Goal: Communication & Community: Answer question/provide support

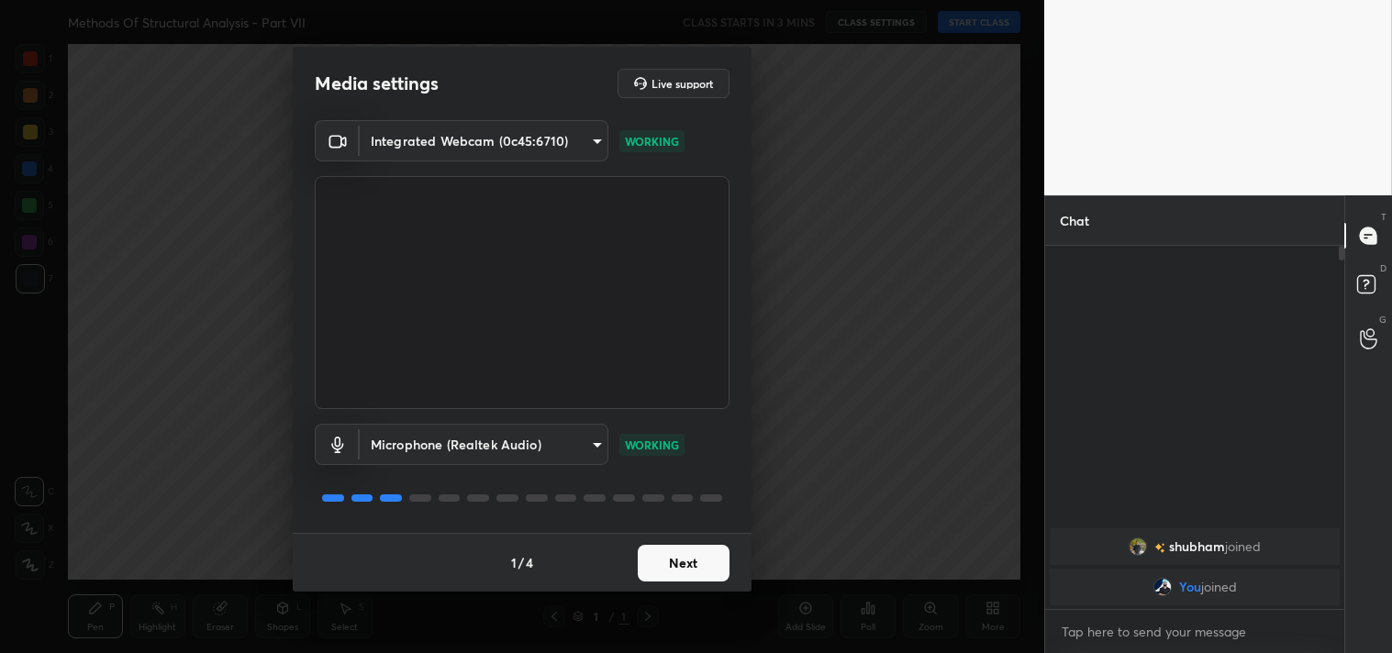
click at [684, 556] on button "Next" at bounding box center [684, 563] width 92 height 37
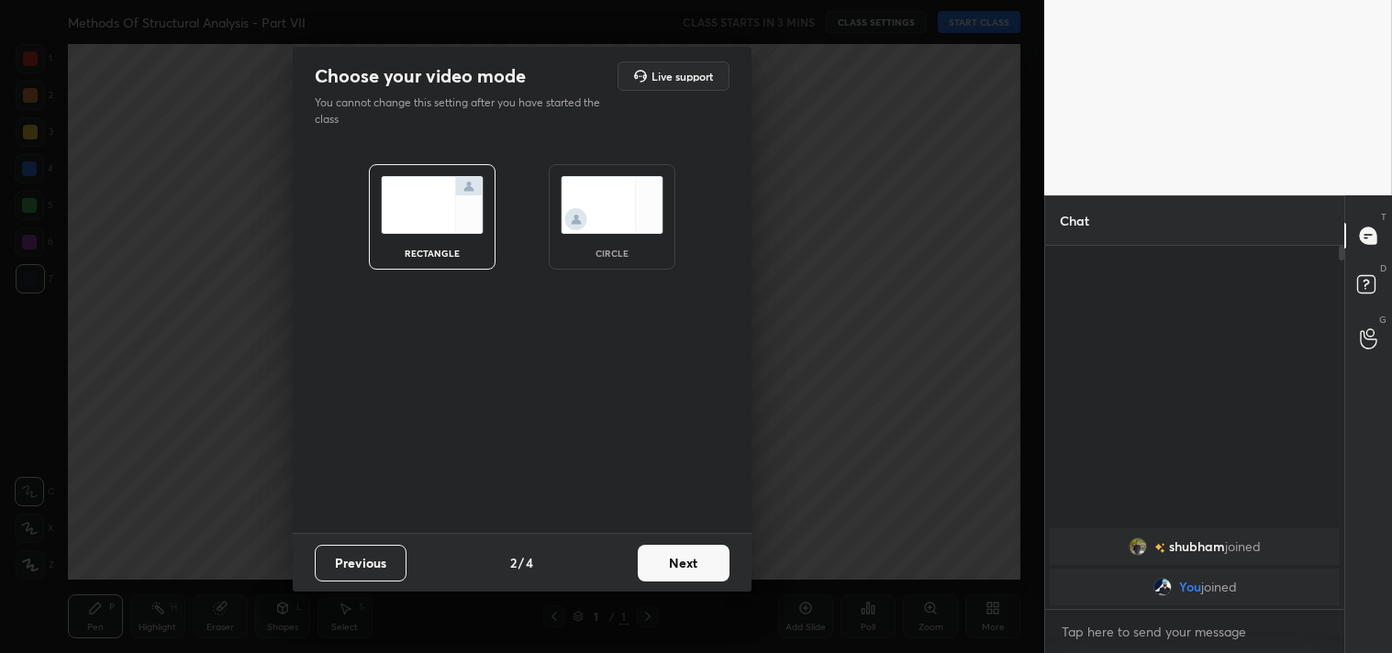
click at [684, 556] on button "Next" at bounding box center [684, 563] width 92 height 37
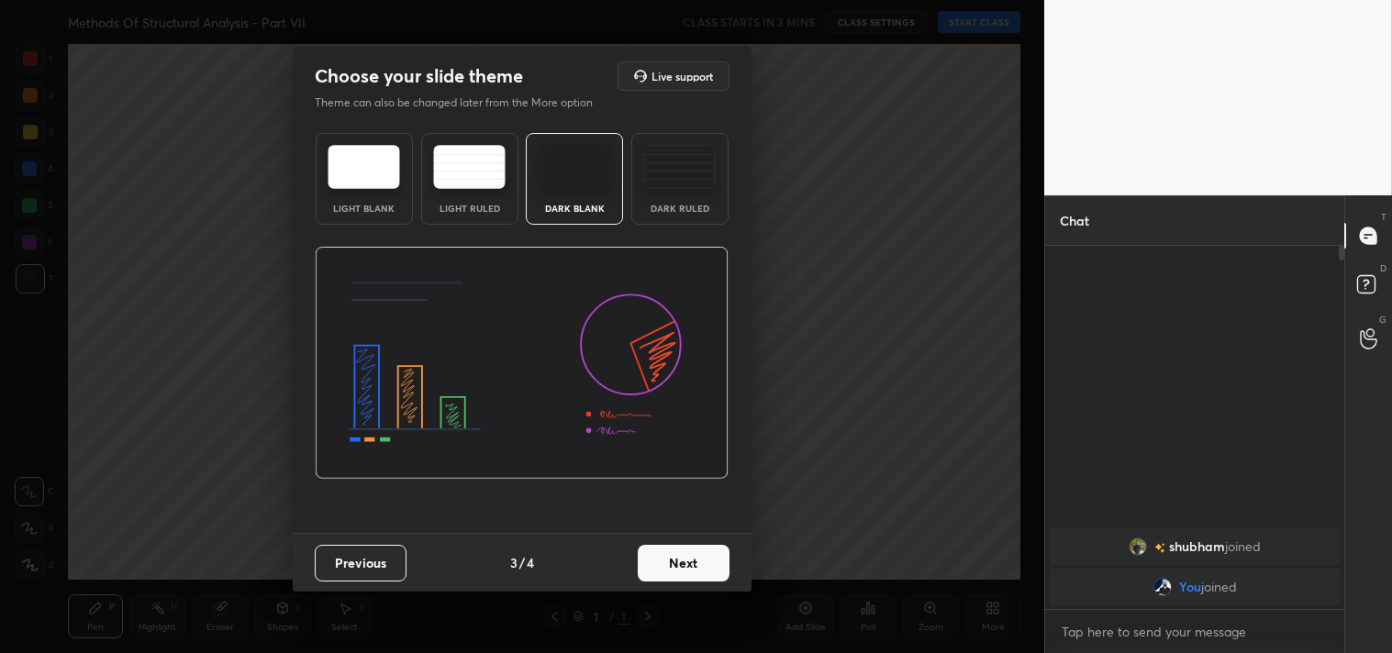
click at [684, 556] on button "Next" at bounding box center [684, 563] width 92 height 37
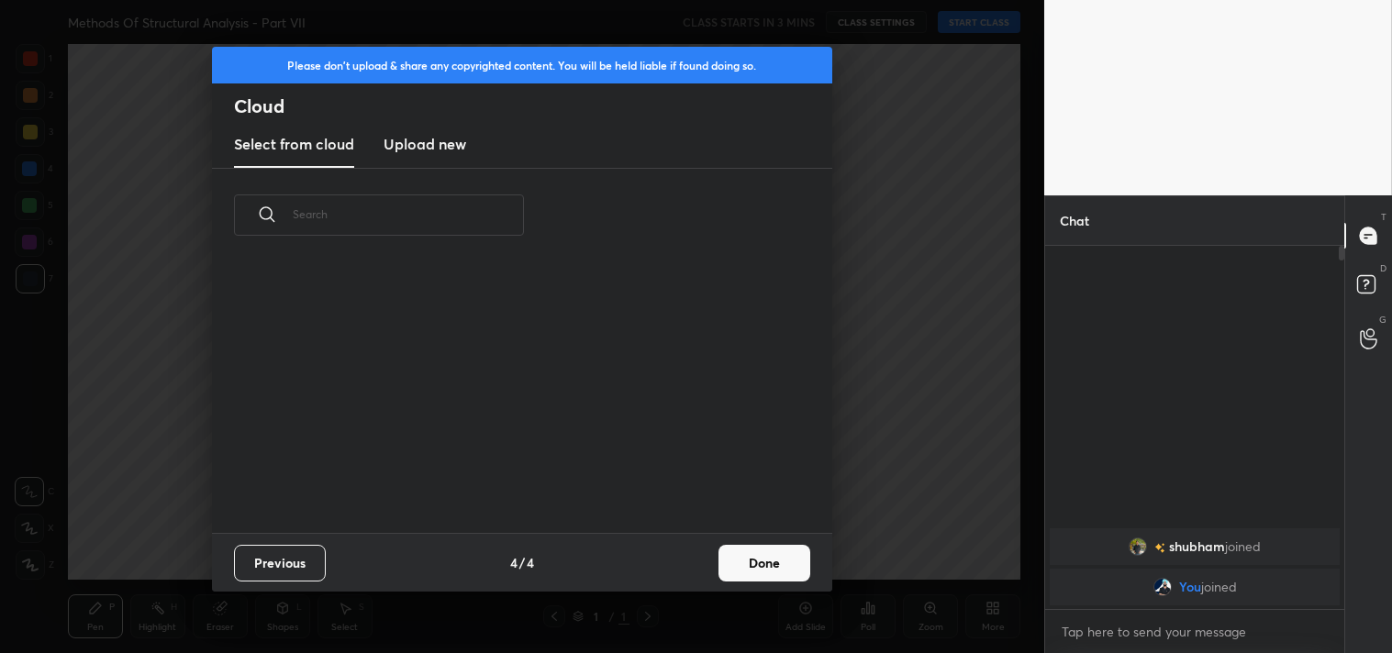
click at [747, 551] on button "Done" at bounding box center [764, 563] width 92 height 37
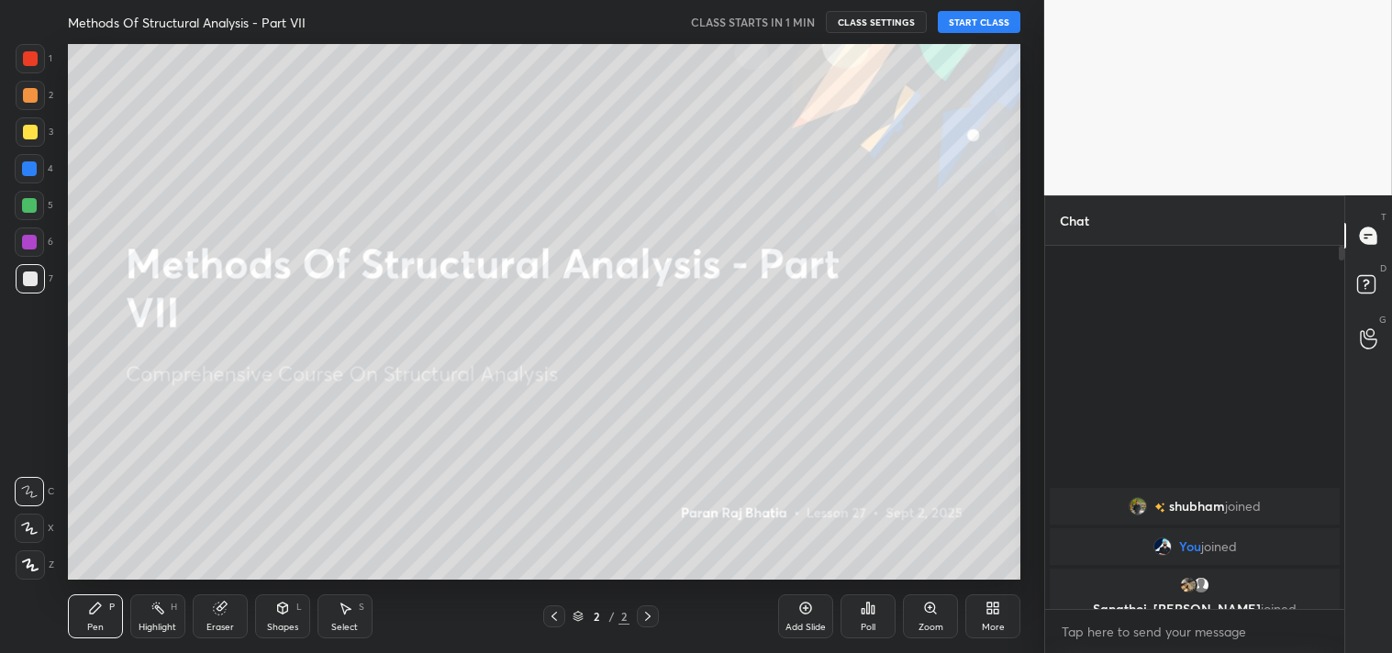
click at [975, 17] on button "START CLASS" at bounding box center [979, 22] width 83 height 22
click at [791, 23] on span "mute" at bounding box center [798, 22] width 26 height 13
click at [28, 573] on div at bounding box center [30, 565] width 29 height 29
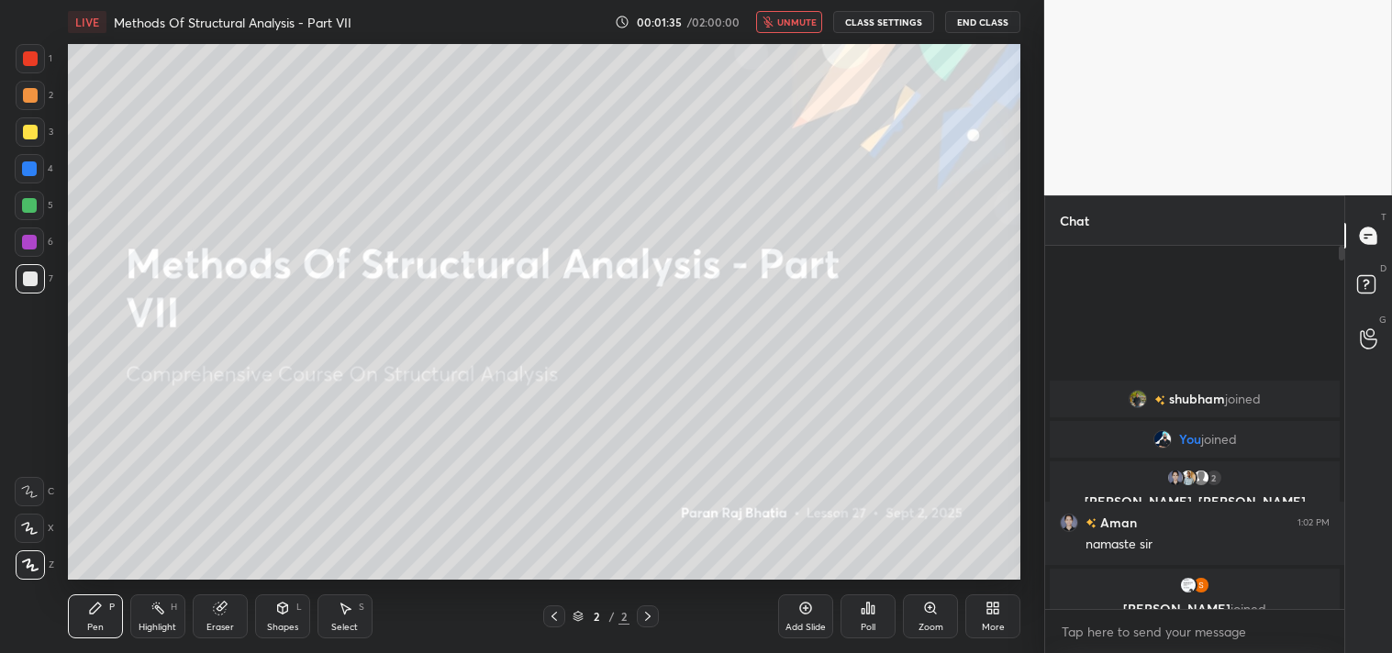
click at [802, 616] on icon at bounding box center [805, 608] width 15 height 15
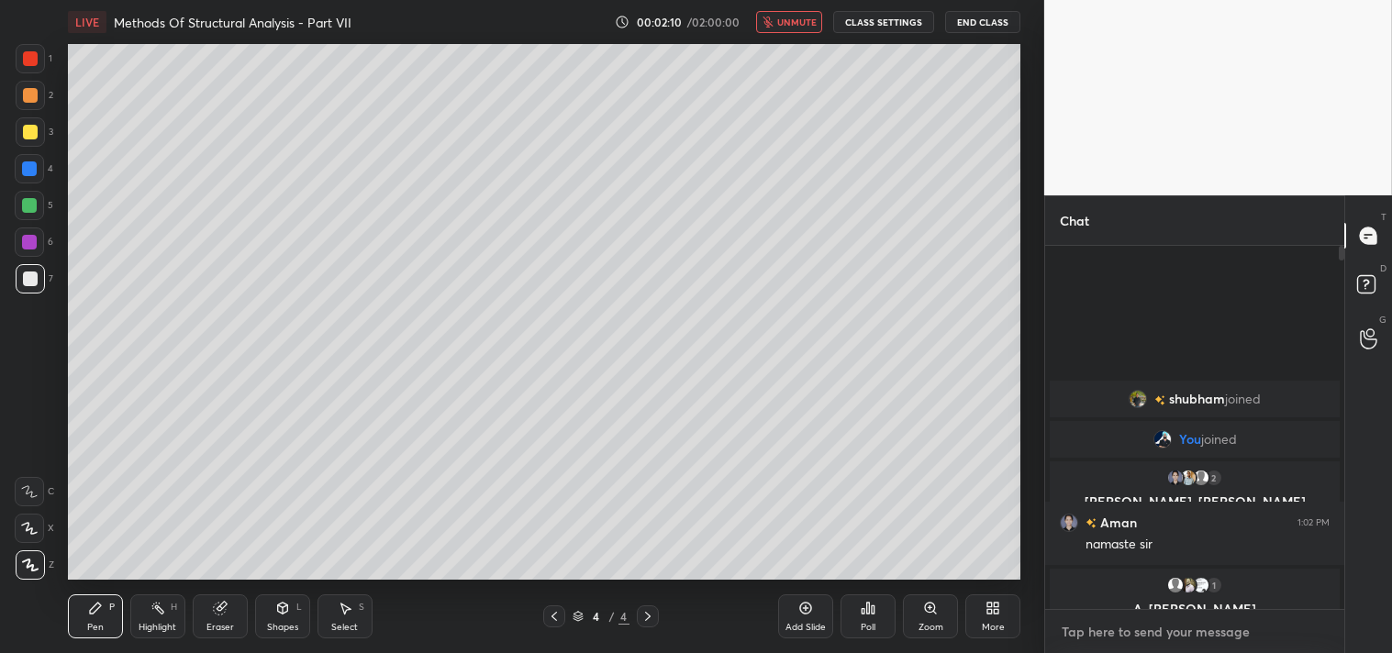
type textarea "x"
click at [1164, 637] on textarea at bounding box center [1195, 632] width 270 height 29
type textarea "j"
type textarea "x"
type textarea "jo"
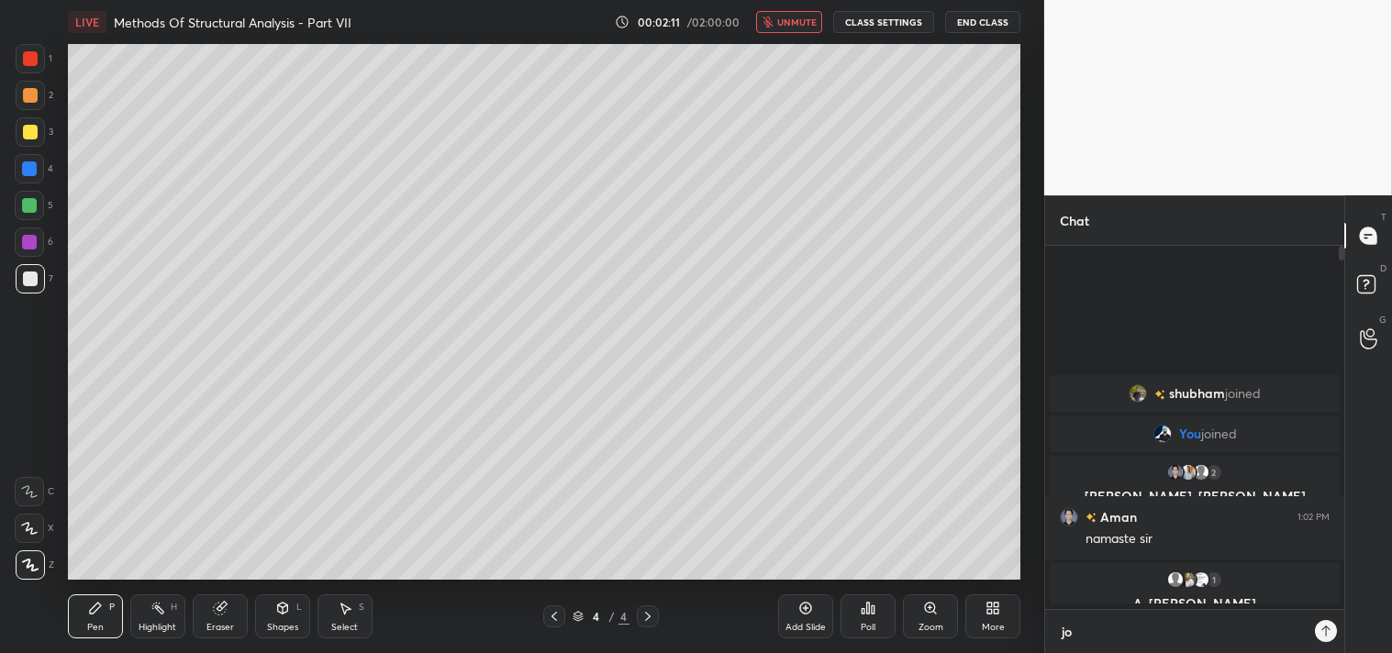
type textarea "x"
type textarea "joi"
type textarea "x"
type textarea "join"
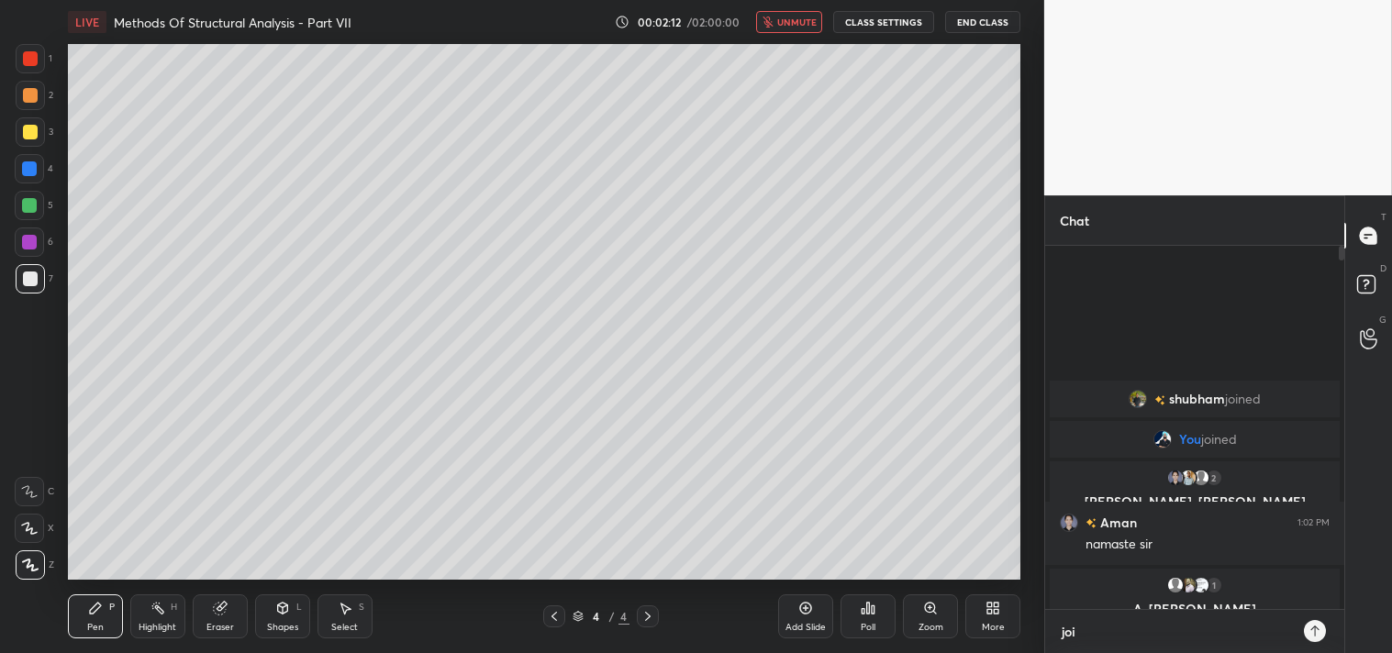
type textarea "x"
type textarea "joini"
type textarea "x"
type textarea "joinin"
type textarea "x"
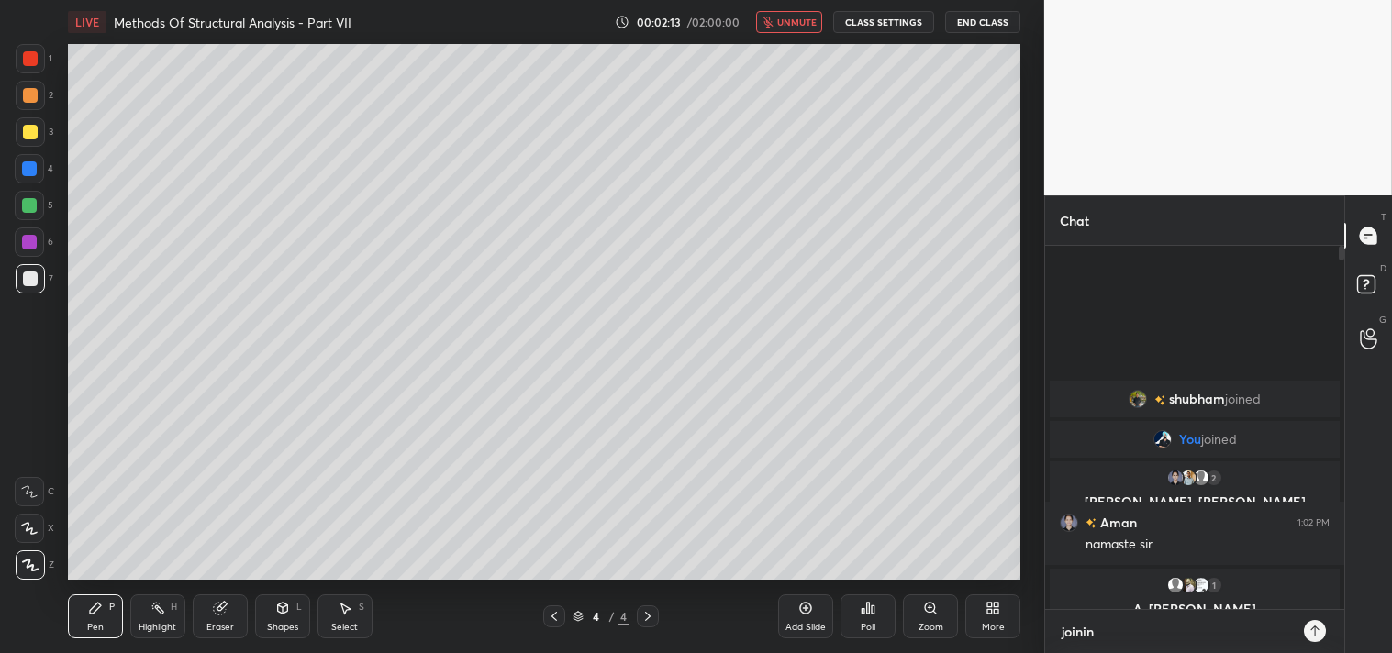
type textarea "joining"
type textarea "x"
type textarea "joining"
type textarea "x"
type textarea "joining w"
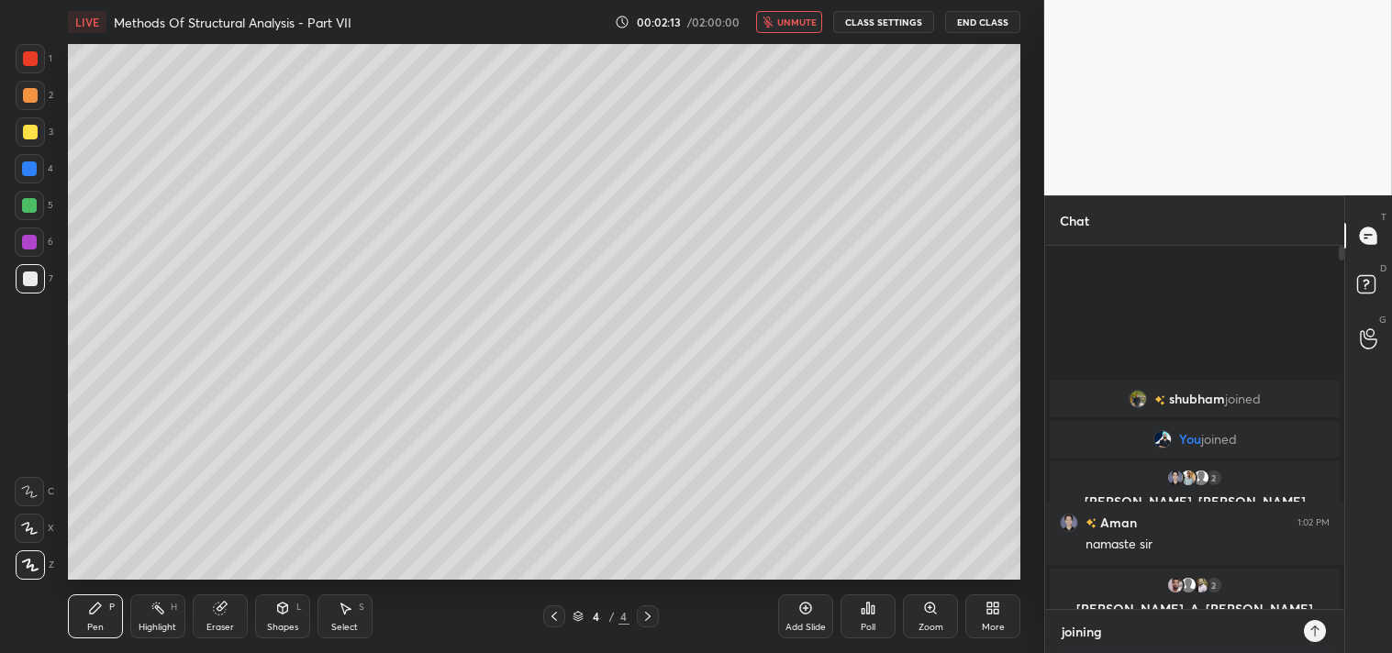
type textarea "x"
type textarea "joining wi"
type textarea "x"
type textarea "joining wit"
type textarea "x"
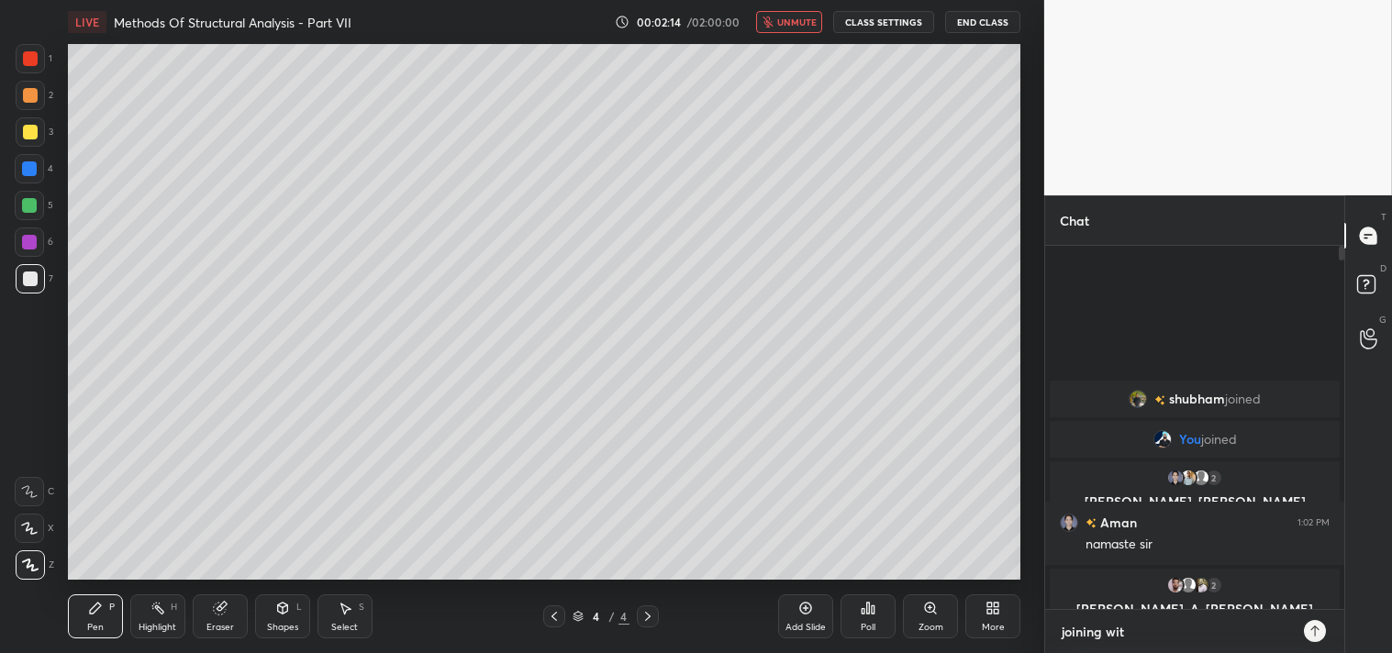
type textarea "joining with"
type textarea "x"
type textarea "joining withi"
type textarea "x"
type textarea "joining within"
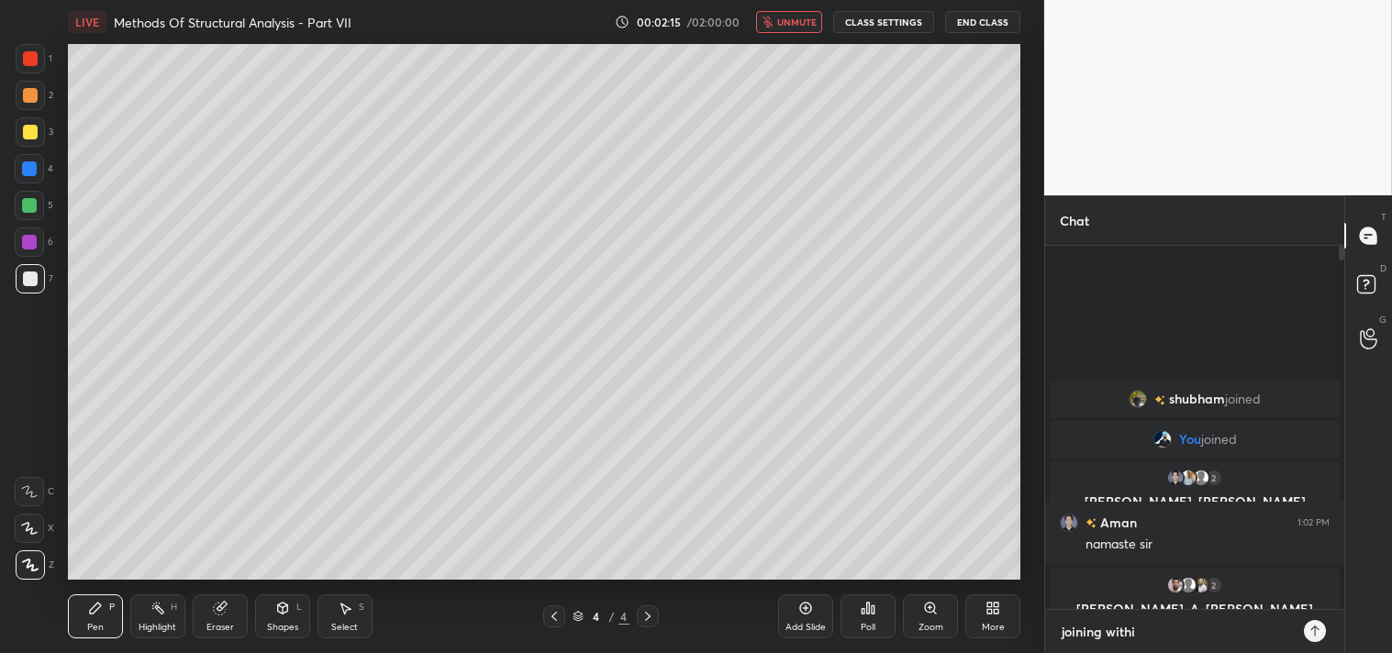
type textarea "x"
type textarea "joining within"
type textarea "x"
type textarea "joining within 2"
type textarea "x"
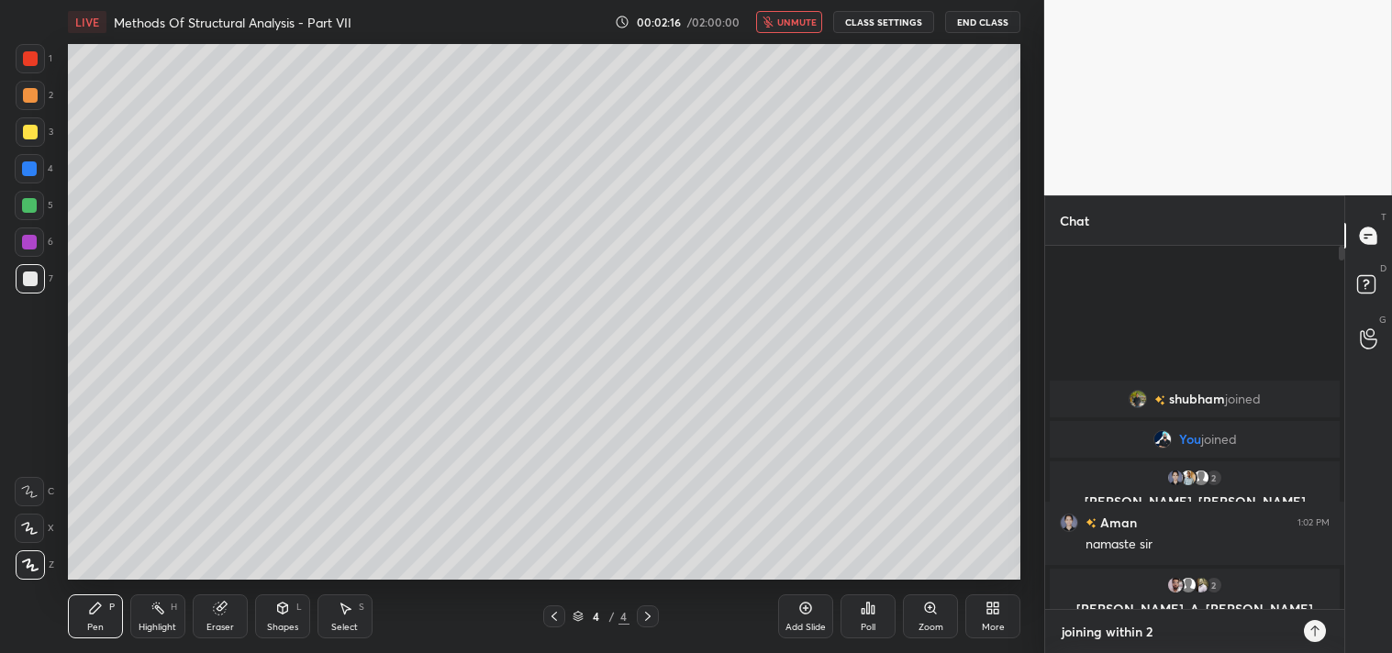
type textarea "joining within 2"
type textarea "x"
type textarea "joining within 2 m"
type textarea "x"
type textarea "joining within 2 mi"
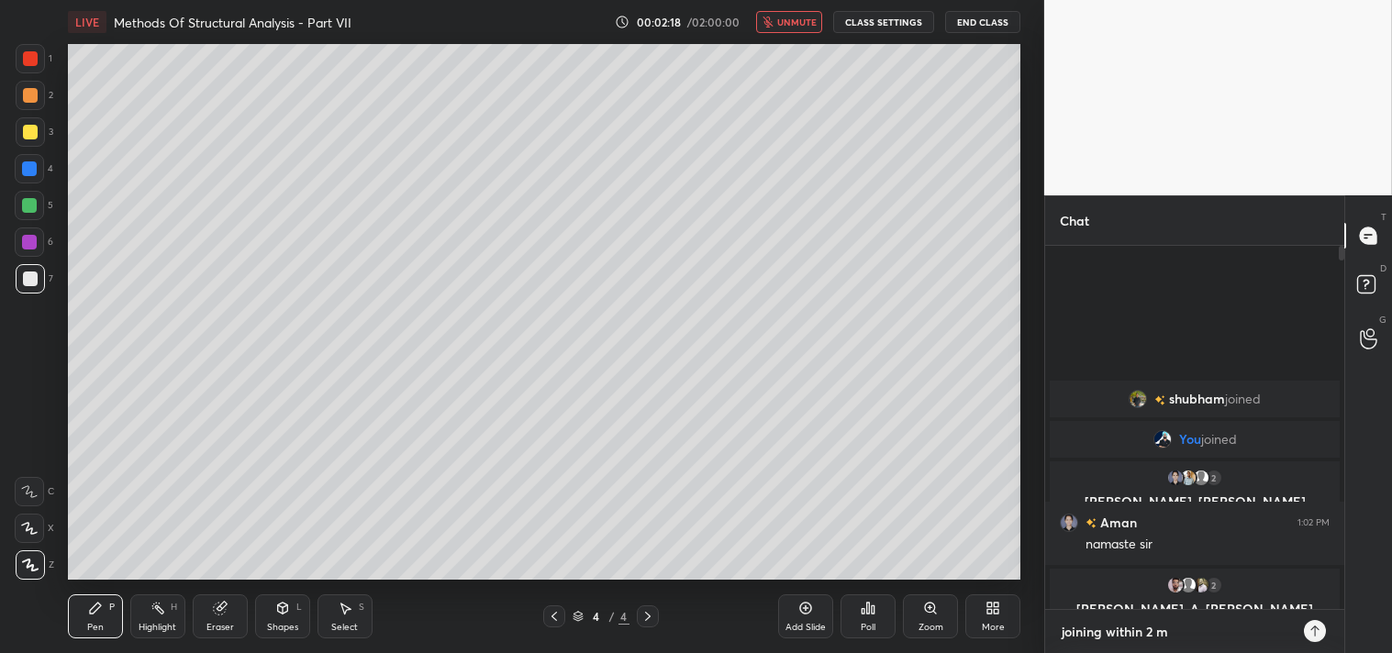
type textarea "x"
type textarea "joining within 2 min"
type textarea "x"
type textarea "joining within 2 min"
type textarea "x"
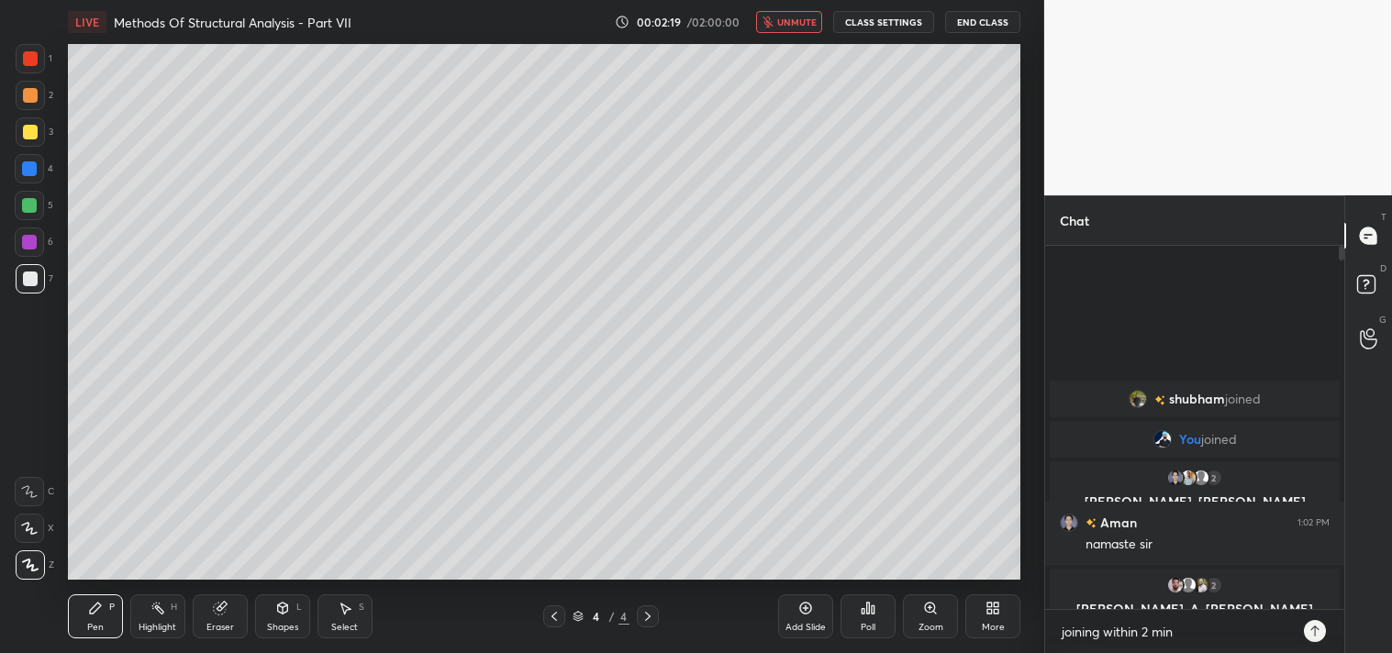
click at [1316, 630] on icon at bounding box center [1315, 631] width 15 height 15
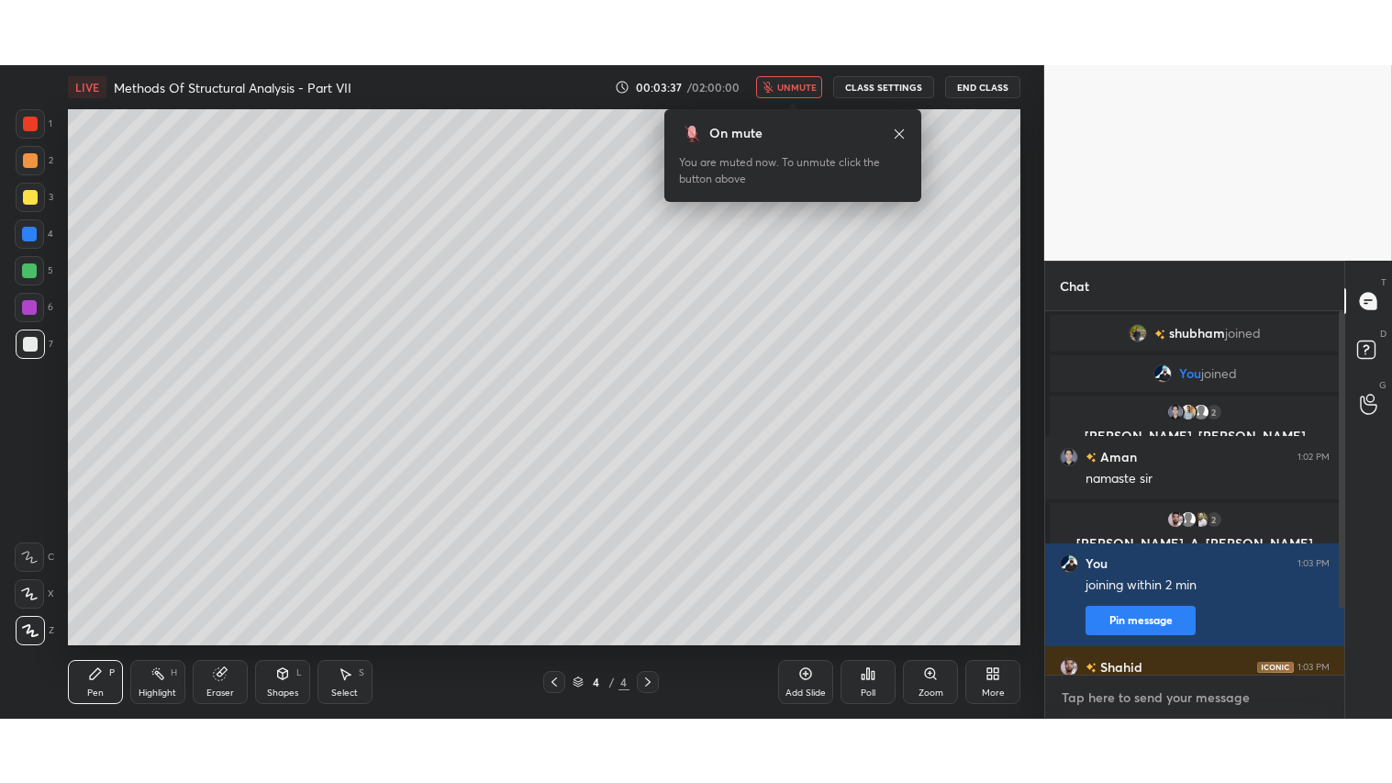
scroll to position [79, 0]
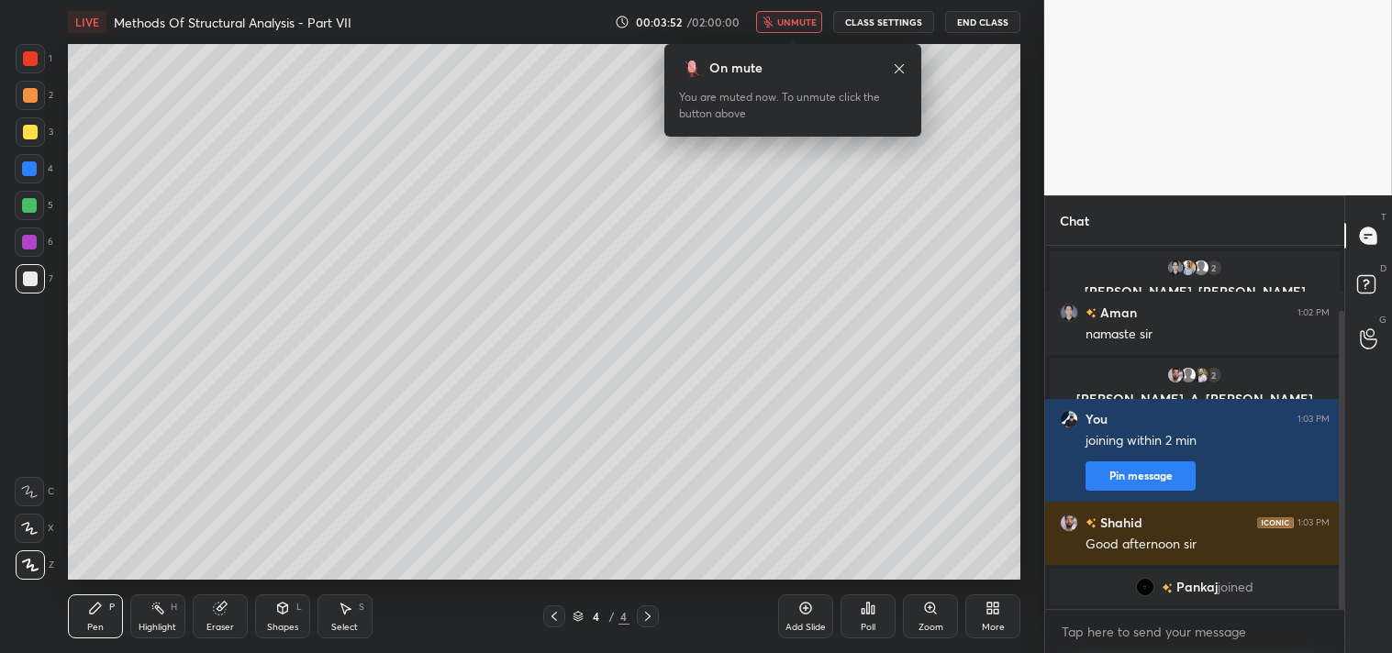
type textarea "x"
click at [878, 20] on button "CLASS SETTINGS" at bounding box center [883, 22] width 101 height 22
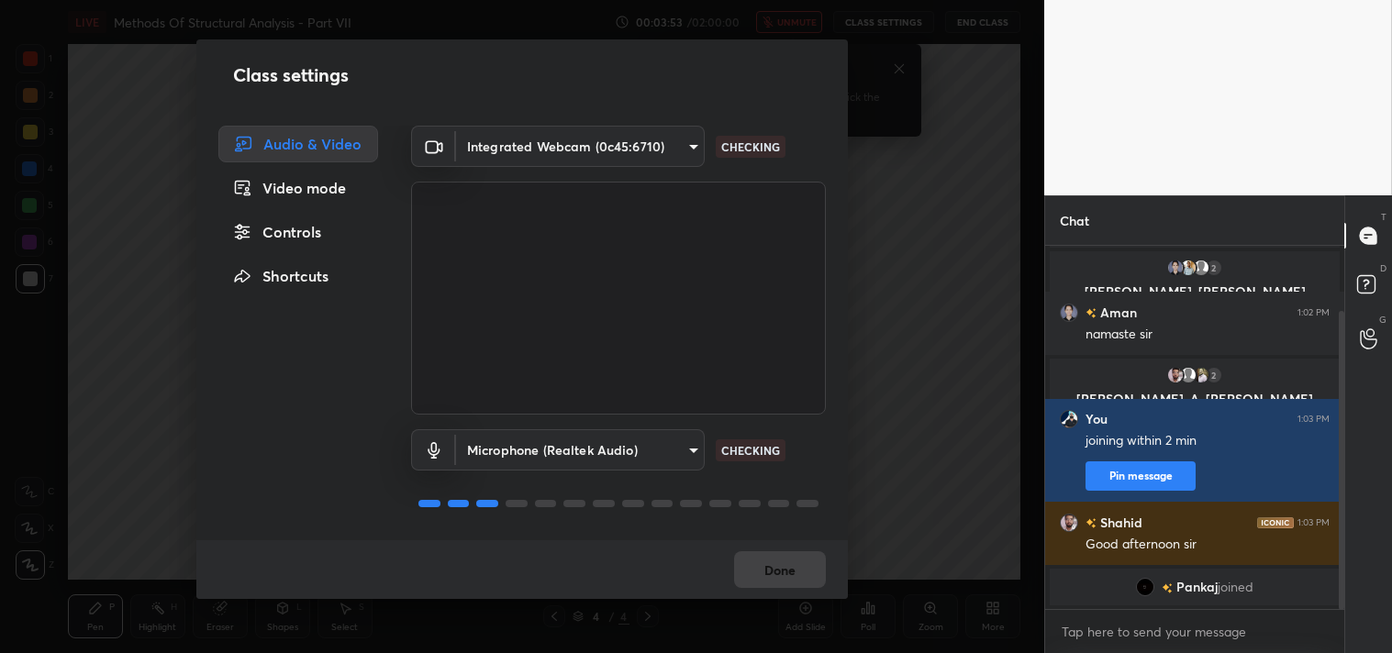
click at [686, 144] on body "1 2 3 4 5 6 7 C X Z C X Z E E Erase all H H LIVE Methods Of Structural Analysis…" at bounding box center [696, 326] width 1392 height 653
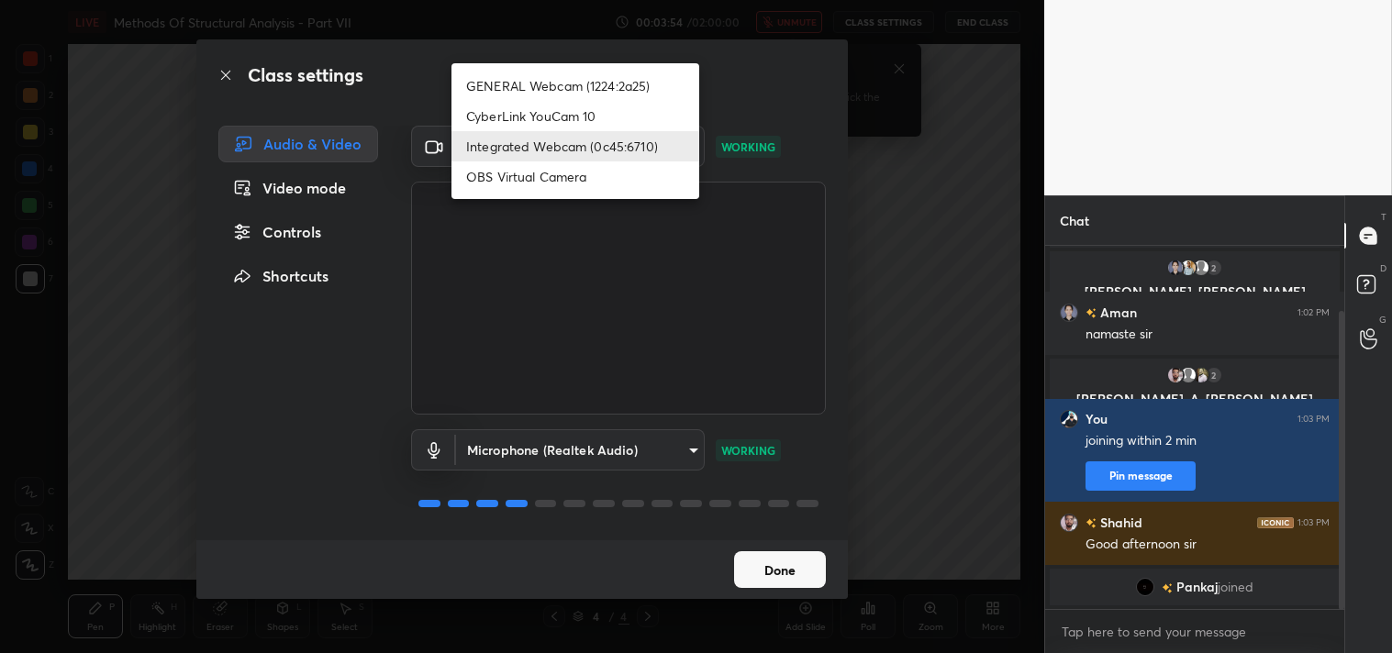
click at [581, 84] on li "GENERAL Webcam (1224:2a25)" at bounding box center [575, 86] width 248 height 30
type input "a804162f24a268607d6802bdfd143bf6309bb53021525fede1067bb20ea62842"
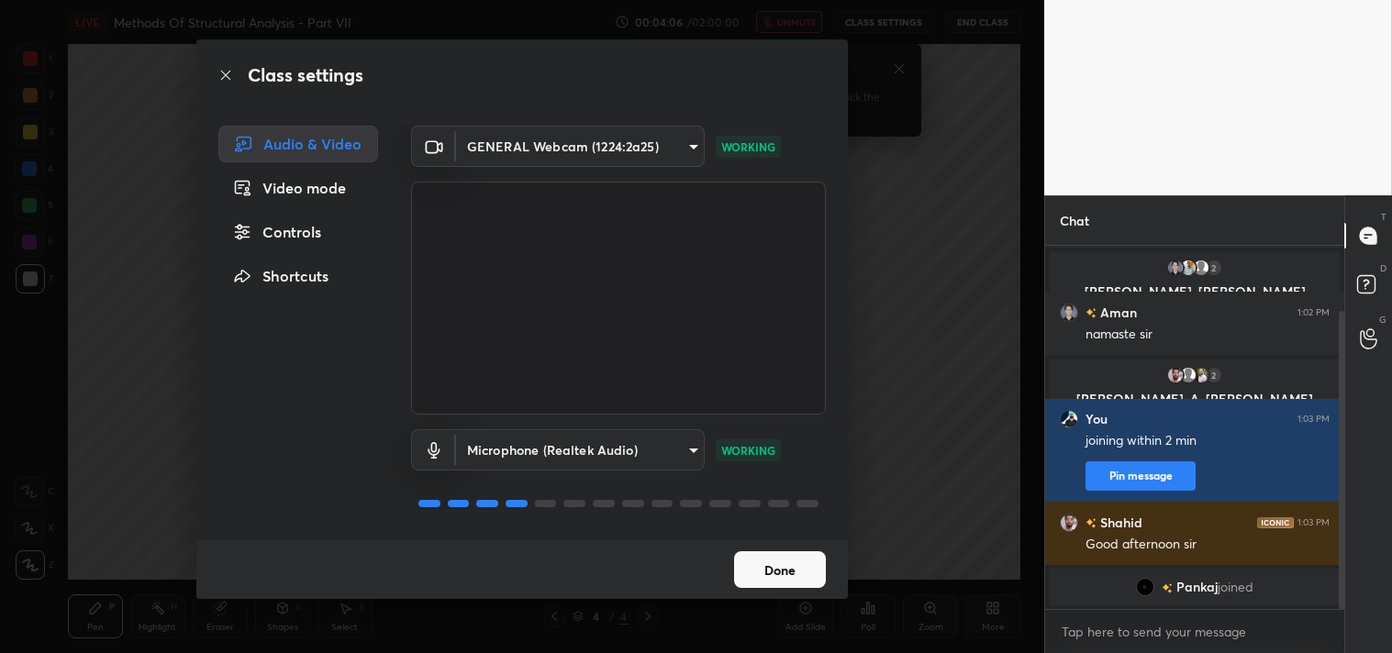
drag, startPoint x: 753, startPoint y: 565, endPoint x: 752, endPoint y: 553, distance: 12.0
click at [753, 564] on button "Done" at bounding box center [780, 569] width 92 height 37
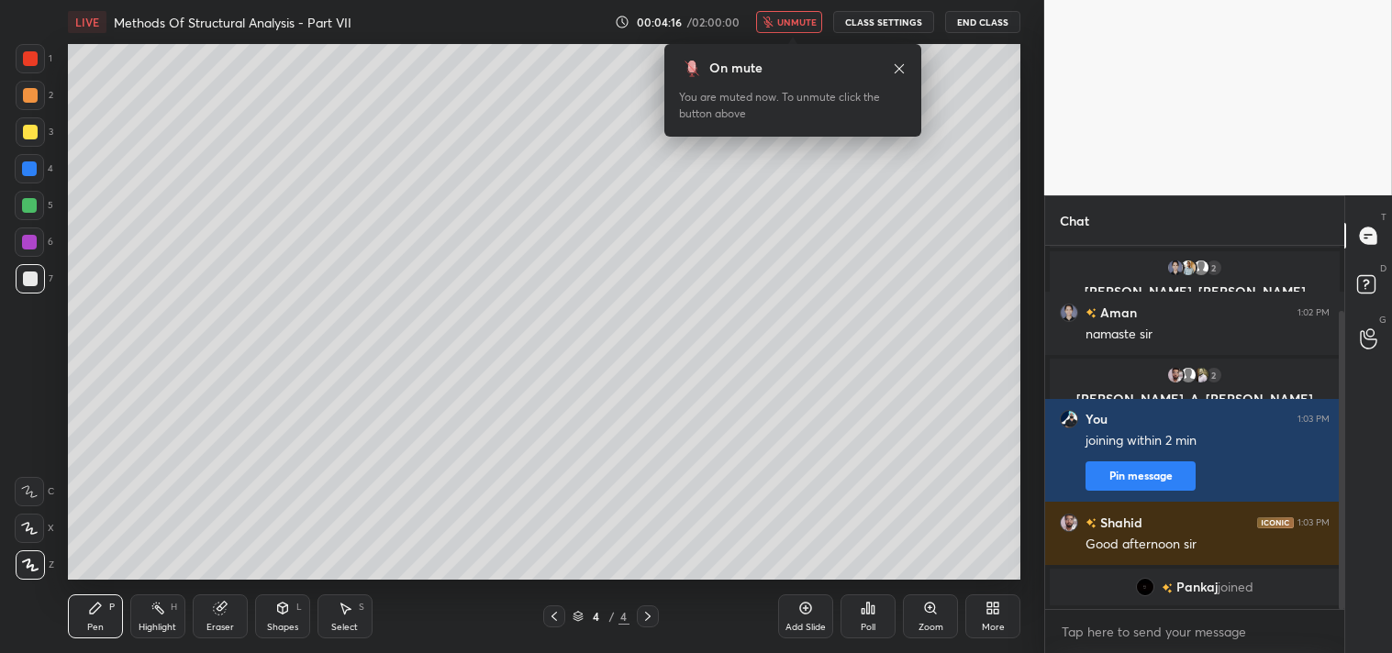
click at [983, 611] on div "More" at bounding box center [992, 617] width 55 height 44
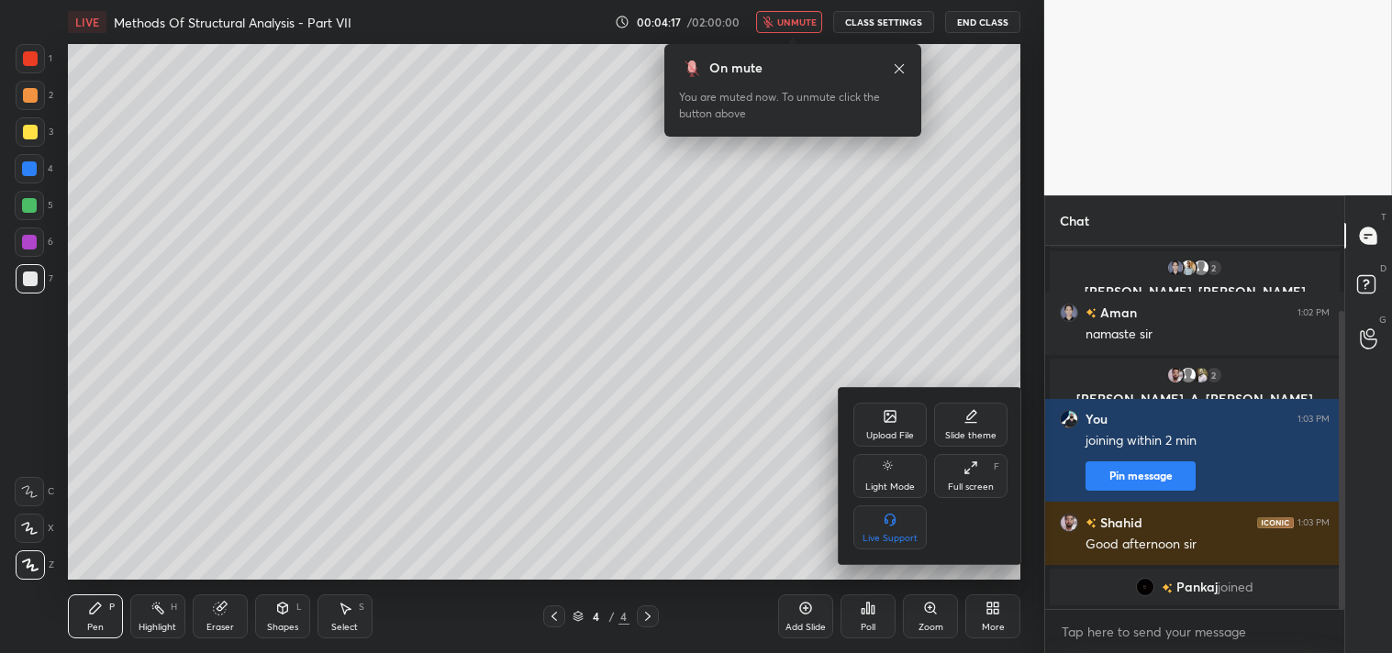
drag, startPoint x: 982, startPoint y: 470, endPoint x: 982, endPoint y: 555, distance: 85.3
click at [982, 469] on div "Full screen F" at bounding box center [970, 476] width 73 height 44
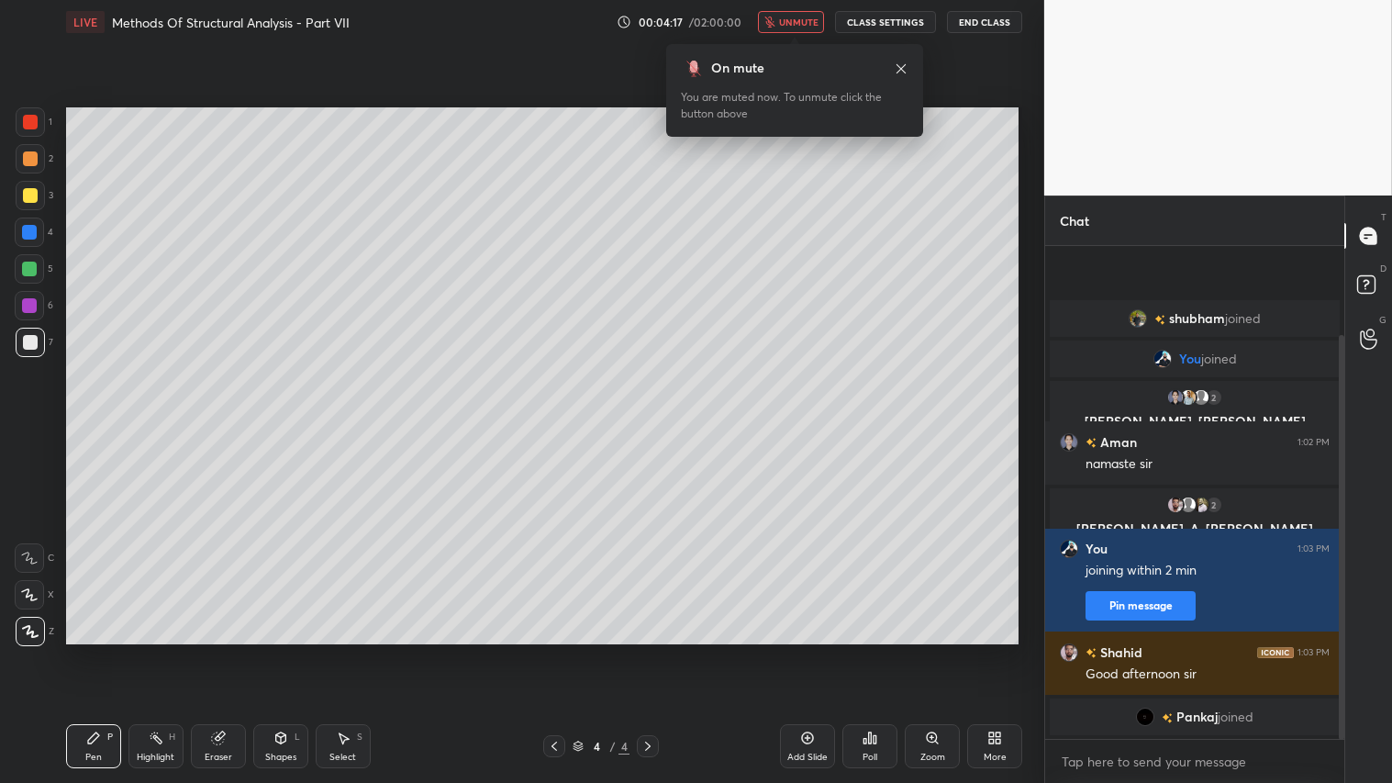
scroll to position [334, 294]
type textarea "x"
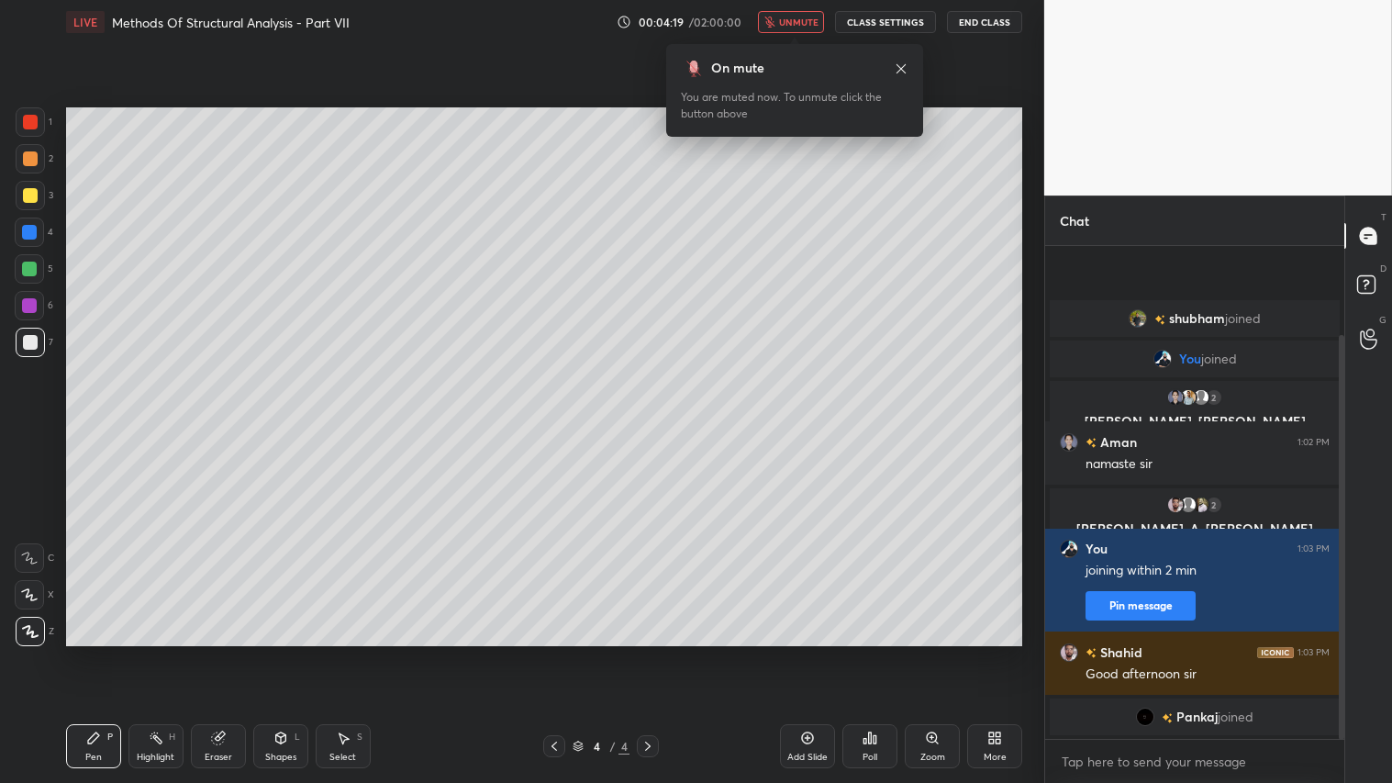
click at [213, 652] on div "Eraser" at bounding box center [218, 746] width 55 height 44
click at [28, 630] on span "Erase all" at bounding box center [30, 630] width 28 height 13
click at [800, 17] on span "unmute" at bounding box center [798, 22] width 39 height 13
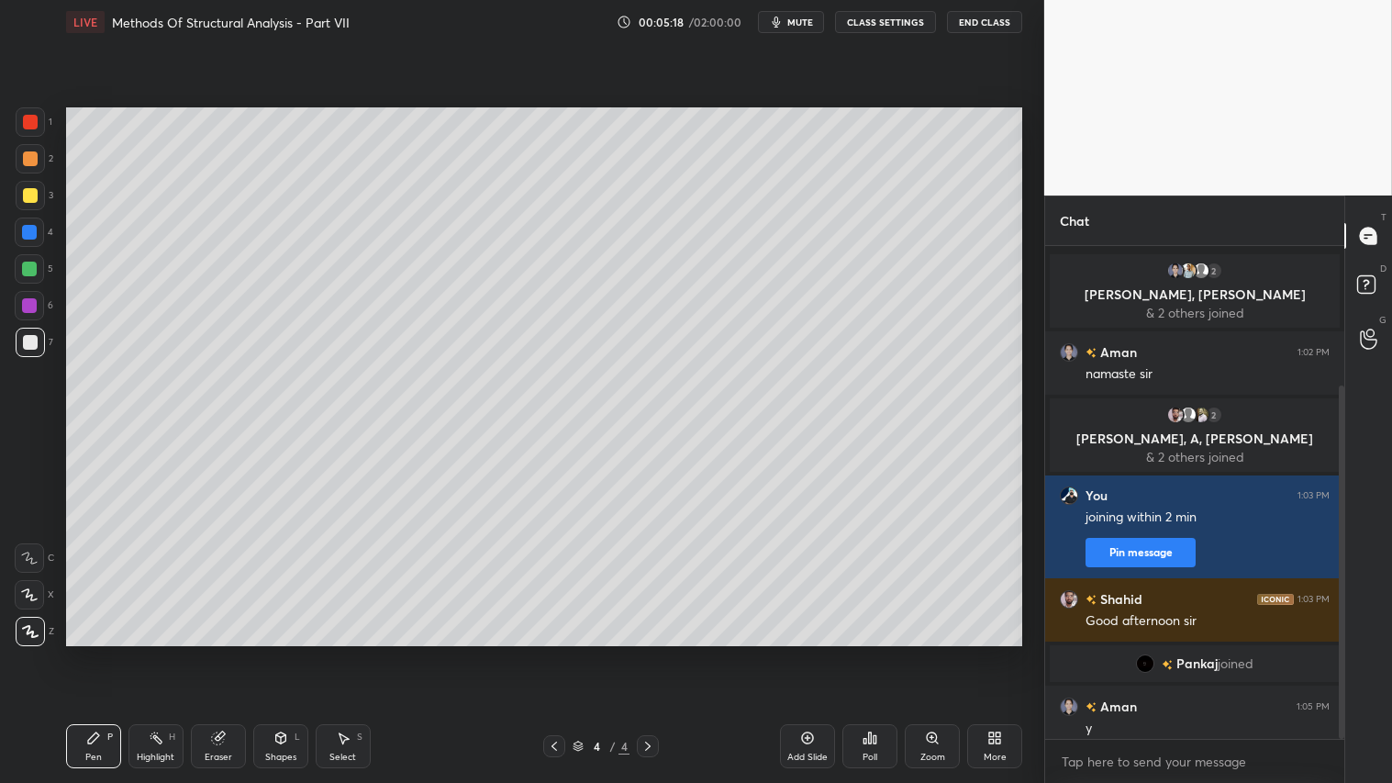
scroll to position [194, 0]
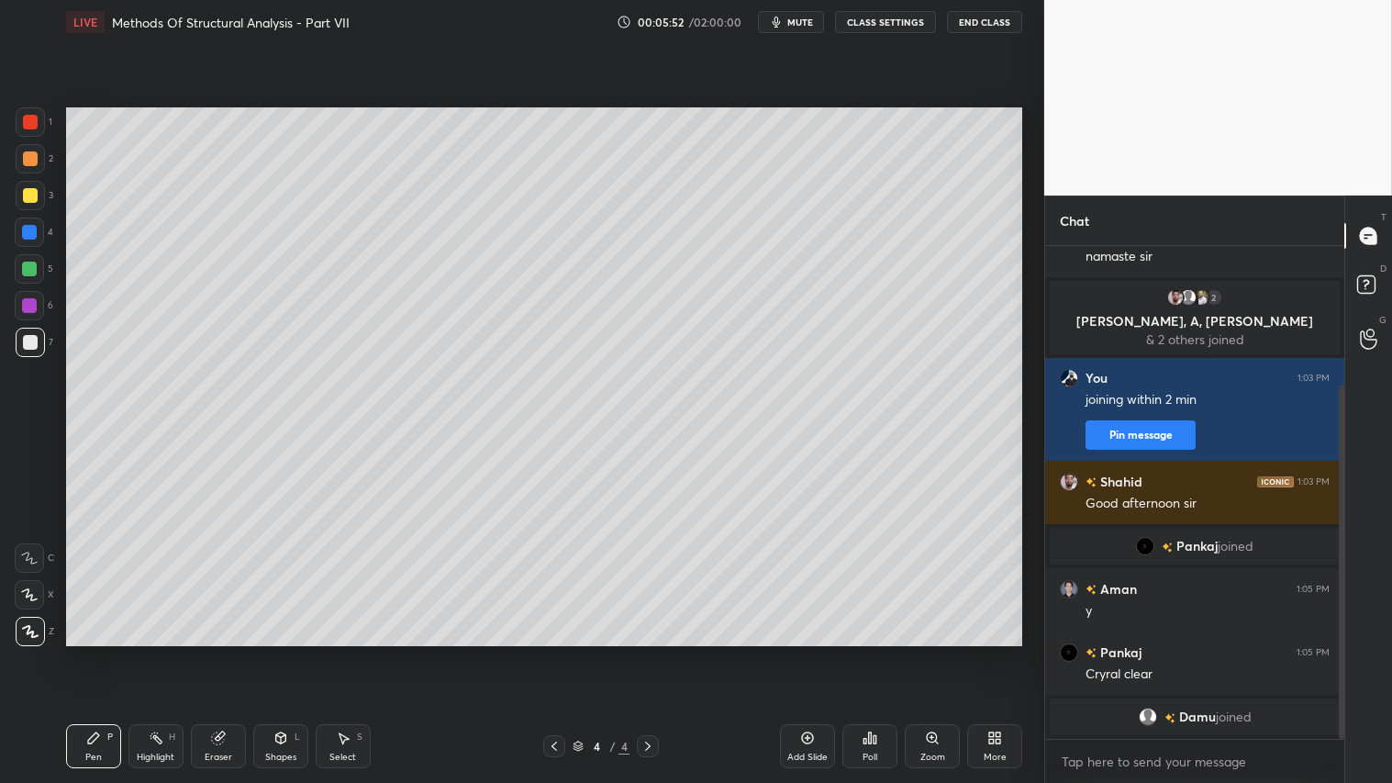
click at [25, 193] on div at bounding box center [30, 195] width 15 height 15
drag, startPoint x: 89, startPoint y: 744, endPoint x: 90, endPoint y: 735, distance: 9.2
click at [90, 652] on div "Pen P" at bounding box center [93, 746] width 55 height 44
click at [92, 652] on div "Pen" at bounding box center [93, 756] width 17 height 9
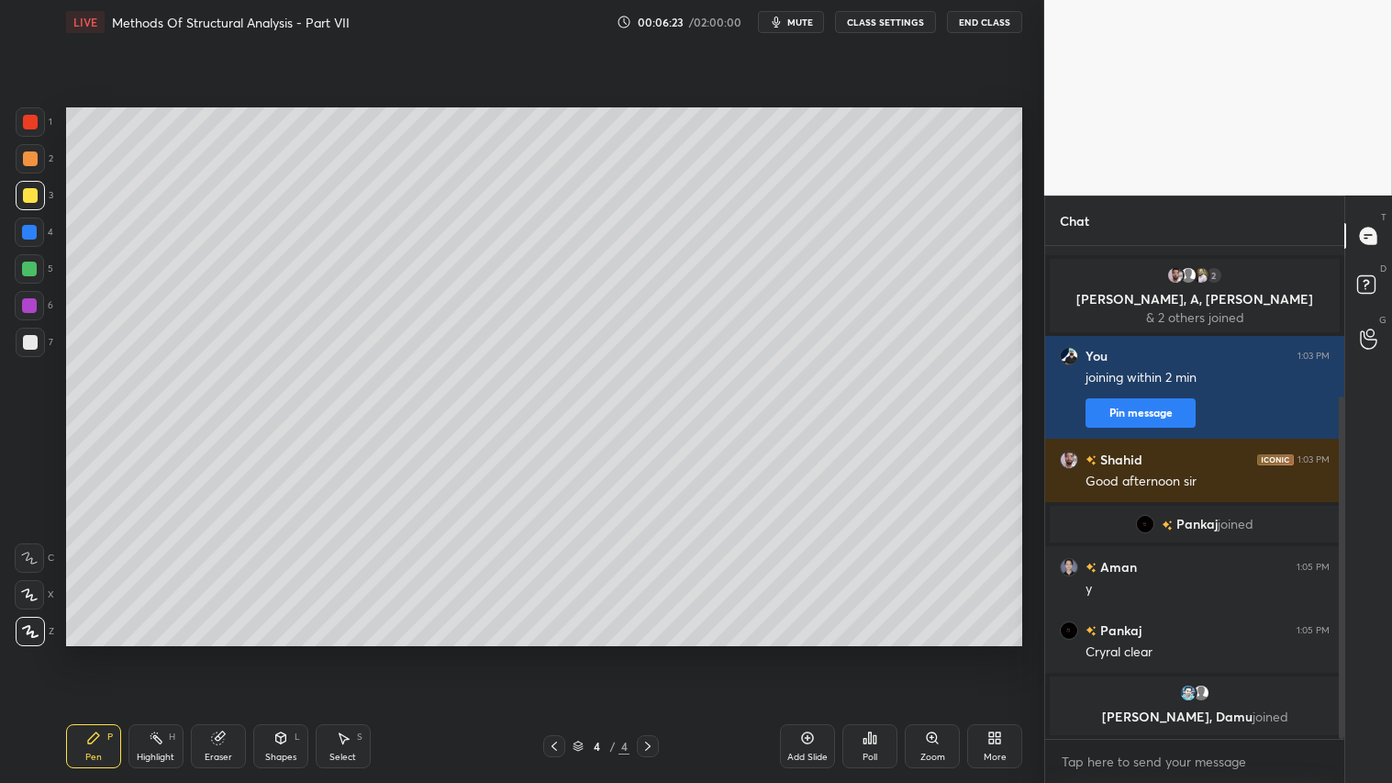
drag, startPoint x: 273, startPoint y: 752, endPoint x: 268, endPoint y: 723, distance: 29.7
click at [275, 652] on div "Shapes L" at bounding box center [280, 746] width 55 height 44
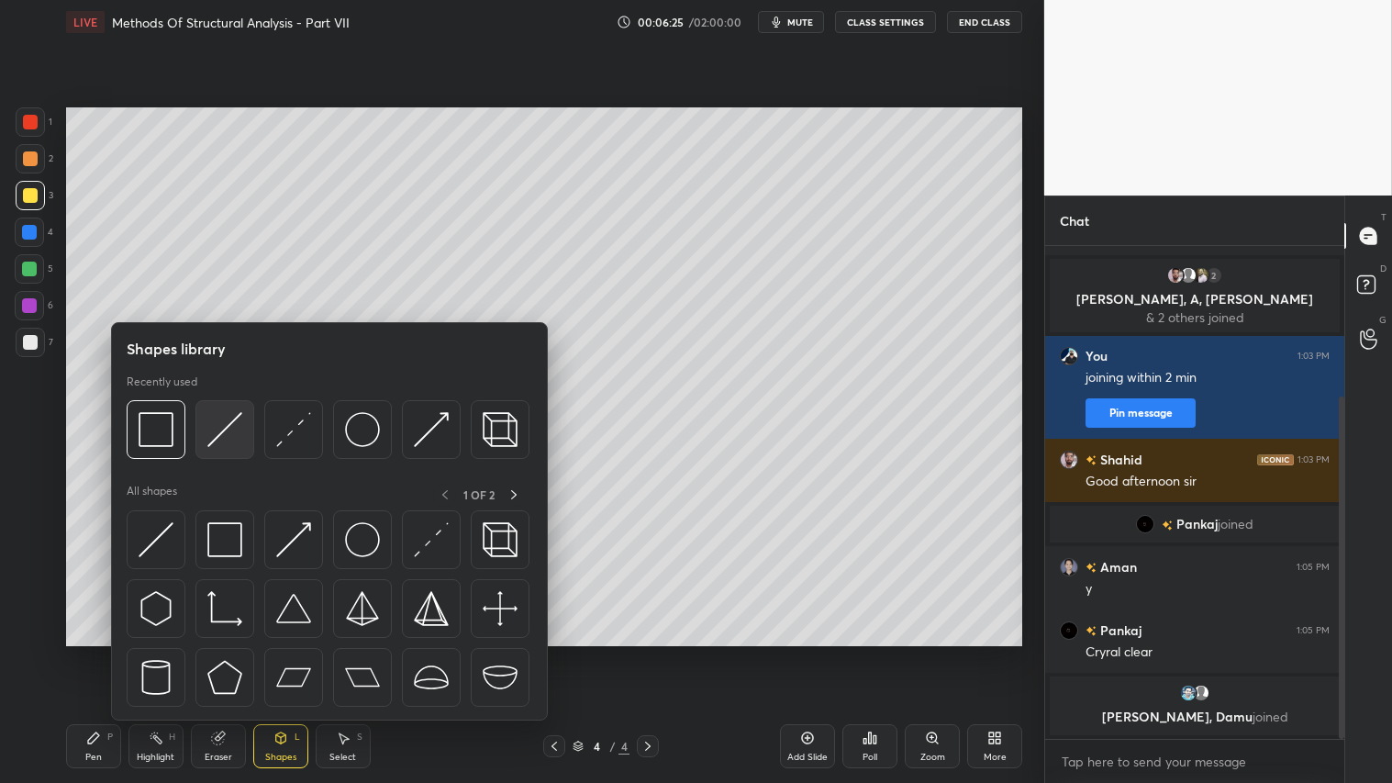
click at [220, 436] on img at bounding box center [224, 429] width 35 height 35
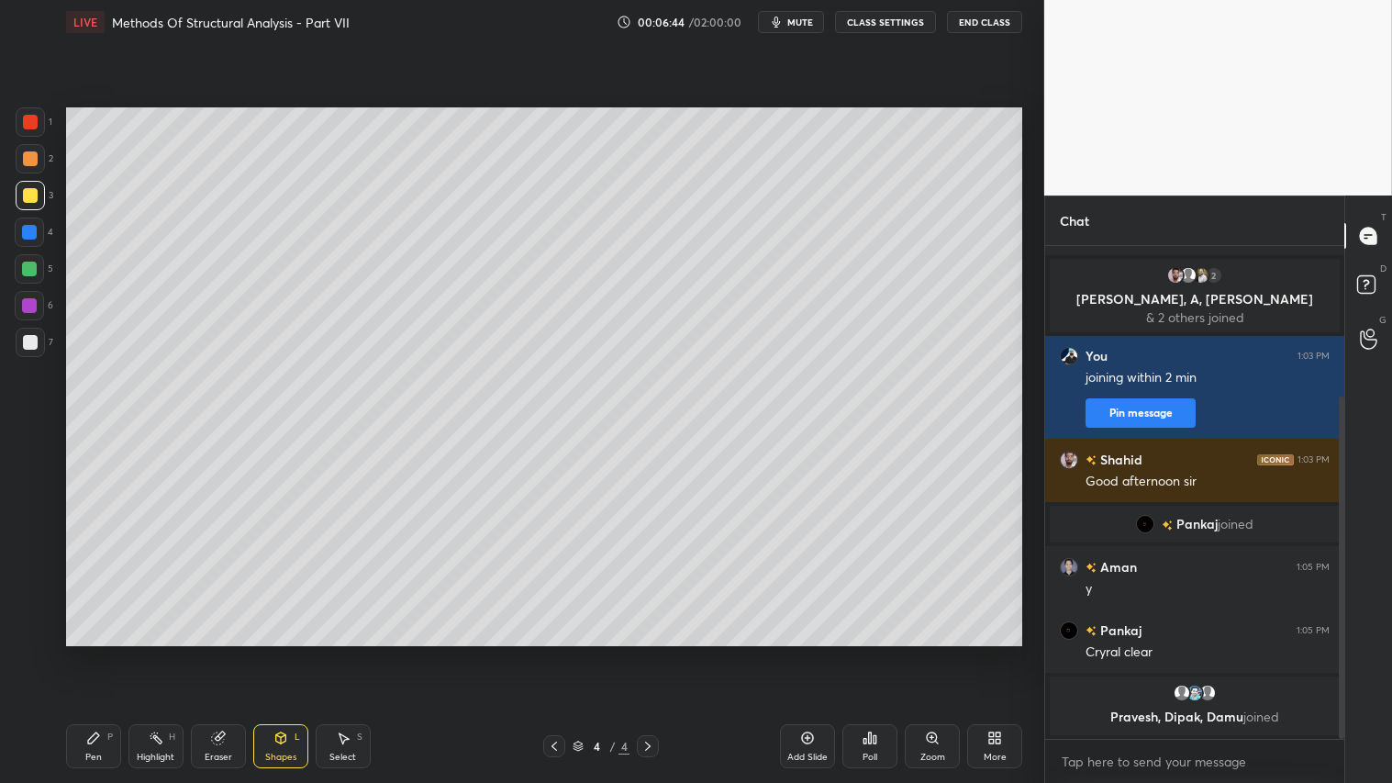
click at [273, 652] on icon at bounding box center [280, 737] width 15 height 15
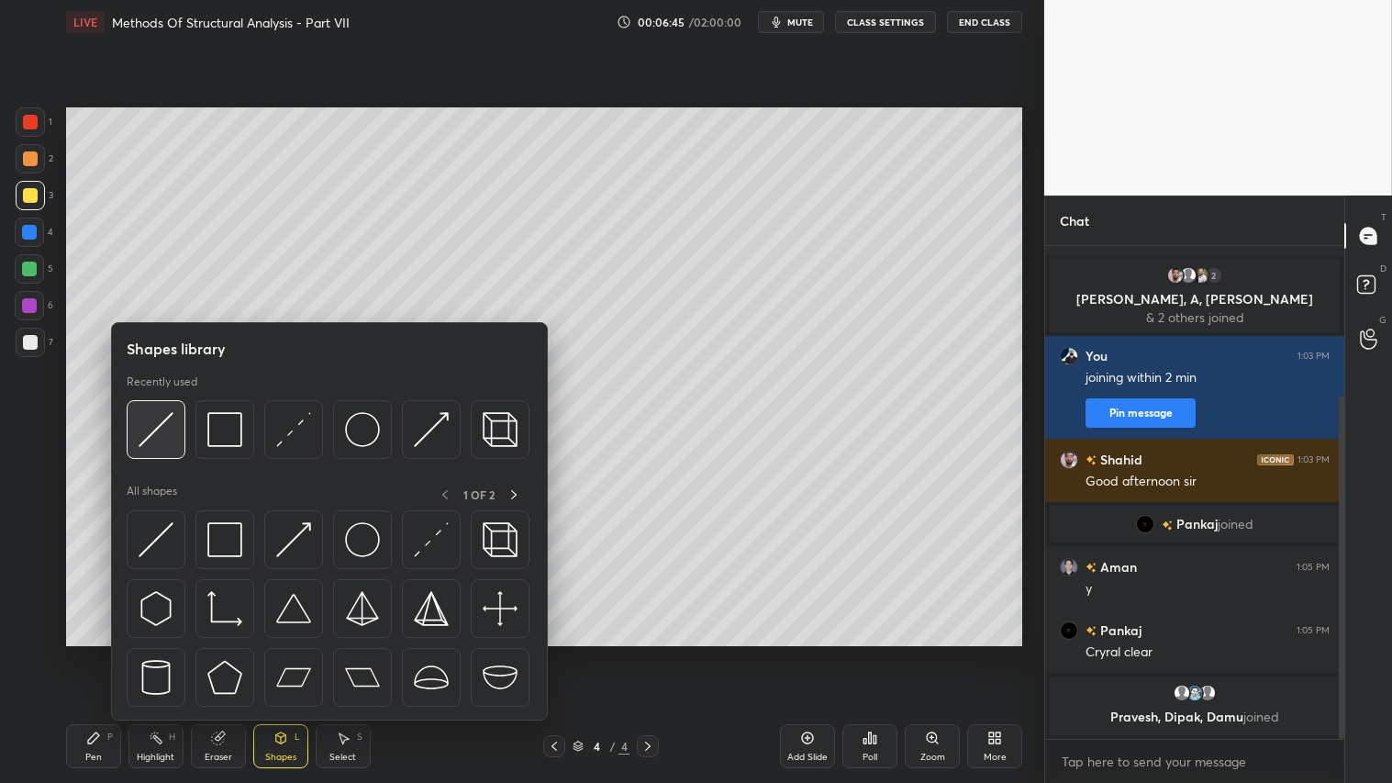
click at [161, 412] on img at bounding box center [156, 429] width 35 height 35
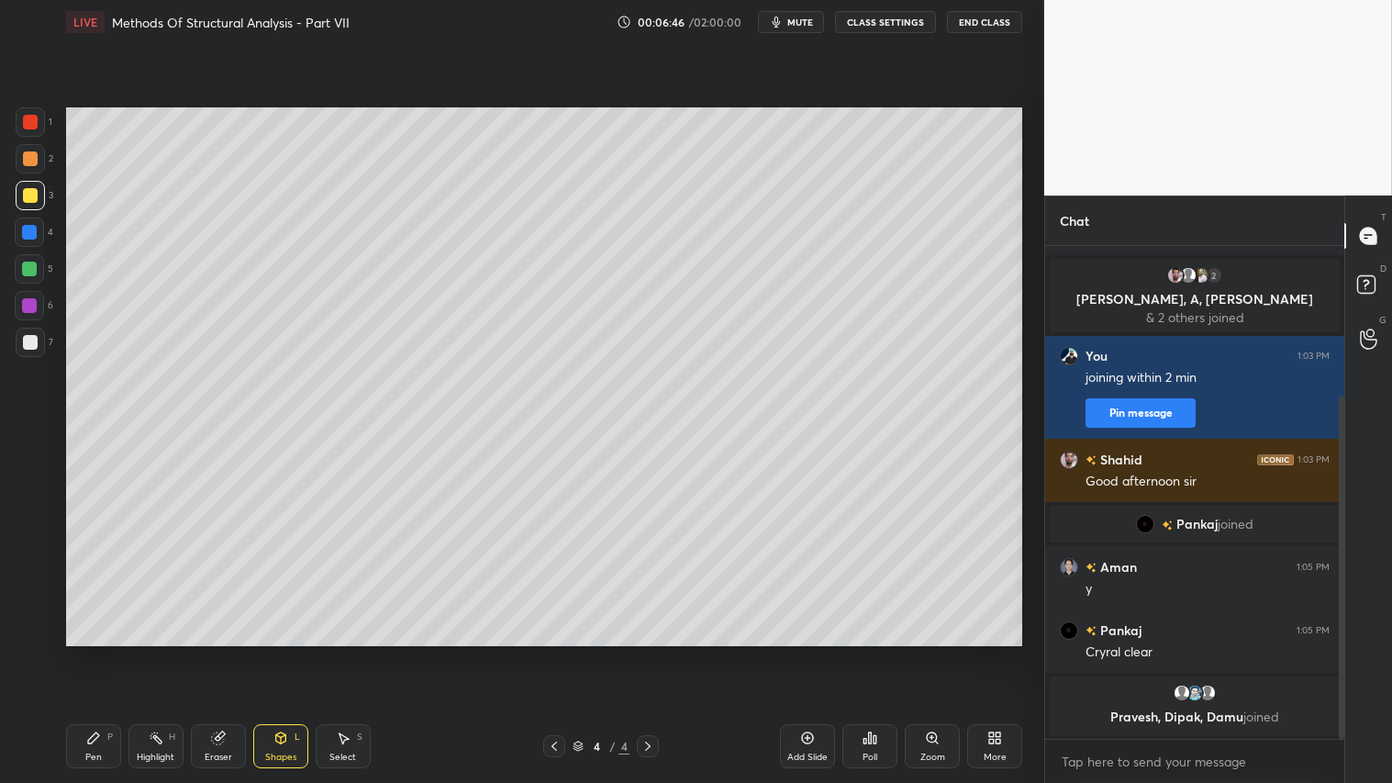
click at [25, 157] on div at bounding box center [30, 158] width 15 height 15
click at [277, 652] on icon at bounding box center [280, 737] width 15 height 15
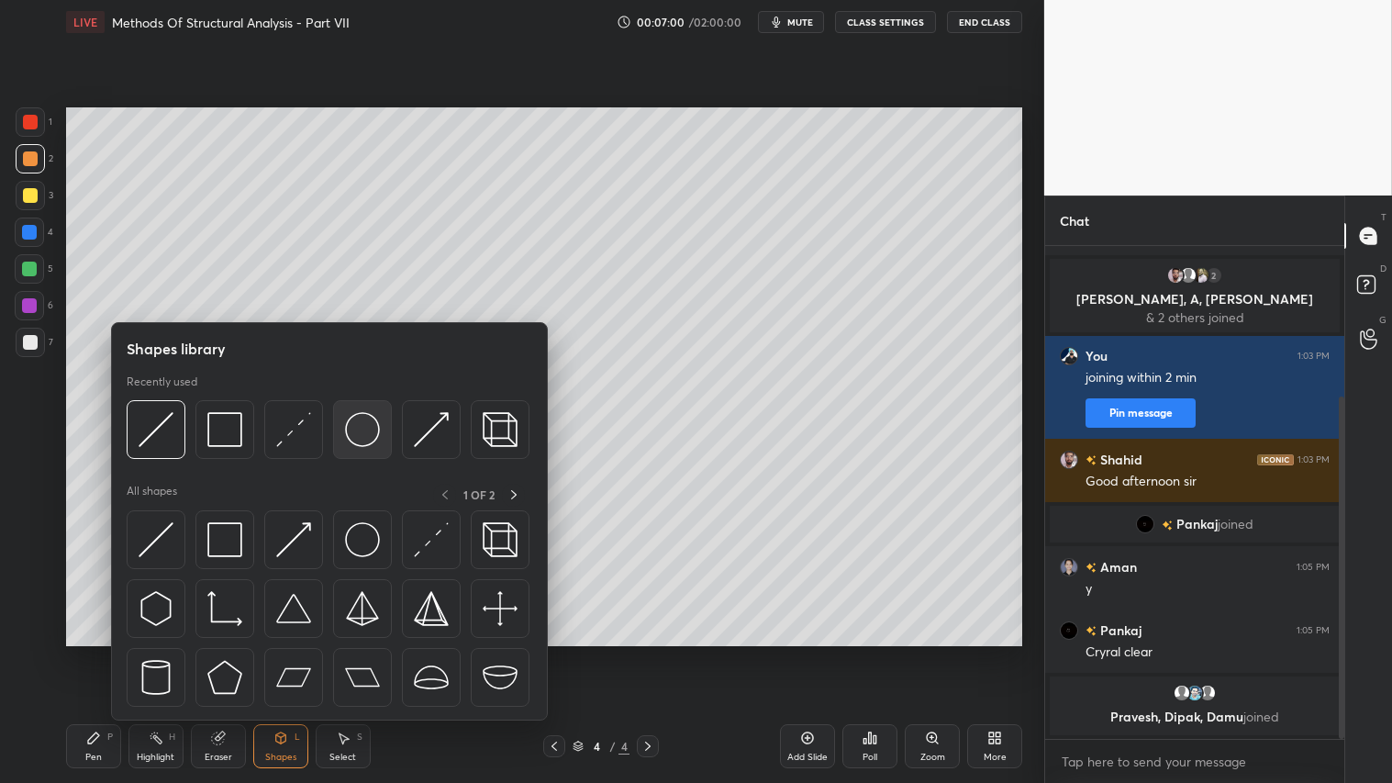
click at [370, 434] on img at bounding box center [362, 429] width 35 height 35
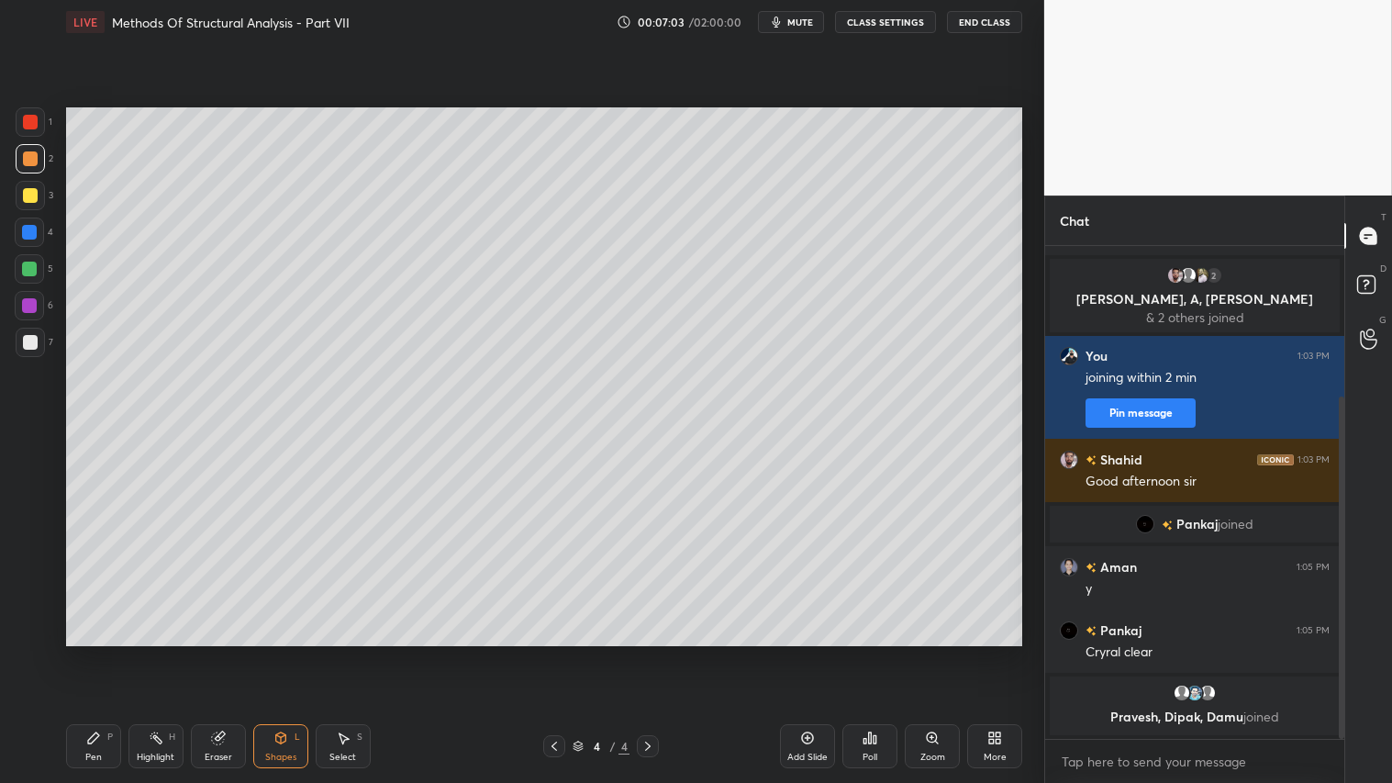
click at [273, 652] on div "Shapes L" at bounding box center [280, 746] width 55 height 44
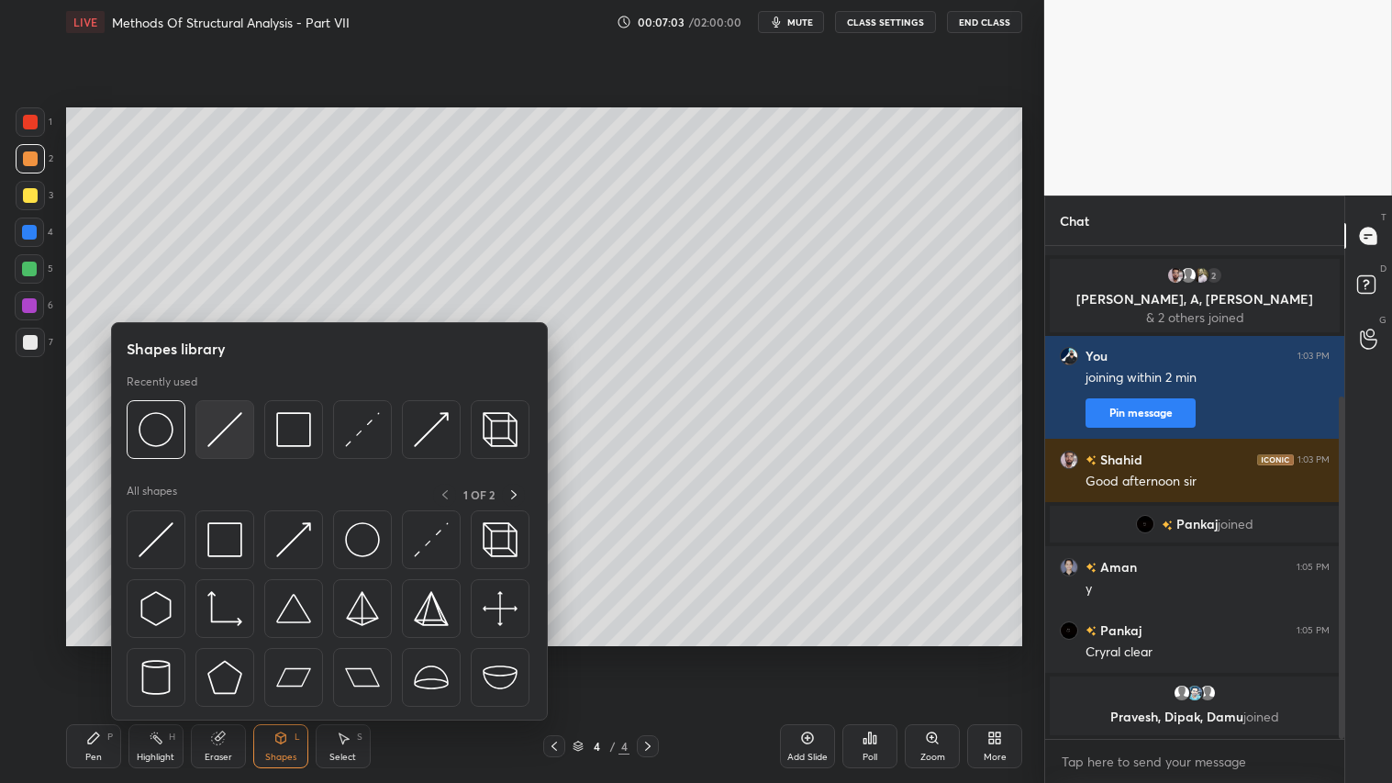
click at [233, 418] on img at bounding box center [224, 429] width 35 height 35
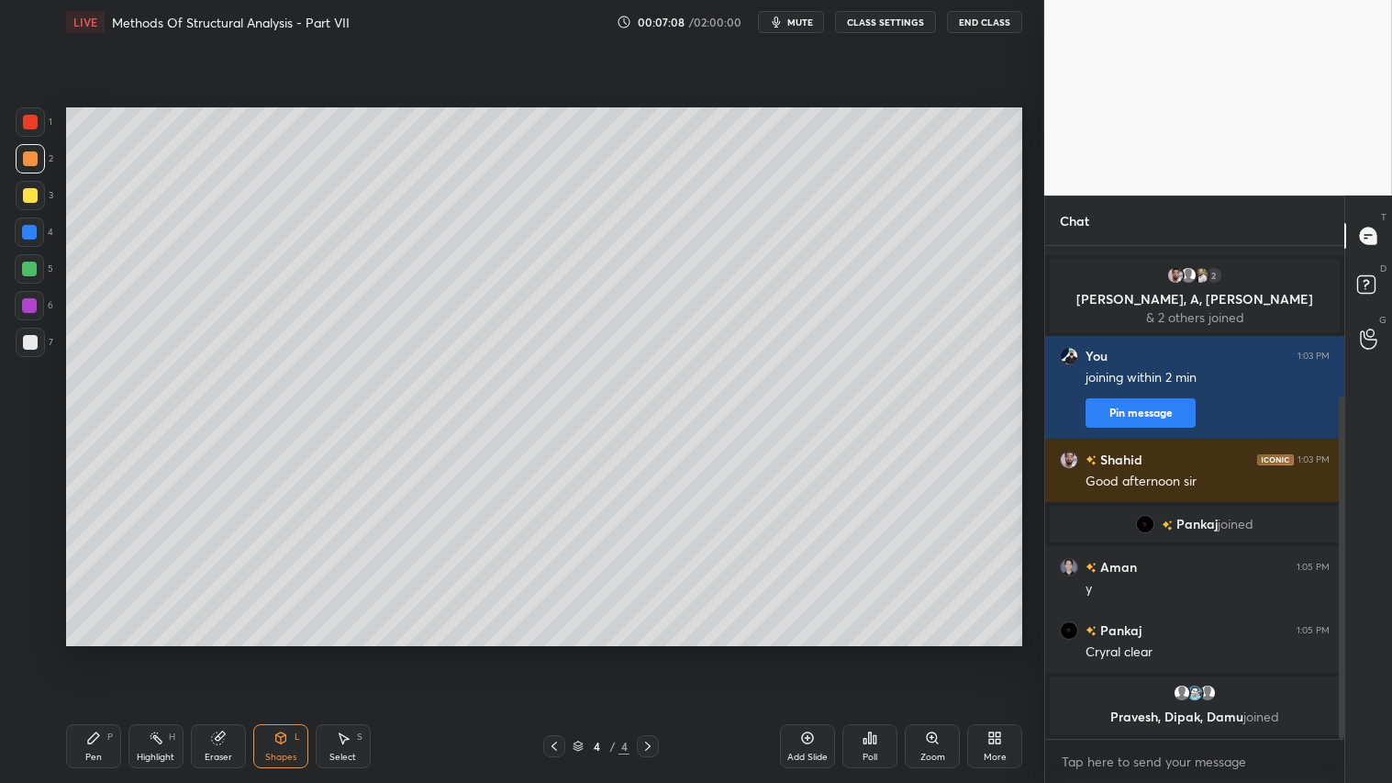
click at [90, 652] on icon at bounding box center [93, 737] width 15 height 15
drag, startPoint x: 282, startPoint y: 746, endPoint x: 285, endPoint y: 730, distance: 16.0
click at [285, 652] on div "Shapes L" at bounding box center [280, 746] width 55 height 44
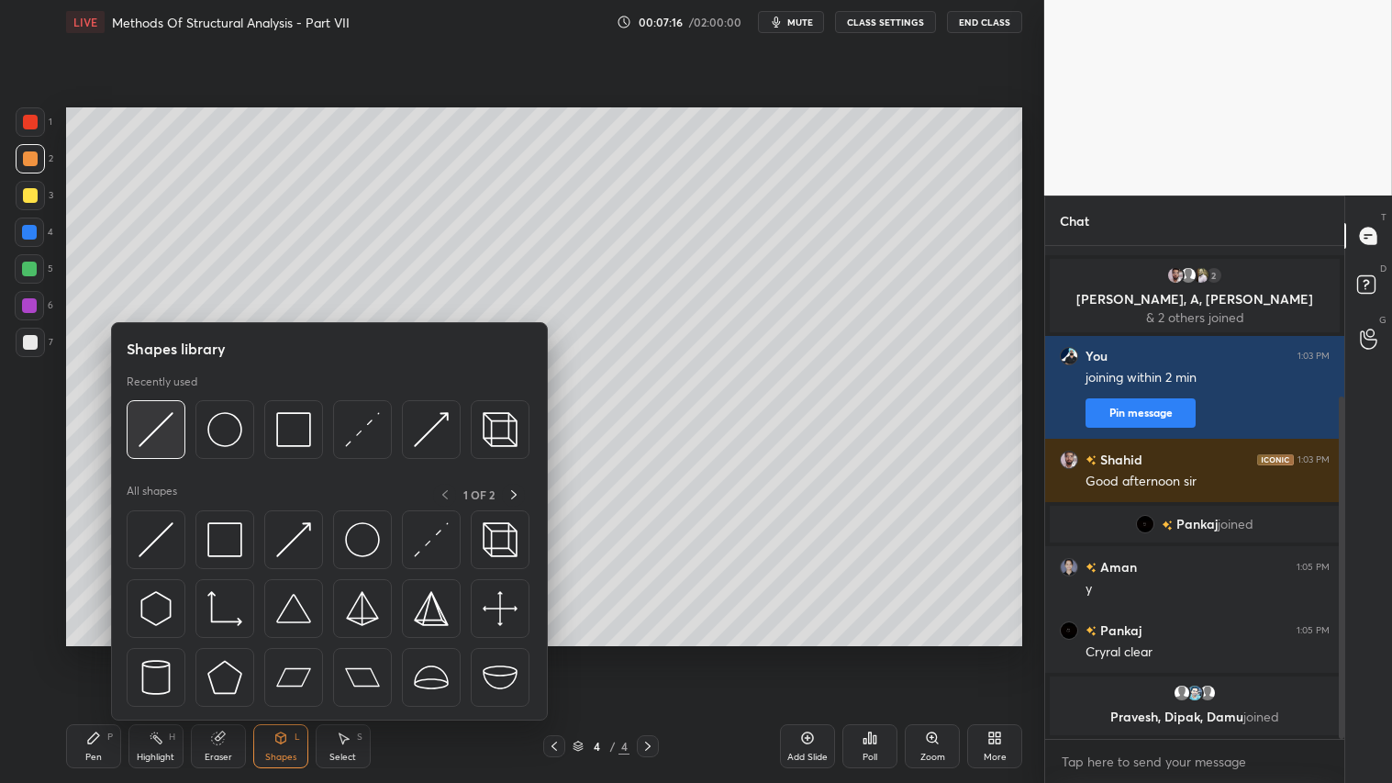
click at [158, 416] on img at bounding box center [156, 429] width 35 height 35
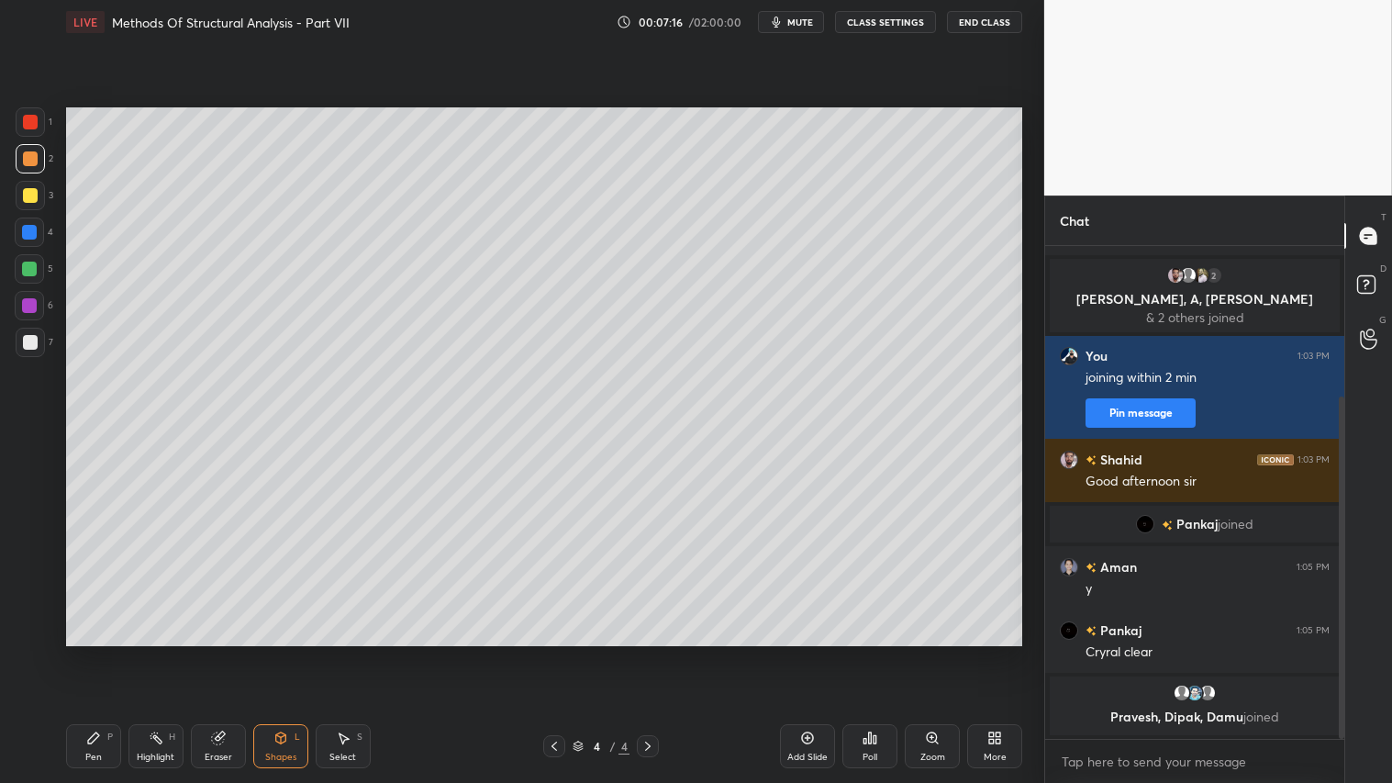
click at [31, 196] on div at bounding box center [30, 195] width 15 height 15
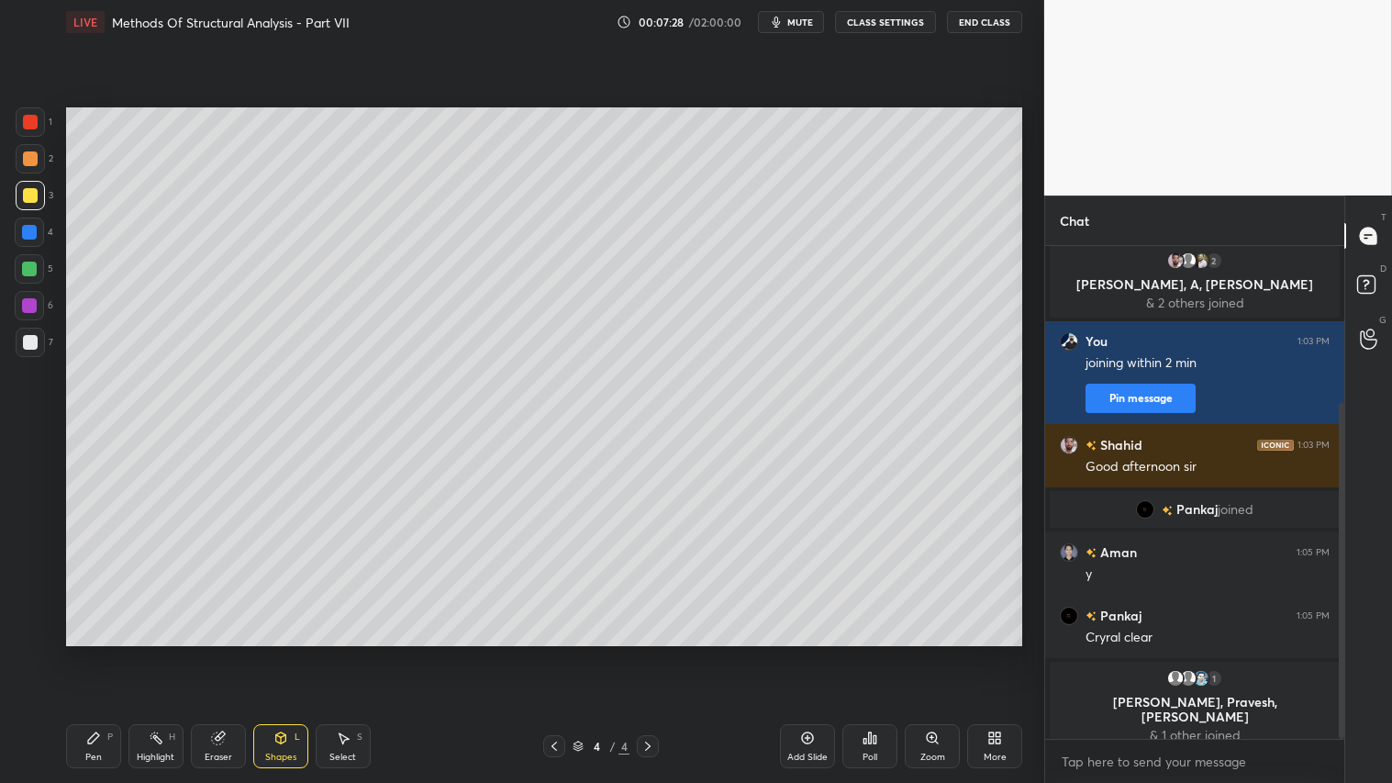
click at [111, 652] on div "Pen P" at bounding box center [93, 746] width 55 height 44
click at [284, 652] on icon at bounding box center [280, 737] width 15 height 15
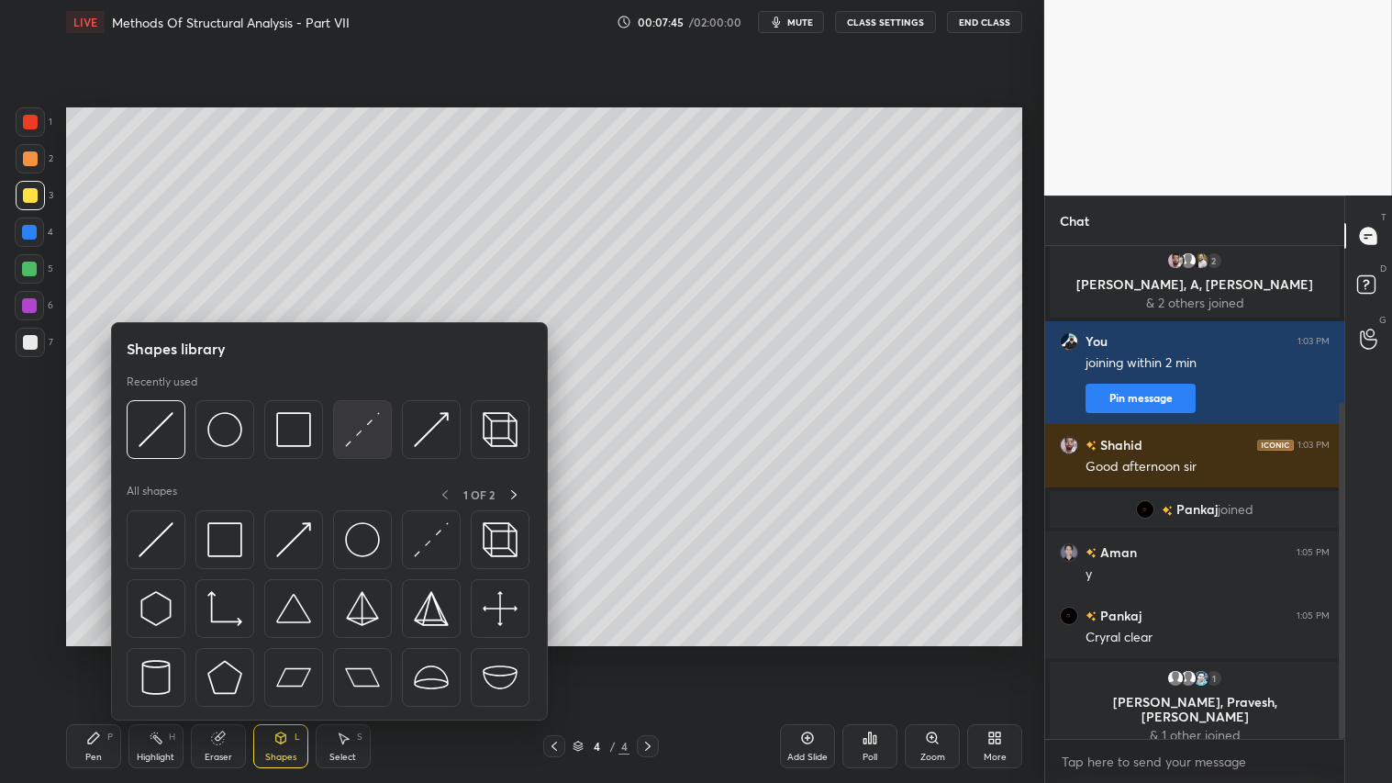
click at [359, 432] on img at bounding box center [362, 429] width 35 height 35
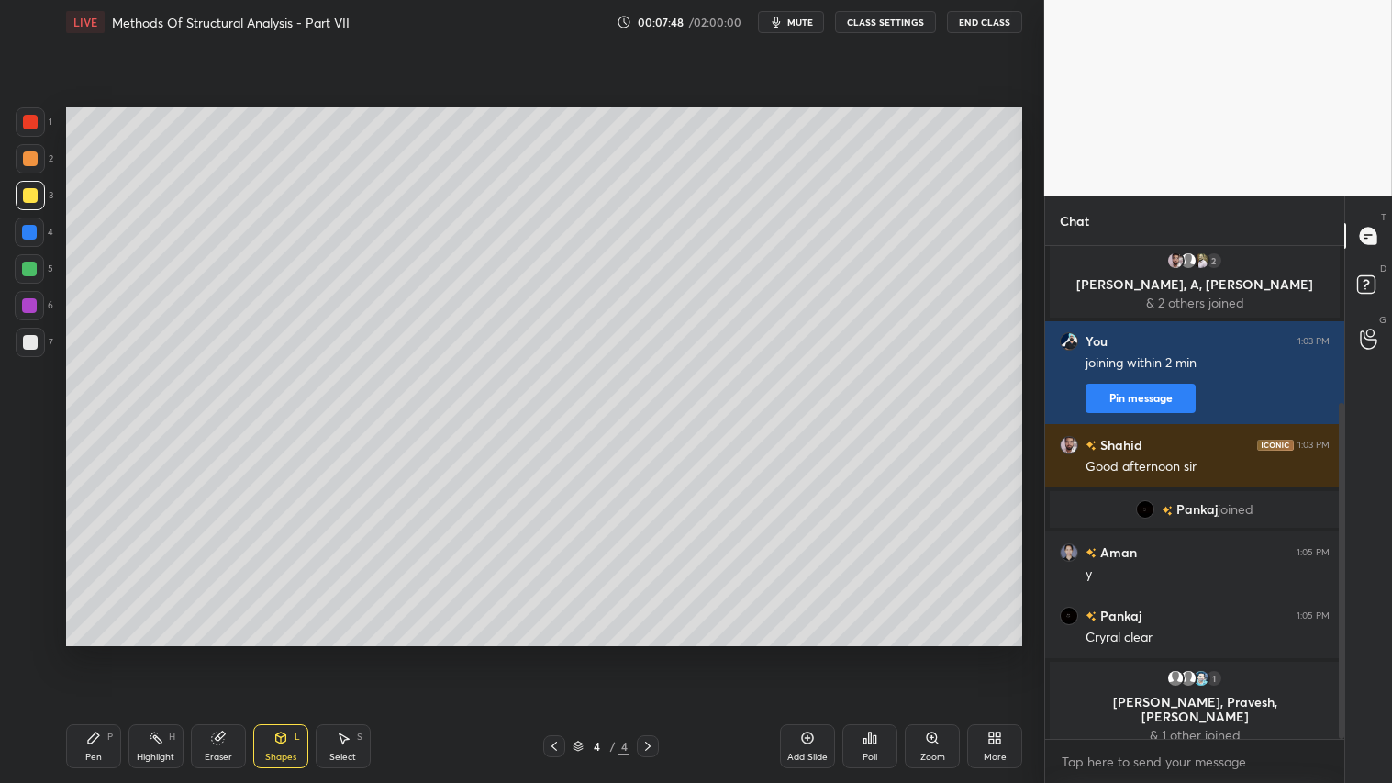
drag, startPoint x: 34, startPoint y: 150, endPoint x: 56, endPoint y: 154, distance: 22.5
click at [35, 152] on div at bounding box center [30, 158] width 29 height 29
drag, startPoint x: 222, startPoint y: 739, endPoint x: 286, endPoint y: 666, distance: 96.9
click at [226, 652] on div "Eraser" at bounding box center [218, 746] width 55 height 44
click at [94, 652] on div "Pen P" at bounding box center [93, 746] width 55 height 44
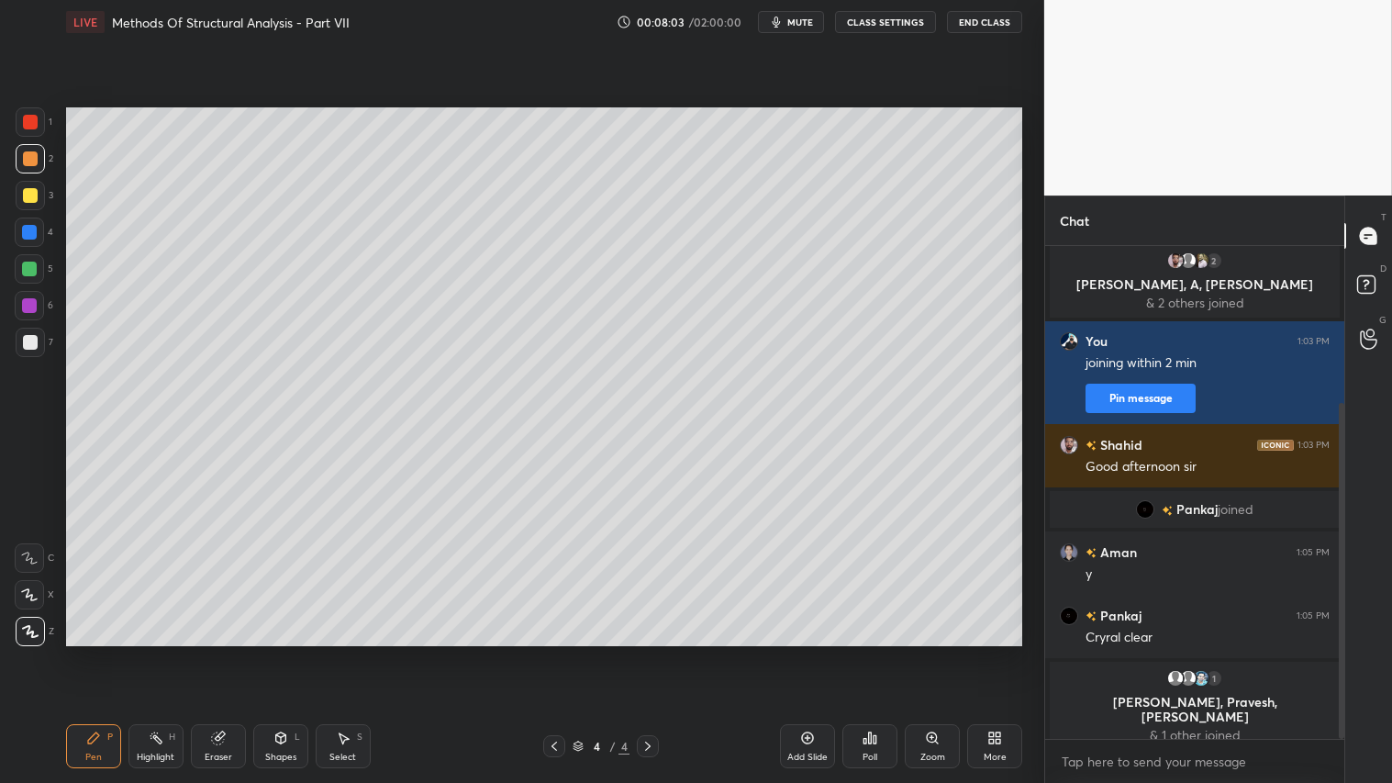
drag, startPoint x: 25, startPoint y: 188, endPoint x: 52, endPoint y: 194, distance: 28.1
click at [31, 188] on div at bounding box center [30, 195] width 15 height 15
click at [278, 652] on div "Shapes L" at bounding box center [280, 746] width 55 height 44
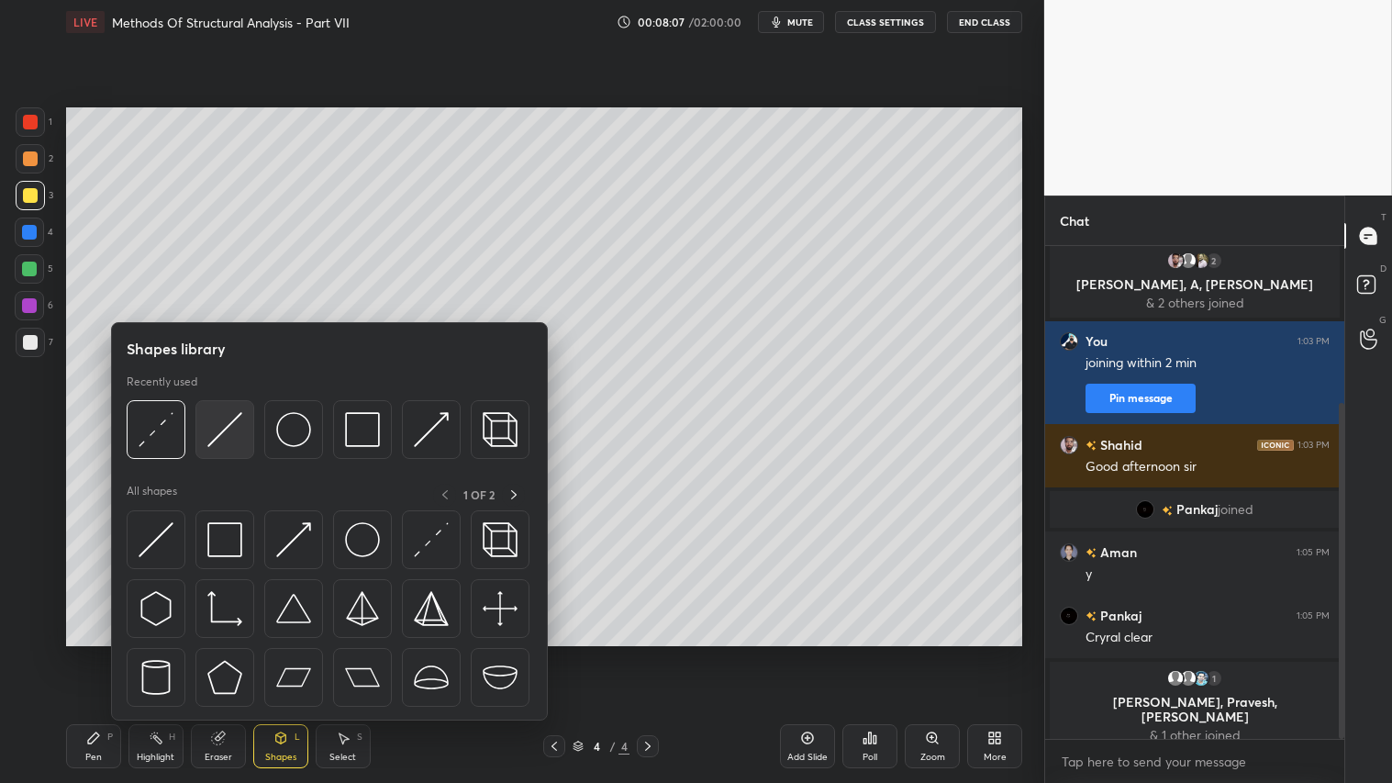
click at [225, 434] on img at bounding box center [224, 429] width 35 height 35
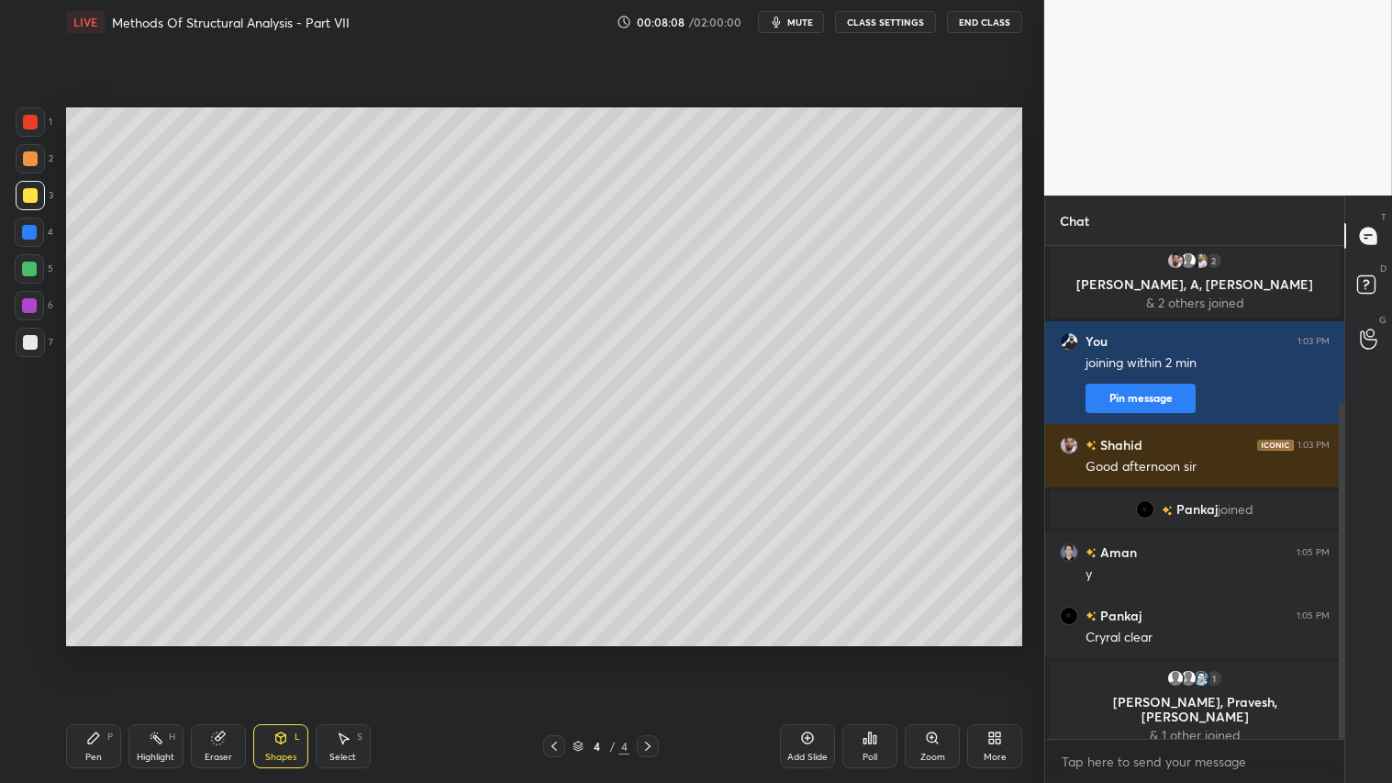
click at [31, 149] on div at bounding box center [30, 158] width 29 height 29
drag, startPoint x: 116, startPoint y: 744, endPoint x: 287, endPoint y: 690, distance: 179.9
click at [117, 652] on div "Pen P" at bounding box center [93, 746] width 55 height 44
click at [273, 652] on icon at bounding box center [280, 737] width 15 height 15
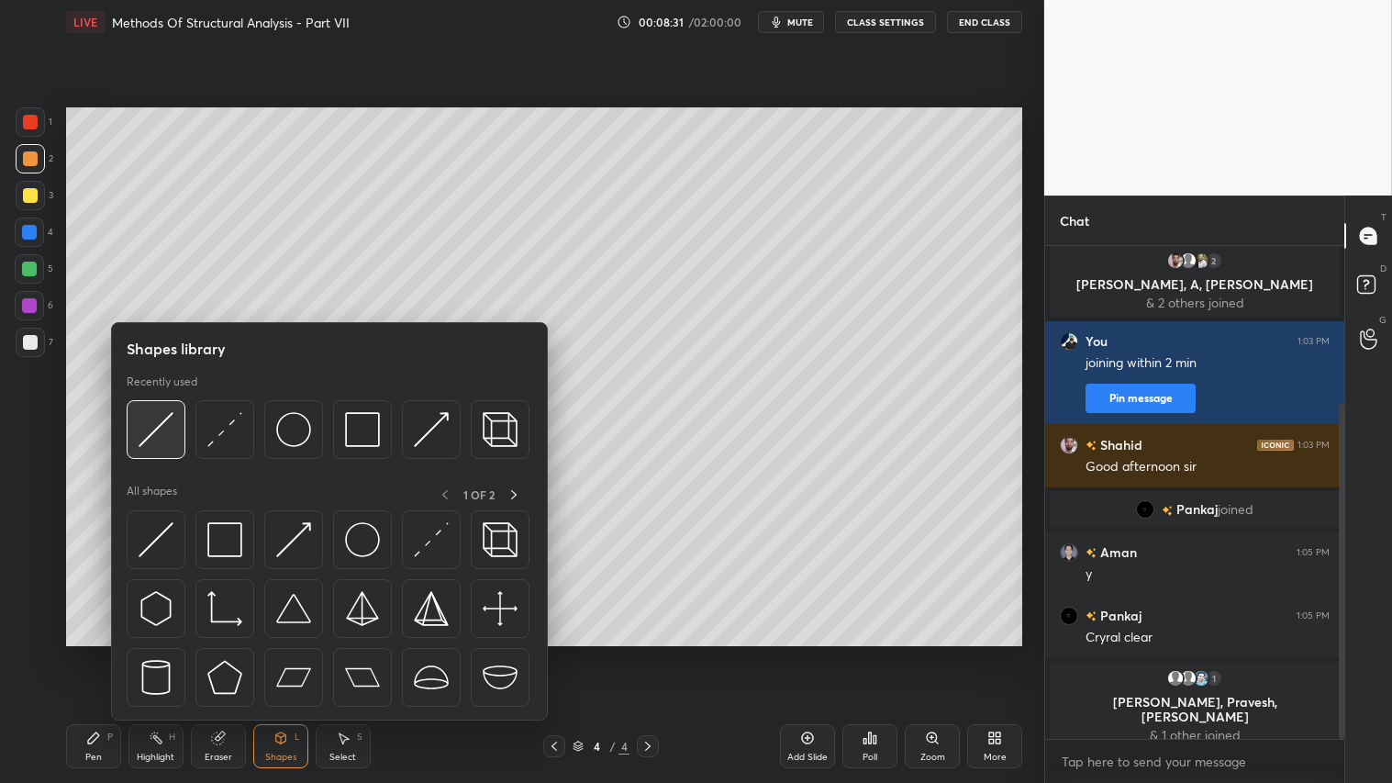
click at [157, 424] on img at bounding box center [156, 429] width 35 height 35
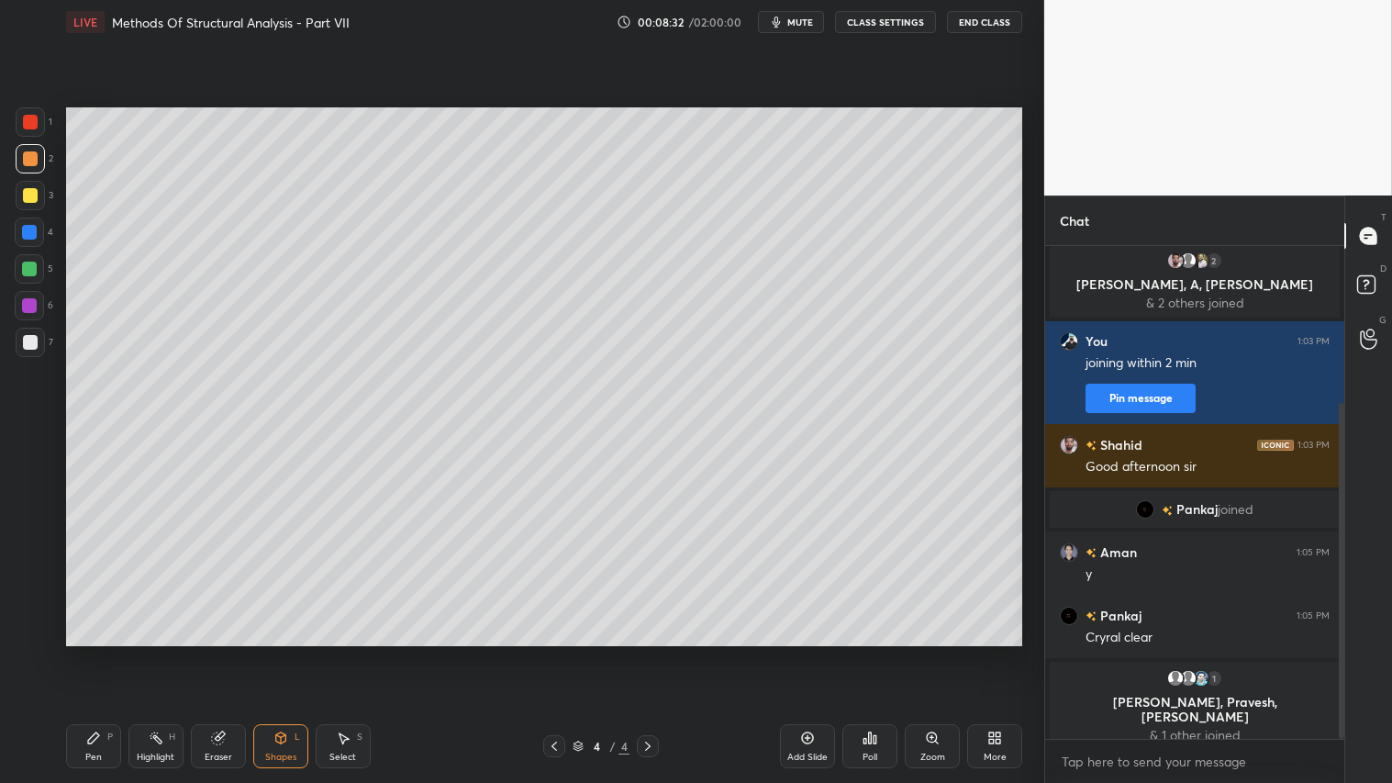
click at [6, 115] on div "1 2 3 4 5 6 7 C X Z C X Z E E Erase all H H" at bounding box center [29, 376] width 59 height 538
click at [28, 120] on div at bounding box center [30, 122] width 15 height 15
click at [264, 652] on div "Shapes L" at bounding box center [280, 746] width 55 height 44
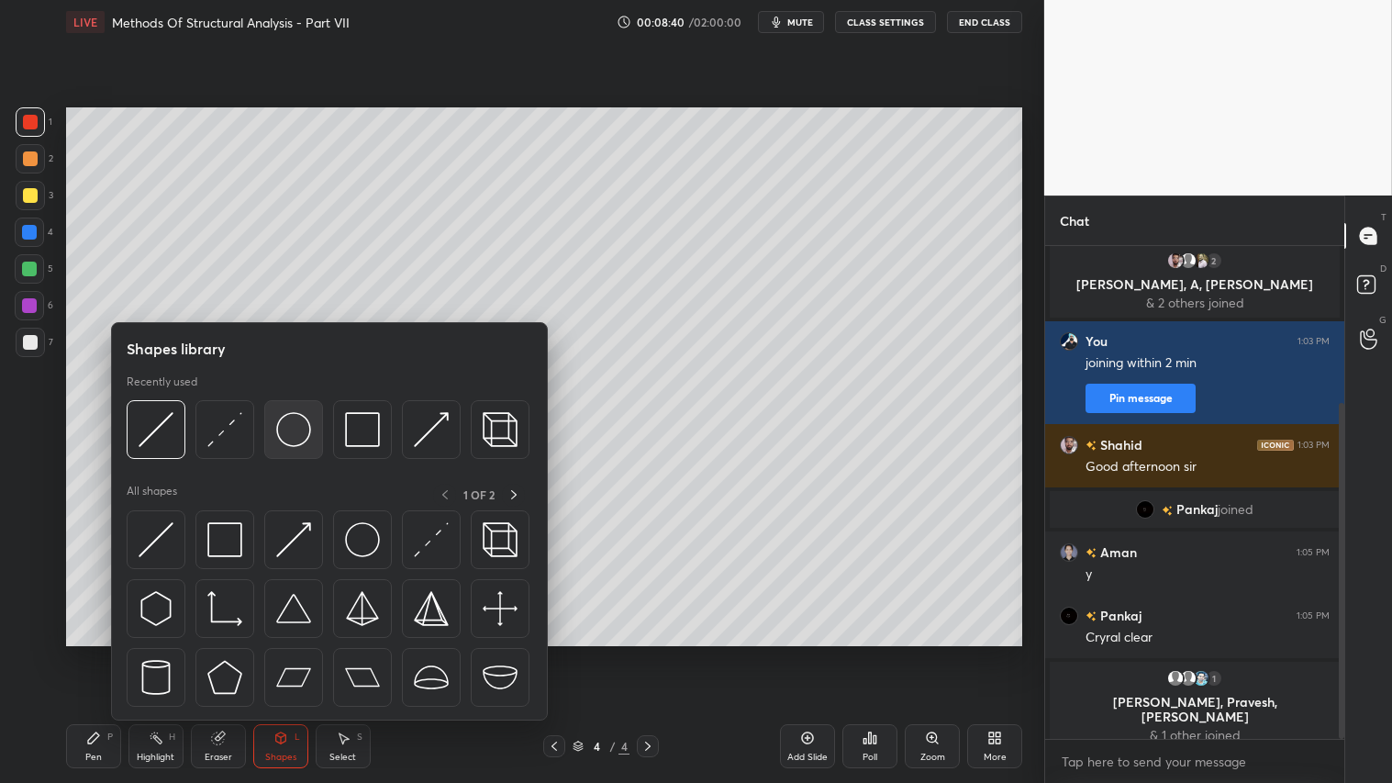
click at [292, 442] on img at bounding box center [293, 429] width 35 height 35
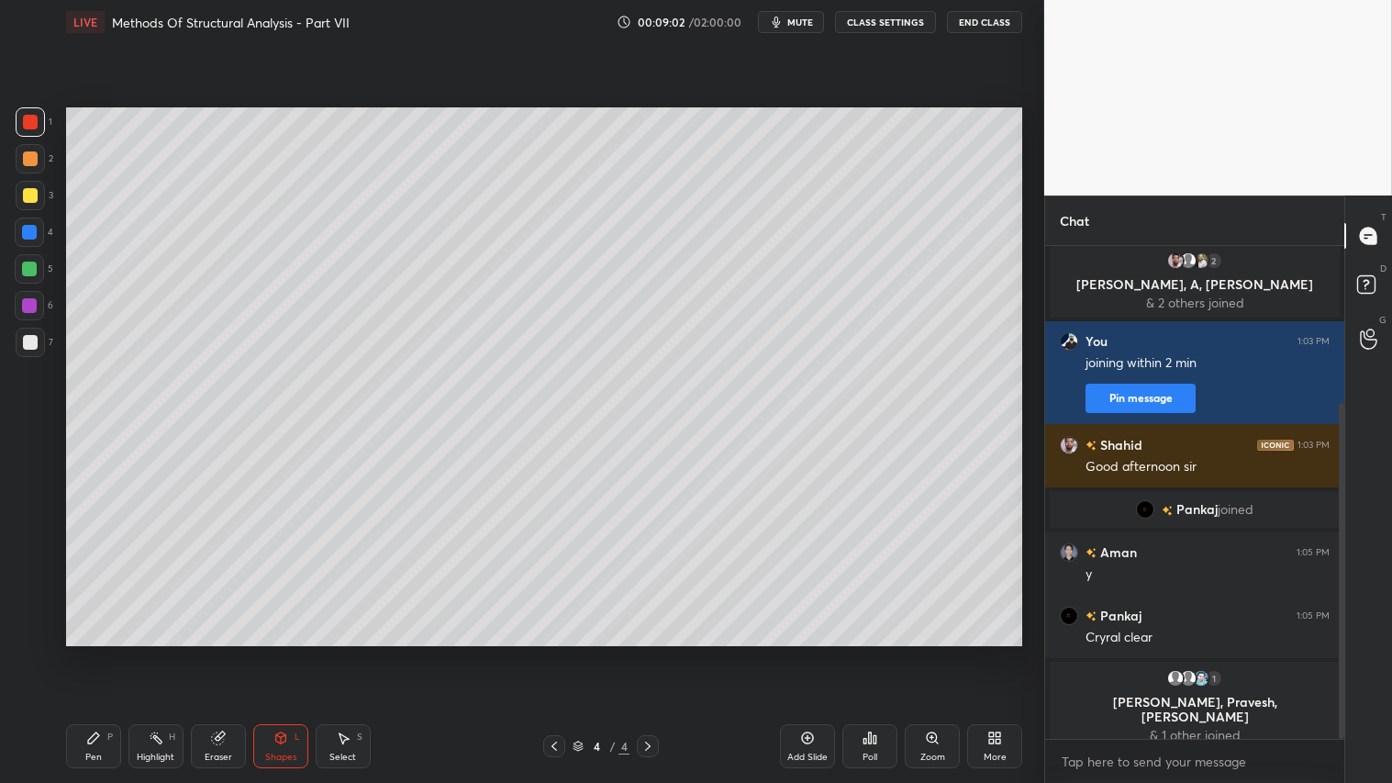
click at [298, 652] on div "Shapes L" at bounding box center [280, 746] width 55 height 44
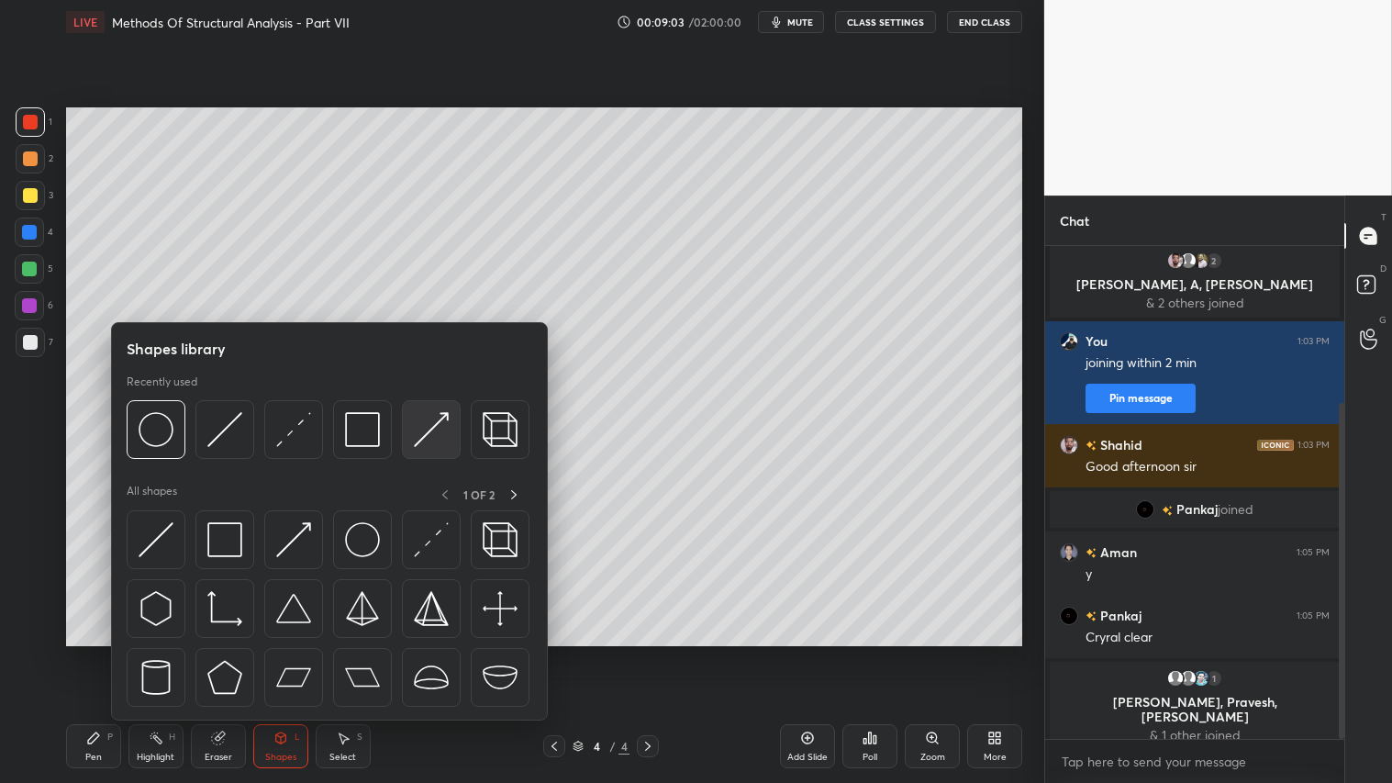
click at [425, 424] on img at bounding box center [431, 429] width 35 height 35
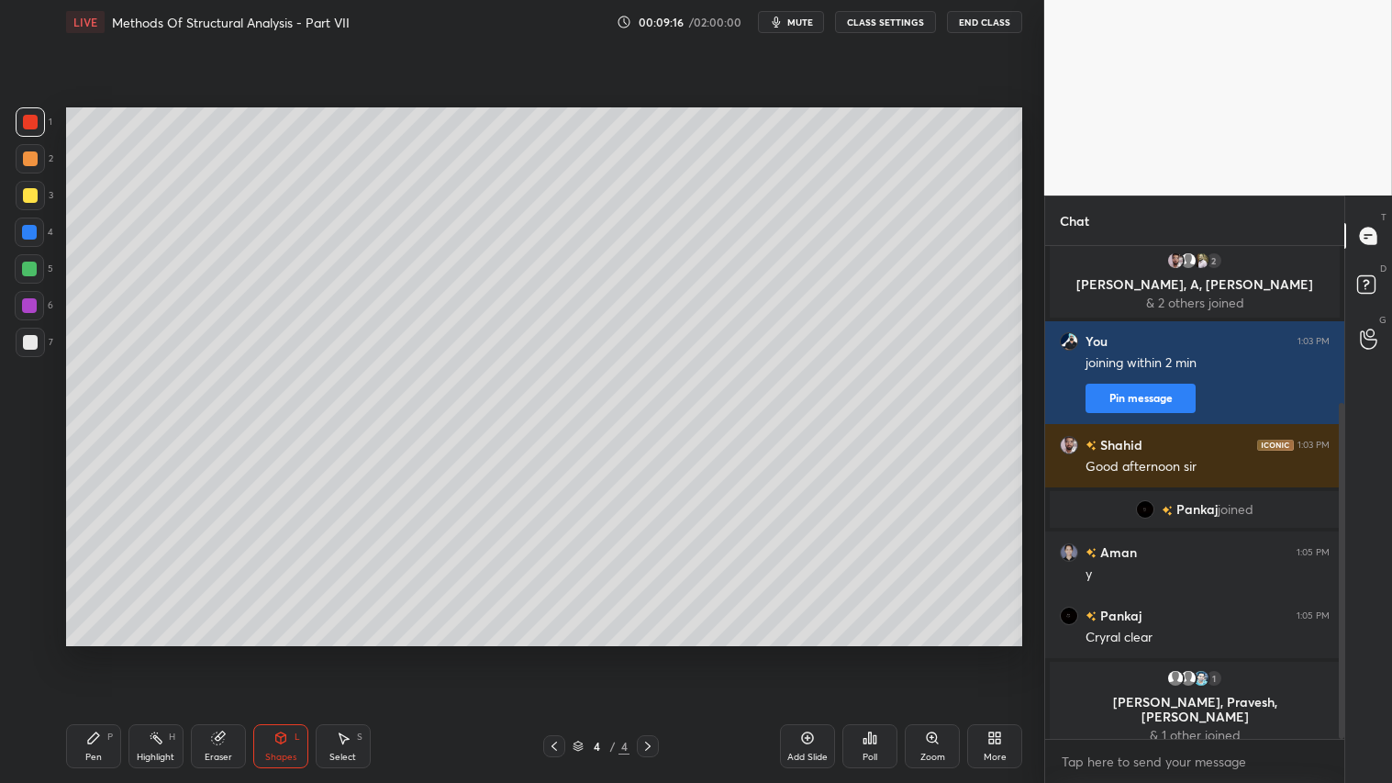
click at [226, 652] on div "Eraser" at bounding box center [218, 746] width 55 height 44
click at [84, 652] on div "Pen P" at bounding box center [93, 746] width 55 height 44
click at [269, 652] on div "Shapes L" at bounding box center [280, 746] width 55 height 44
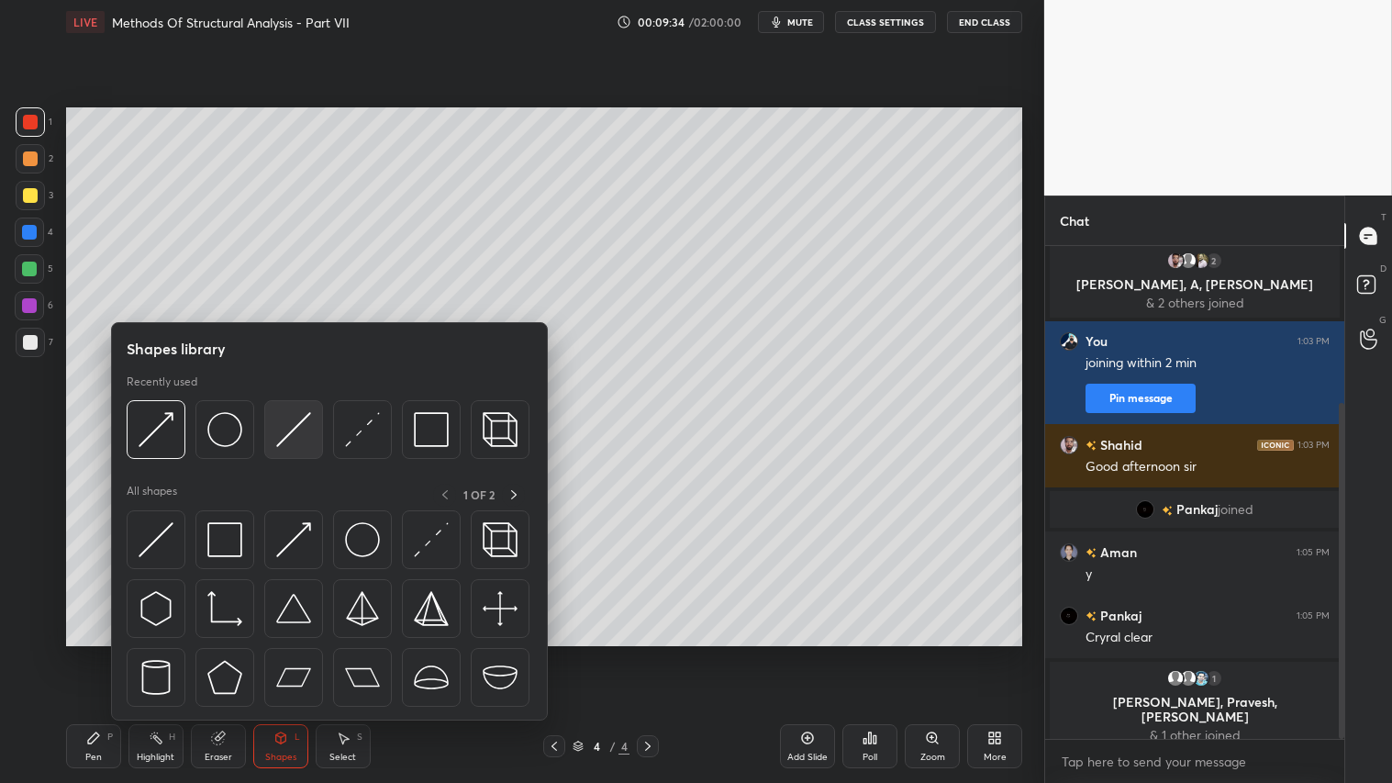
click at [297, 429] on img at bounding box center [293, 429] width 35 height 35
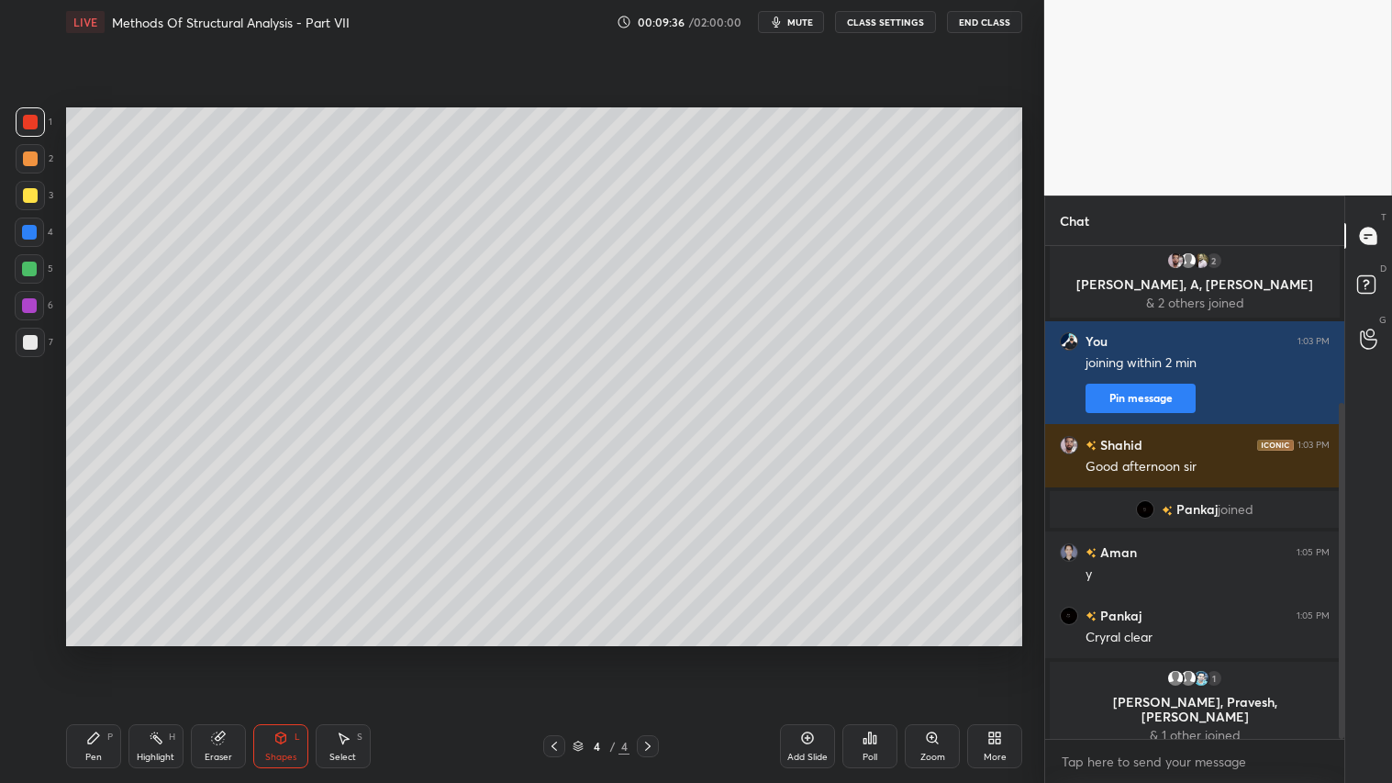
click at [31, 345] on div at bounding box center [30, 342] width 15 height 15
click at [283, 652] on icon at bounding box center [280, 737] width 10 height 11
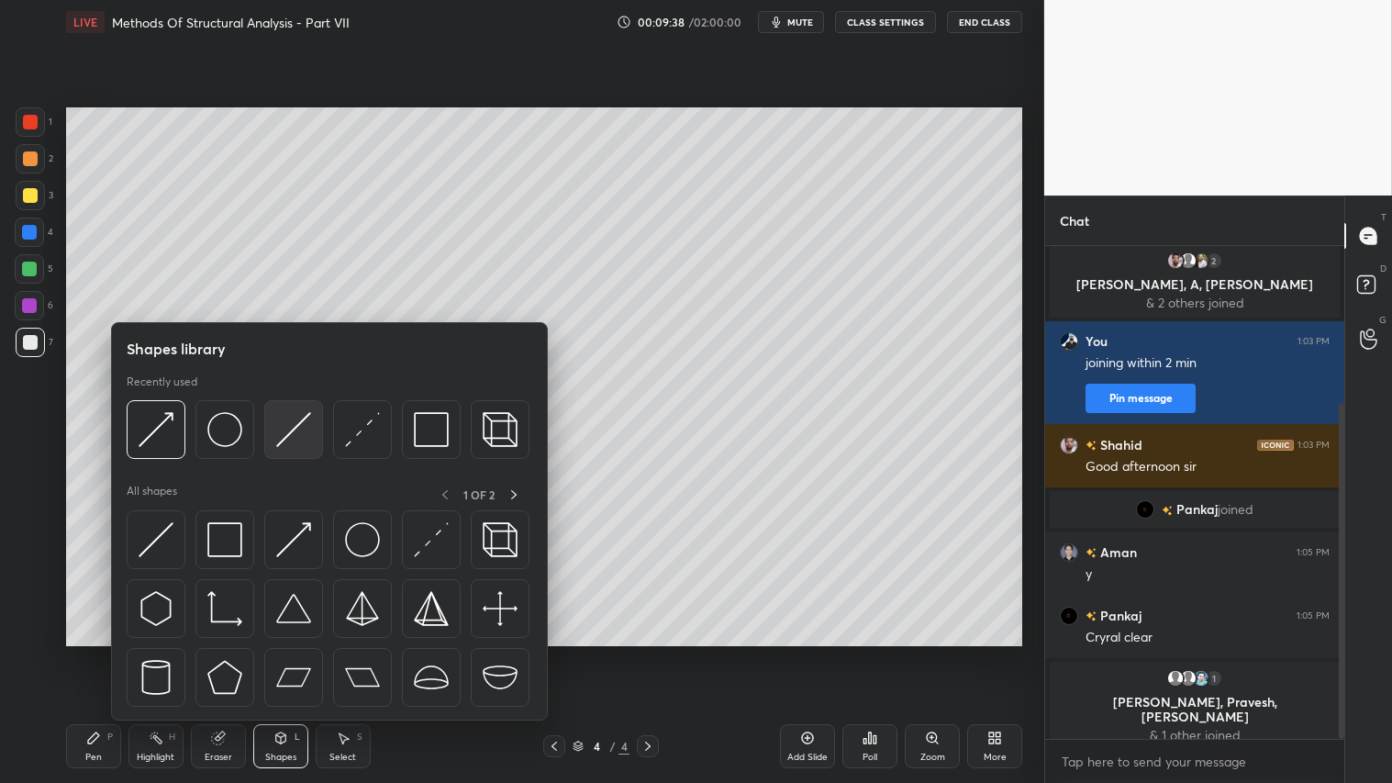
click at [295, 436] on img at bounding box center [293, 429] width 35 height 35
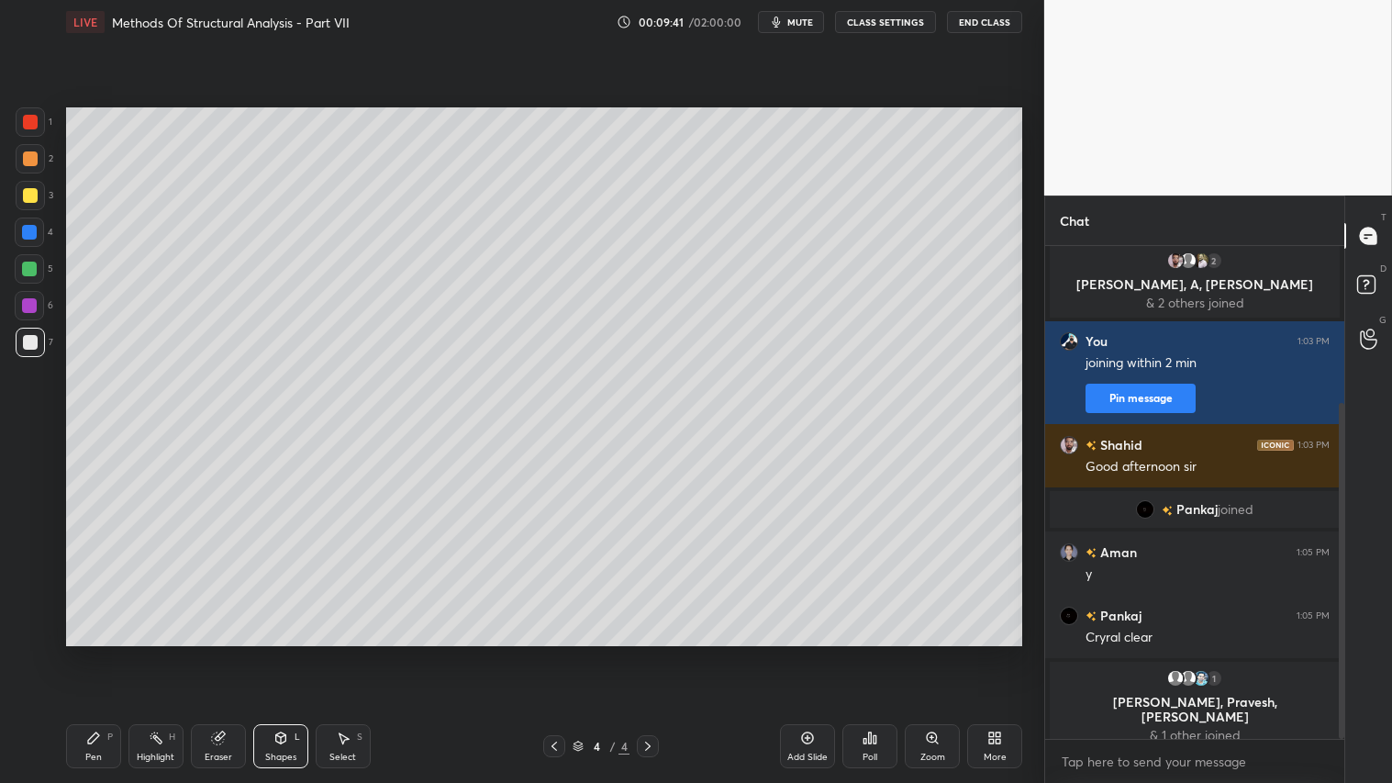
drag, startPoint x: 40, startPoint y: 116, endPoint x: 50, endPoint y: 142, distance: 28.5
click at [41, 116] on div at bounding box center [30, 121] width 29 height 29
click at [94, 652] on div "Pen" at bounding box center [93, 756] width 17 height 9
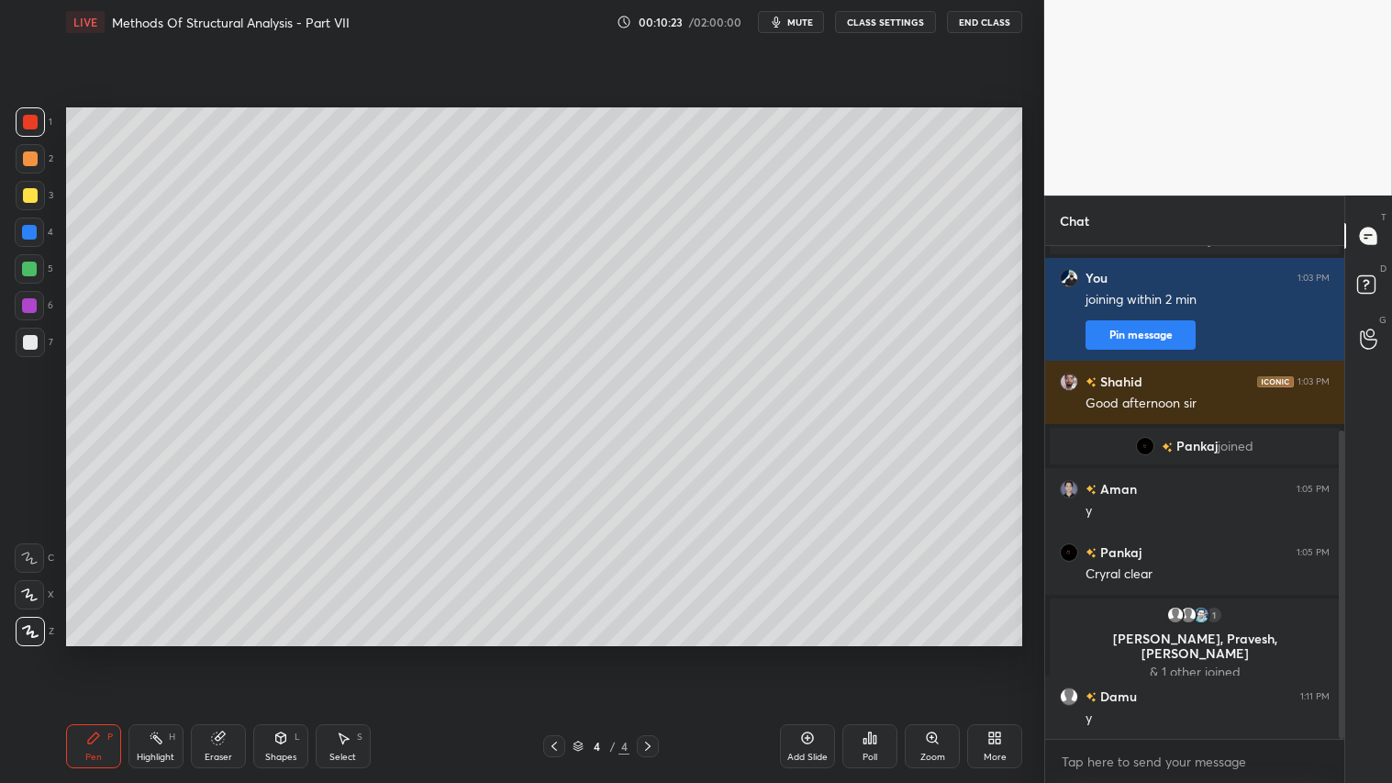
click at [31, 182] on div at bounding box center [30, 195] width 29 height 29
drag, startPoint x: 38, startPoint y: 591, endPoint x: 29, endPoint y: 571, distance: 21.8
click at [35, 588] on icon at bounding box center [29, 594] width 17 height 13
drag, startPoint x: 95, startPoint y: 757, endPoint x: 86, endPoint y: 748, distance: 13.0
click at [94, 652] on div "Pen" at bounding box center [93, 756] width 17 height 9
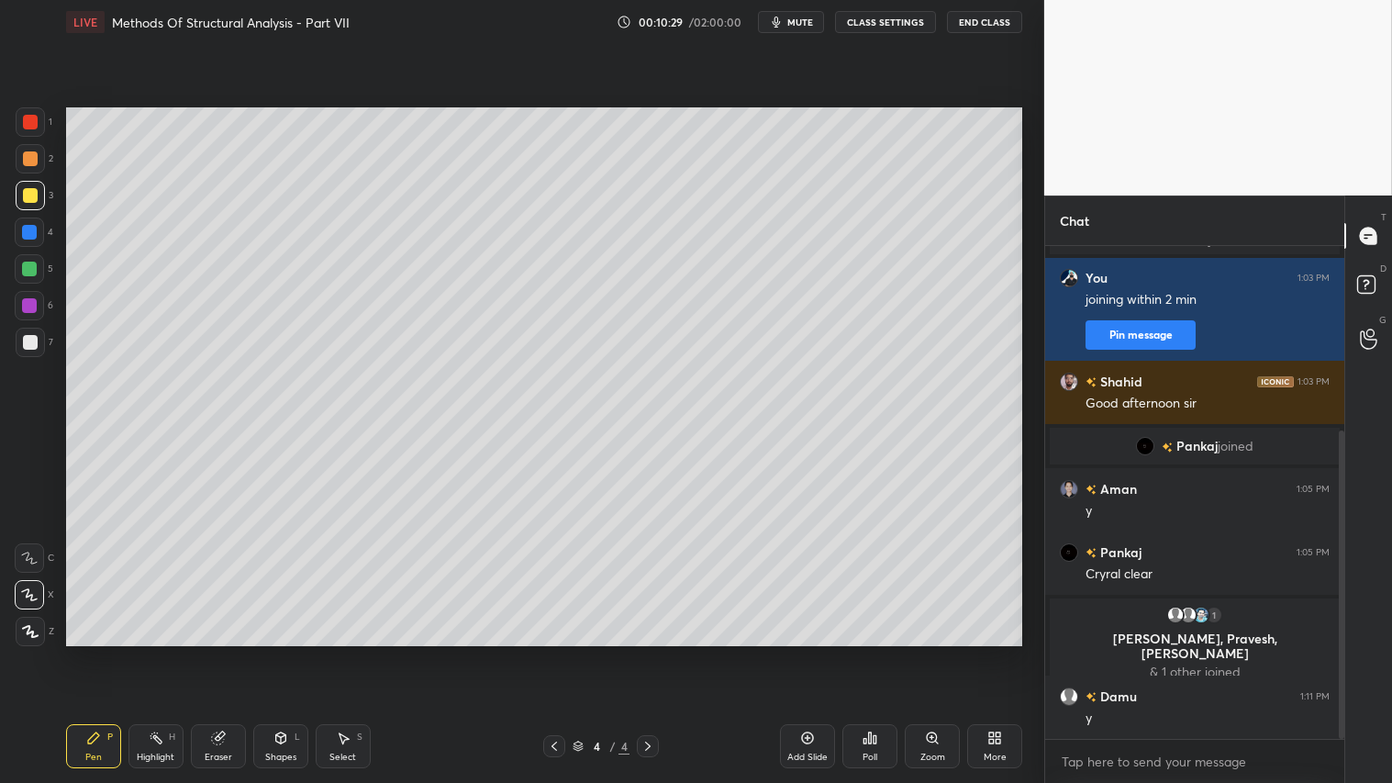
click at [292, 652] on div "Shapes L" at bounding box center [280, 746] width 55 height 44
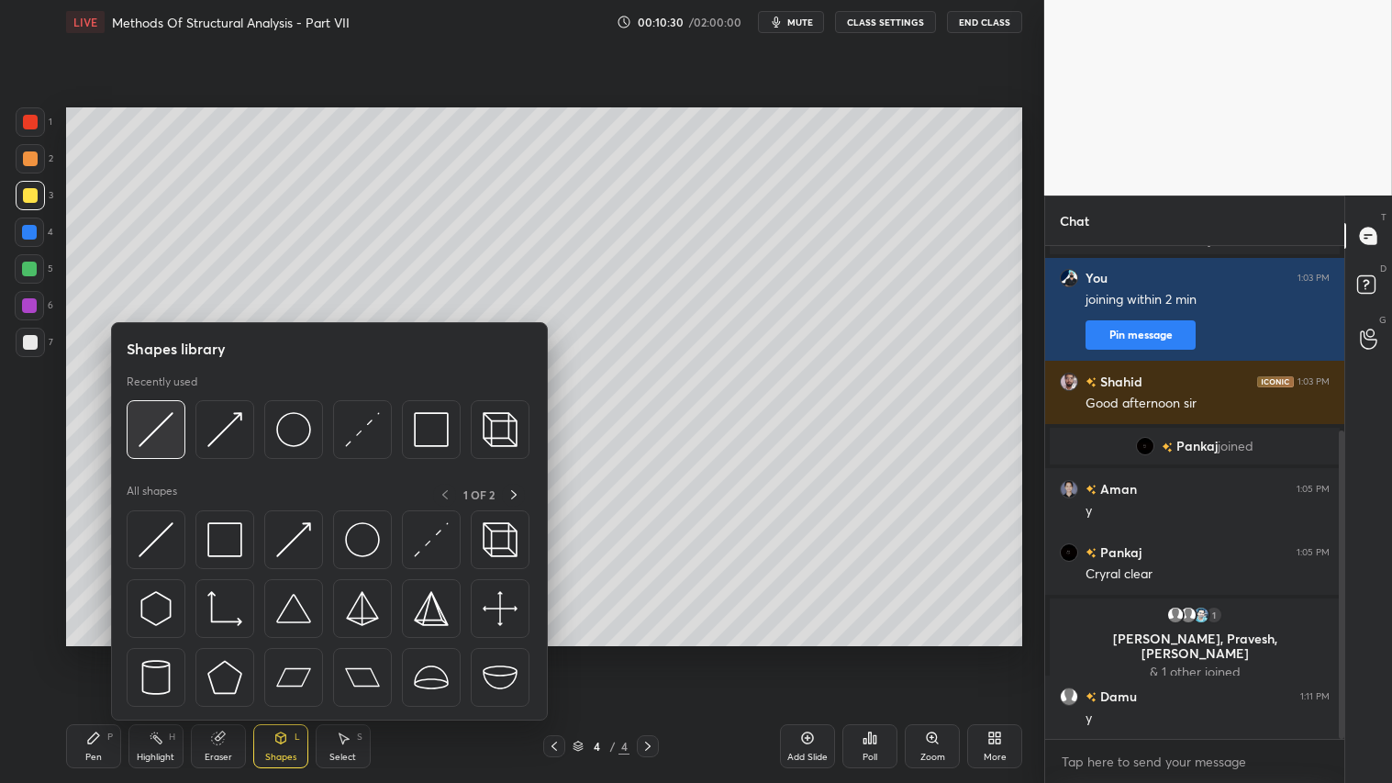
click at [152, 425] on img at bounding box center [156, 429] width 35 height 35
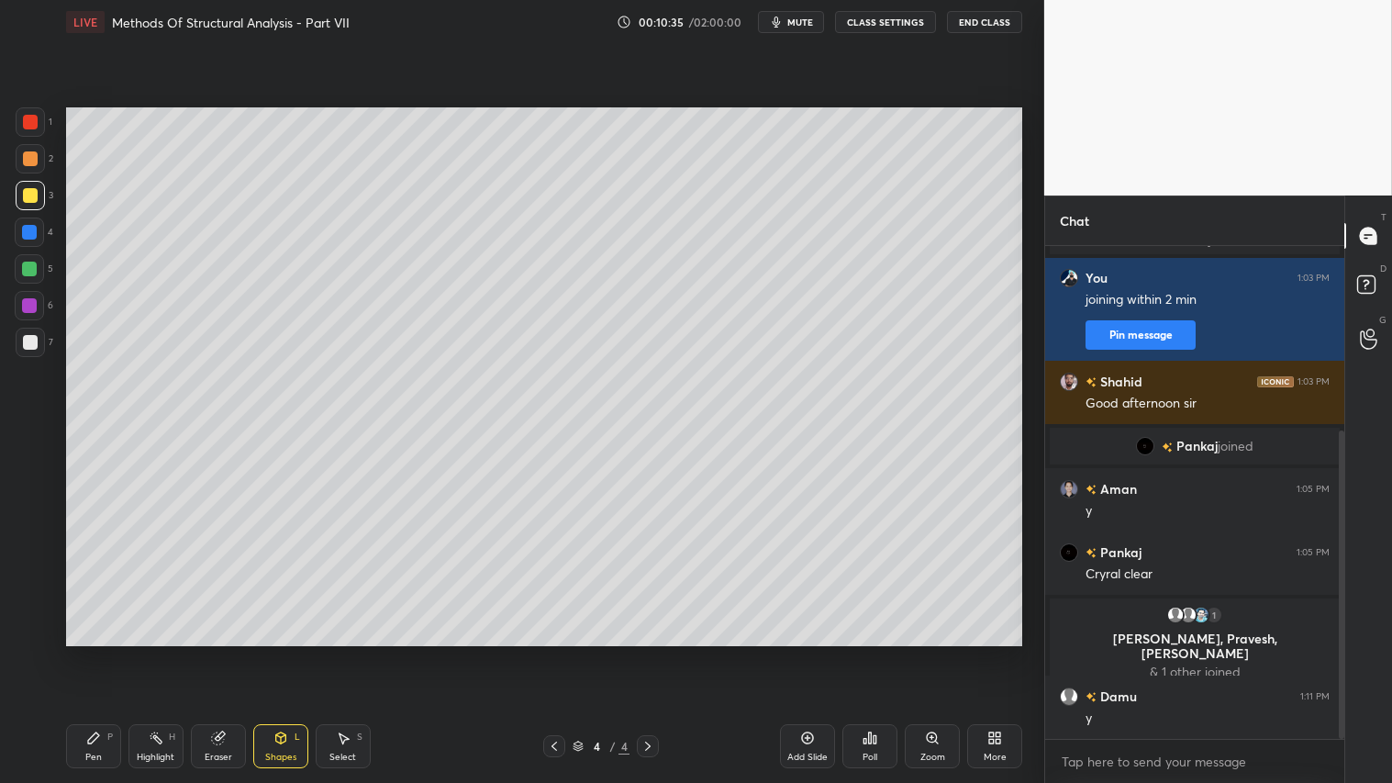
drag, startPoint x: 80, startPoint y: 744, endPoint x: 92, endPoint y: 744, distance: 11.9
click at [84, 652] on div "Pen P" at bounding box center [93, 746] width 55 height 44
drag, startPoint x: 28, startPoint y: 158, endPoint x: 55, endPoint y: 344, distance: 188.2
click at [28, 163] on div at bounding box center [30, 158] width 15 height 15
click at [86, 652] on div "Pen P" at bounding box center [93, 746] width 55 height 44
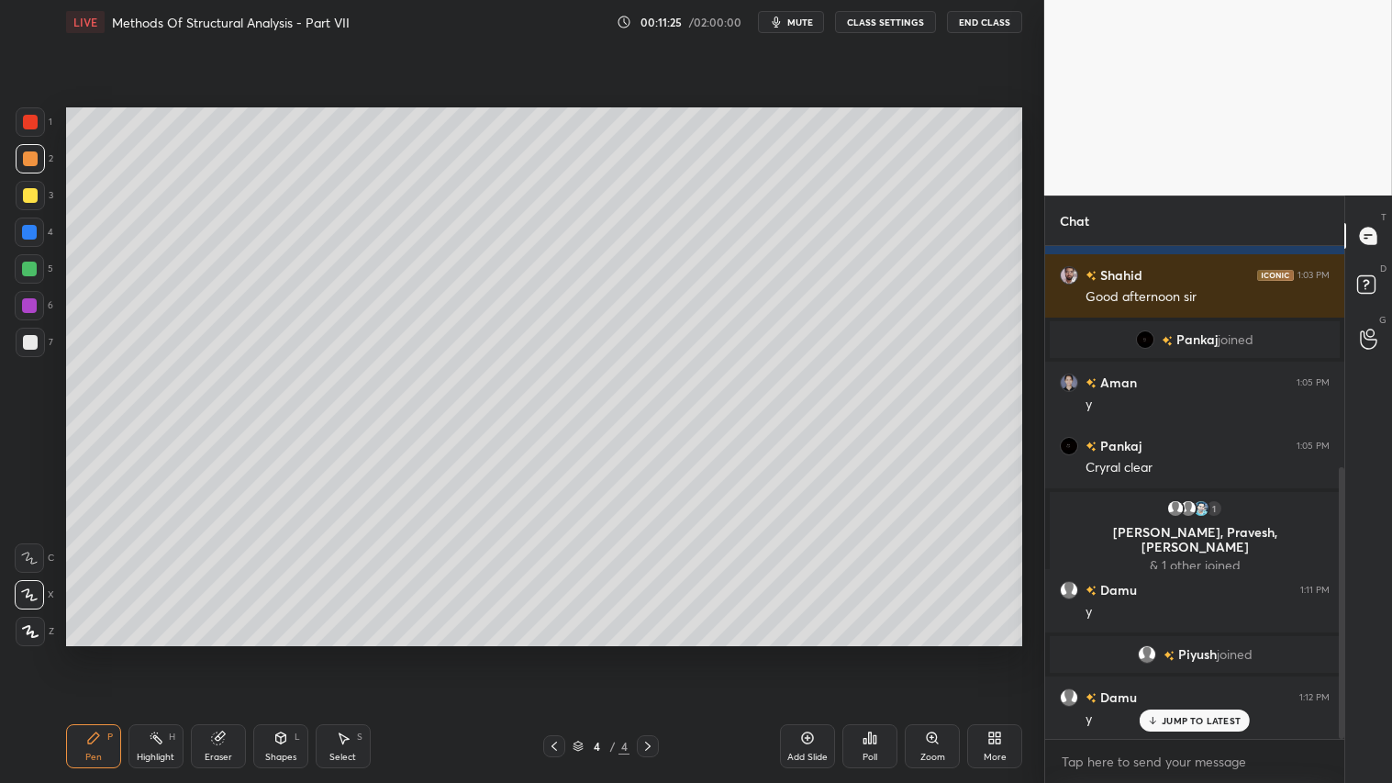
scroll to position [463, 0]
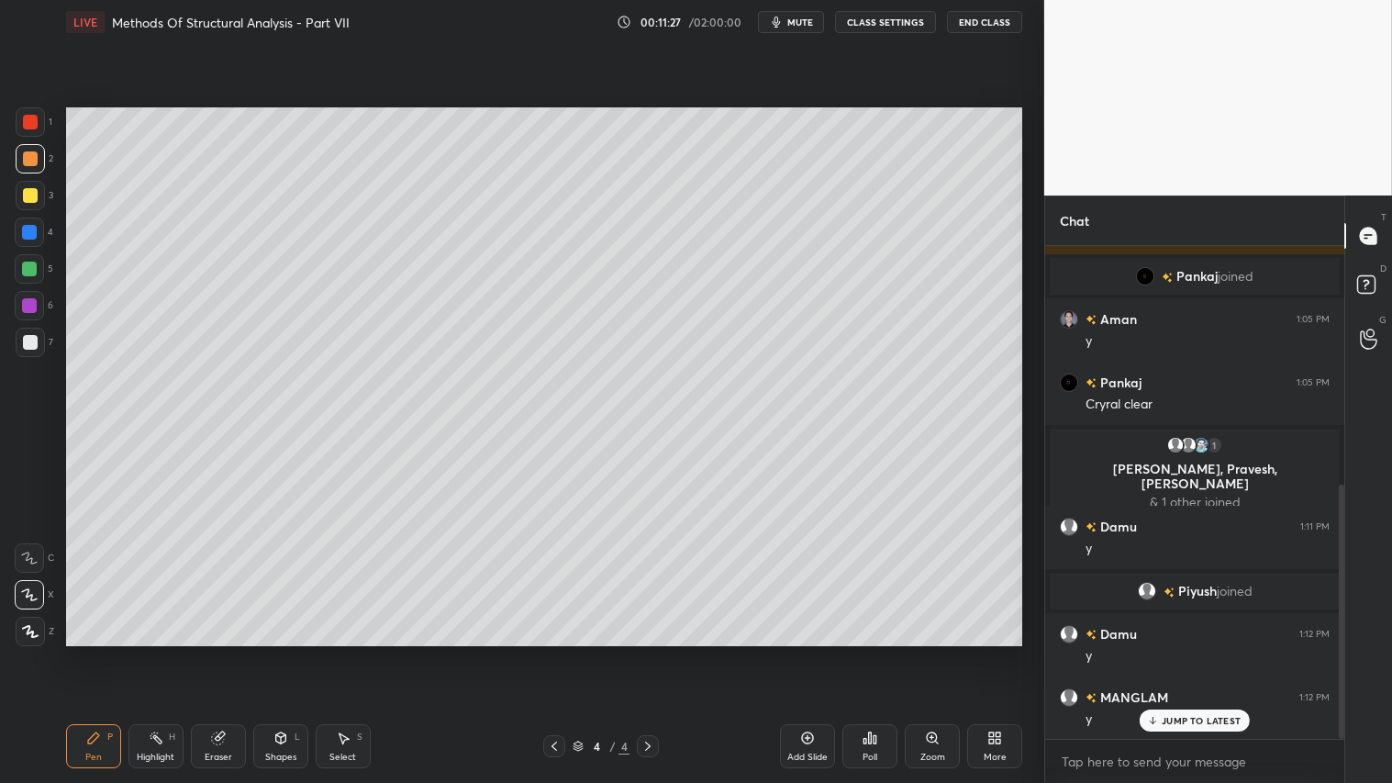
drag, startPoint x: 80, startPoint y: 746, endPoint x: 167, endPoint y: 674, distance: 112.8
click at [92, 652] on div "Pen P" at bounding box center [93, 746] width 55 height 44
click at [273, 652] on div "Shapes" at bounding box center [280, 756] width 31 height 9
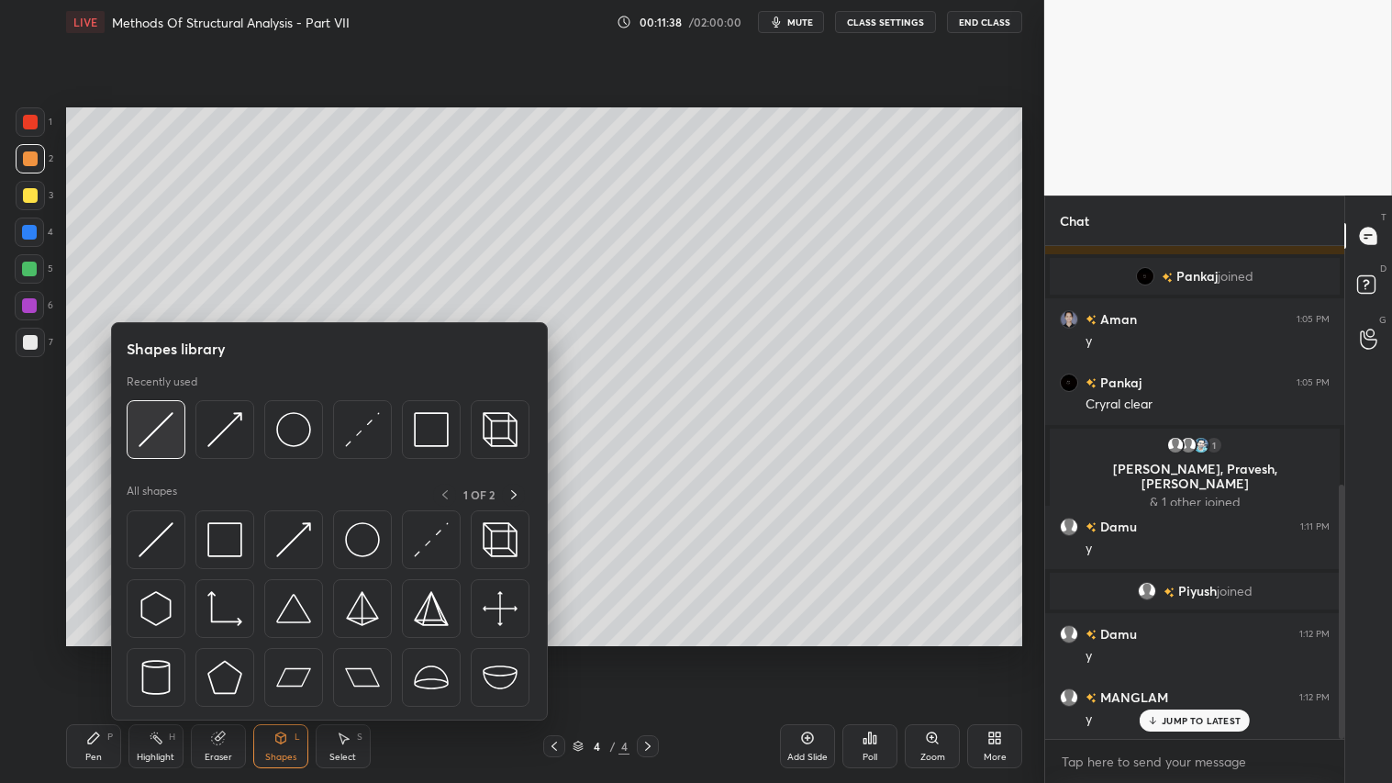
click at [165, 426] on img at bounding box center [156, 429] width 35 height 35
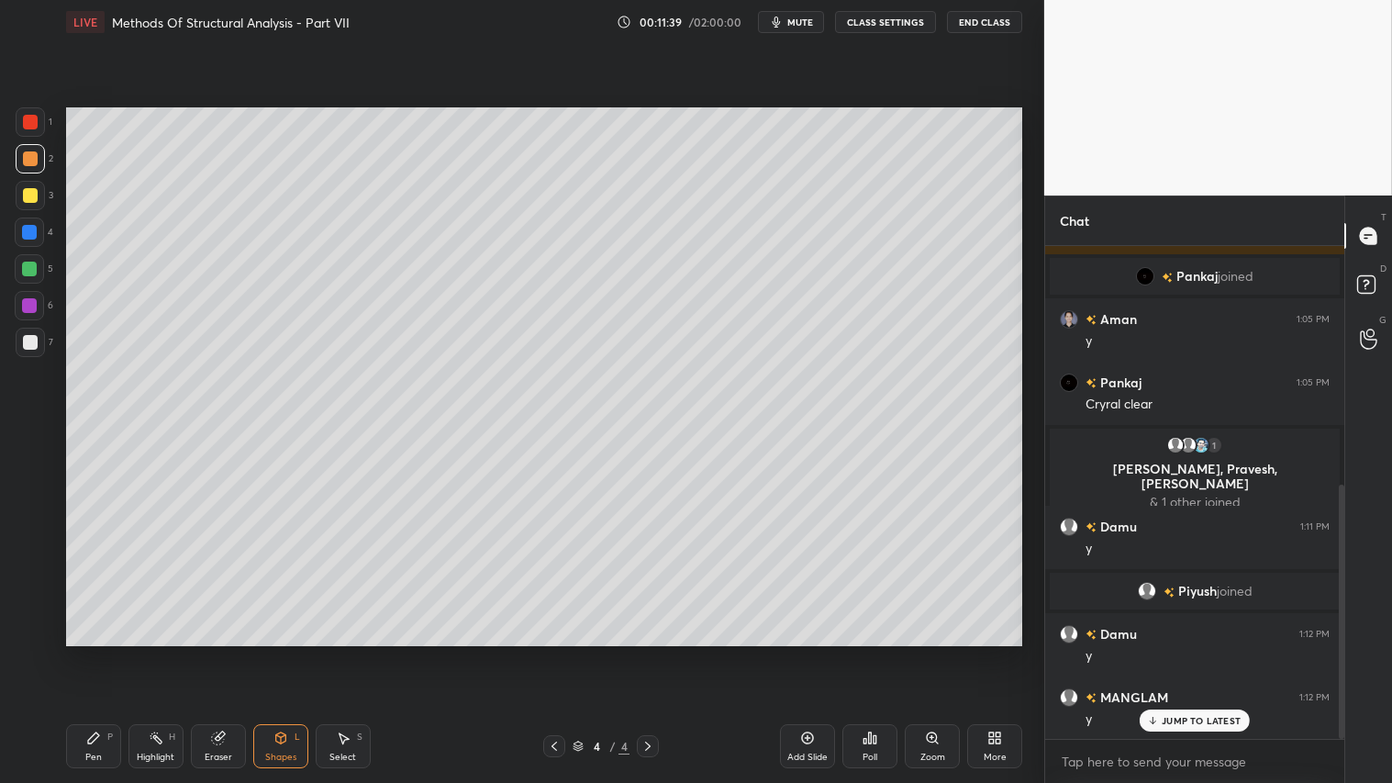
click at [25, 127] on div at bounding box center [30, 122] width 15 height 15
click at [276, 652] on div "Shapes" at bounding box center [280, 756] width 31 height 9
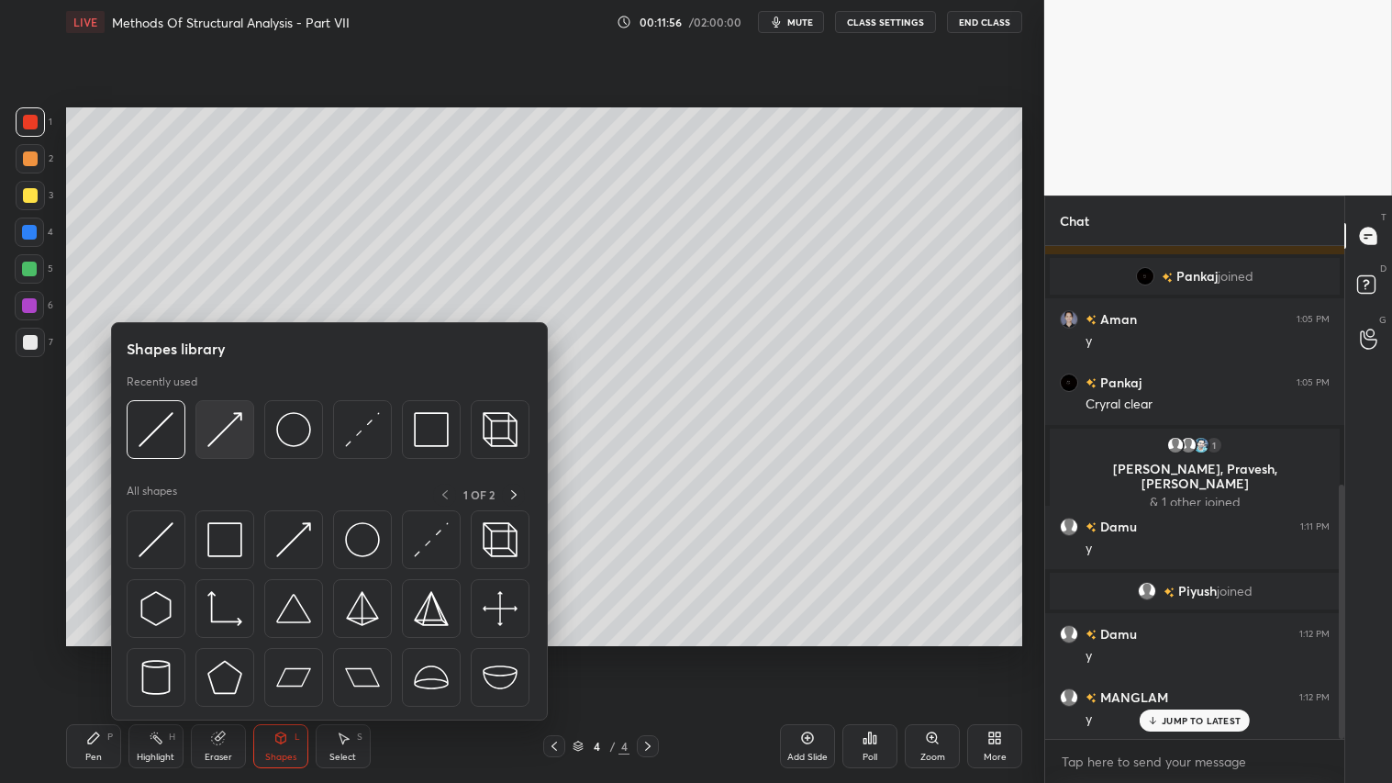
click at [235, 425] on img at bounding box center [224, 429] width 35 height 35
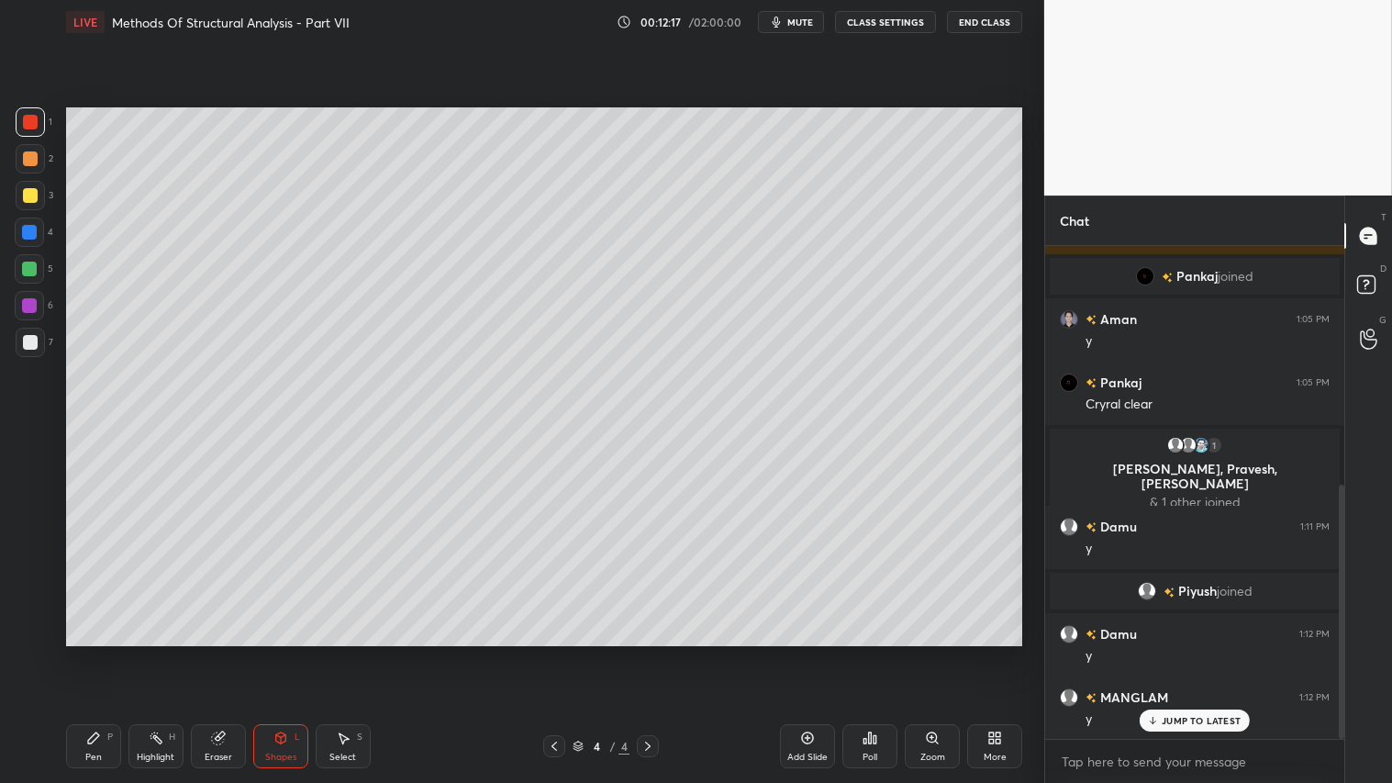
drag, startPoint x: 227, startPoint y: 739, endPoint x: 290, endPoint y: 680, distance: 86.4
click at [232, 652] on div "Eraser" at bounding box center [218, 746] width 55 height 44
drag, startPoint x: 86, startPoint y: 731, endPoint x: 104, endPoint y: 718, distance: 22.2
click at [90, 652] on icon at bounding box center [93, 737] width 15 height 15
click at [295, 652] on div "Shapes" at bounding box center [280, 756] width 31 height 9
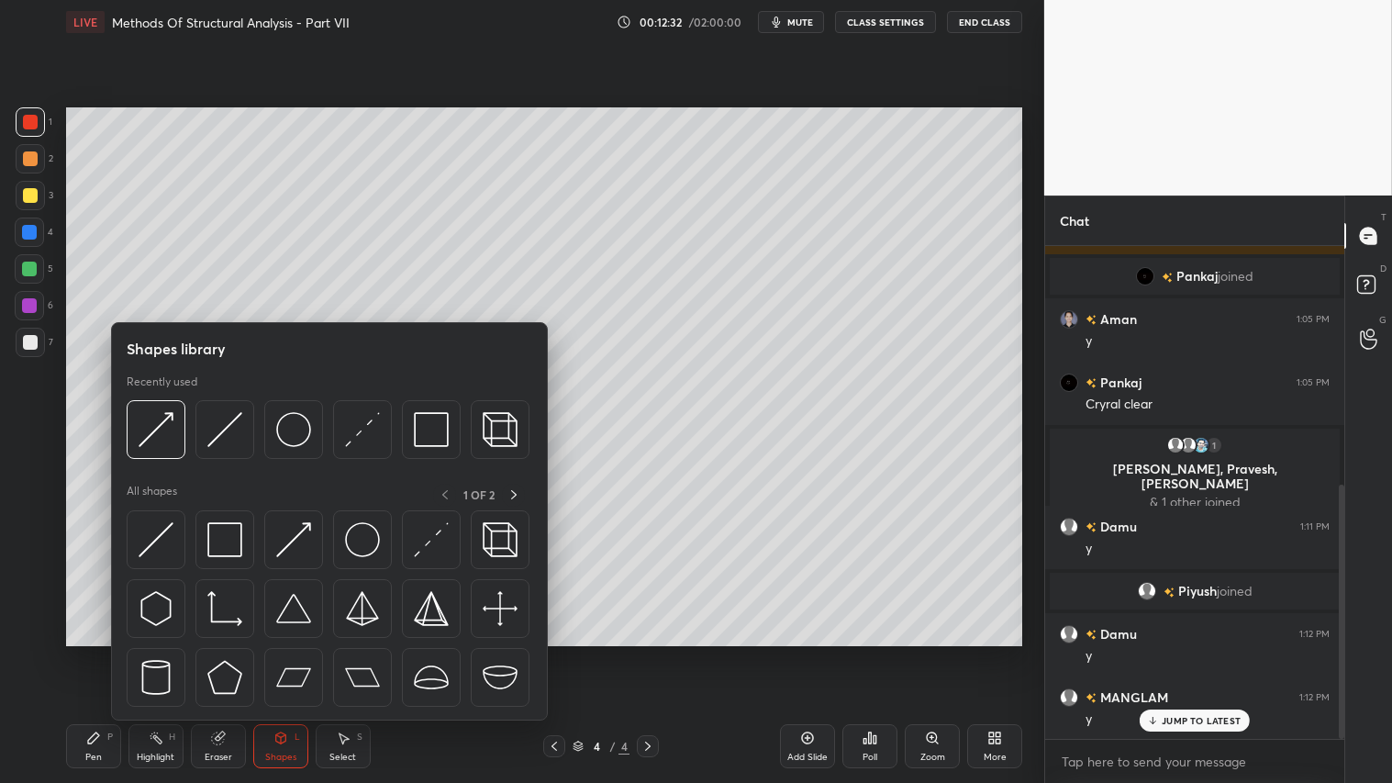
scroll to position [528, 0]
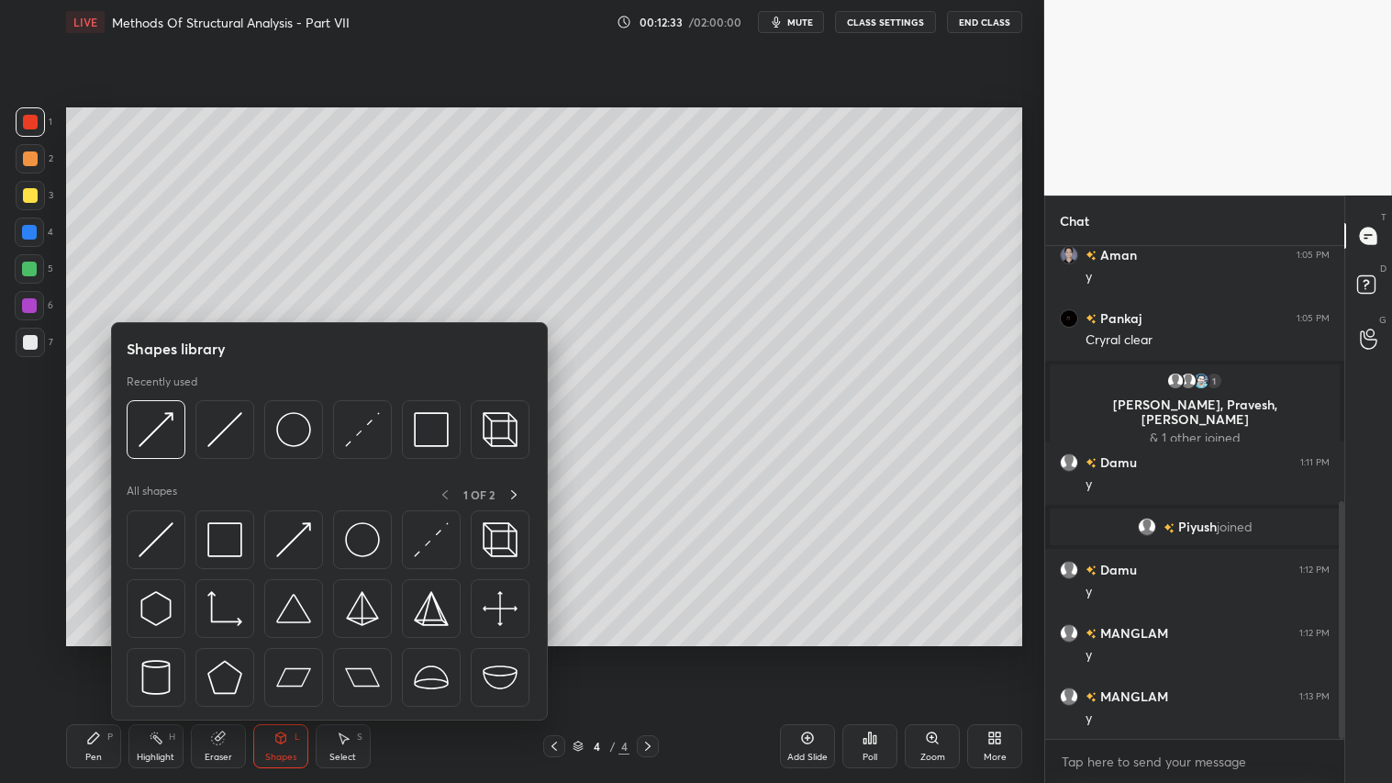
click at [42, 337] on div at bounding box center [30, 342] width 29 height 29
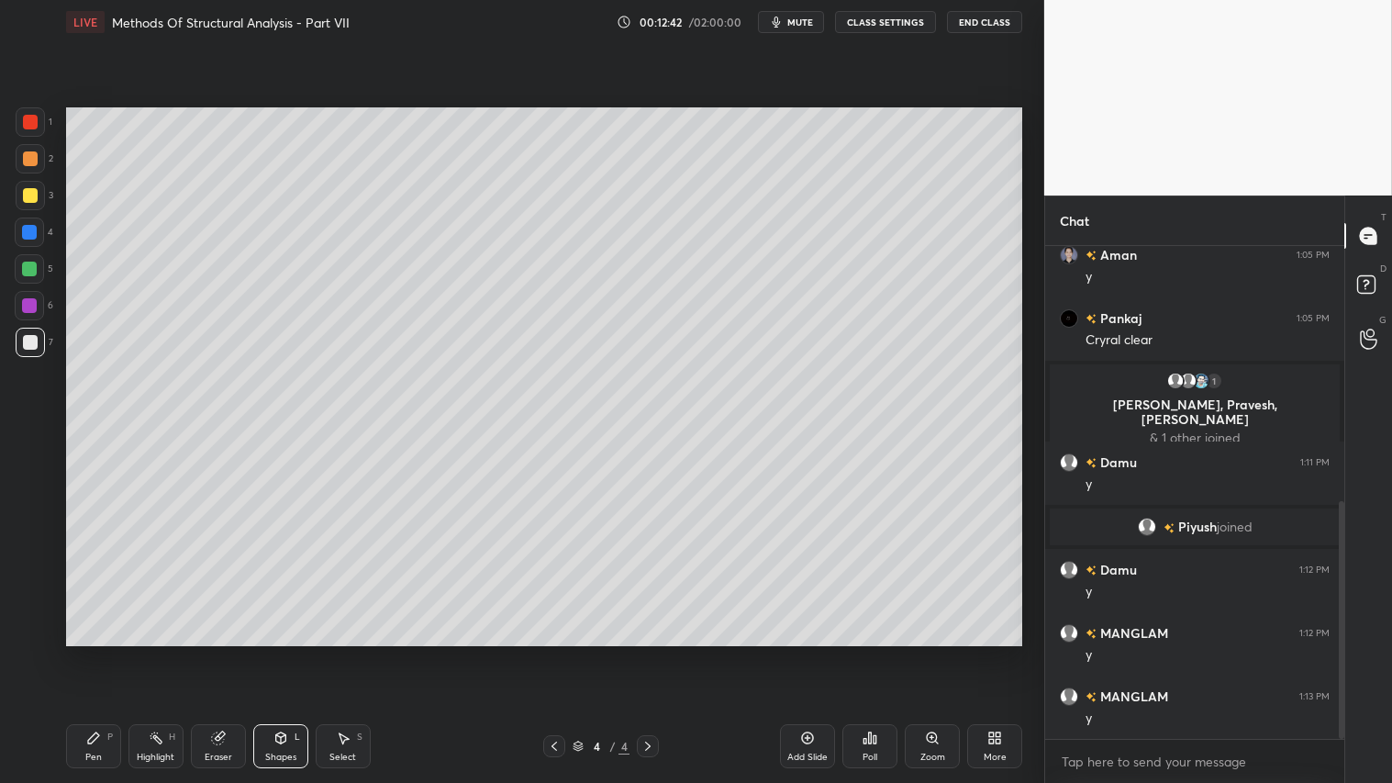
click at [294, 652] on div "Shapes" at bounding box center [280, 756] width 31 height 9
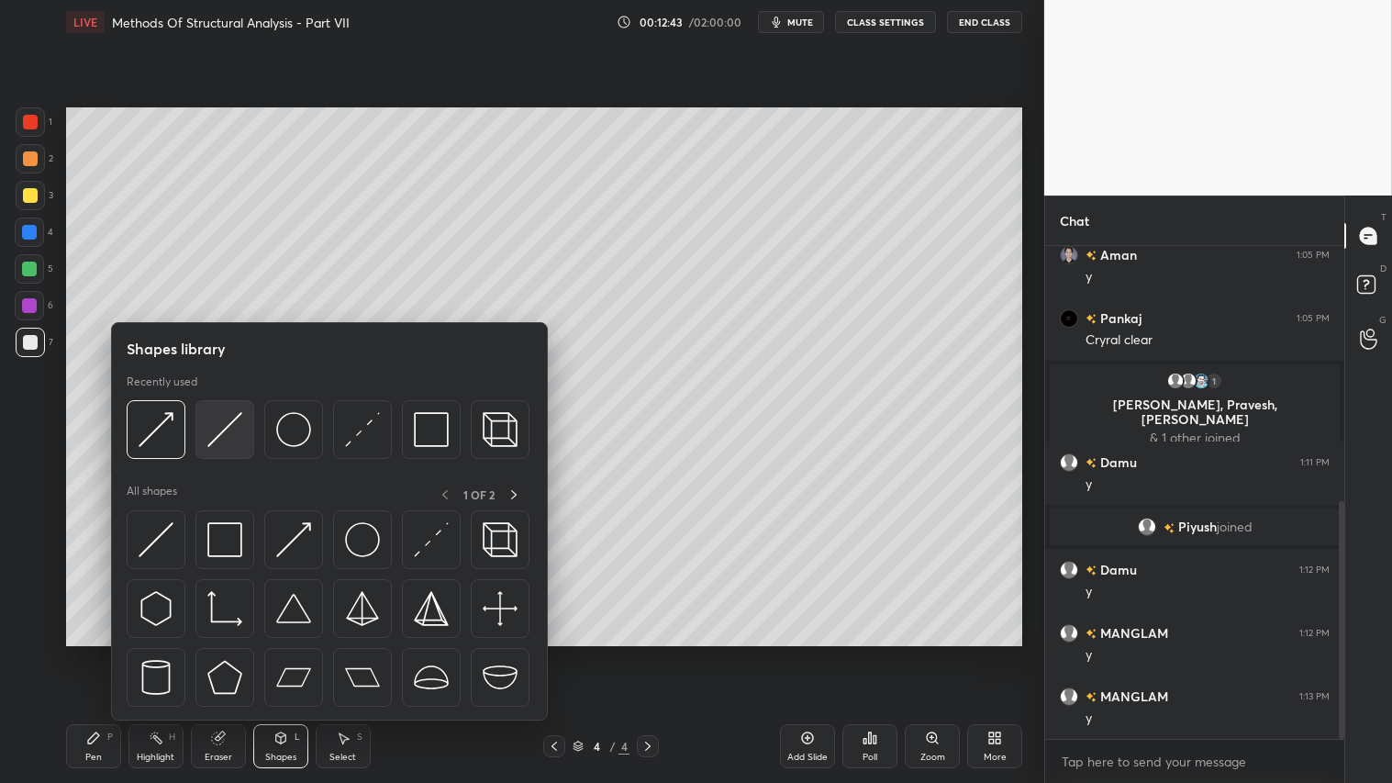
click at [231, 425] on img at bounding box center [224, 429] width 35 height 35
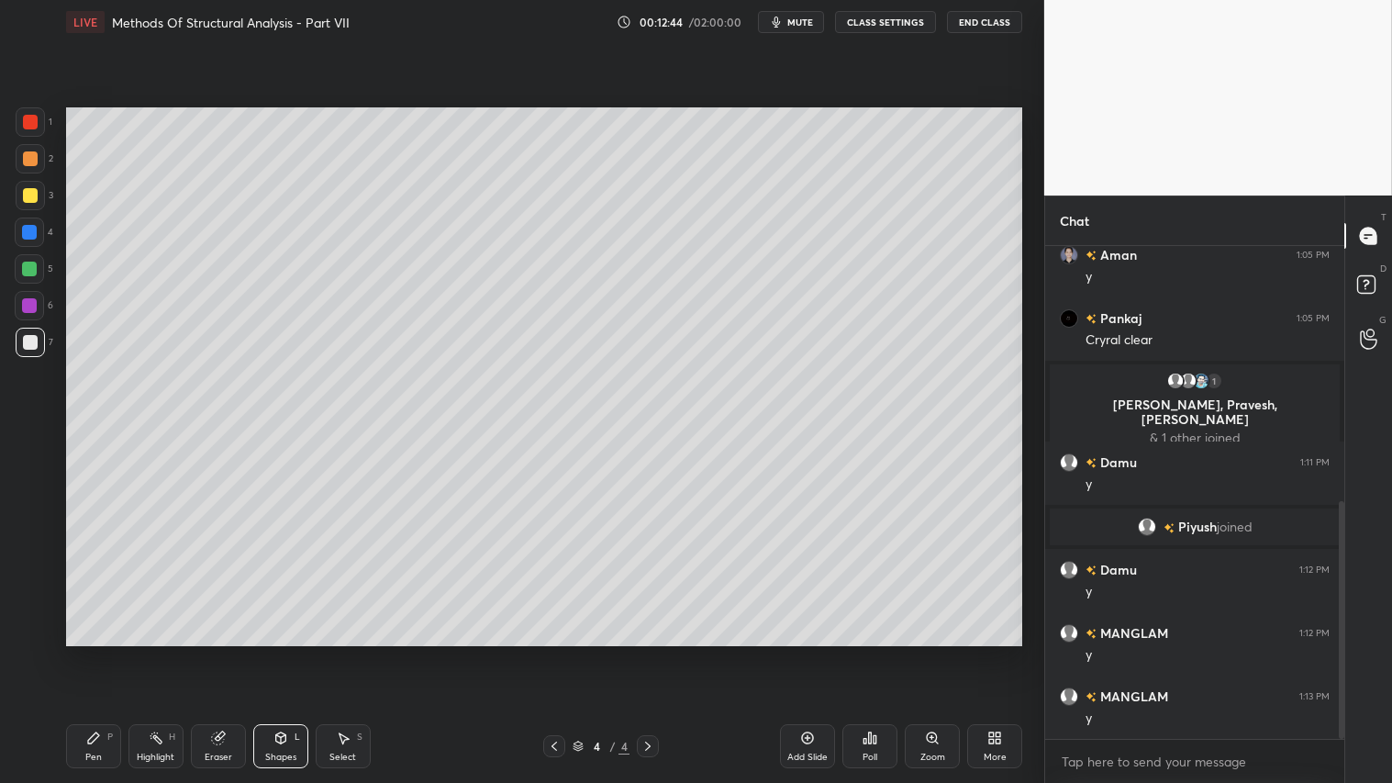
scroll to position [591, 0]
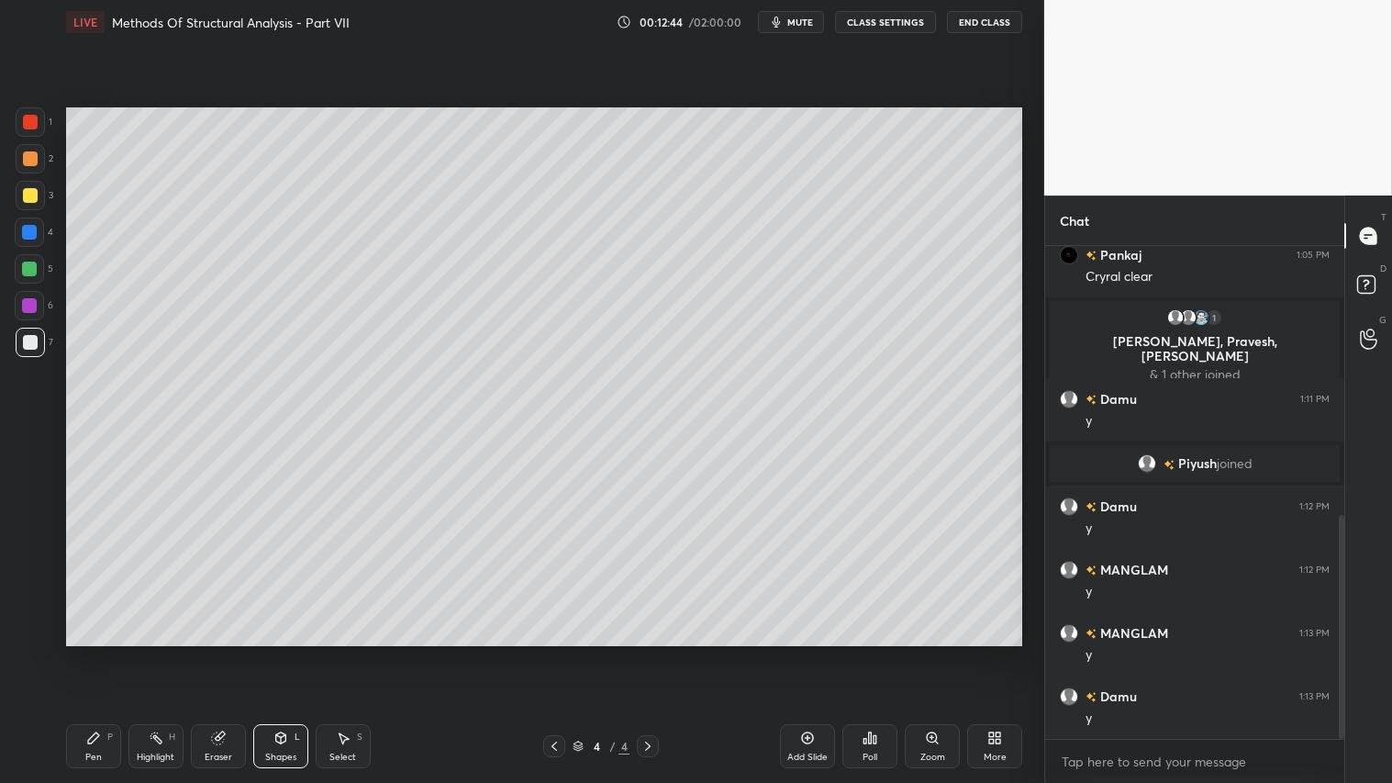
click at [37, 337] on div at bounding box center [30, 342] width 29 height 29
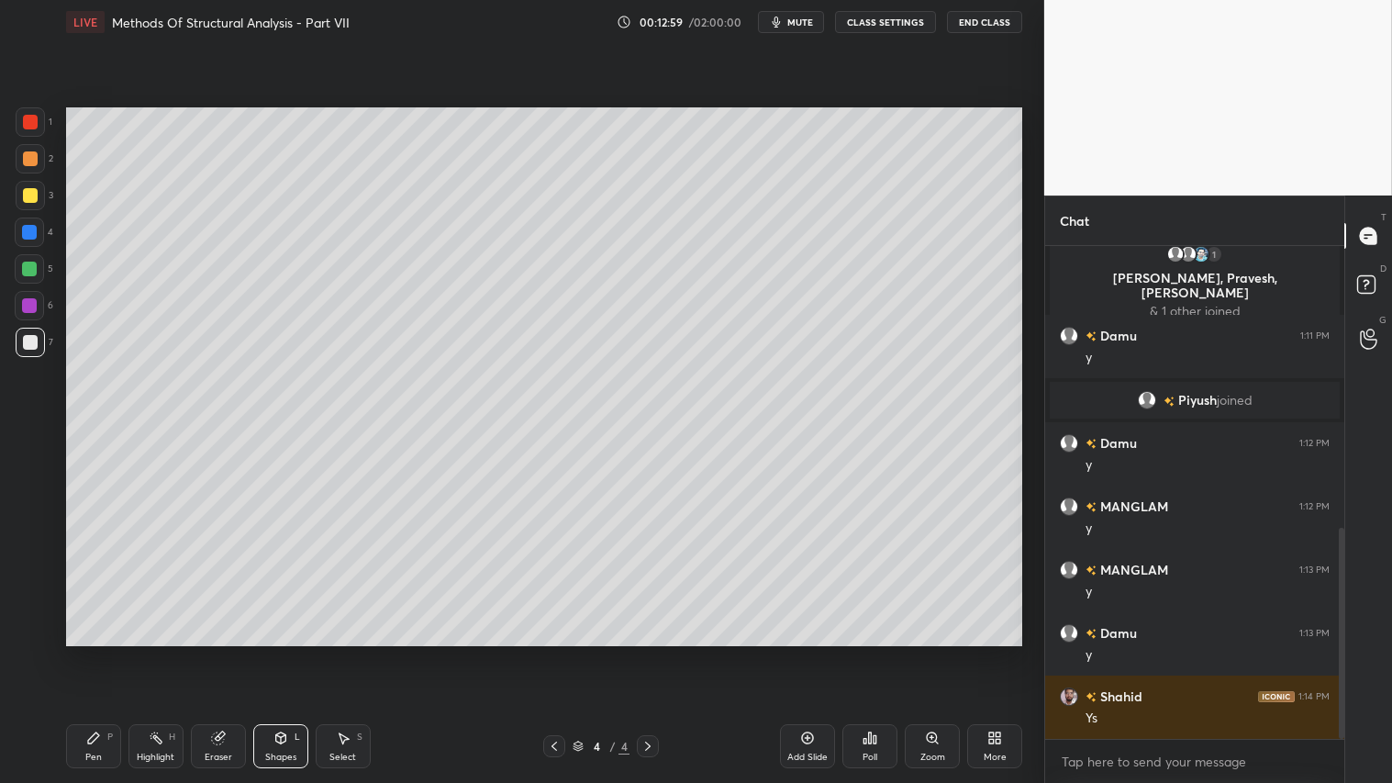
click at [117, 652] on div "Pen P" at bounding box center [93, 746] width 55 height 44
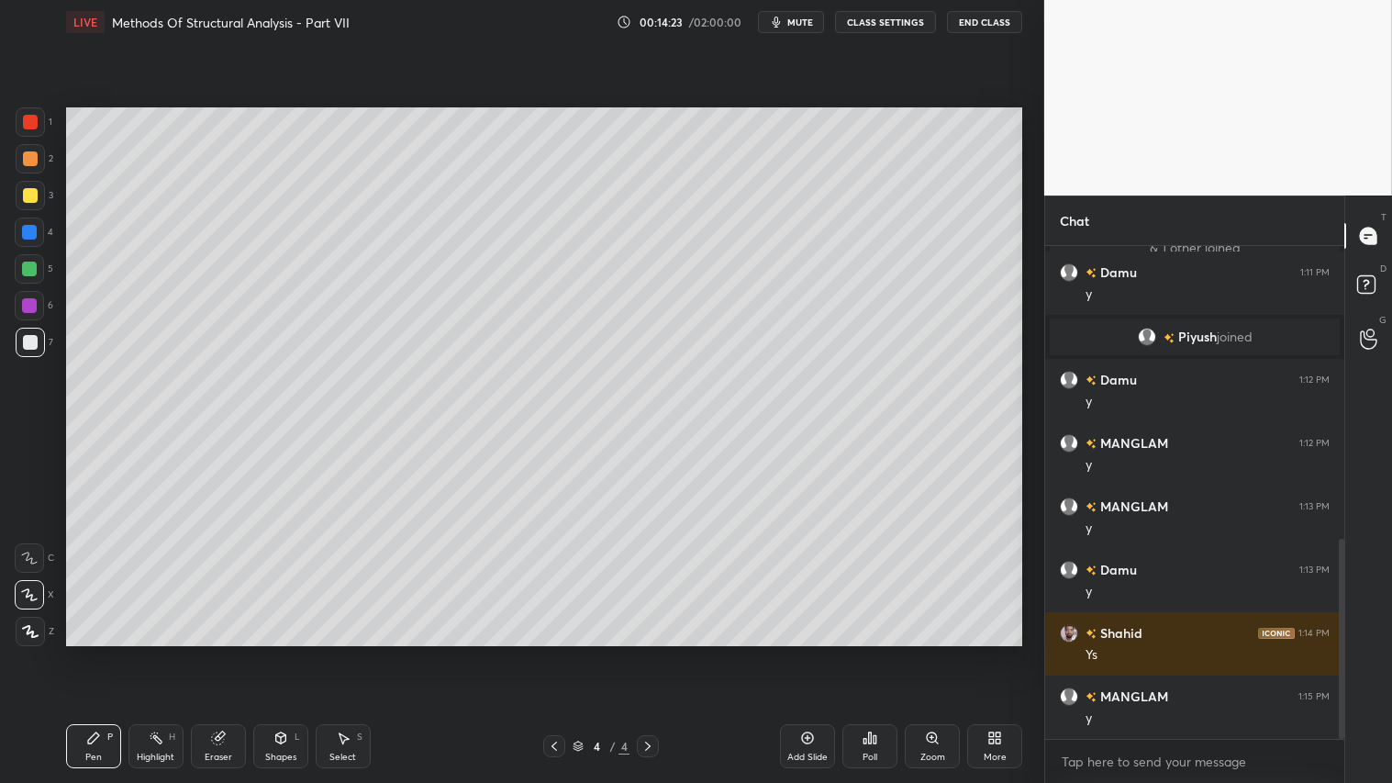
drag, startPoint x: 25, startPoint y: 158, endPoint x: 41, endPoint y: 207, distance: 52.2
click at [23, 158] on div at bounding box center [30, 158] width 15 height 15
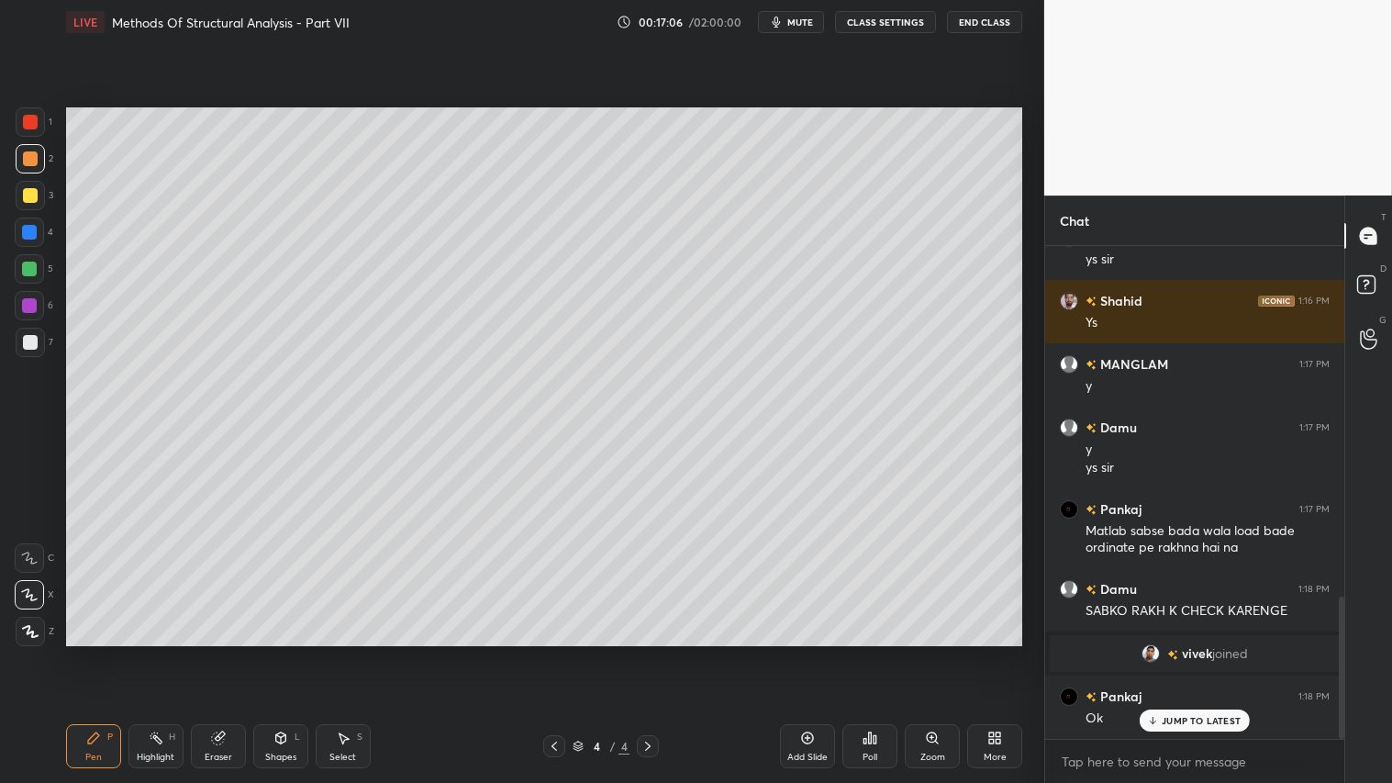
scroll to position [1218, 0]
drag, startPoint x: 223, startPoint y: 740, endPoint x: 223, endPoint y: 723, distance: 16.5
click at [223, 652] on icon at bounding box center [218, 737] width 15 height 15
drag, startPoint x: 28, startPoint y: 494, endPoint x: 47, endPoint y: 492, distance: 19.4
click at [47, 492] on div "Z" at bounding box center [34, 498] width 39 height 29
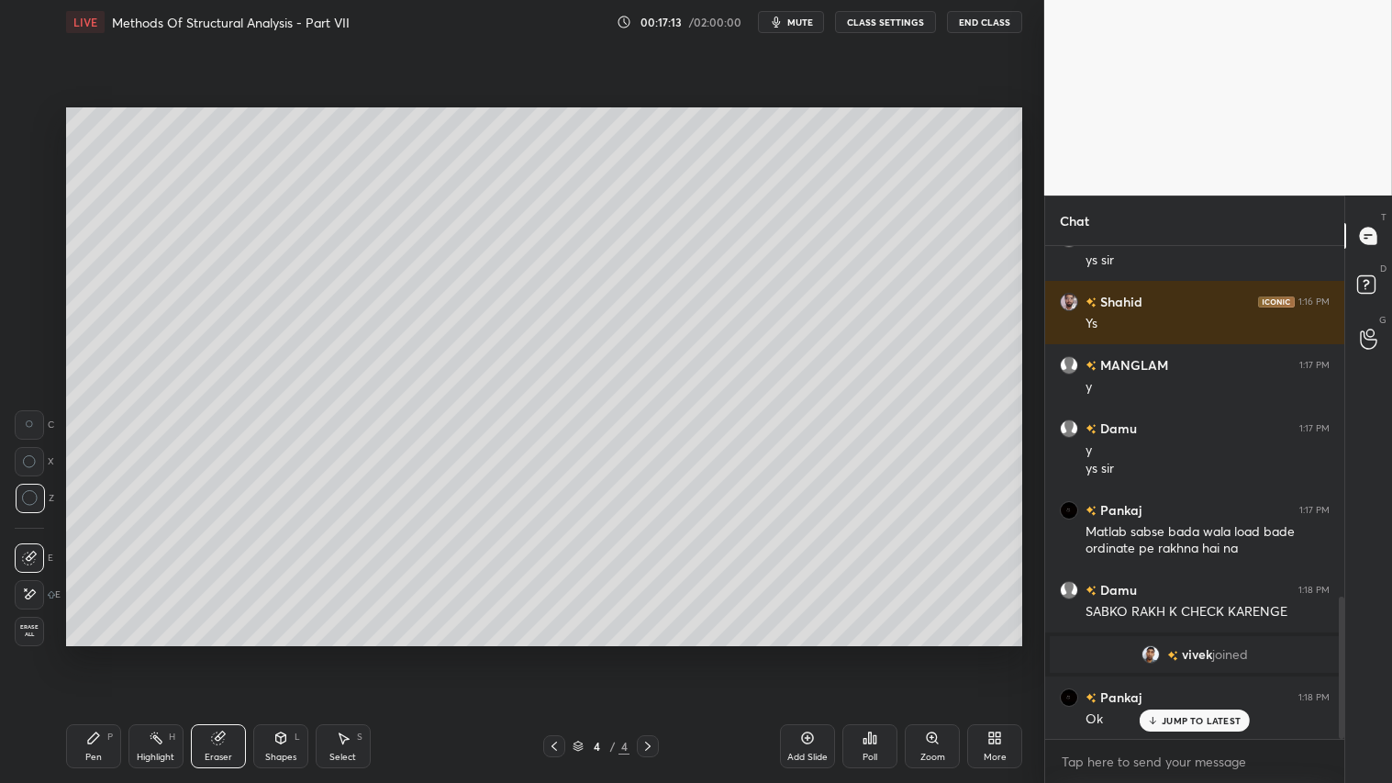
scroll to position [1298, 0]
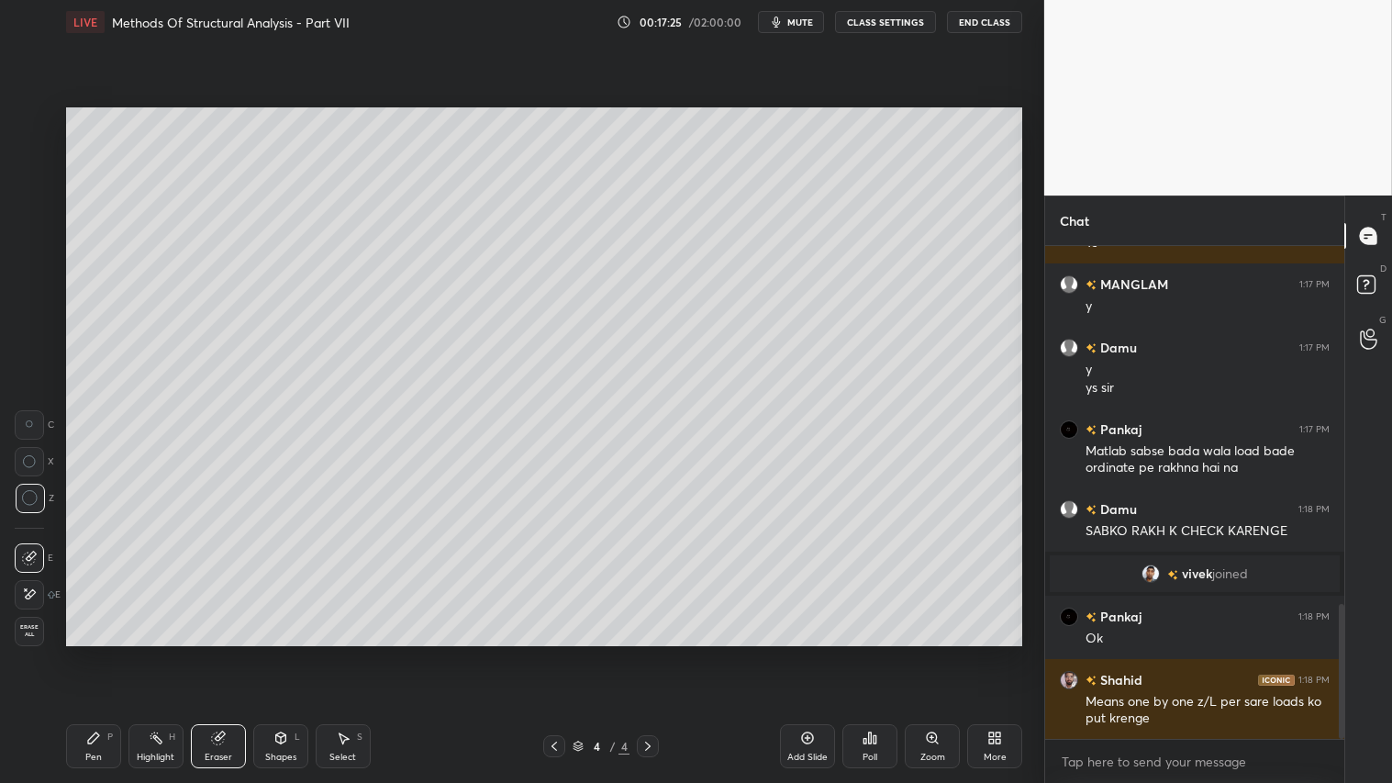
click at [93, 652] on icon at bounding box center [93, 737] width 11 height 11
click at [12, 160] on div "1 2 3 4 5 6 7 C X Z C X Z E E Erase all H H" at bounding box center [29, 376] width 59 height 538
drag, startPoint x: 220, startPoint y: 748, endPoint x: 286, endPoint y: 735, distance: 67.3
click at [221, 652] on div "Eraser" at bounding box center [218, 746] width 55 height 44
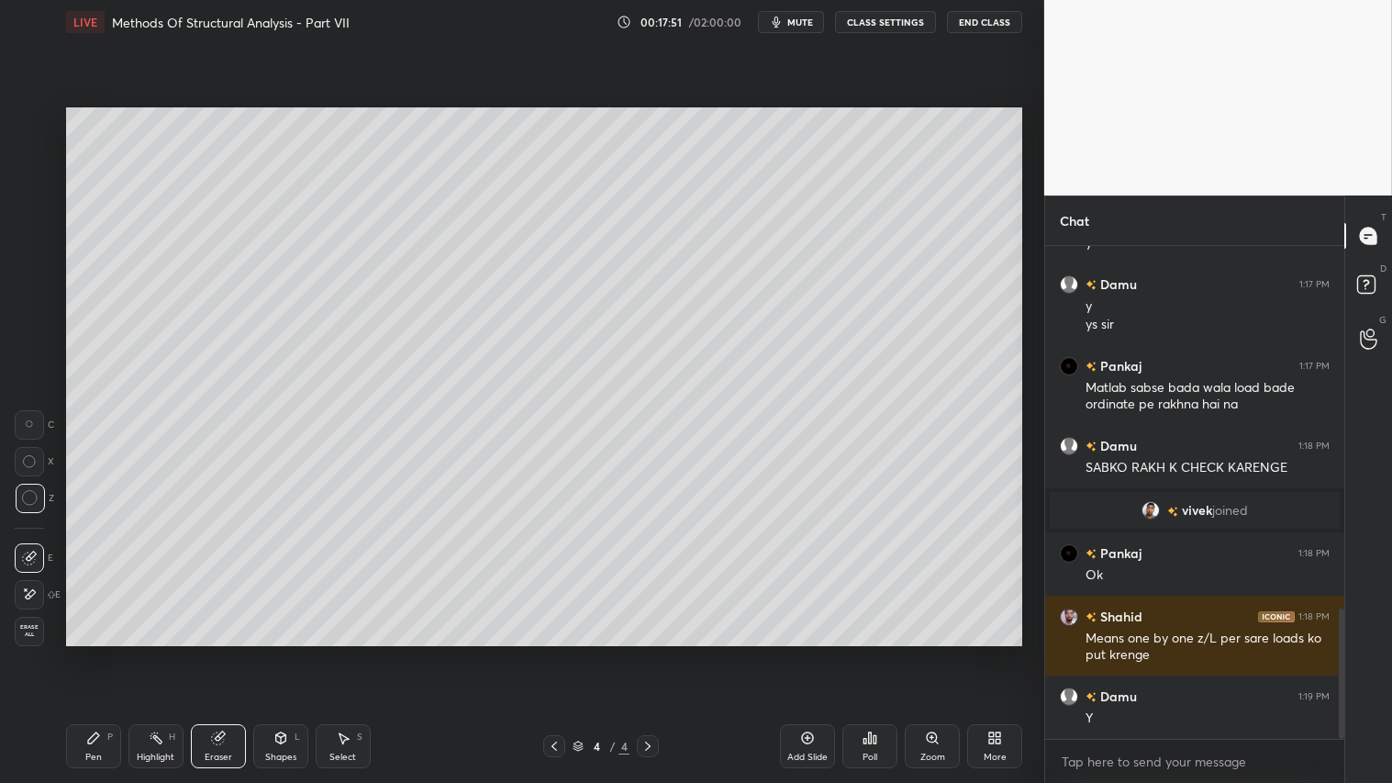
scroll to position [1406, 0]
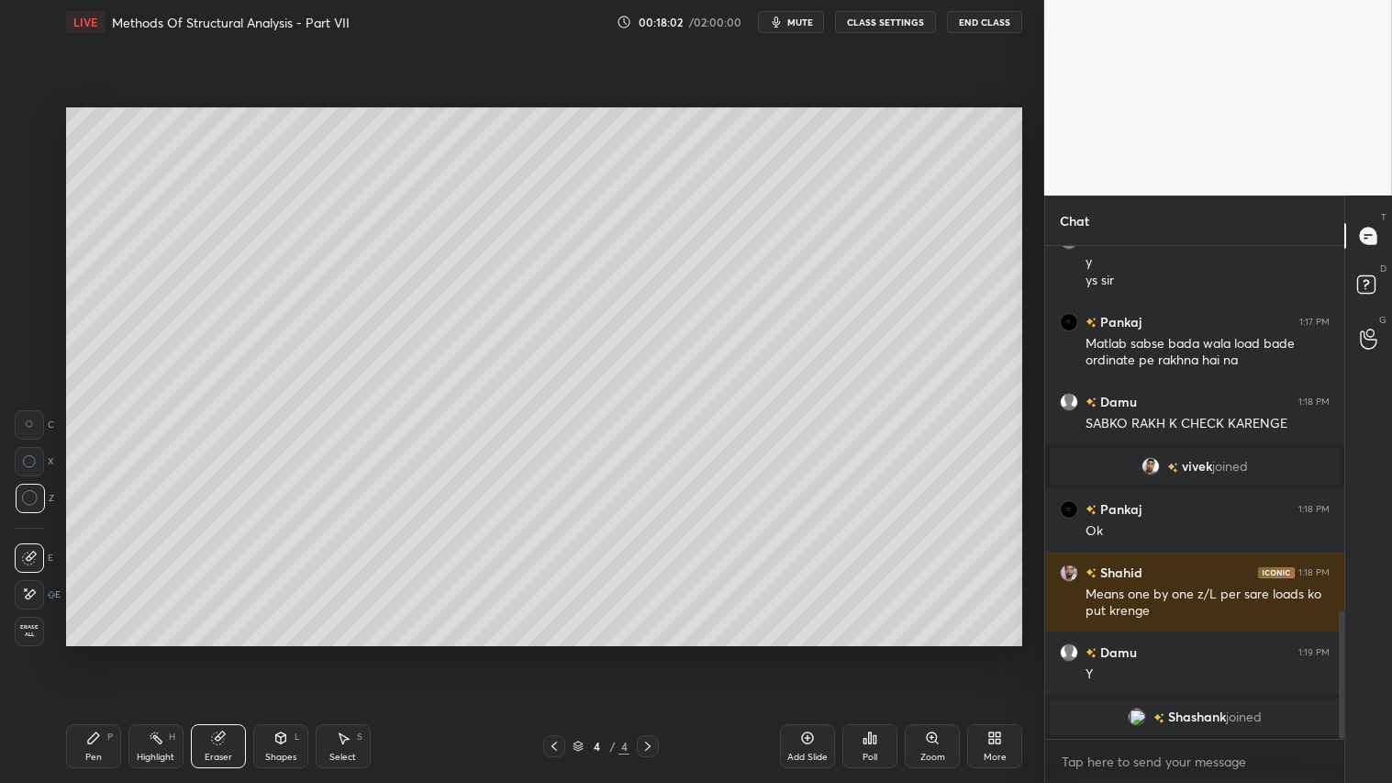
click at [117, 652] on div "Pen P" at bounding box center [93, 746] width 55 height 44
click at [94, 652] on icon at bounding box center [93, 737] width 15 height 15
click at [270, 652] on div "Shapes" at bounding box center [280, 756] width 31 height 9
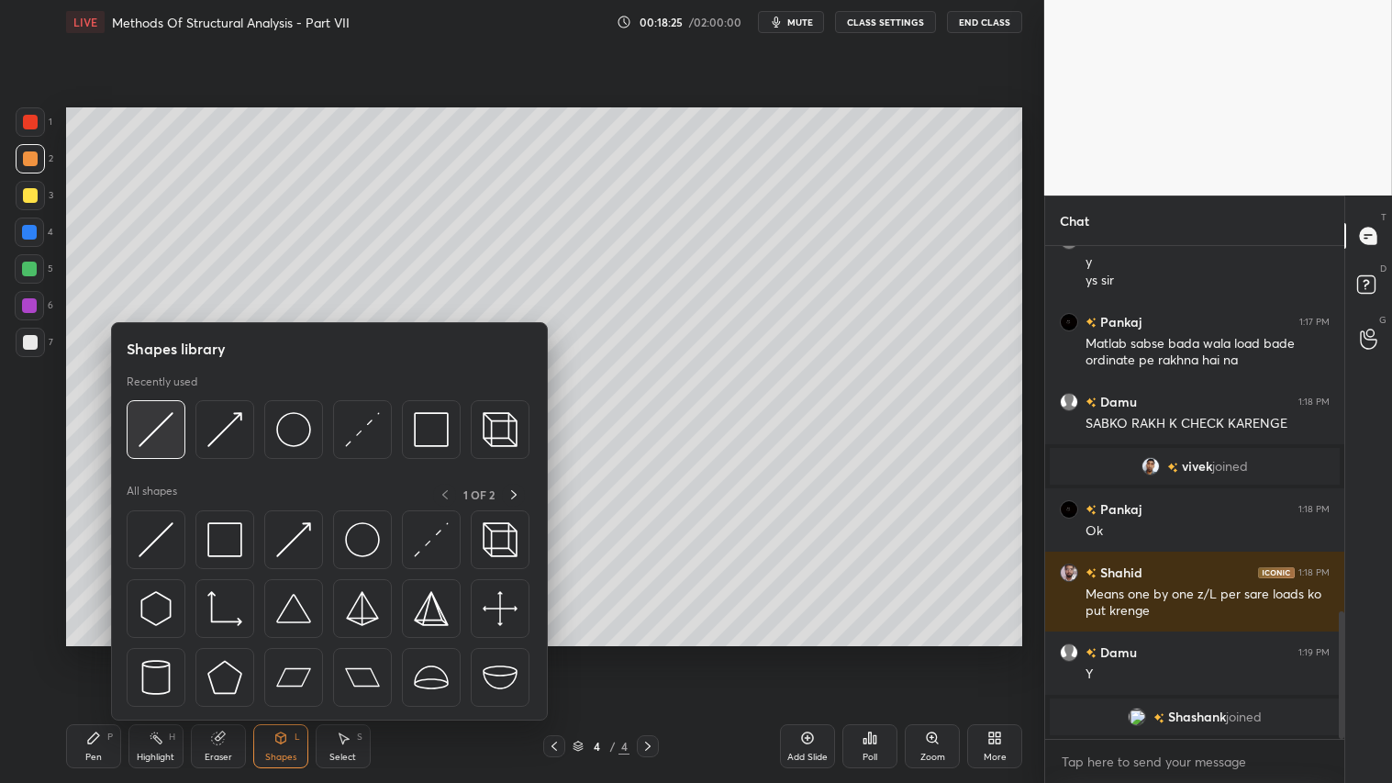
click at [152, 431] on img at bounding box center [156, 429] width 35 height 35
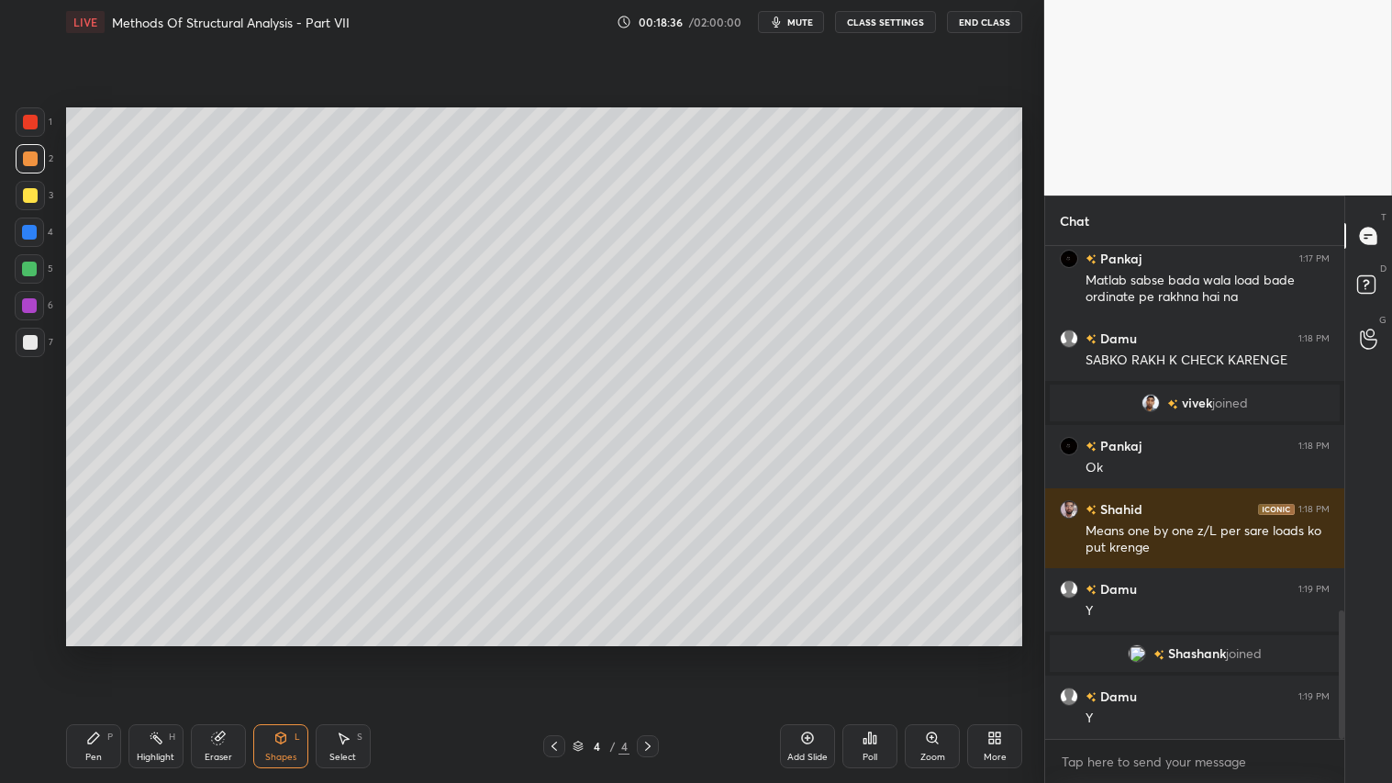
scroll to position [1399, 0]
click at [295, 652] on div "Shapes" at bounding box center [280, 756] width 31 height 9
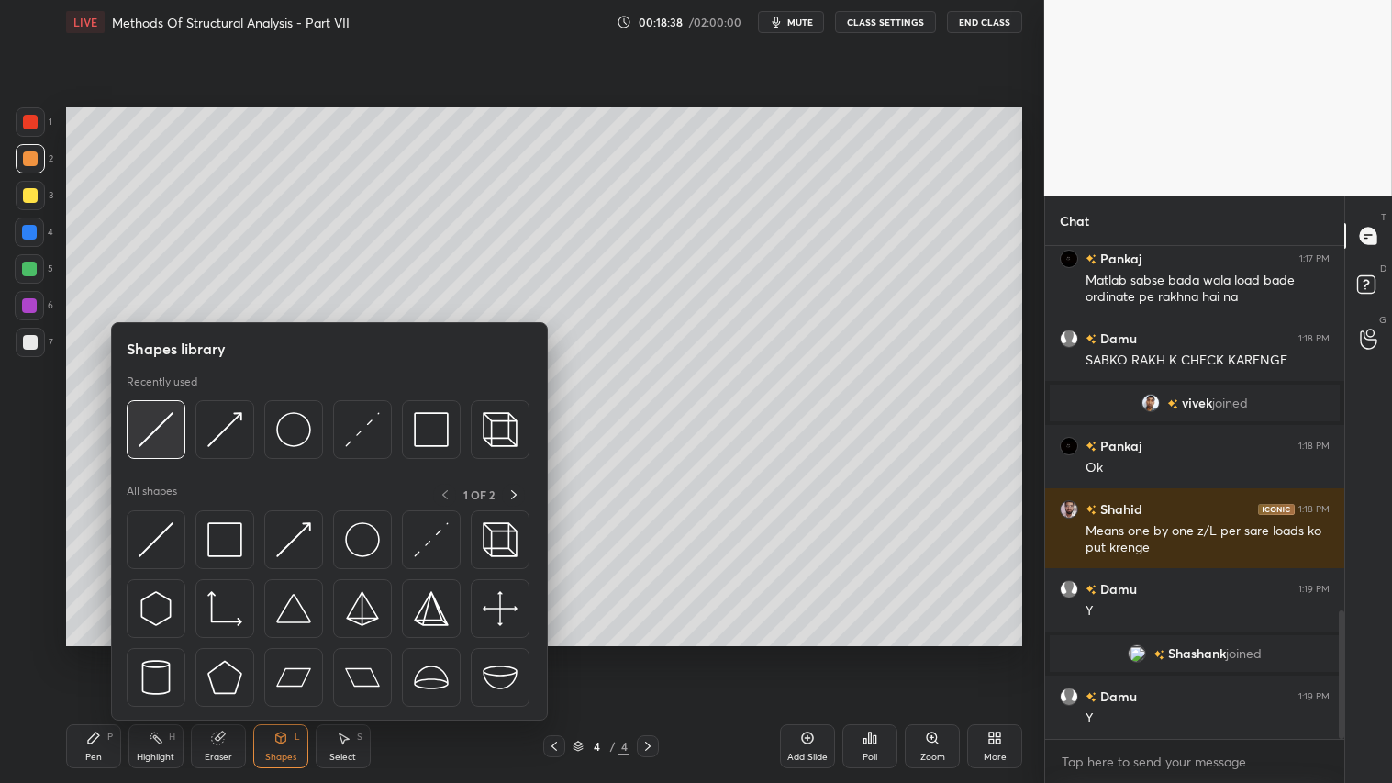
click at [150, 423] on img at bounding box center [156, 429] width 35 height 35
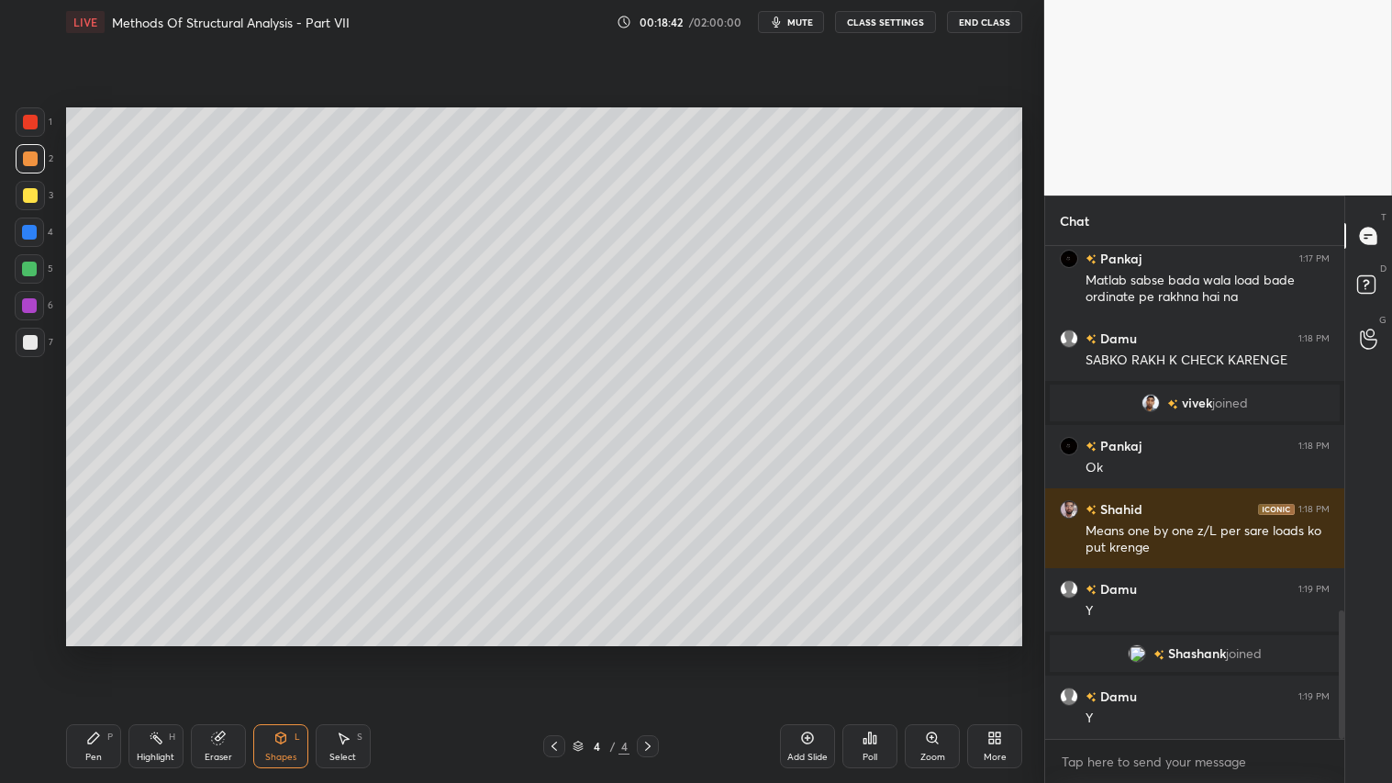
drag, startPoint x: 28, startPoint y: 120, endPoint x: 64, endPoint y: 120, distance: 36.7
click at [30, 119] on div at bounding box center [30, 122] width 15 height 15
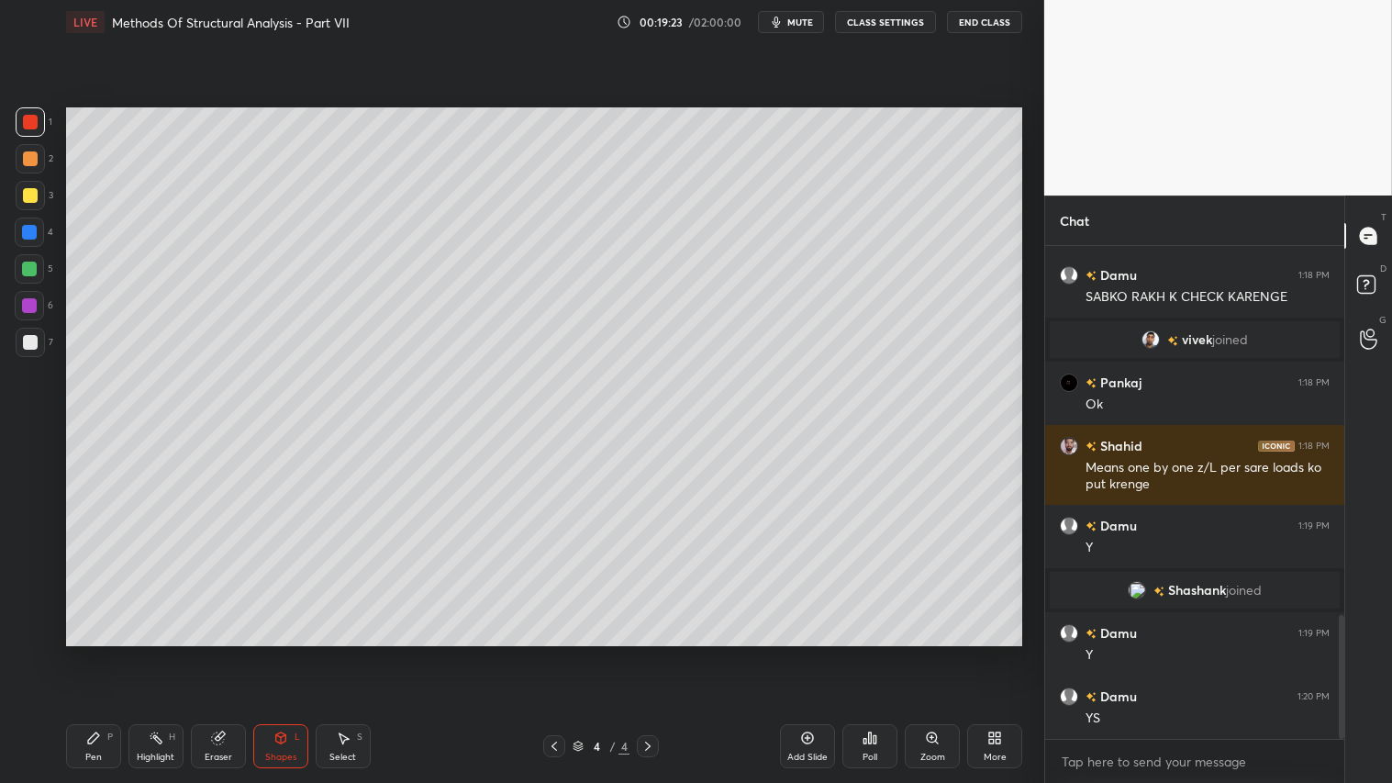
drag, startPoint x: 207, startPoint y: 751, endPoint x: 342, endPoint y: 695, distance: 146.0
click at [214, 652] on div "Eraser" at bounding box center [219, 756] width 28 height 9
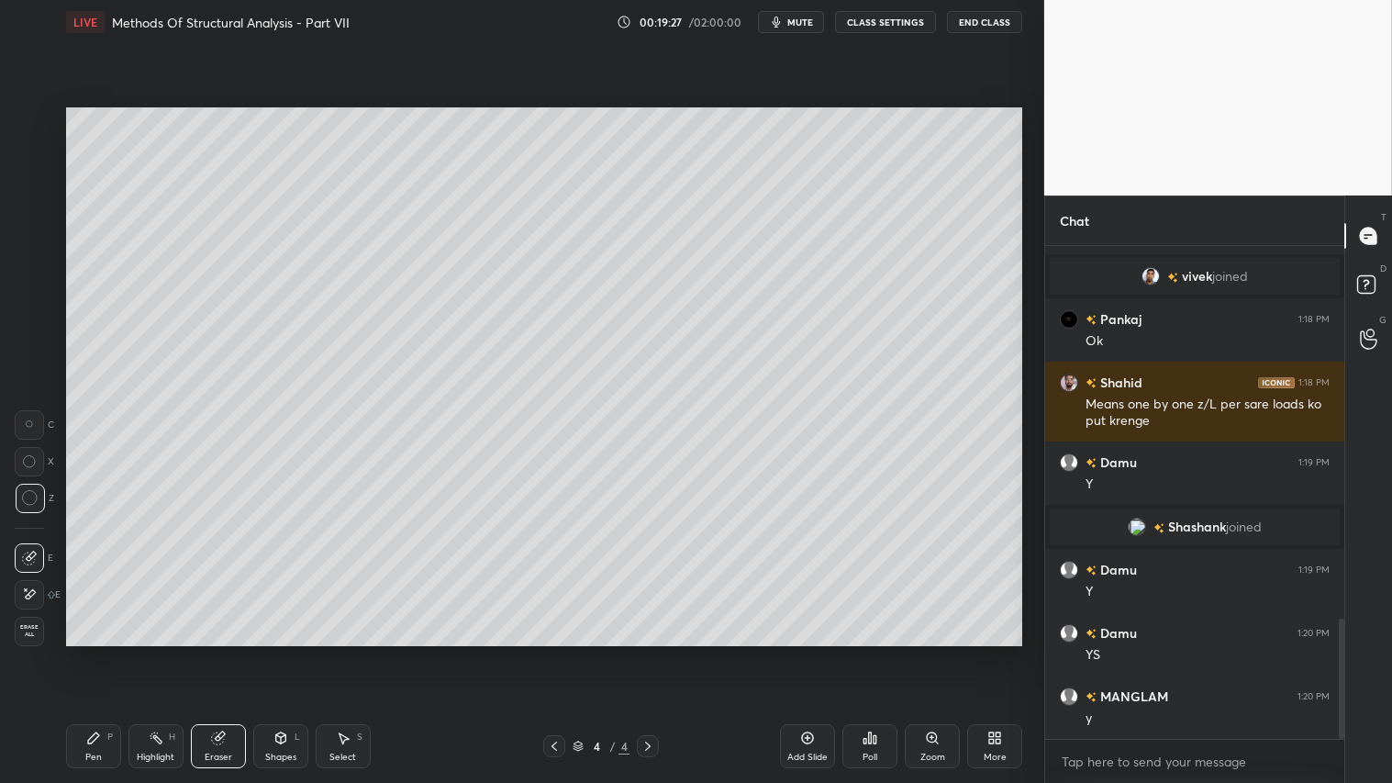
click at [283, 652] on icon at bounding box center [280, 737] width 15 height 15
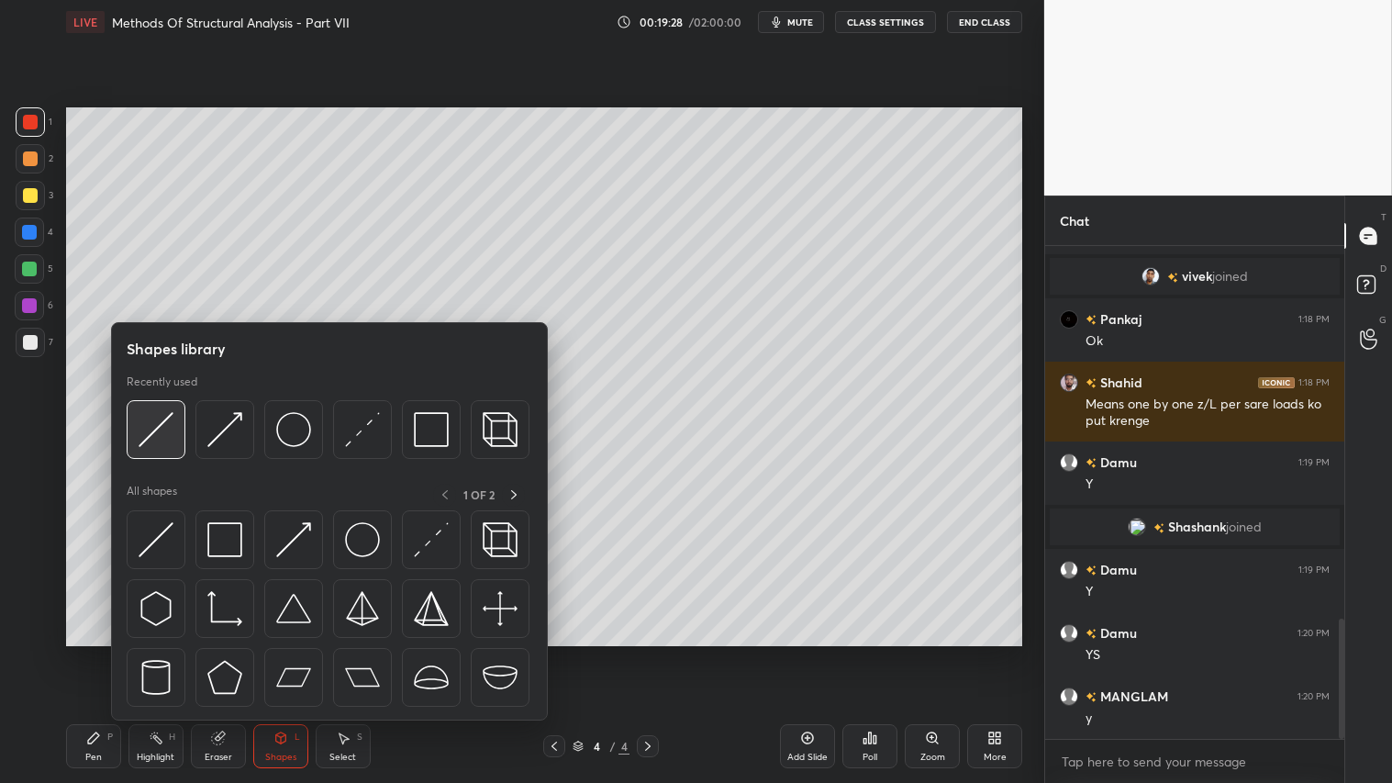
click at [152, 424] on img at bounding box center [156, 429] width 35 height 35
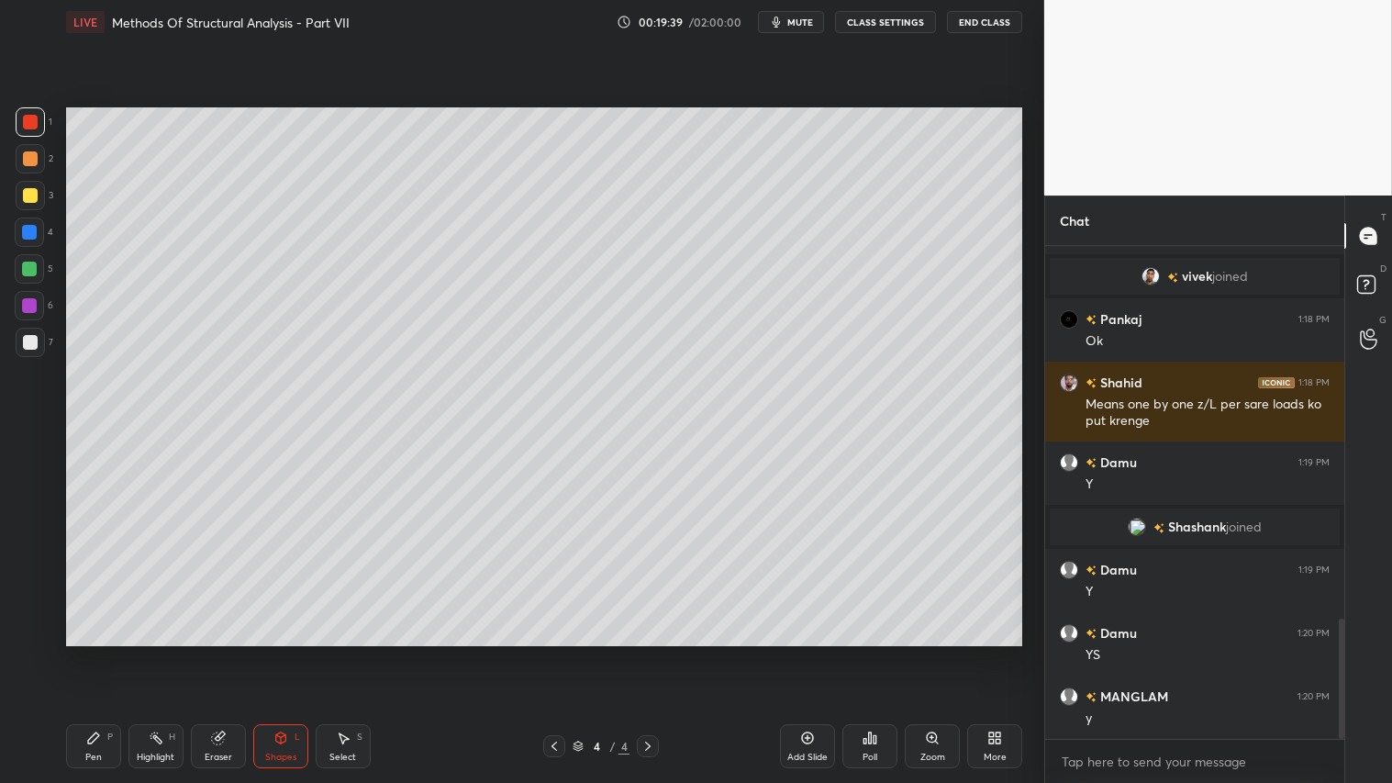
click at [297, 652] on div "Shapes L" at bounding box center [280, 746] width 55 height 44
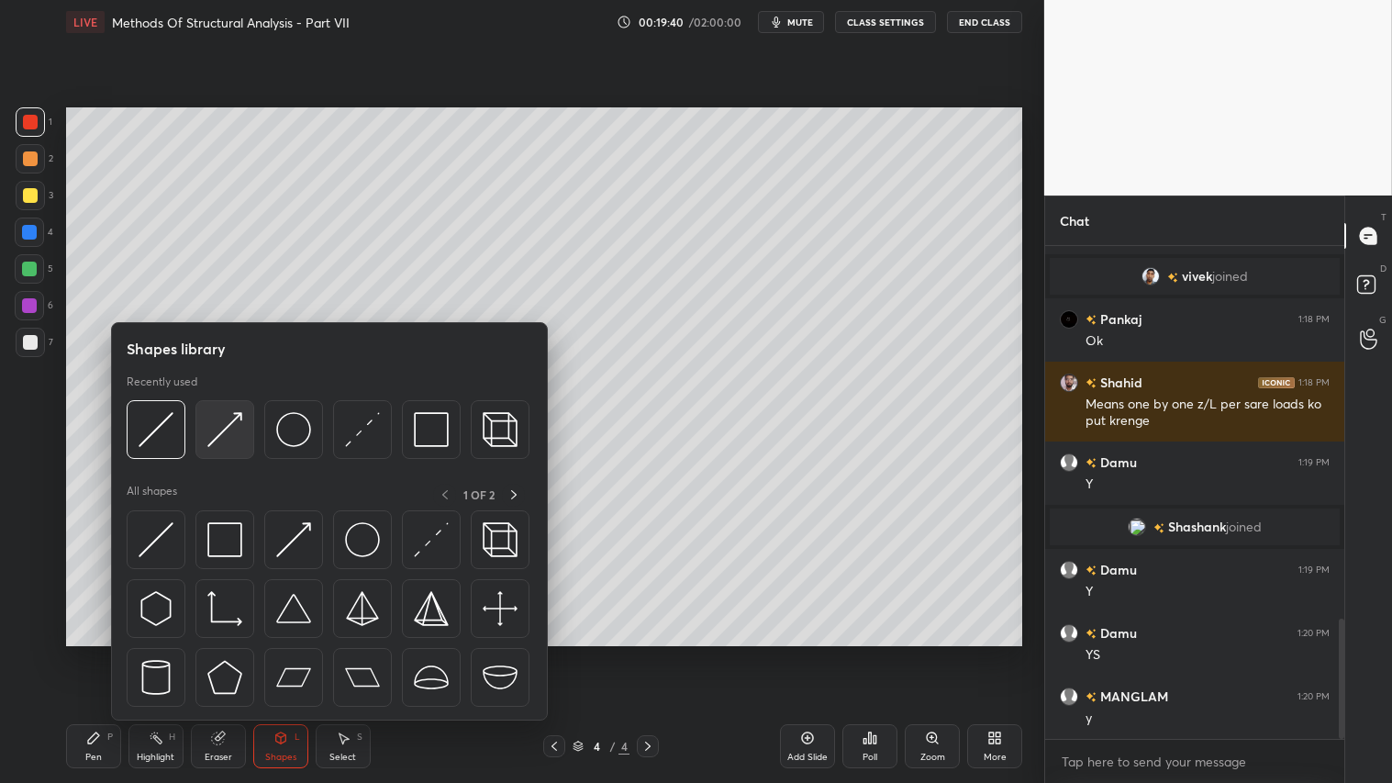
click at [230, 434] on img at bounding box center [224, 429] width 35 height 35
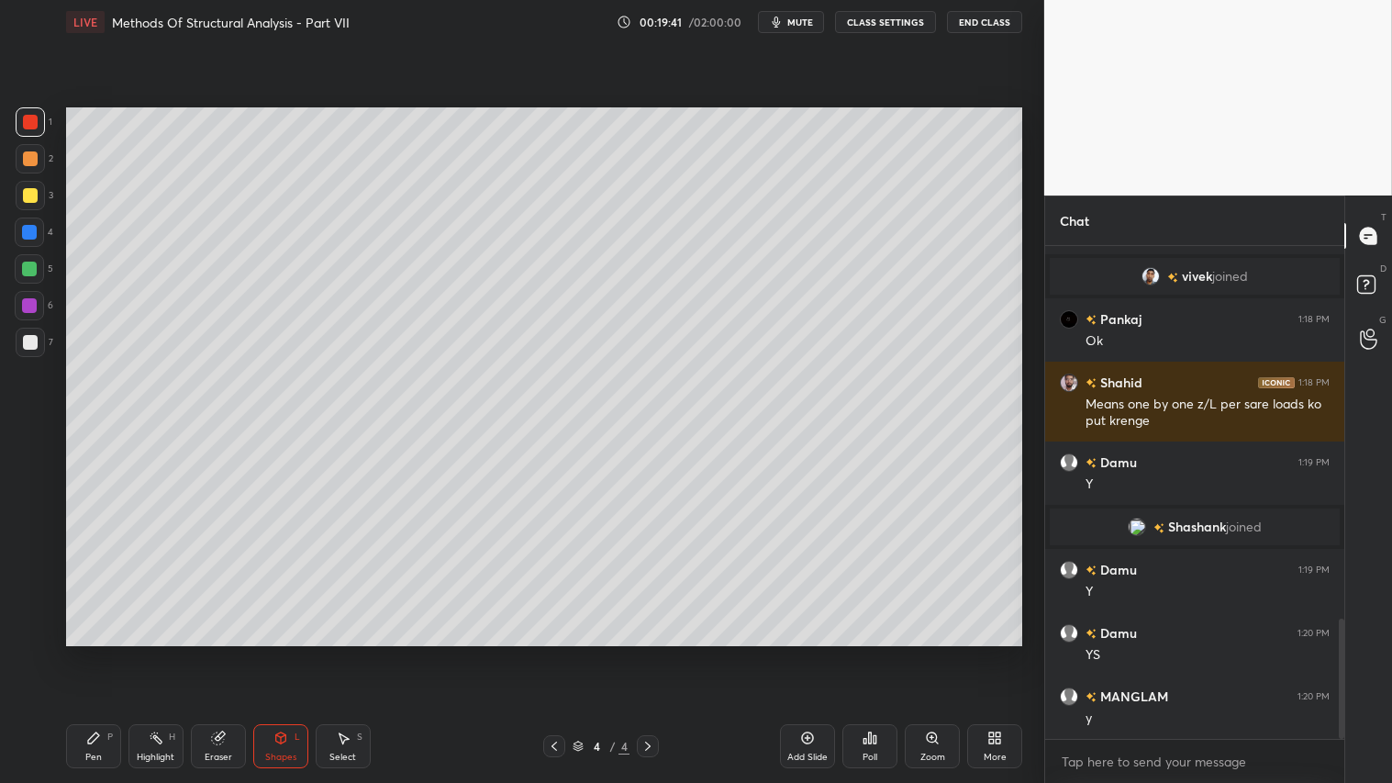
click at [41, 131] on div at bounding box center [30, 121] width 29 height 29
click at [102, 652] on div "Pen P" at bounding box center [93, 746] width 55 height 44
drag, startPoint x: 32, startPoint y: 124, endPoint x: 58, endPoint y: 151, distance: 37.7
click at [41, 130] on div at bounding box center [30, 121] width 29 height 29
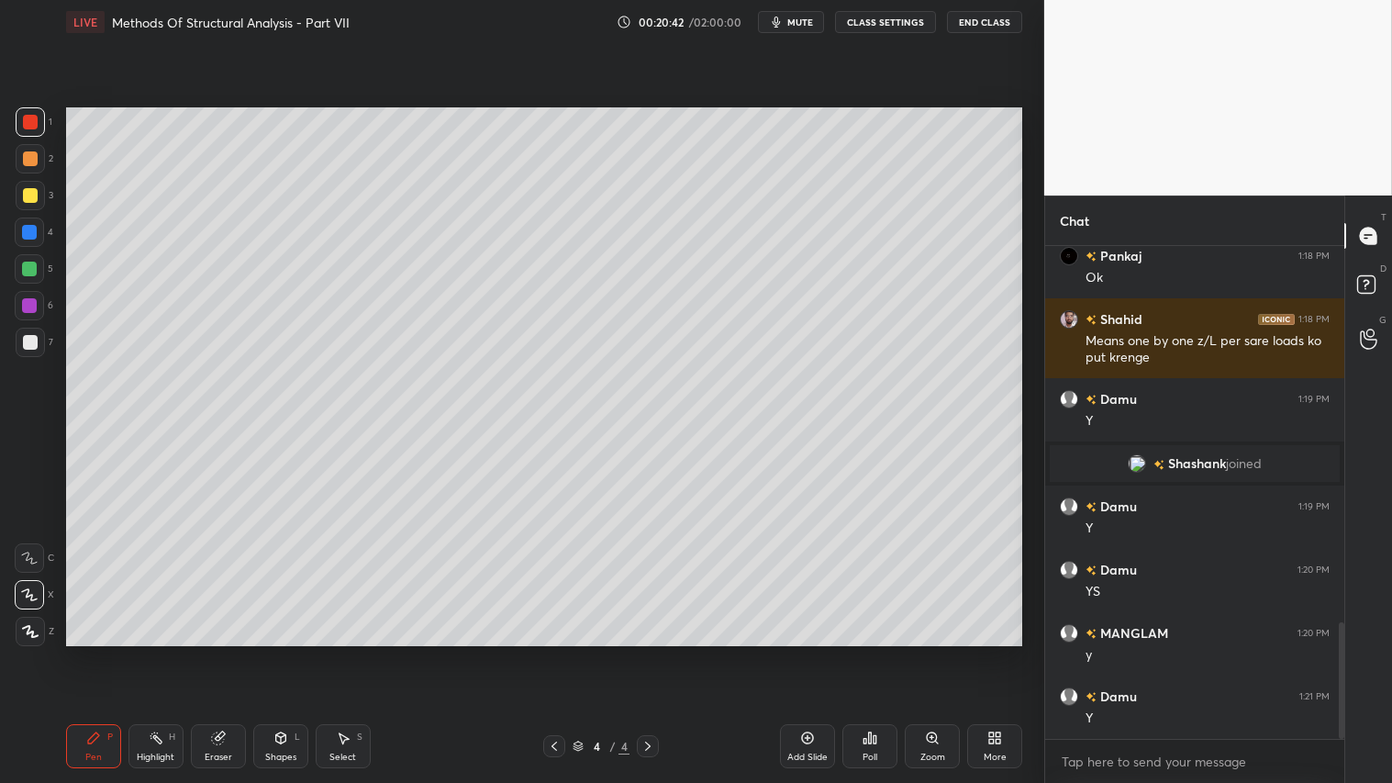
click at [32, 626] on icon at bounding box center [30, 631] width 17 height 13
click at [79, 652] on div "Pen P" at bounding box center [93, 746] width 55 height 44
click at [814, 652] on div "Add Slide" at bounding box center [807, 756] width 40 height 9
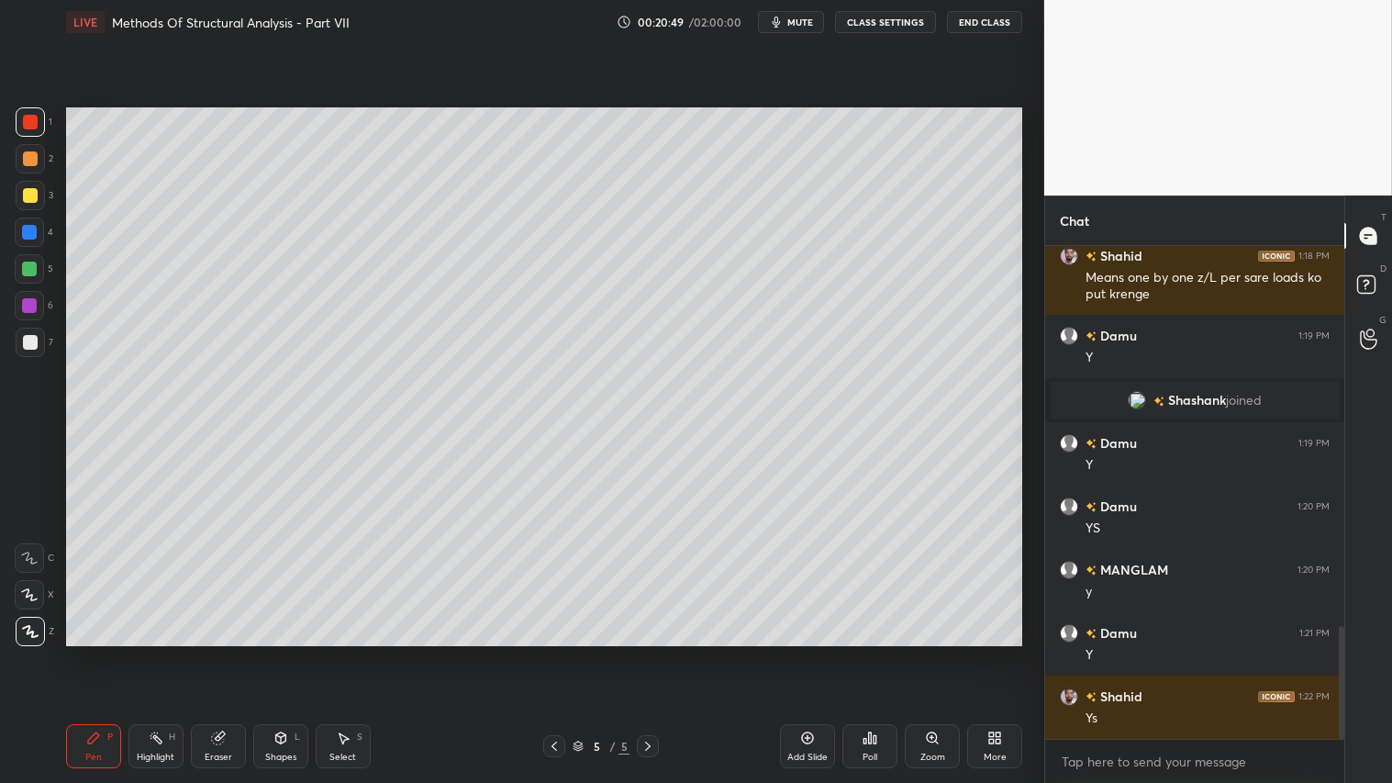
drag, startPoint x: 31, startPoint y: 153, endPoint x: 44, endPoint y: 150, distance: 13.4
click at [35, 152] on div at bounding box center [30, 158] width 15 height 15
drag, startPoint x: 85, startPoint y: 736, endPoint x: 83, endPoint y: 726, distance: 10.5
click at [86, 652] on icon at bounding box center [93, 737] width 15 height 15
click at [288, 652] on div "Shapes" at bounding box center [280, 756] width 31 height 9
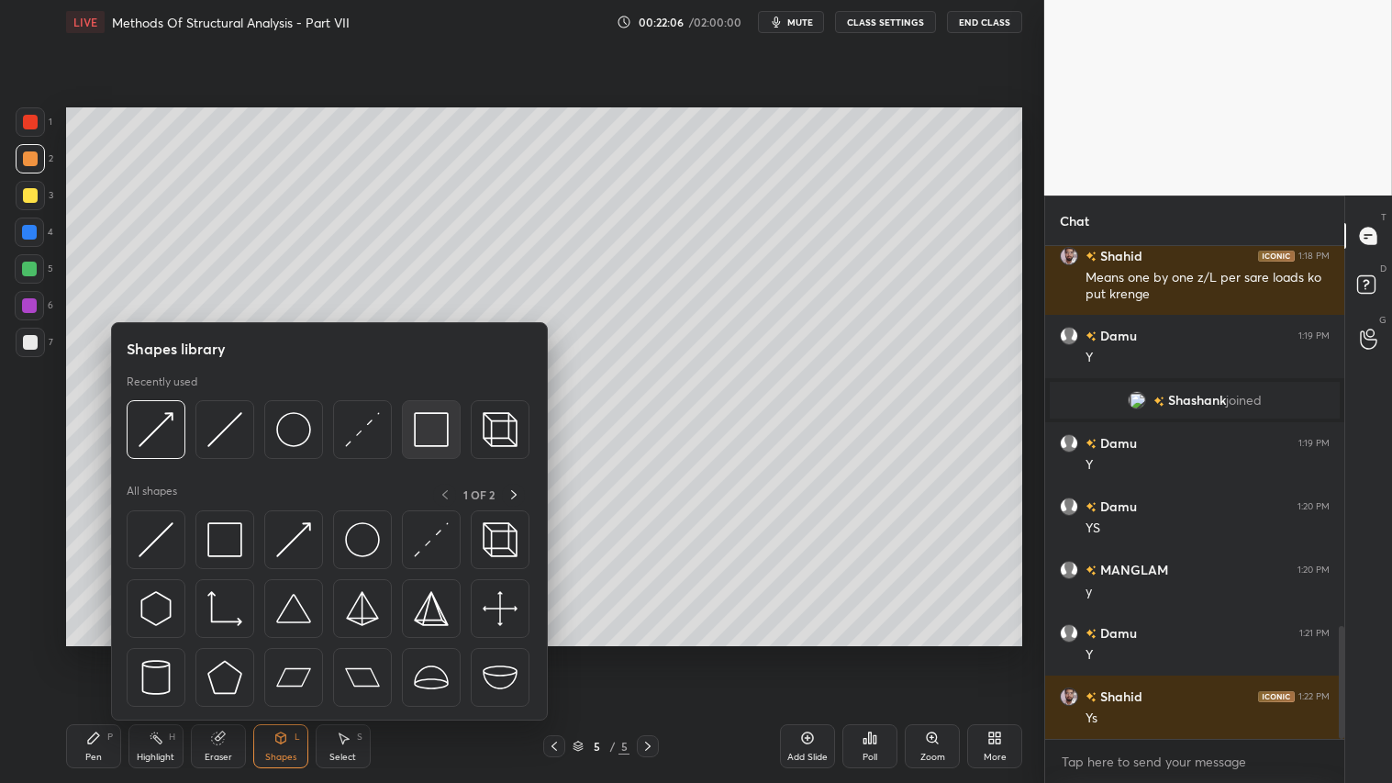
click at [429, 433] on img at bounding box center [431, 429] width 35 height 35
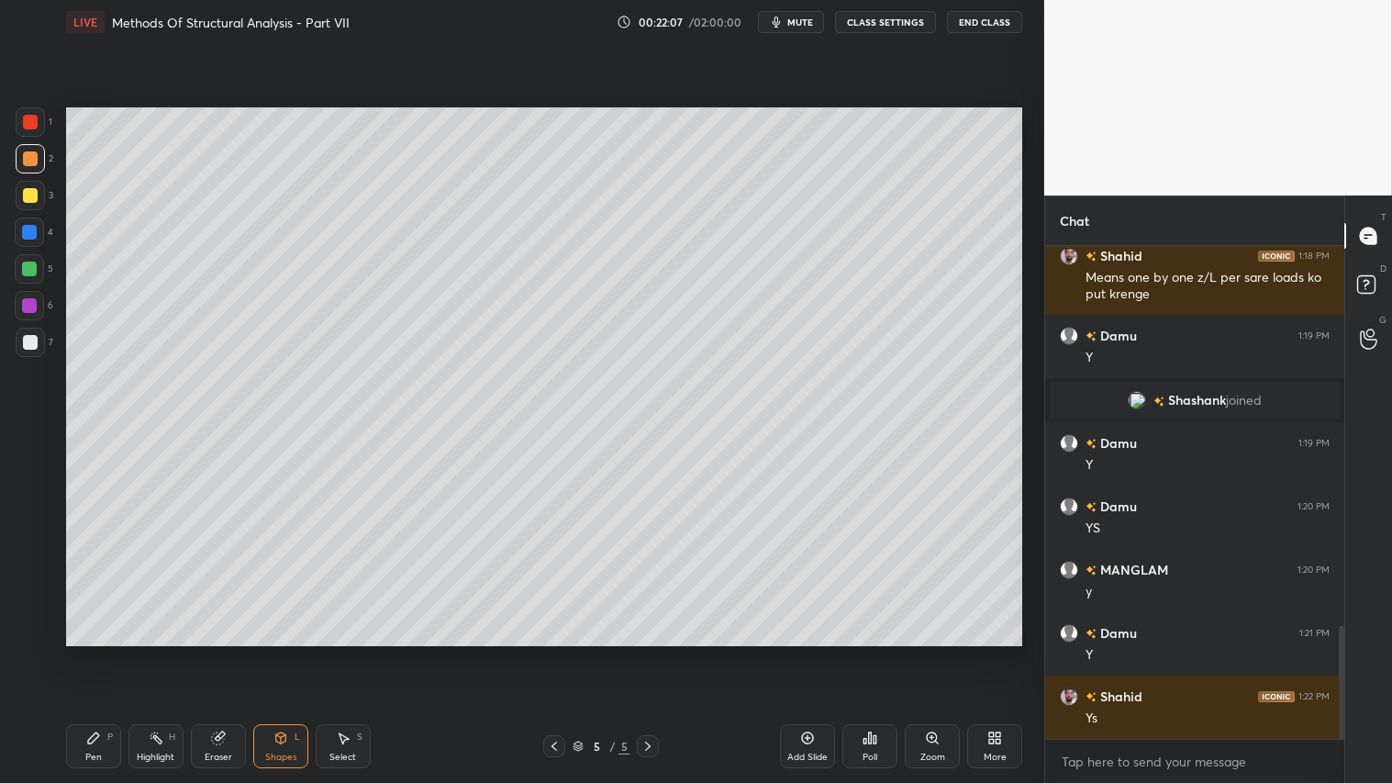
drag, startPoint x: 28, startPoint y: 336, endPoint x: 61, endPoint y: 322, distance: 35.8
click at [29, 335] on div at bounding box center [30, 342] width 15 height 15
drag, startPoint x: 28, startPoint y: 150, endPoint x: 28, endPoint y: 161, distance: 10.1
click at [29, 156] on div at bounding box center [30, 158] width 15 height 15
click at [98, 652] on div "Pen P" at bounding box center [93, 746] width 55 height 44
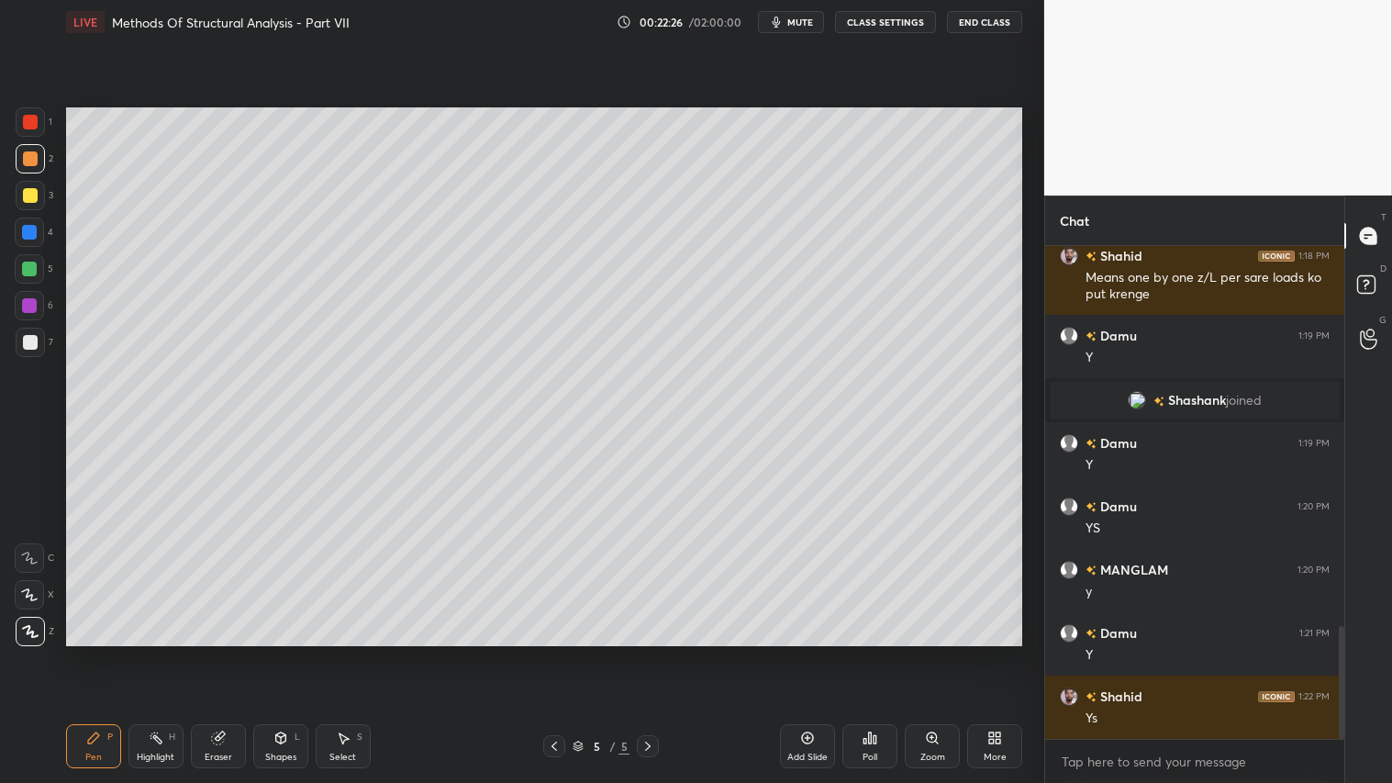
click at [277, 652] on icon at bounding box center [280, 737] width 15 height 15
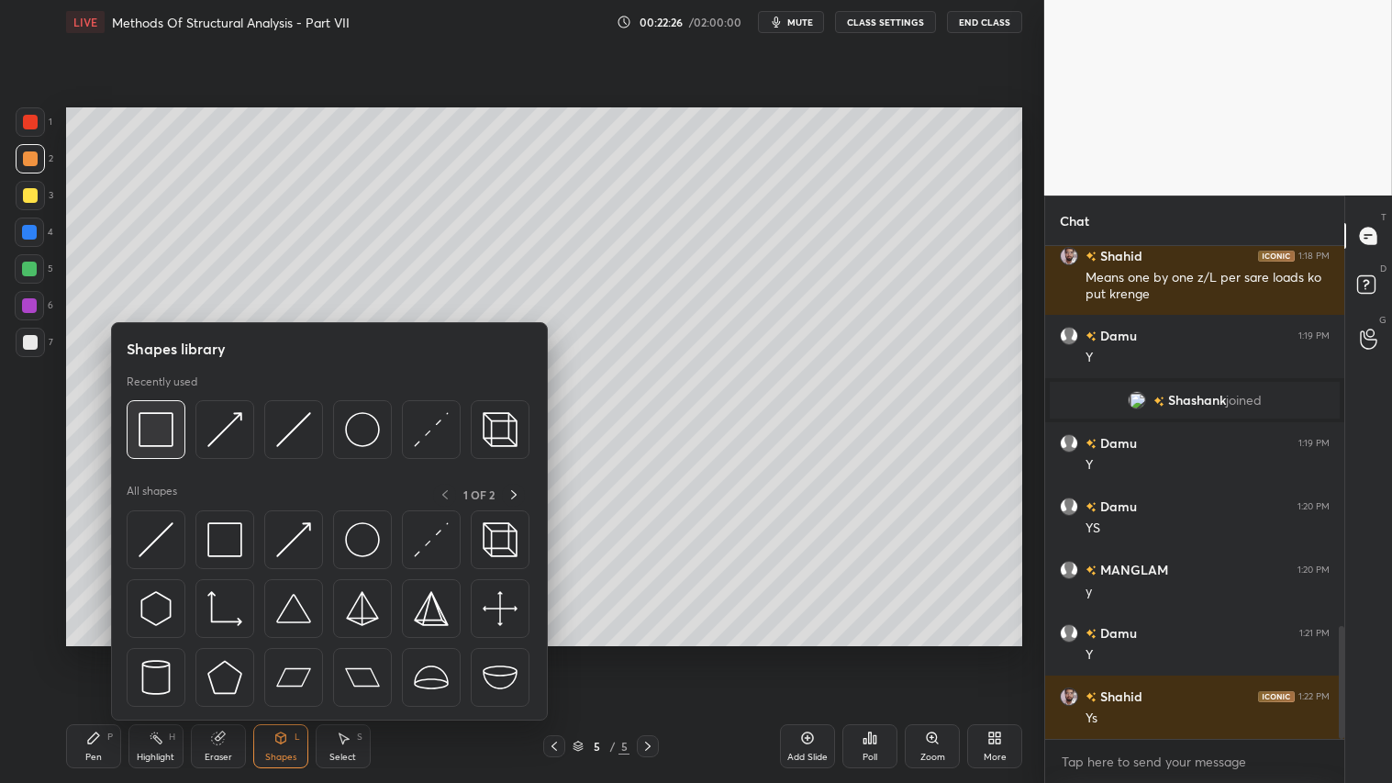
click at [171, 438] on img at bounding box center [156, 429] width 35 height 35
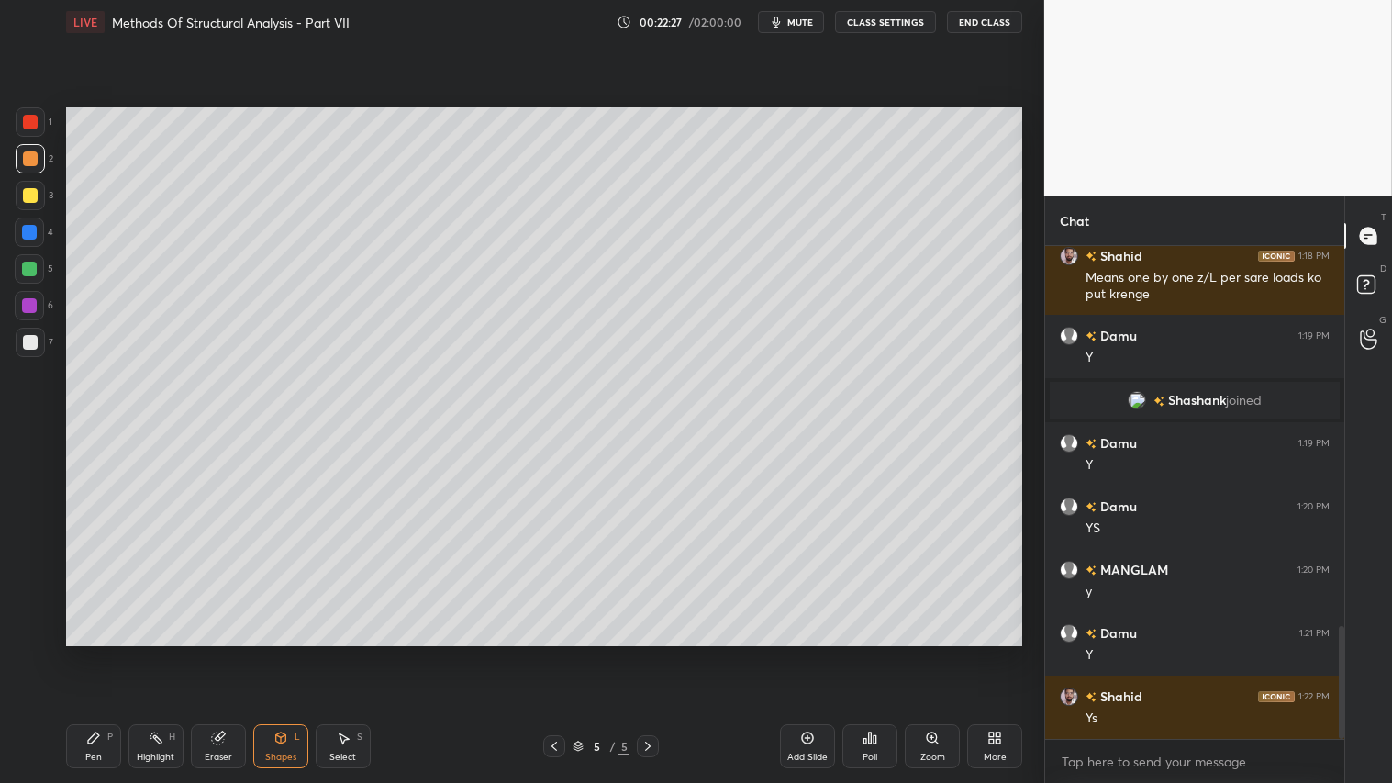
drag, startPoint x: 23, startPoint y: 338, endPoint x: 55, endPoint y: 347, distance: 33.4
click at [24, 338] on div at bounding box center [30, 342] width 15 height 15
click at [561, 652] on div at bounding box center [554, 746] width 22 height 22
click at [652, 652] on div at bounding box center [648, 746] width 22 height 22
click at [263, 652] on div "Shapes L" at bounding box center [280, 746] width 55 height 44
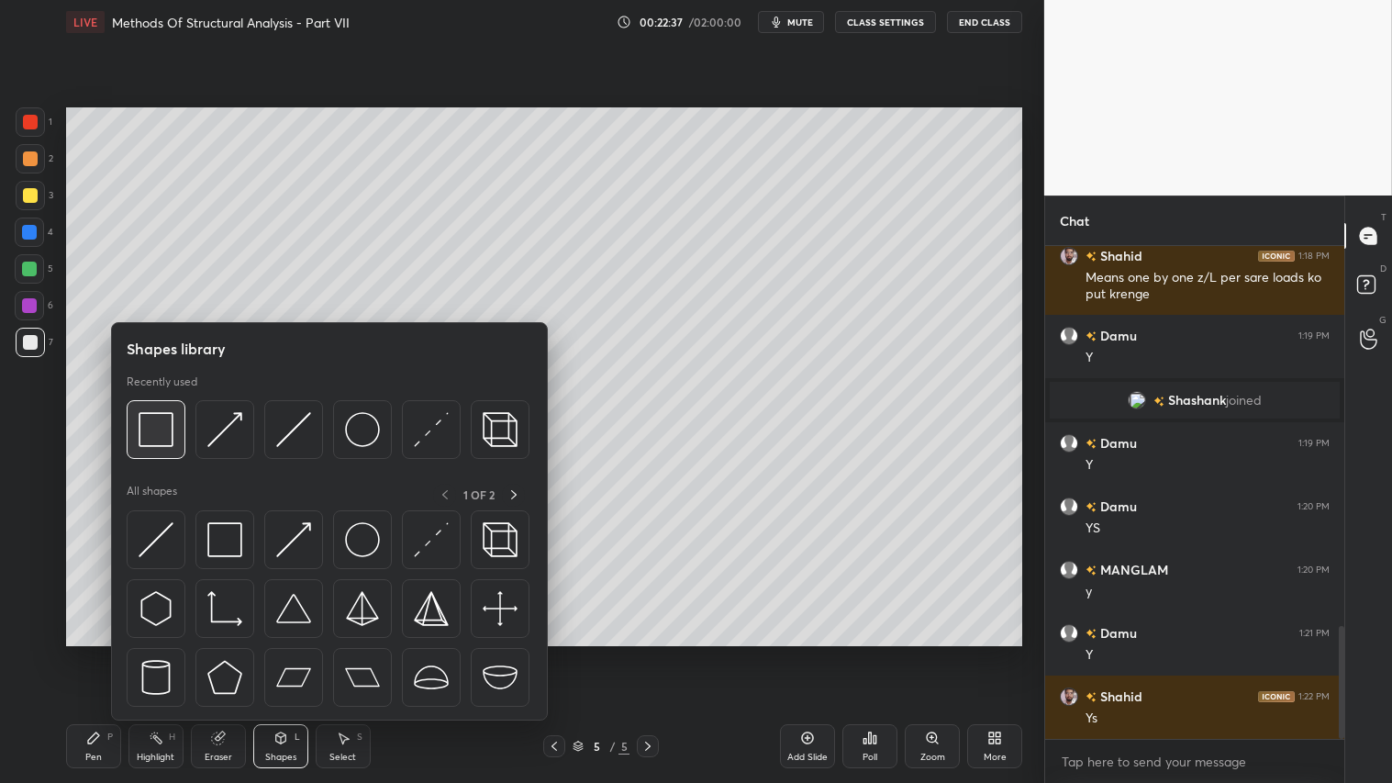
drag, startPoint x: 163, startPoint y: 428, endPoint x: 166, endPoint y: 418, distance: 10.5
click at [166, 425] on img at bounding box center [156, 429] width 35 height 35
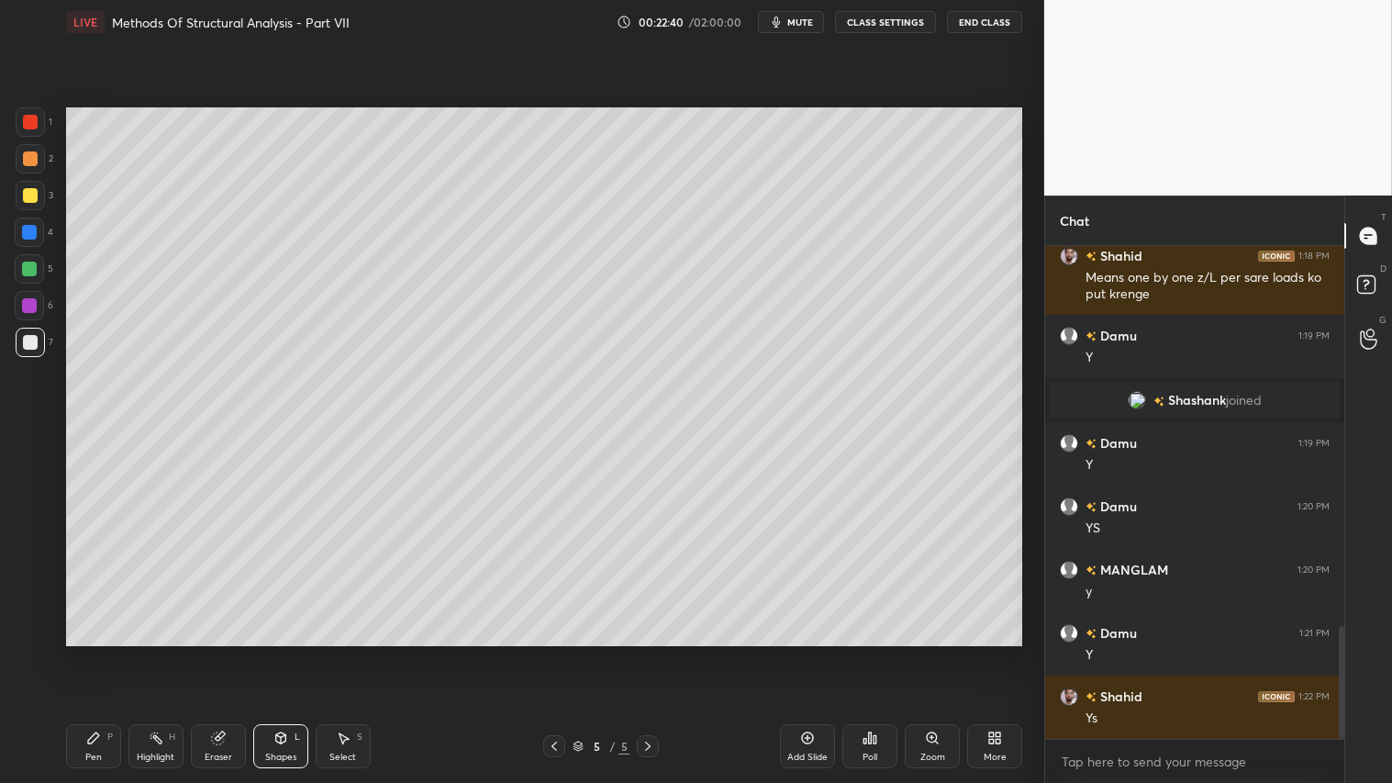
click at [94, 652] on div "Pen P" at bounding box center [93, 746] width 55 height 44
drag, startPoint x: 230, startPoint y: 740, endPoint x: 243, endPoint y: 725, distance: 20.2
click at [235, 652] on div "Eraser" at bounding box center [218, 746] width 55 height 44
click at [94, 652] on div "Pen P" at bounding box center [93, 746] width 55 height 44
drag, startPoint x: 280, startPoint y: 758, endPoint x: 282, endPoint y: 748, distance: 10.3
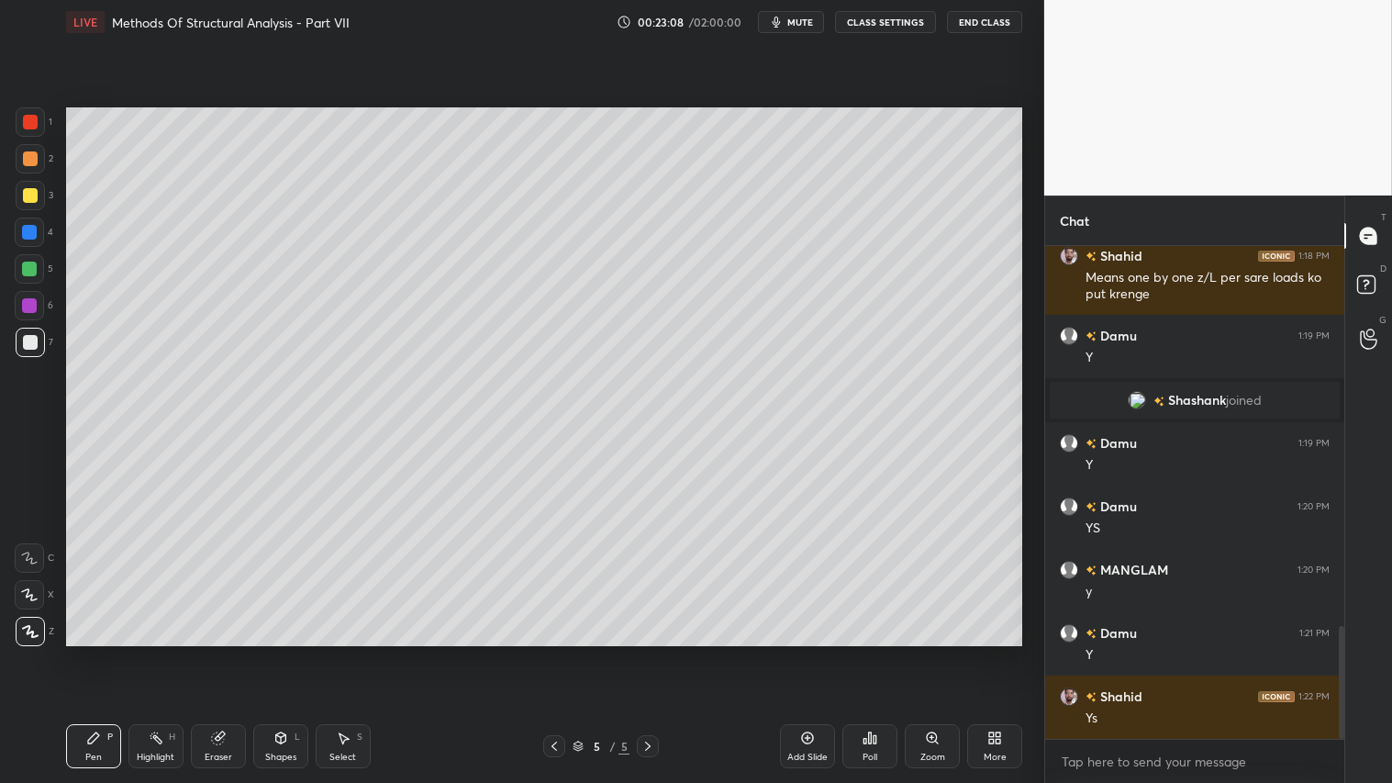
click at [282, 652] on div "Shapes" at bounding box center [280, 756] width 31 height 9
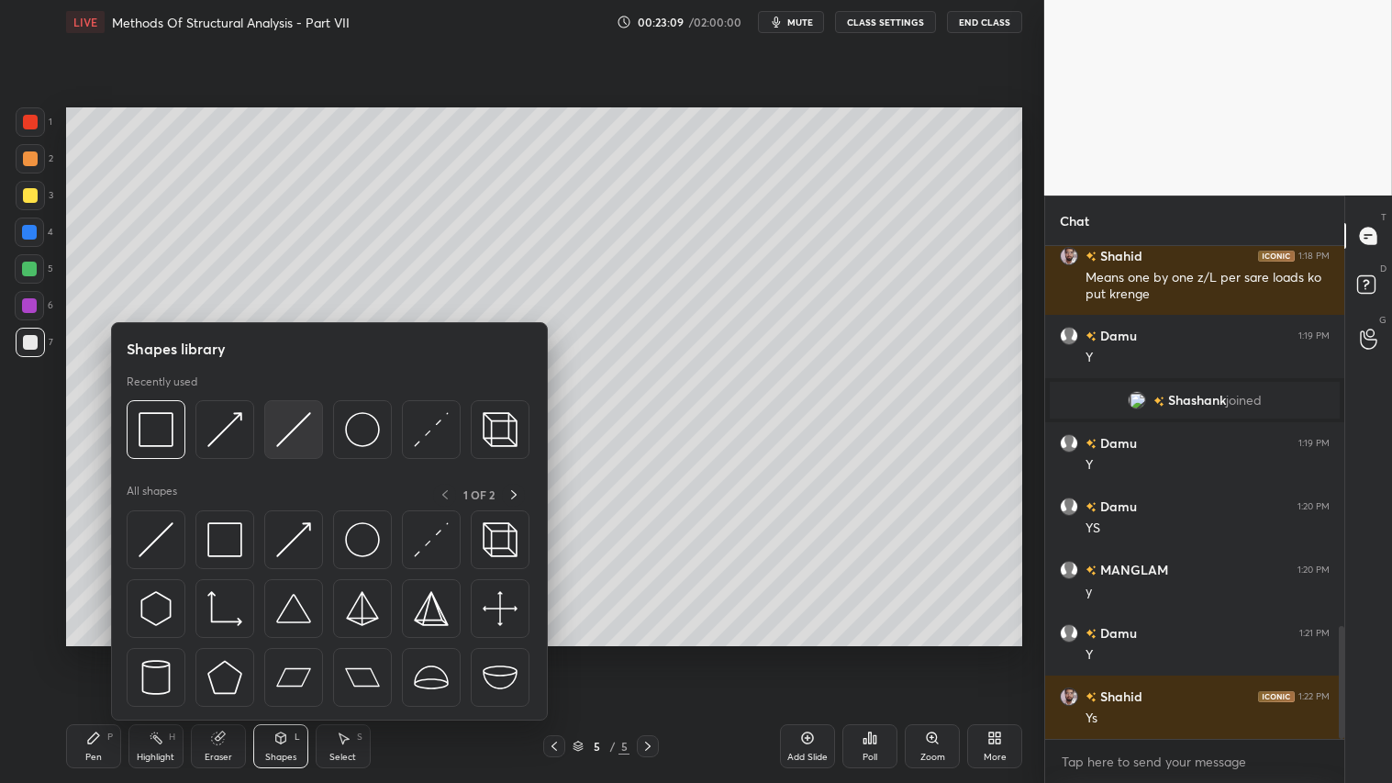
click at [307, 432] on img at bounding box center [293, 429] width 35 height 35
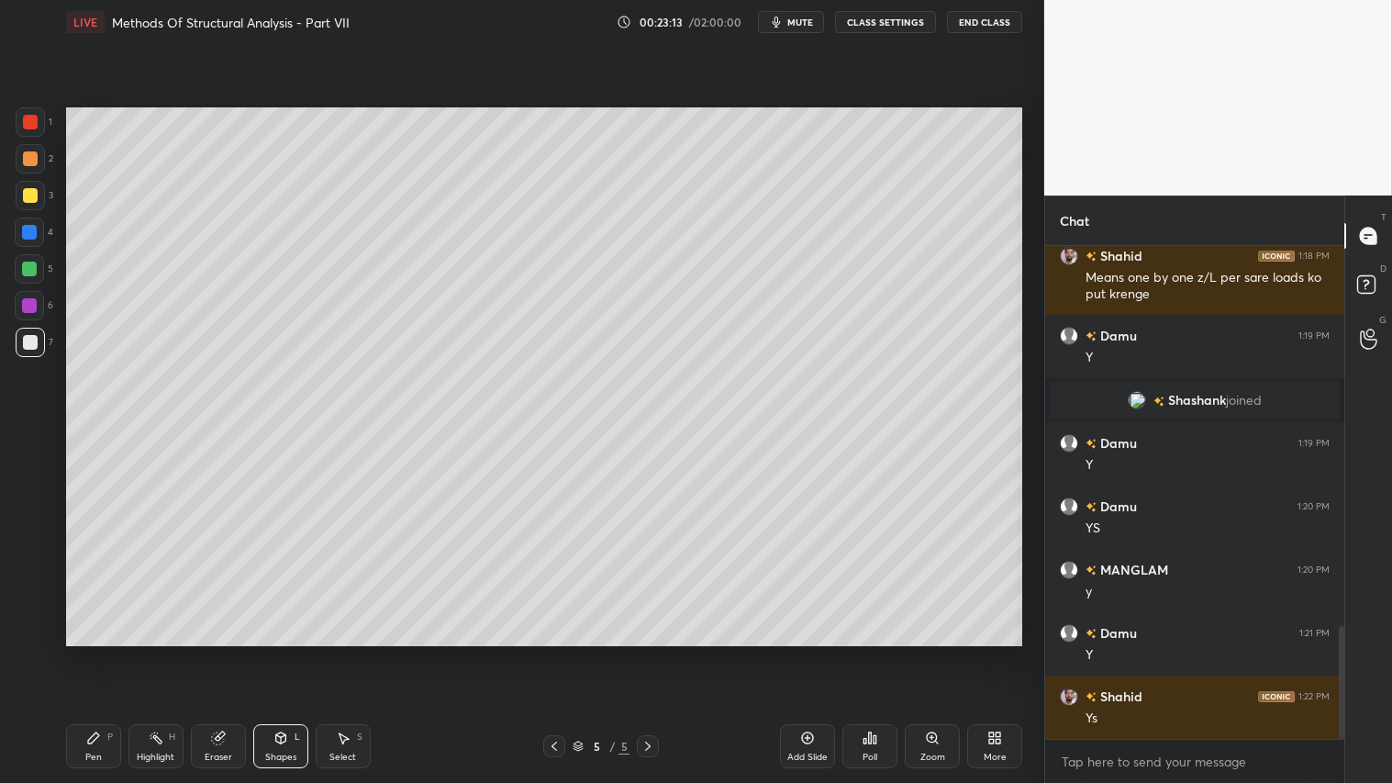
drag, startPoint x: 30, startPoint y: 154, endPoint x: 64, endPoint y: 355, distance: 203.8
click at [32, 154] on div at bounding box center [30, 158] width 15 height 15
drag, startPoint x: 95, startPoint y: 751, endPoint x: 94, endPoint y: 740, distance: 11.2
click at [96, 652] on div "Pen P" at bounding box center [93, 746] width 55 height 44
click at [294, 652] on div "Shapes L" at bounding box center [280, 746] width 55 height 44
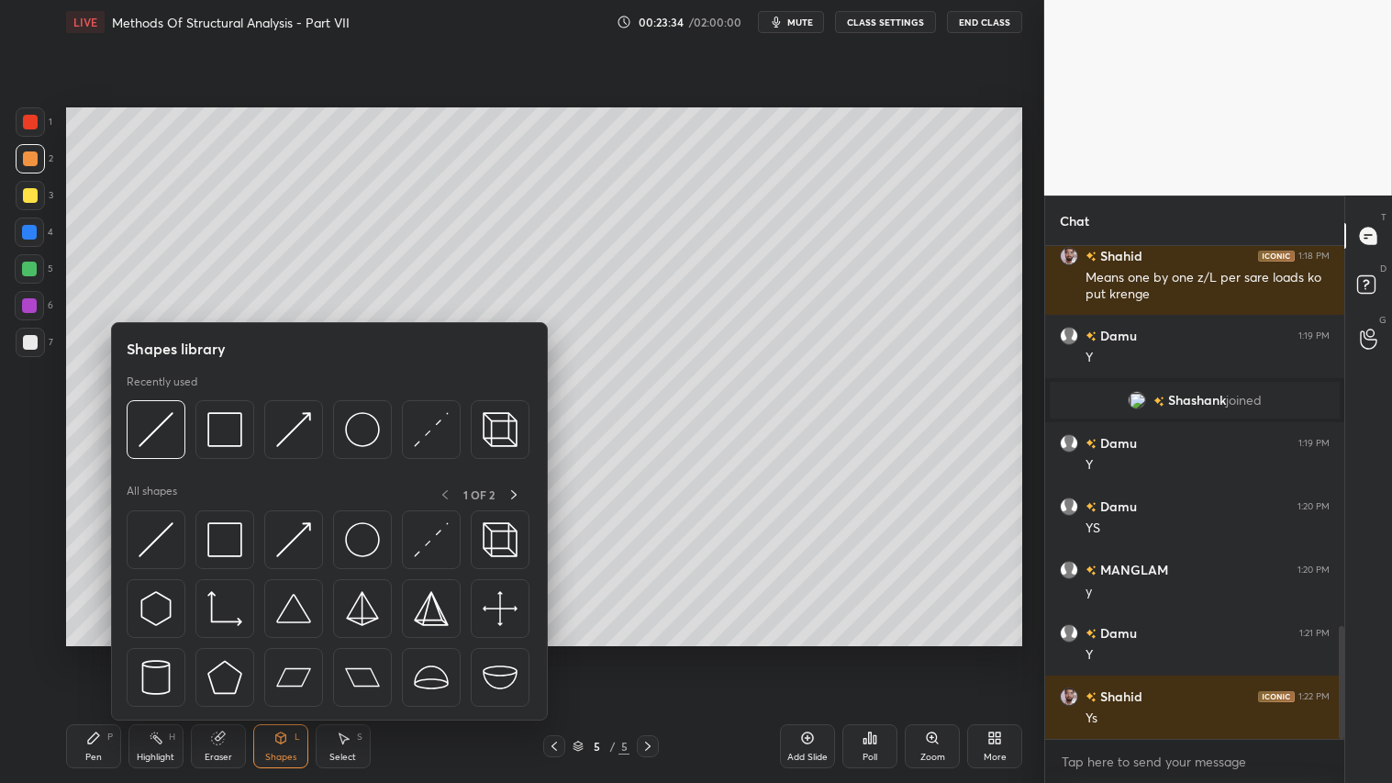
click at [105, 652] on div "Pen P" at bounding box center [93, 746] width 55 height 44
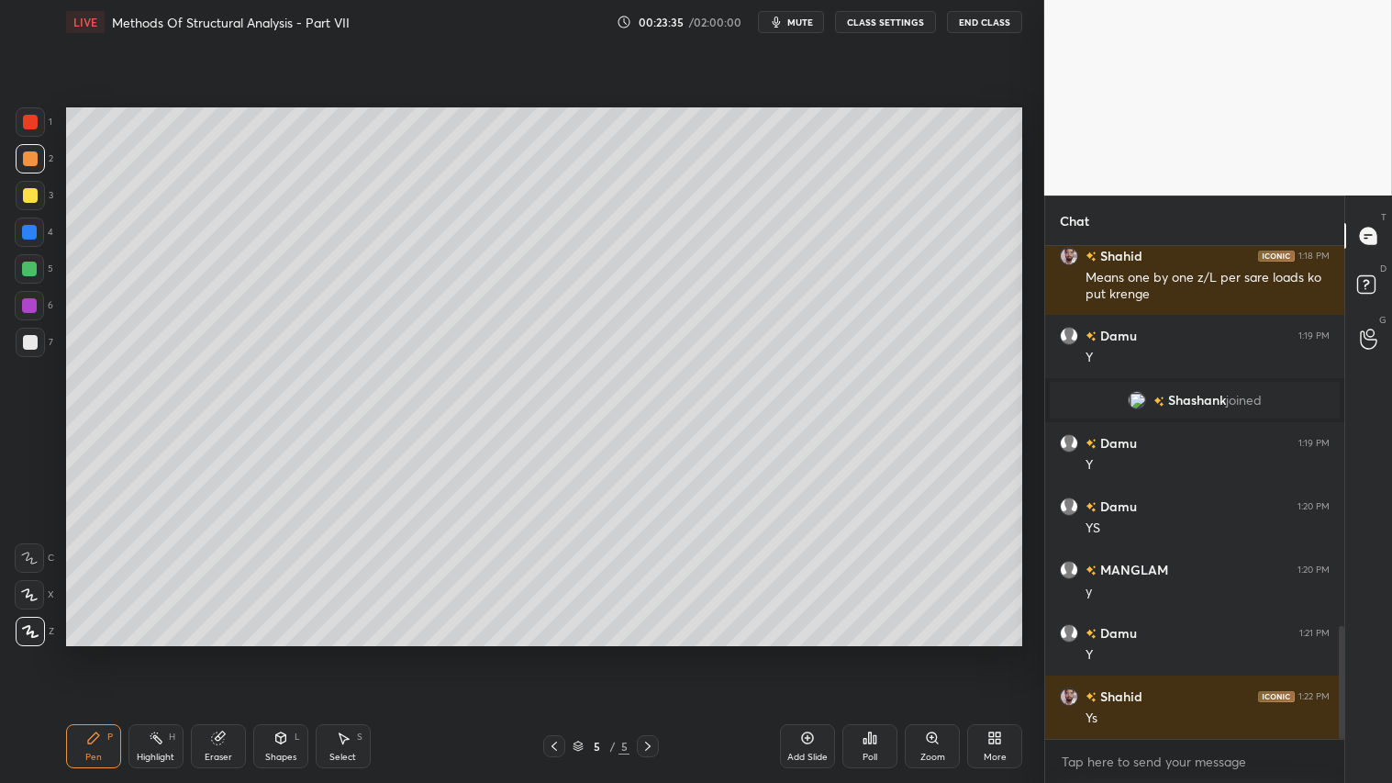
click at [284, 652] on div "Shapes L" at bounding box center [280, 746] width 55 height 44
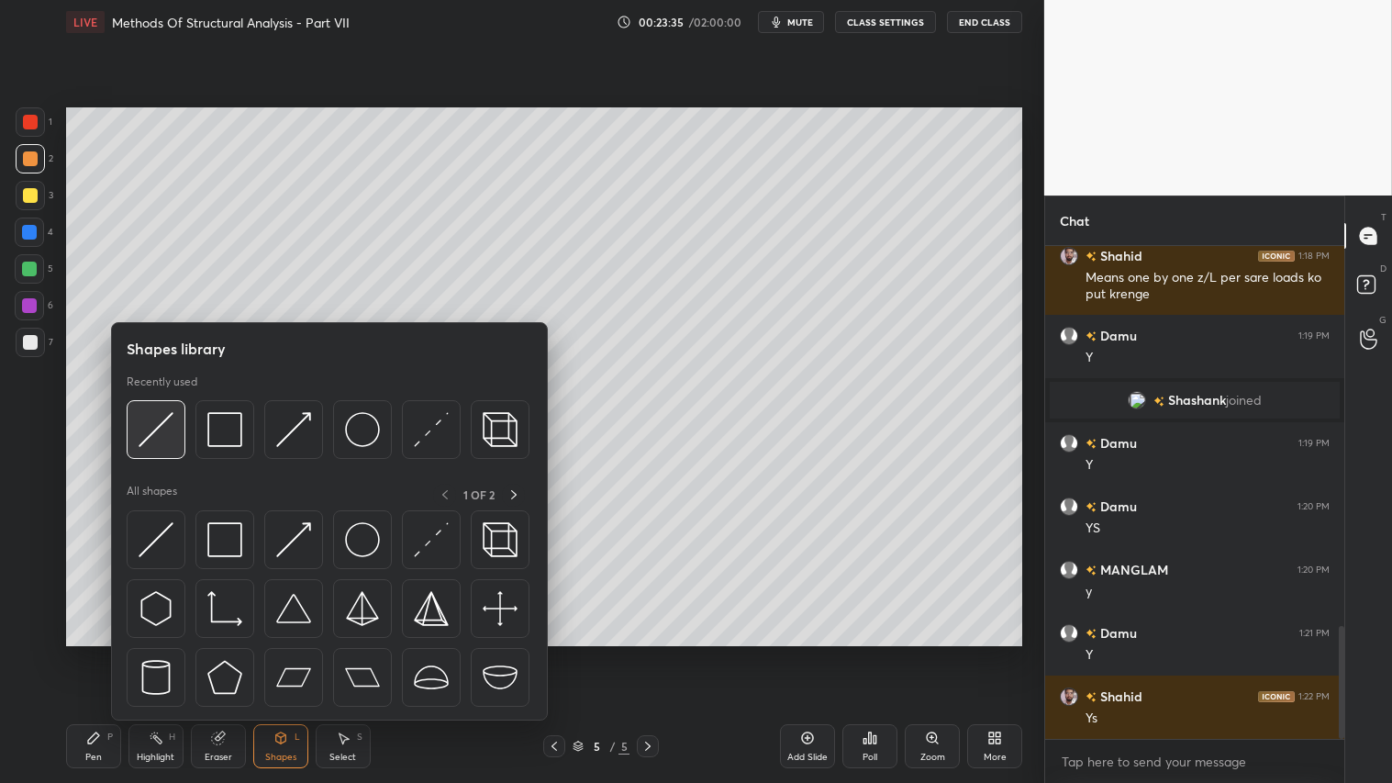
click at [165, 420] on img at bounding box center [156, 429] width 35 height 35
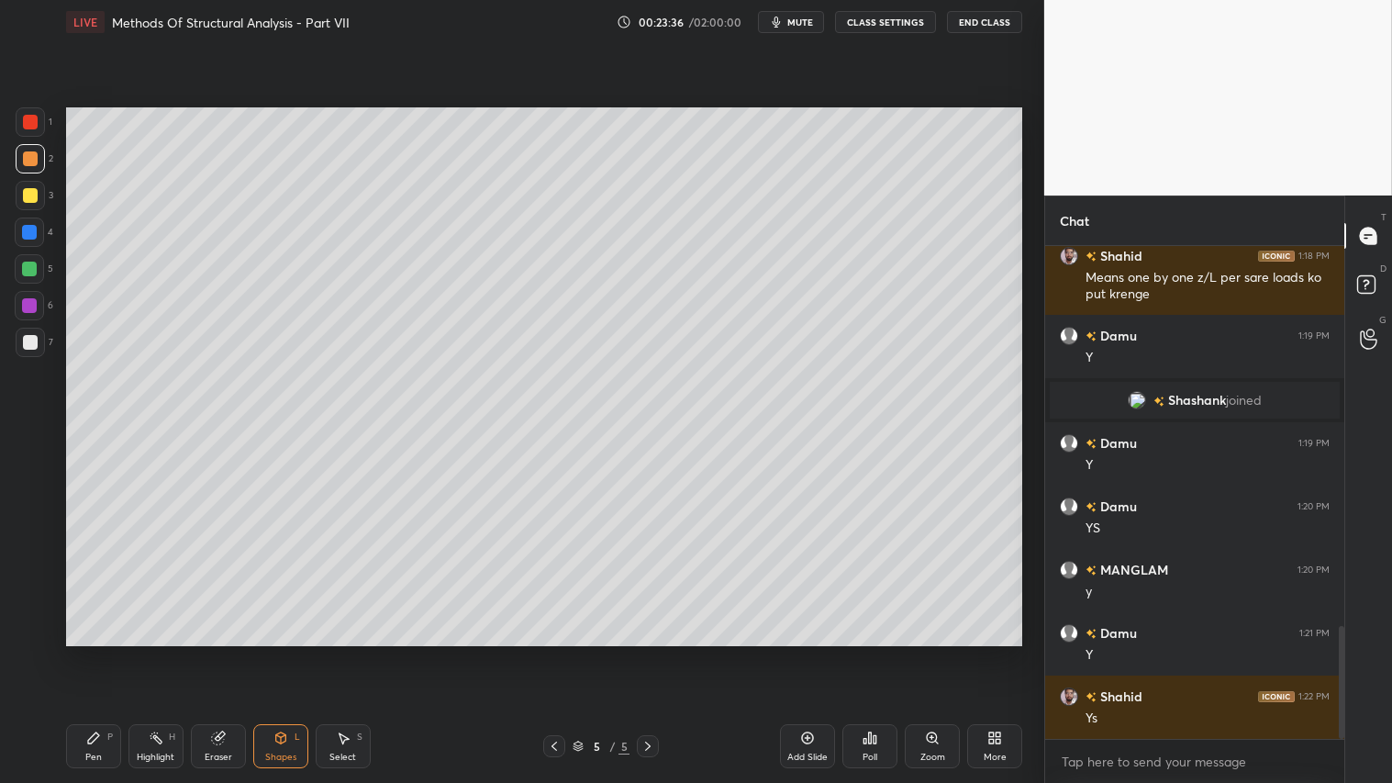
click at [39, 340] on div at bounding box center [30, 342] width 29 height 29
drag, startPoint x: 37, startPoint y: 161, endPoint x: 30, endPoint y: 275, distance: 114.9
click at [37, 165] on div at bounding box center [30, 158] width 29 height 29
click at [89, 652] on div "Pen" at bounding box center [93, 756] width 17 height 9
click at [220, 652] on icon at bounding box center [217, 738] width 12 height 12
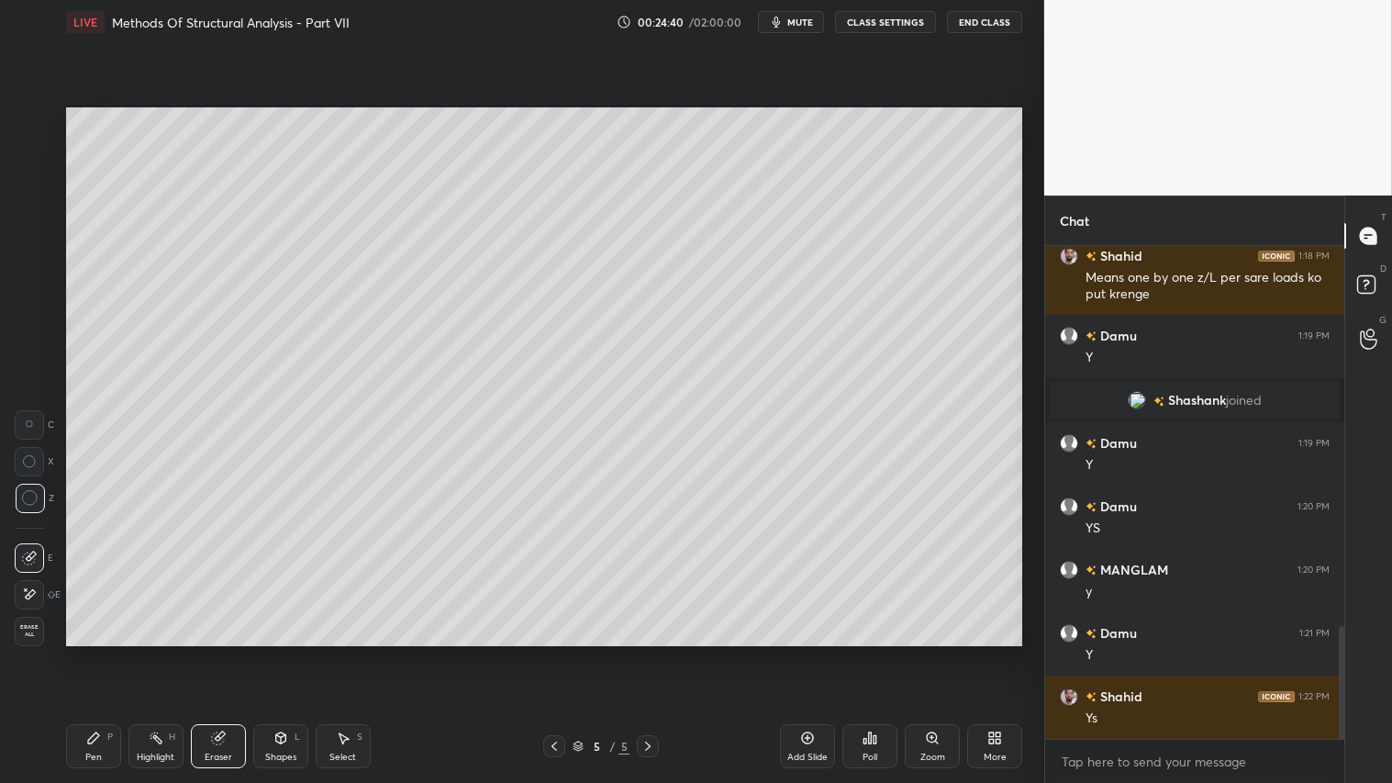
click at [95, 652] on div "Pen P" at bounding box center [93, 746] width 55 height 44
click at [39, 169] on div at bounding box center [30, 158] width 29 height 29
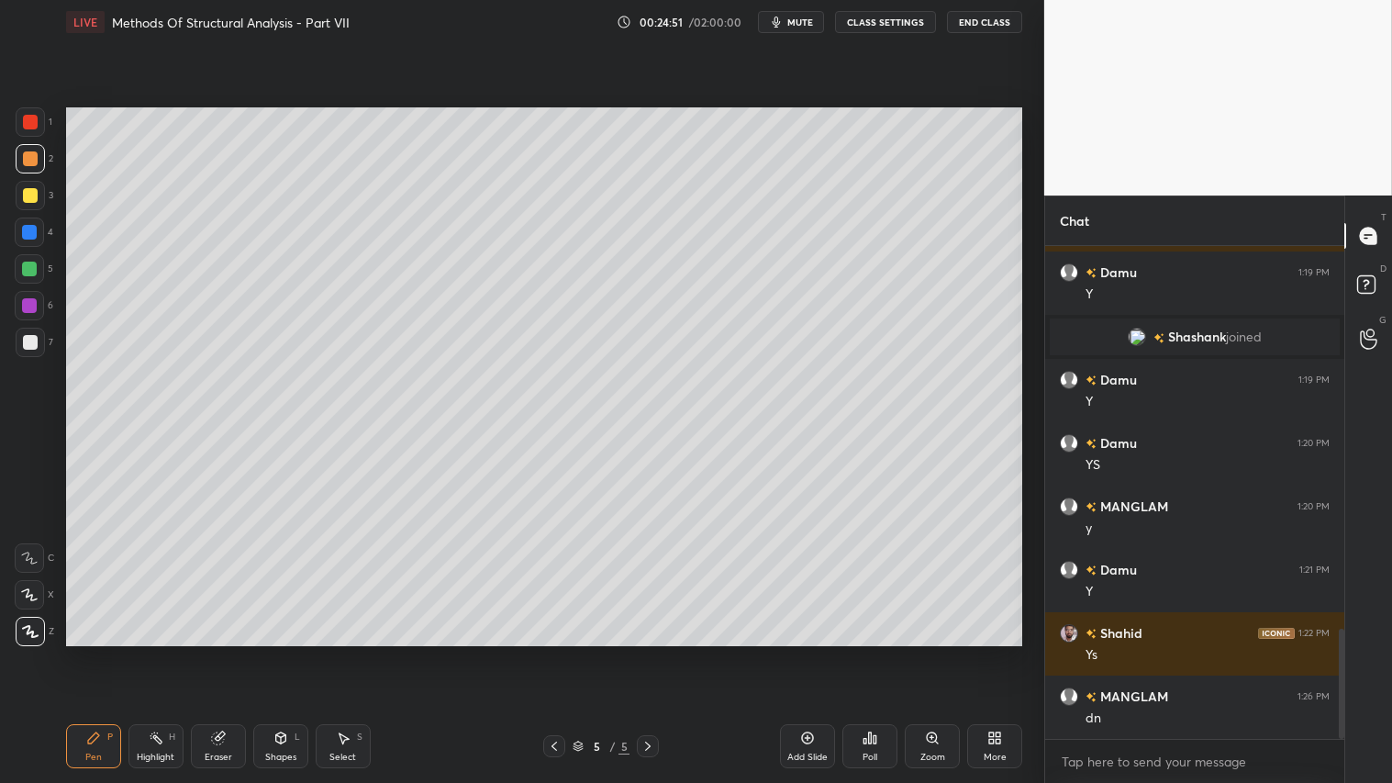
drag, startPoint x: 651, startPoint y: 741, endPoint x: 774, endPoint y: 740, distance: 122.0
click at [676, 652] on div "5 / 5" at bounding box center [601, 746] width 357 height 22
click at [809, 652] on div "Add Slide" at bounding box center [807, 746] width 55 height 44
drag, startPoint x: 87, startPoint y: 744, endPoint x: 85, endPoint y: 729, distance: 14.8
click at [88, 652] on icon at bounding box center [93, 737] width 15 height 15
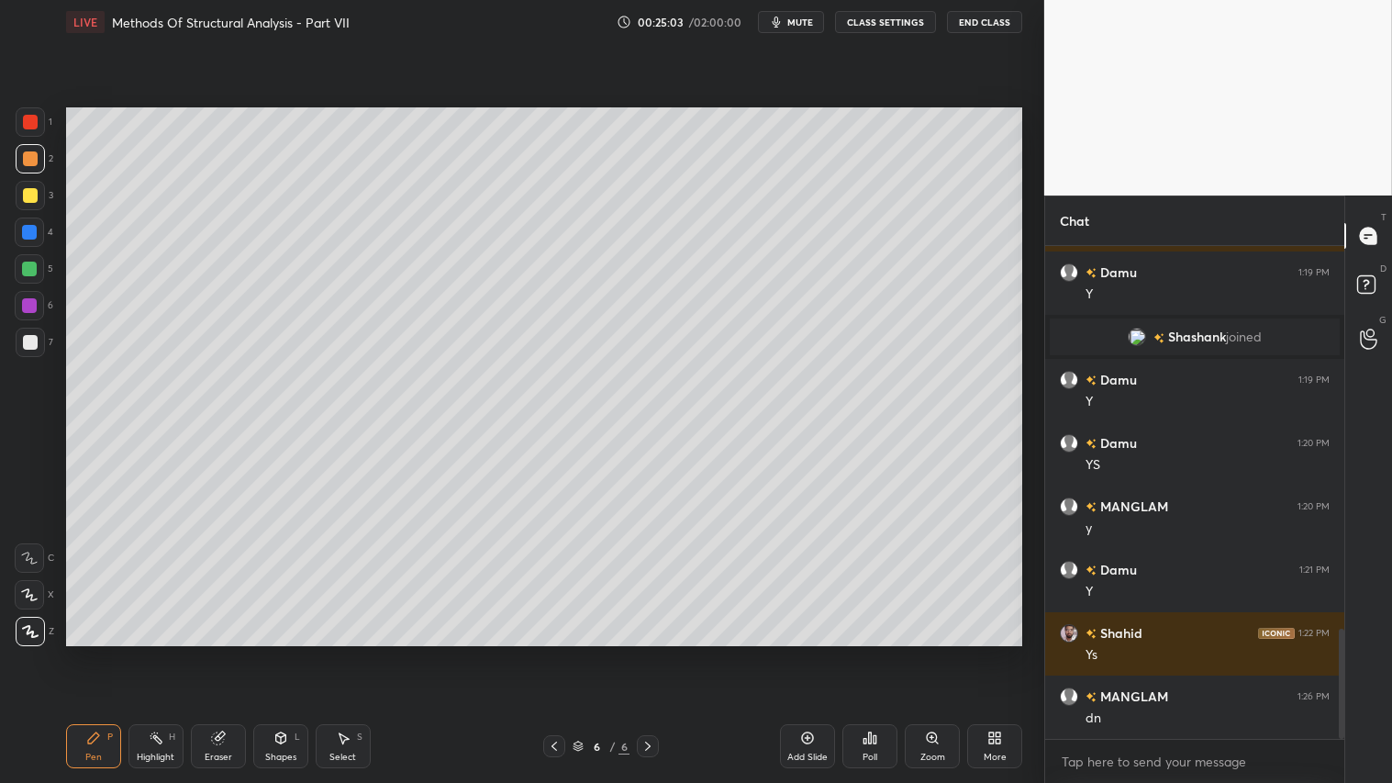
drag, startPoint x: 545, startPoint y: 747, endPoint x: 588, endPoint y: 748, distance: 43.1
click at [546, 652] on div at bounding box center [554, 746] width 22 height 22
click at [649, 652] on icon at bounding box center [647, 746] width 15 height 15
click at [560, 652] on div at bounding box center [554, 746] width 22 height 22
click at [558, 652] on icon at bounding box center [554, 746] width 15 height 15
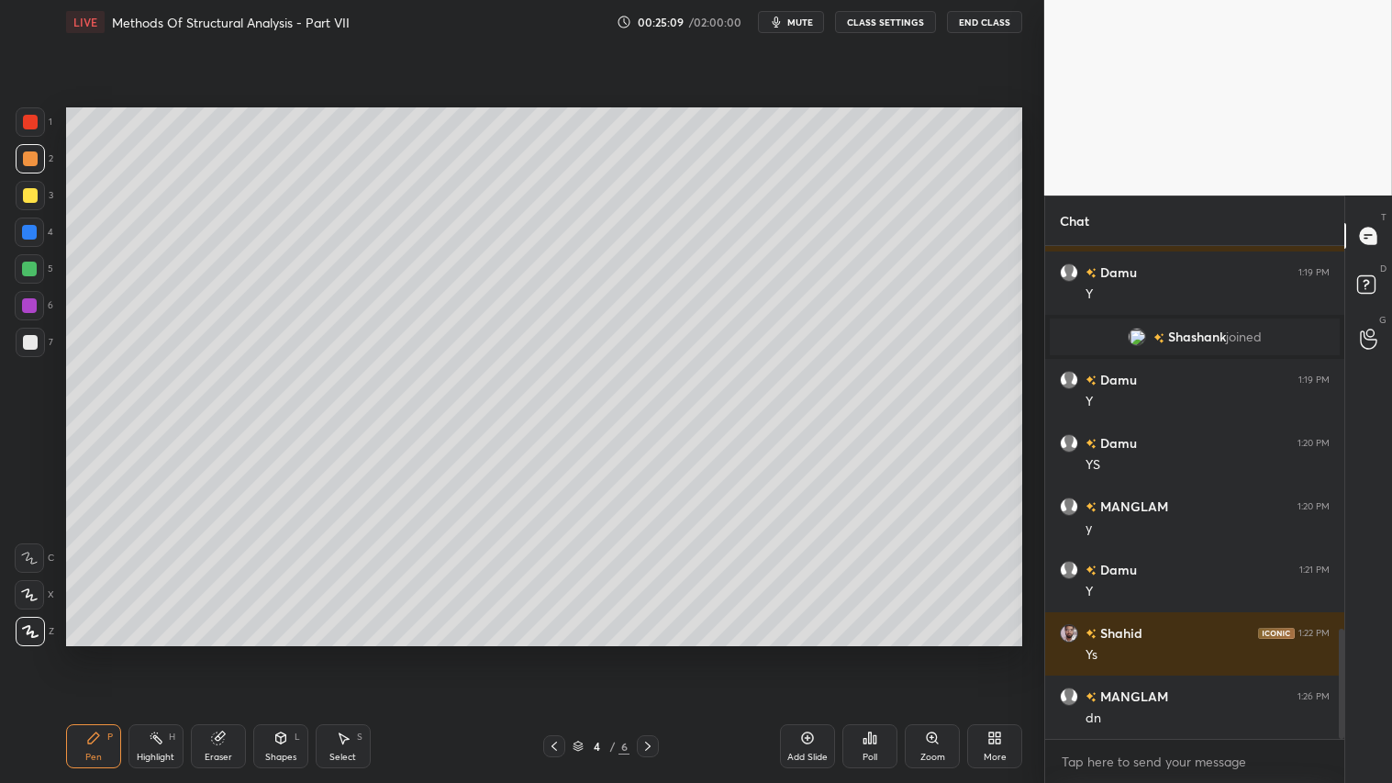
click at [650, 652] on icon at bounding box center [647, 746] width 15 height 15
click at [645, 652] on icon at bounding box center [647, 746] width 15 height 15
click at [287, 652] on icon at bounding box center [280, 737] width 15 height 15
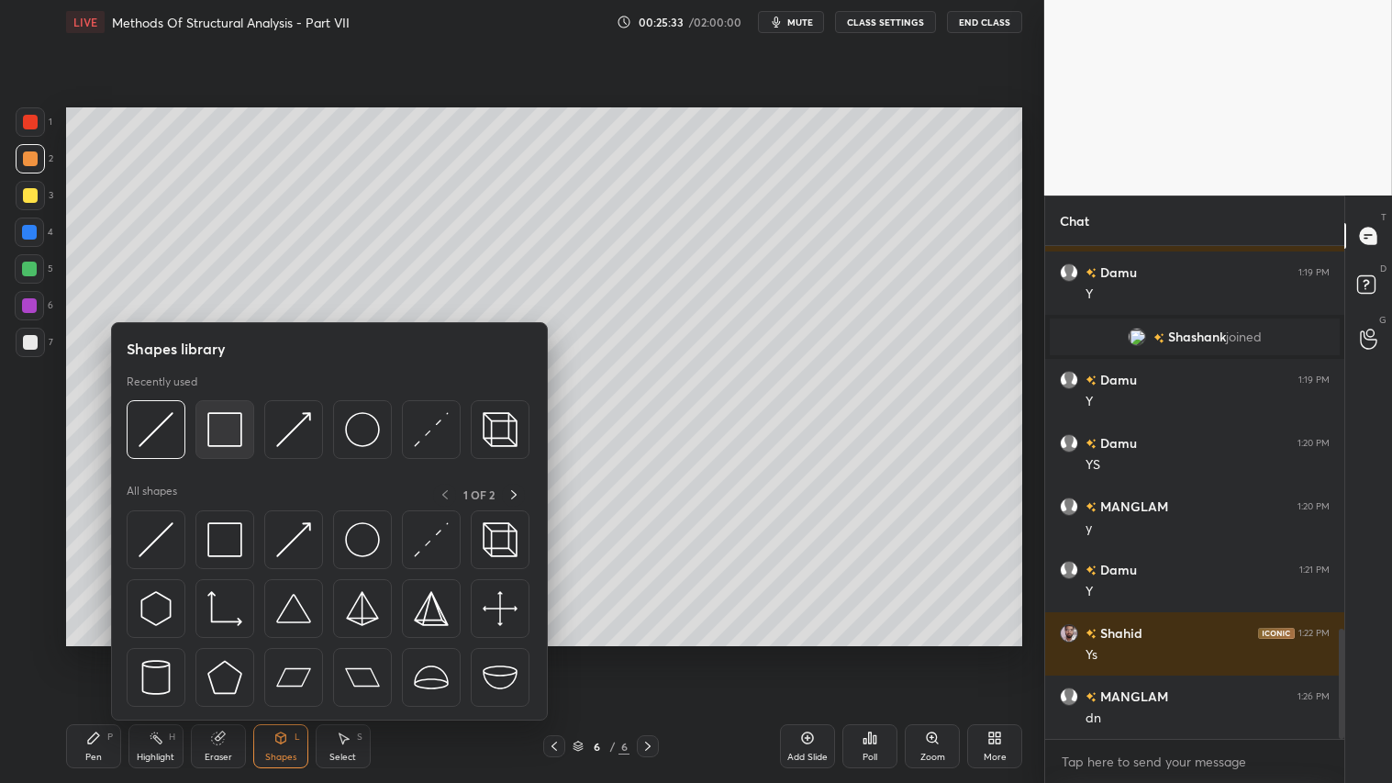
click at [226, 422] on img at bounding box center [224, 429] width 35 height 35
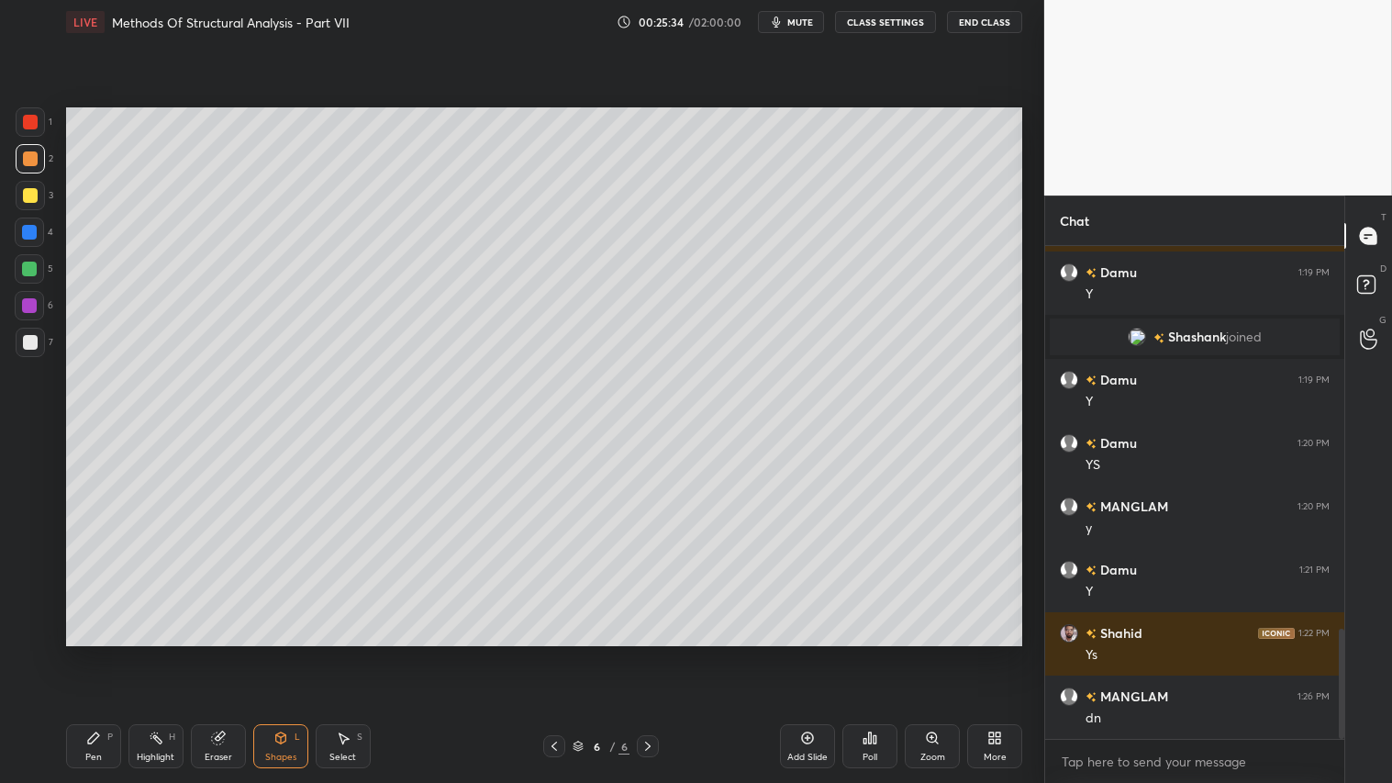
click at [39, 337] on div at bounding box center [30, 342] width 29 height 29
drag, startPoint x: 26, startPoint y: 156, endPoint x: 30, endPoint y: 218, distance: 62.6
click at [28, 158] on div at bounding box center [30, 158] width 15 height 15
click at [97, 652] on icon at bounding box center [93, 737] width 11 height 11
drag, startPoint x: 285, startPoint y: 743, endPoint x: 283, endPoint y: 721, distance: 22.2
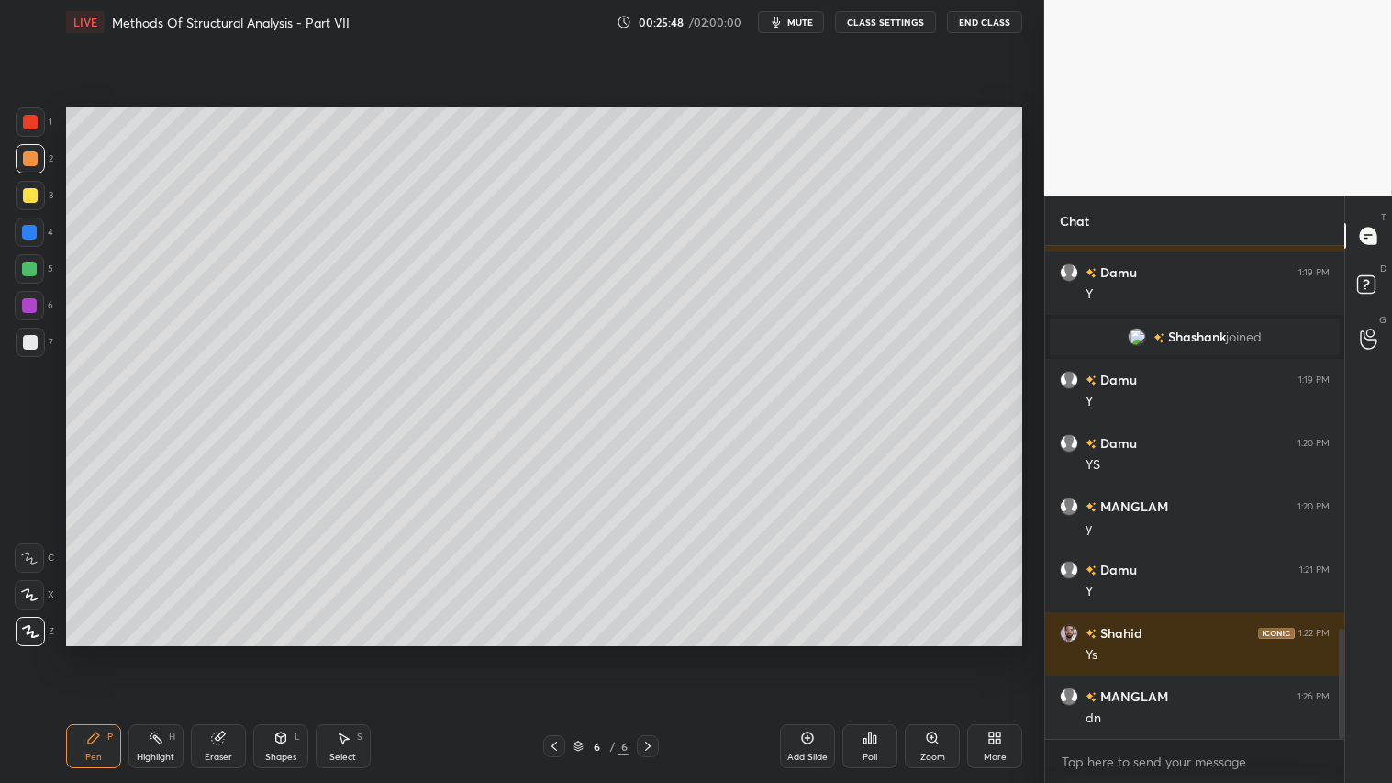
click at [286, 652] on icon at bounding box center [280, 737] width 15 height 15
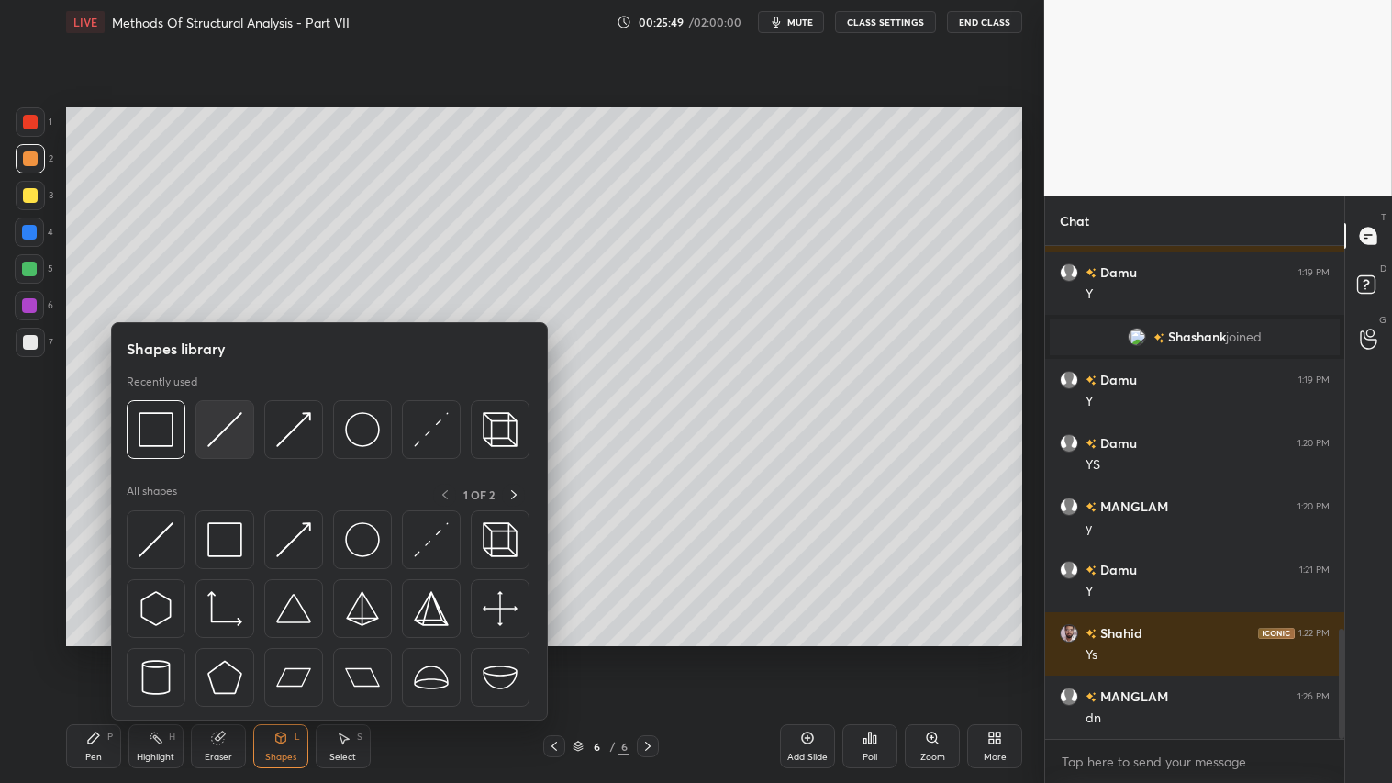
click at [218, 437] on img at bounding box center [224, 429] width 35 height 35
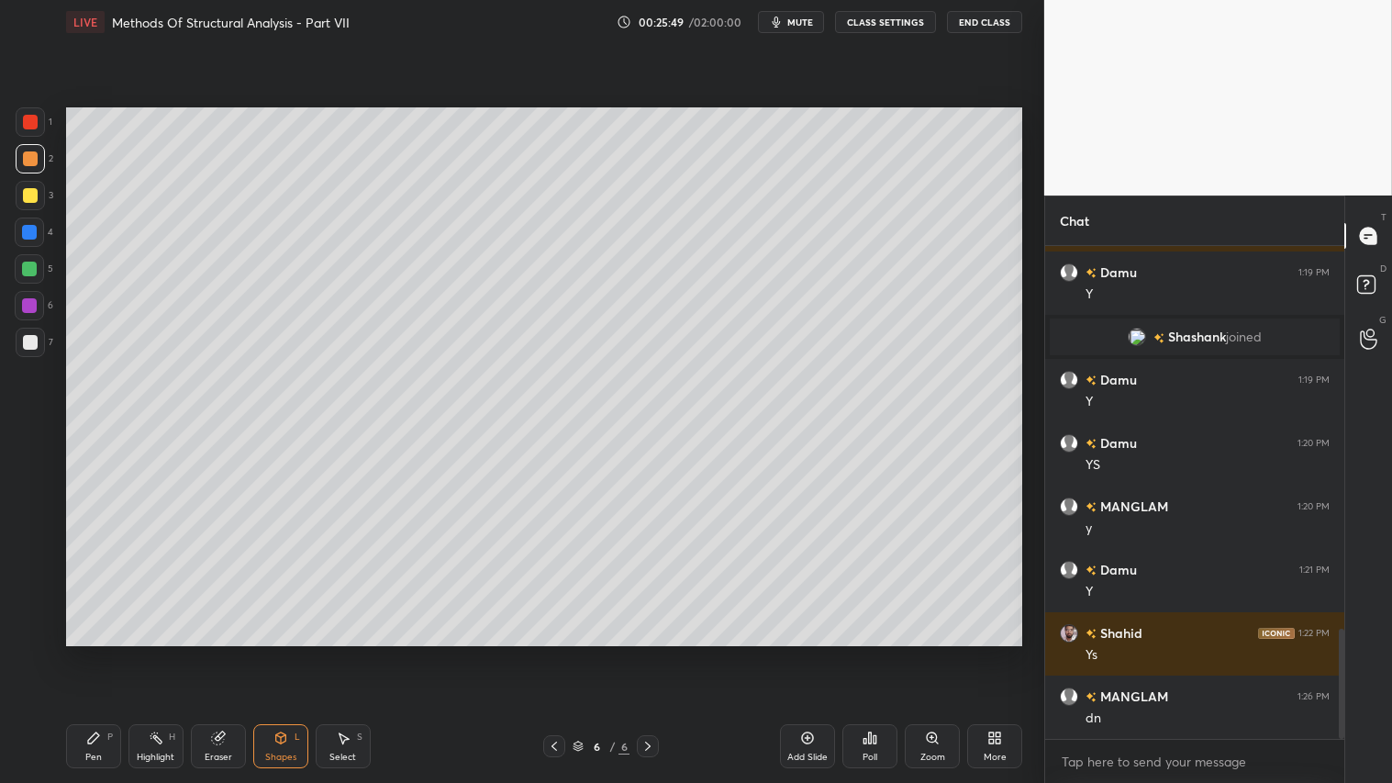
drag, startPoint x: 29, startPoint y: 333, endPoint x: 48, endPoint y: 317, distance: 24.1
click at [35, 328] on div at bounding box center [30, 342] width 29 height 29
drag, startPoint x: 33, startPoint y: 159, endPoint x: 50, endPoint y: 372, distance: 213.5
click at [33, 160] on div at bounding box center [30, 158] width 15 height 15
click at [95, 652] on div "Pen" at bounding box center [93, 756] width 17 height 9
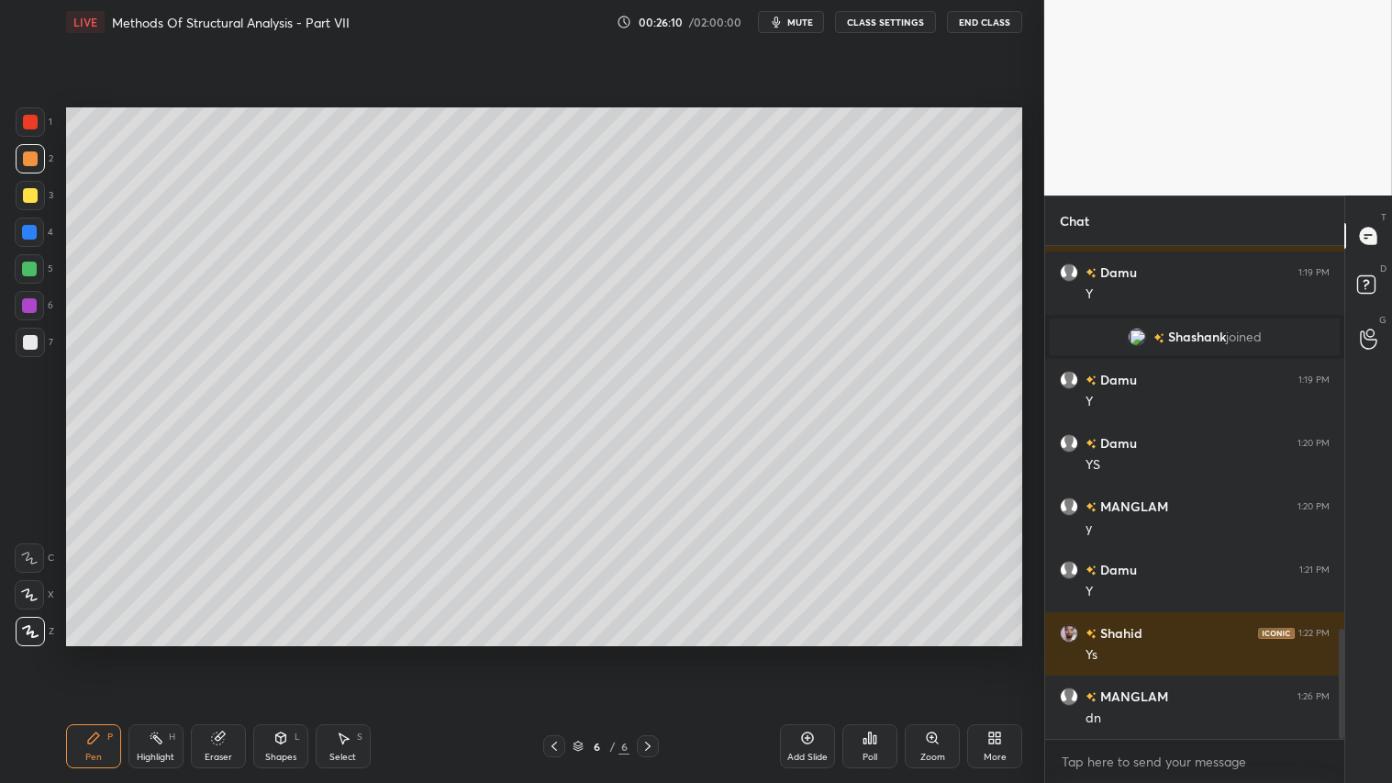
click at [271, 652] on div "Shapes L" at bounding box center [280, 746] width 55 height 44
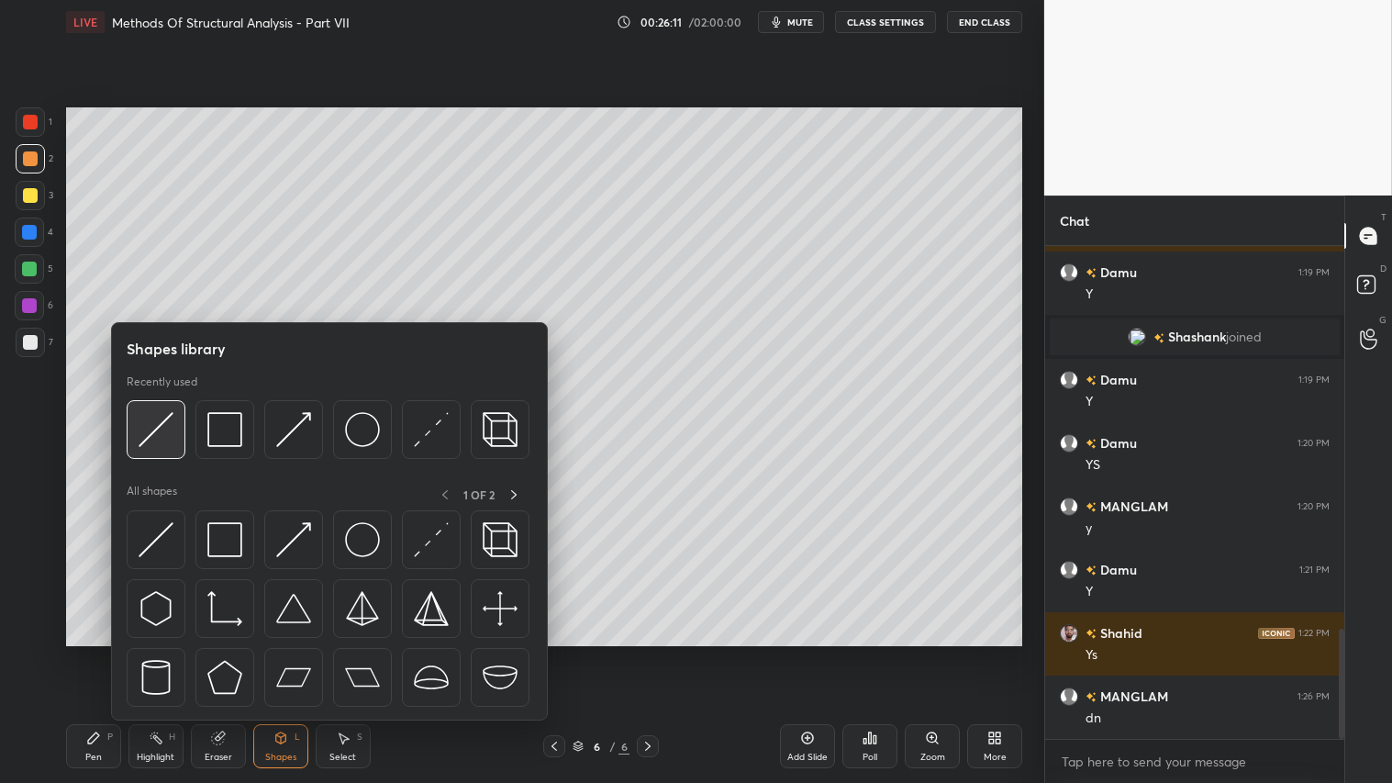
click at [150, 416] on img at bounding box center [156, 429] width 35 height 35
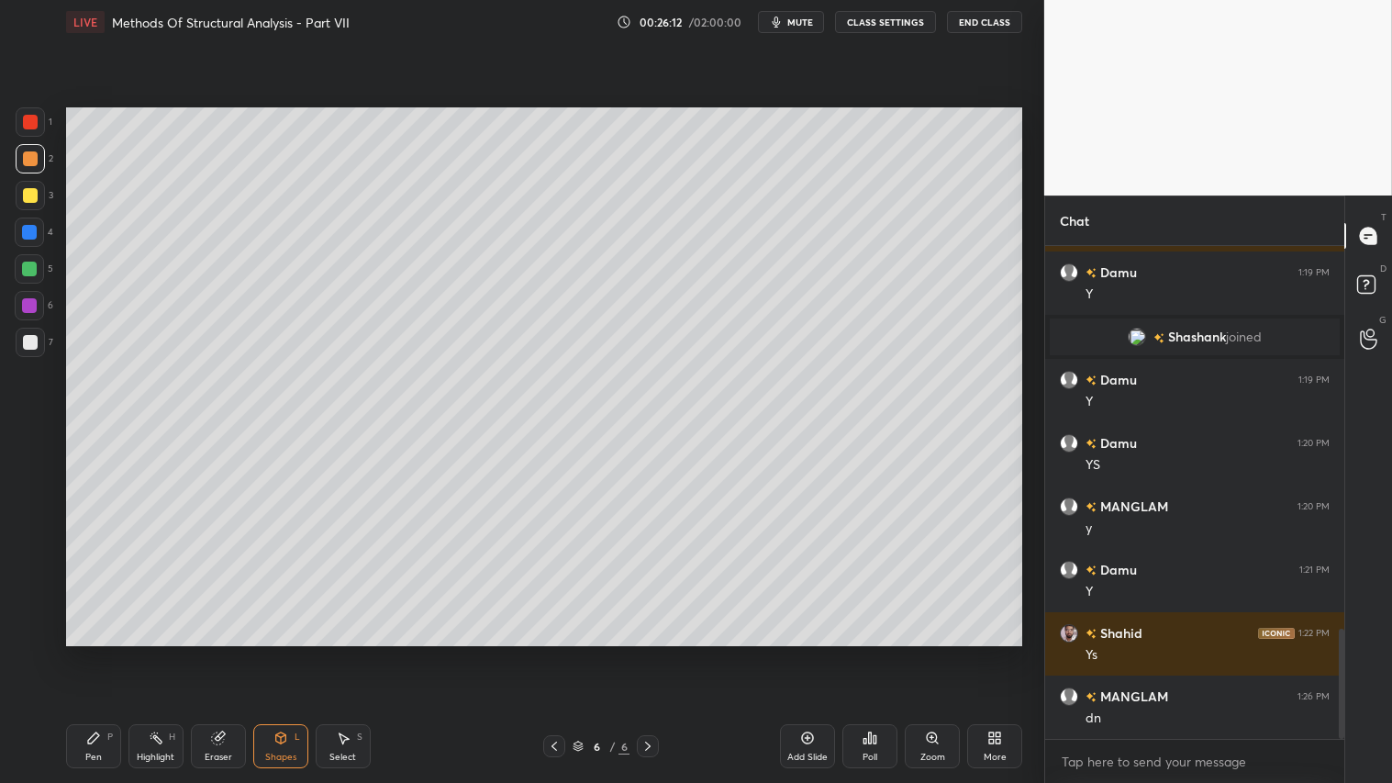
drag, startPoint x: 31, startPoint y: 340, endPoint x: 58, endPoint y: 340, distance: 26.6
click at [38, 340] on div at bounding box center [30, 342] width 29 height 29
click at [28, 154] on div at bounding box center [30, 158] width 15 height 15
click at [98, 652] on div "Pen" at bounding box center [93, 756] width 17 height 9
click at [280, 652] on icon at bounding box center [280, 737] width 15 height 15
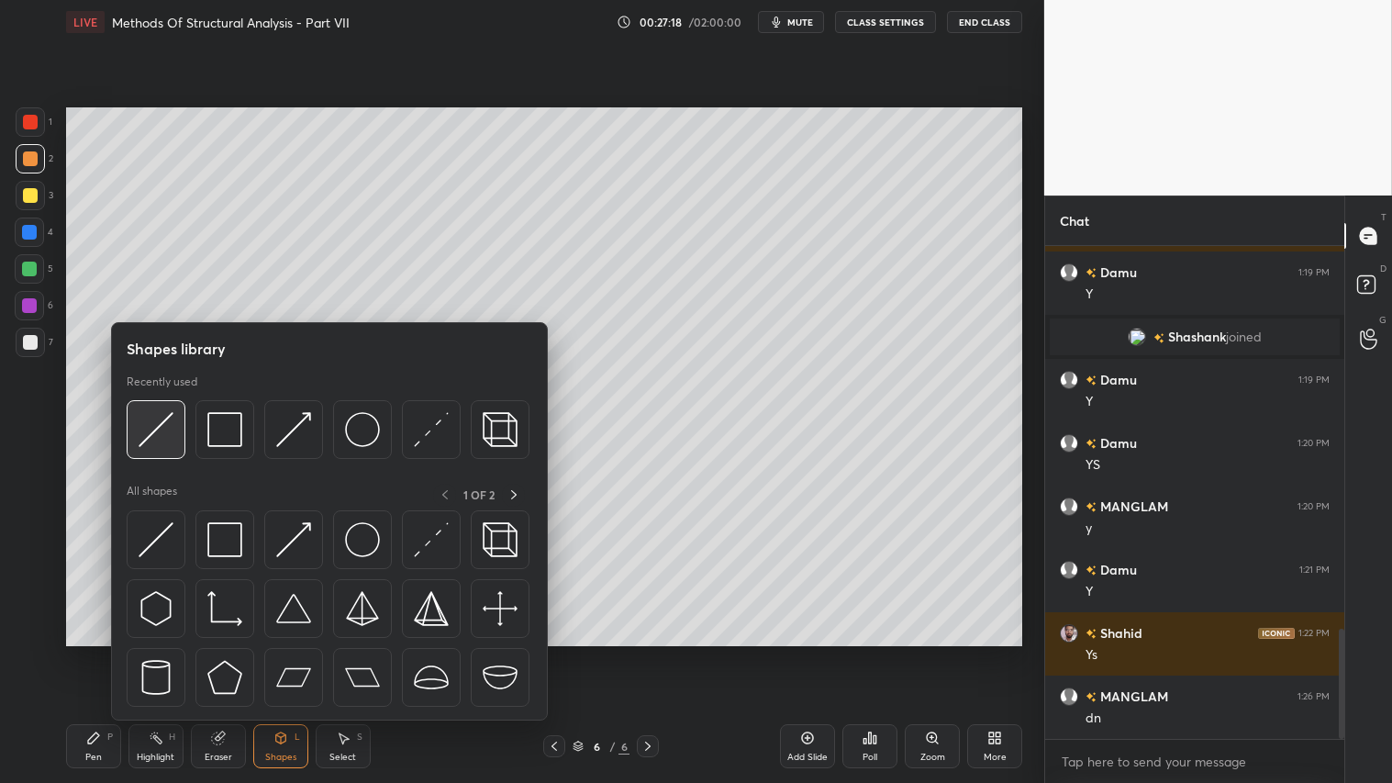
click at [158, 423] on img at bounding box center [156, 429] width 35 height 35
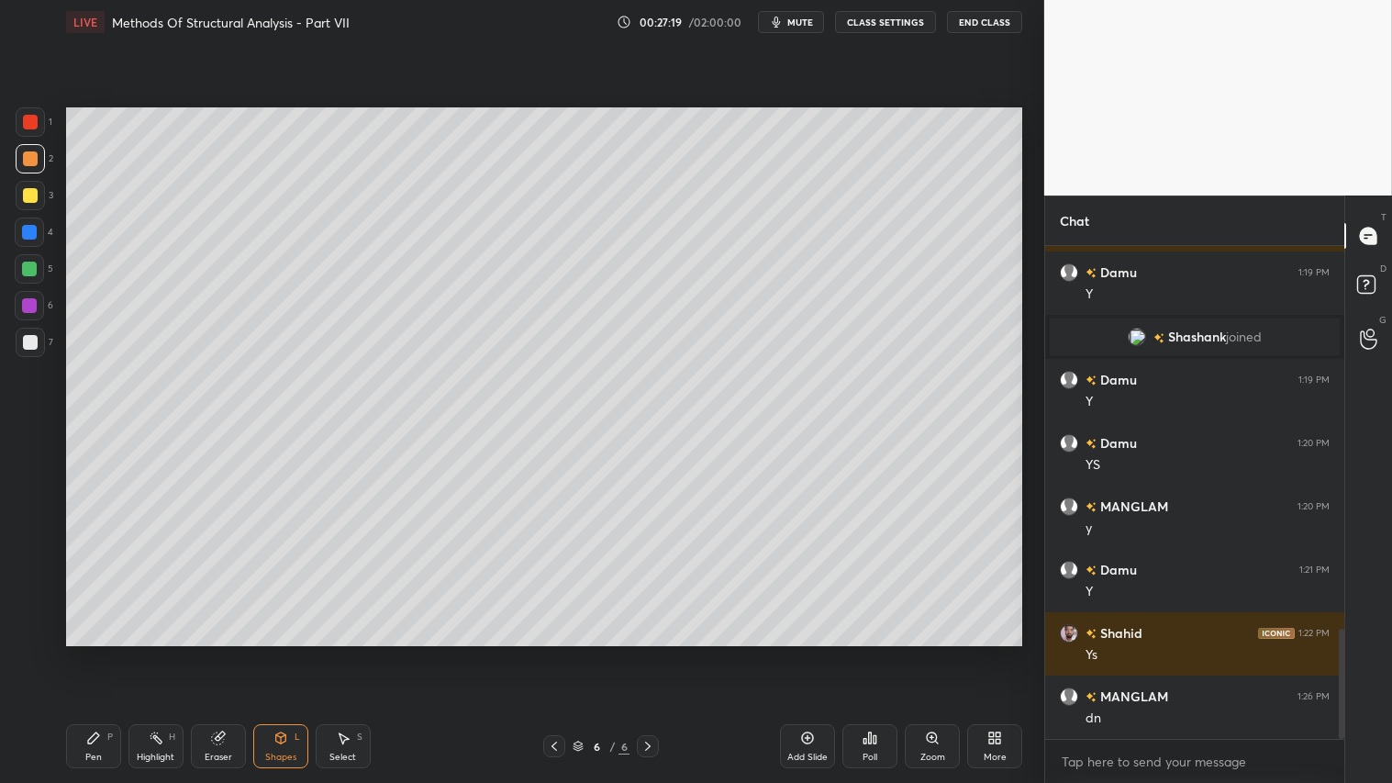
click at [13, 345] on div "1 2 3 4 5 6 7 C X Z C X Z E E Erase all H H" at bounding box center [29, 376] width 59 height 538
drag, startPoint x: 31, startPoint y: 341, endPoint x: 42, endPoint y: 361, distance: 22.2
click at [31, 342] on div at bounding box center [30, 342] width 15 height 15
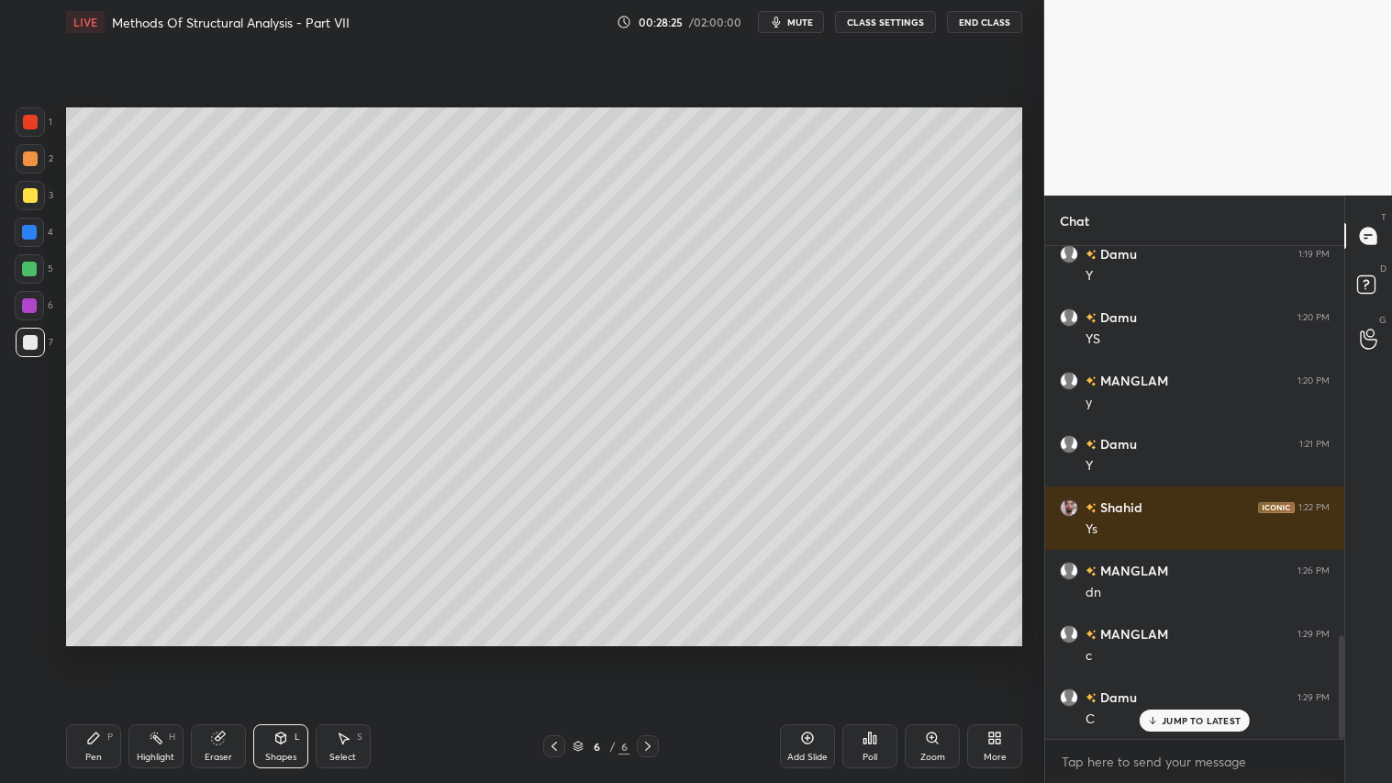
scroll to position [1860, 0]
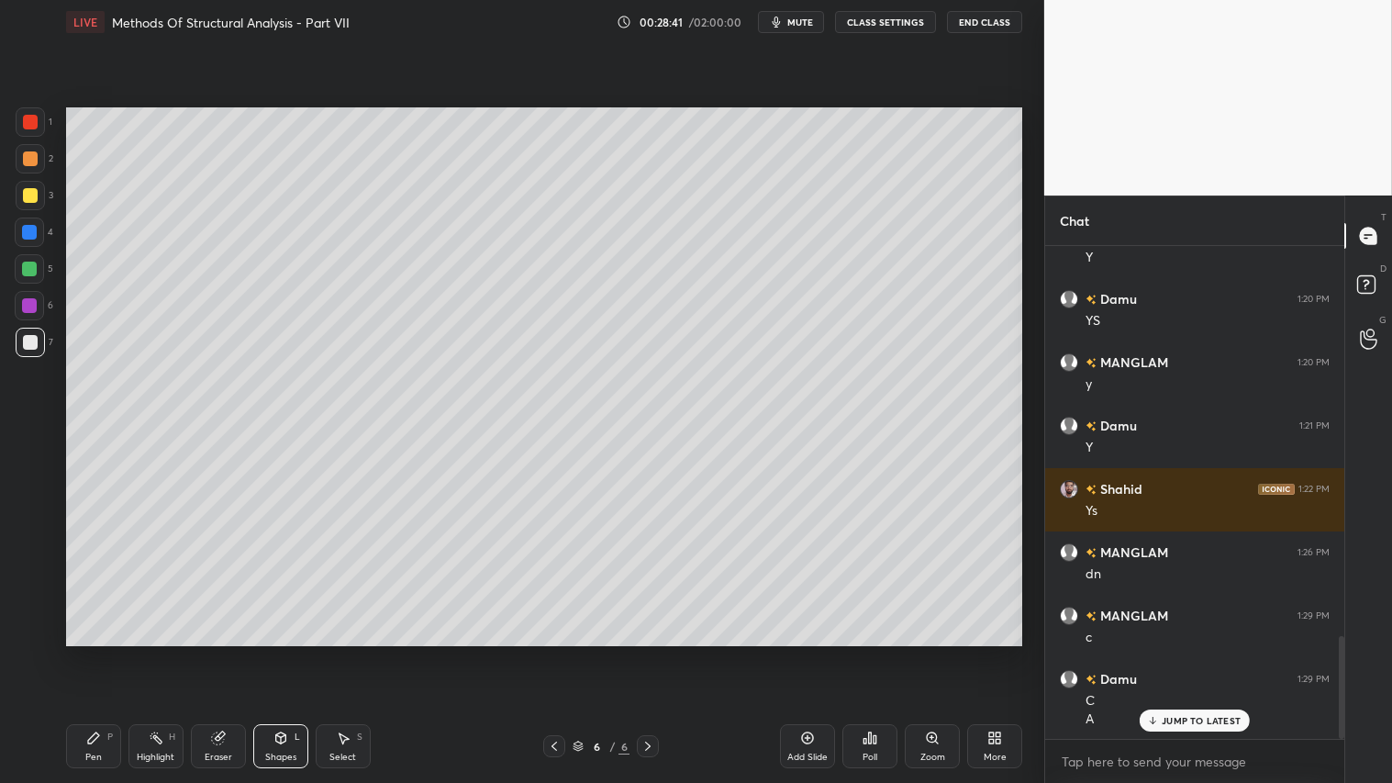
click at [650, 652] on icon at bounding box center [647, 746] width 15 height 15
click at [796, 652] on div "Add Slide" at bounding box center [807, 746] width 55 height 44
click at [102, 652] on div "Pen P" at bounding box center [93, 746] width 55 height 44
click at [29, 161] on div at bounding box center [30, 158] width 15 height 15
click at [279, 652] on icon at bounding box center [280, 737] width 15 height 15
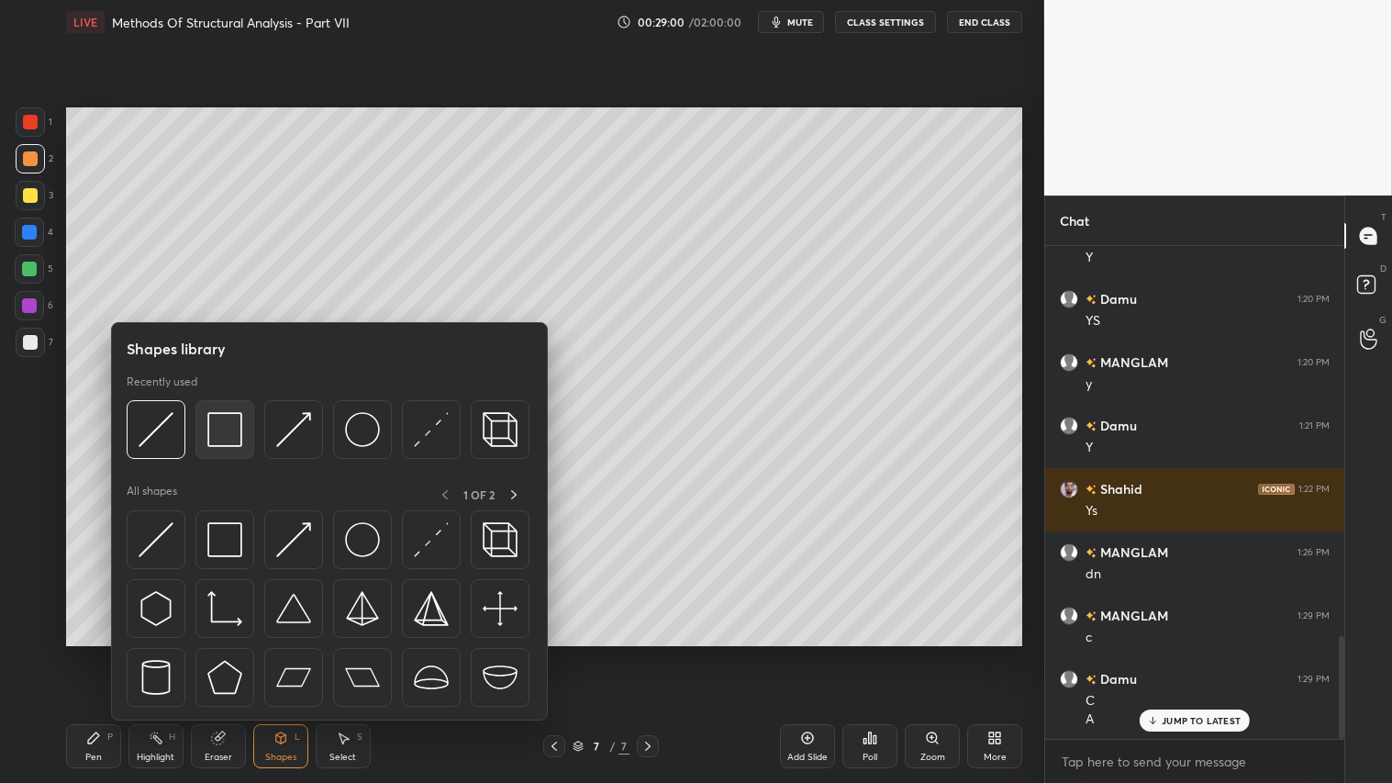
click at [239, 442] on img at bounding box center [224, 429] width 35 height 35
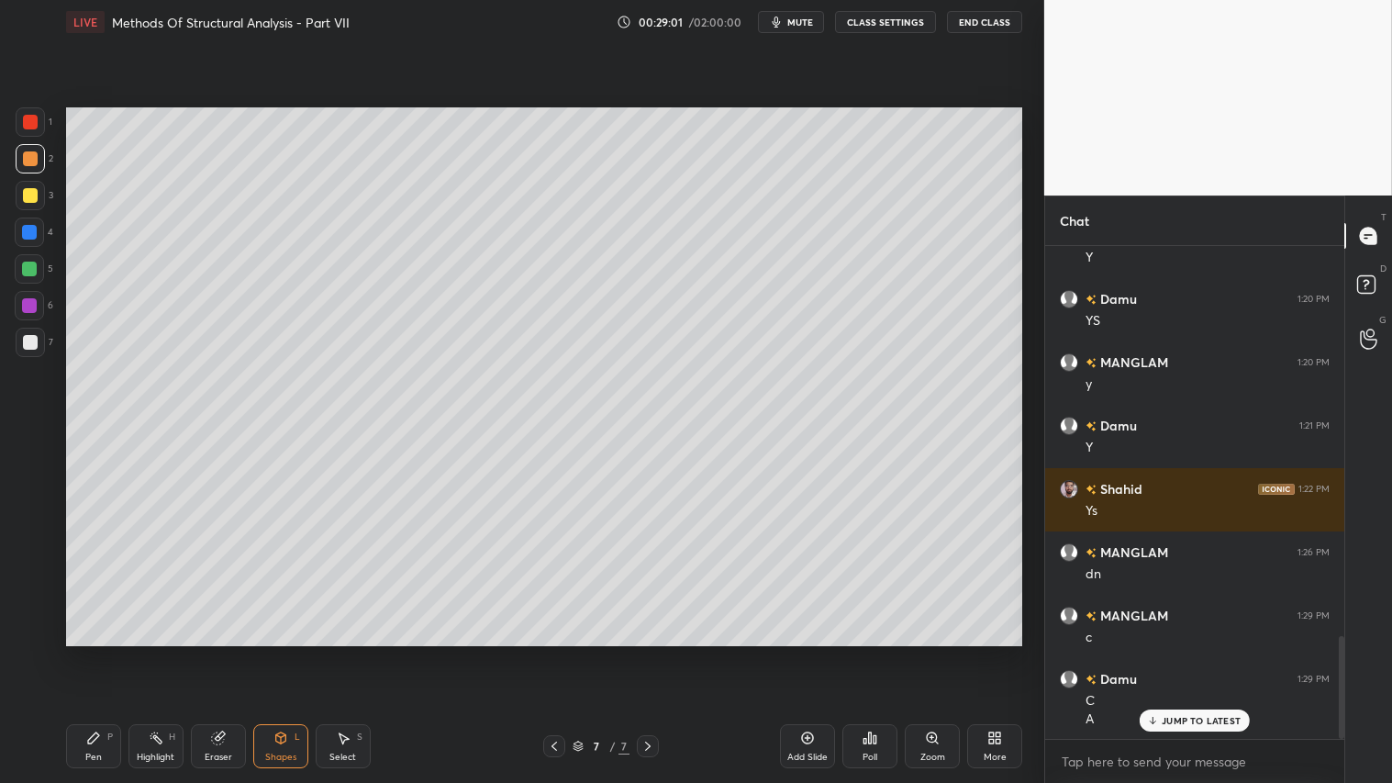
click at [28, 342] on div at bounding box center [30, 342] width 15 height 15
click at [31, 158] on div at bounding box center [30, 158] width 15 height 15
click at [90, 652] on div "Pen" at bounding box center [93, 756] width 17 height 9
click at [272, 652] on div "Shapes" at bounding box center [280, 756] width 31 height 9
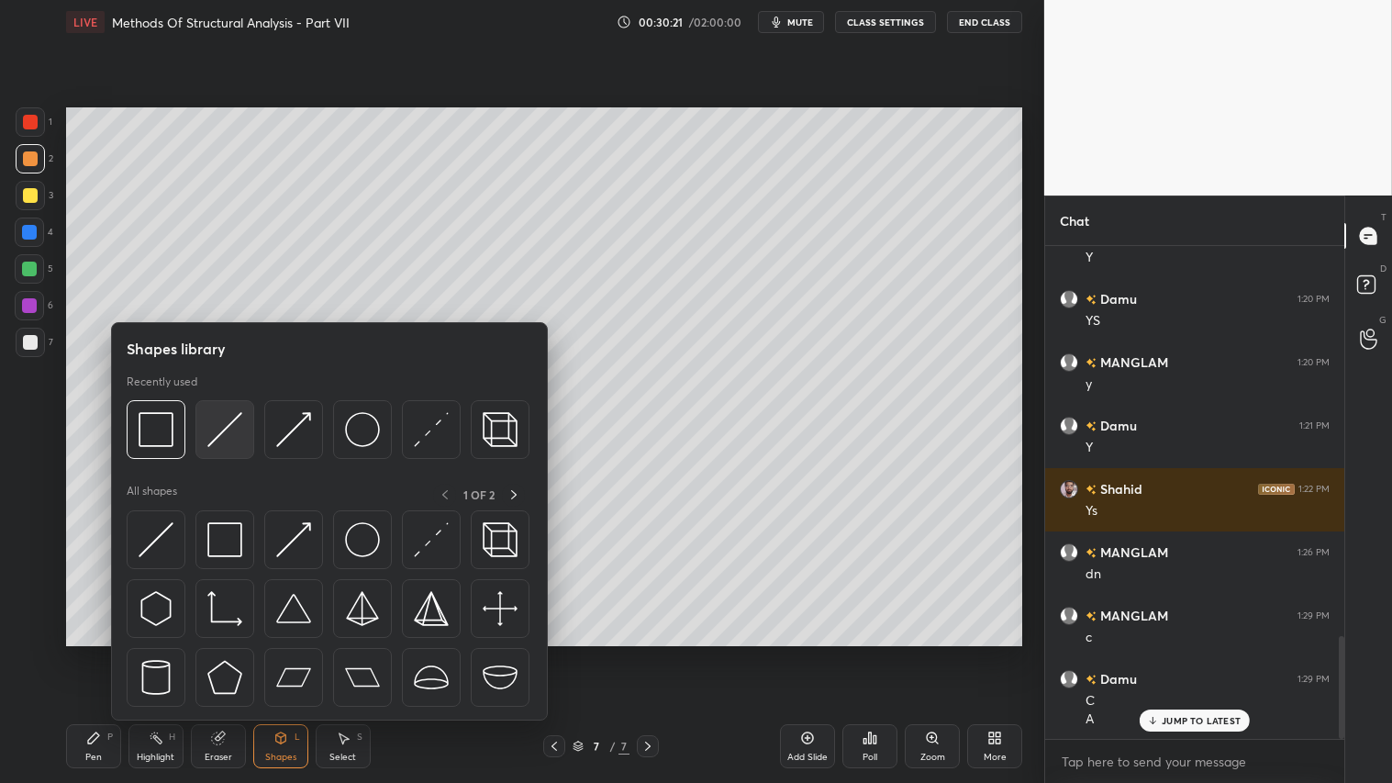
click at [211, 426] on img at bounding box center [224, 429] width 35 height 35
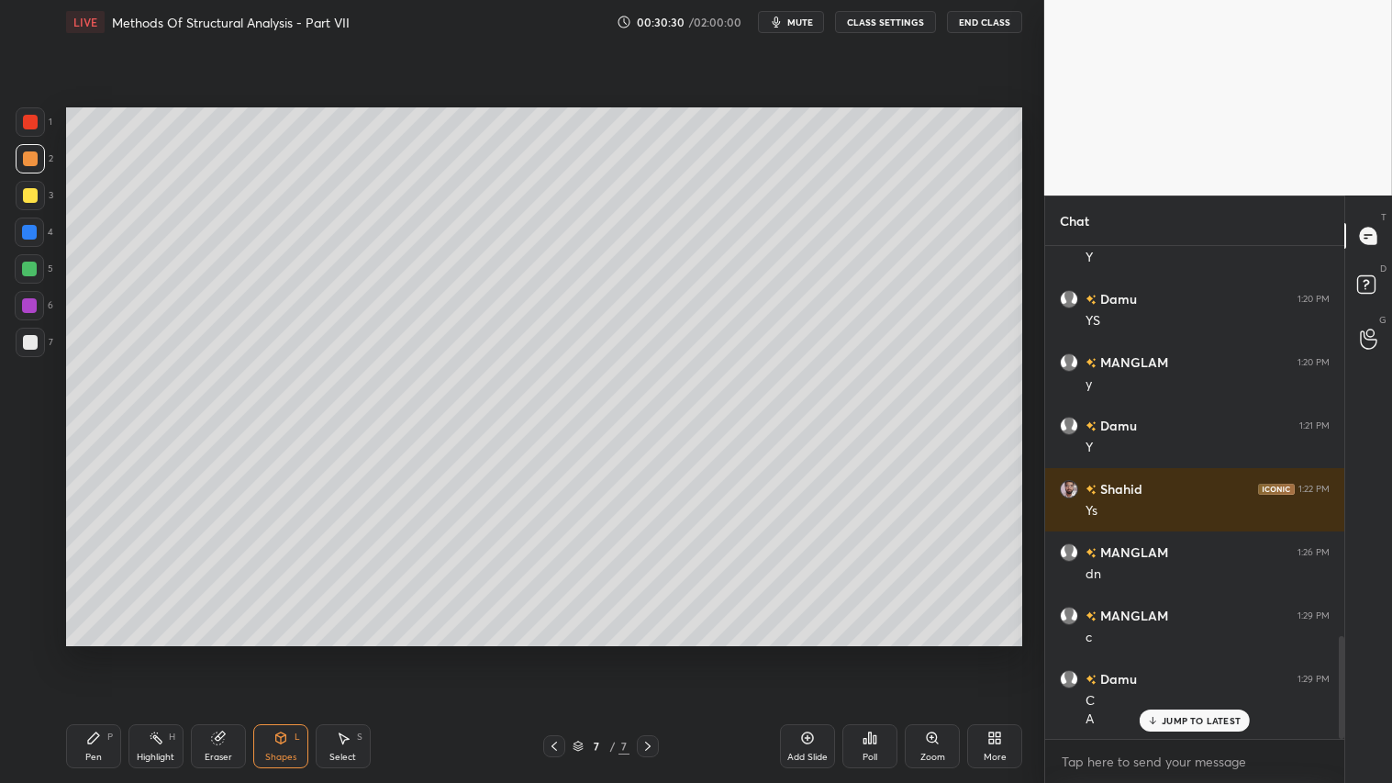
scroll to position [1923, 0]
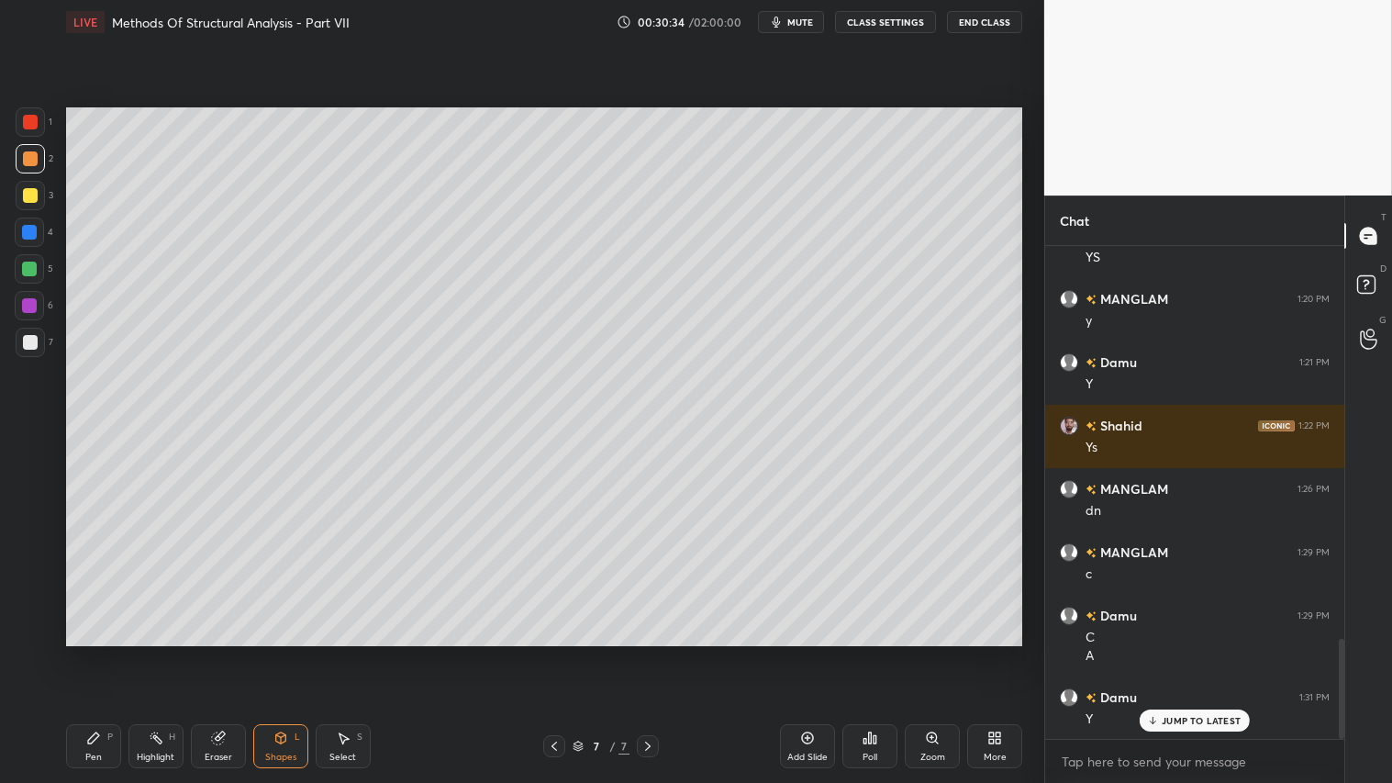
click at [93, 652] on div "Pen" at bounding box center [93, 756] width 17 height 9
drag, startPoint x: 290, startPoint y: 743, endPoint x: 303, endPoint y: 752, distance: 15.8
click at [296, 652] on div "Shapes L" at bounding box center [280, 746] width 55 height 44
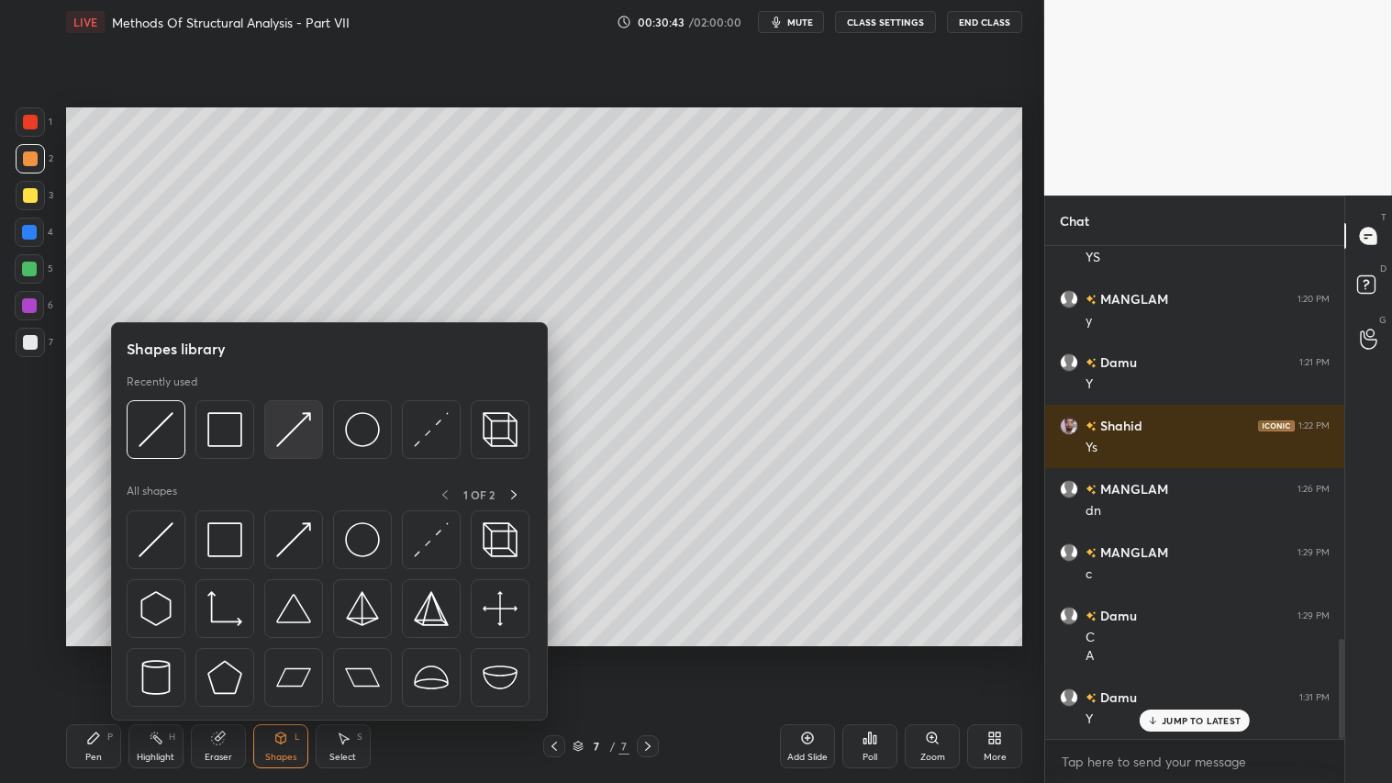
click at [292, 443] on img at bounding box center [293, 429] width 35 height 35
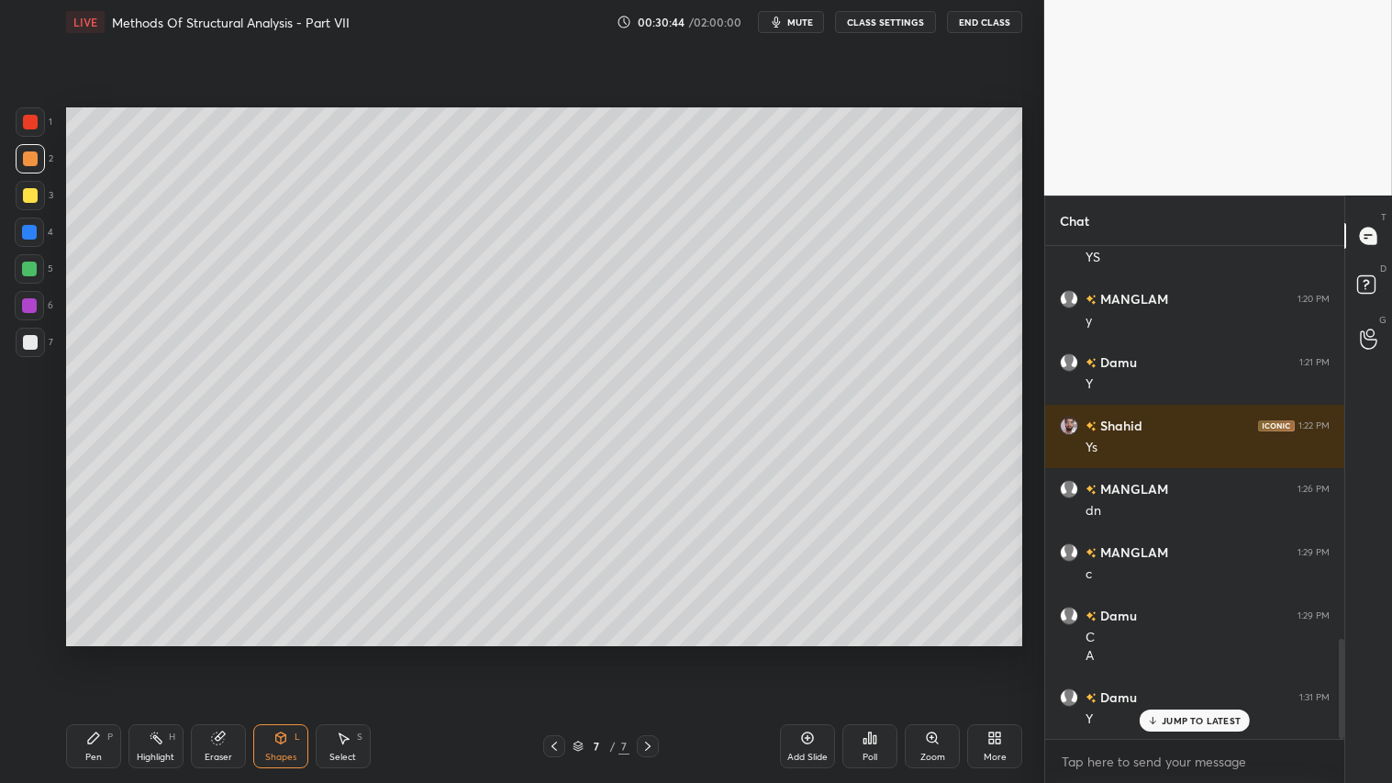
drag, startPoint x: 28, startPoint y: 194, endPoint x: 47, endPoint y: 206, distance: 22.4
click at [35, 194] on div at bounding box center [30, 195] width 15 height 15
click at [288, 652] on div "Shapes L" at bounding box center [280, 746] width 55 height 44
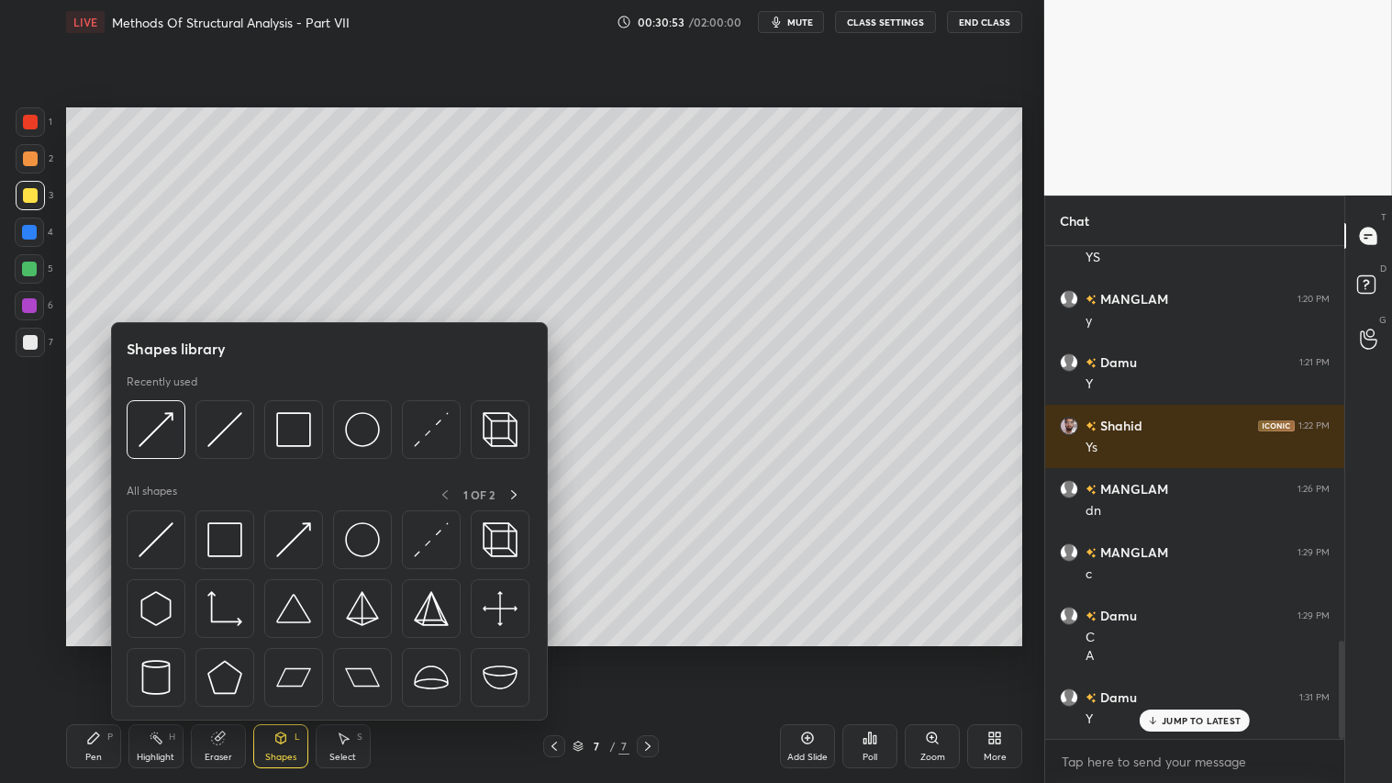
scroll to position [1987, 0]
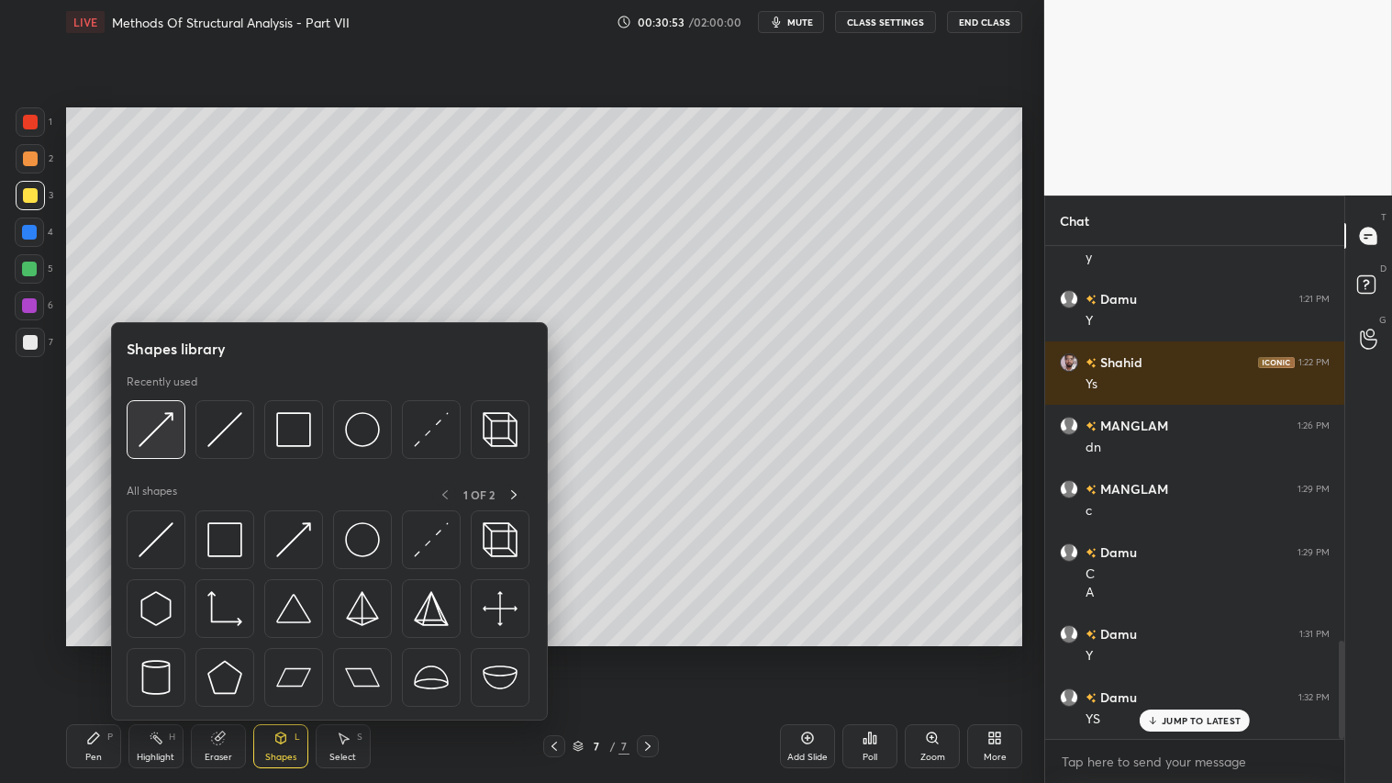
click at [162, 420] on img at bounding box center [156, 429] width 35 height 35
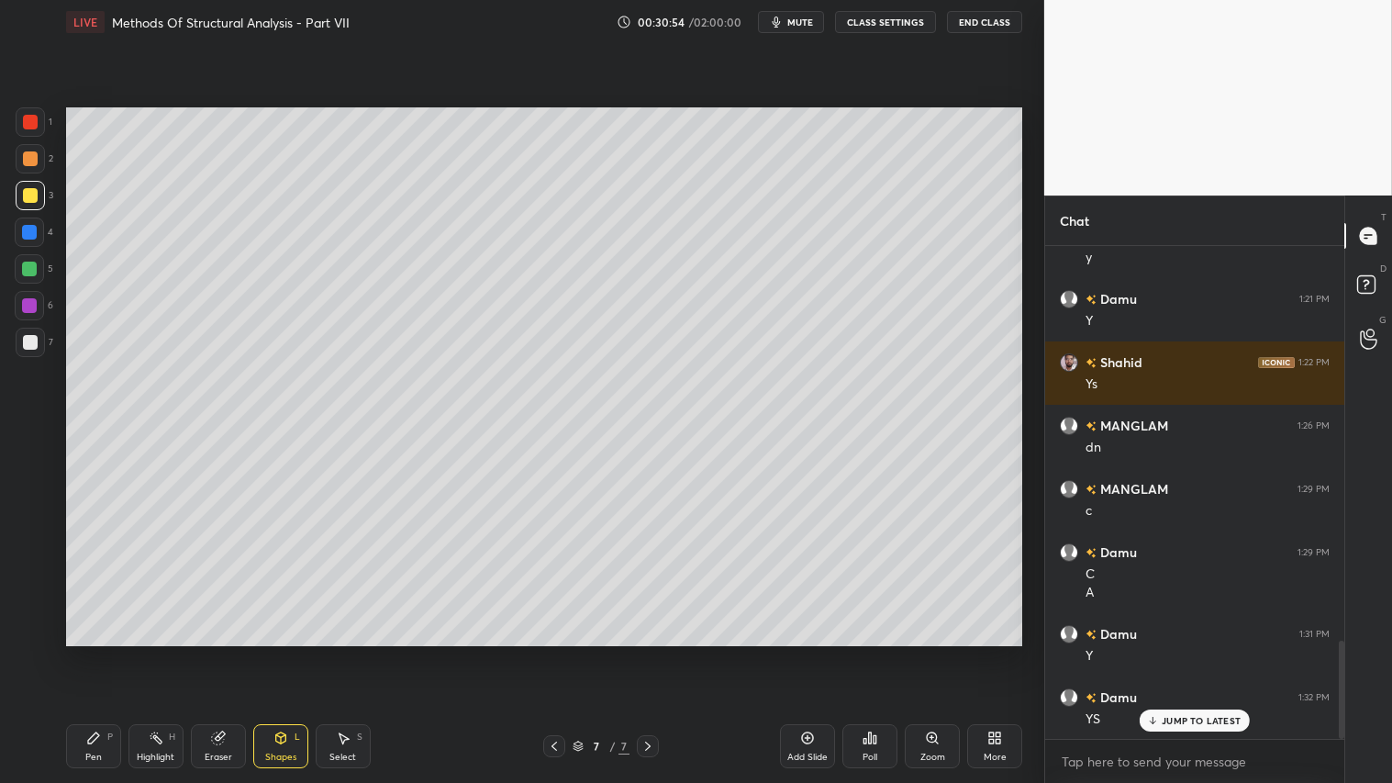
click at [28, 122] on div at bounding box center [30, 122] width 15 height 15
click at [276, 652] on div "Shapes" at bounding box center [280, 756] width 31 height 9
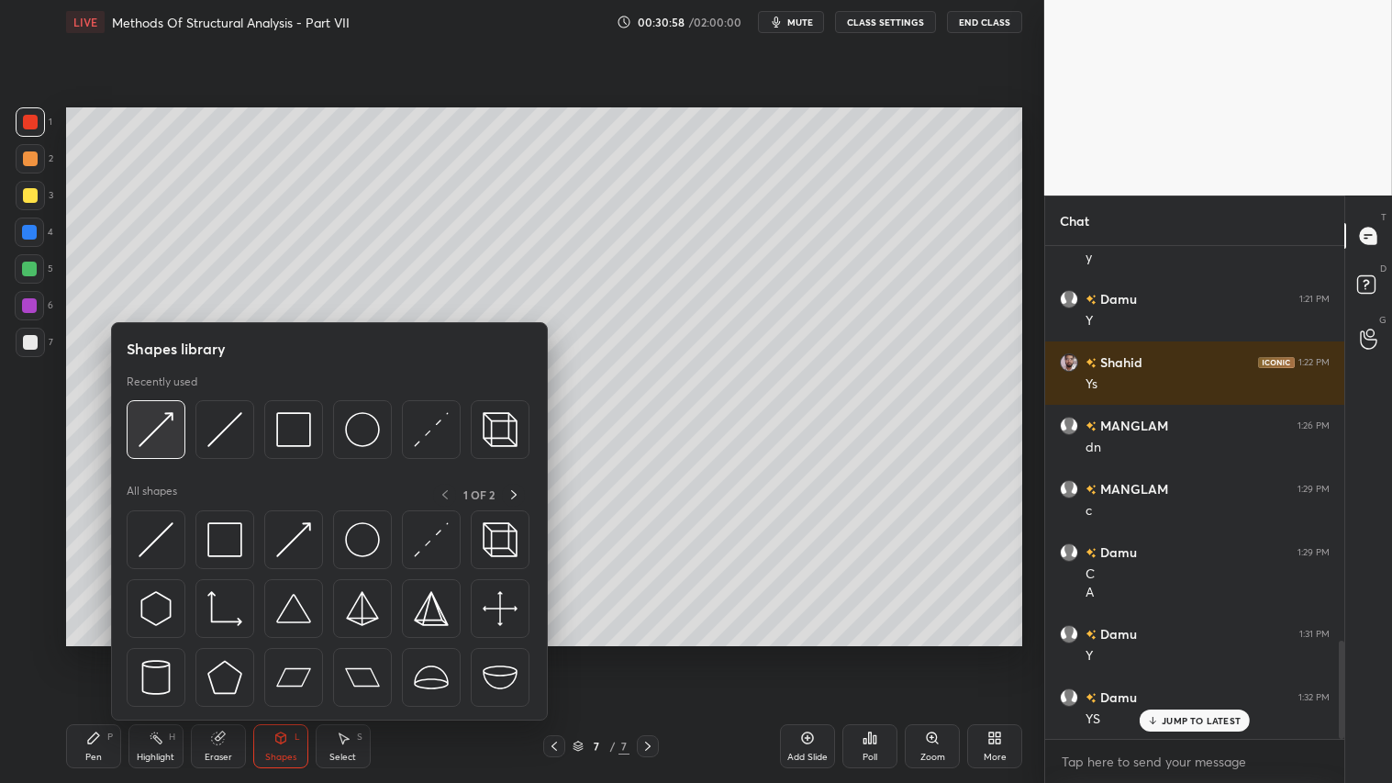
click at [167, 406] on div at bounding box center [156, 429] width 59 height 59
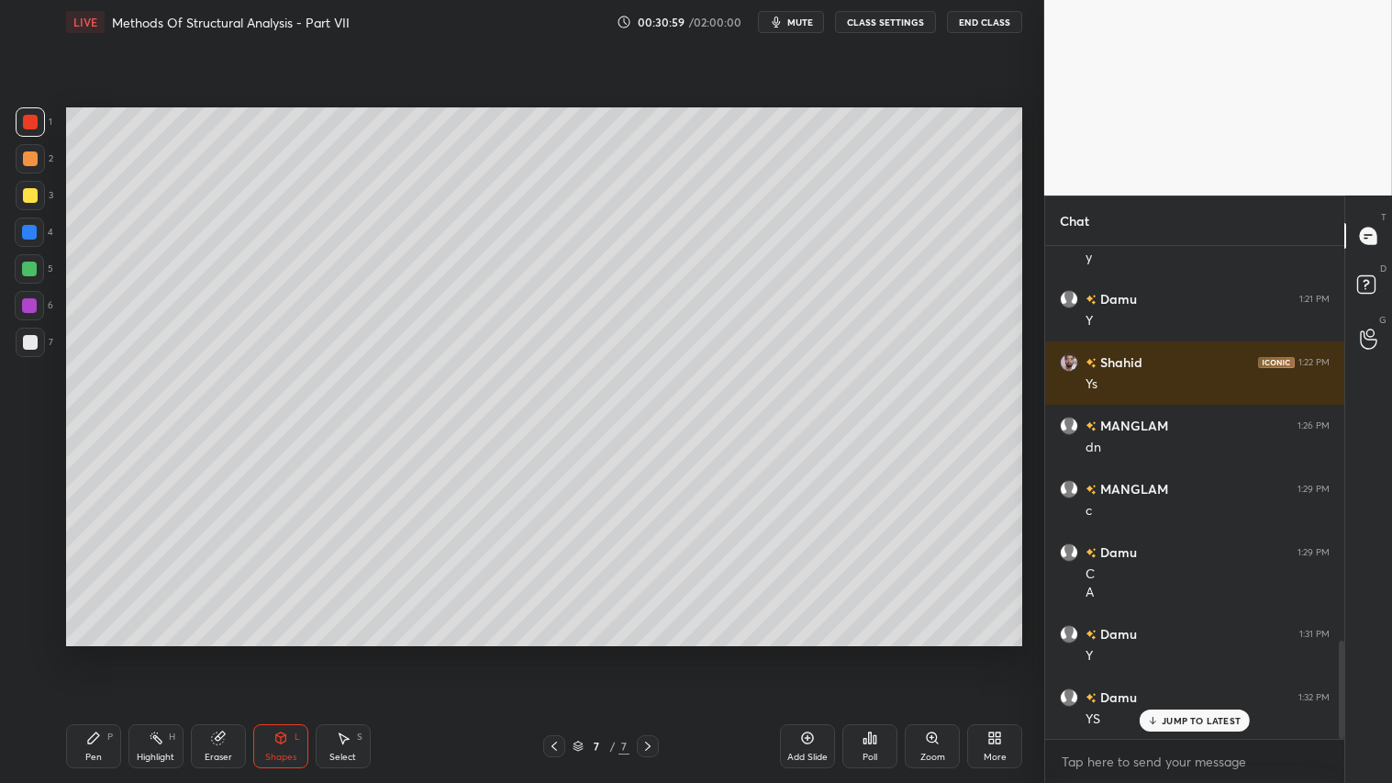
click at [324, 652] on div "Select S" at bounding box center [343, 746] width 55 height 44
click at [287, 652] on div "Shapes L" at bounding box center [280, 746] width 55 height 44
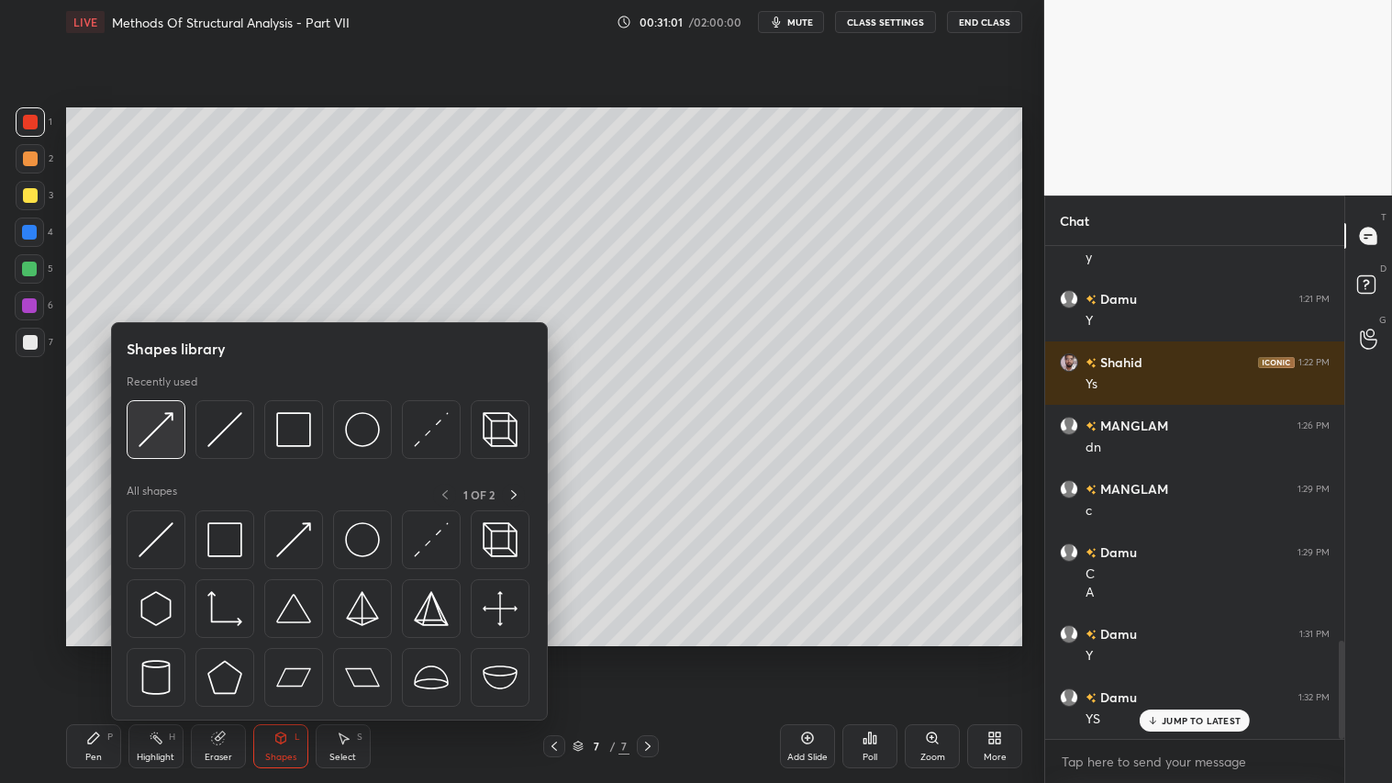
click at [145, 418] on img at bounding box center [156, 429] width 35 height 35
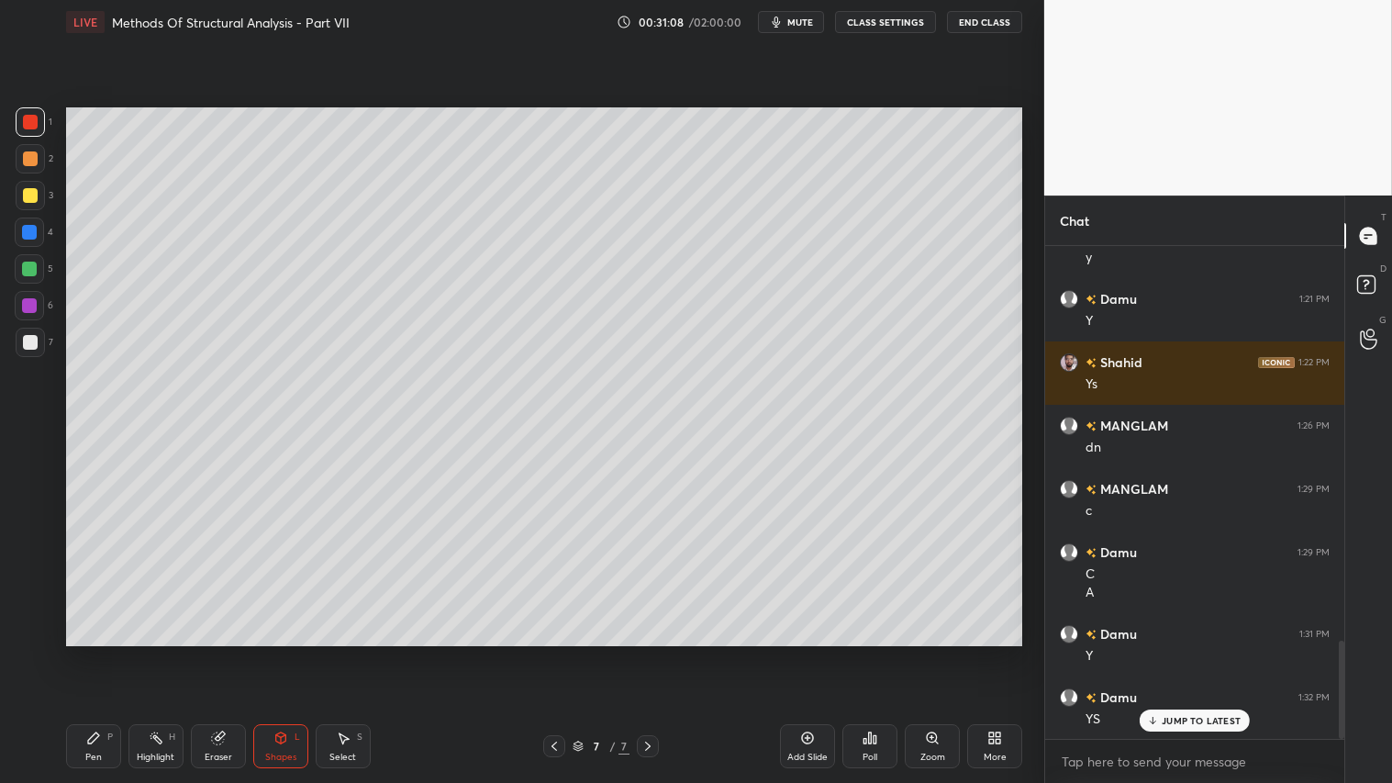
click at [265, 652] on div "Shapes" at bounding box center [280, 756] width 31 height 9
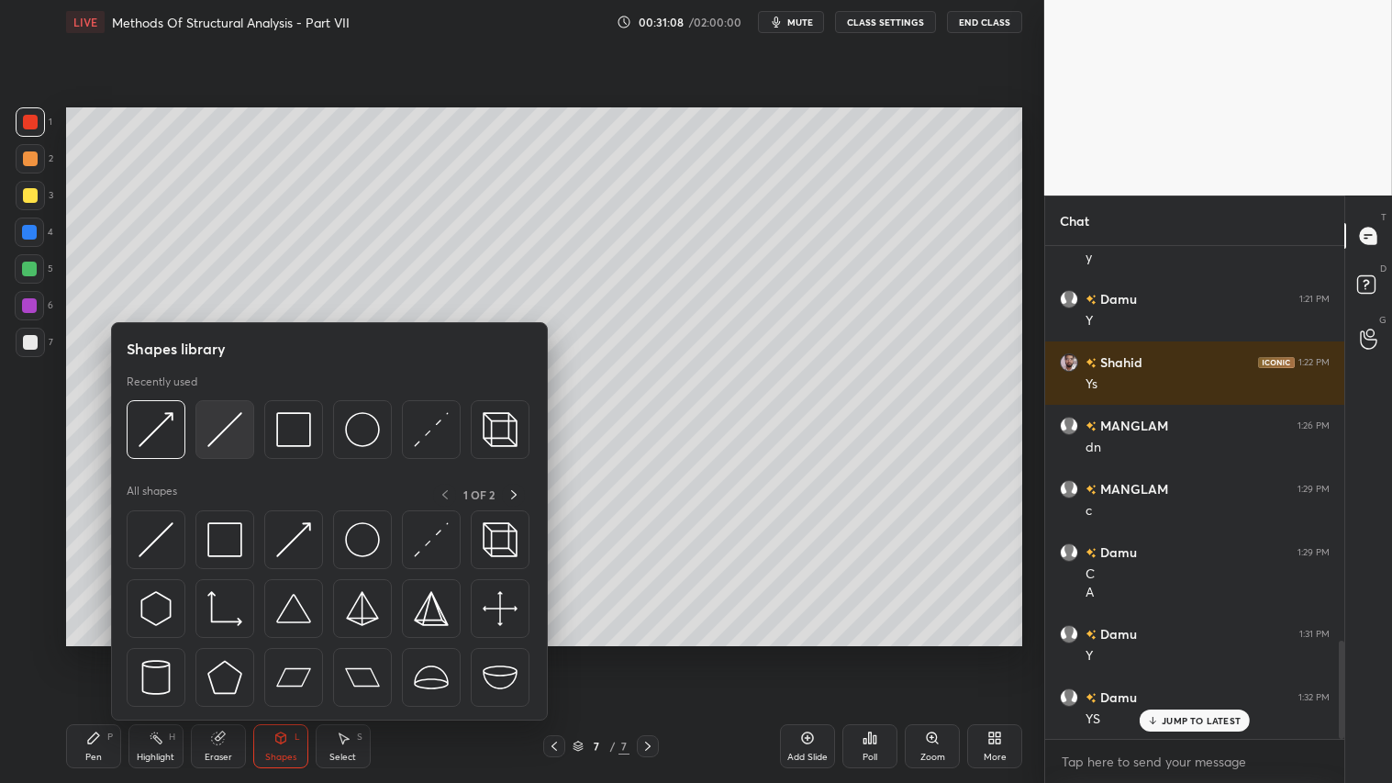
click at [223, 415] on img at bounding box center [224, 429] width 35 height 35
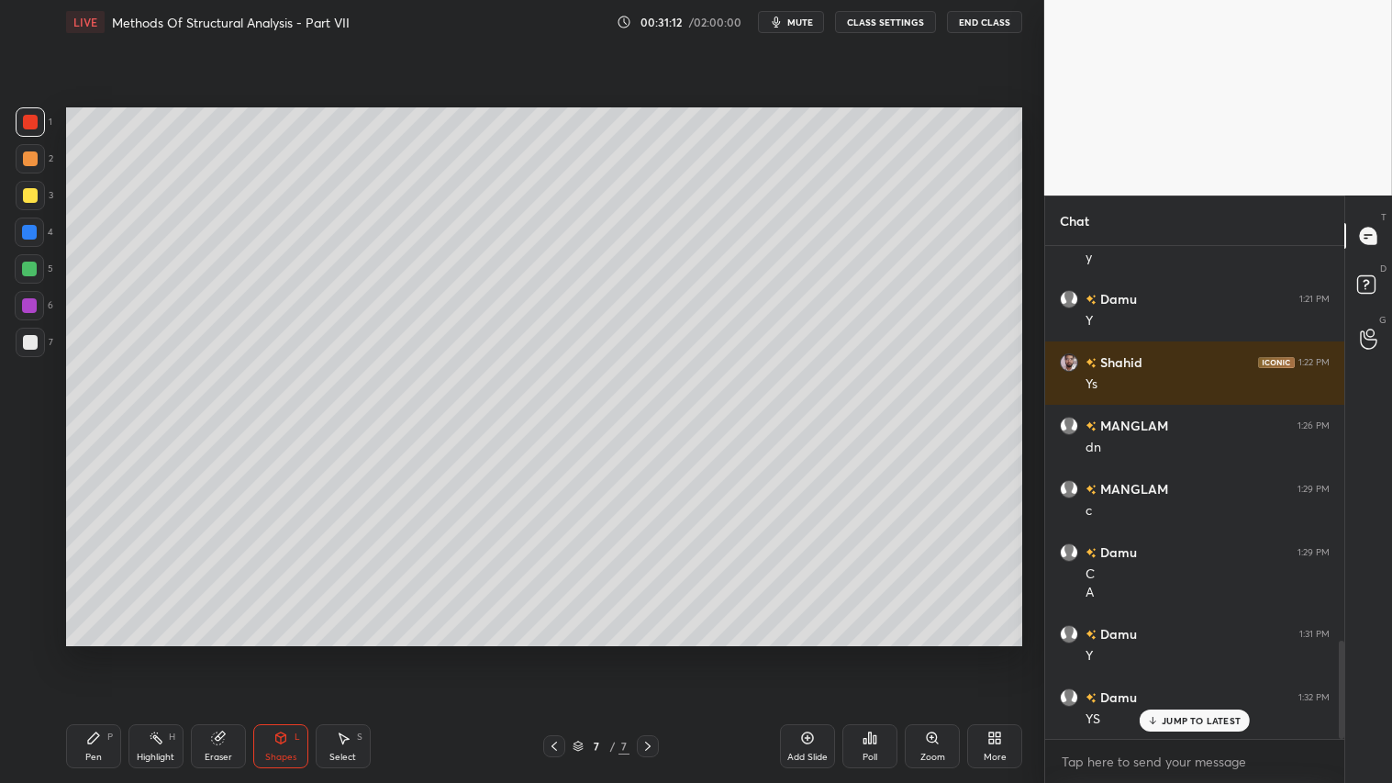
click at [285, 652] on icon at bounding box center [280, 737] width 10 height 11
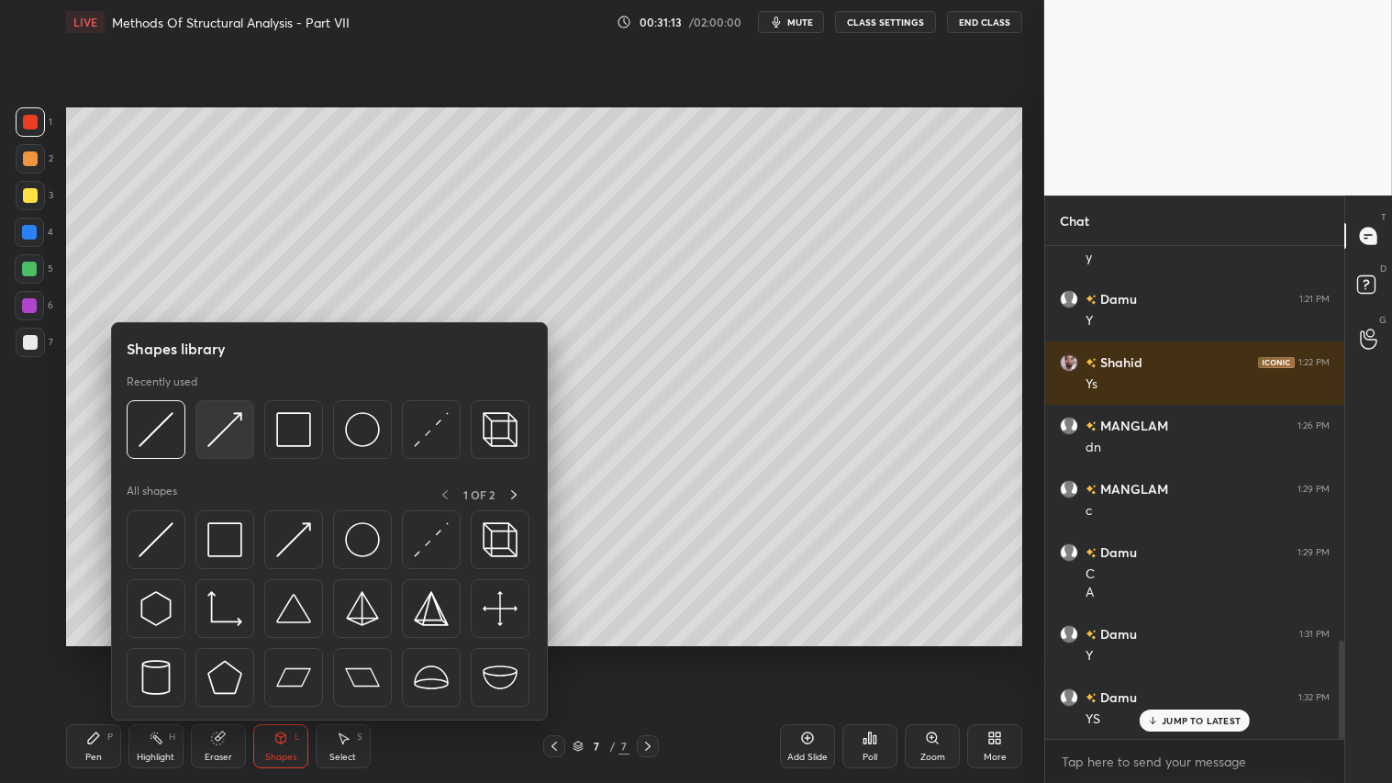
click at [235, 419] on img at bounding box center [224, 429] width 35 height 35
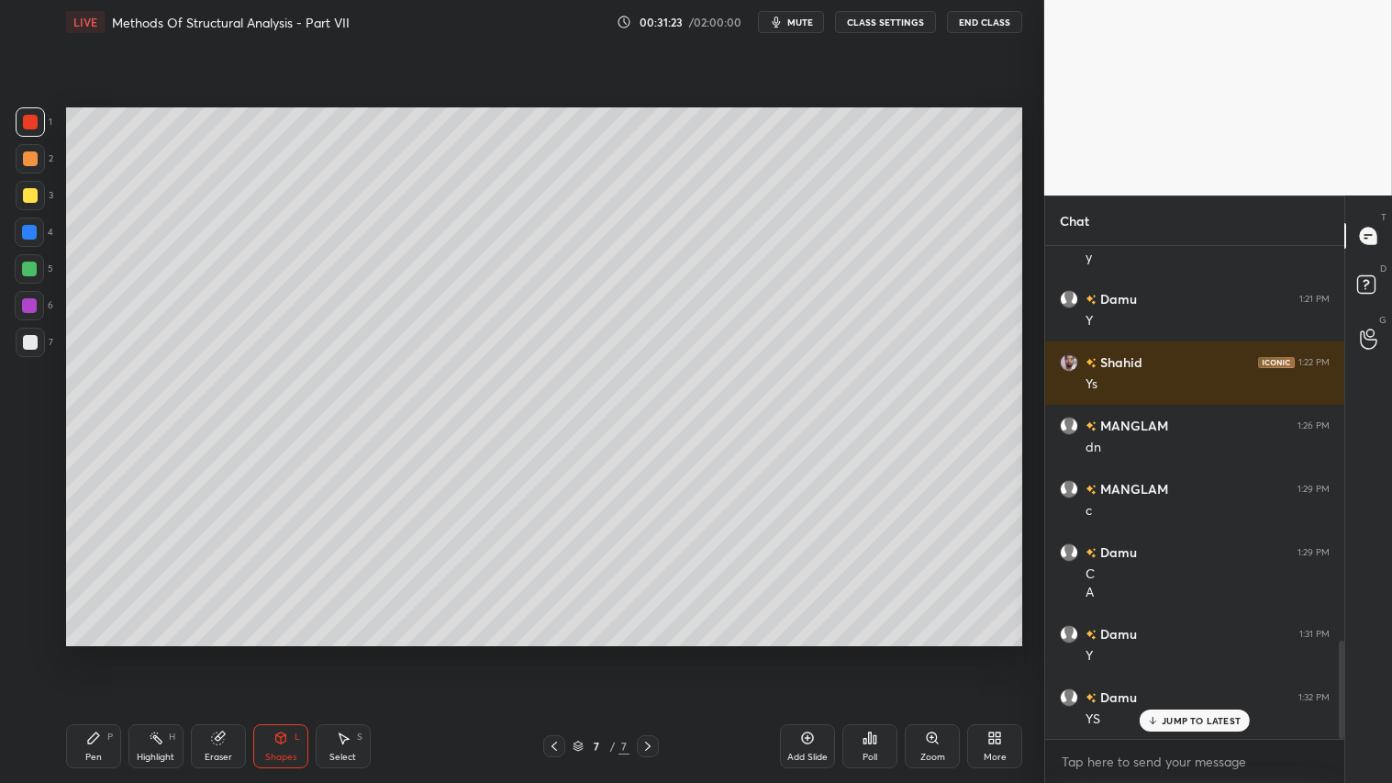
click at [97, 652] on icon at bounding box center [93, 737] width 15 height 15
drag, startPoint x: 224, startPoint y: 740, endPoint x: 333, endPoint y: 650, distance: 142.0
click at [228, 652] on div "Eraser" at bounding box center [218, 746] width 55 height 44
click at [97, 652] on div "Pen P" at bounding box center [93, 746] width 55 height 44
click at [278, 652] on div "Shapes" at bounding box center [280, 756] width 31 height 9
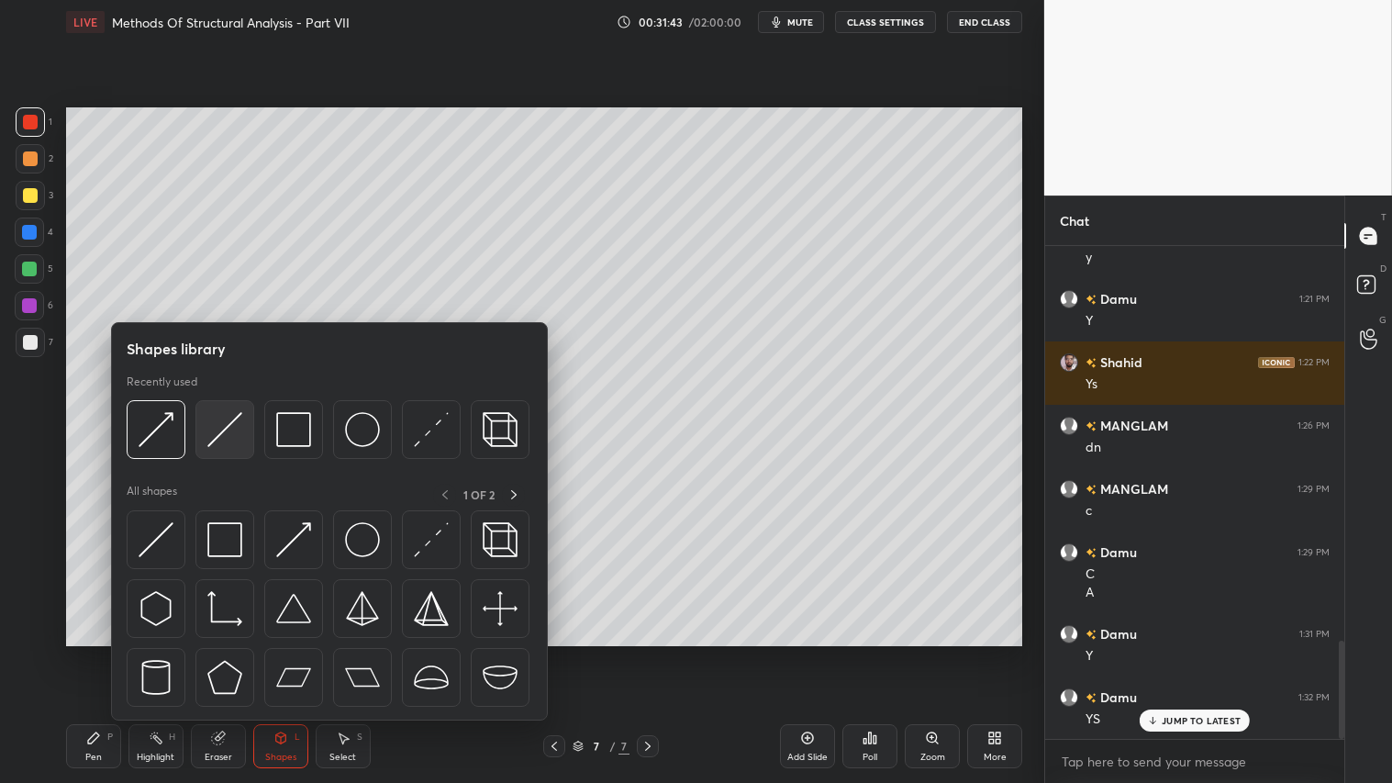
click at [222, 426] on img at bounding box center [224, 429] width 35 height 35
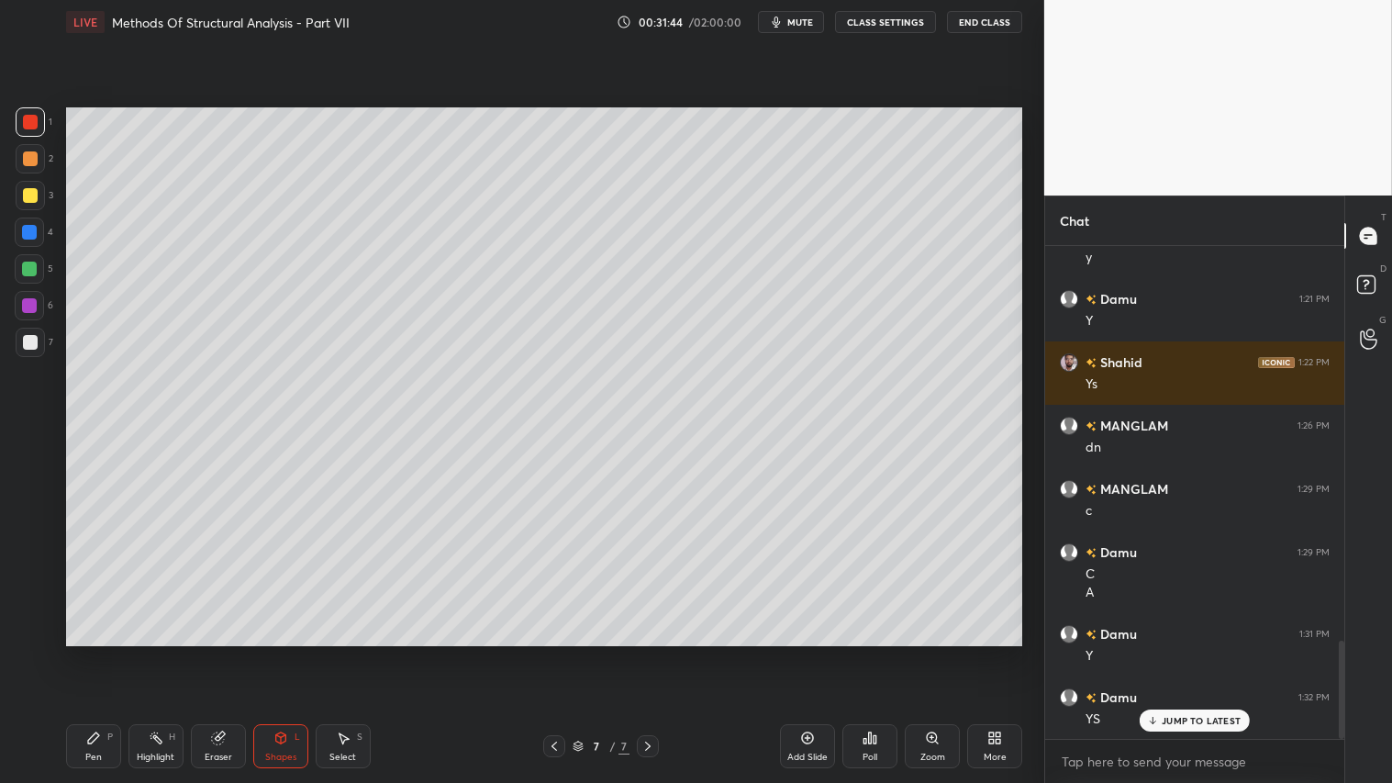
drag, startPoint x: 72, startPoint y: 739, endPoint x: 76, endPoint y: 701, distance: 37.9
click at [75, 652] on div "Pen P" at bounding box center [93, 746] width 55 height 44
click at [35, 562] on icon at bounding box center [29, 557] width 17 height 13
drag, startPoint x: 277, startPoint y: 759, endPoint x: 277, endPoint y: 745, distance: 13.8
click at [275, 652] on div "Shapes" at bounding box center [280, 756] width 31 height 9
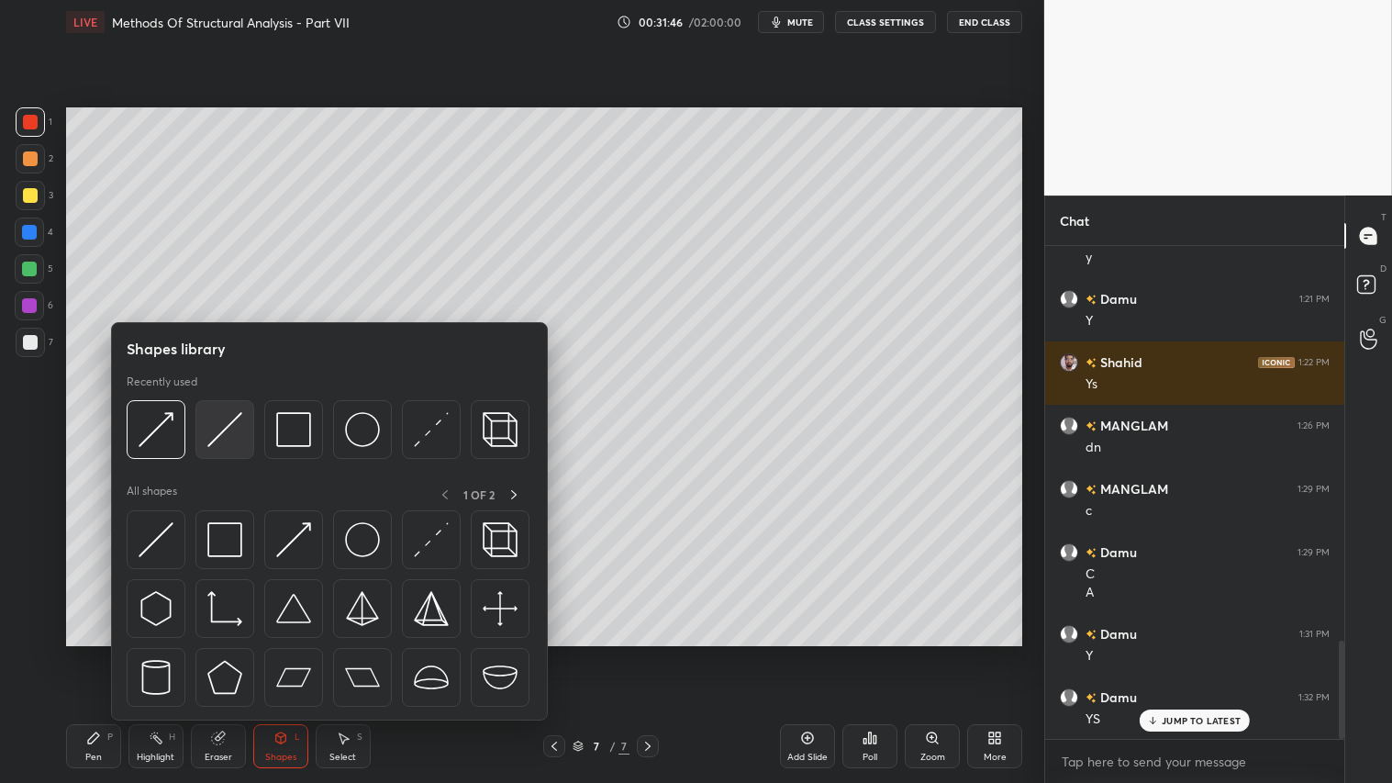
click at [217, 428] on img at bounding box center [224, 429] width 35 height 35
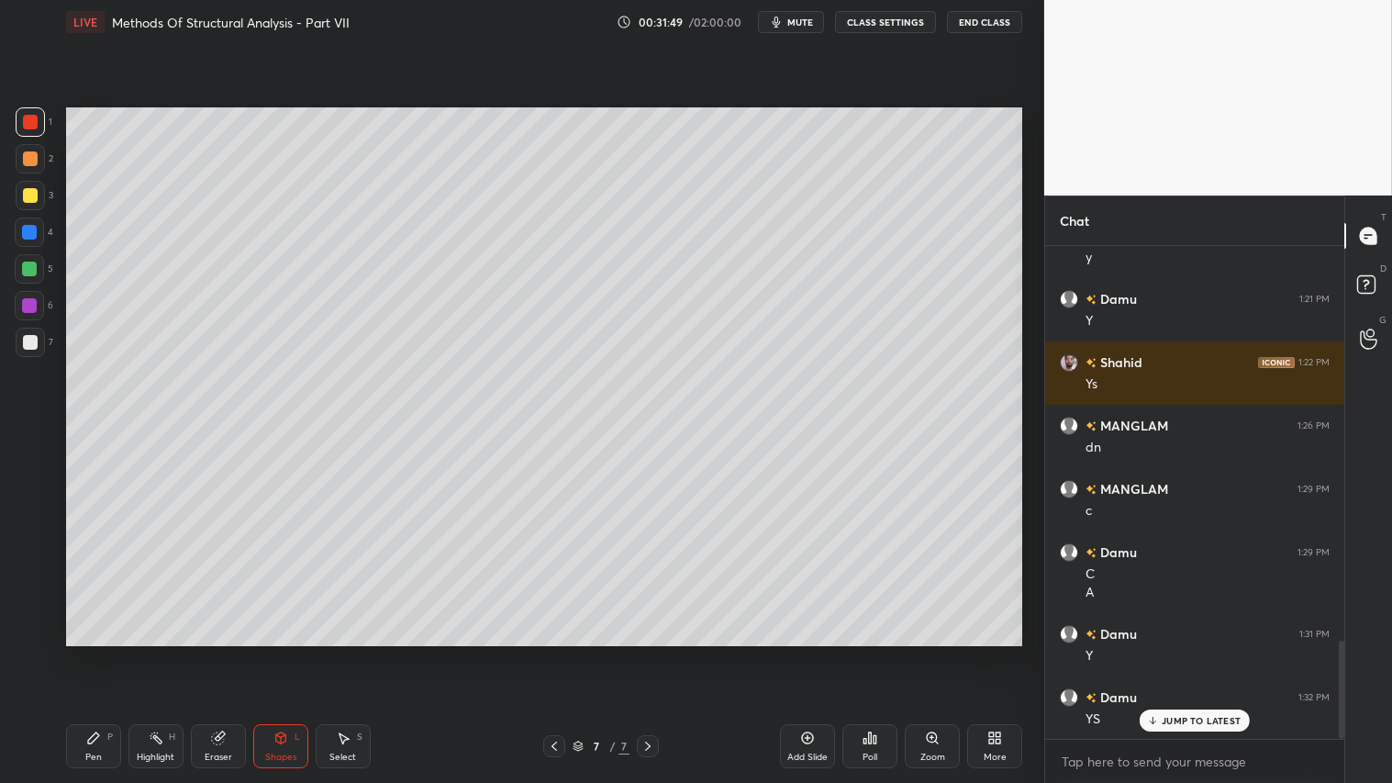
click at [24, 340] on div at bounding box center [30, 342] width 15 height 15
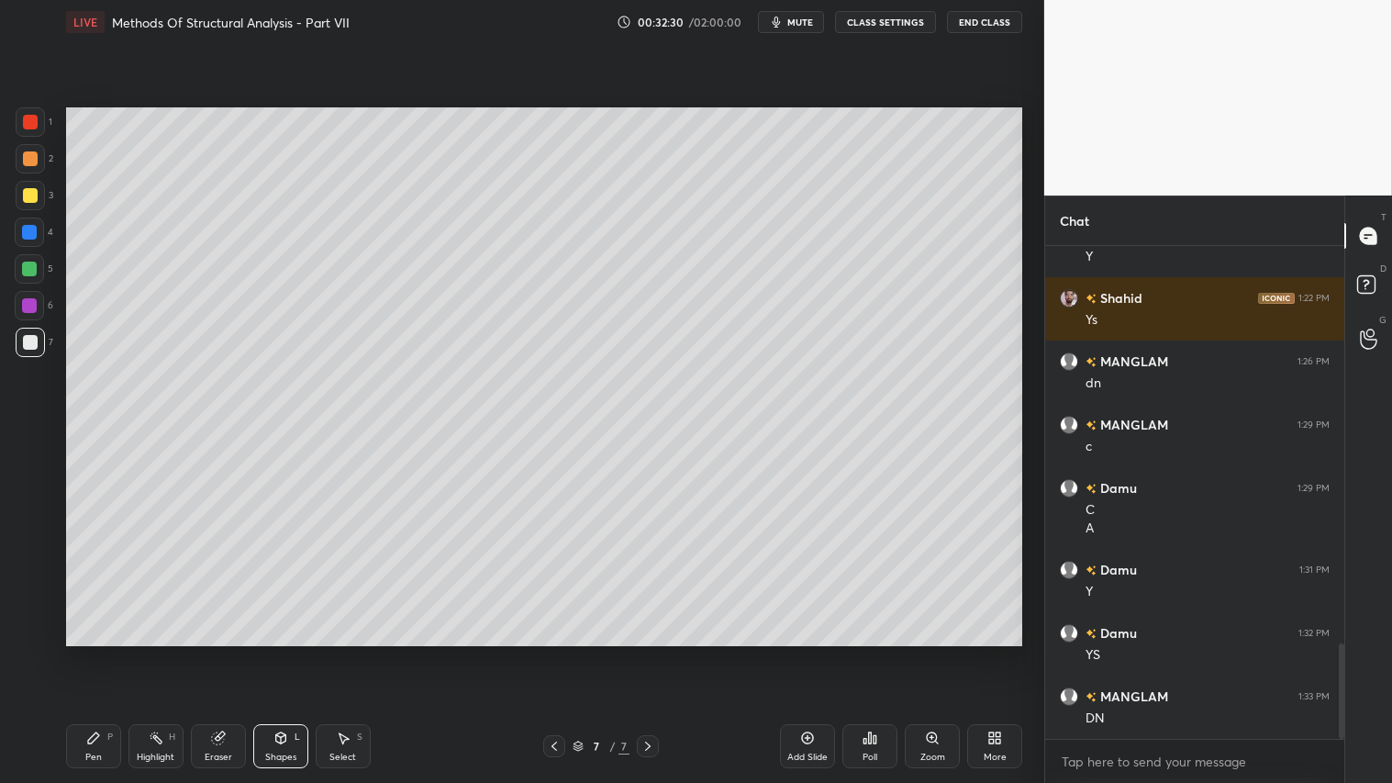
click at [37, 159] on div at bounding box center [30, 158] width 29 height 29
click at [88, 652] on div "Pen P Highlight H Eraser Shapes L Select S 7 / 7 Add Slide Poll Zoom More" at bounding box center [544, 745] width 956 height 73
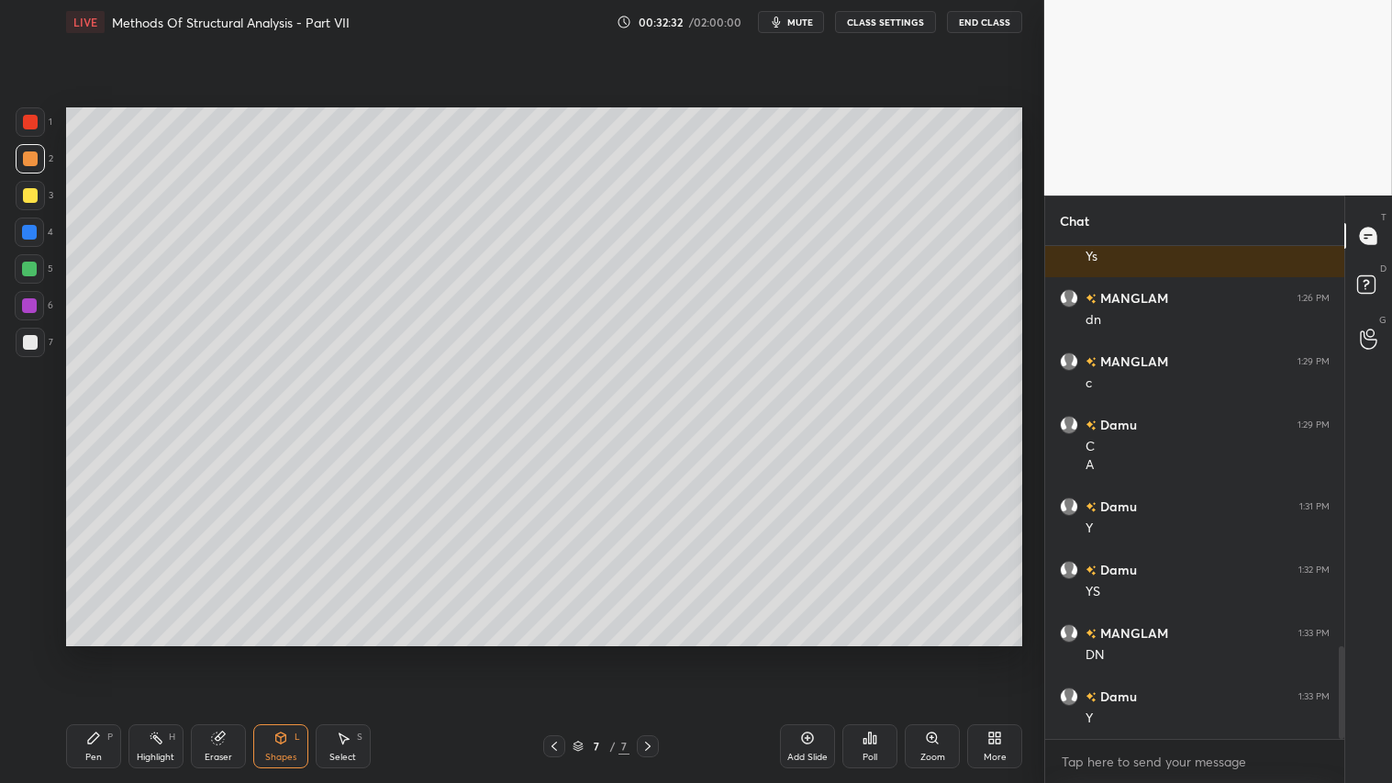
click at [86, 652] on icon at bounding box center [93, 737] width 15 height 15
click at [32, 635] on icon at bounding box center [30, 631] width 15 height 11
drag, startPoint x: 655, startPoint y: 747, endPoint x: 672, endPoint y: 745, distance: 16.6
click at [667, 652] on div "7 / 7" at bounding box center [601, 746] width 357 height 22
click at [810, 652] on div "Add Slide" at bounding box center [807, 756] width 40 height 9
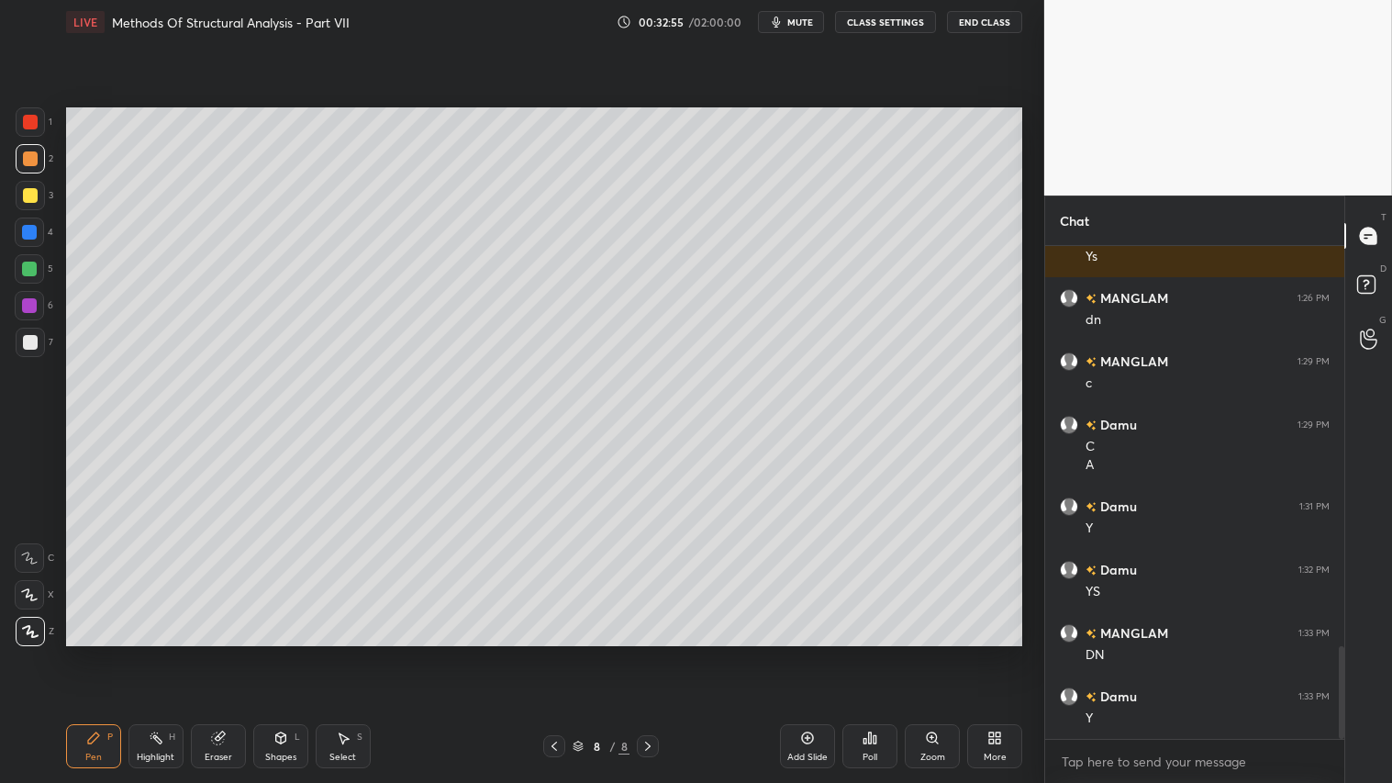
click at [295, 652] on div "Shapes L" at bounding box center [280, 746] width 55 height 44
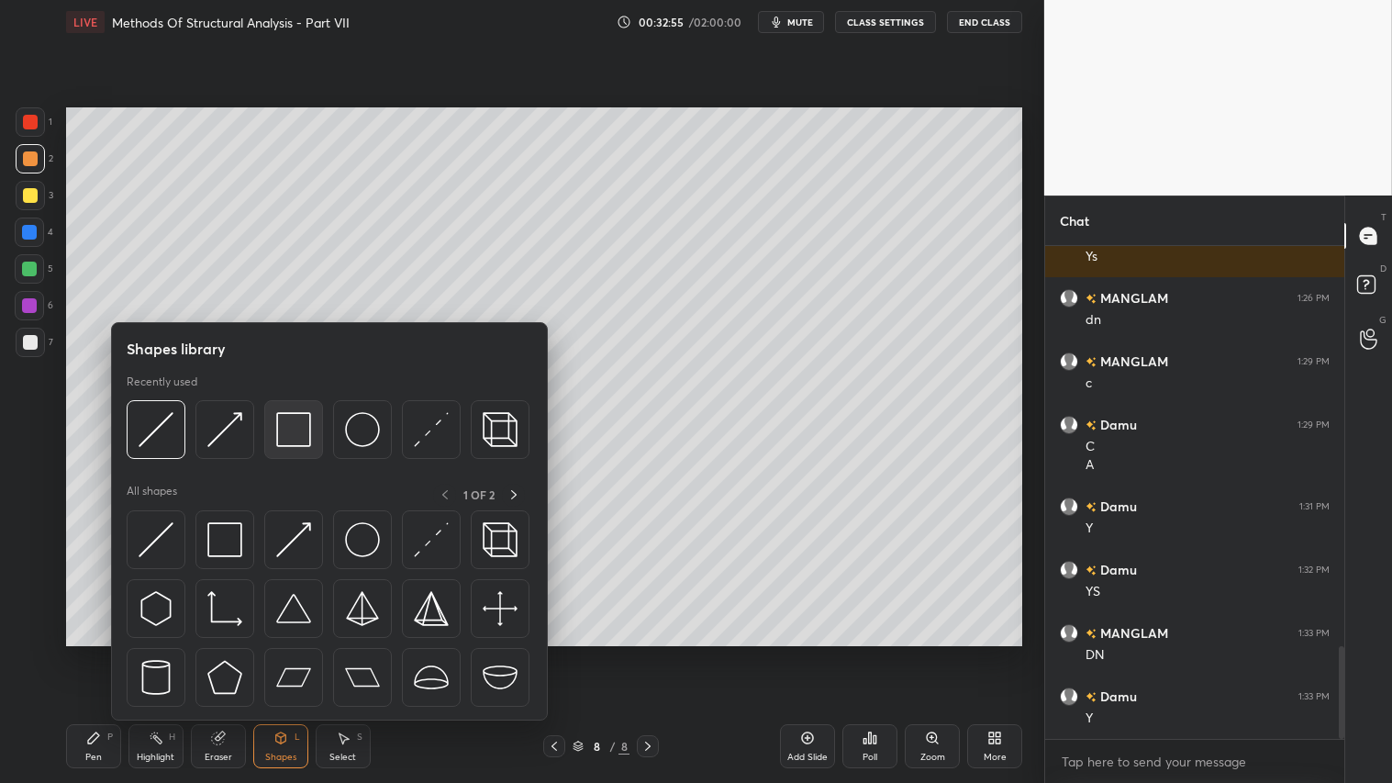
click at [286, 422] on img at bounding box center [293, 429] width 35 height 35
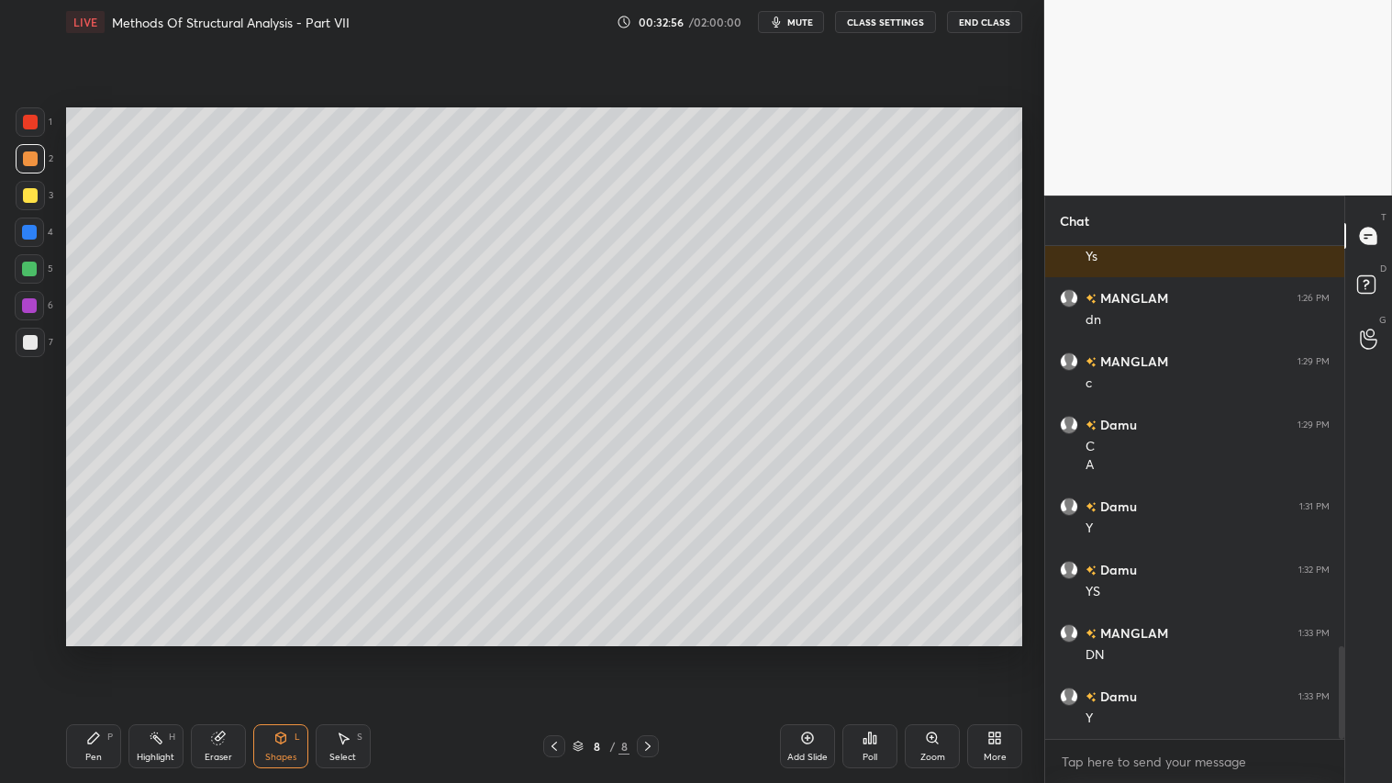
click at [30, 335] on div at bounding box center [30, 342] width 15 height 15
click at [37, 156] on div at bounding box center [30, 158] width 15 height 15
drag, startPoint x: 41, startPoint y: 158, endPoint x: 31, endPoint y: 306, distance: 148.1
click at [40, 162] on div at bounding box center [30, 158] width 29 height 29
click at [89, 652] on icon at bounding box center [93, 737] width 15 height 15
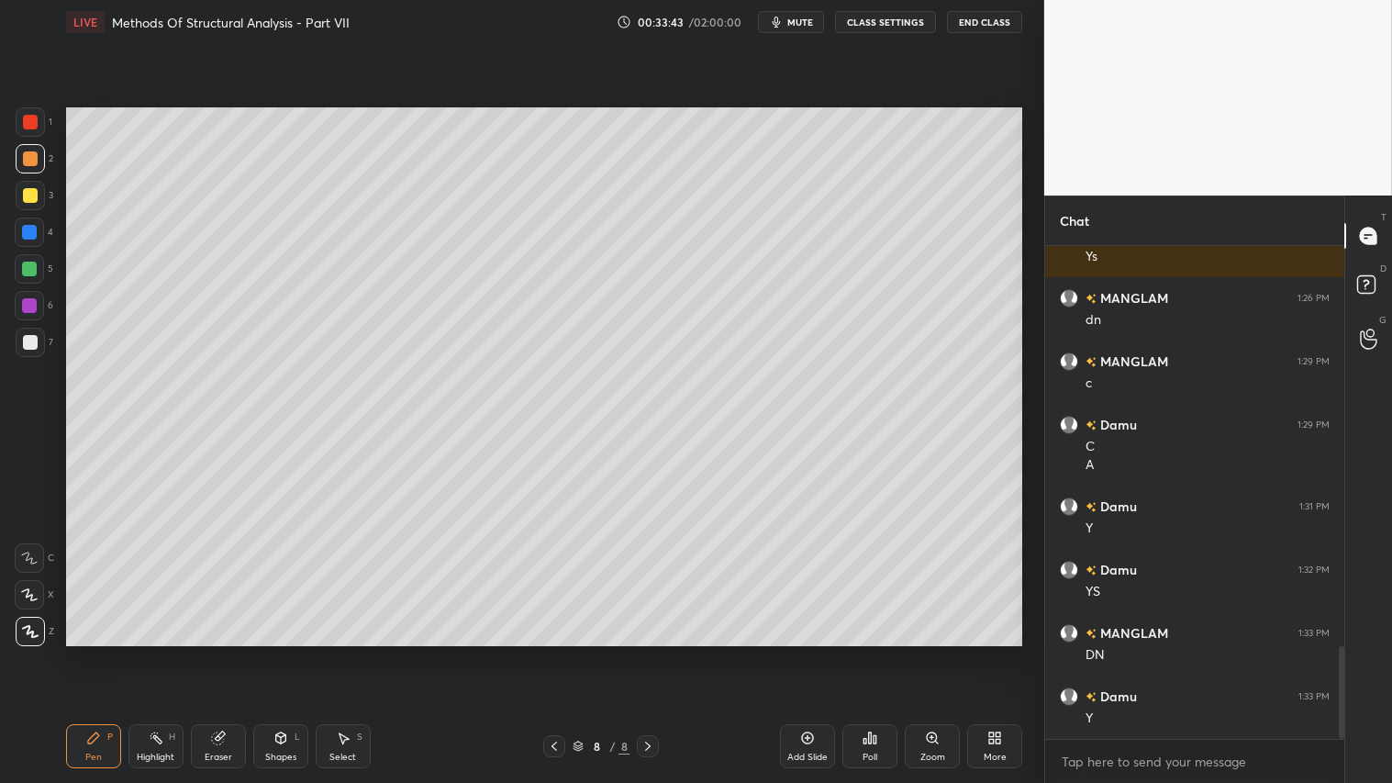
click at [277, 652] on div "Shapes L" at bounding box center [280, 746] width 55 height 44
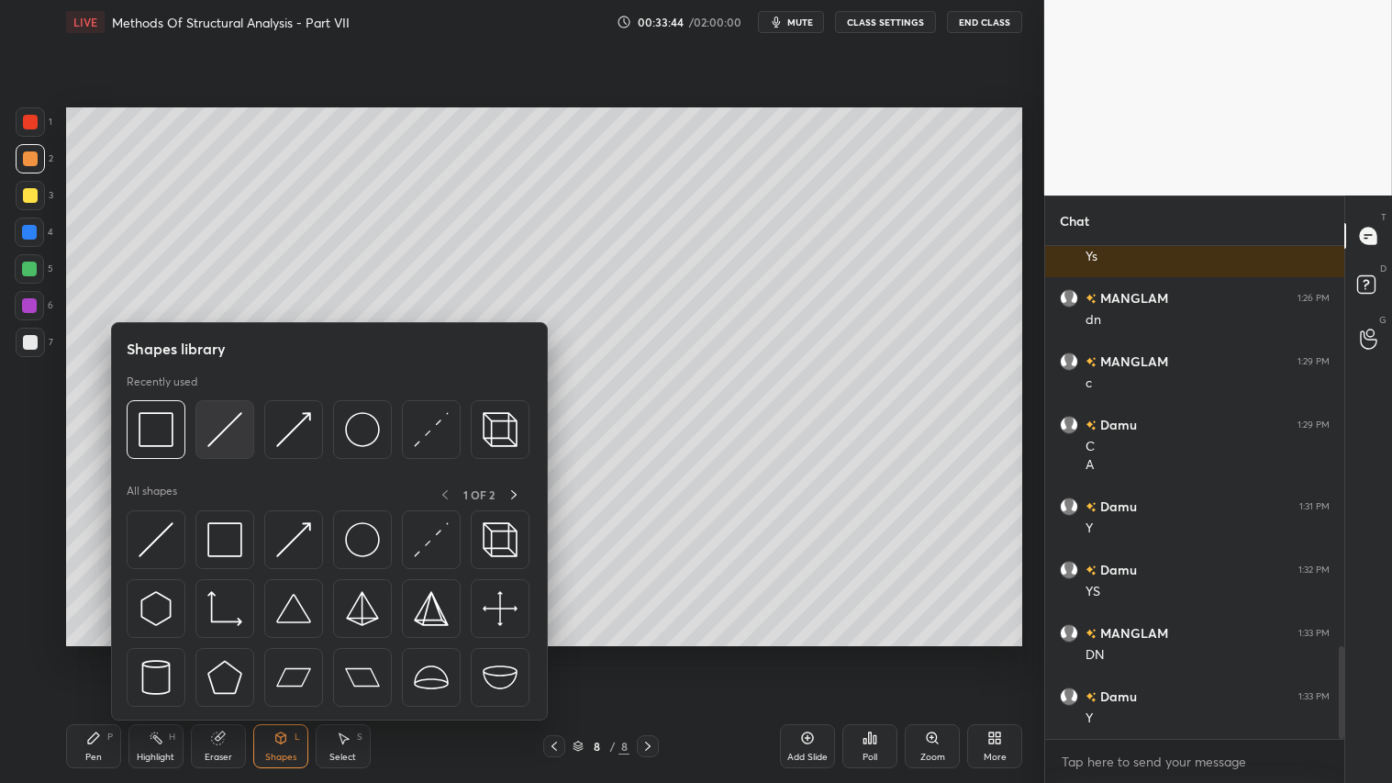
click at [229, 423] on img at bounding box center [224, 429] width 35 height 35
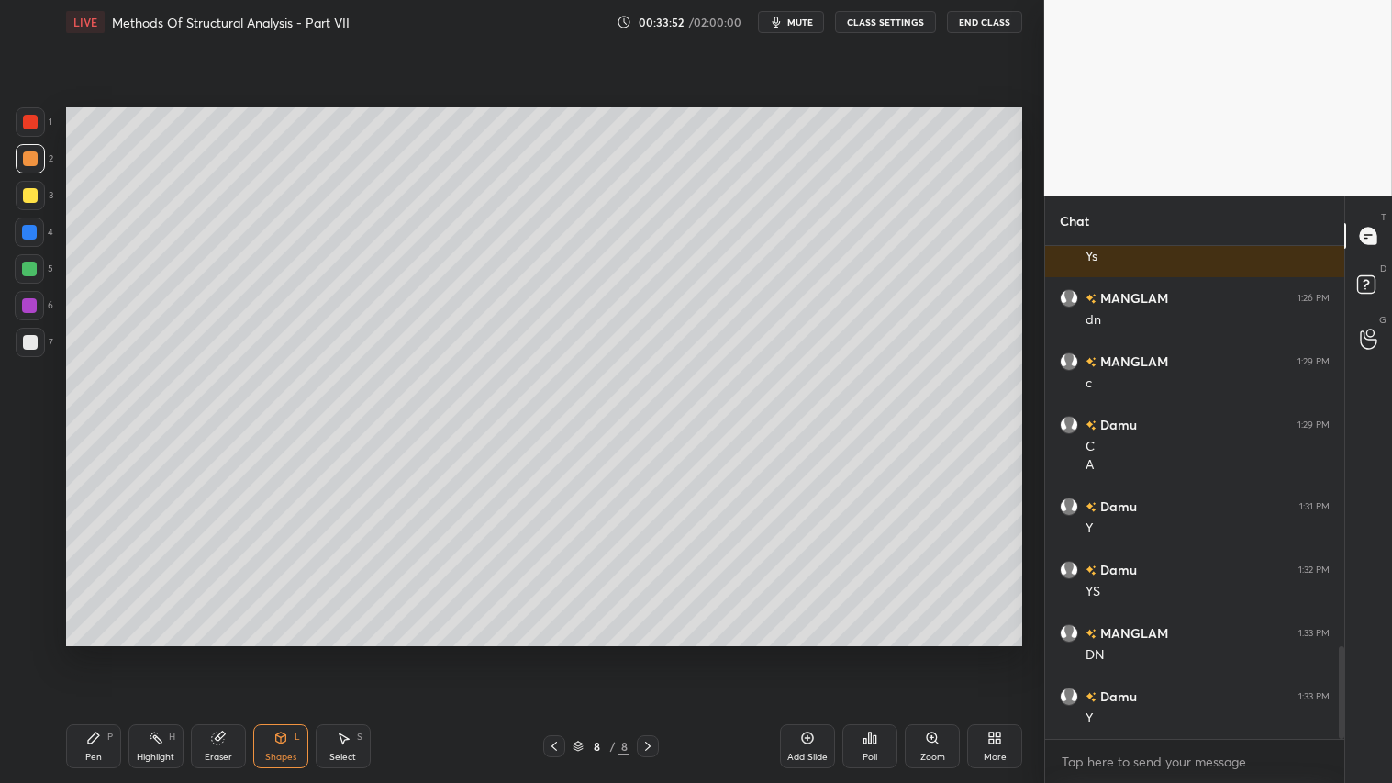
drag, startPoint x: 95, startPoint y: 752, endPoint x: 116, endPoint y: 725, distance: 34.7
click at [96, 652] on div "Pen" at bounding box center [93, 756] width 17 height 9
click at [291, 652] on div "Shapes L" at bounding box center [280, 746] width 55 height 44
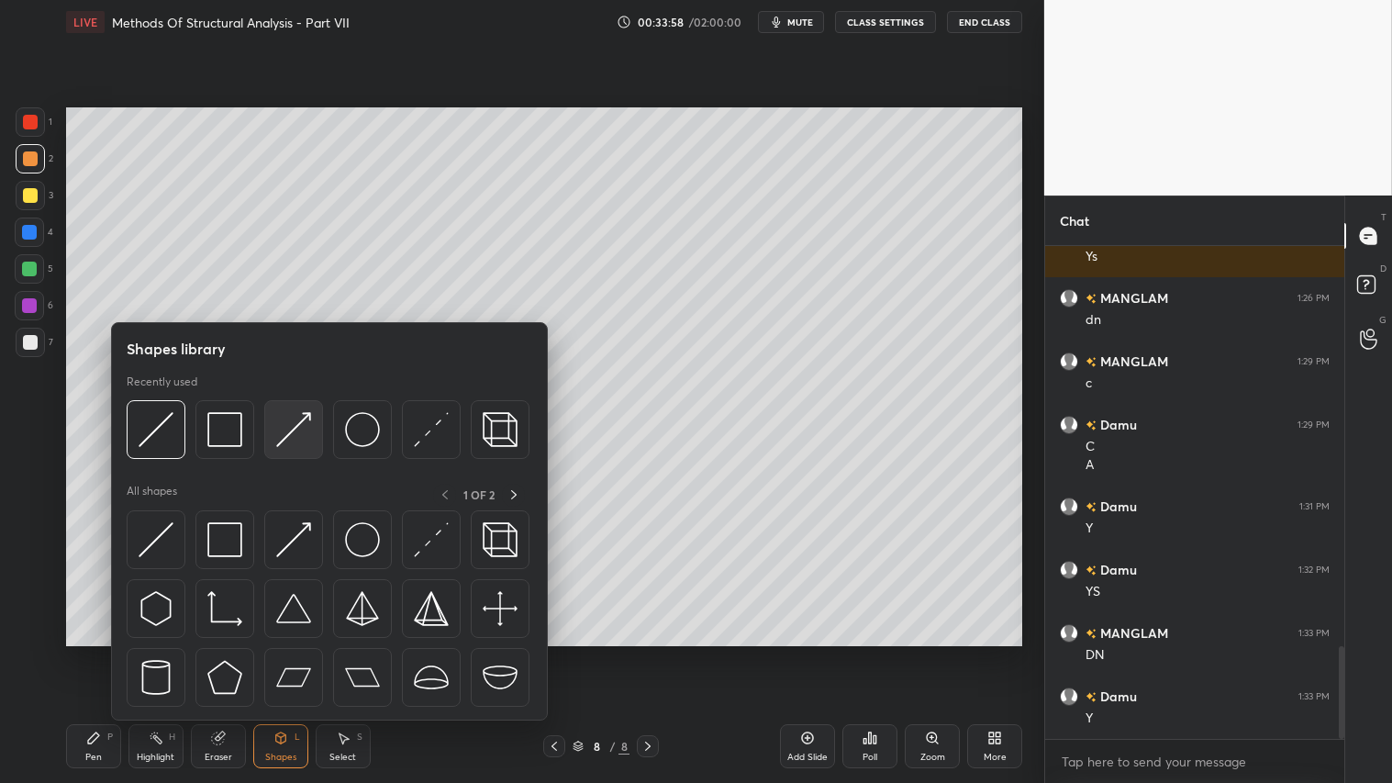
click at [277, 426] on img at bounding box center [293, 429] width 35 height 35
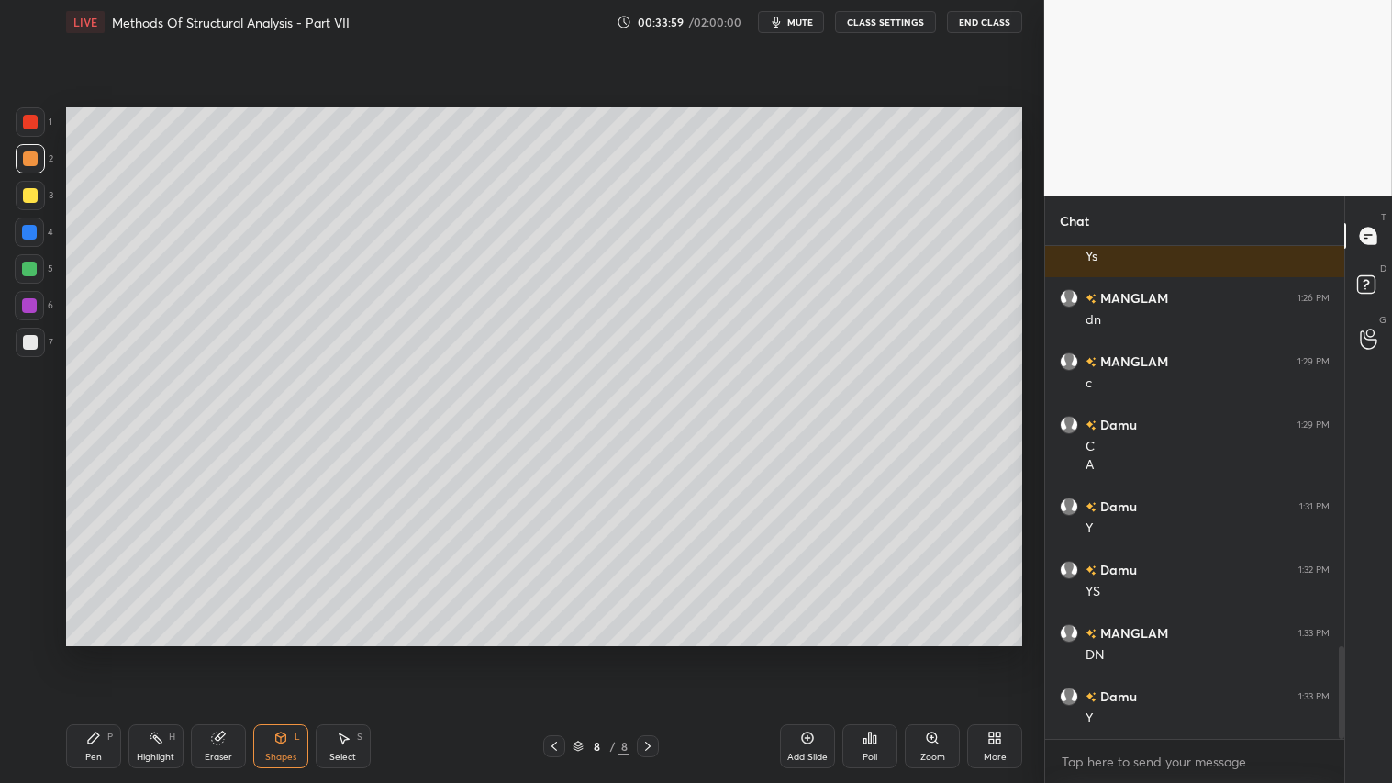
click at [25, 188] on div at bounding box center [30, 195] width 15 height 15
click at [275, 652] on div "Shapes L" at bounding box center [280, 746] width 55 height 44
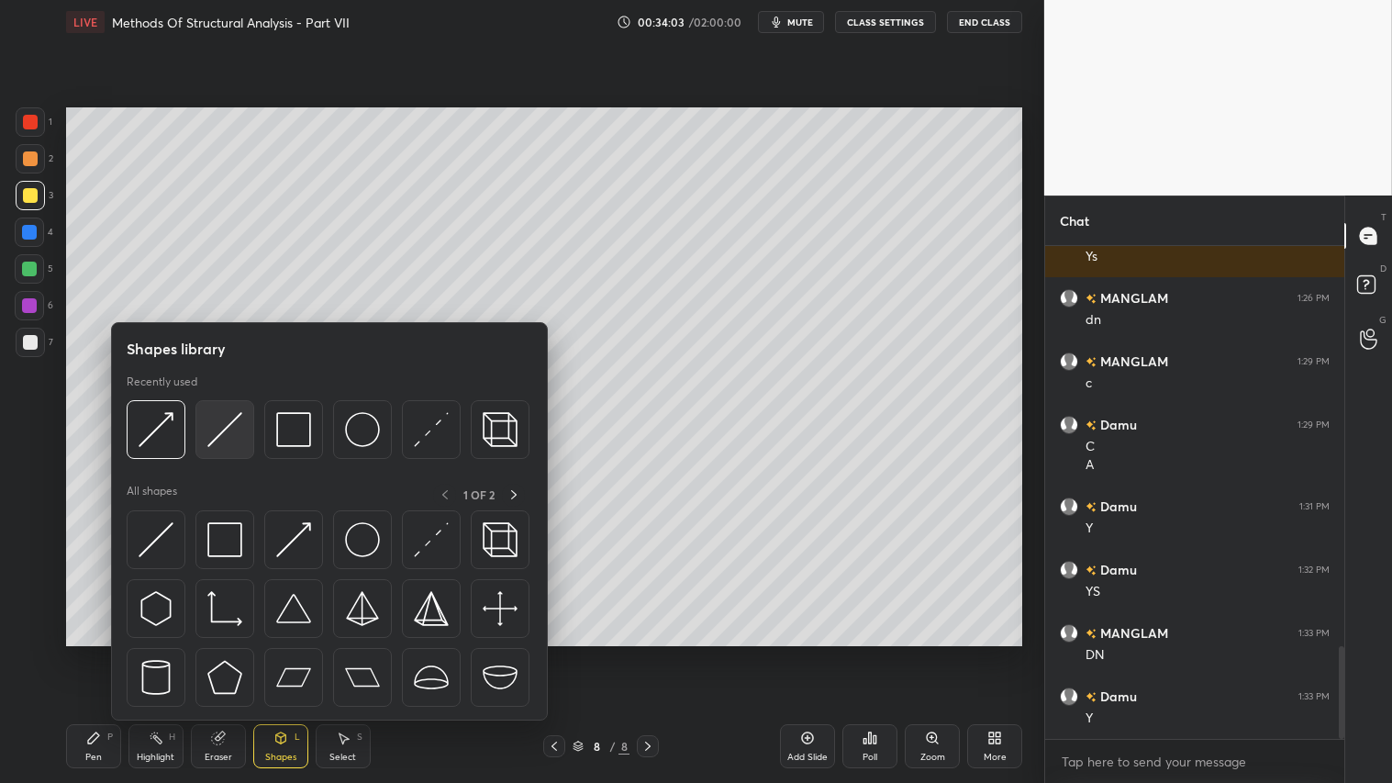
click at [217, 429] on img at bounding box center [224, 429] width 35 height 35
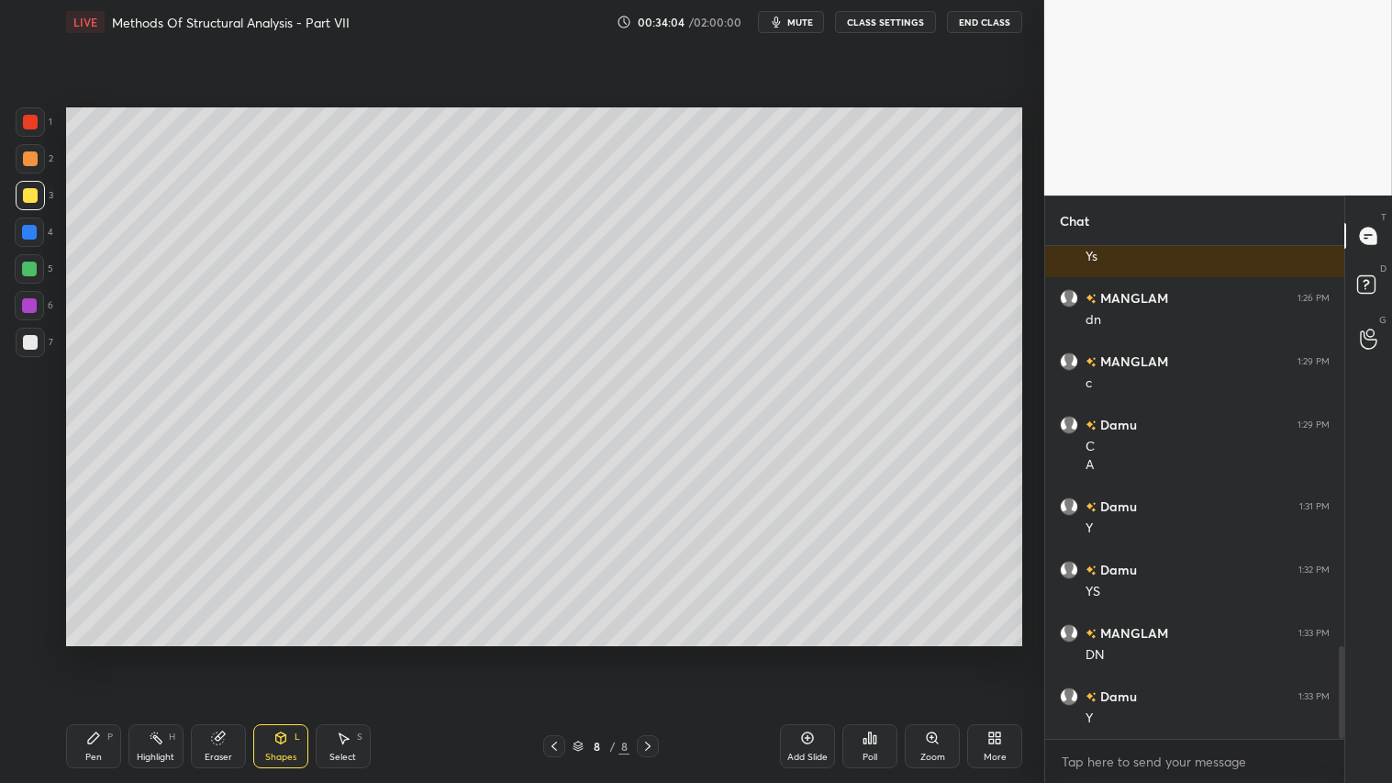
drag, startPoint x: 16, startPoint y: 122, endPoint x: 28, endPoint y: 142, distance: 23.4
click at [16, 120] on div at bounding box center [30, 121] width 29 height 29
drag, startPoint x: 289, startPoint y: 731, endPoint x: 292, endPoint y: 721, distance: 10.5
click at [292, 652] on div "Shapes L" at bounding box center [280, 746] width 55 height 44
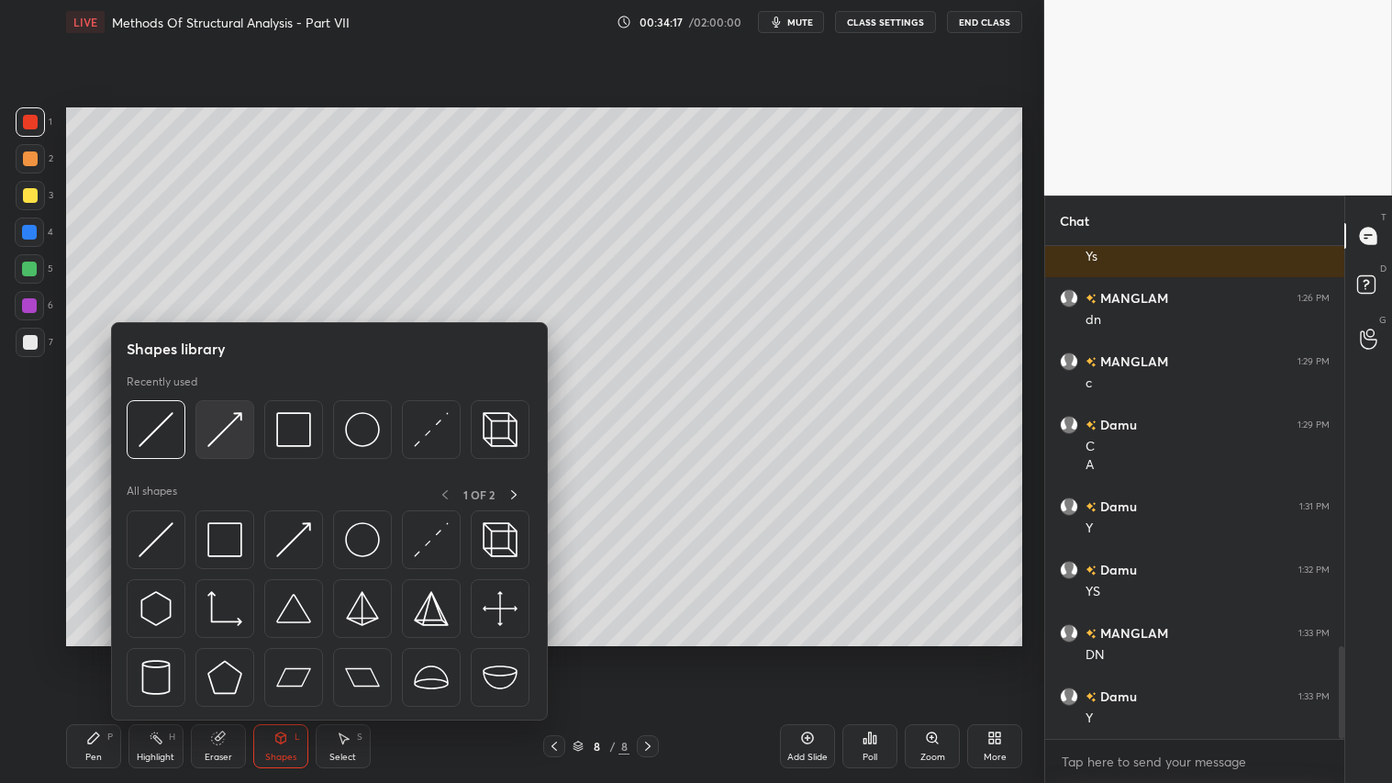
click at [218, 432] on img at bounding box center [224, 429] width 35 height 35
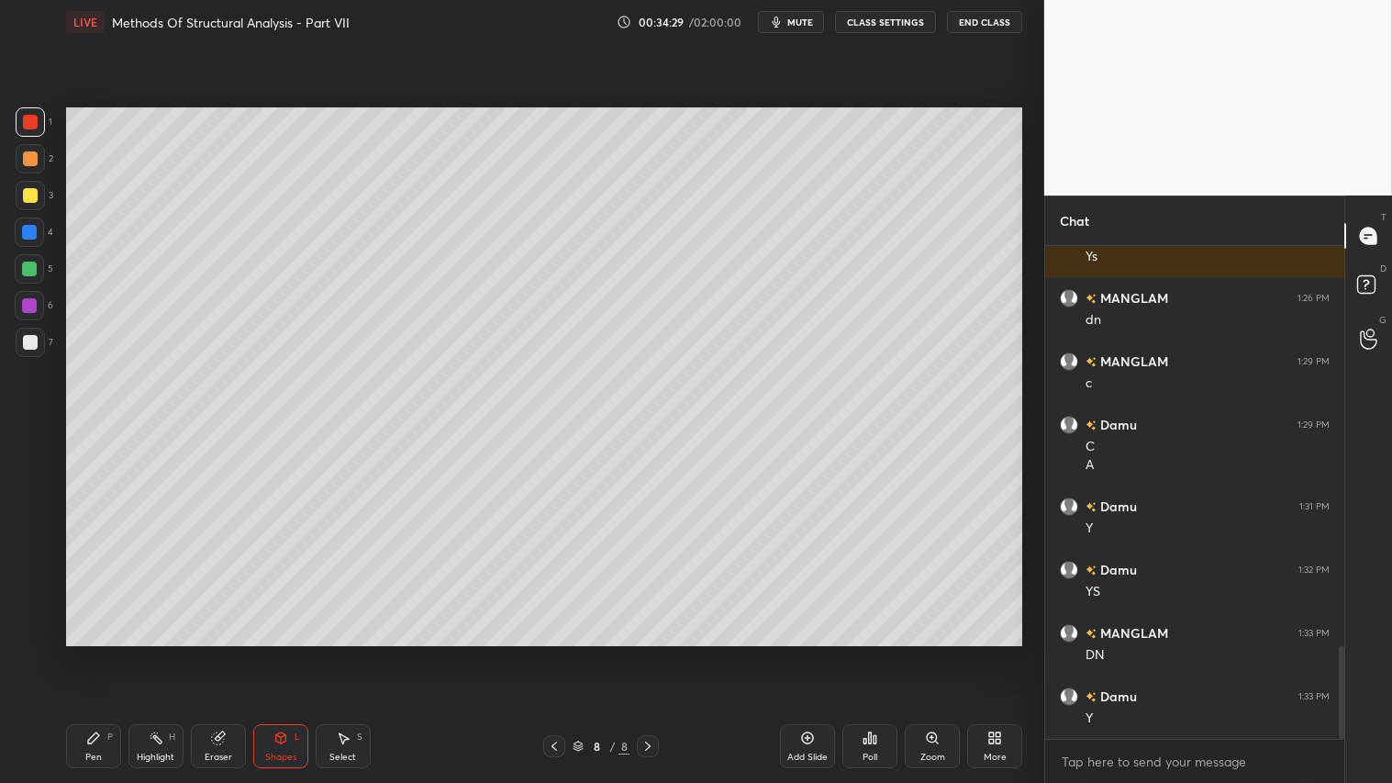
click at [222, 652] on g at bounding box center [218, 738] width 14 height 14
drag, startPoint x: 106, startPoint y: 747, endPoint x: 104, endPoint y: 727, distance: 20.3
click at [106, 652] on div "Pen P" at bounding box center [93, 746] width 55 height 44
click at [25, 108] on div at bounding box center [30, 121] width 29 height 29
click at [285, 652] on div "Shapes" at bounding box center [280, 756] width 31 height 9
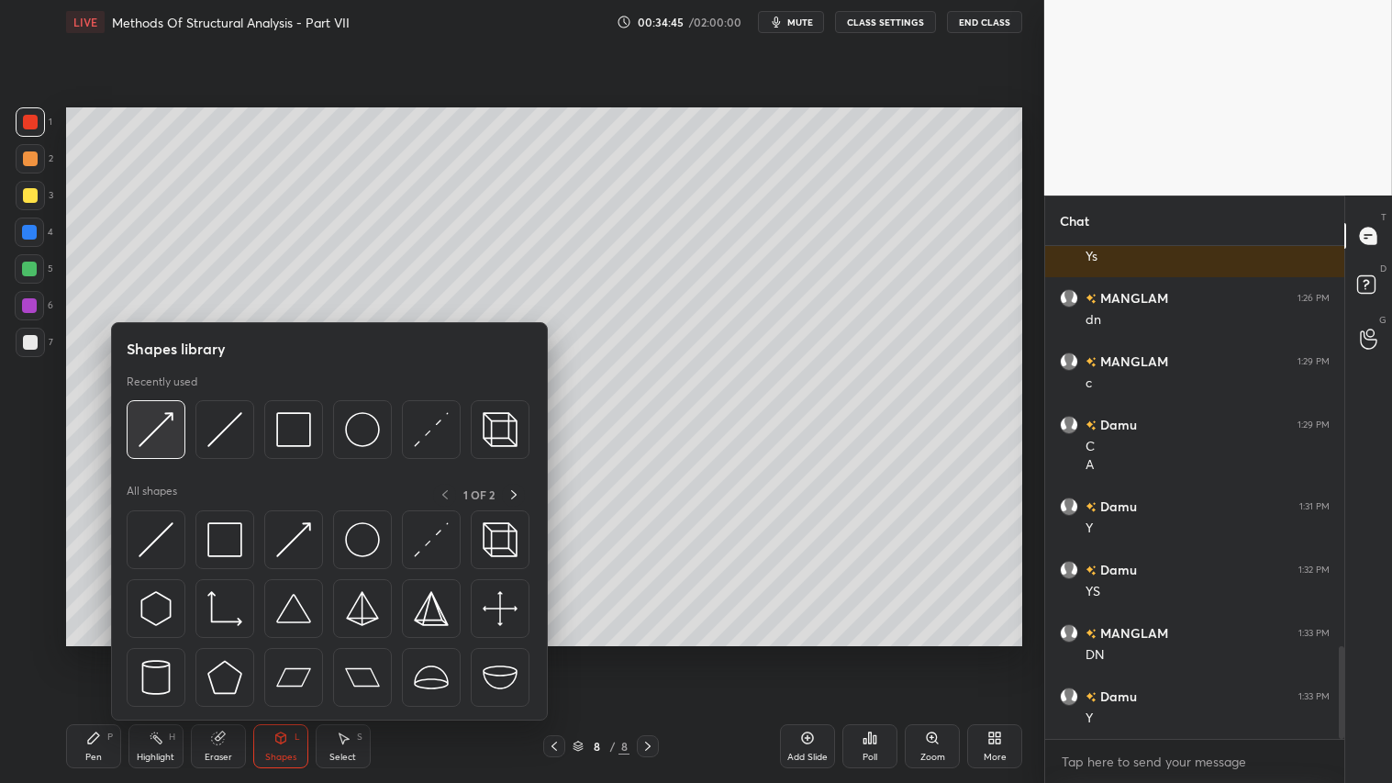
click at [161, 419] on img at bounding box center [156, 429] width 35 height 35
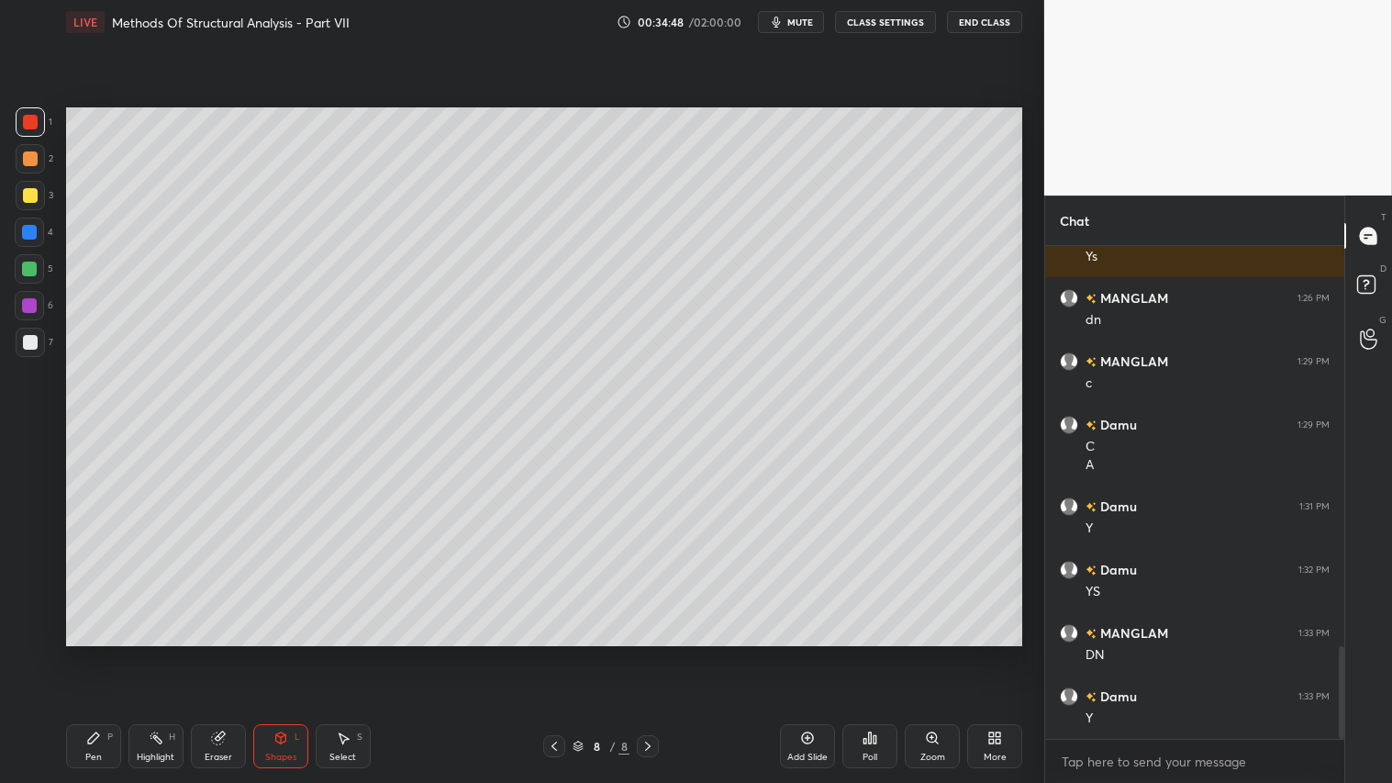
click at [547, 652] on div at bounding box center [554, 746] width 22 height 22
click at [650, 652] on icon at bounding box center [647, 746] width 15 height 15
click at [33, 154] on div at bounding box center [30, 158] width 15 height 15
click at [105, 652] on div "Pen P" at bounding box center [93, 746] width 55 height 44
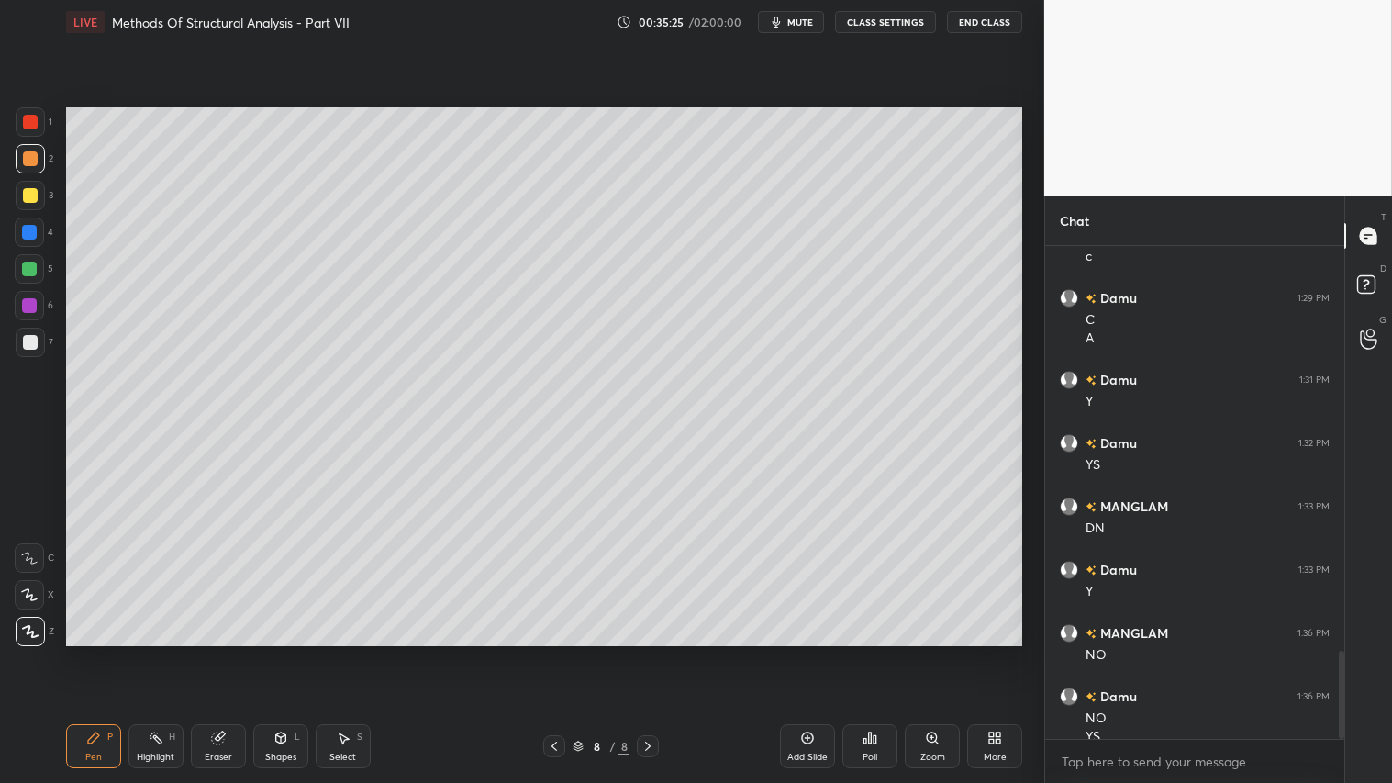
scroll to position [2259, 0]
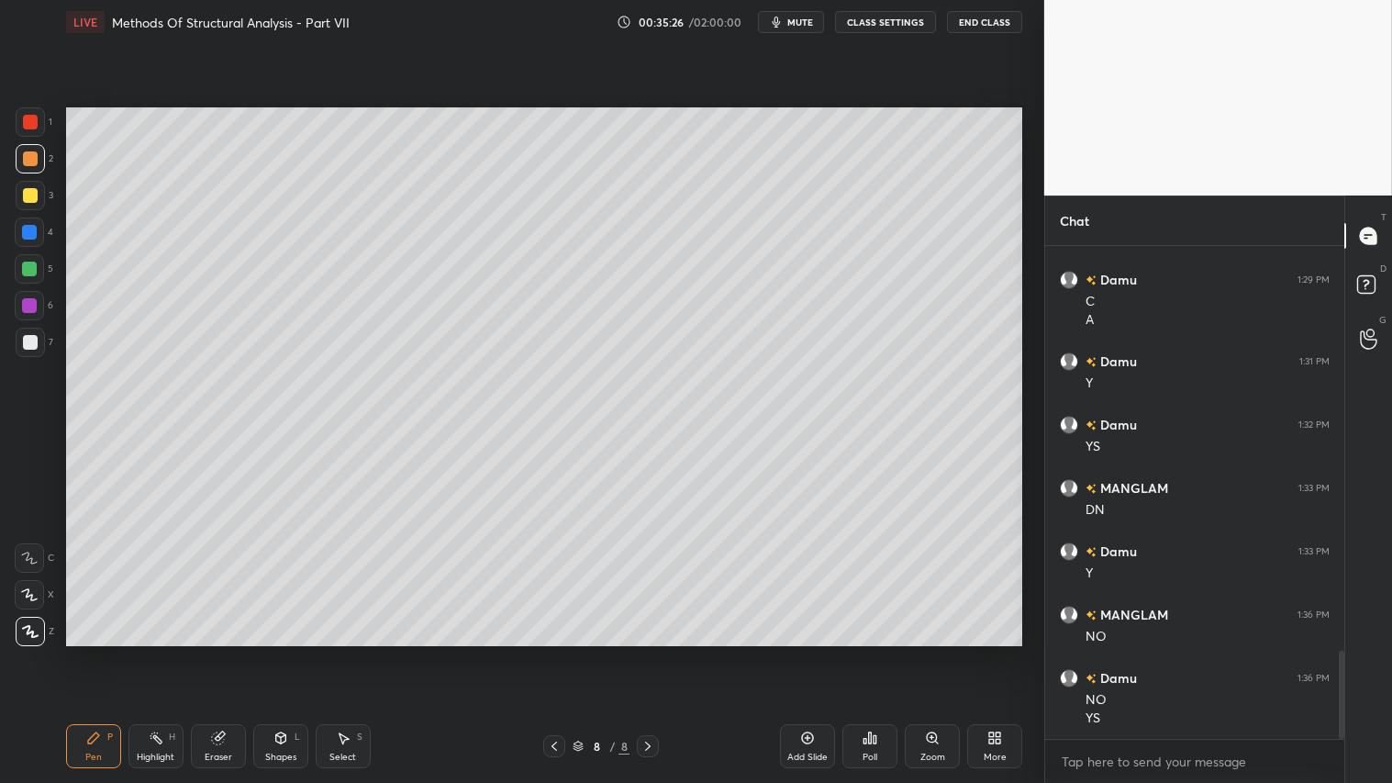
drag, startPoint x: 35, startPoint y: 154, endPoint x: 41, endPoint y: 523, distance: 368.9
click at [39, 161] on div at bounding box center [30, 158] width 29 height 29
click at [93, 652] on div "Pen P" at bounding box center [93, 746] width 55 height 44
click at [552, 652] on icon at bounding box center [554, 746] width 15 height 15
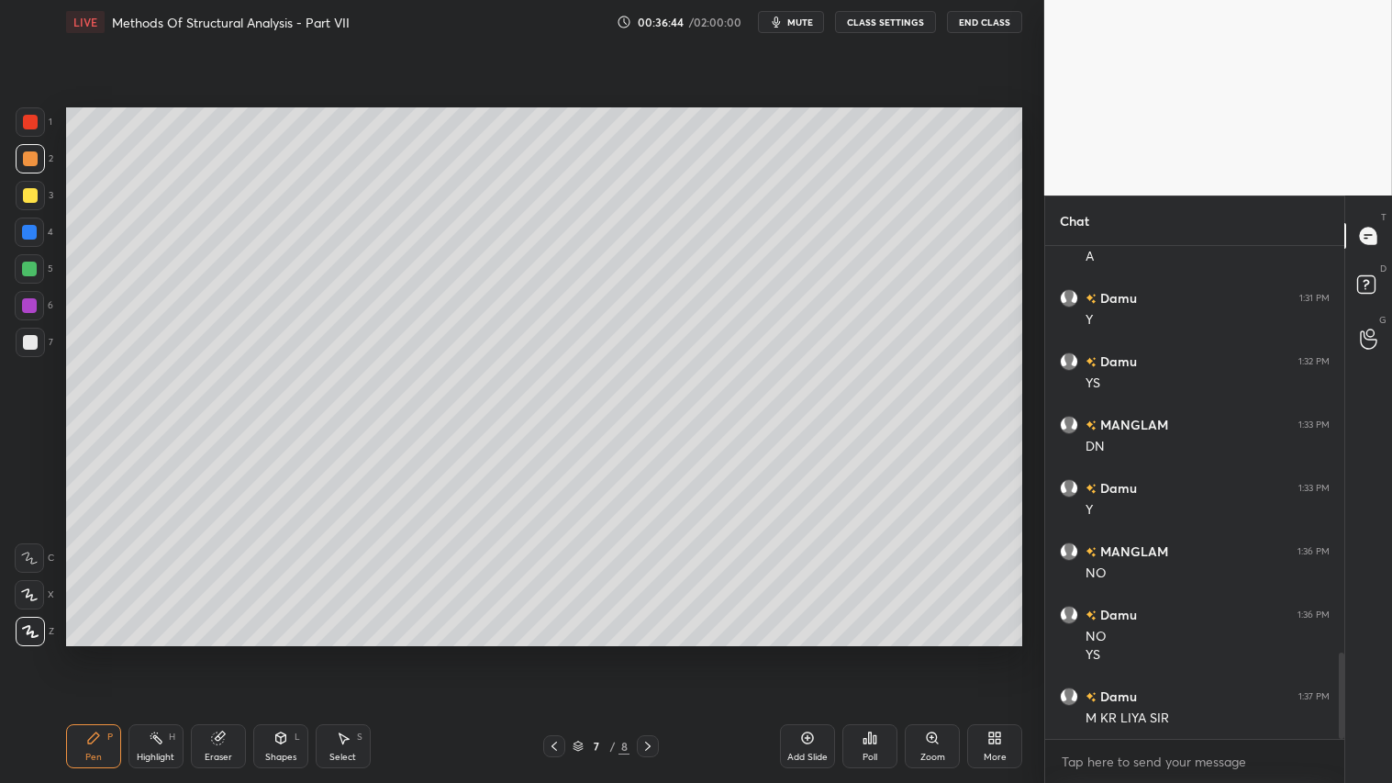
click at [555, 652] on icon at bounding box center [554, 746] width 15 height 15
click at [556, 652] on icon at bounding box center [554, 746] width 15 height 15
click at [558, 652] on icon at bounding box center [554, 746] width 15 height 15
click at [646, 652] on icon at bounding box center [647, 746] width 15 height 15
click at [648, 652] on icon at bounding box center [647, 746] width 15 height 15
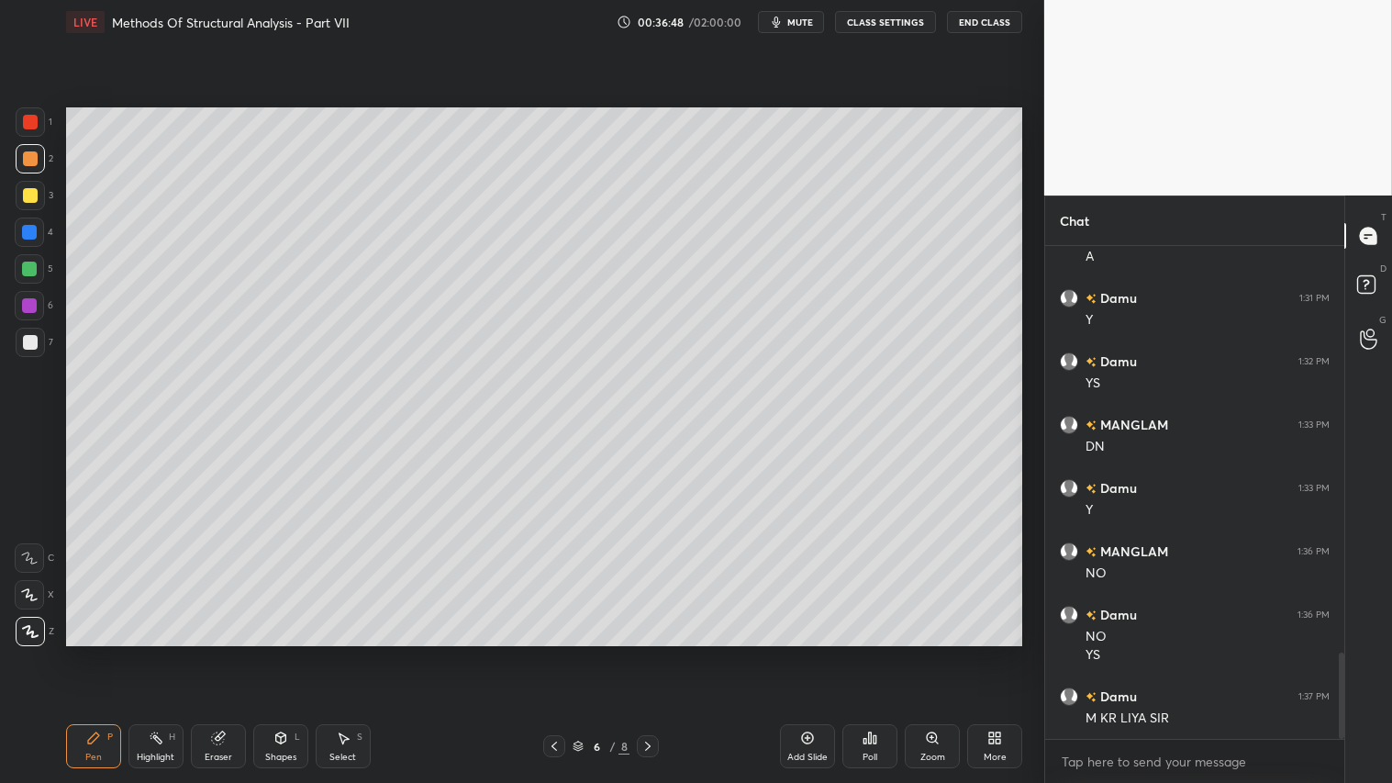
click at [653, 652] on icon at bounding box center [647, 746] width 15 height 15
click at [648, 652] on icon at bounding box center [647, 746] width 15 height 15
click at [649, 652] on icon at bounding box center [647, 746] width 15 height 15
drag, startPoint x: 645, startPoint y: 745, endPoint x: 679, endPoint y: 741, distance: 34.1
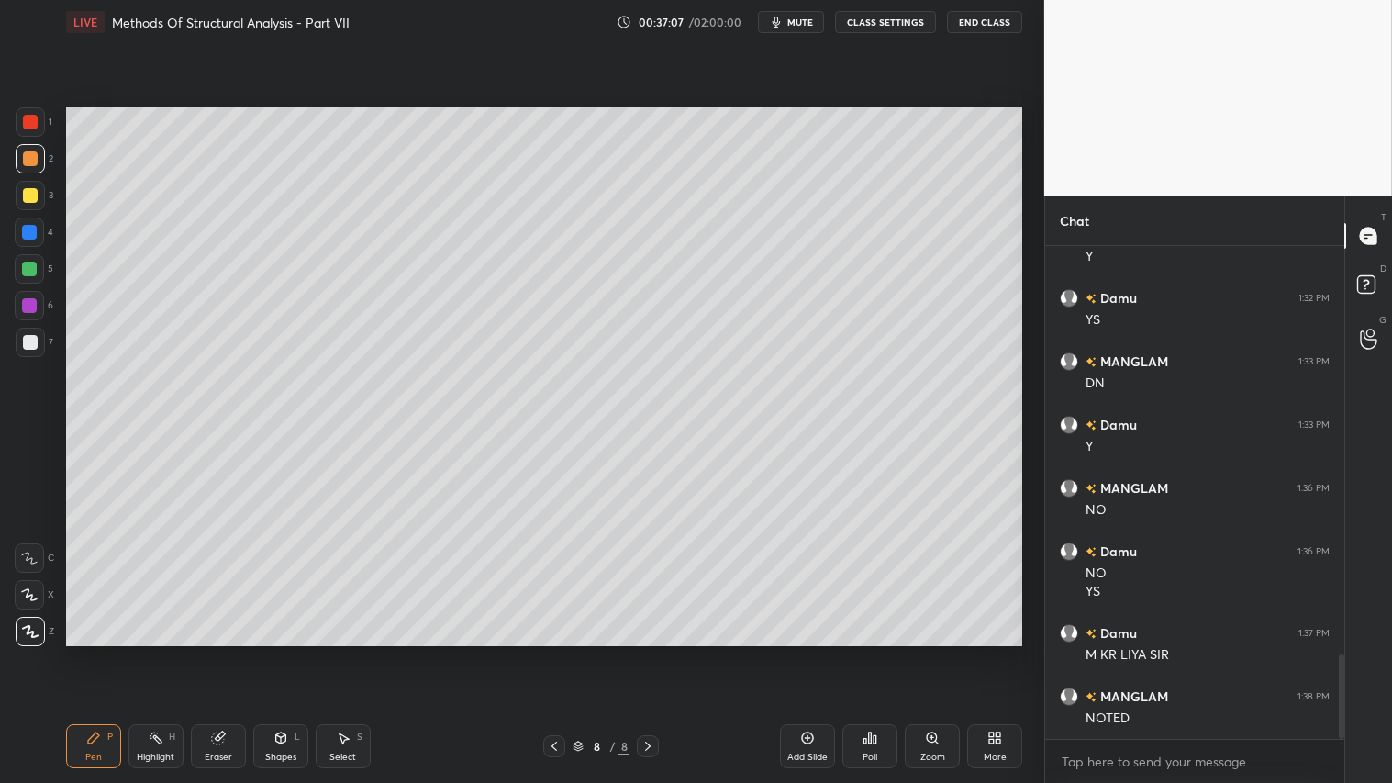
click at [650, 652] on icon at bounding box center [647, 746] width 15 height 15
click at [808, 652] on div "Add Slide" at bounding box center [807, 746] width 55 height 44
drag, startPoint x: 24, startPoint y: 194, endPoint x: 48, endPoint y: 275, distance: 85.1
click at [26, 194] on div at bounding box center [30, 195] width 15 height 15
click at [84, 652] on div "Pen P" at bounding box center [93, 746] width 55 height 44
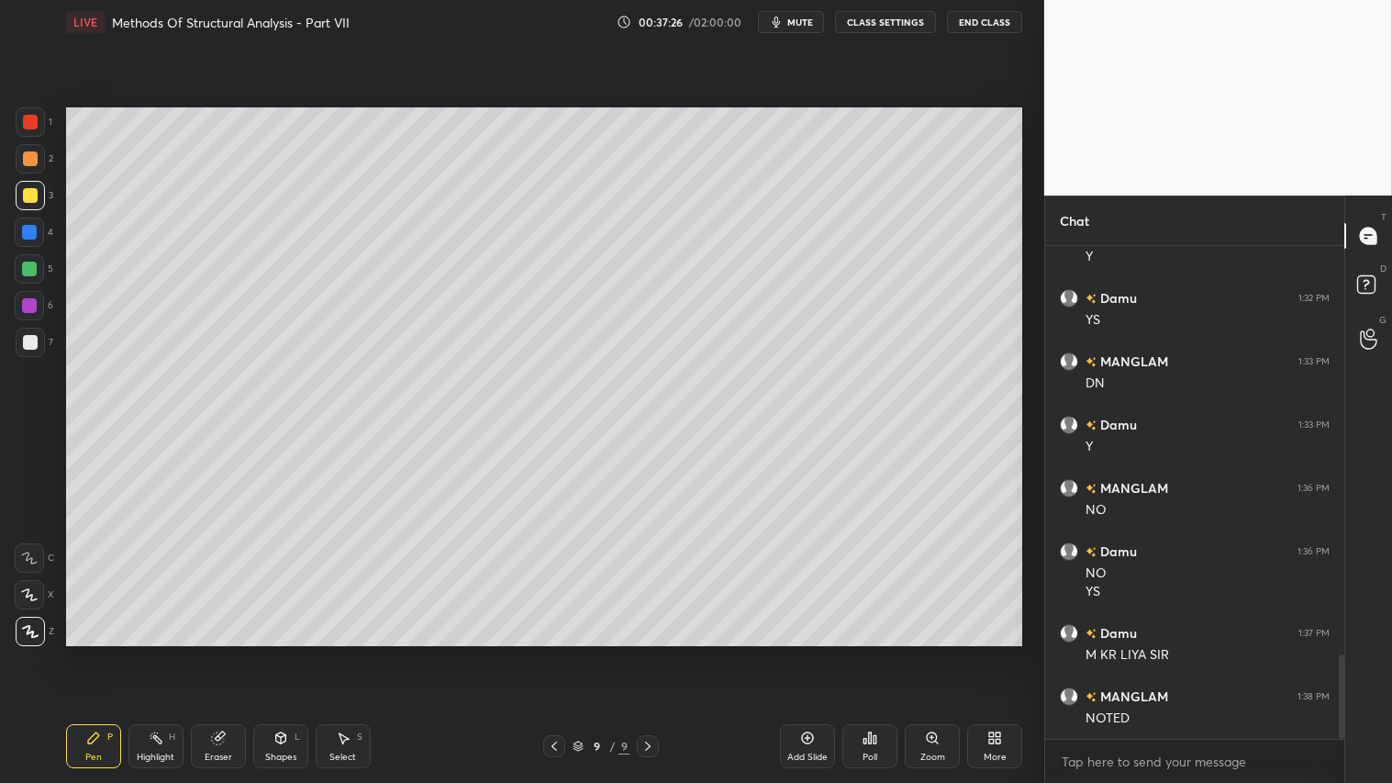
click at [288, 652] on div "Shapes L" at bounding box center [280, 746] width 55 height 44
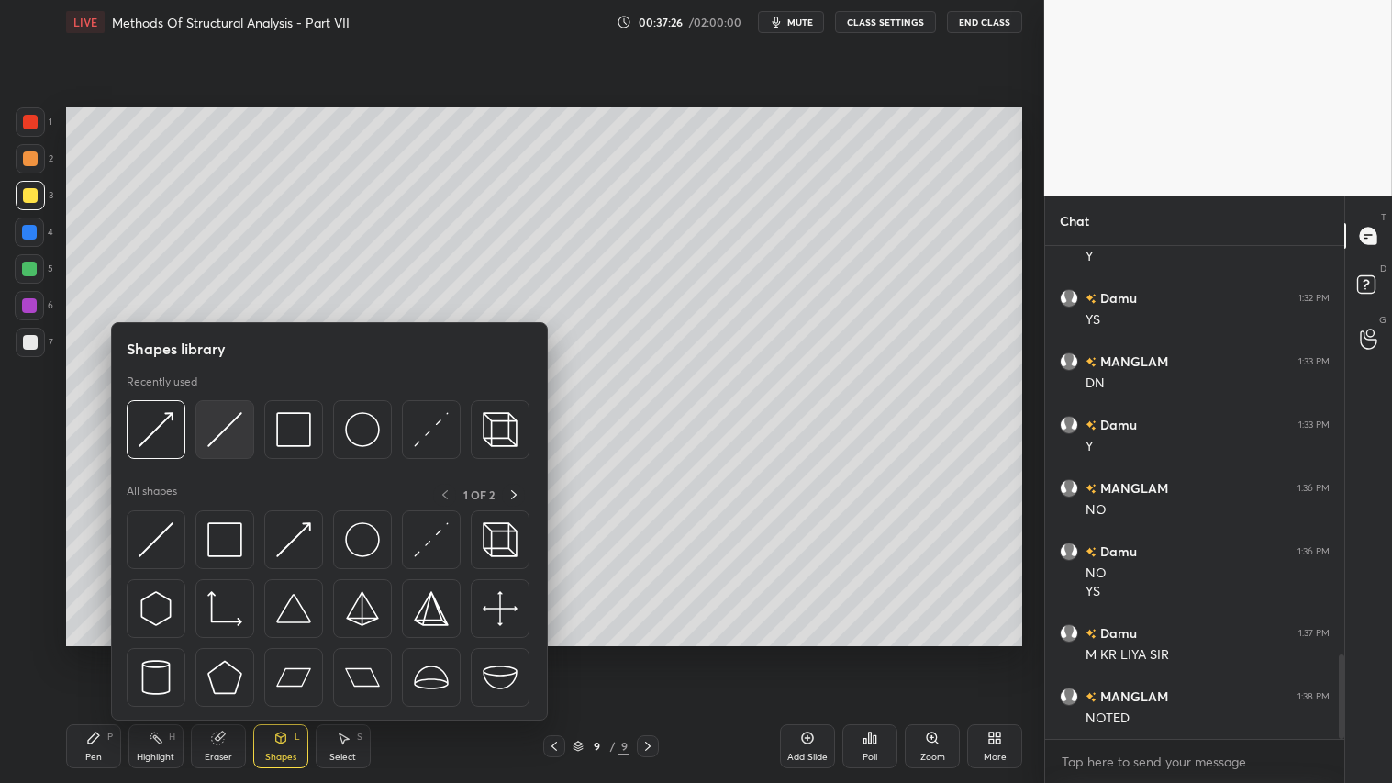
click at [229, 423] on img at bounding box center [224, 429] width 35 height 35
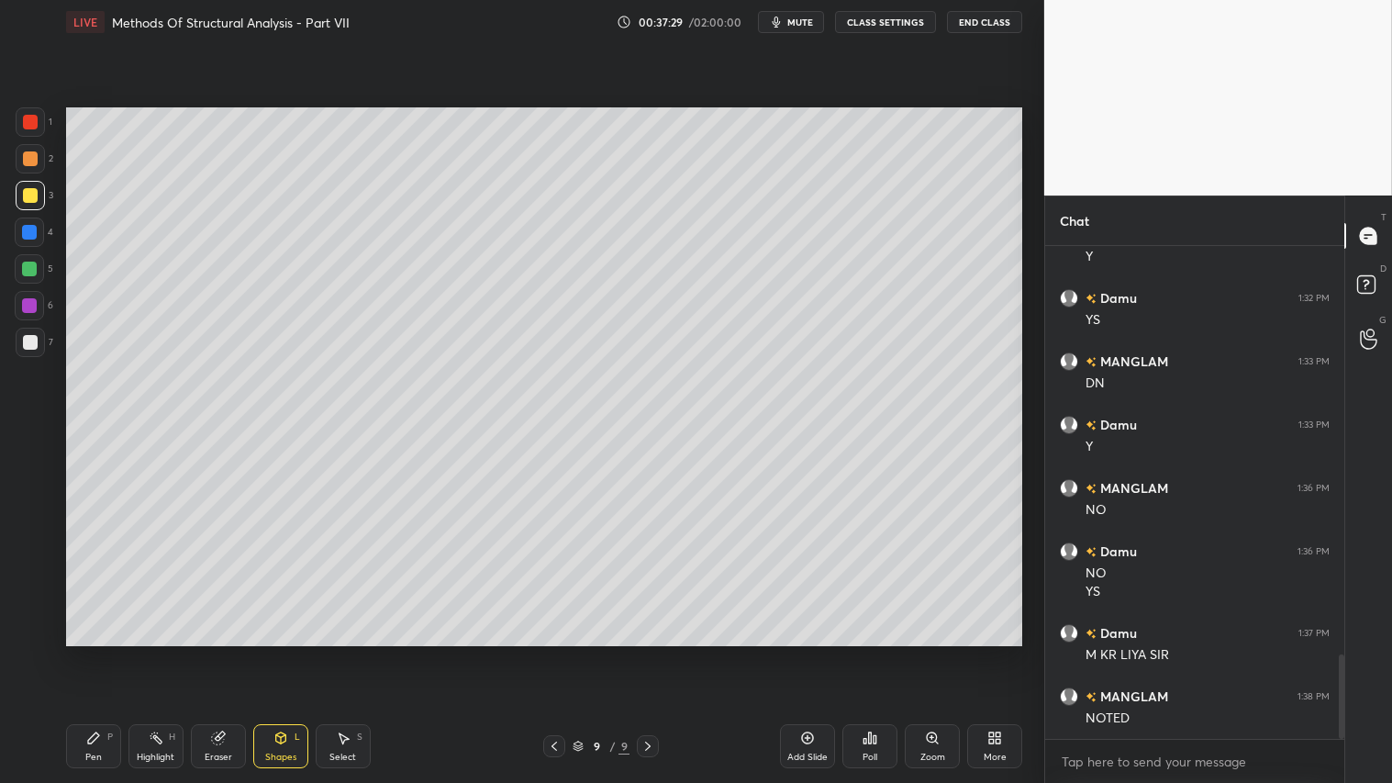
click at [116, 652] on div "Pen P" at bounding box center [93, 746] width 55 height 44
click at [281, 652] on icon at bounding box center [281, 740] width 0 height 6
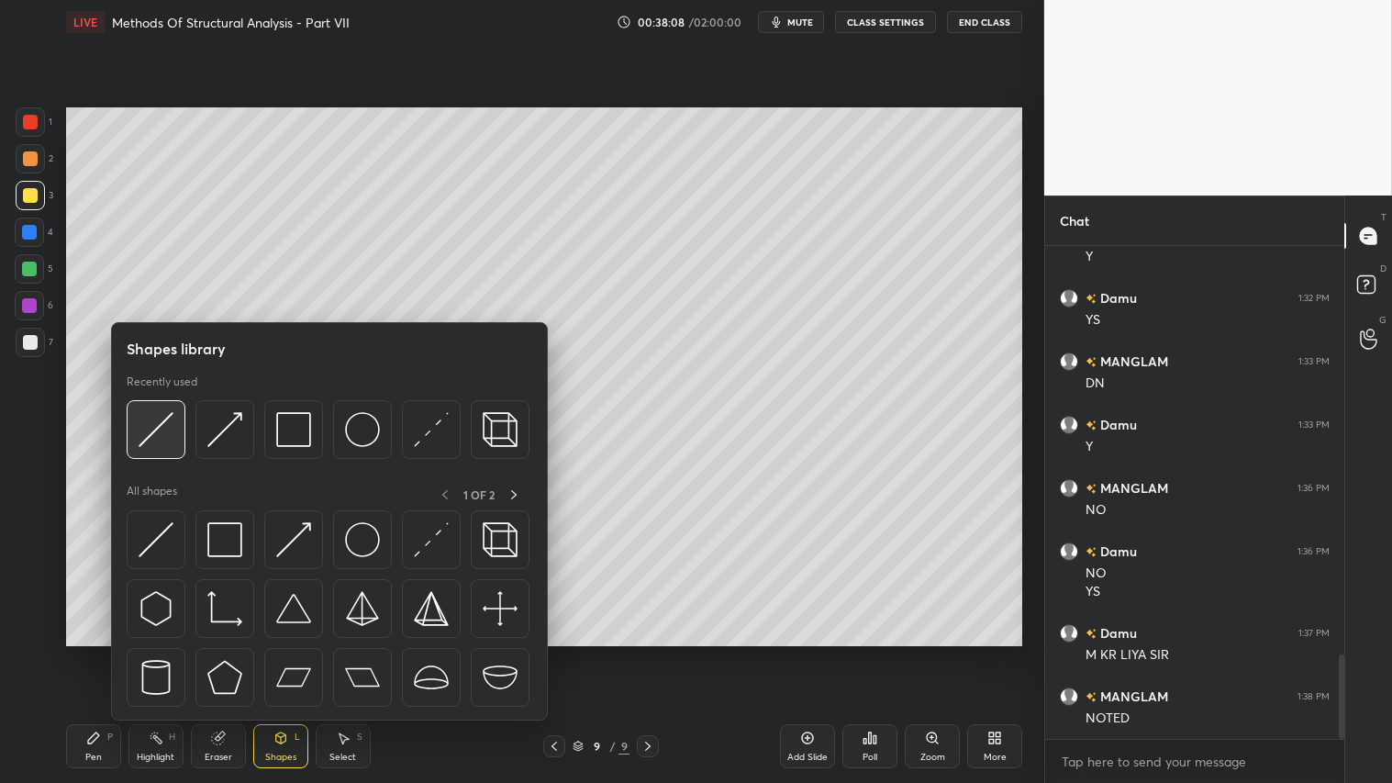
click at [154, 417] on img at bounding box center [156, 429] width 35 height 35
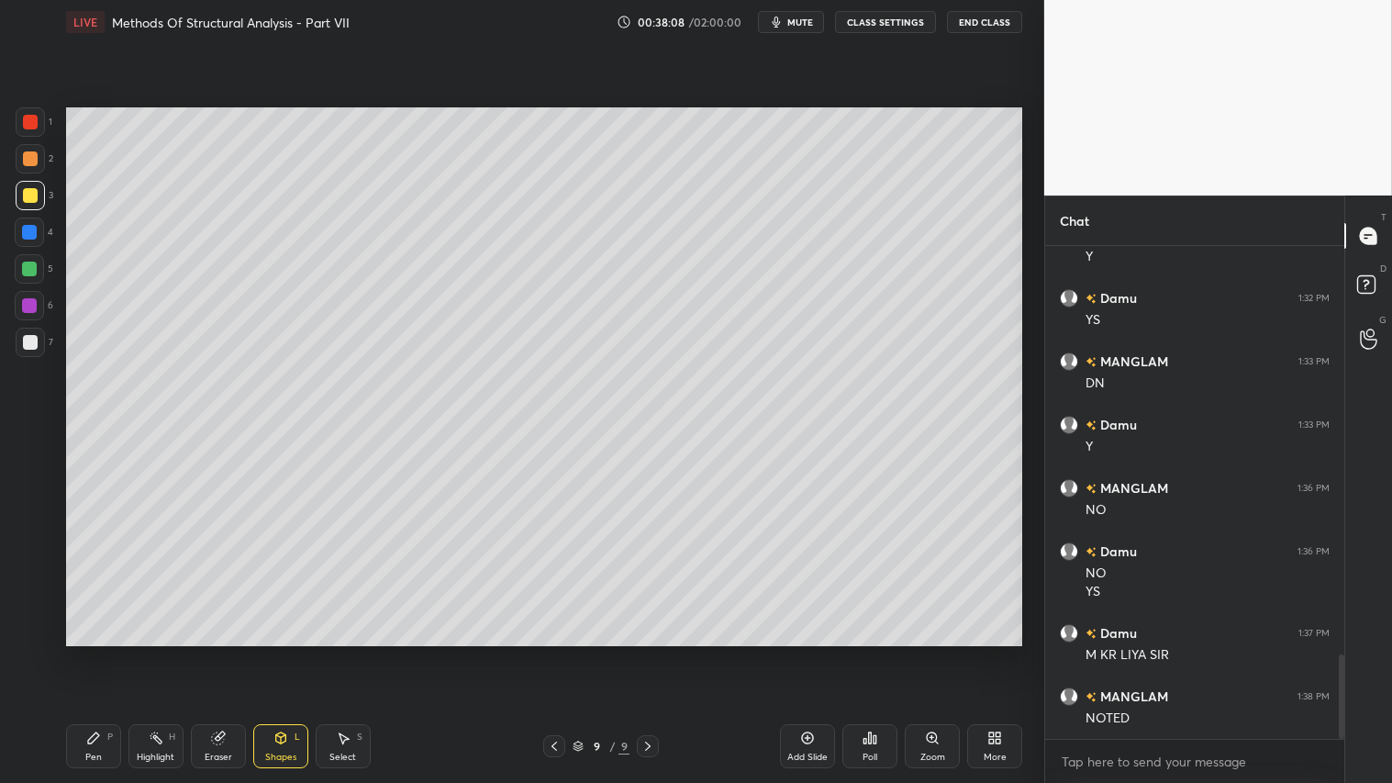
click at [28, 159] on div at bounding box center [30, 158] width 15 height 15
click at [281, 652] on div "Shapes L" at bounding box center [280, 746] width 55 height 44
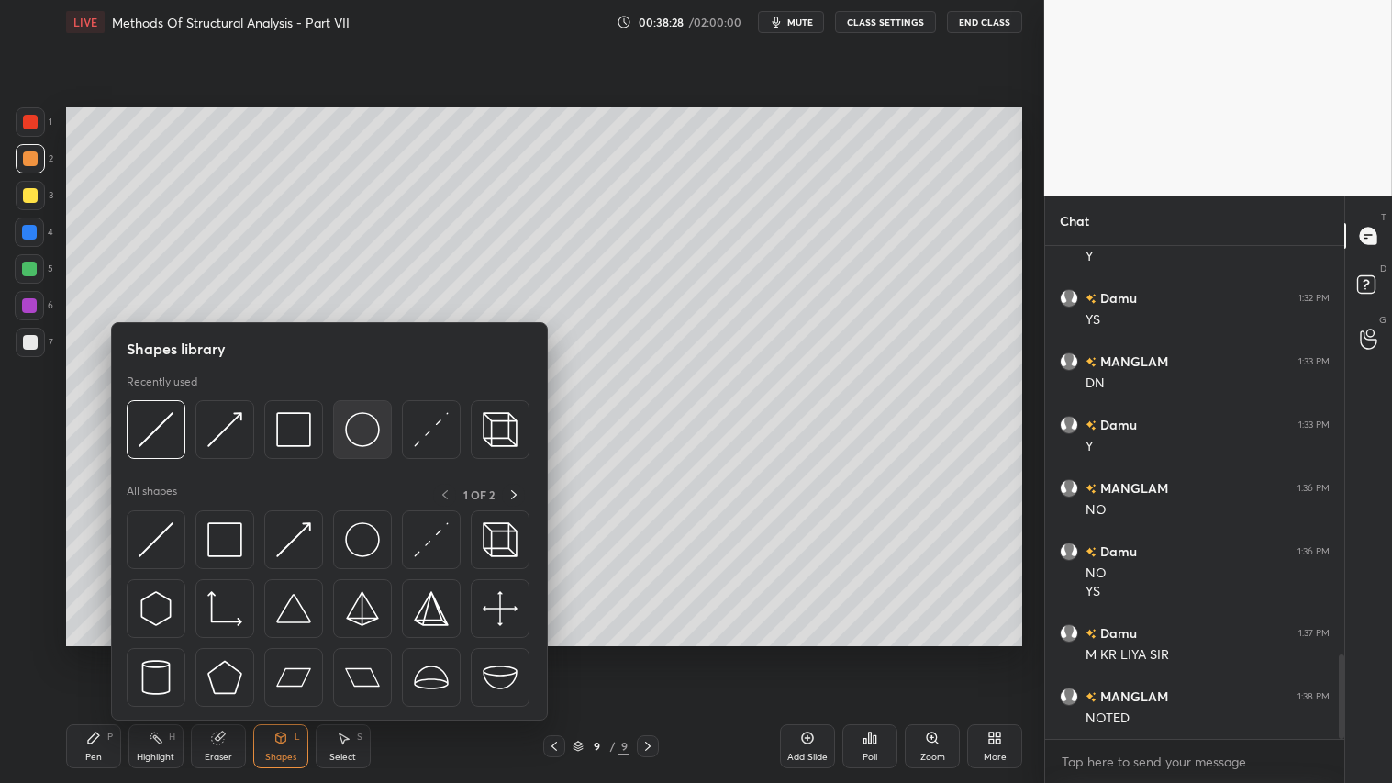
click at [373, 425] on img at bounding box center [362, 429] width 35 height 35
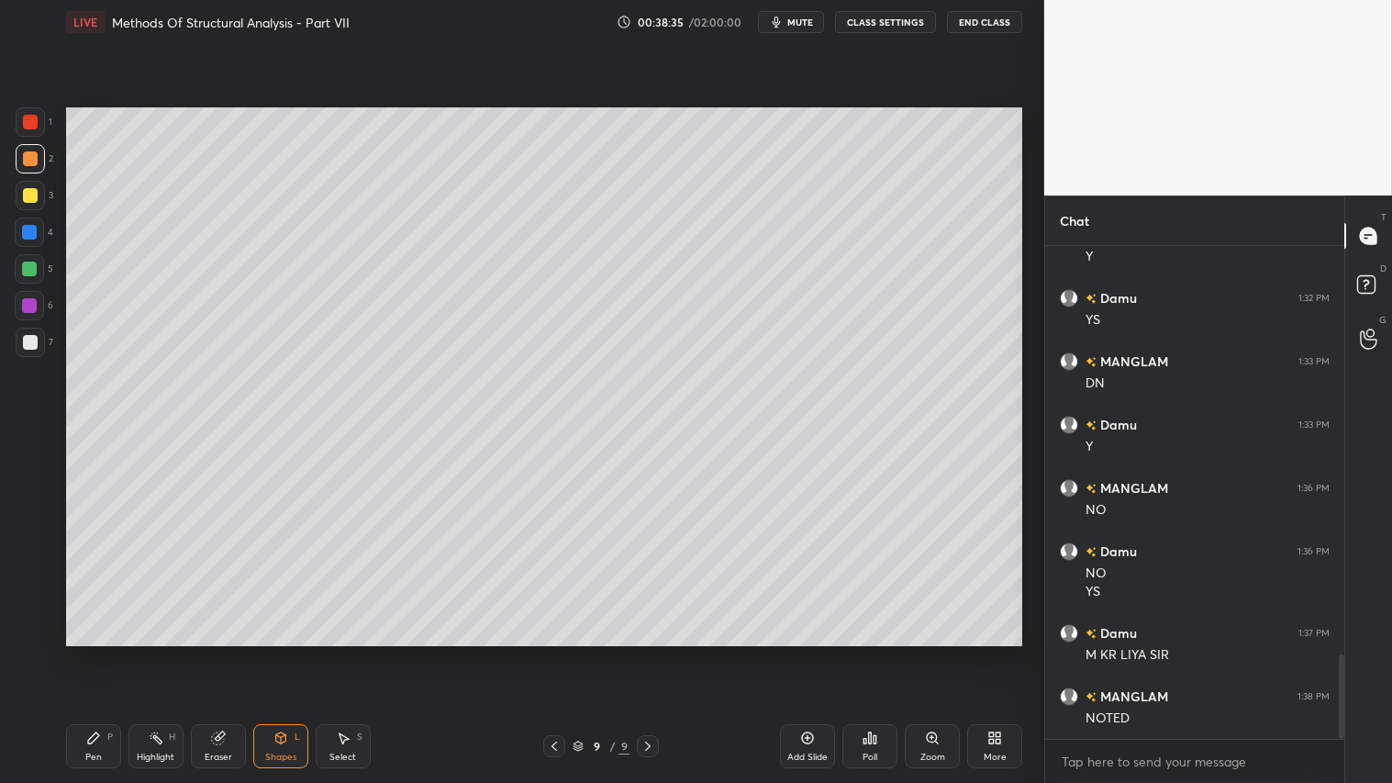
drag, startPoint x: 290, startPoint y: 746, endPoint x: 303, endPoint y: 738, distance: 15.3
click at [290, 652] on div "Shapes L" at bounding box center [280, 746] width 55 height 44
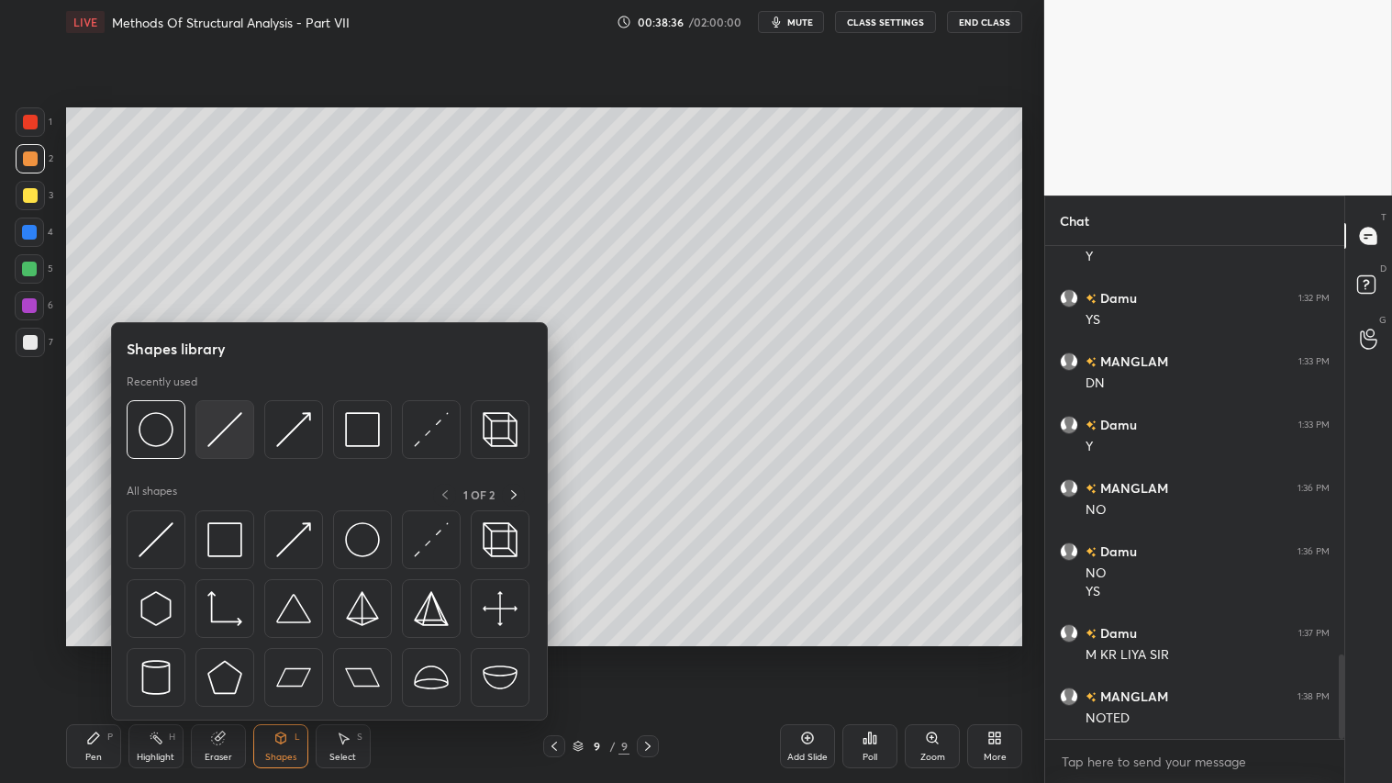
click at [220, 414] on img at bounding box center [224, 429] width 35 height 35
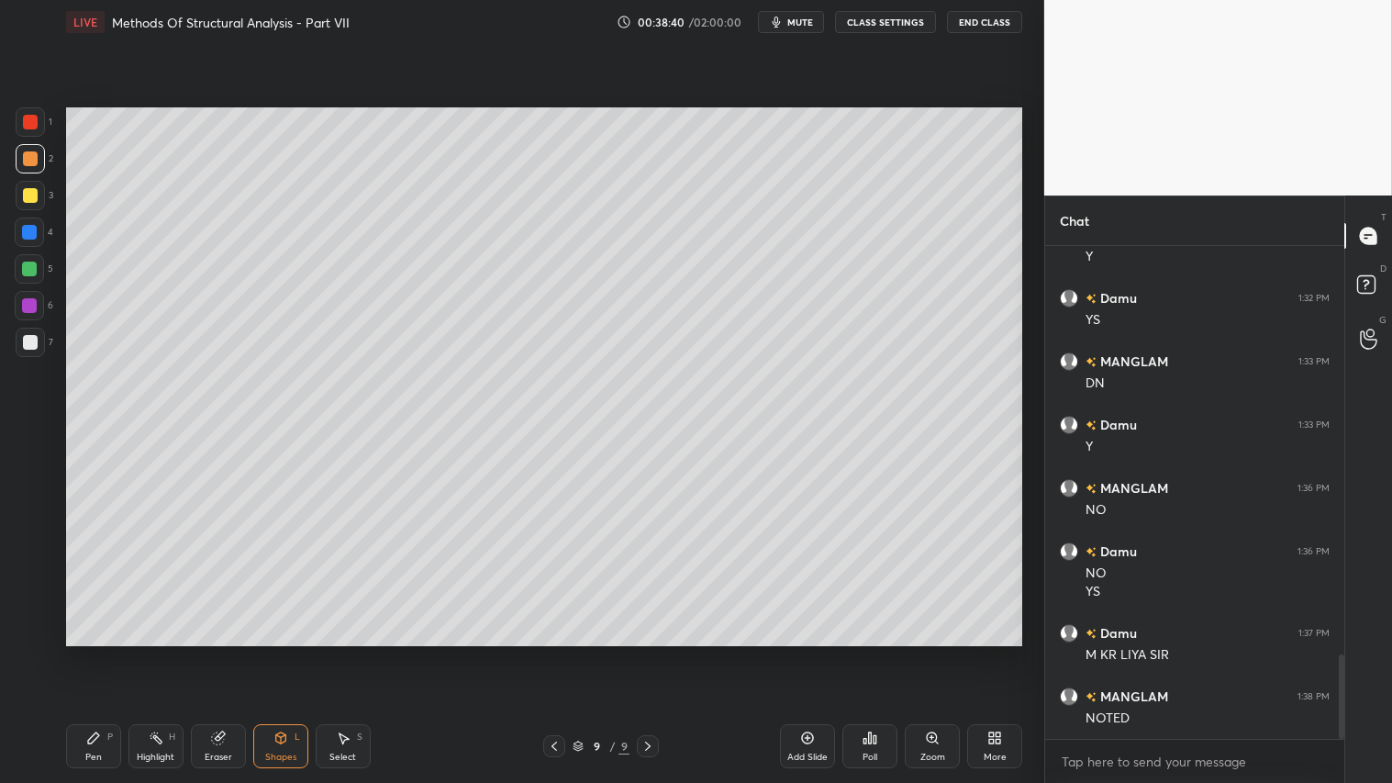
click at [76, 652] on div "Pen P Highlight H Eraser Shapes L Select S 9 / 9 Add Slide Poll Zoom More" at bounding box center [544, 745] width 956 height 73
click at [95, 652] on div "Pen P" at bounding box center [93, 746] width 55 height 44
drag, startPoint x: 275, startPoint y: 757, endPoint x: 278, endPoint y: 736, distance: 21.3
click at [277, 652] on div "Shapes" at bounding box center [280, 756] width 31 height 9
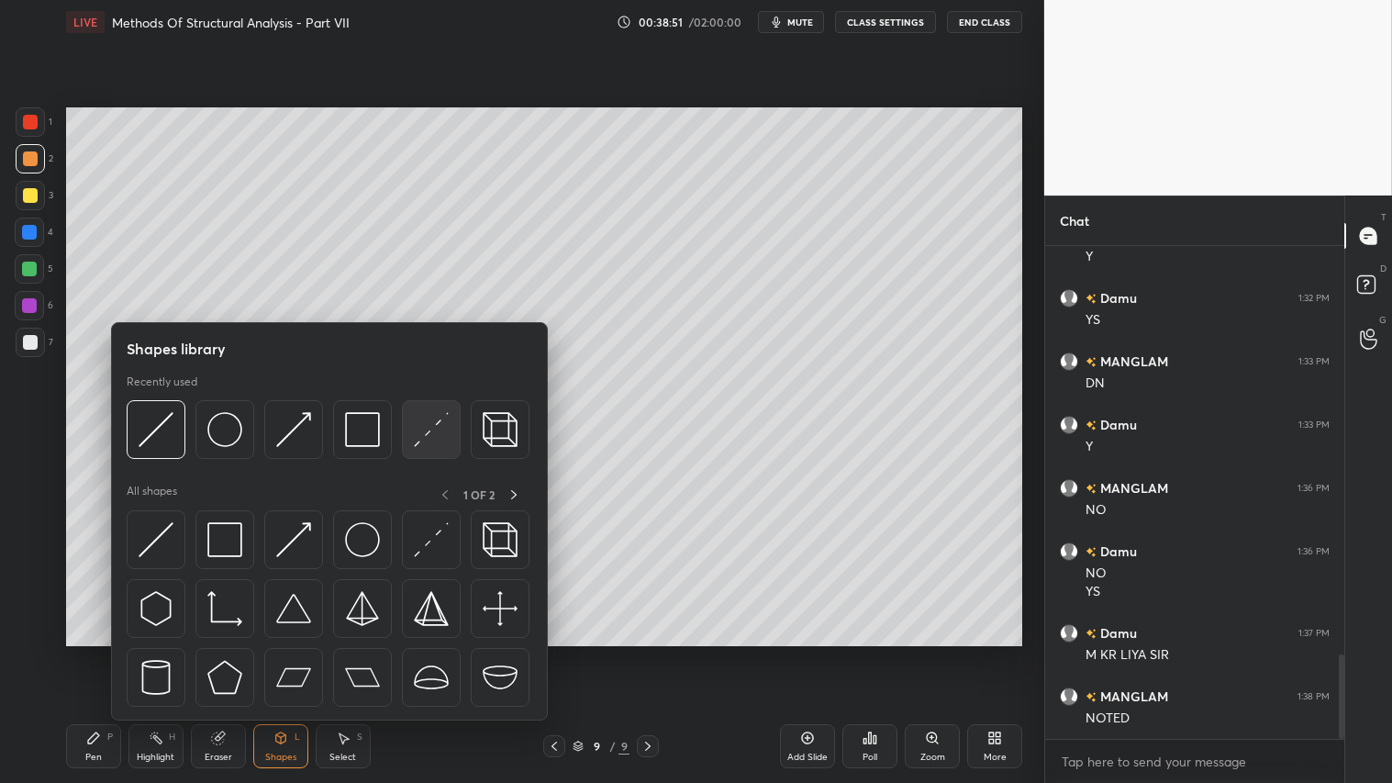
click at [447, 418] on img at bounding box center [431, 429] width 35 height 35
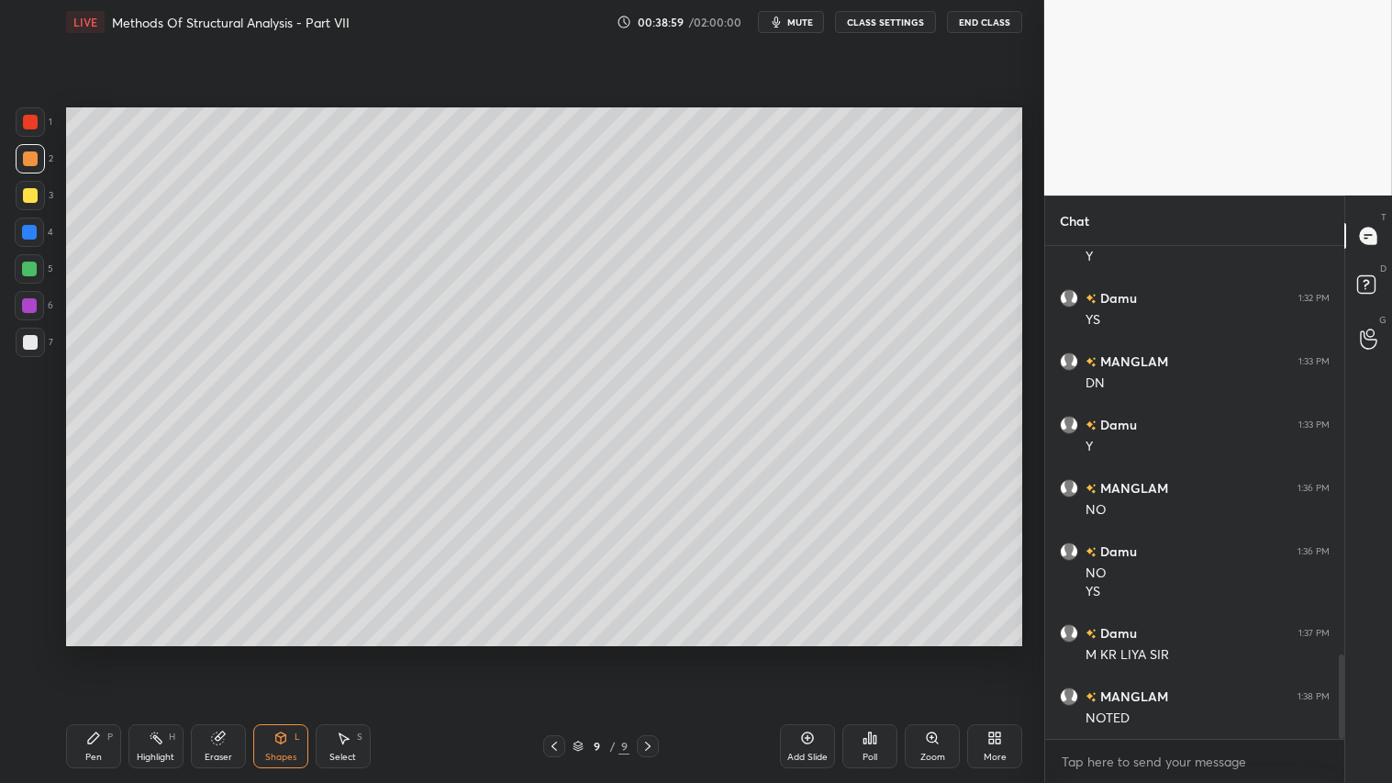
click at [299, 652] on div "L" at bounding box center [298, 736] width 6 height 9
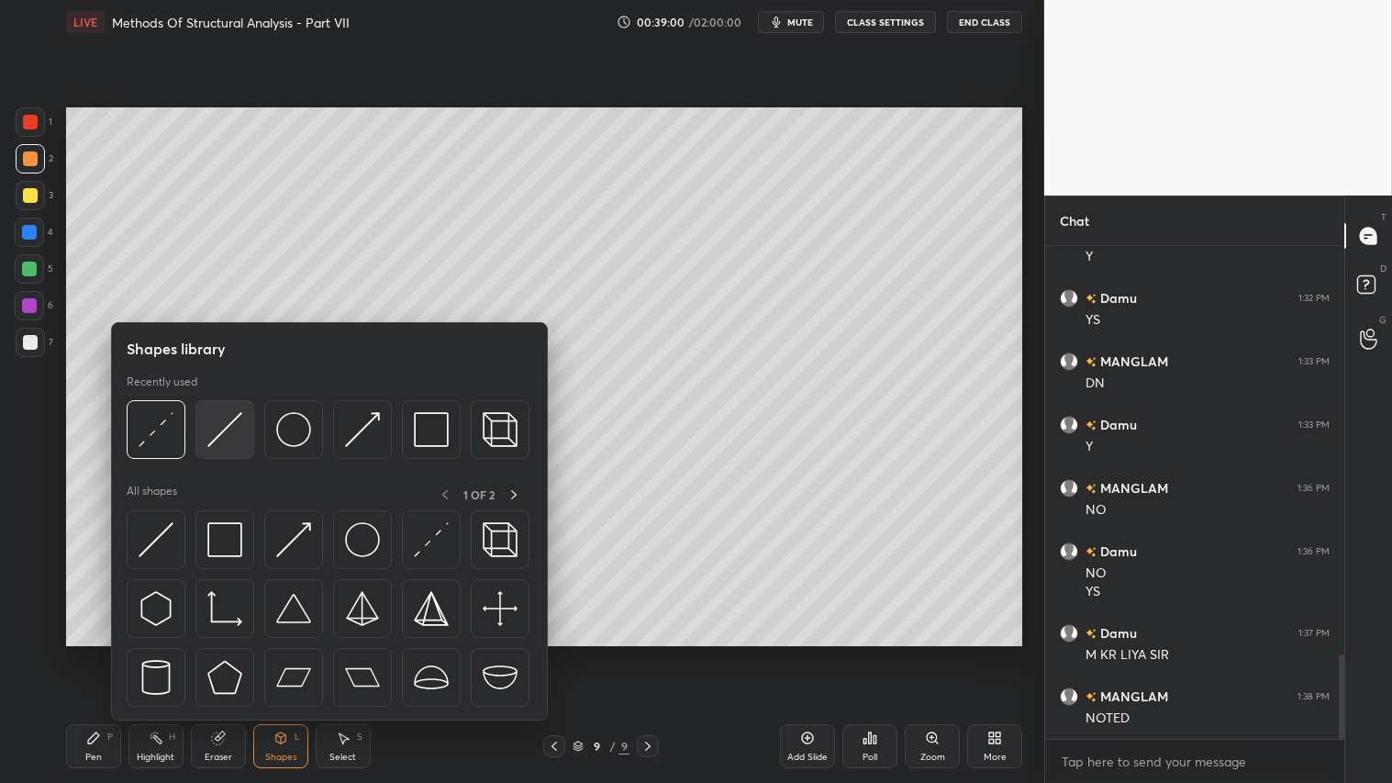
click at [234, 423] on img at bounding box center [224, 429] width 35 height 35
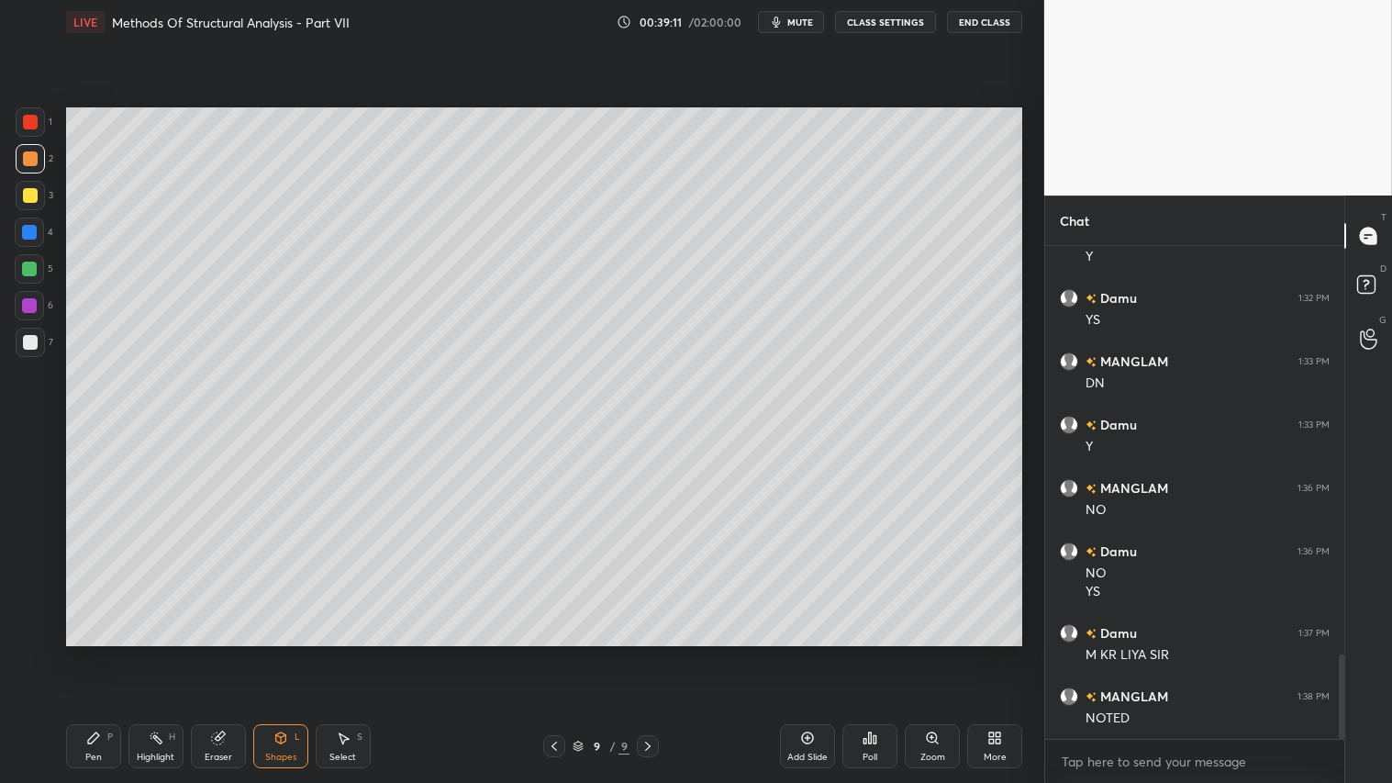
click at [114, 652] on div "Pen P" at bounding box center [93, 746] width 55 height 44
click at [273, 652] on div "Shapes" at bounding box center [280, 756] width 31 height 9
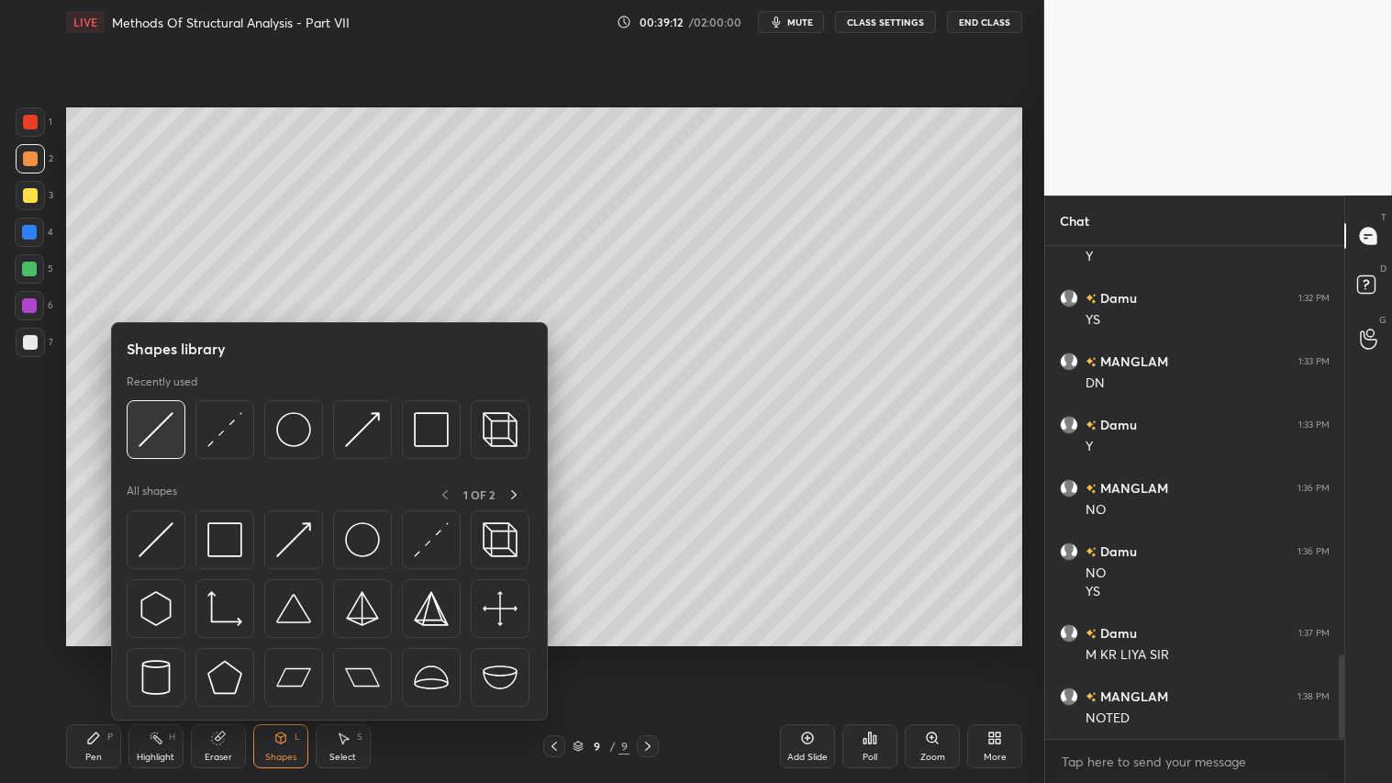
click at [150, 418] on img at bounding box center [156, 429] width 35 height 35
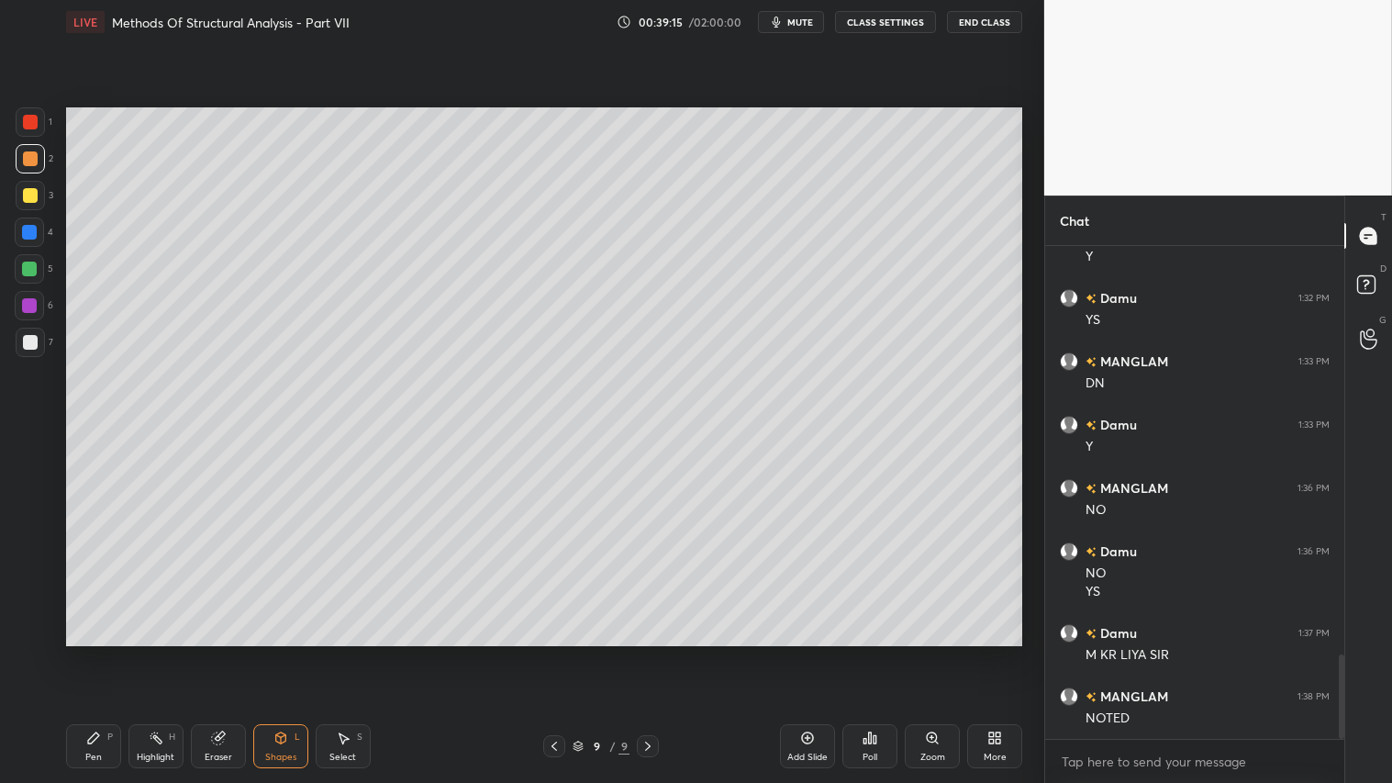
drag, startPoint x: 84, startPoint y: 750, endPoint x: 69, endPoint y: 672, distance: 79.4
click at [84, 652] on div "Pen P" at bounding box center [93, 746] width 55 height 44
click at [33, 593] on icon at bounding box center [29, 594] width 17 height 13
click at [290, 652] on div "Shapes L" at bounding box center [280, 746] width 55 height 44
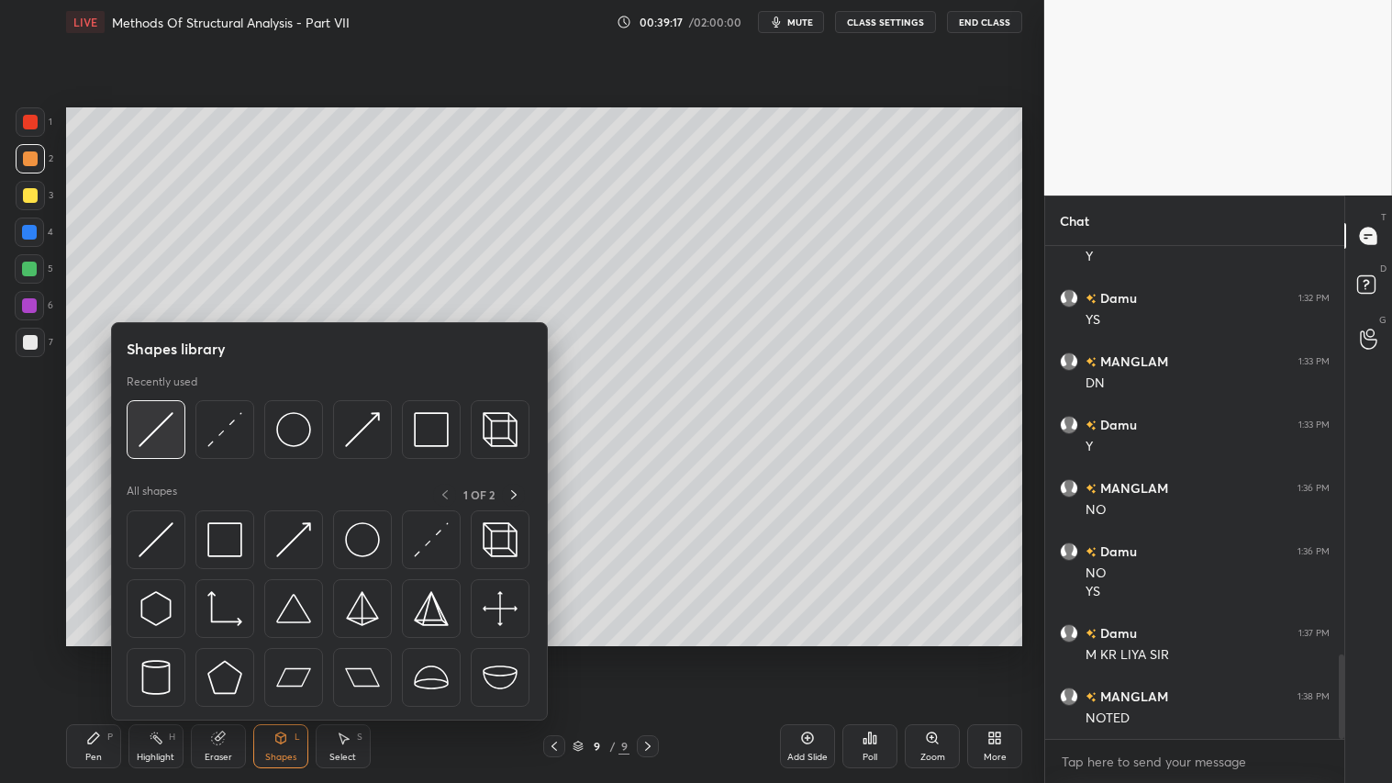
click at [166, 417] on img at bounding box center [156, 429] width 35 height 35
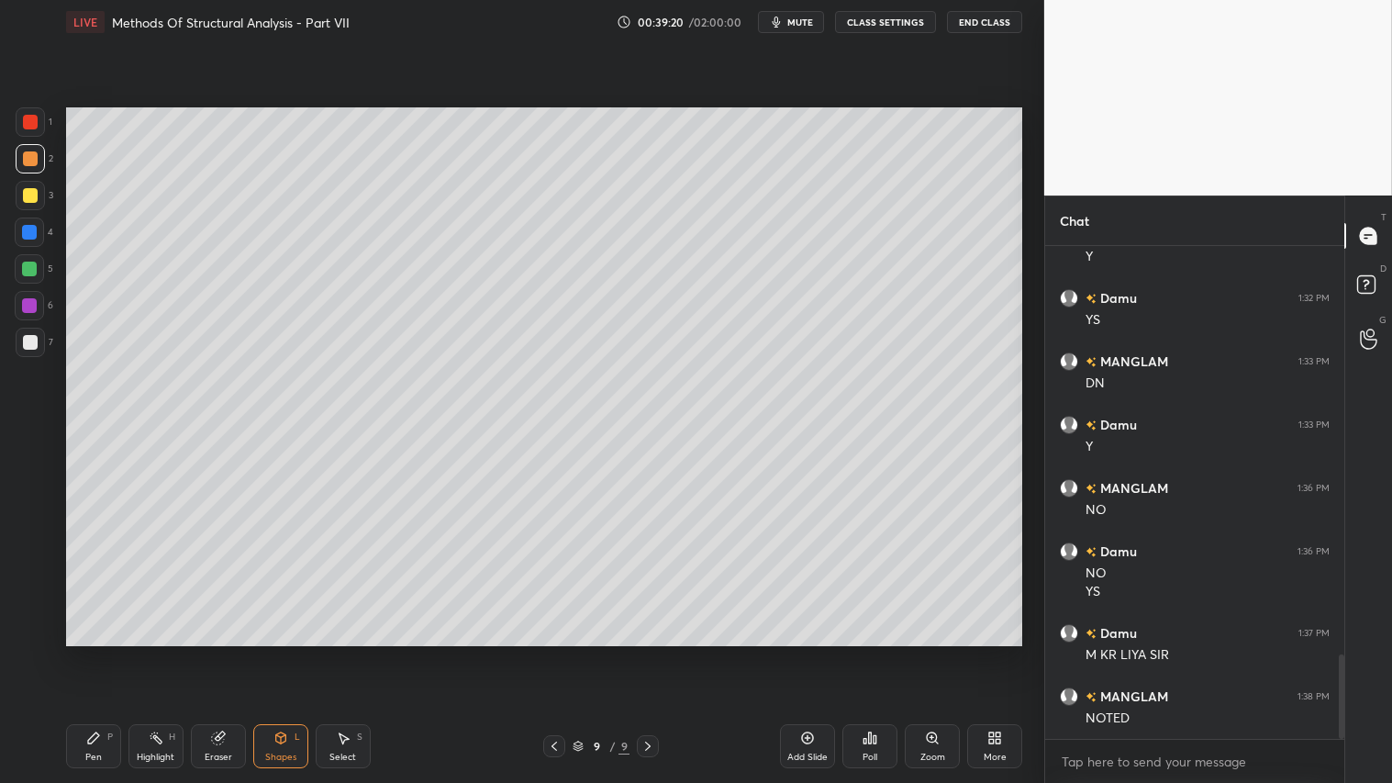
drag, startPoint x: 31, startPoint y: 188, endPoint x: 59, endPoint y: 193, distance: 27.9
click at [32, 188] on div at bounding box center [30, 195] width 15 height 15
click at [98, 652] on icon at bounding box center [93, 737] width 15 height 15
click at [294, 652] on div "Shapes L" at bounding box center [280, 746] width 55 height 44
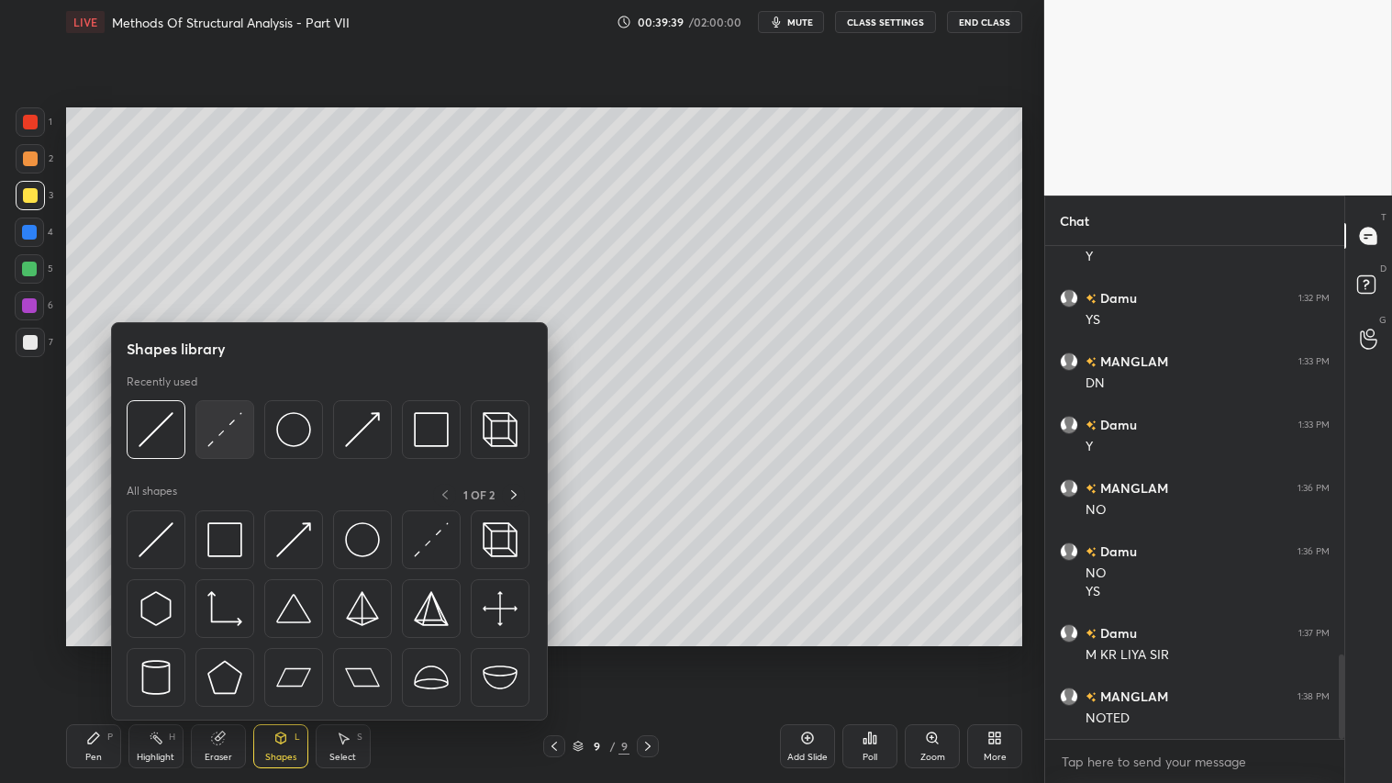
click at [207, 425] on img at bounding box center [224, 429] width 35 height 35
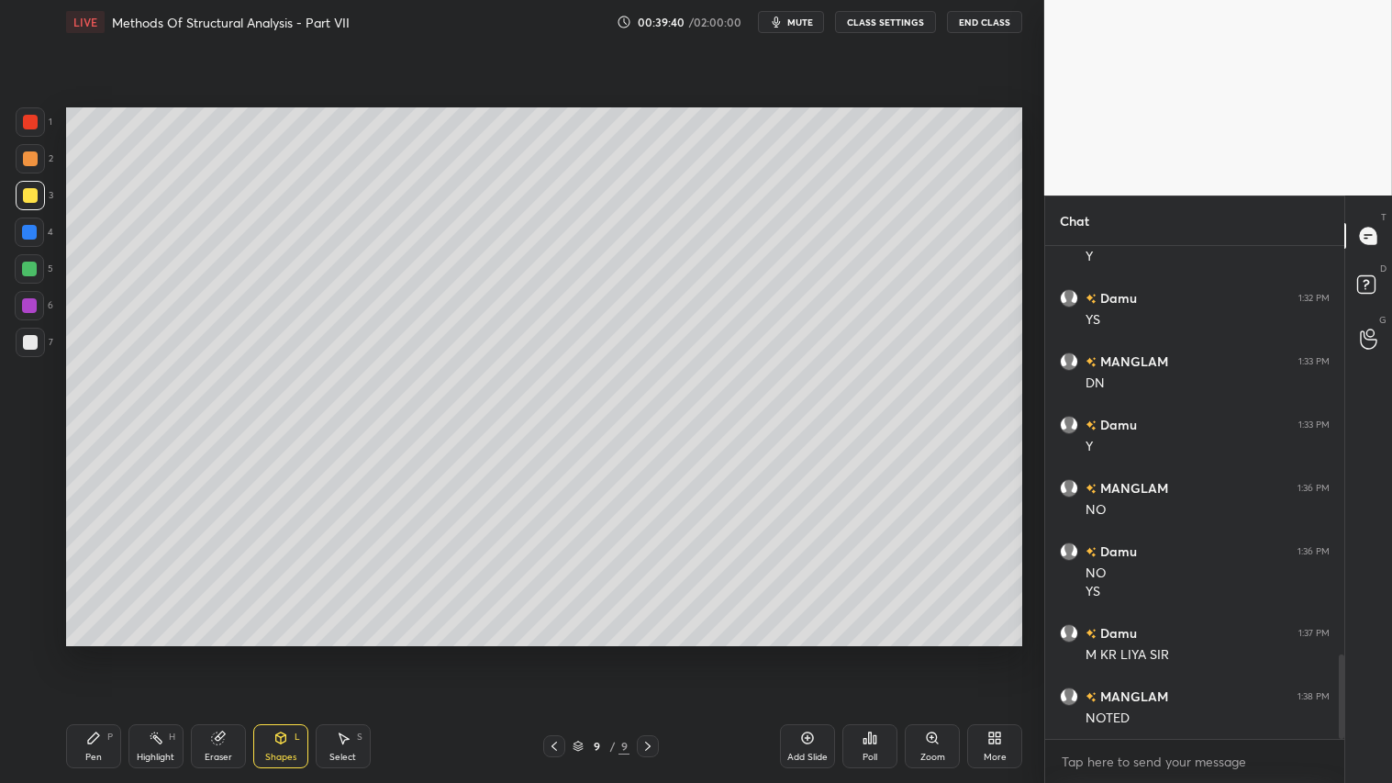
click at [31, 148] on div at bounding box center [30, 158] width 29 height 29
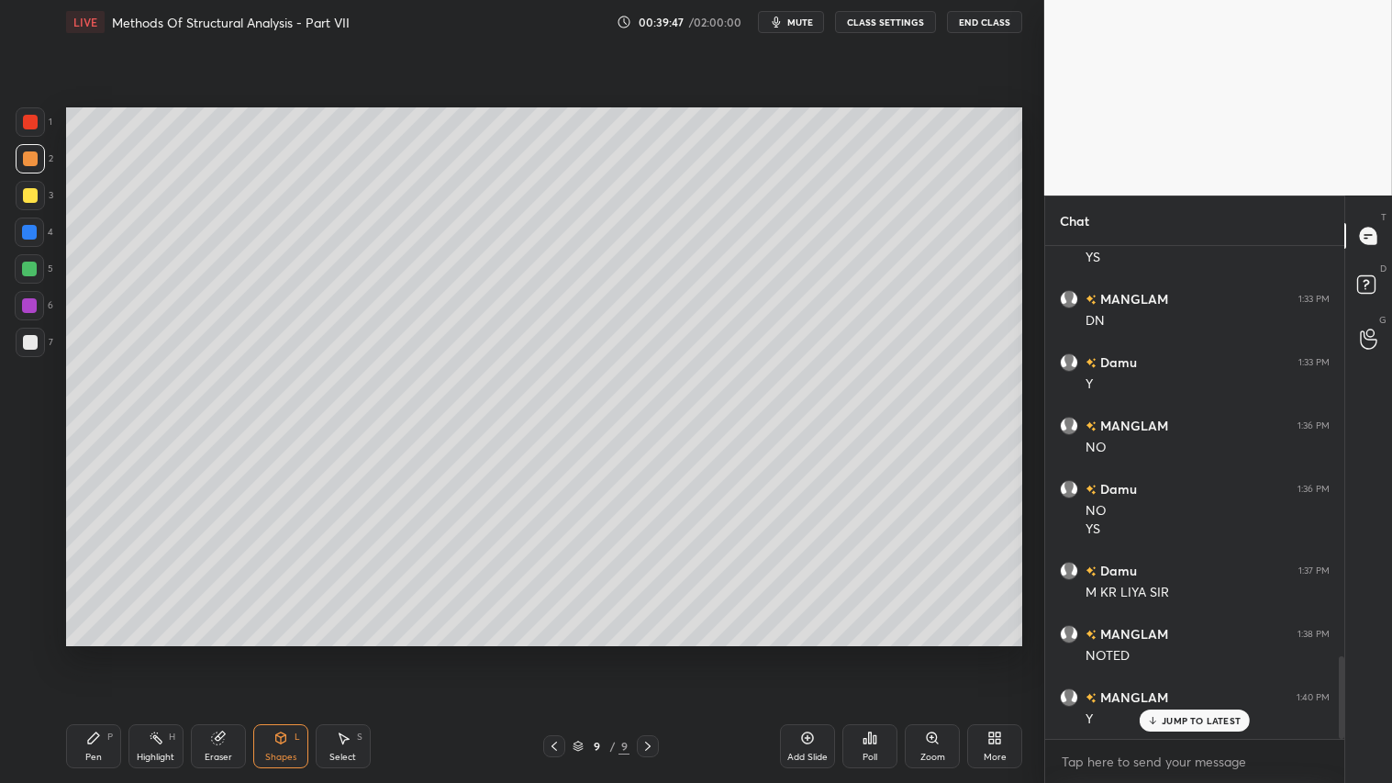
click at [95, 652] on icon at bounding box center [93, 737] width 15 height 15
click at [283, 652] on div "Shapes L" at bounding box center [280, 746] width 55 height 44
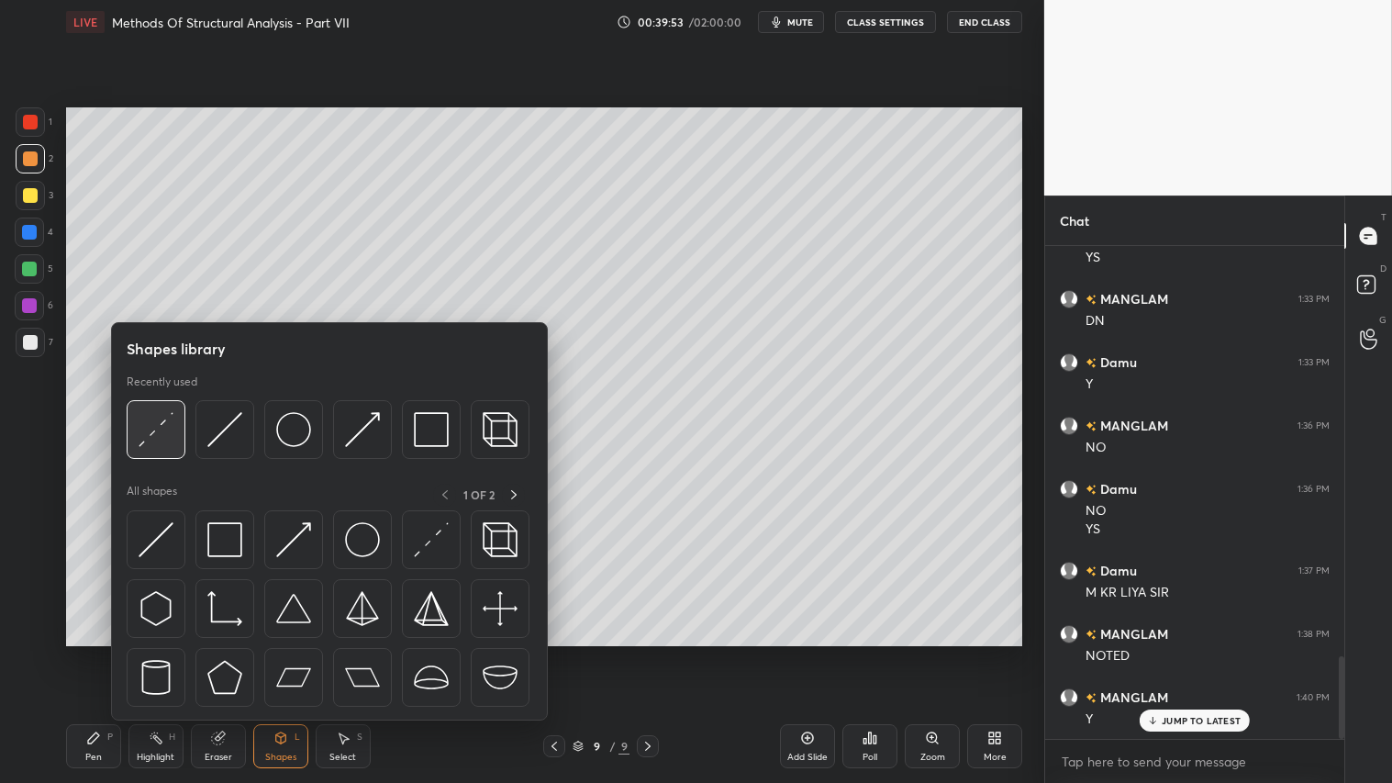
click at [153, 422] on img at bounding box center [156, 429] width 35 height 35
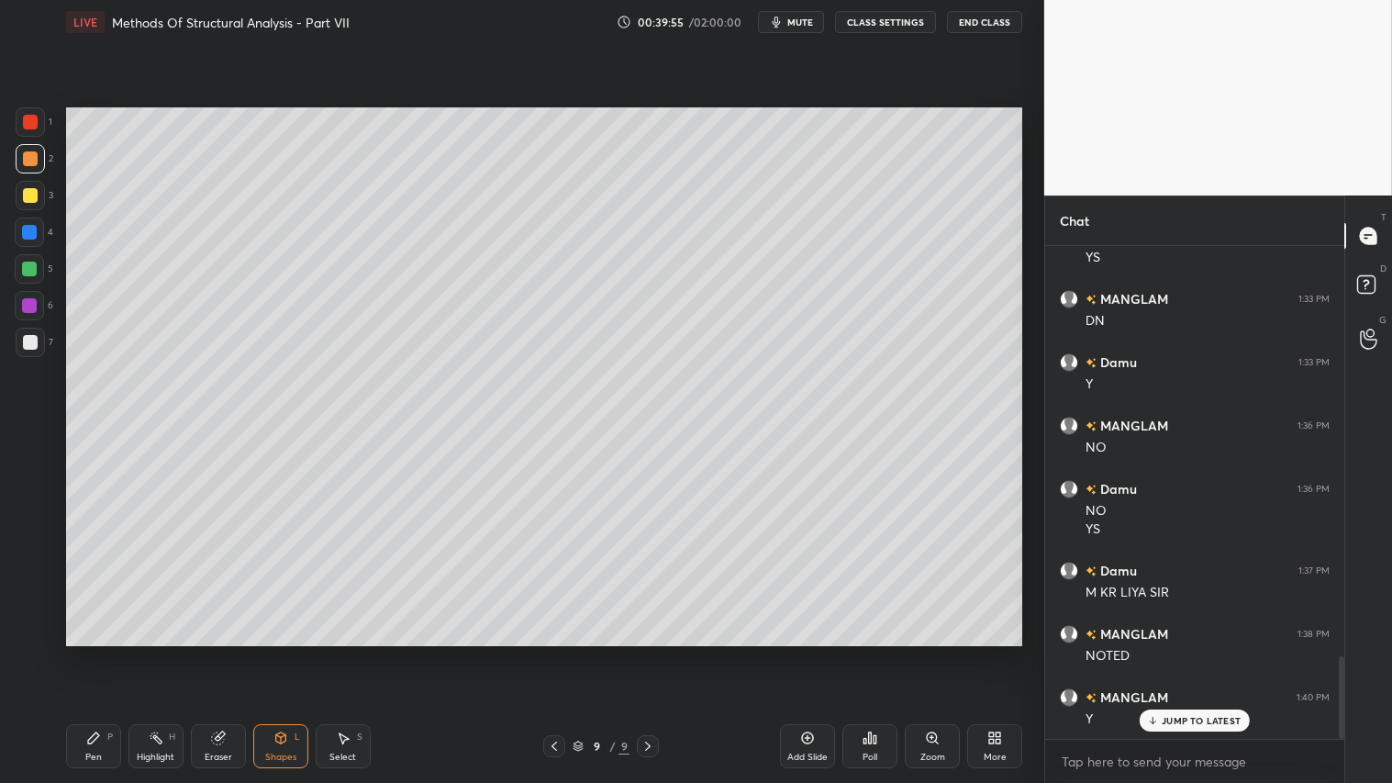
click at [39, 117] on div at bounding box center [30, 121] width 29 height 29
click at [34, 340] on div at bounding box center [30, 342] width 15 height 15
click at [281, 652] on div "Shapes L" at bounding box center [280, 746] width 55 height 44
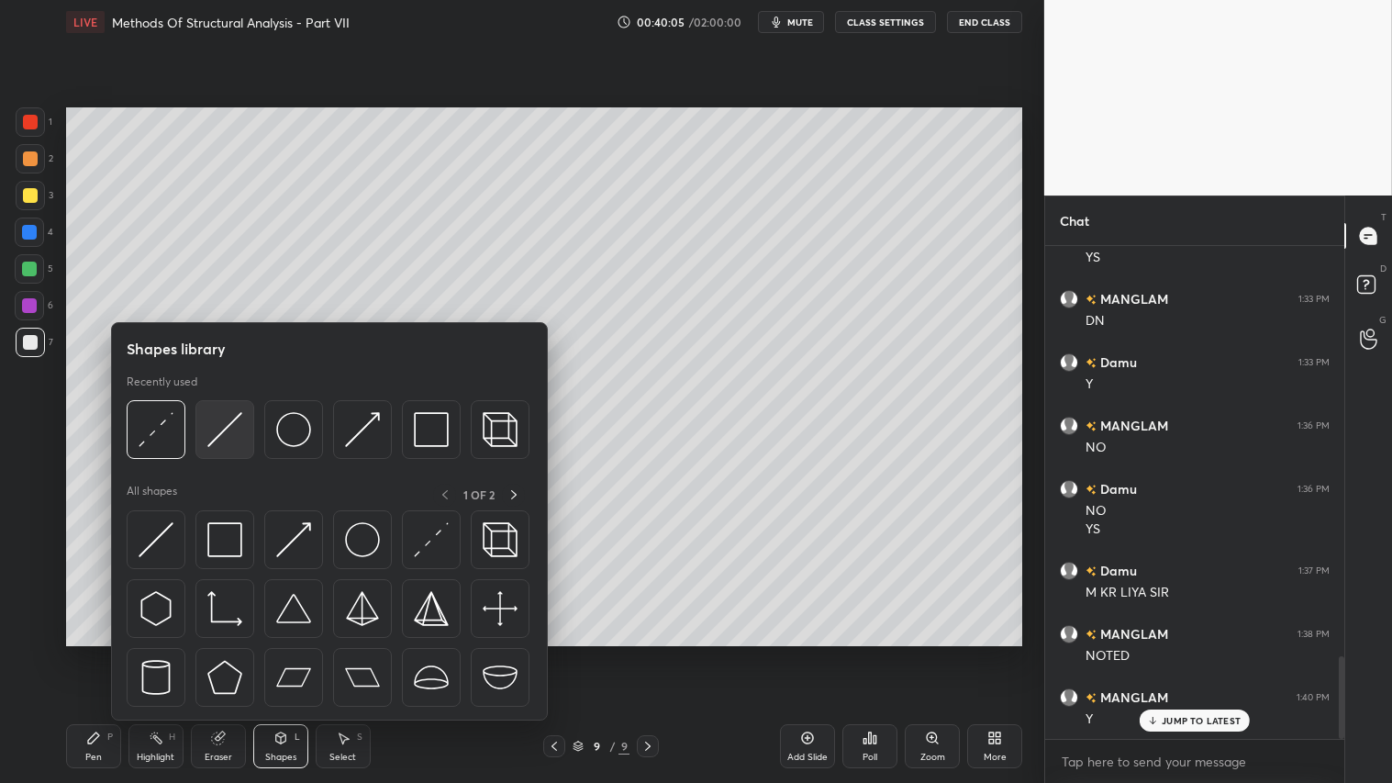
click at [220, 431] on img at bounding box center [224, 429] width 35 height 35
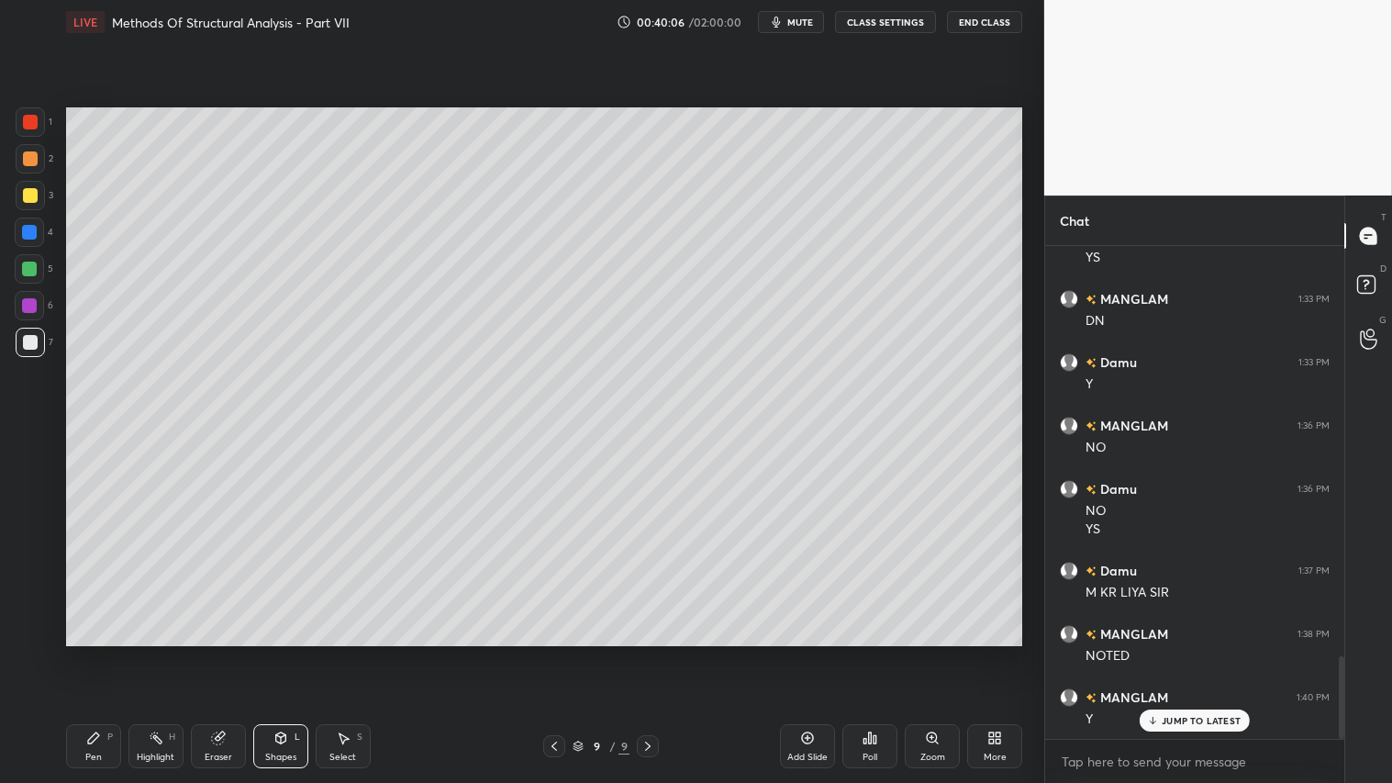
click at [39, 117] on div at bounding box center [30, 121] width 29 height 29
click at [289, 652] on div "Shapes L" at bounding box center [280, 746] width 55 height 44
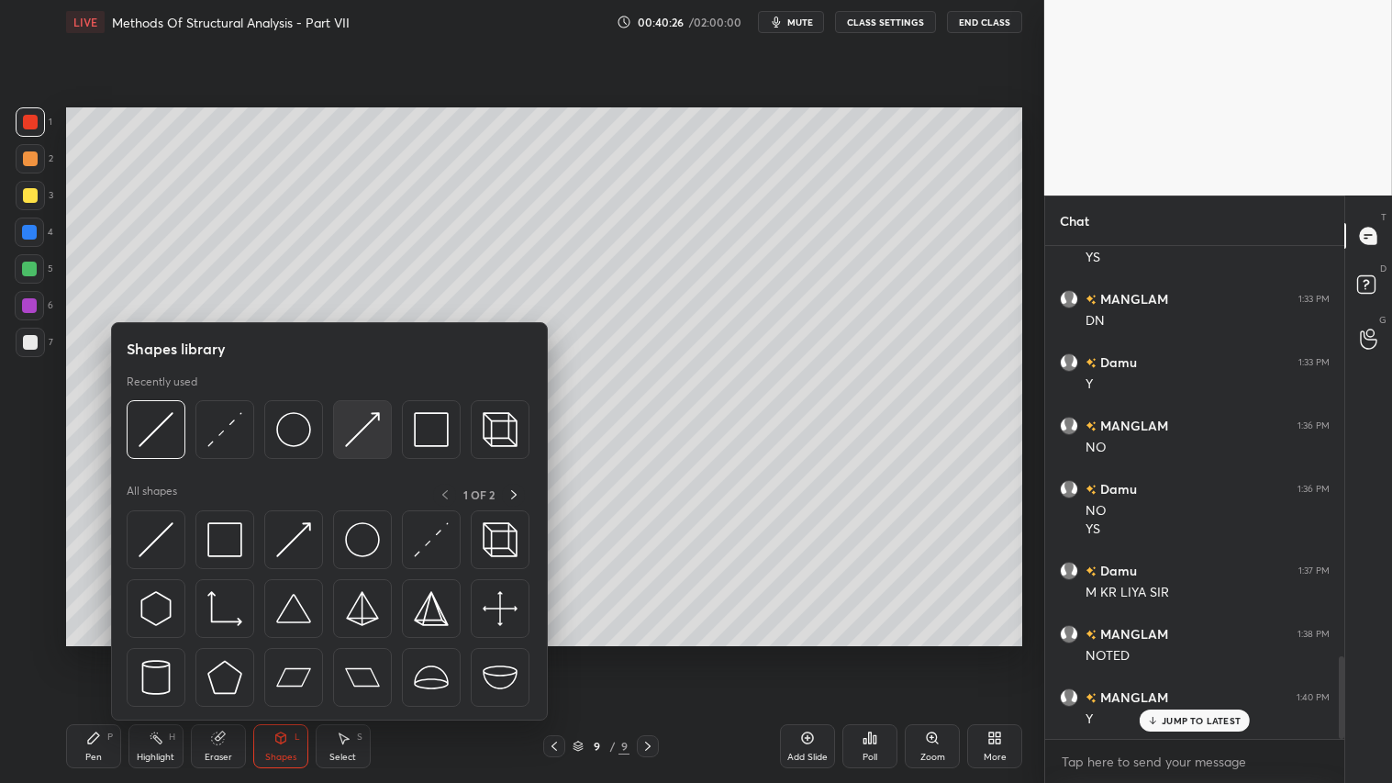
click at [361, 426] on img at bounding box center [362, 429] width 35 height 35
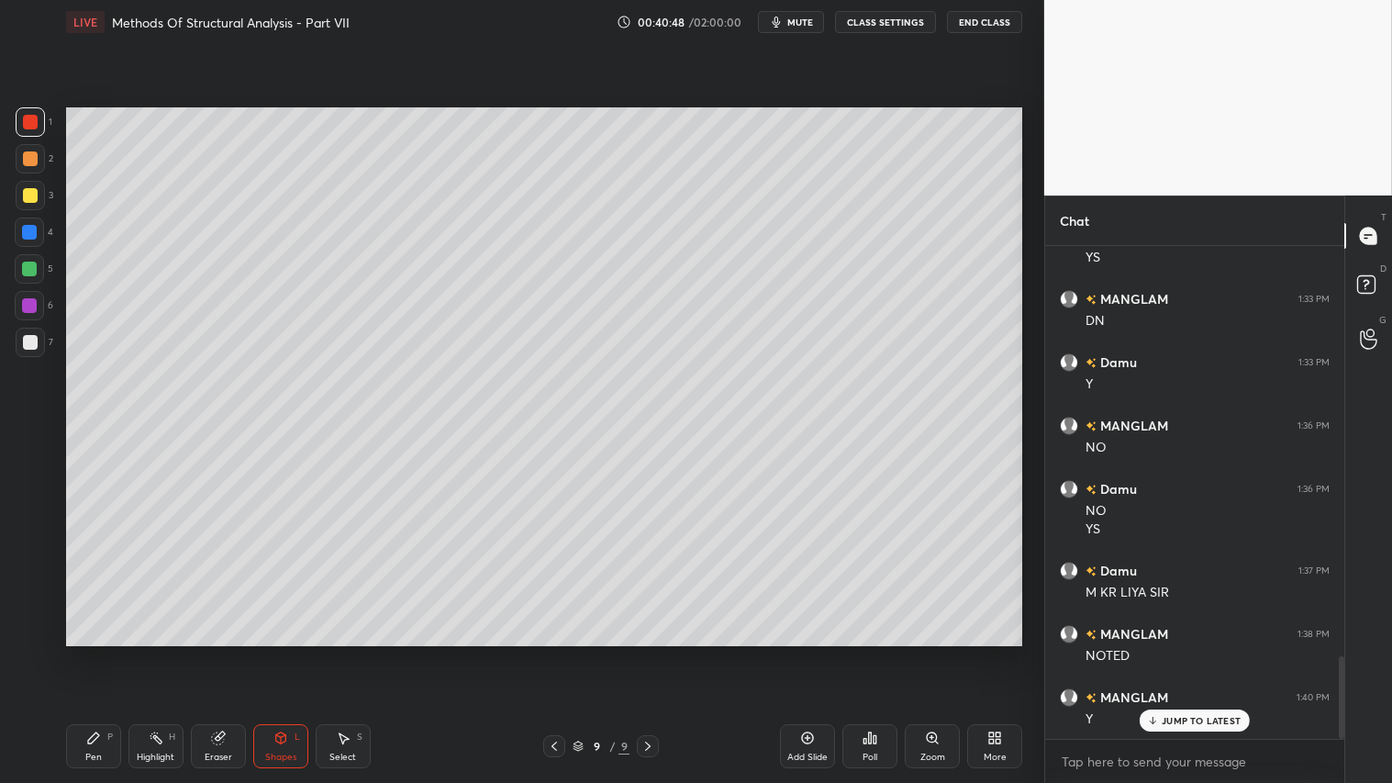
scroll to position [2511, 0]
click at [217, 652] on div "Eraser" at bounding box center [219, 756] width 28 height 9
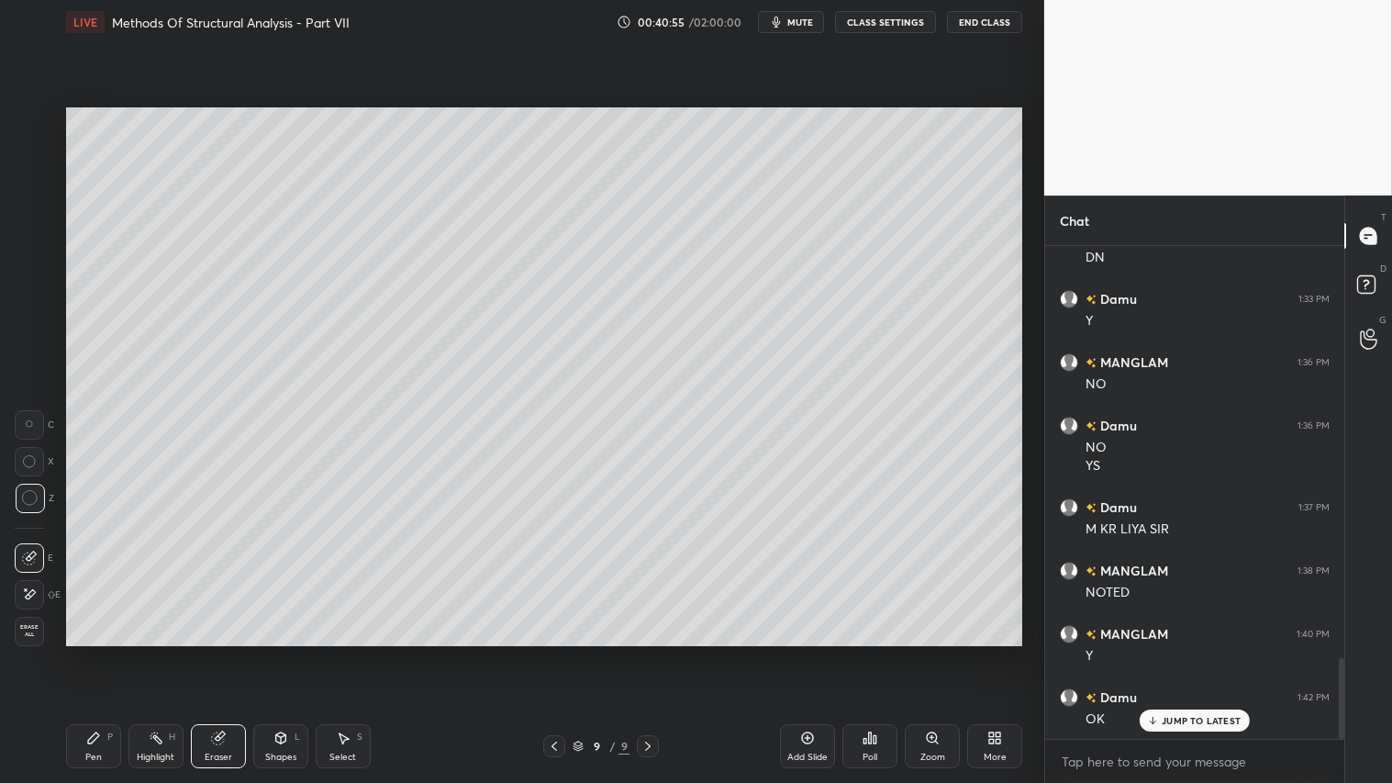
click at [29, 410] on div at bounding box center [29, 424] width 29 height 29
click at [295, 652] on div "Shapes" at bounding box center [280, 756] width 31 height 9
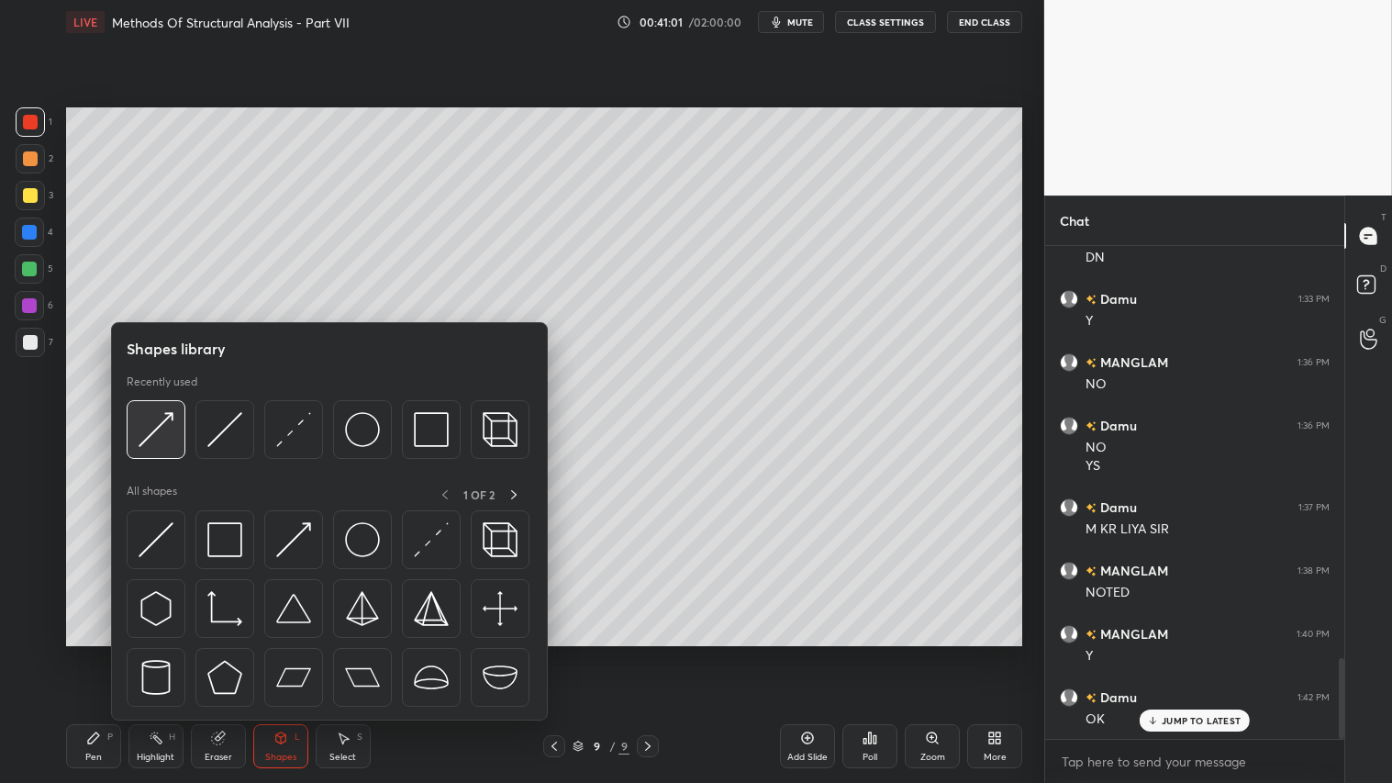
click at [168, 415] on img at bounding box center [156, 429] width 35 height 35
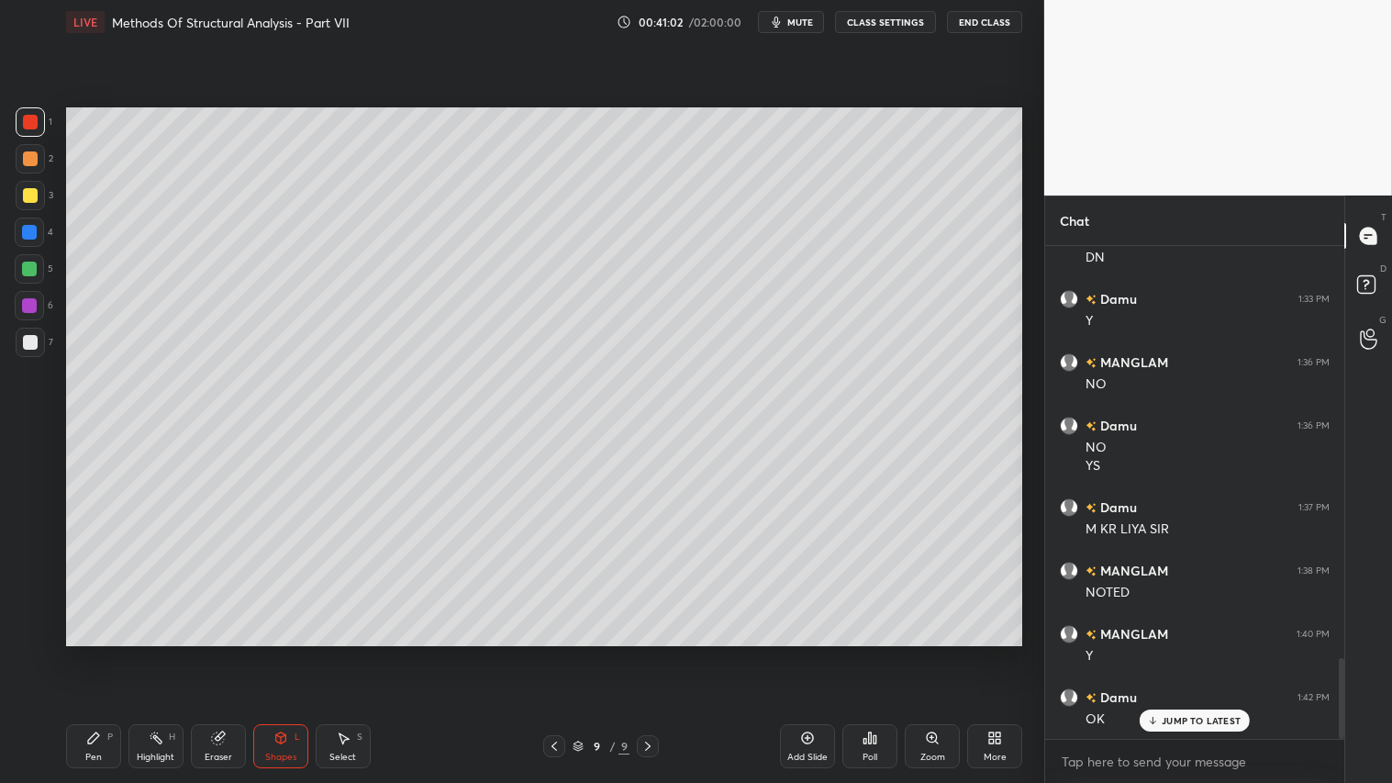
click at [85, 652] on div "Pen P Highlight H Eraser Shapes L Select S 9 / 9 Add Slide Poll Zoom More" at bounding box center [544, 745] width 956 height 73
click at [96, 652] on div "Pen P" at bounding box center [93, 746] width 55 height 44
drag, startPoint x: 276, startPoint y: 749, endPoint x: 270, endPoint y: 726, distance: 23.8
click at [273, 652] on div "Shapes L" at bounding box center [280, 746] width 55 height 44
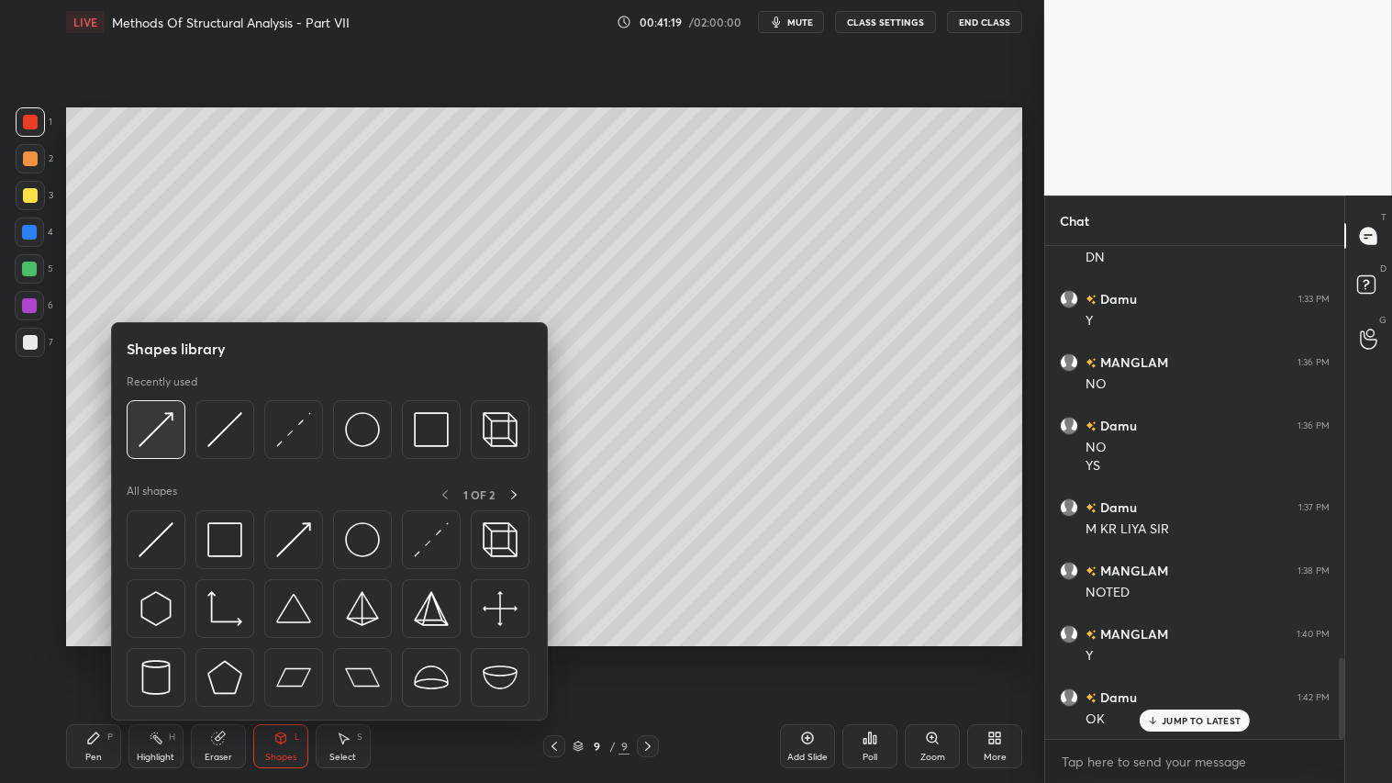
click at [165, 429] on img at bounding box center [156, 429] width 35 height 35
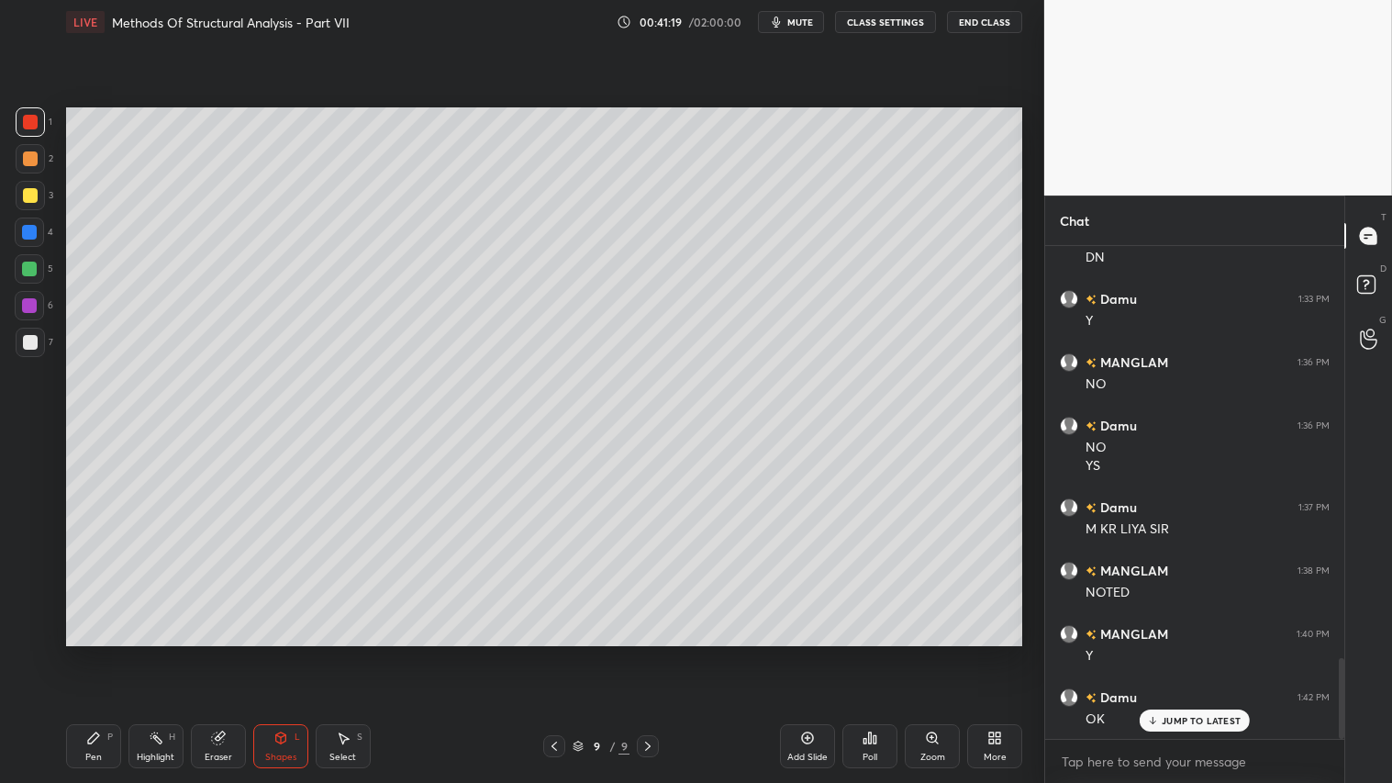
drag, startPoint x: 29, startPoint y: 207, endPoint x: 39, endPoint y: 206, distance: 9.2
click at [32, 208] on div at bounding box center [30, 195] width 29 height 29
drag, startPoint x: 29, startPoint y: 224, endPoint x: 49, endPoint y: 223, distance: 19.3
click at [29, 223] on div at bounding box center [29, 231] width 29 height 29
click at [101, 652] on div "Pen P" at bounding box center [93, 746] width 55 height 44
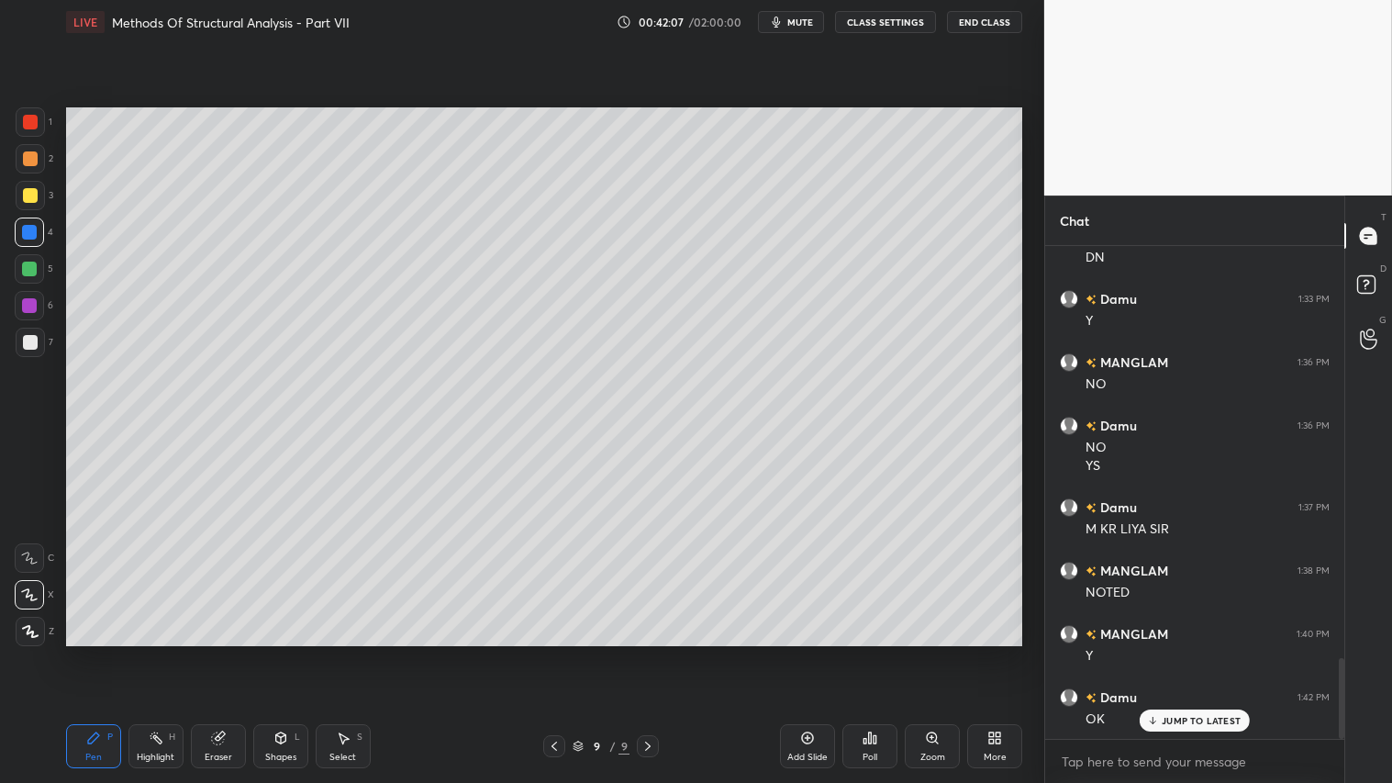
click at [294, 652] on div "Shapes L" at bounding box center [280, 746] width 55 height 44
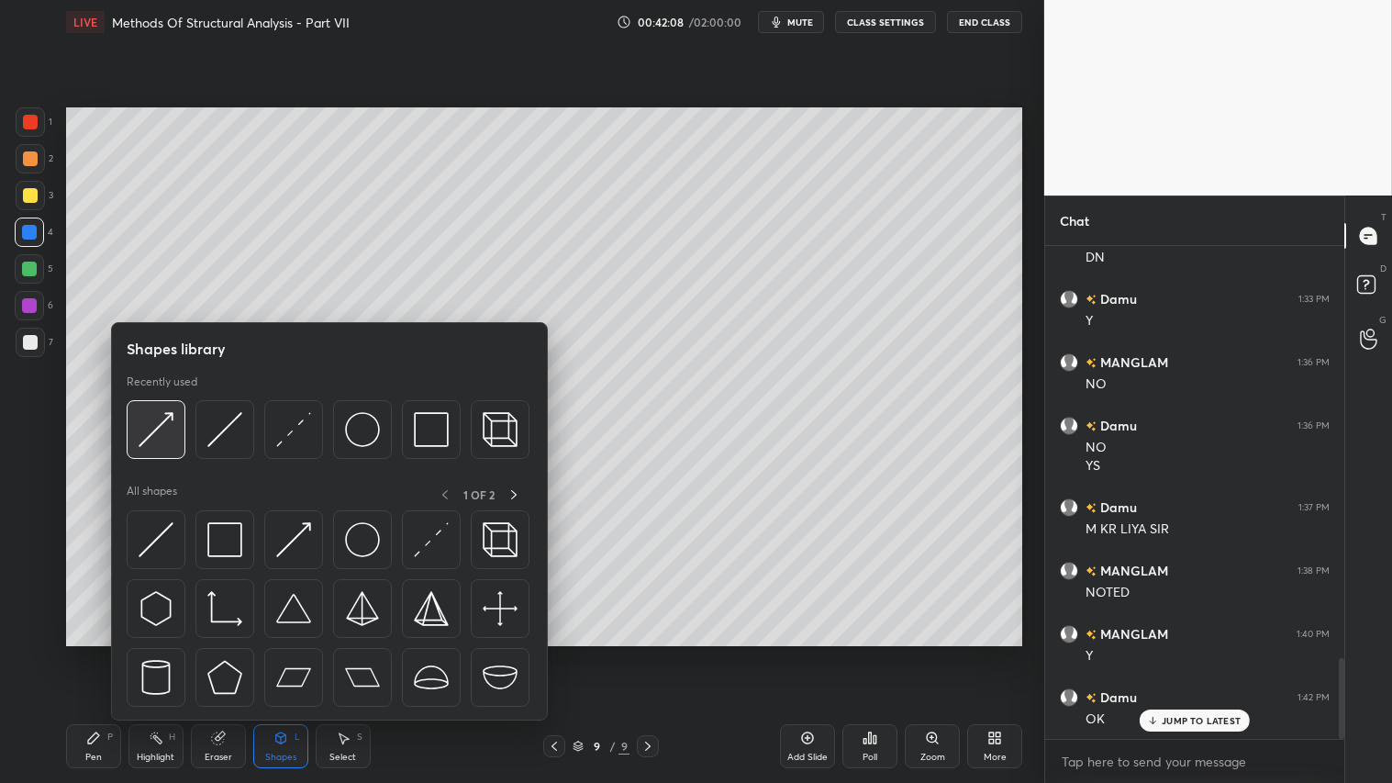
click at [151, 431] on img at bounding box center [156, 429] width 35 height 35
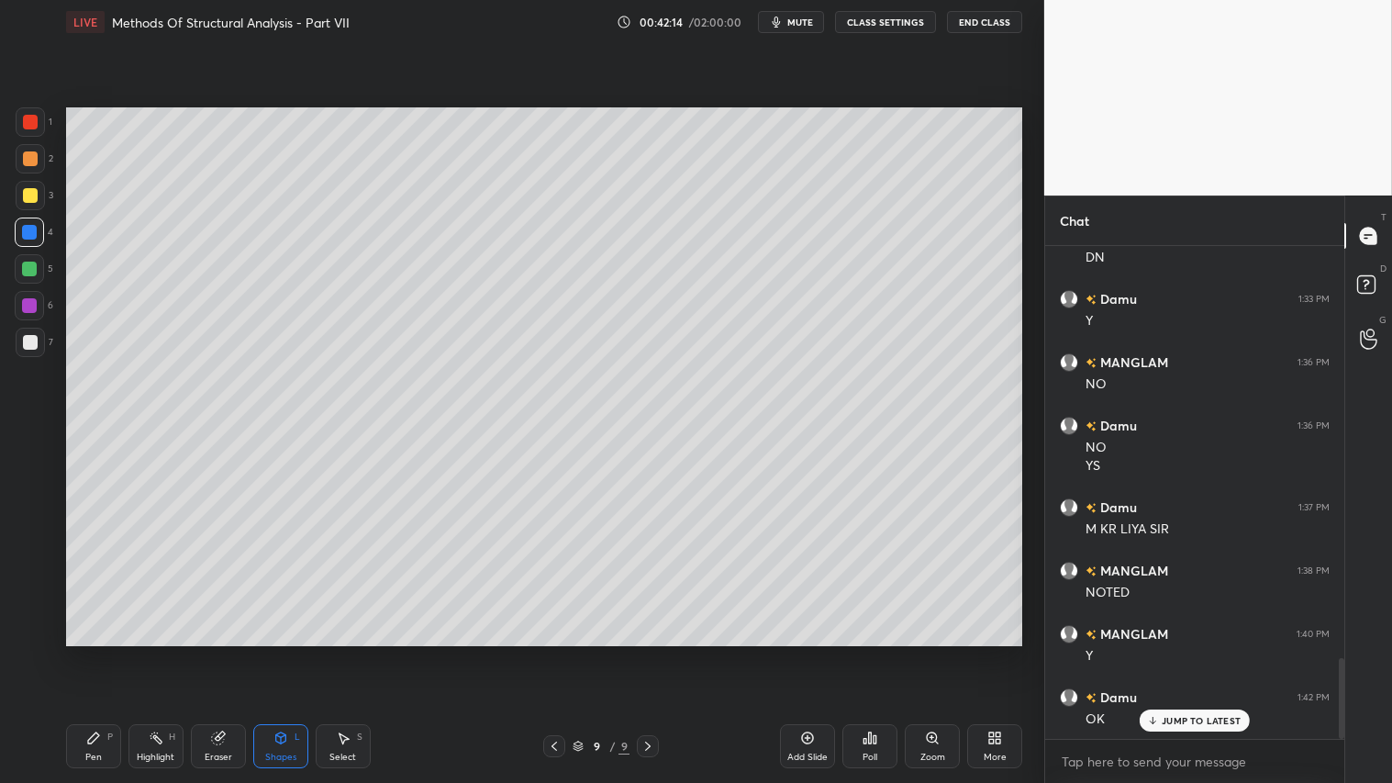
click at [105, 652] on div "Pen P" at bounding box center [93, 746] width 55 height 44
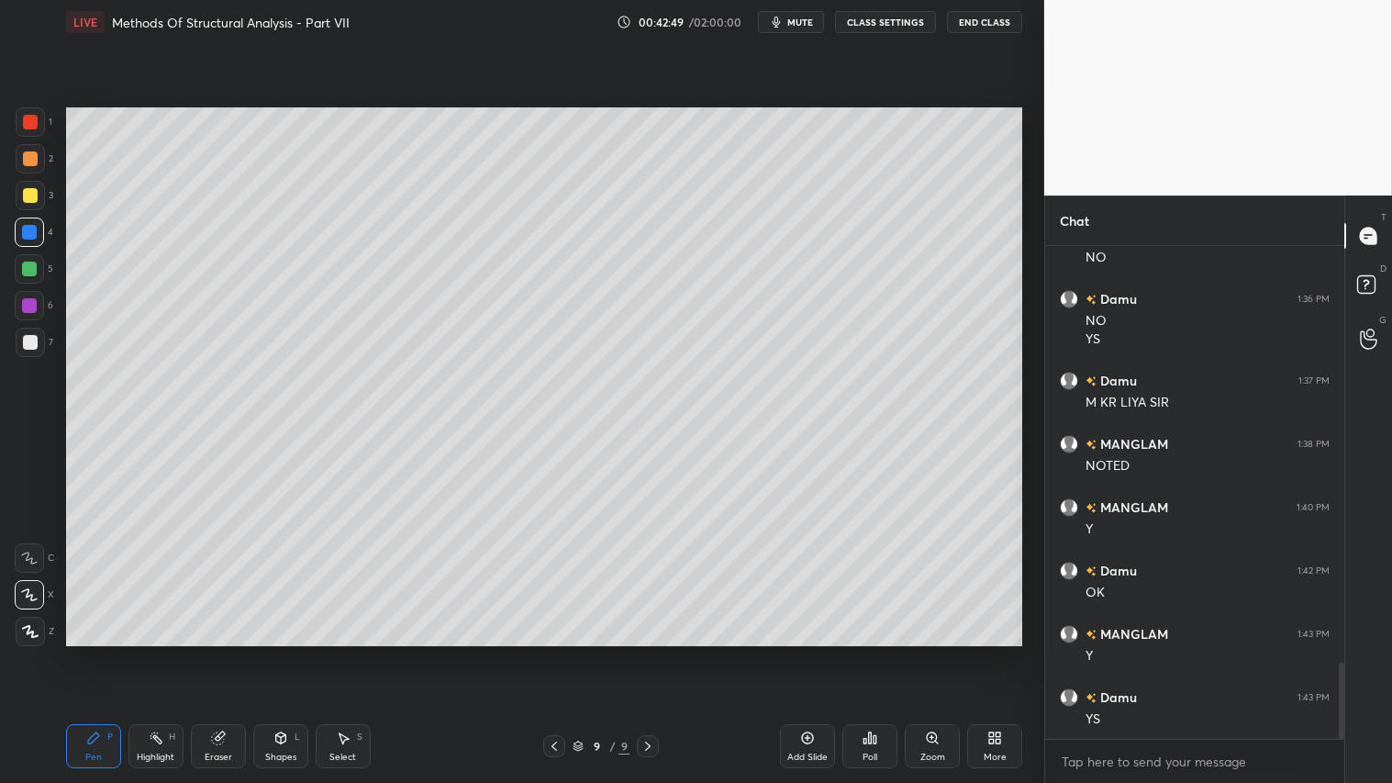
scroll to position [2702, 0]
drag, startPoint x: 286, startPoint y: 751, endPoint x: 287, endPoint y: 741, distance: 9.2
click at [287, 652] on div "Shapes L" at bounding box center [280, 746] width 55 height 44
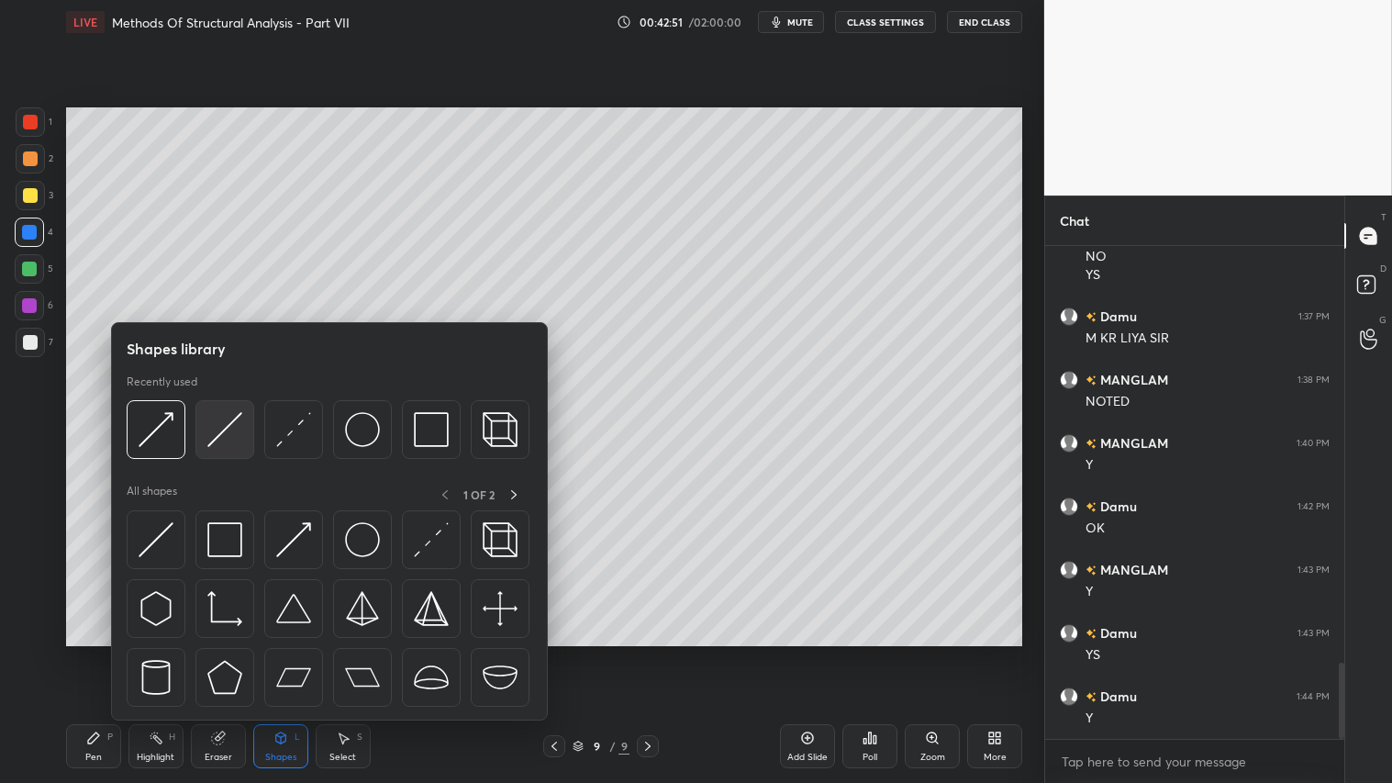
click at [225, 426] on img at bounding box center [224, 429] width 35 height 35
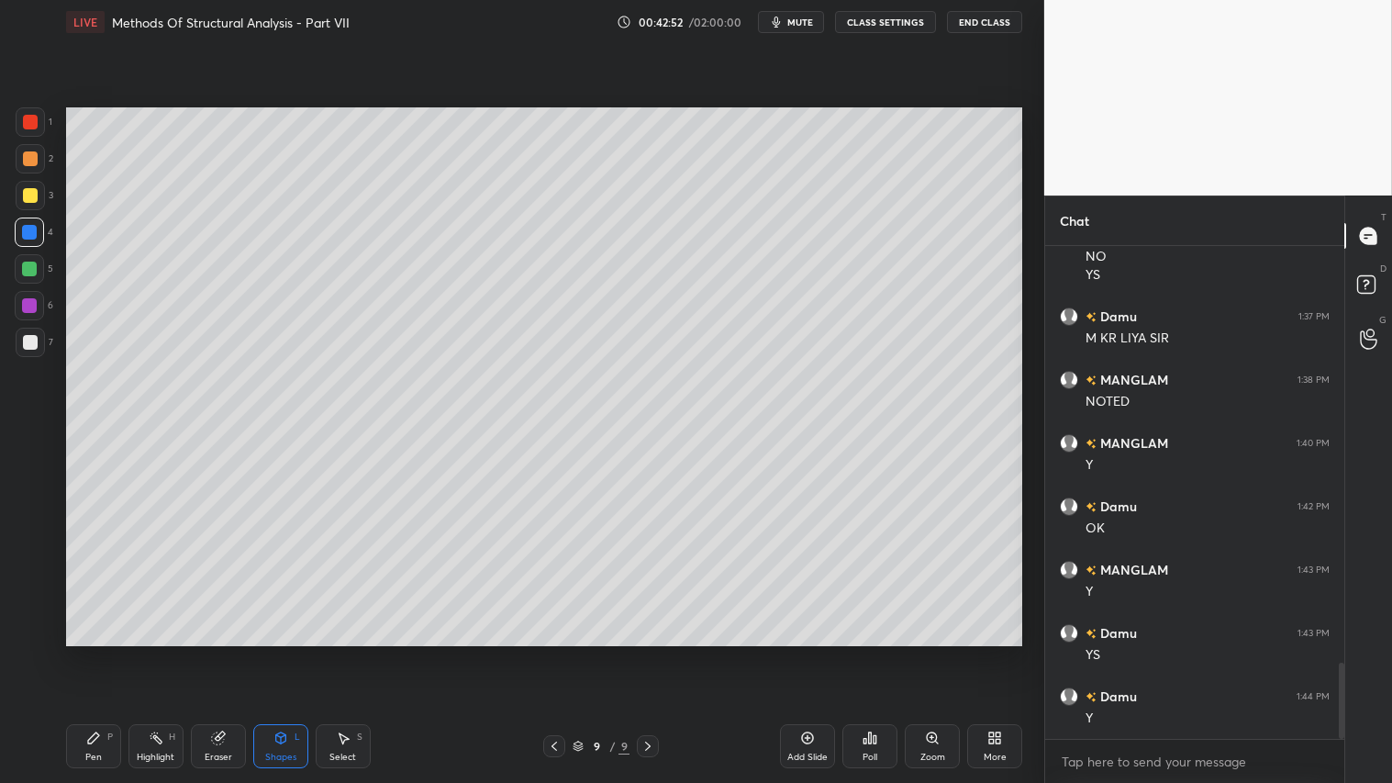
drag, startPoint x: 26, startPoint y: 193, endPoint x: 62, endPoint y: 197, distance: 37.0
click at [28, 193] on div at bounding box center [30, 195] width 15 height 15
drag, startPoint x: 92, startPoint y: 740, endPoint x: 195, endPoint y: 656, distance: 132.4
click at [96, 652] on icon at bounding box center [93, 737] width 11 height 11
click at [226, 652] on div "Eraser" at bounding box center [218, 746] width 55 height 44
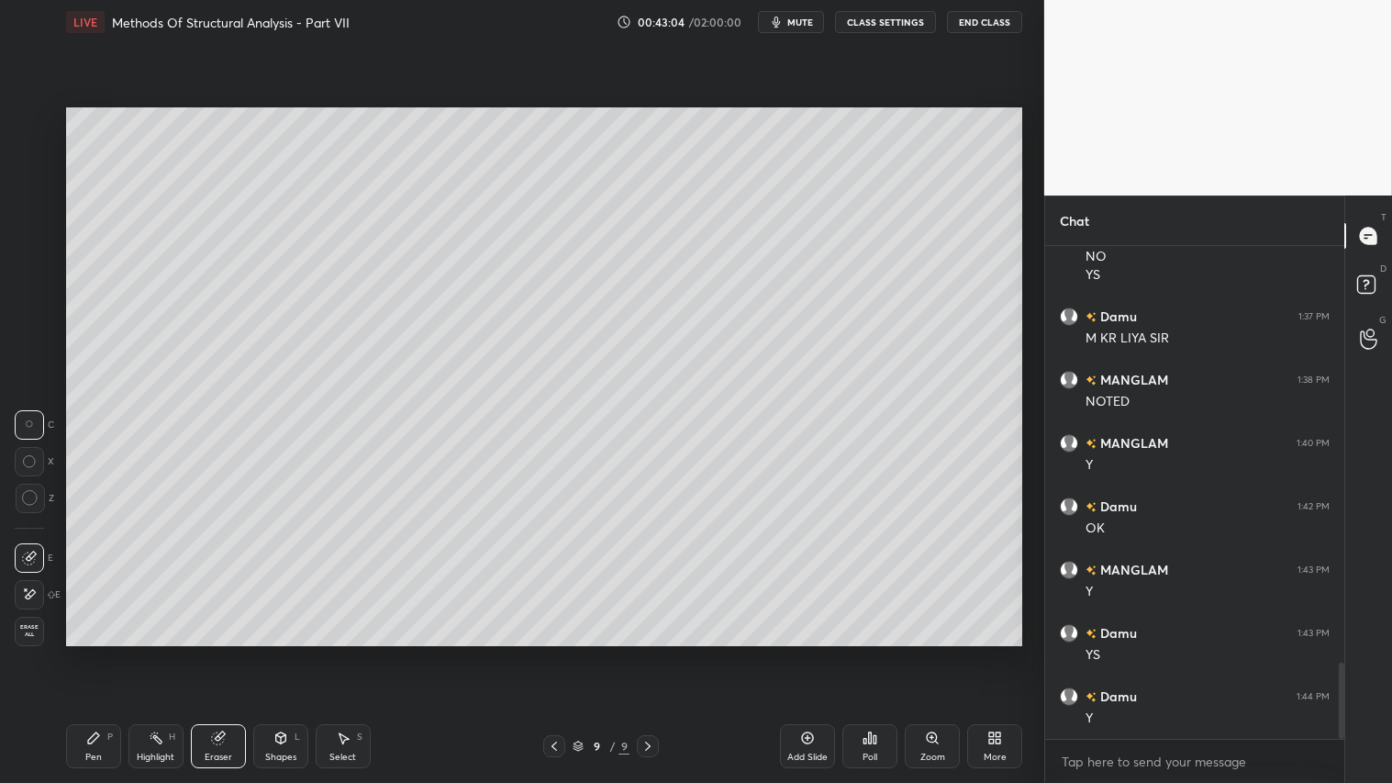
click at [95, 652] on div "Pen P" at bounding box center [93, 746] width 55 height 44
click at [278, 652] on icon at bounding box center [280, 737] width 10 height 11
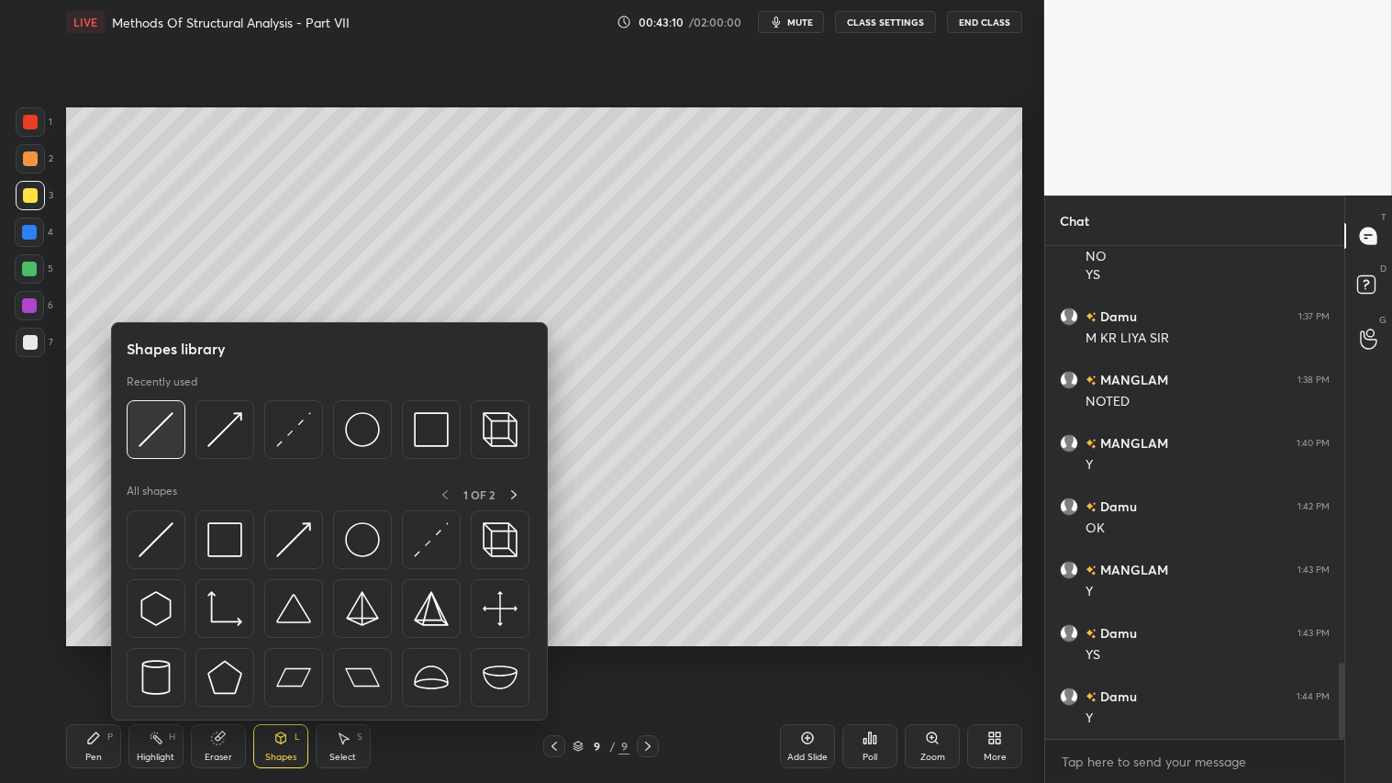
click at [156, 420] on img at bounding box center [156, 429] width 35 height 35
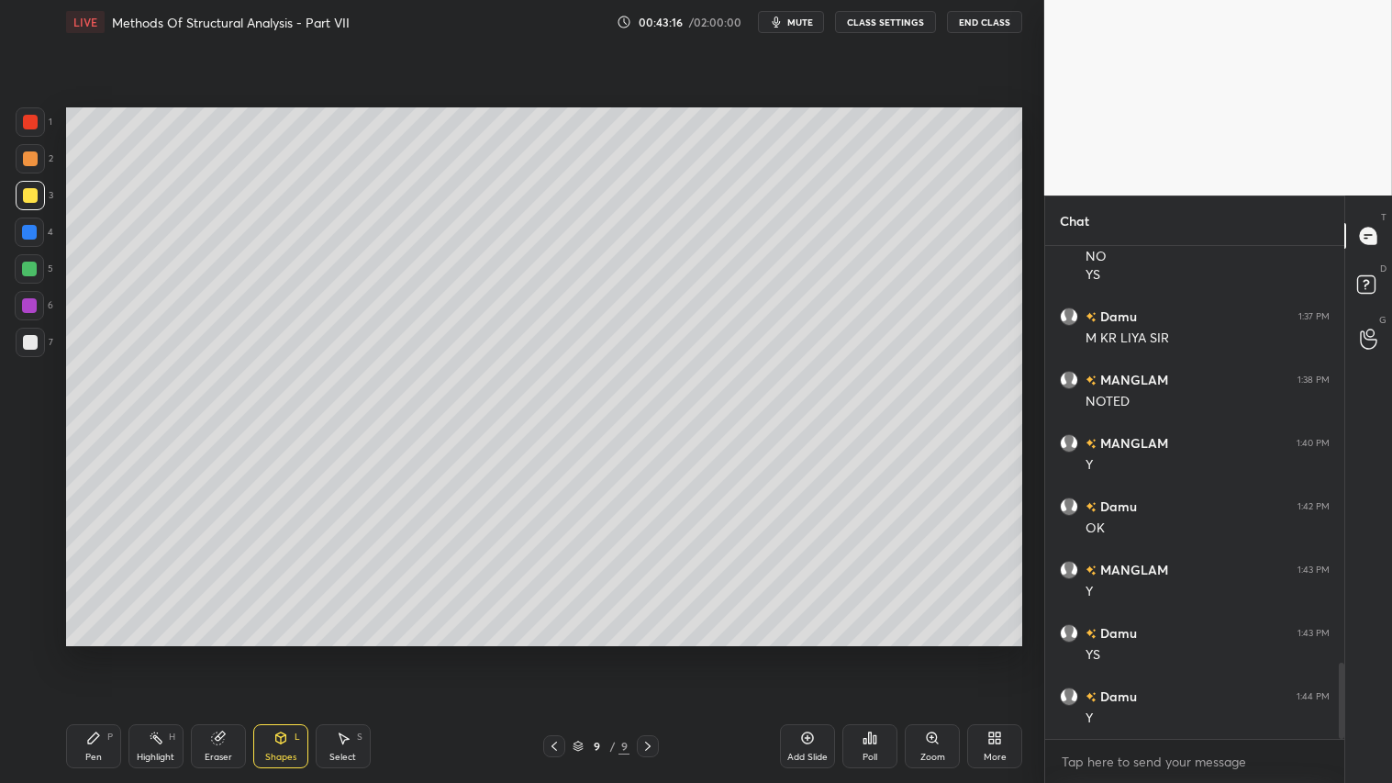
drag, startPoint x: 99, startPoint y: 728, endPoint x: 115, endPoint y: 694, distance: 37.4
click at [99, 652] on div "Pen P Highlight H Eraser Shapes L Select S 9 / 9 Add Slide Poll Zoom More" at bounding box center [544, 745] width 956 height 73
click at [84, 652] on div "Pen P" at bounding box center [93, 746] width 55 height 44
click at [105, 652] on div "Pen P" at bounding box center [93, 746] width 55 height 44
drag, startPoint x: 220, startPoint y: 740, endPoint x: 263, endPoint y: 695, distance: 63.0
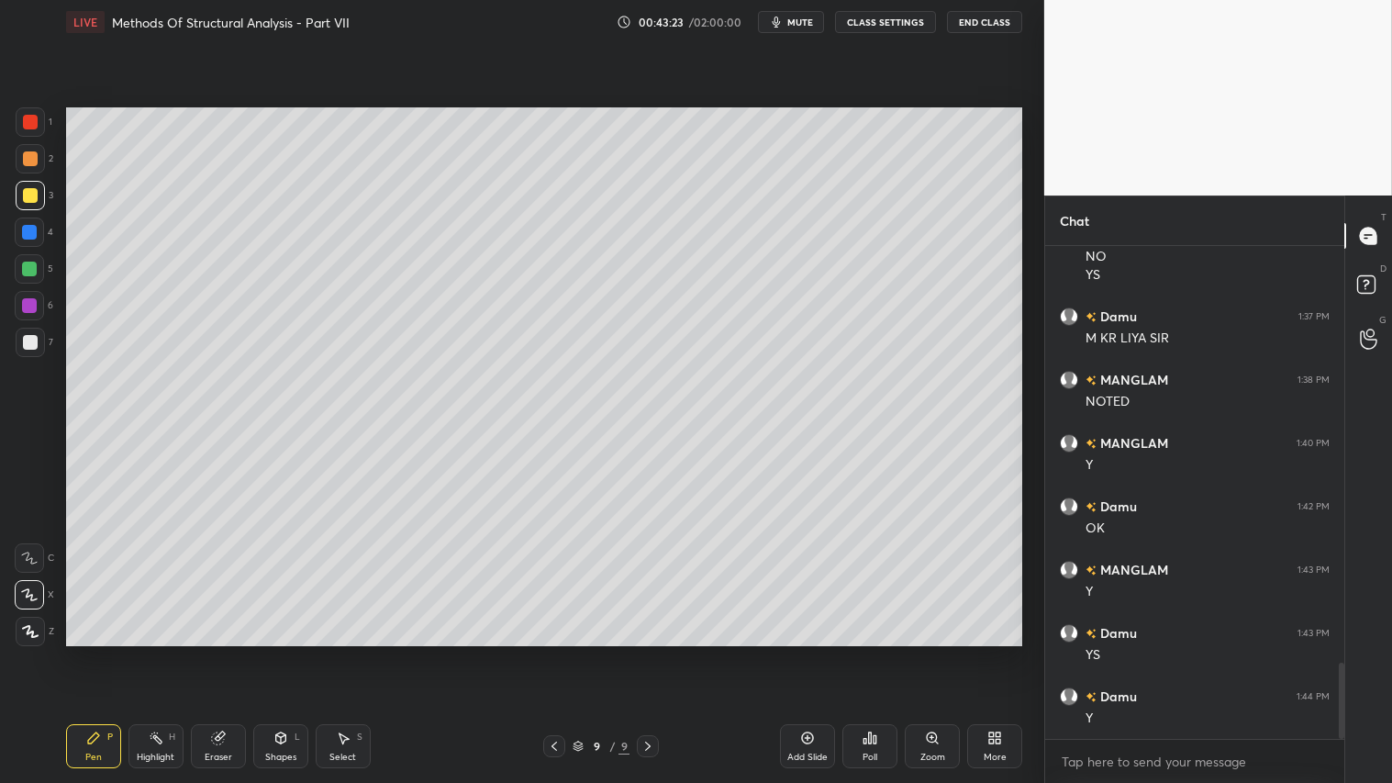
click at [222, 652] on icon at bounding box center [217, 738] width 12 height 12
click at [111, 652] on div "P" at bounding box center [110, 736] width 6 height 9
click at [323, 652] on div "Select S" at bounding box center [343, 746] width 55 height 44
click at [280, 652] on icon at bounding box center [280, 737] width 10 height 11
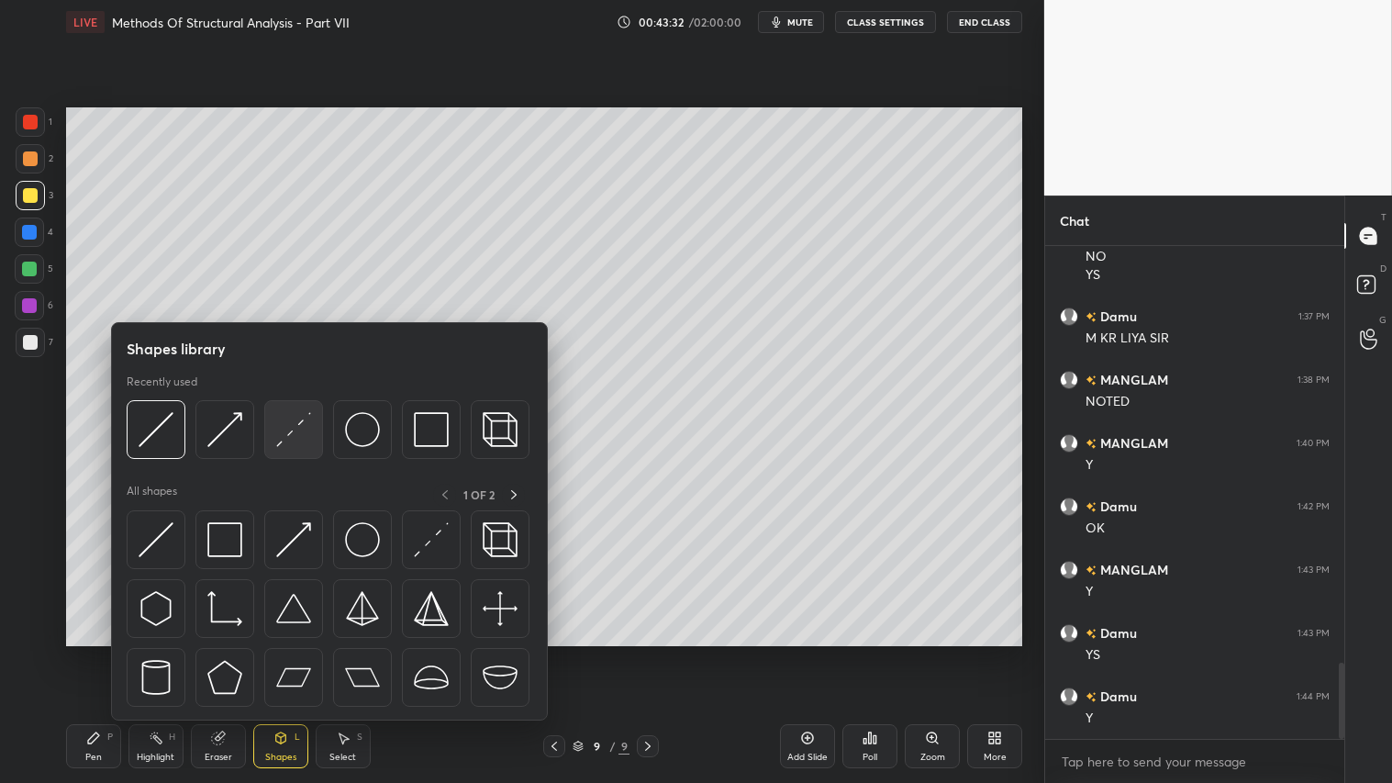
click at [291, 429] on img at bounding box center [293, 429] width 35 height 35
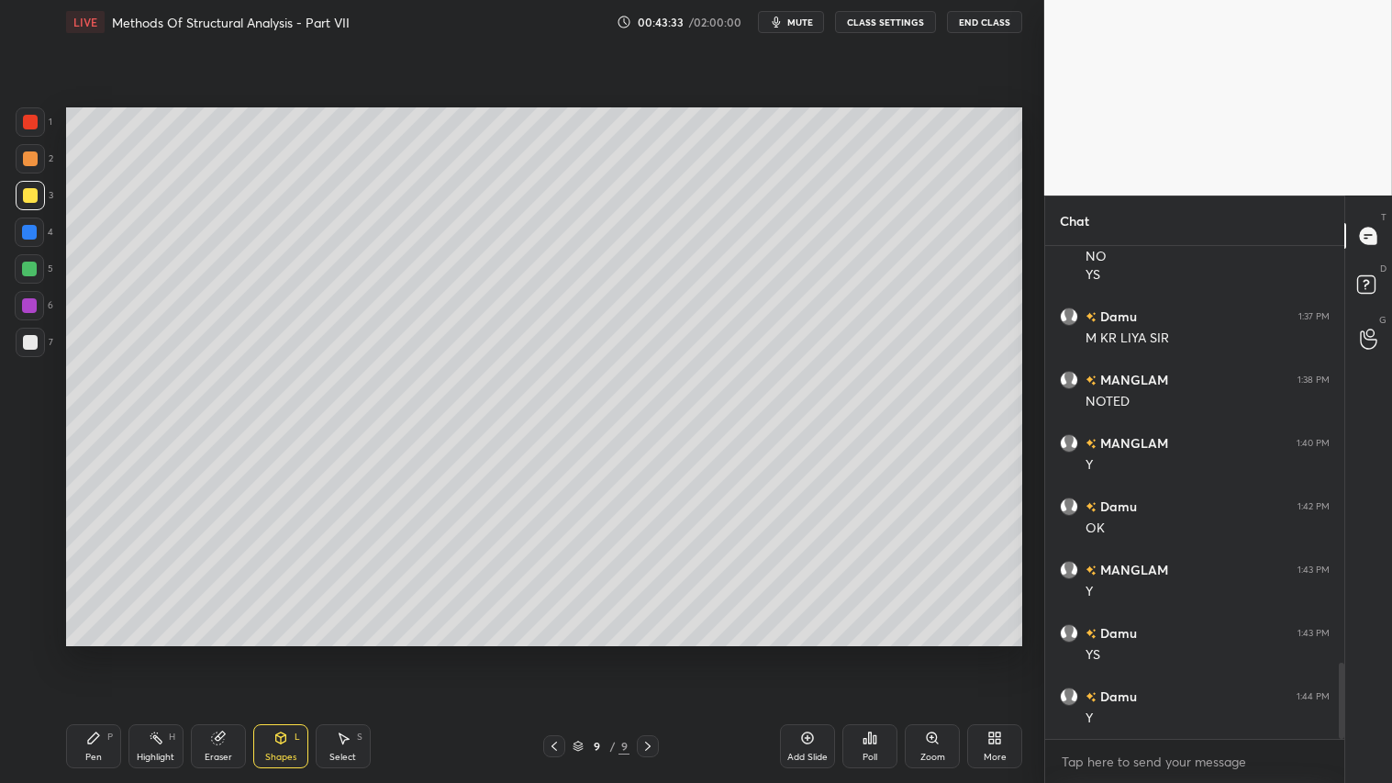
click at [19, 226] on div at bounding box center [29, 231] width 29 height 29
click at [270, 652] on div "Shapes L" at bounding box center [280, 746] width 55 height 44
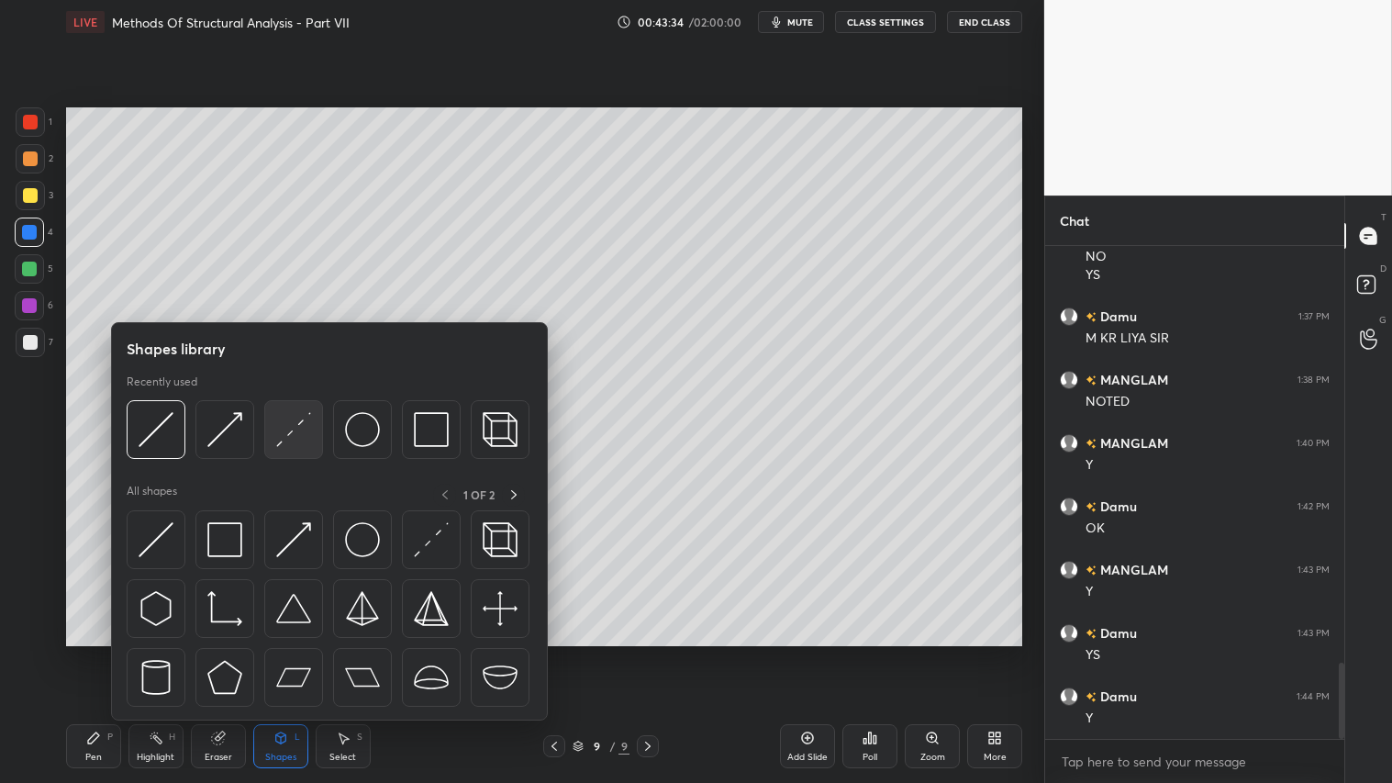
click at [281, 445] on img at bounding box center [293, 429] width 35 height 35
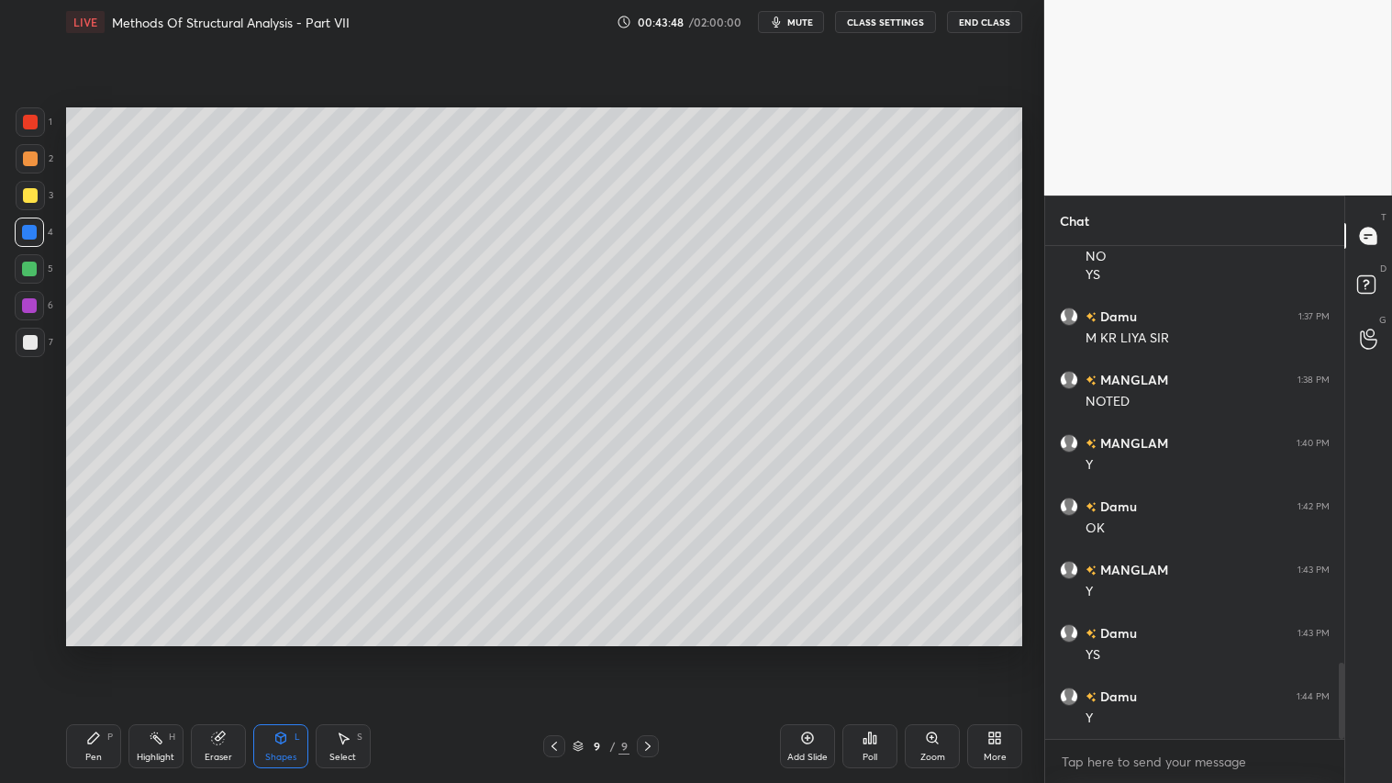
click at [273, 652] on div "Shapes L" at bounding box center [280, 746] width 55 height 44
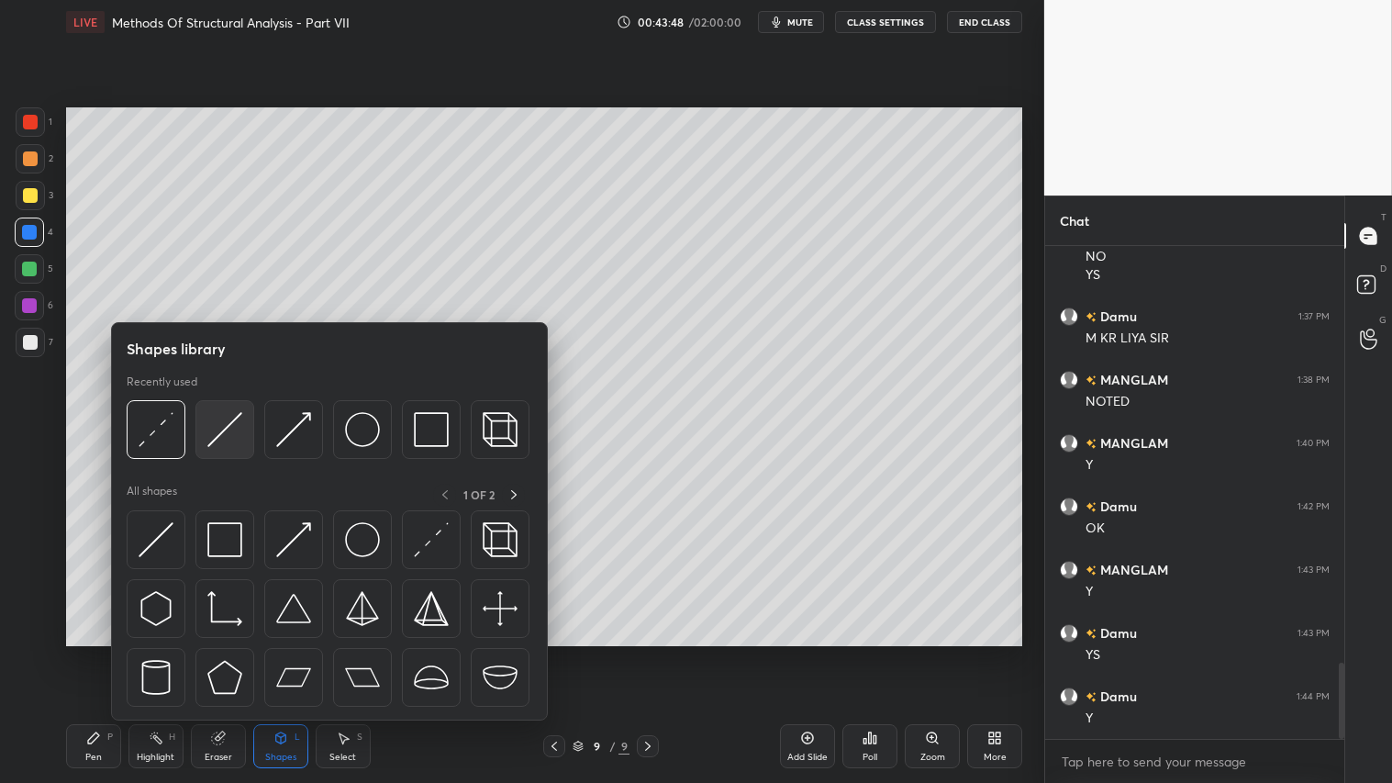
click at [234, 428] on img at bounding box center [224, 429] width 35 height 35
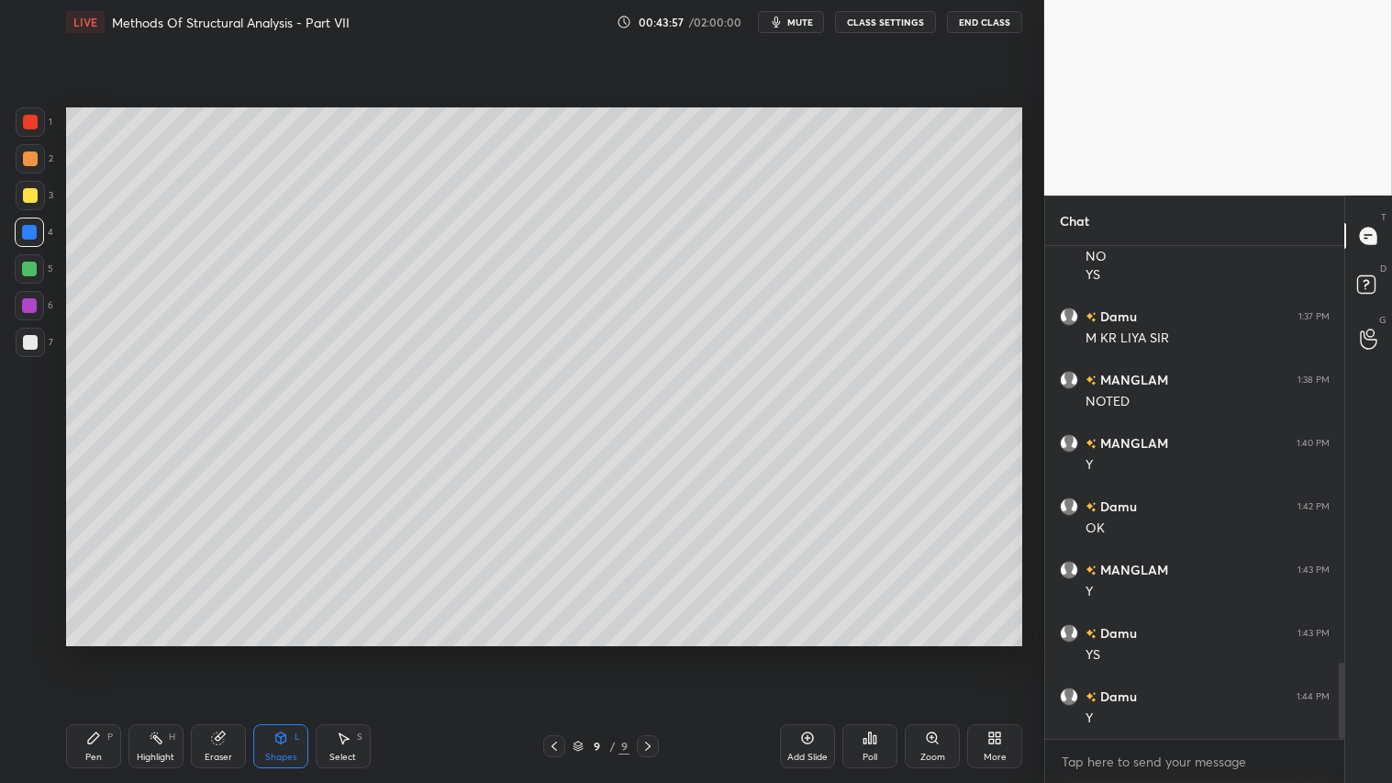
click at [111, 652] on div "P" at bounding box center [110, 736] width 6 height 9
click at [796, 22] on span "mute" at bounding box center [800, 22] width 26 height 13
click at [884, 23] on button "CLASS SETTINGS" at bounding box center [885, 22] width 101 height 22
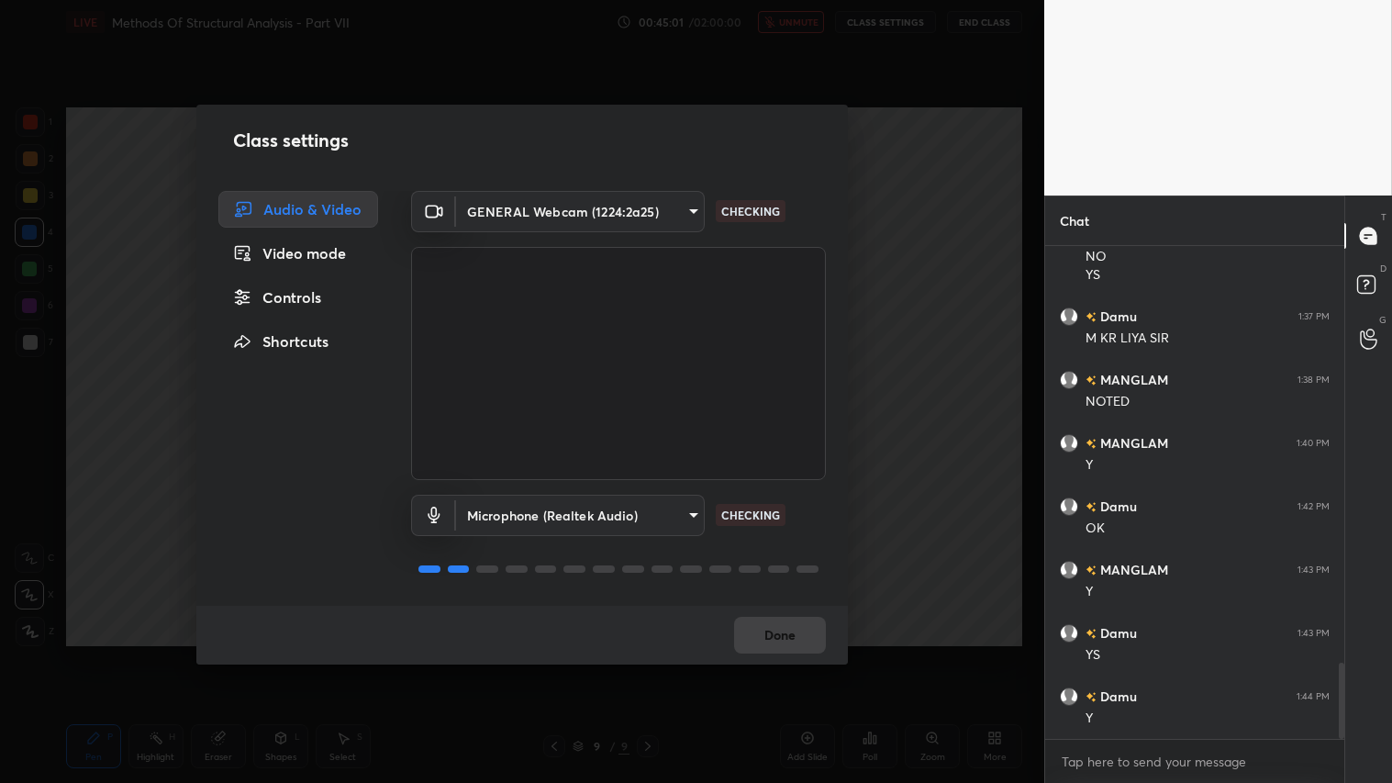
click at [690, 213] on body "1 2 3 4 5 6 7 C X Z C X Z E E Erase all H H LIVE Methods Of Structural Analysis…" at bounding box center [696, 391] width 1392 height 783
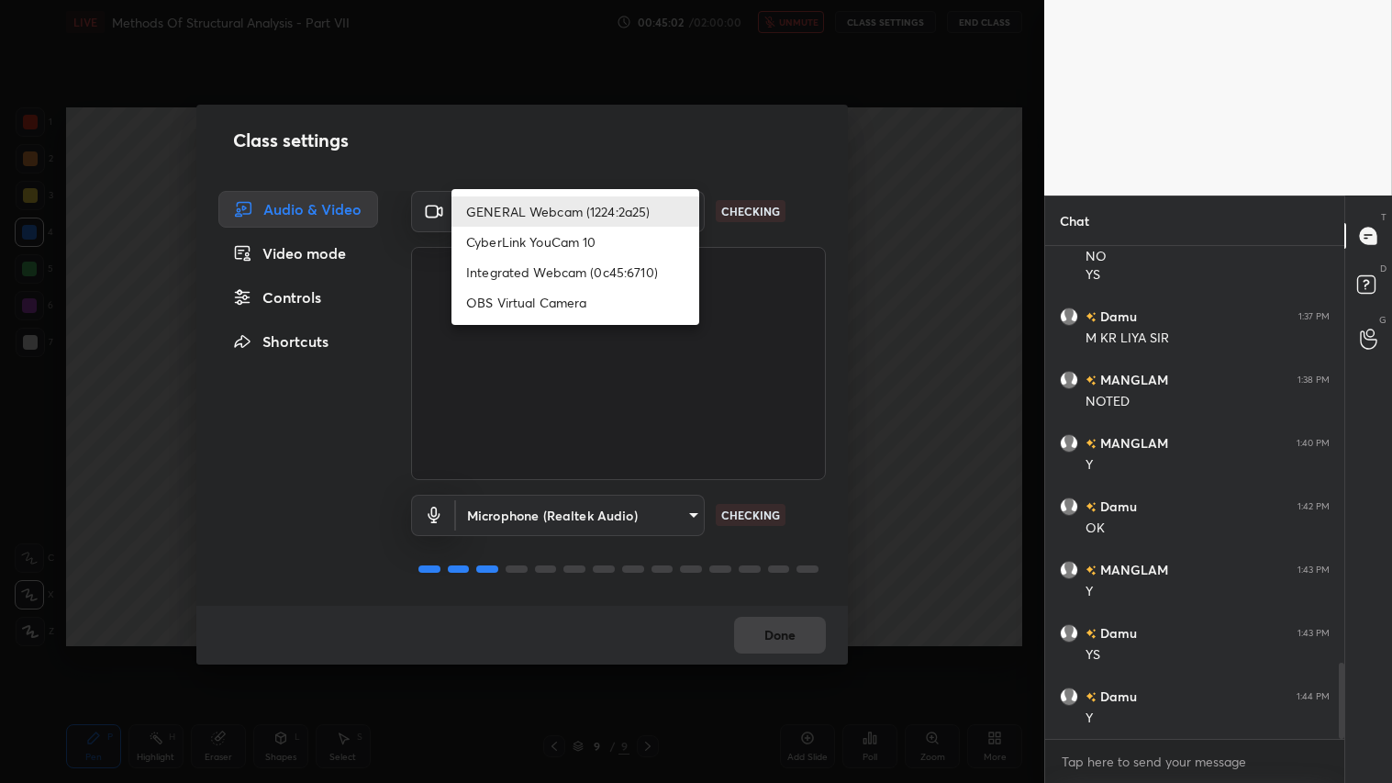
click at [601, 272] on li "Integrated Webcam (0c45:6710)" at bounding box center [575, 272] width 248 height 30
type input "c5c2f7231e9952ba016bf395f8d23ccccda43c405848800533c4c3fa58e8e242"
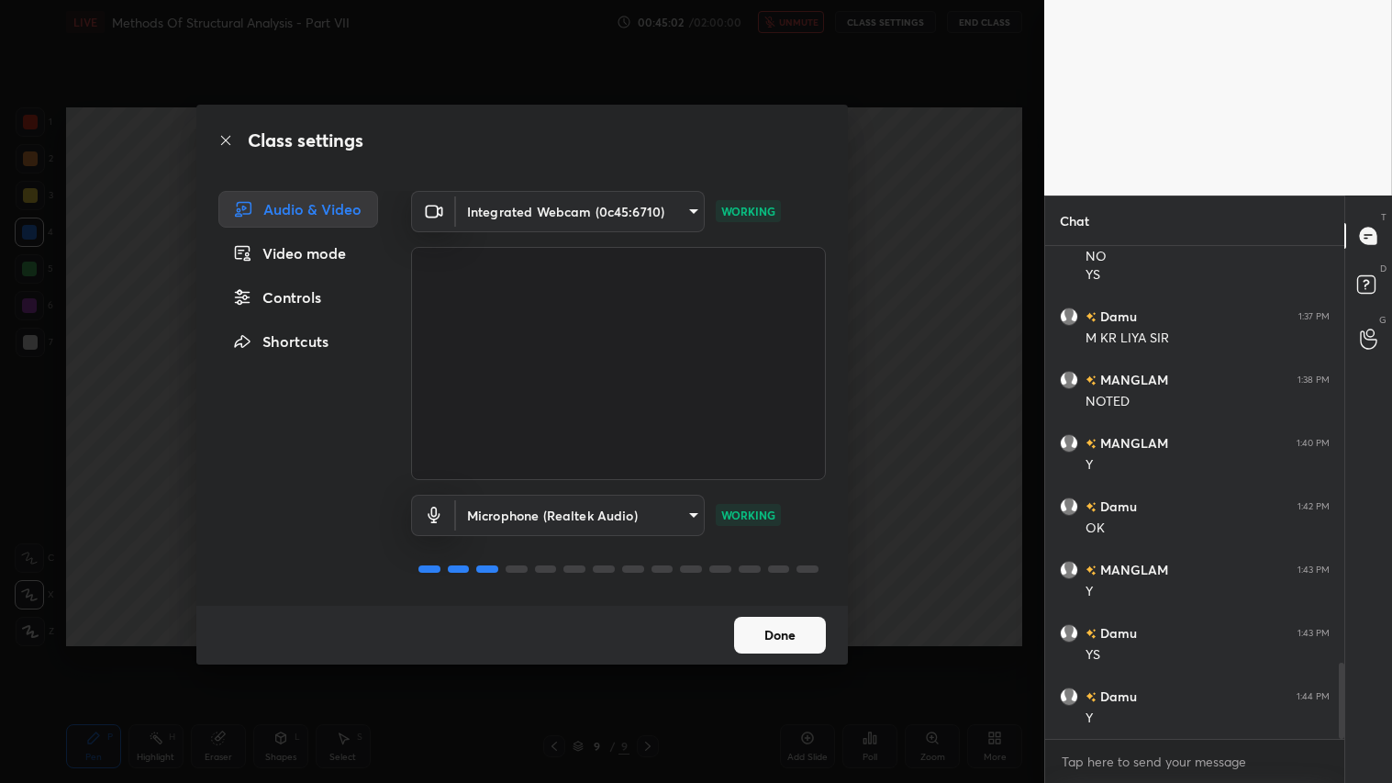
click at [780, 642] on button "Done" at bounding box center [780, 635] width 92 height 37
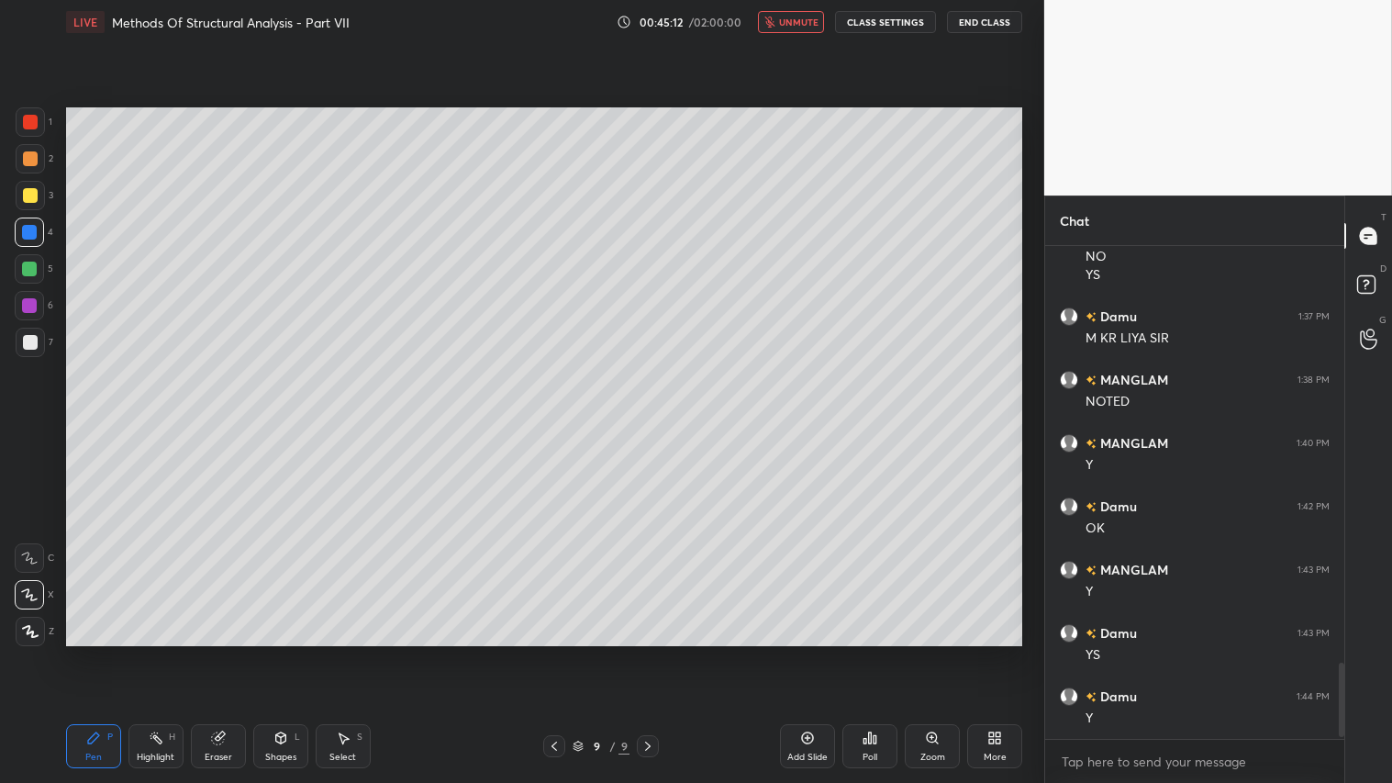
scroll to position [2782, 0]
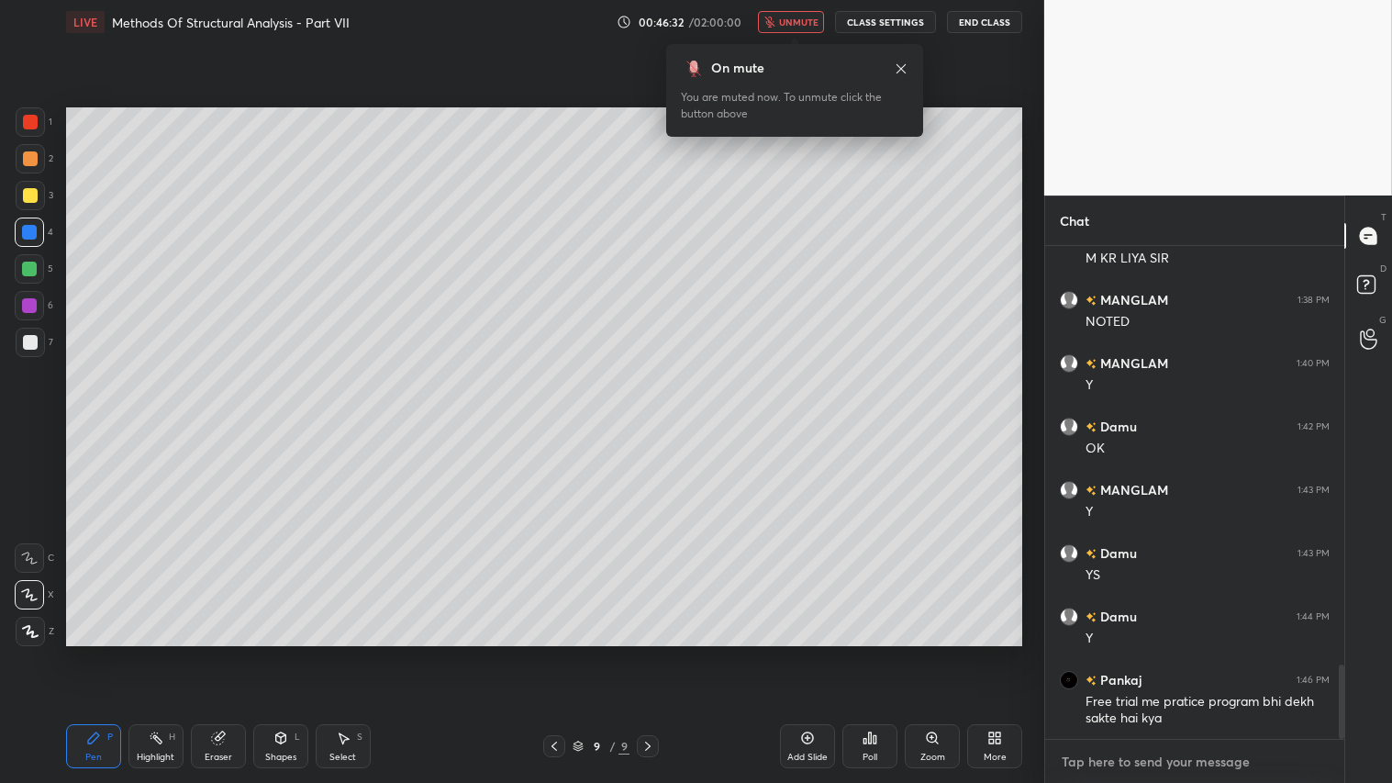
type textarea "x"
click at [1149, 652] on textarea at bounding box center [1195, 761] width 270 height 29
type textarea "j"
type textarea "x"
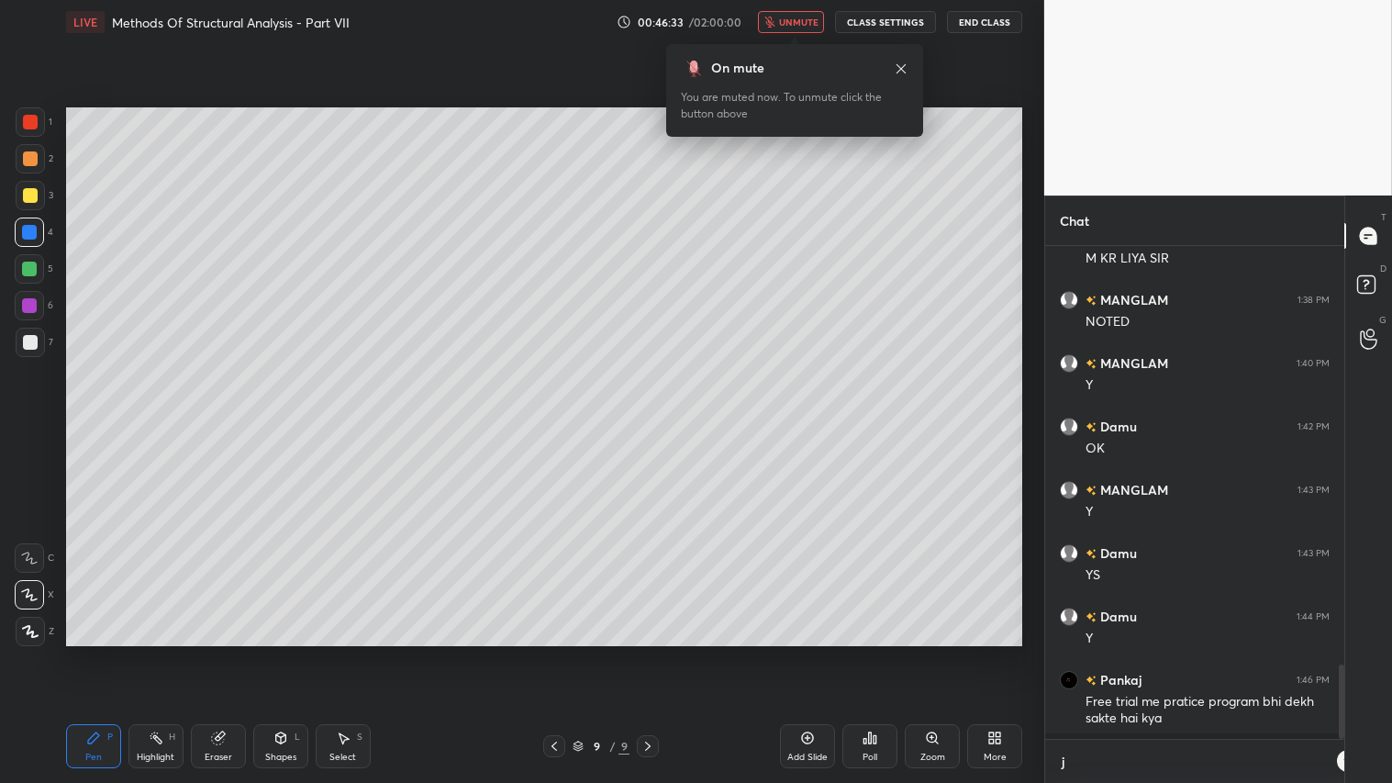
type textarea "ju"
type textarea "x"
type textarea "jus"
type textarea "x"
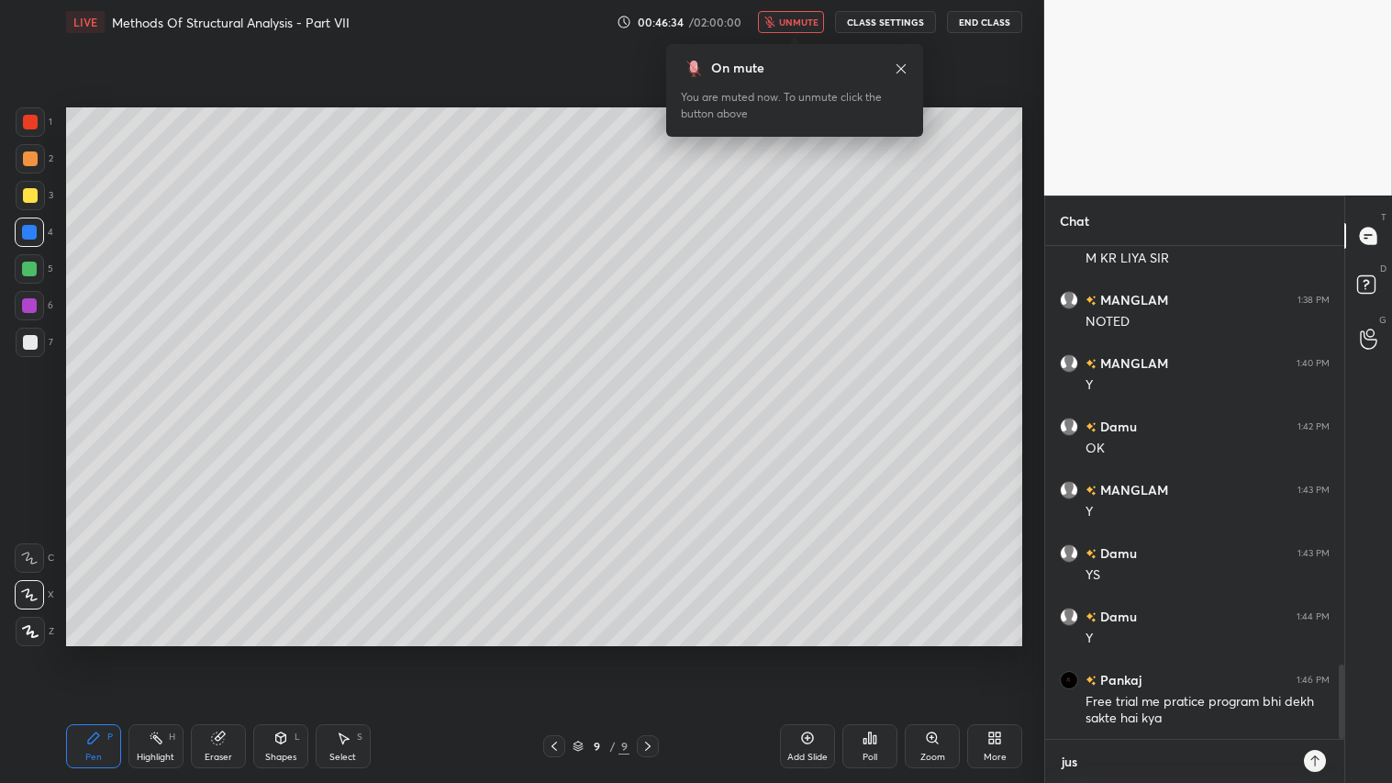
type textarea "just"
type textarea "x"
type textarea "just"
type textarea "x"
type textarea "just a"
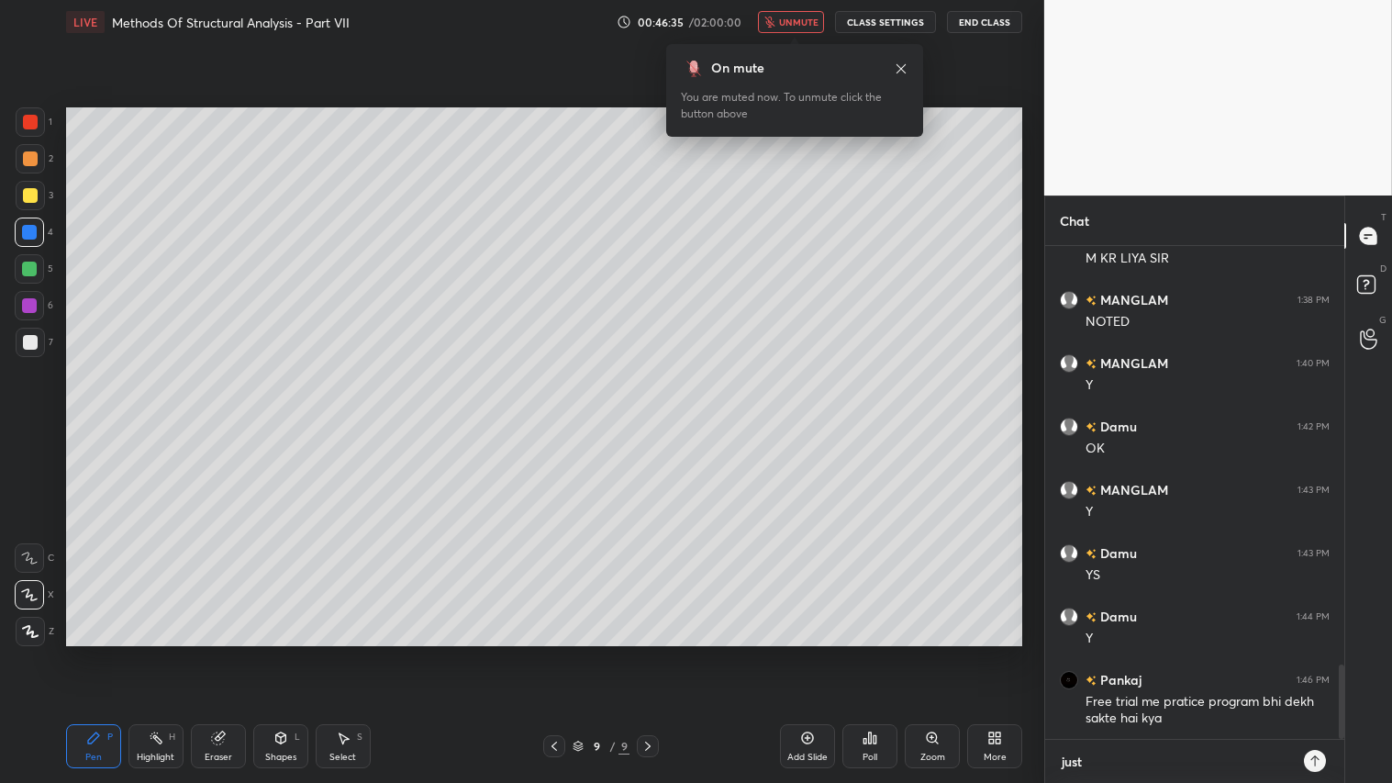
type textarea "x"
type textarea "just a"
type textarea "x"
type textarea "just a m"
type textarea "x"
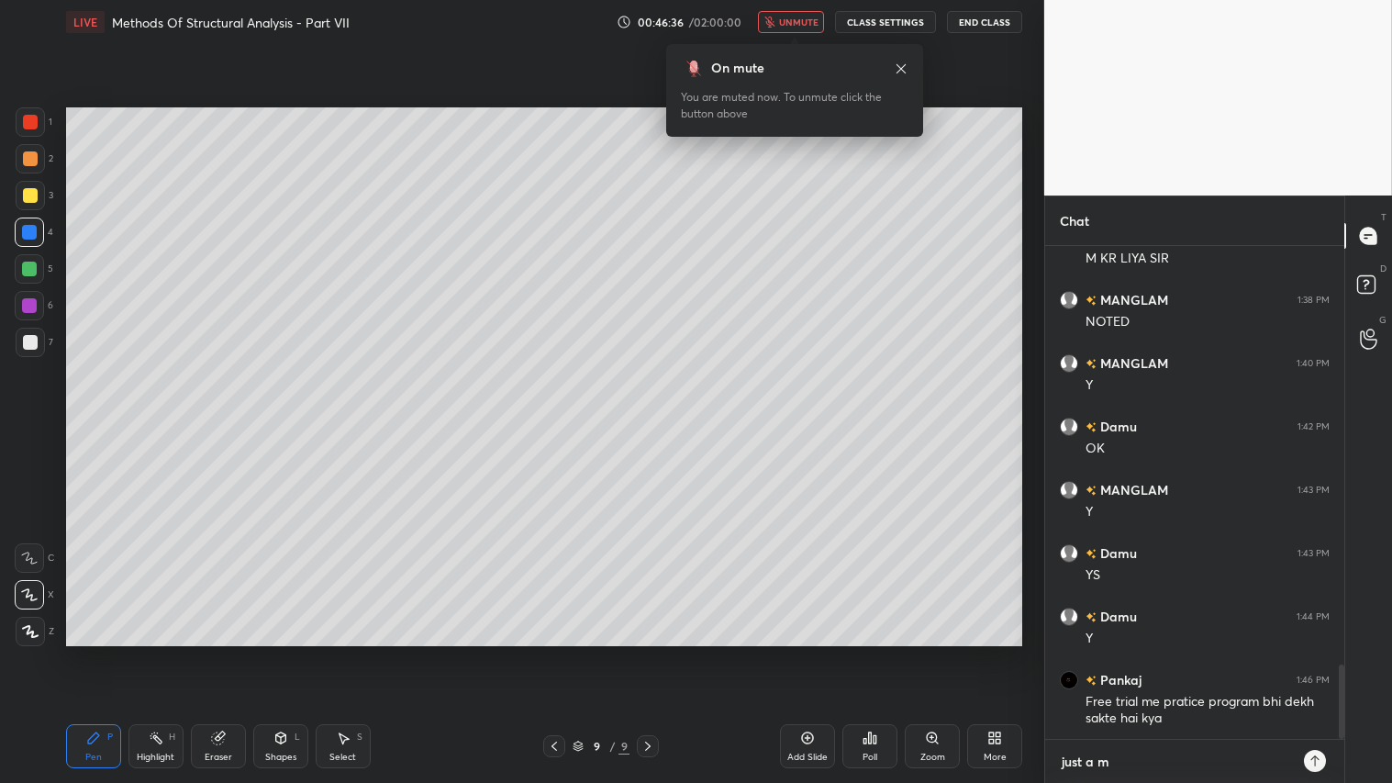
type textarea "just a mi"
type textarea "x"
type textarea "just a min"
type textarea "x"
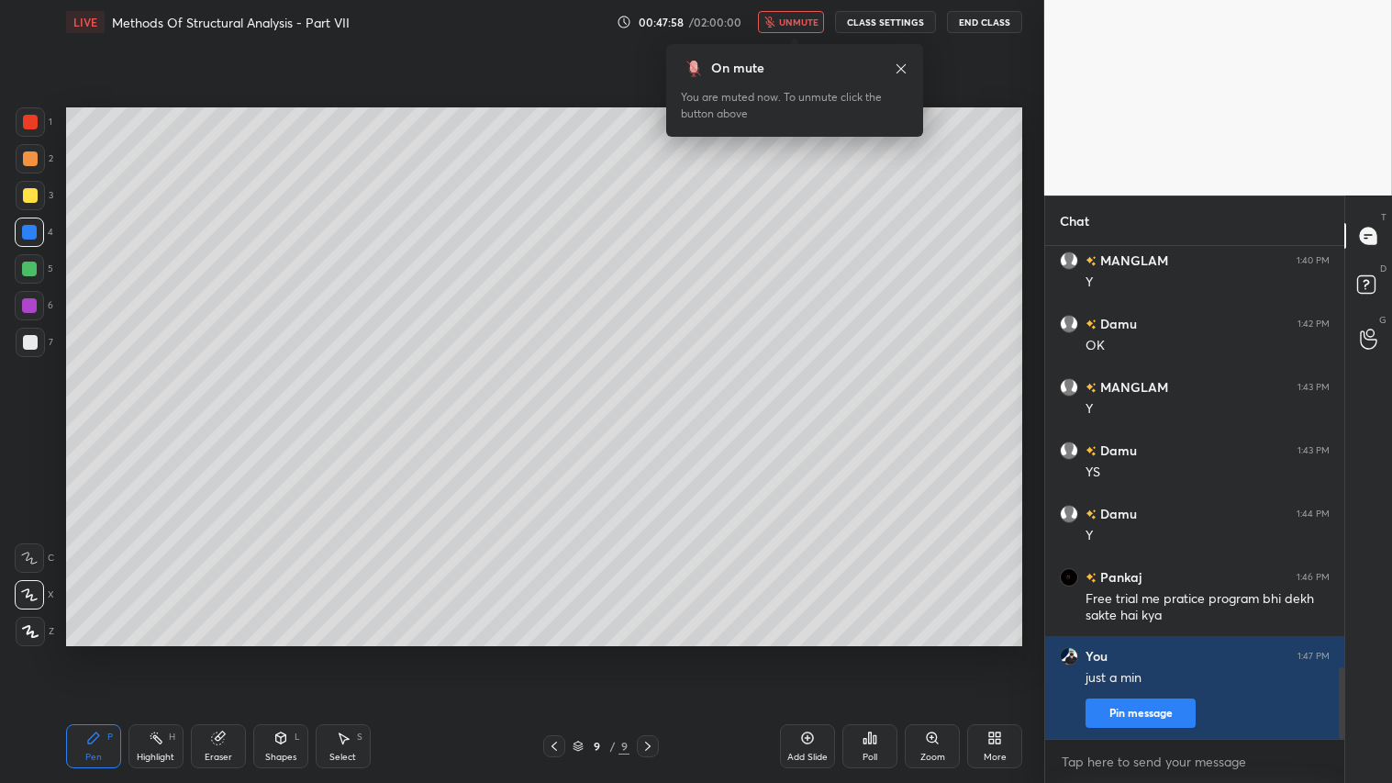
type textarea "x"
click at [896, 21] on button "CLASS SETTINGS" at bounding box center [885, 22] width 101 height 22
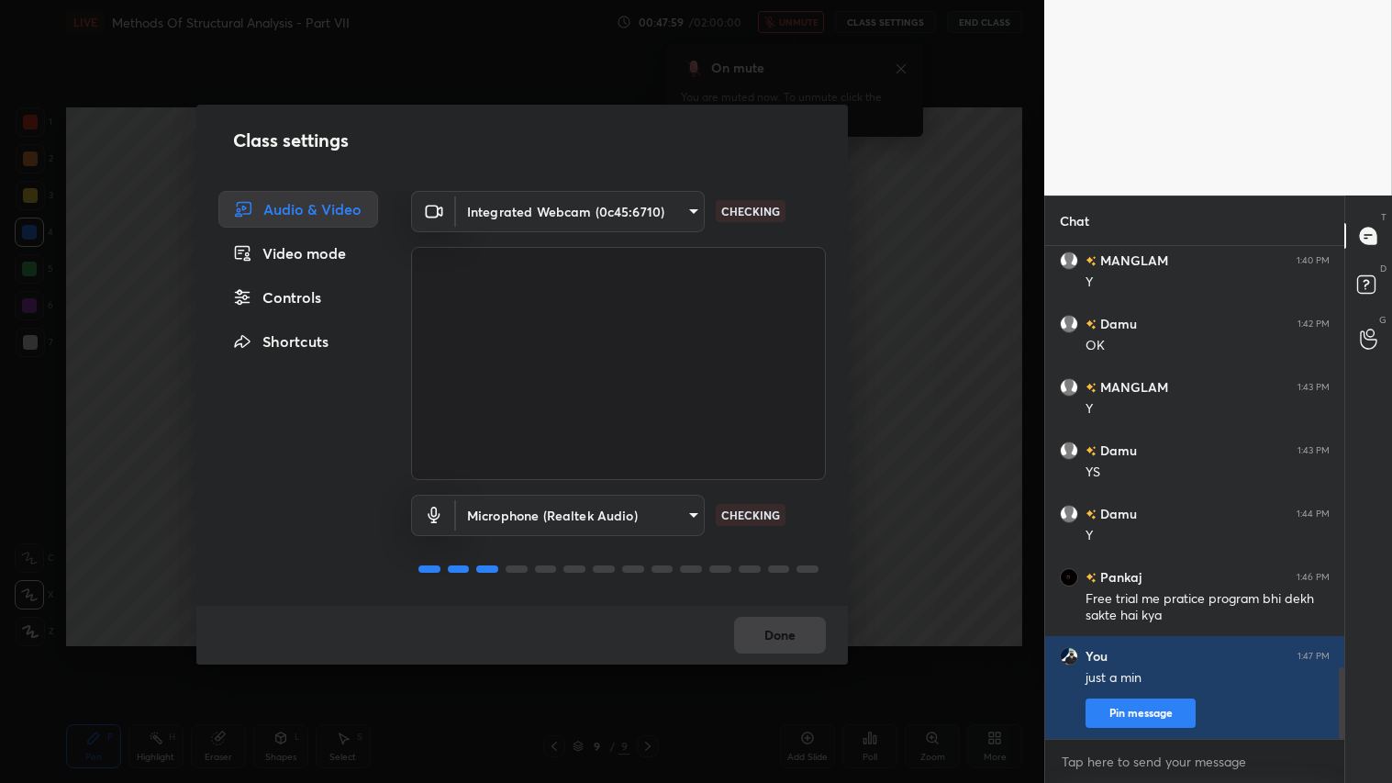
click at [685, 211] on body "1 2 3 4 5 6 7 C X Z C X Z E E Erase all H H LIVE Methods Of Structural Analysis…" at bounding box center [696, 391] width 1392 height 783
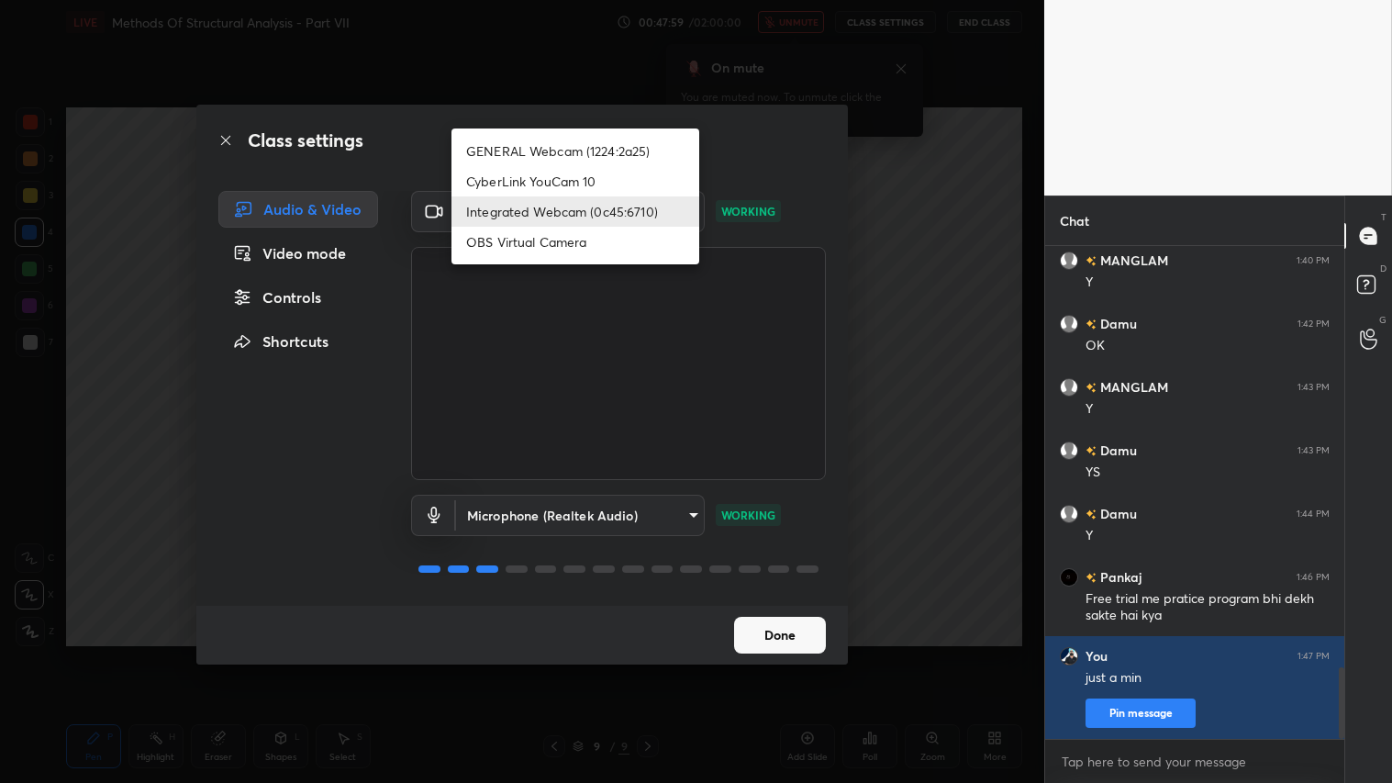
drag, startPoint x: 613, startPoint y: 147, endPoint x: 636, endPoint y: 250, distance: 105.3
click at [610, 148] on li "GENERAL Webcam (1224:2a25)" at bounding box center [575, 151] width 248 height 30
type input "a804162f24a268607d6802bdfd143bf6309bb53021525fede1067bb20ea62842"
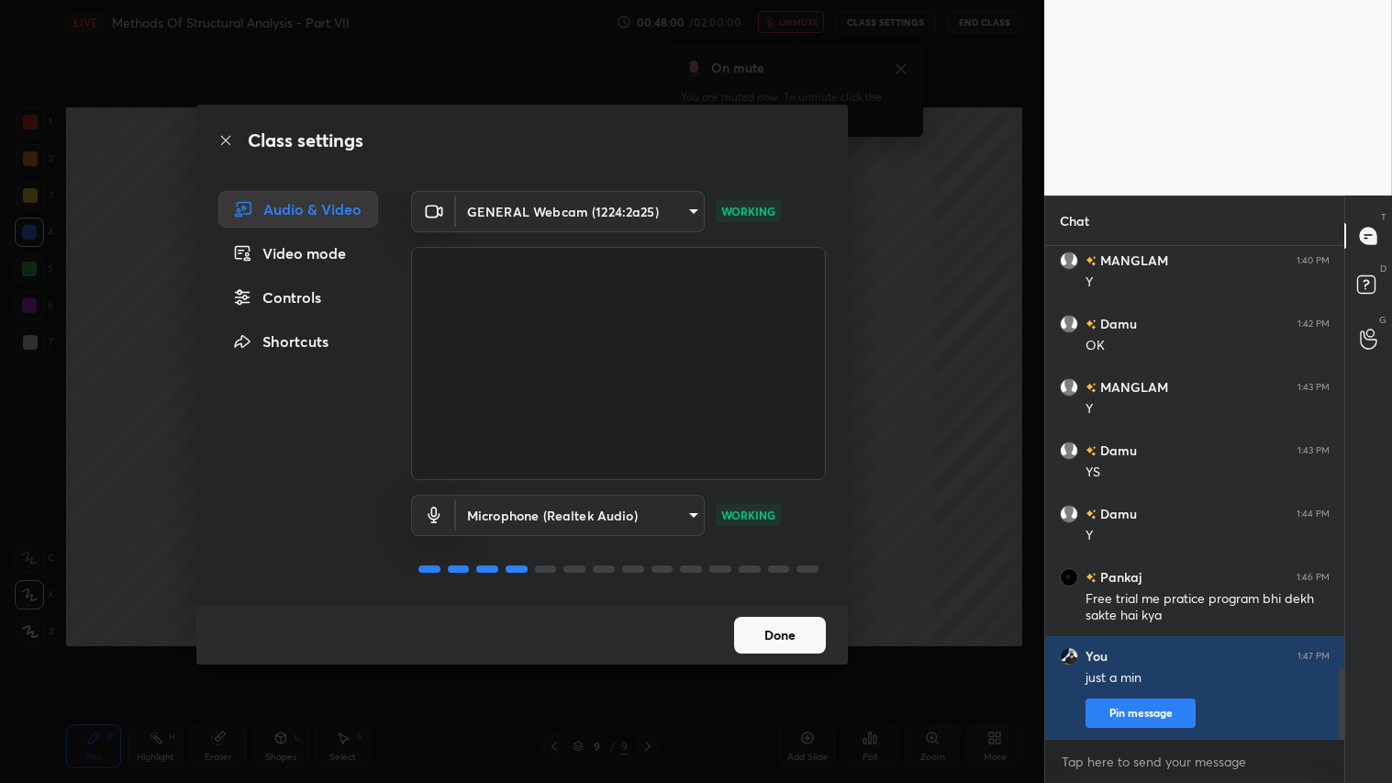
click at [785, 629] on button "Done" at bounding box center [780, 635] width 92 height 37
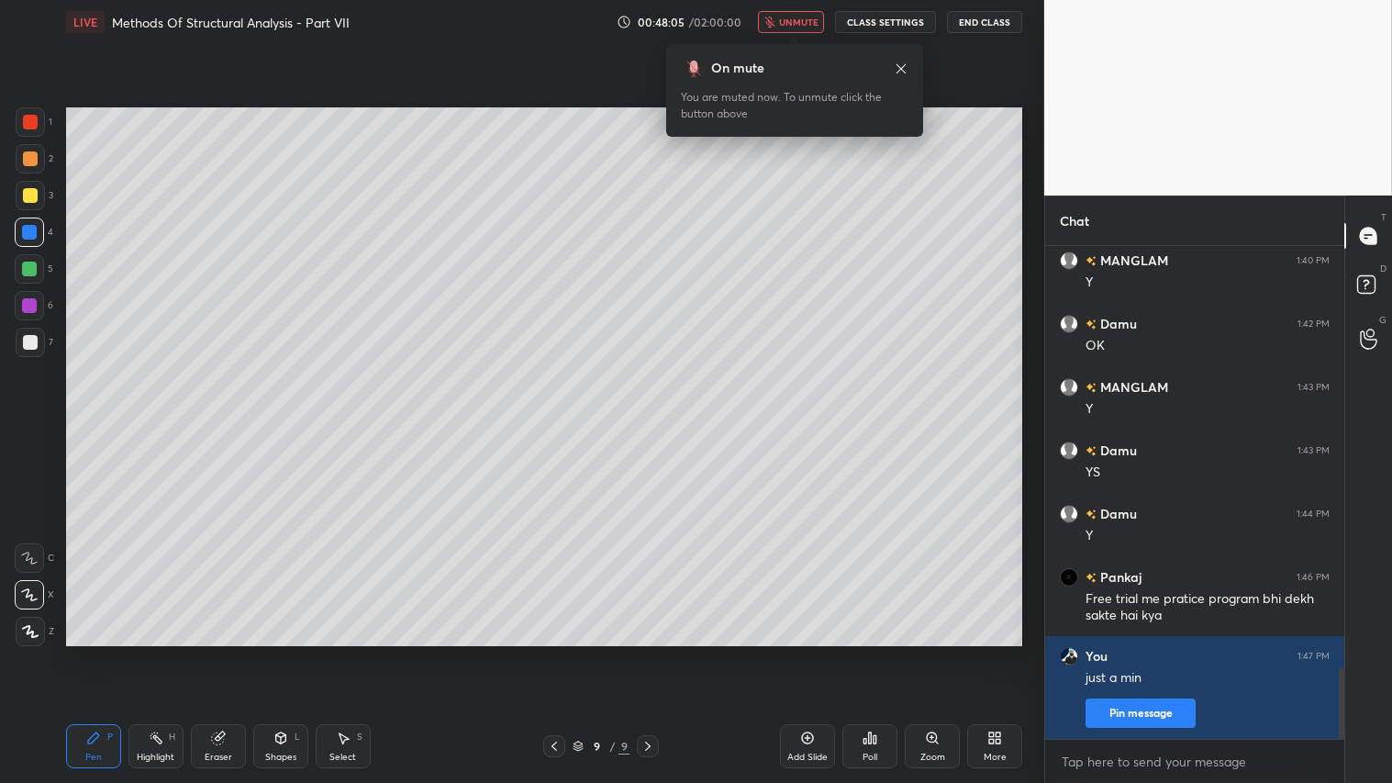
click at [795, 23] on span "unmute" at bounding box center [798, 22] width 39 height 13
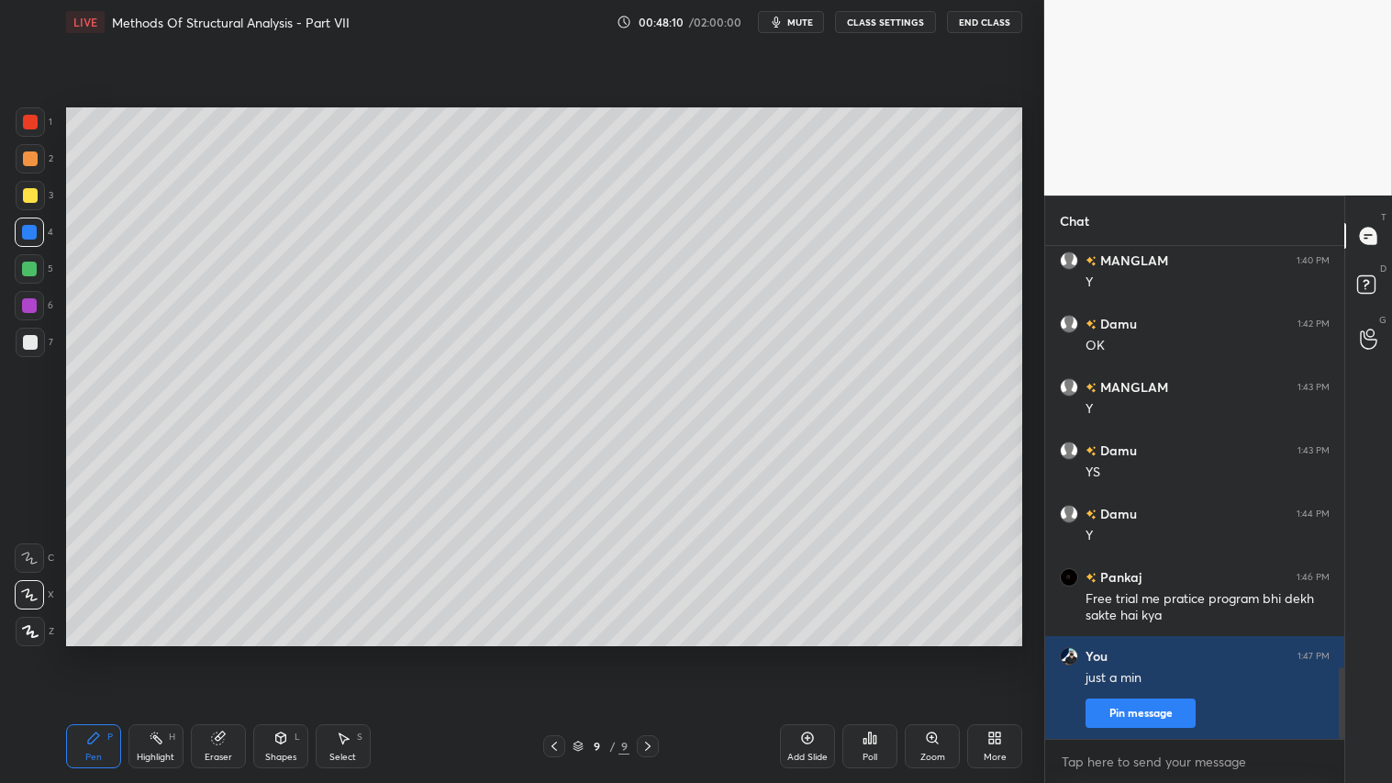
click at [38, 159] on div at bounding box center [30, 158] width 29 height 29
click at [46, 152] on div "2" at bounding box center [35, 158] width 38 height 29
click at [33, 159] on div at bounding box center [30, 158] width 15 height 15
drag, startPoint x: 30, startPoint y: 158, endPoint x: 28, endPoint y: 176, distance: 18.4
click at [30, 165] on div at bounding box center [30, 158] width 15 height 15
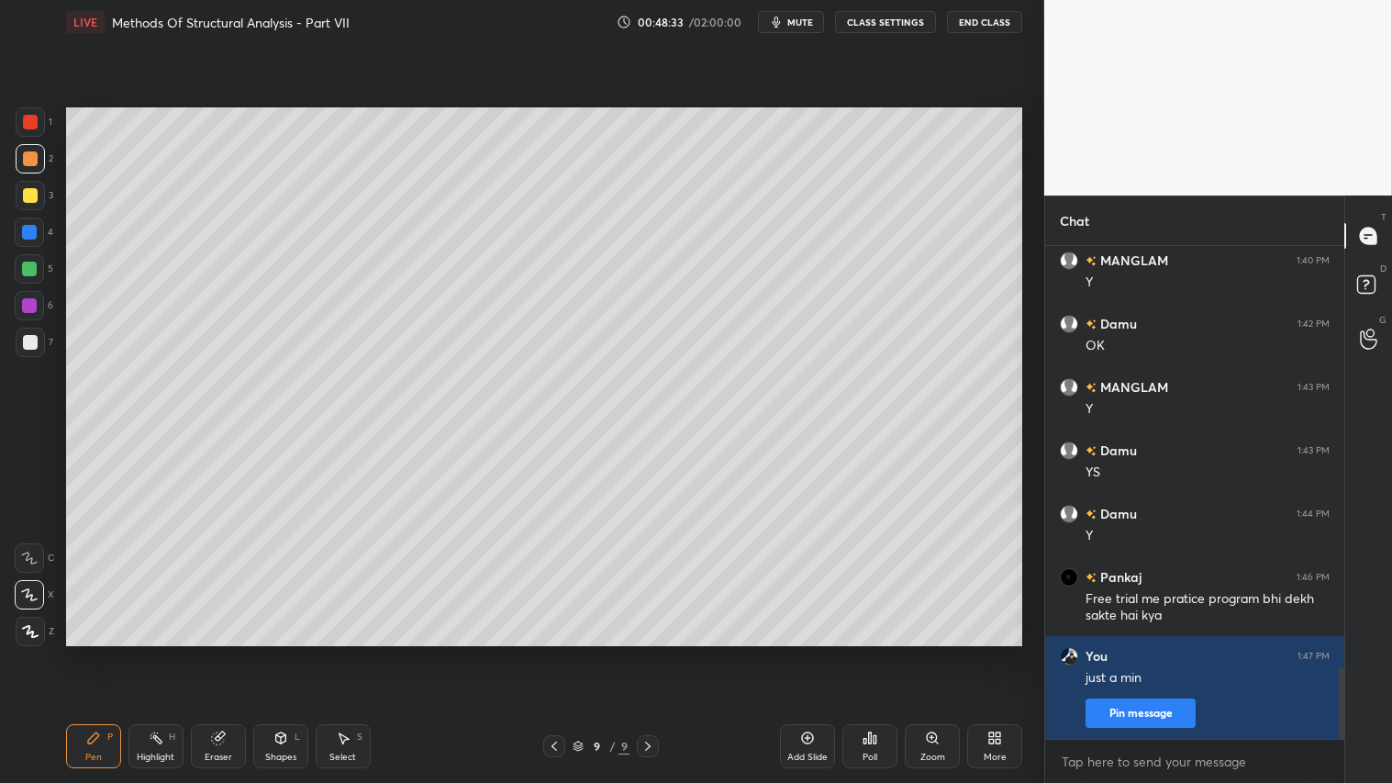
click at [92, 652] on div "Pen P" at bounding box center [93, 746] width 55 height 44
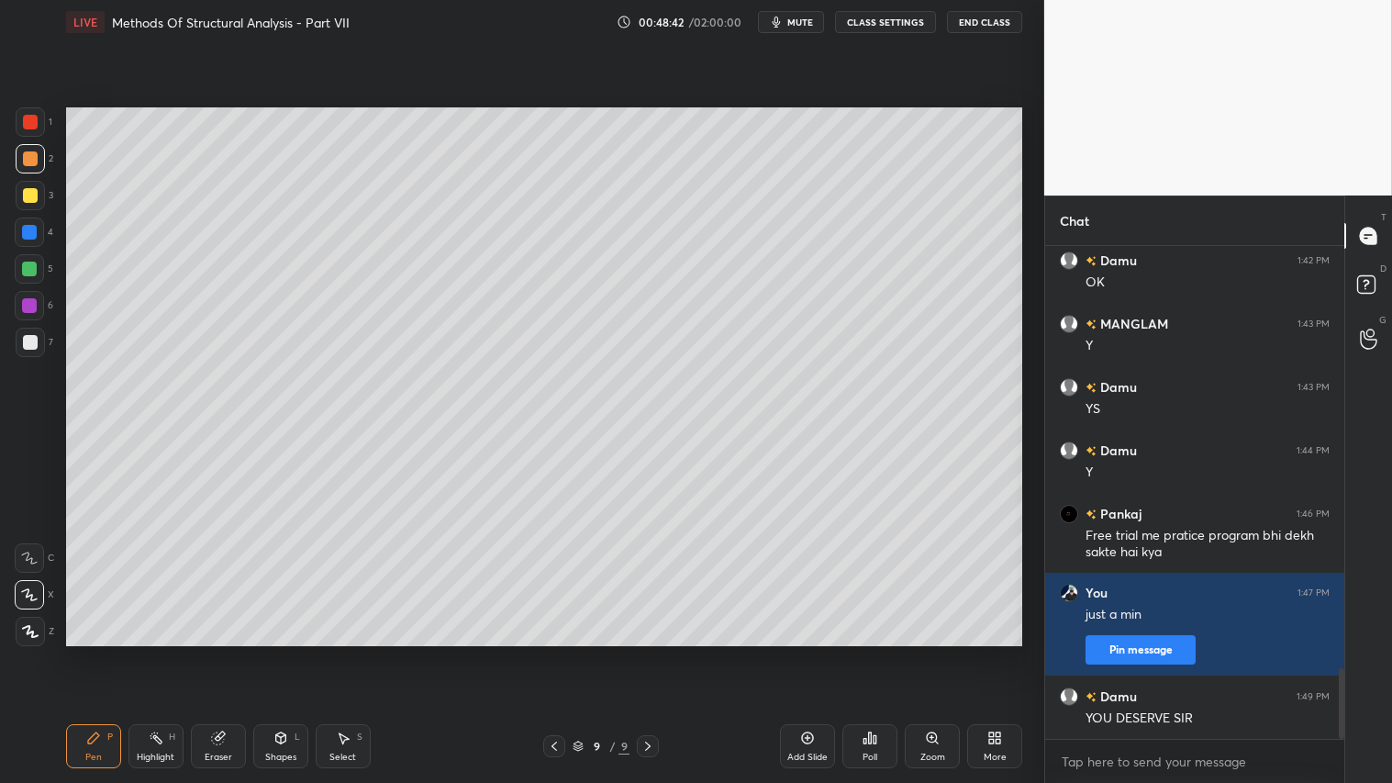
click at [31, 161] on div at bounding box center [30, 158] width 15 height 15
click at [93, 652] on icon at bounding box center [93, 737] width 11 height 11
click at [24, 161] on div at bounding box center [30, 158] width 15 height 15
click at [29, 165] on div at bounding box center [30, 158] width 29 height 29
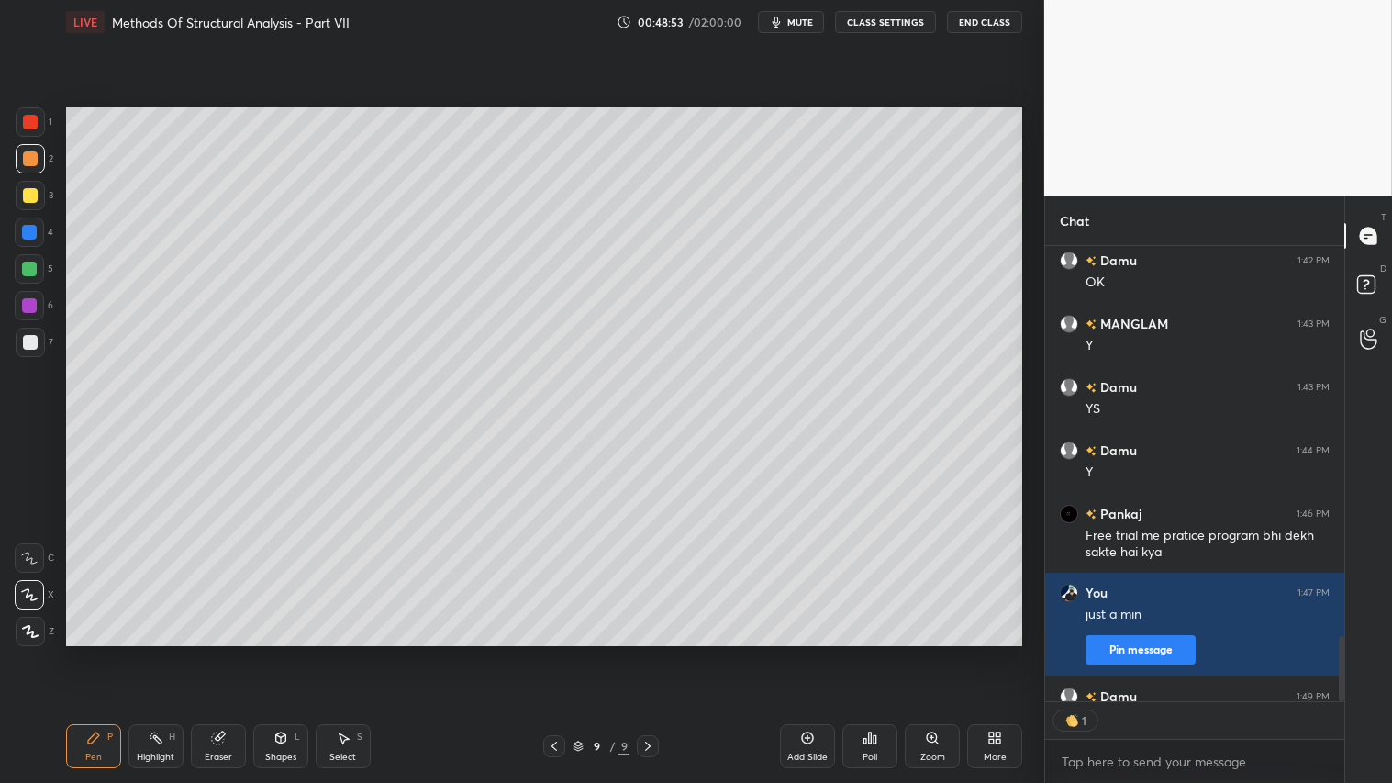
click at [84, 652] on div "Pen P" at bounding box center [93, 746] width 55 height 44
click at [31, 165] on div at bounding box center [30, 158] width 15 height 15
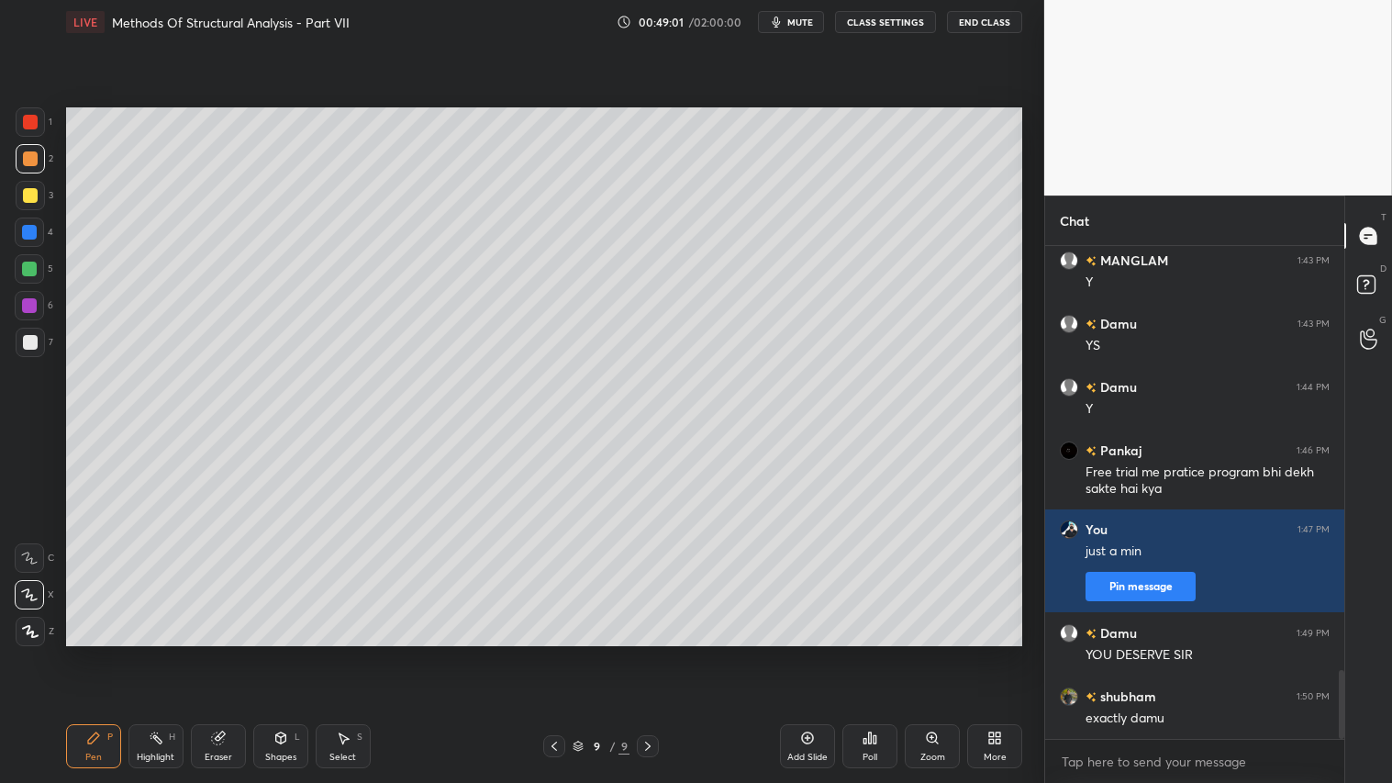
click at [111, 652] on div "Pen P" at bounding box center [93, 746] width 55 height 44
drag, startPoint x: 223, startPoint y: 740, endPoint x: 420, endPoint y: 656, distance: 214.6
click at [224, 652] on icon at bounding box center [218, 737] width 15 height 15
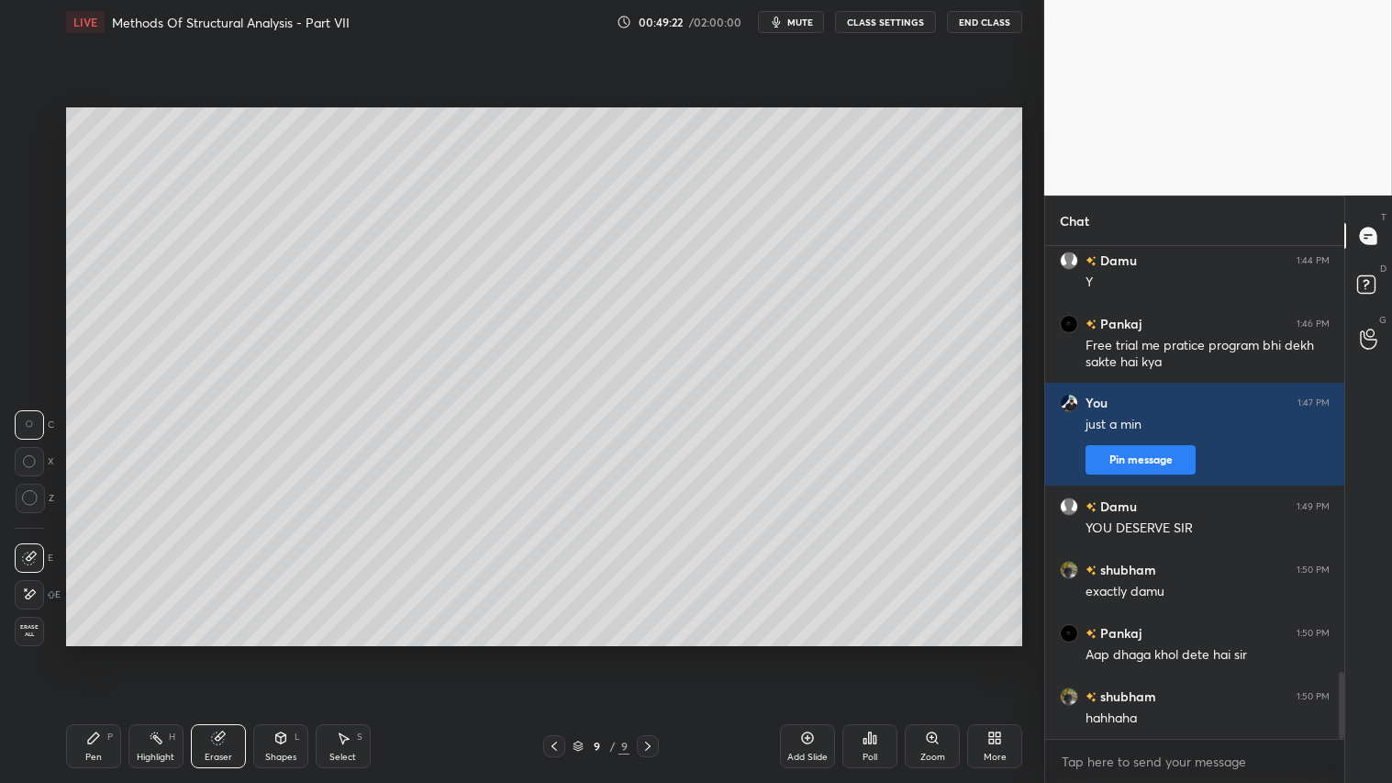
scroll to position [3201, 0]
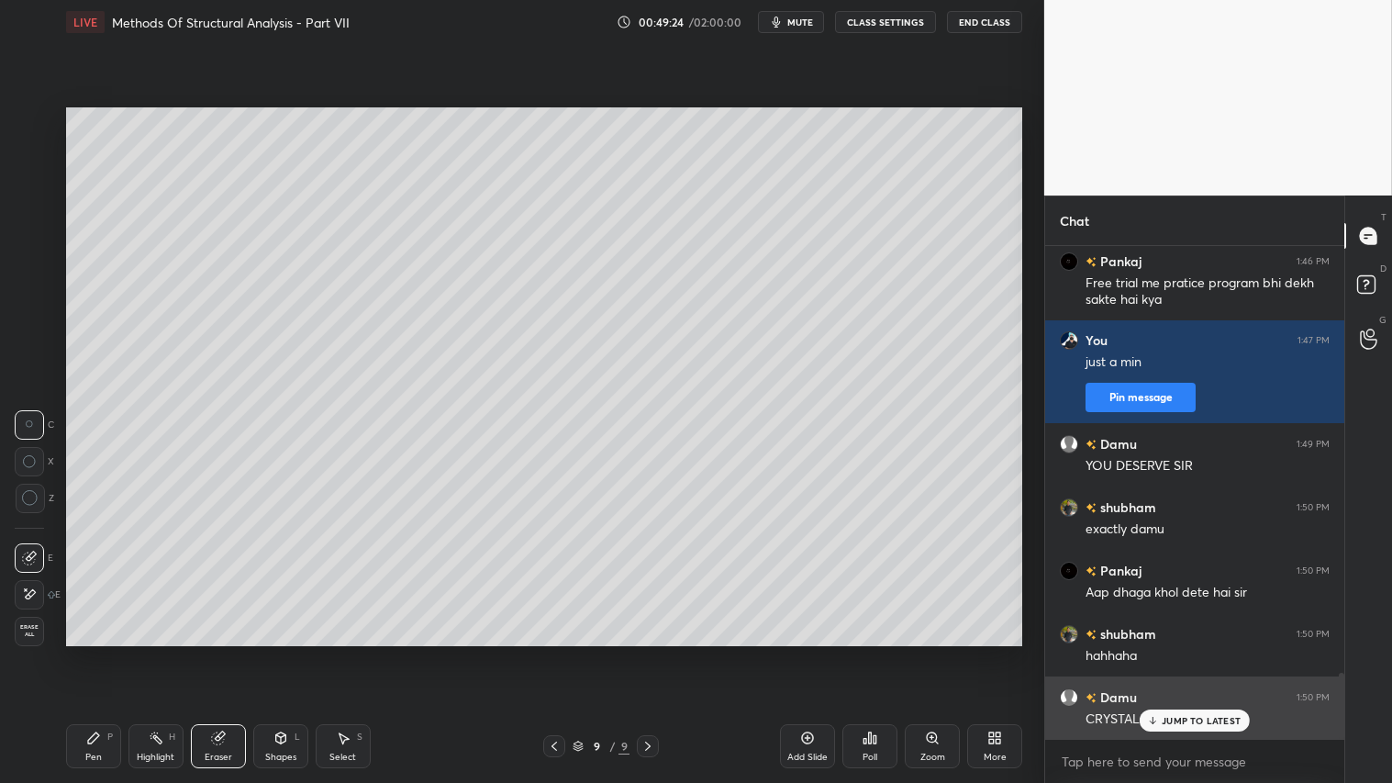
click at [1197, 652] on div "JUMP TO LATEST" at bounding box center [1195, 720] width 110 height 22
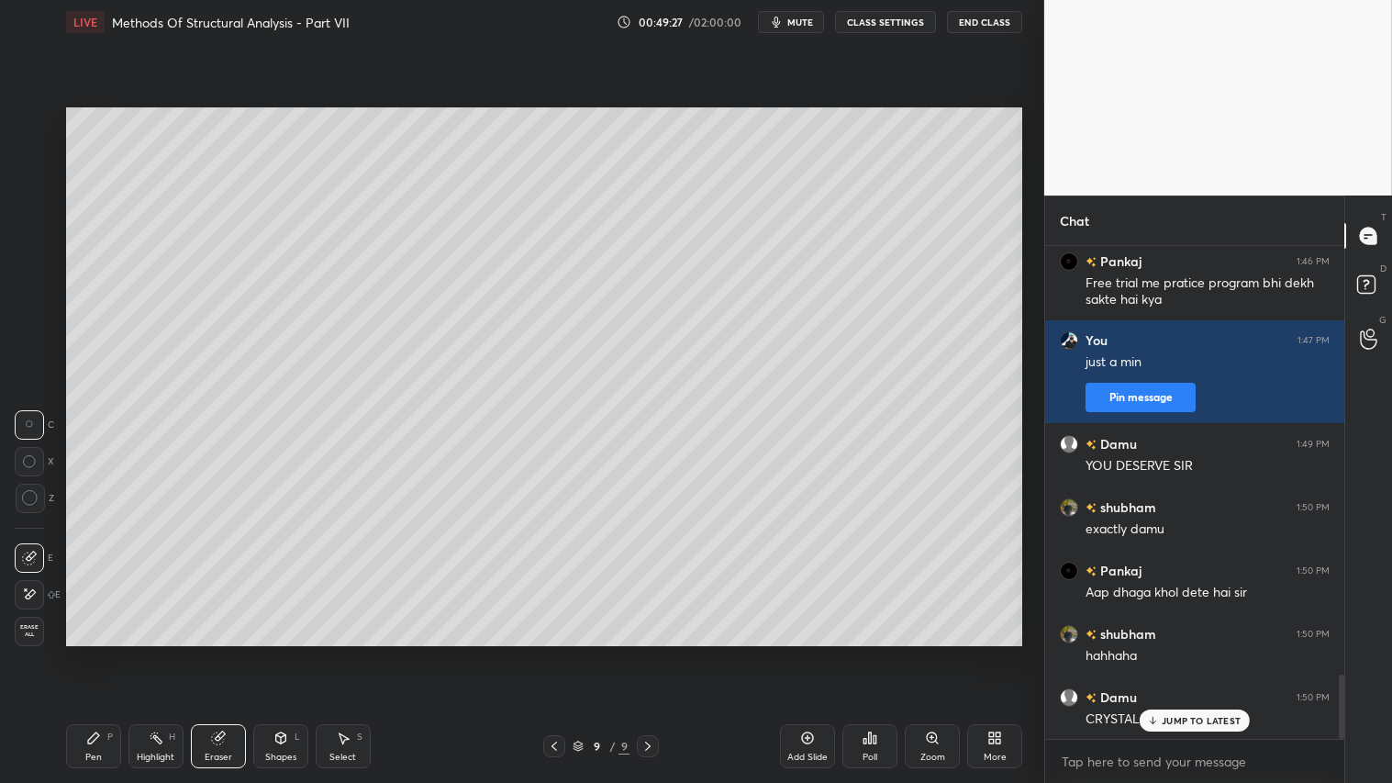
scroll to position [3264, 0]
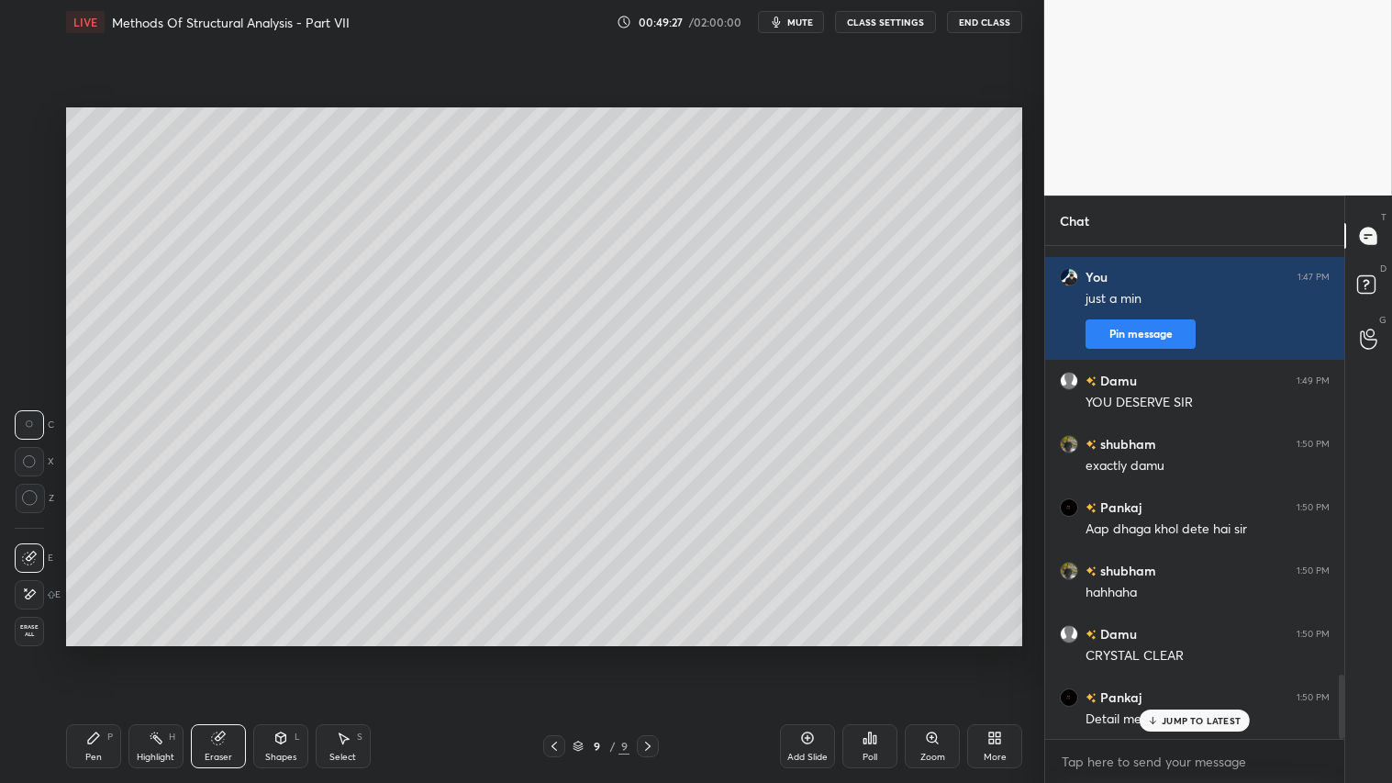
click at [95, 652] on div "Pen P" at bounding box center [93, 746] width 55 height 44
click at [1152, 652] on icon at bounding box center [1153, 722] width 6 height 3
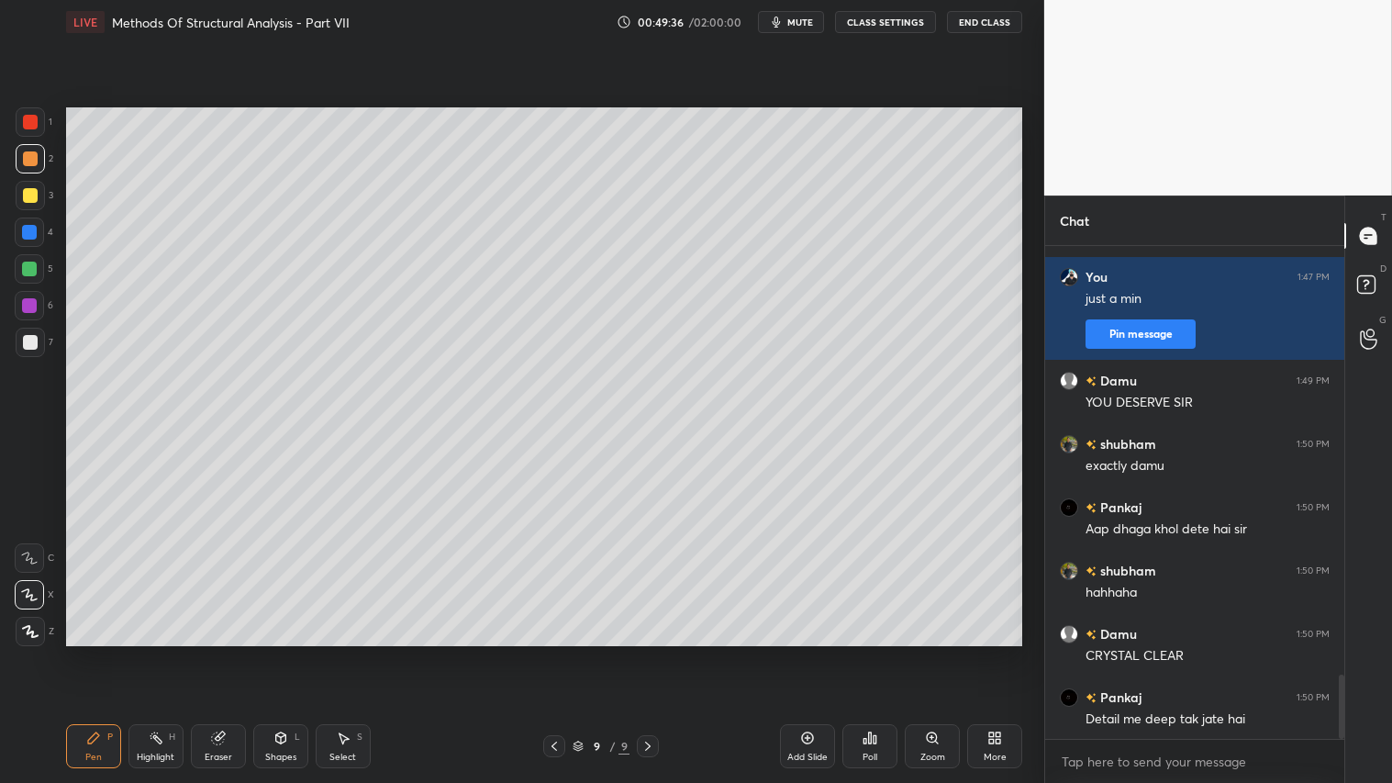
scroll to position [3345, 0]
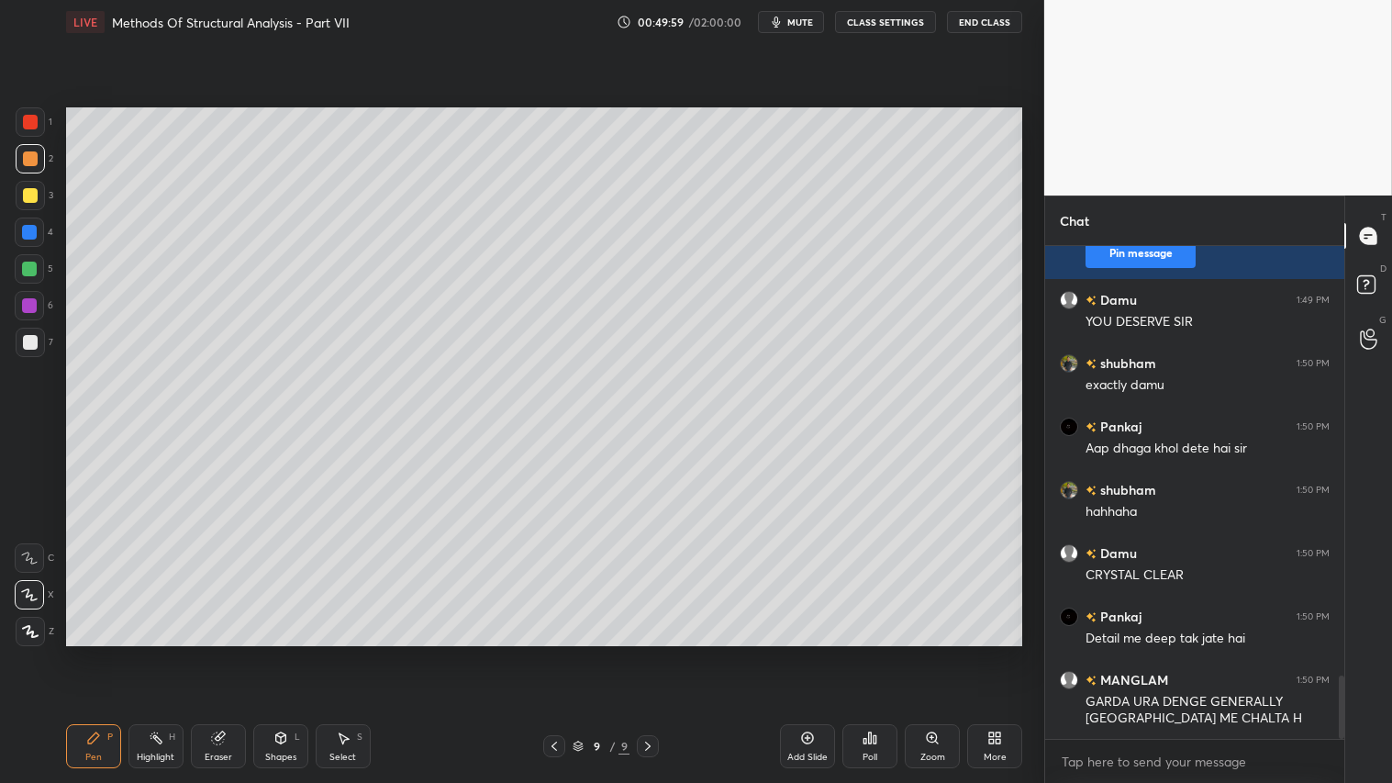
click at [97, 652] on icon at bounding box center [93, 737] width 15 height 15
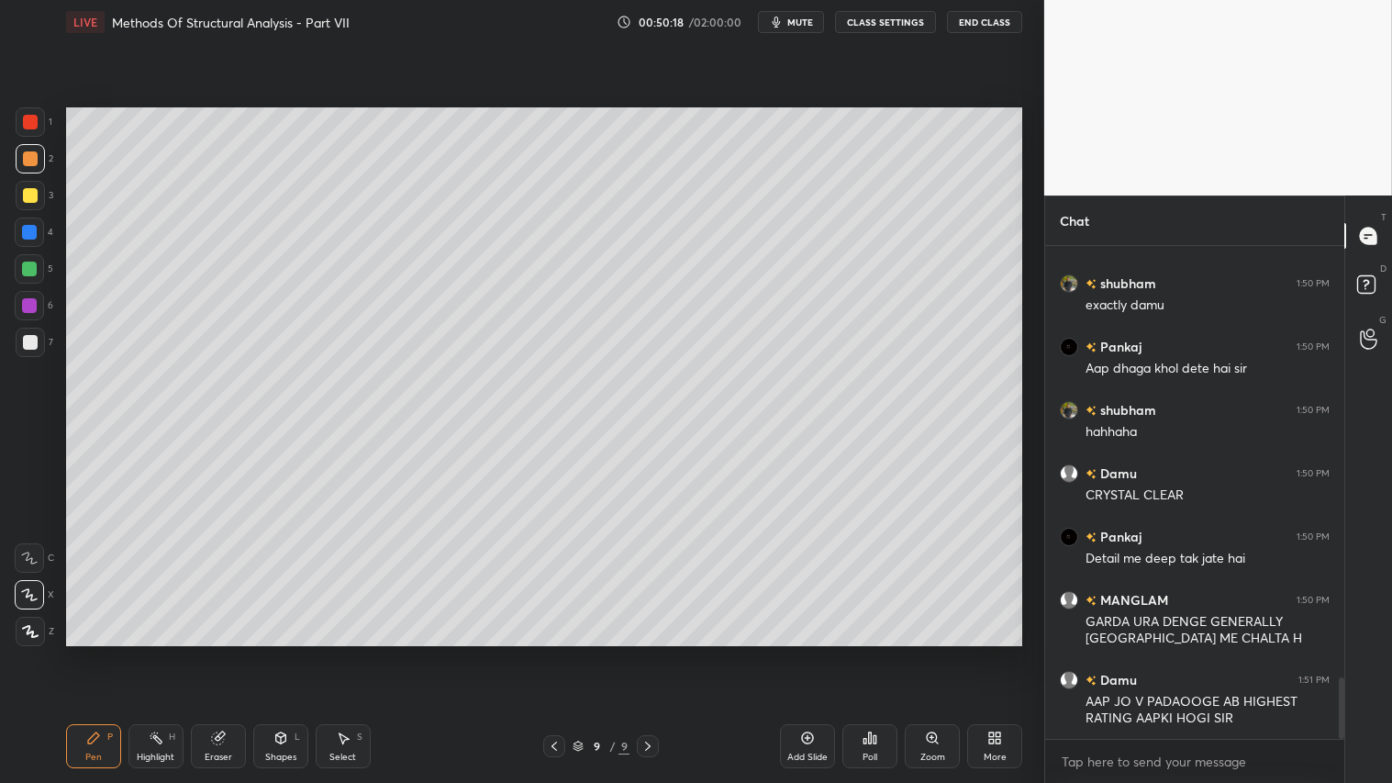
drag, startPoint x: 39, startPoint y: 171, endPoint x: 38, endPoint y: 391, distance: 220.2
click at [38, 177] on div "2" at bounding box center [35, 162] width 38 height 37
click at [69, 652] on div "Pen P" at bounding box center [93, 746] width 55 height 44
drag, startPoint x: 104, startPoint y: 738, endPoint x: 95, endPoint y: 728, distance: 13.0
click at [104, 652] on div "Pen P" at bounding box center [93, 746] width 55 height 44
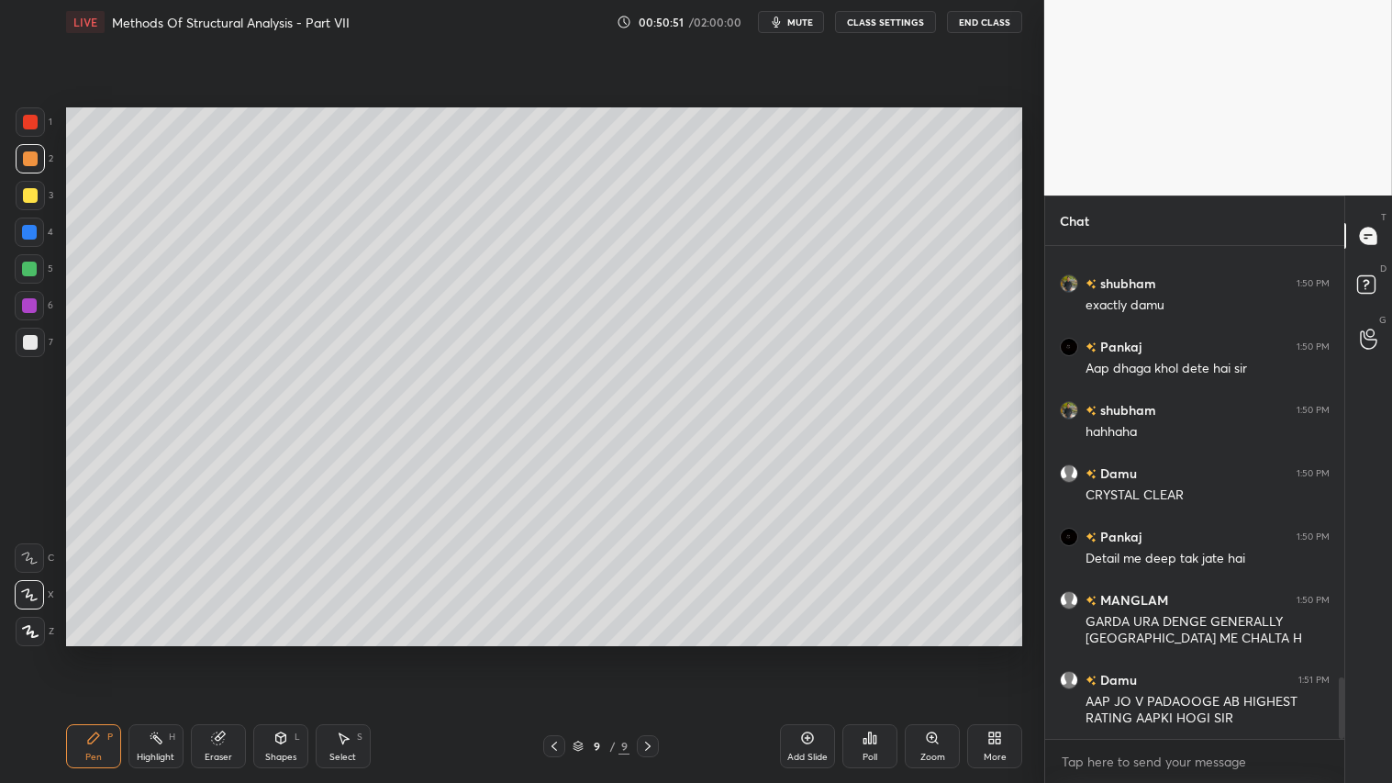
drag, startPoint x: 218, startPoint y: 744, endPoint x: 217, endPoint y: 689, distance: 55.1
click at [218, 652] on icon at bounding box center [217, 738] width 12 height 12
drag, startPoint x: 89, startPoint y: 734, endPoint x: 85, endPoint y: 721, distance: 13.4
click at [89, 652] on icon at bounding box center [93, 737] width 15 height 15
click at [801, 652] on div "Add Slide" at bounding box center [807, 756] width 40 height 9
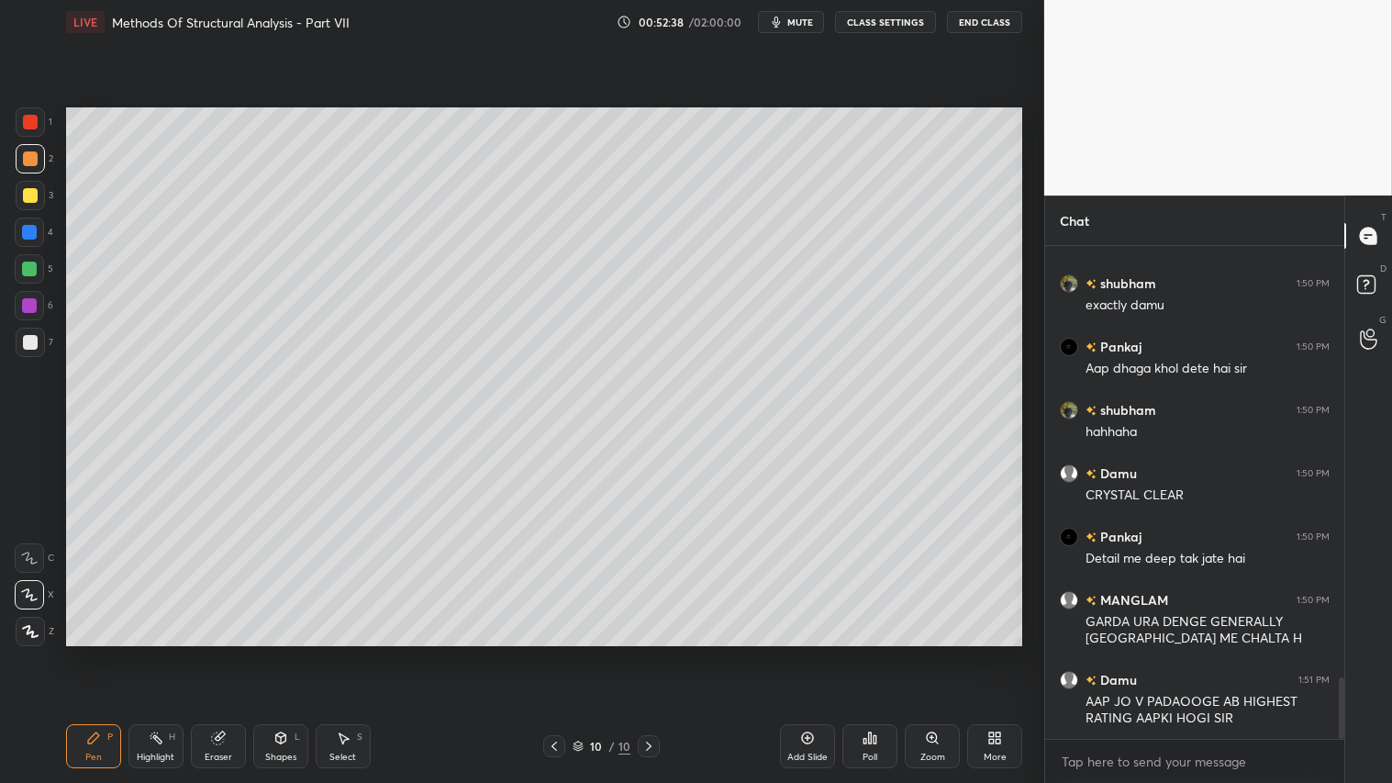
click at [558, 652] on icon at bounding box center [554, 746] width 15 height 15
click at [652, 652] on icon at bounding box center [648, 746] width 15 height 15
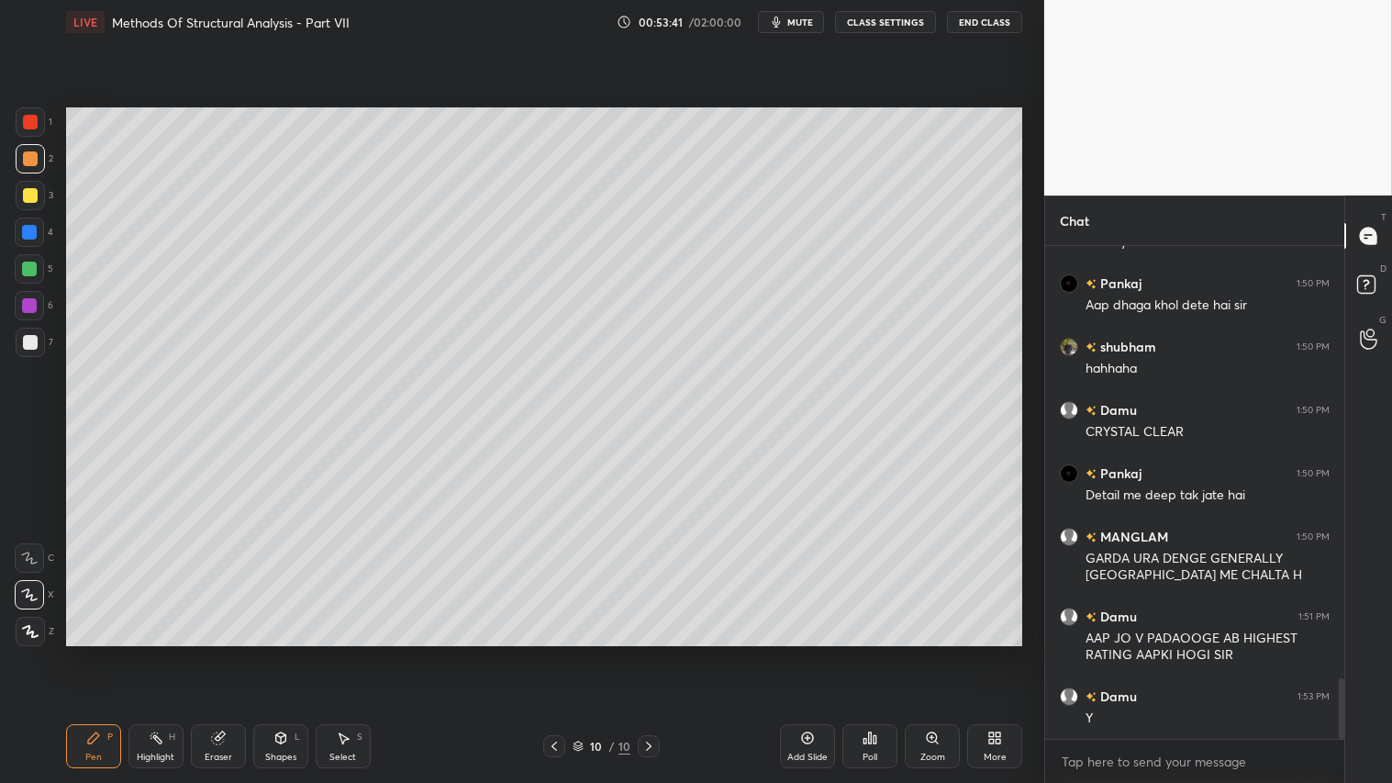
click at [554, 652] on icon at bounding box center [554, 746] width 15 height 15
click at [23, 162] on div at bounding box center [30, 158] width 15 height 15
click at [86, 652] on icon at bounding box center [93, 737] width 15 height 15
click at [270, 652] on div "Shapes L" at bounding box center [280, 746] width 55 height 44
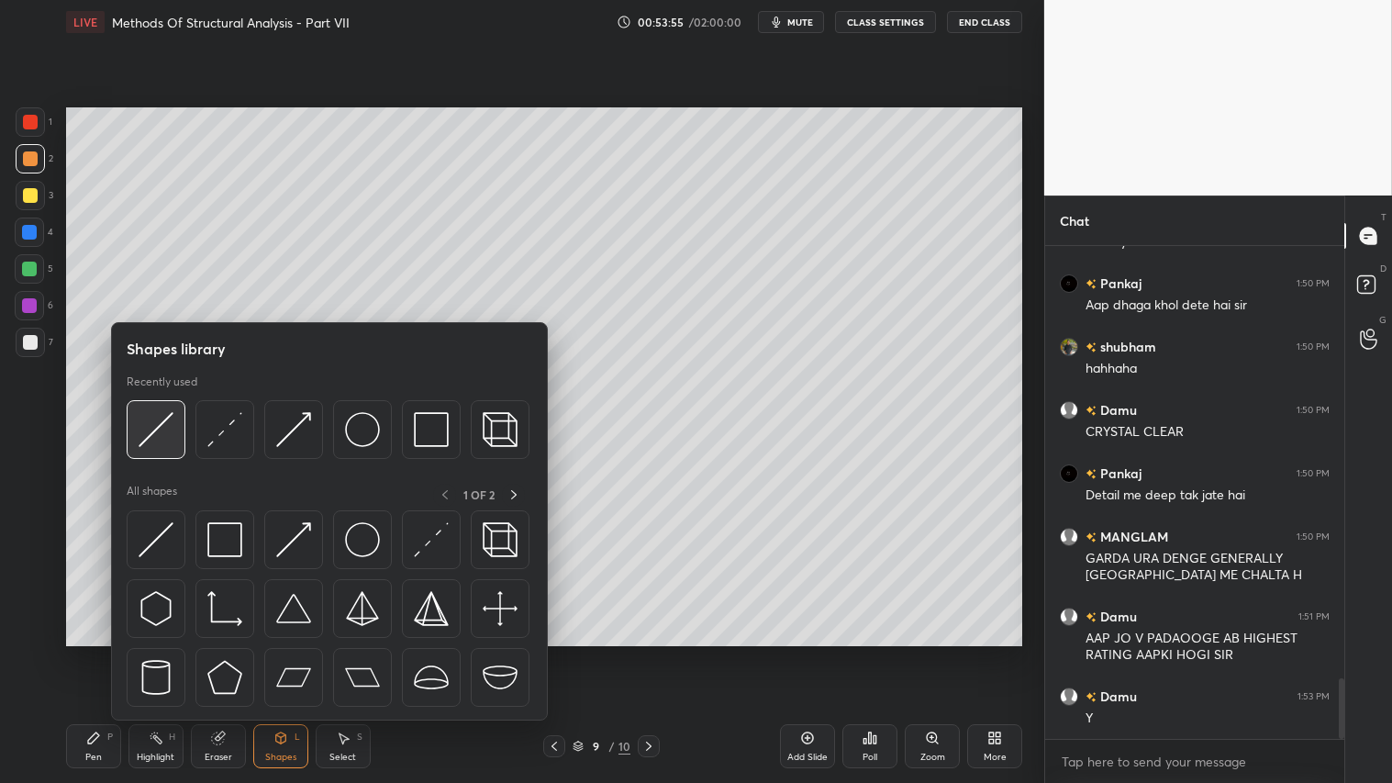
click at [157, 419] on img at bounding box center [156, 429] width 35 height 35
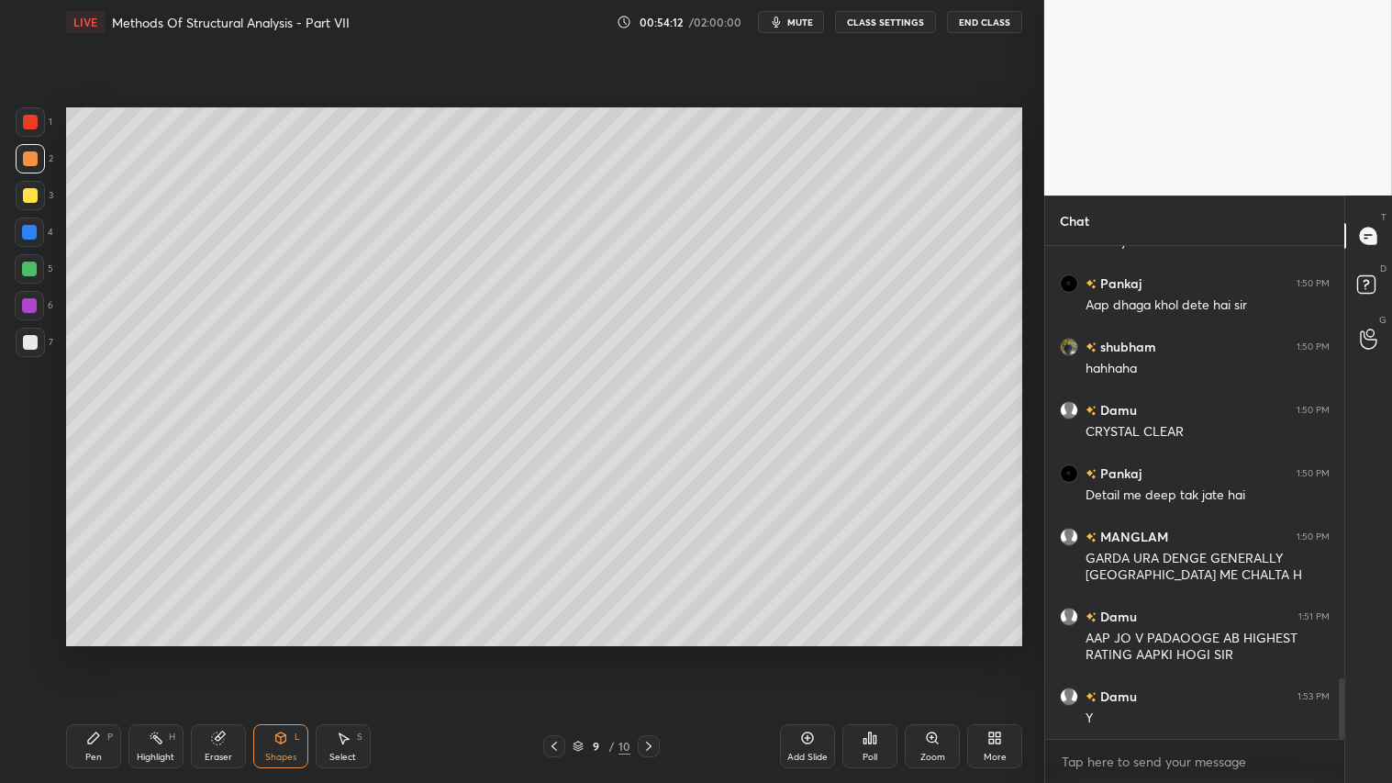
click at [646, 652] on icon at bounding box center [648, 746] width 15 height 15
click at [95, 652] on icon at bounding box center [93, 737] width 11 height 11
click at [287, 652] on icon at bounding box center [280, 737] width 15 height 15
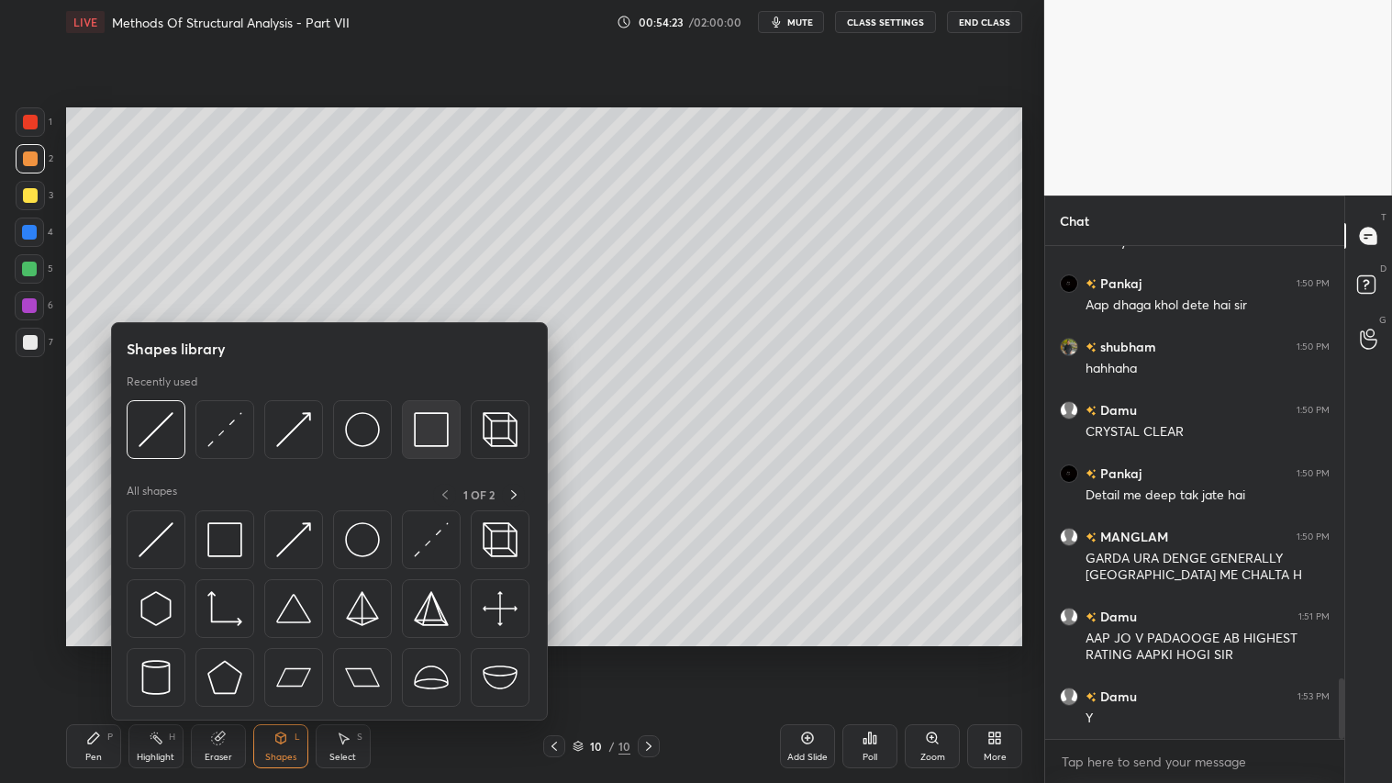
click at [426, 439] on img at bounding box center [431, 429] width 35 height 35
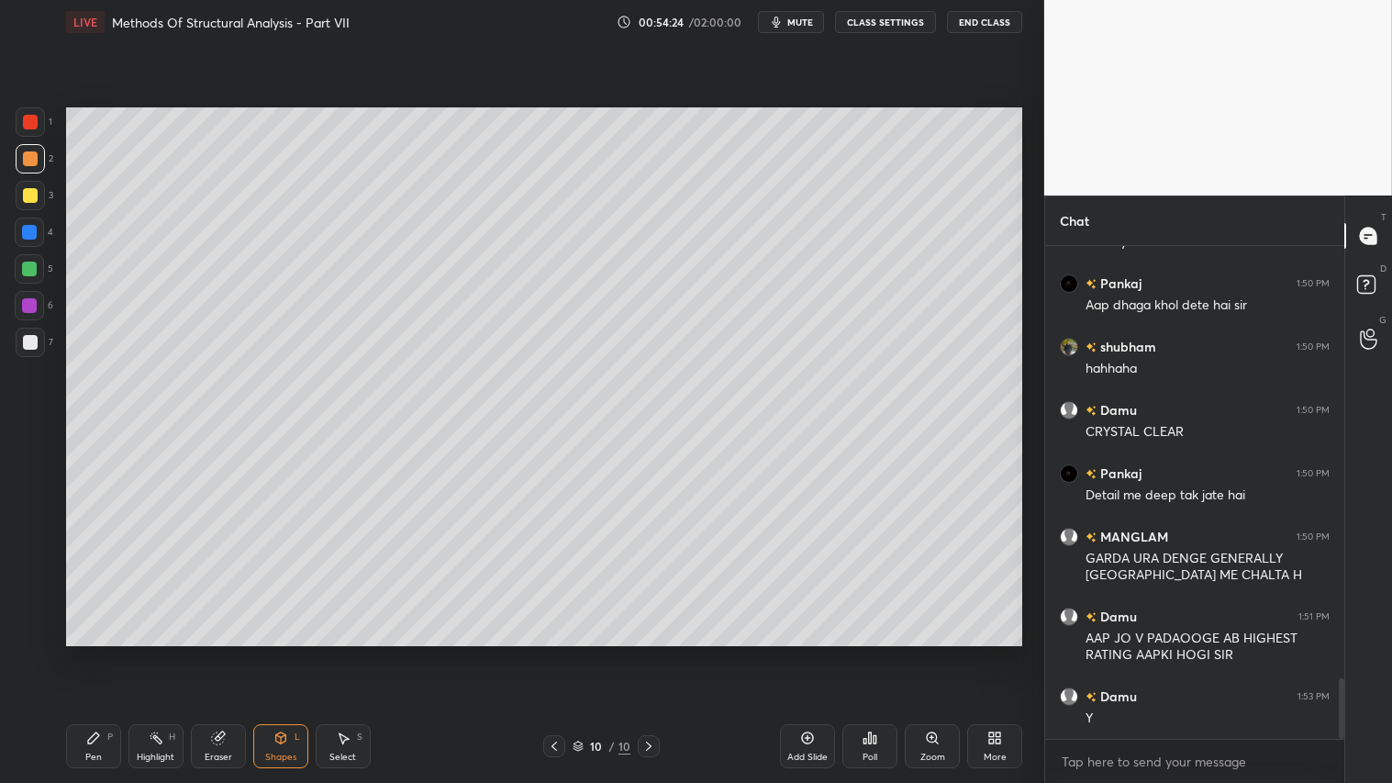
drag, startPoint x: 28, startPoint y: 337, endPoint x: 57, endPoint y: 319, distance: 33.4
click at [32, 336] on div at bounding box center [30, 342] width 15 height 15
click at [81, 652] on div "Pen P" at bounding box center [93, 746] width 55 height 44
click at [554, 652] on icon at bounding box center [554, 746] width 15 height 15
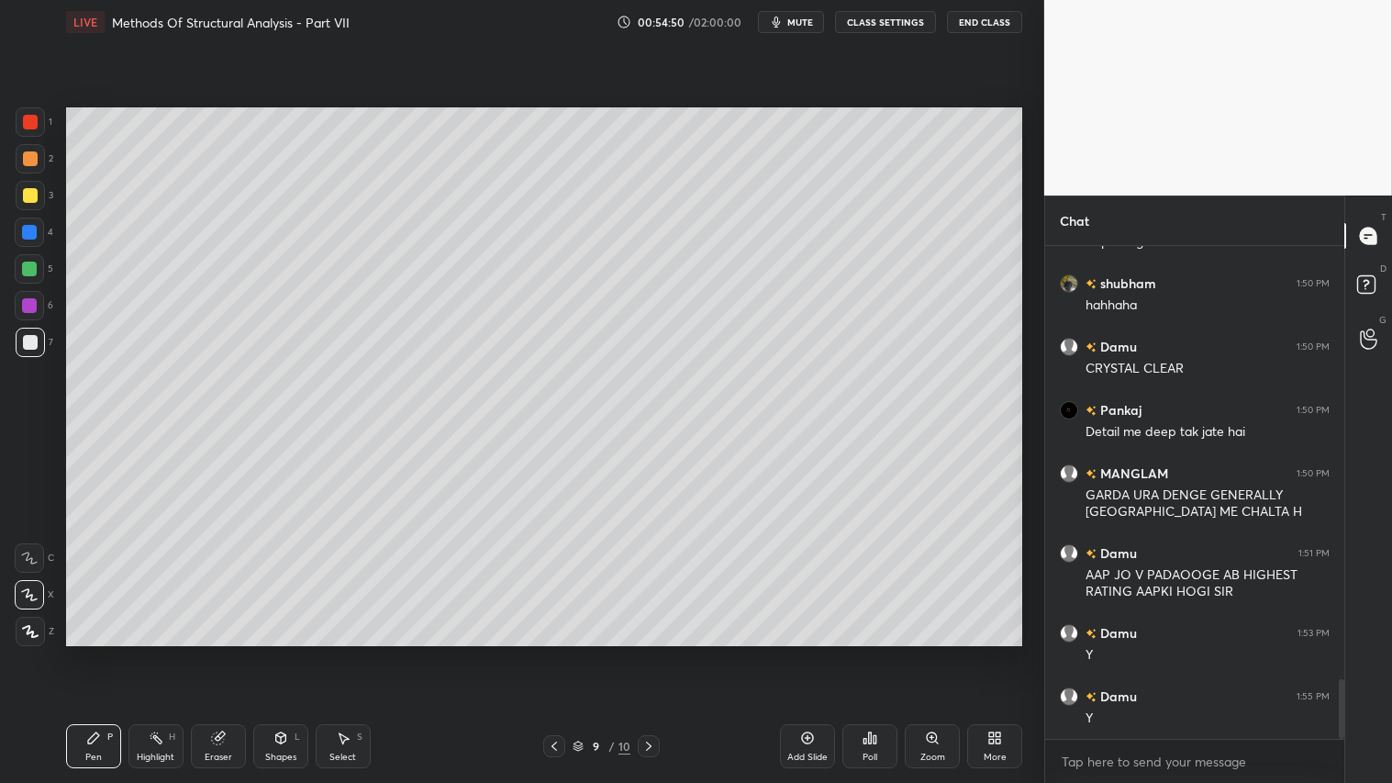
click at [644, 652] on icon at bounding box center [648, 746] width 15 height 15
click at [556, 652] on icon at bounding box center [554, 746] width 15 height 15
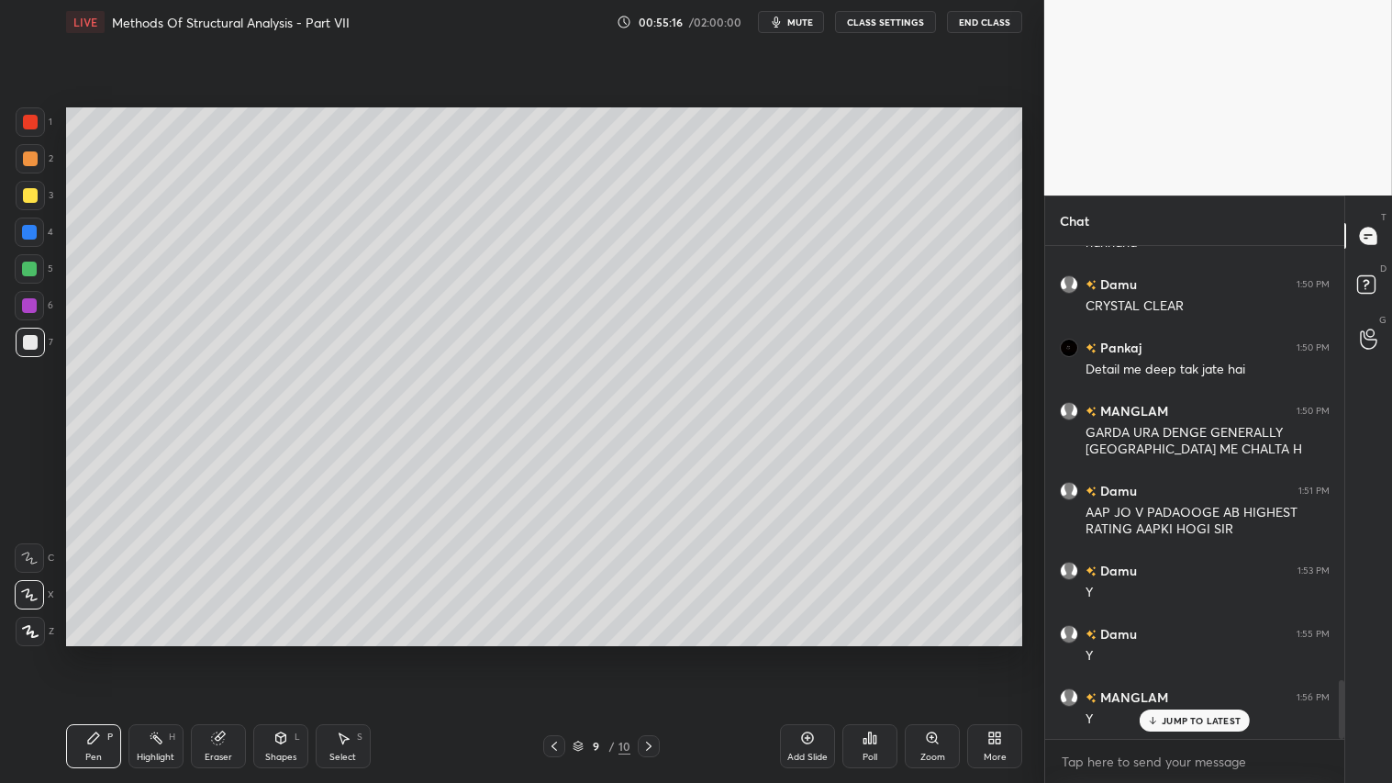
click at [650, 652] on icon at bounding box center [649, 745] width 6 height 9
drag, startPoint x: 24, startPoint y: 148, endPoint x: 42, endPoint y: 471, distance: 323.5
click at [24, 149] on div at bounding box center [30, 158] width 29 height 29
click at [84, 652] on div "Pen P" at bounding box center [93, 746] width 55 height 44
click at [567, 652] on div "10 / 10" at bounding box center [601, 746] width 117 height 22
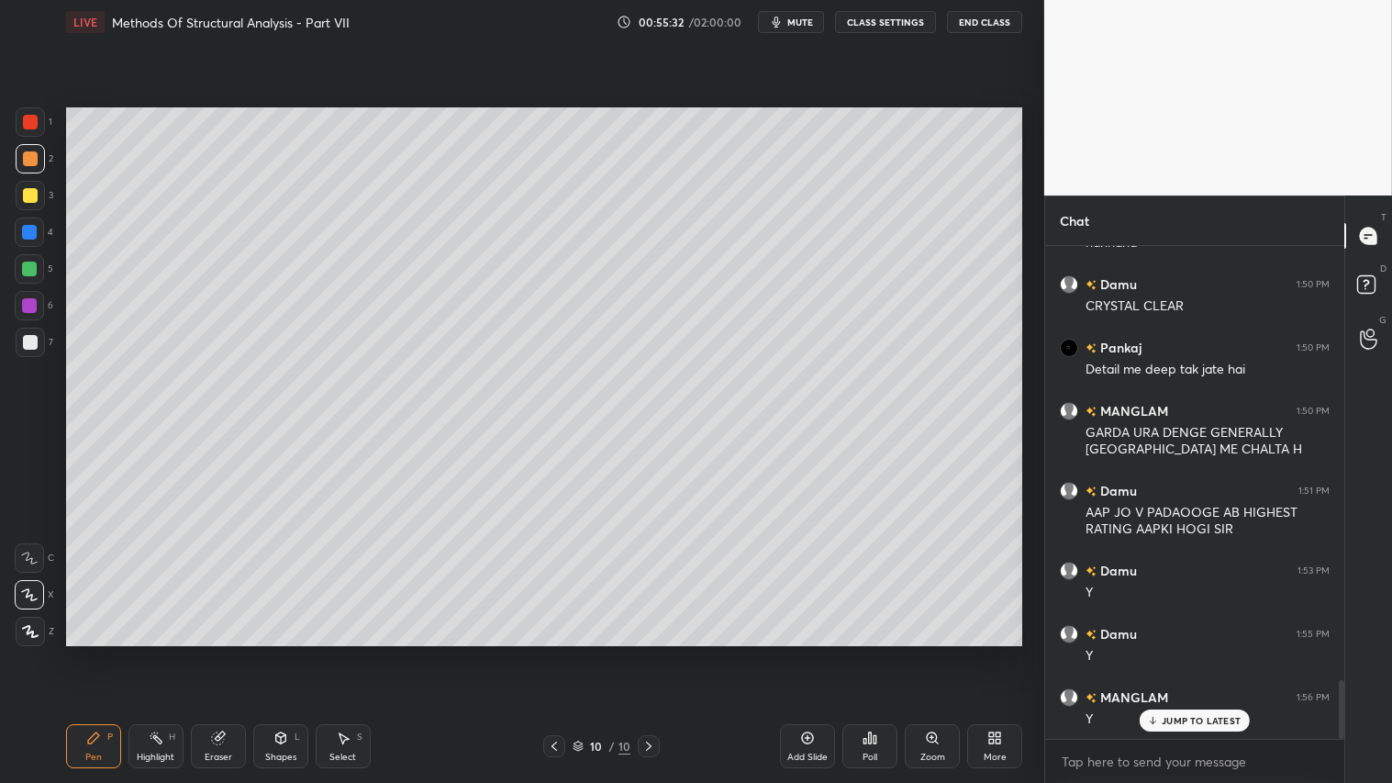
click at [561, 652] on icon at bounding box center [554, 746] width 15 height 15
click at [650, 652] on icon at bounding box center [649, 745] width 6 height 9
drag, startPoint x: 276, startPoint y: 744, endPoint x: 295, endPoint y: 725, distance: 27.3
click at [278, 652] on icon at bounding box center [280, 737] width 15 height 15
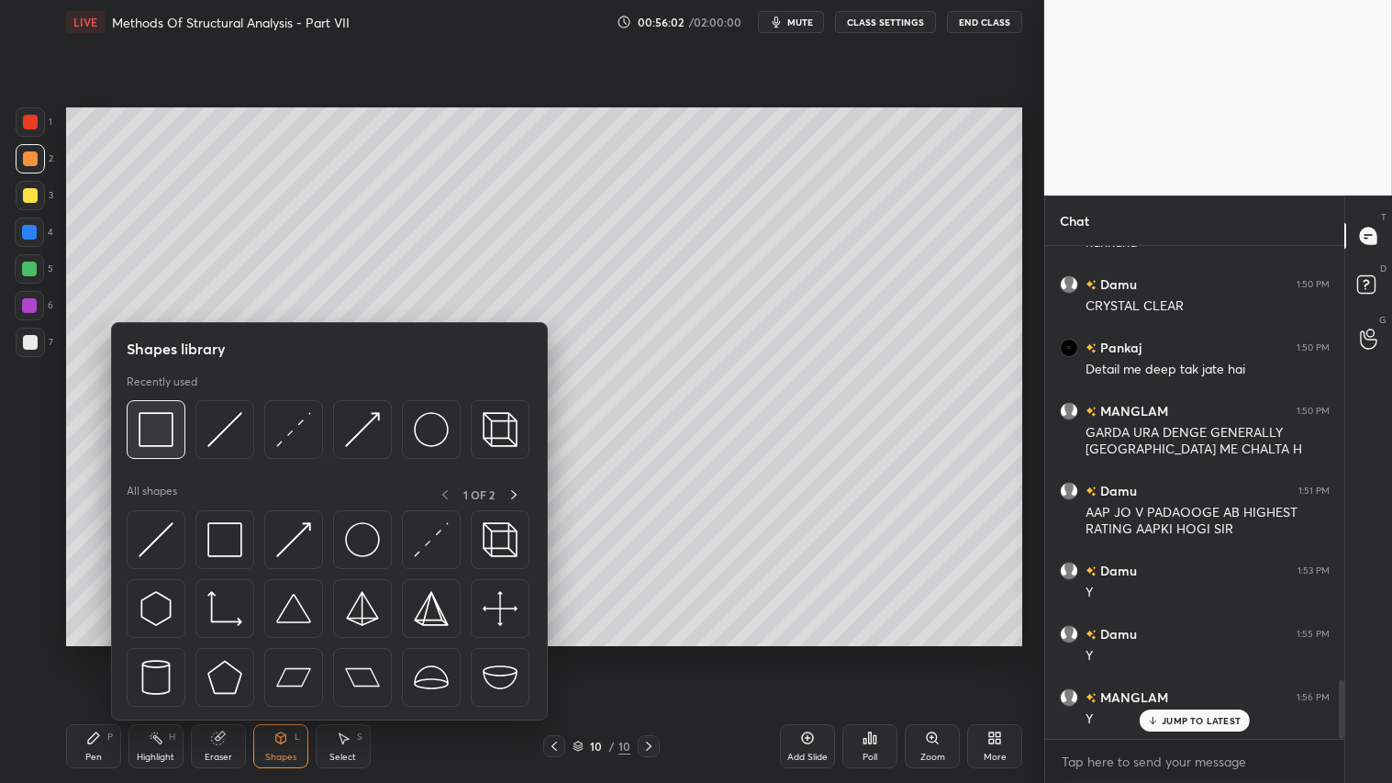
click at [172, 420] on img at bounding box center [156, 429] width 35 height 35
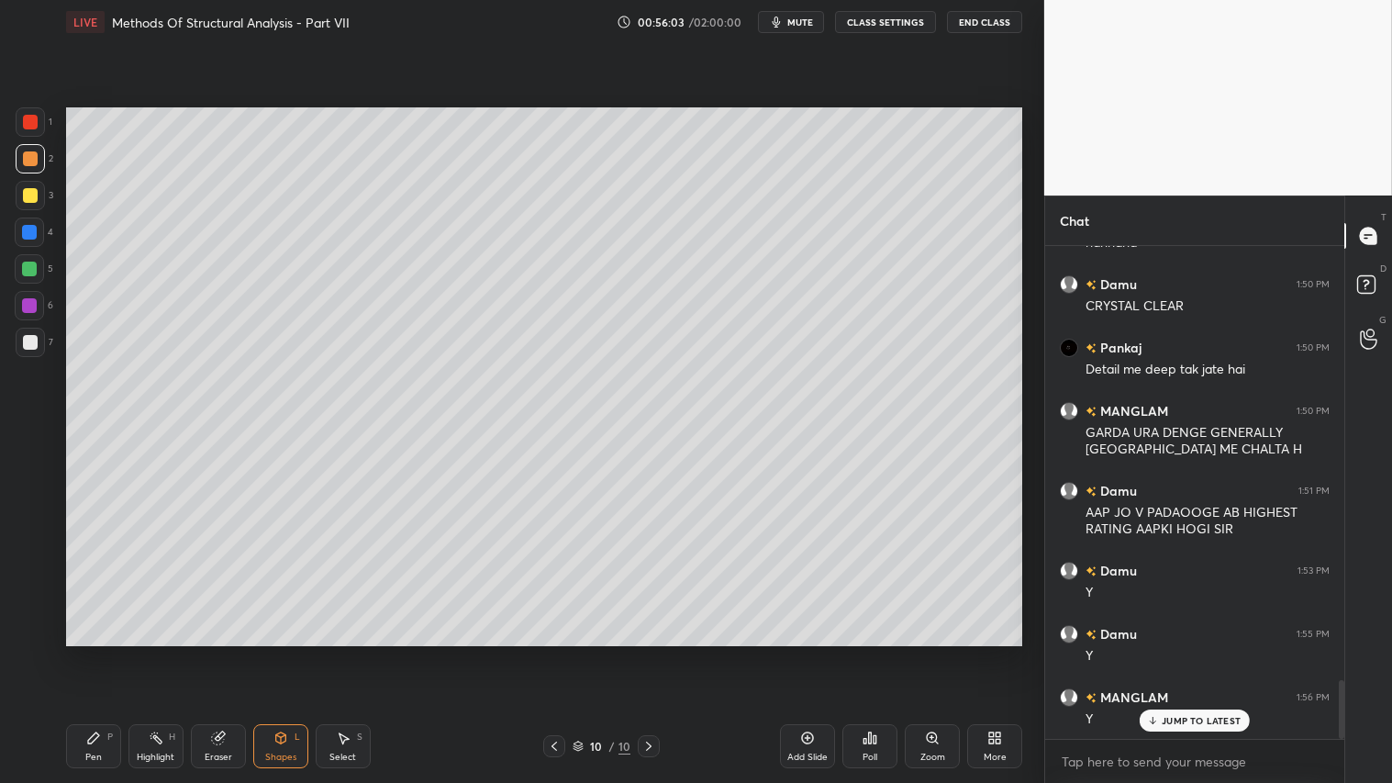
click at [38, 336] on div at bounding box center [30, 342] width 29 height 29
click at [85, 652] on div "Pen P" at bounding box center [93, 746] width 55 height 44
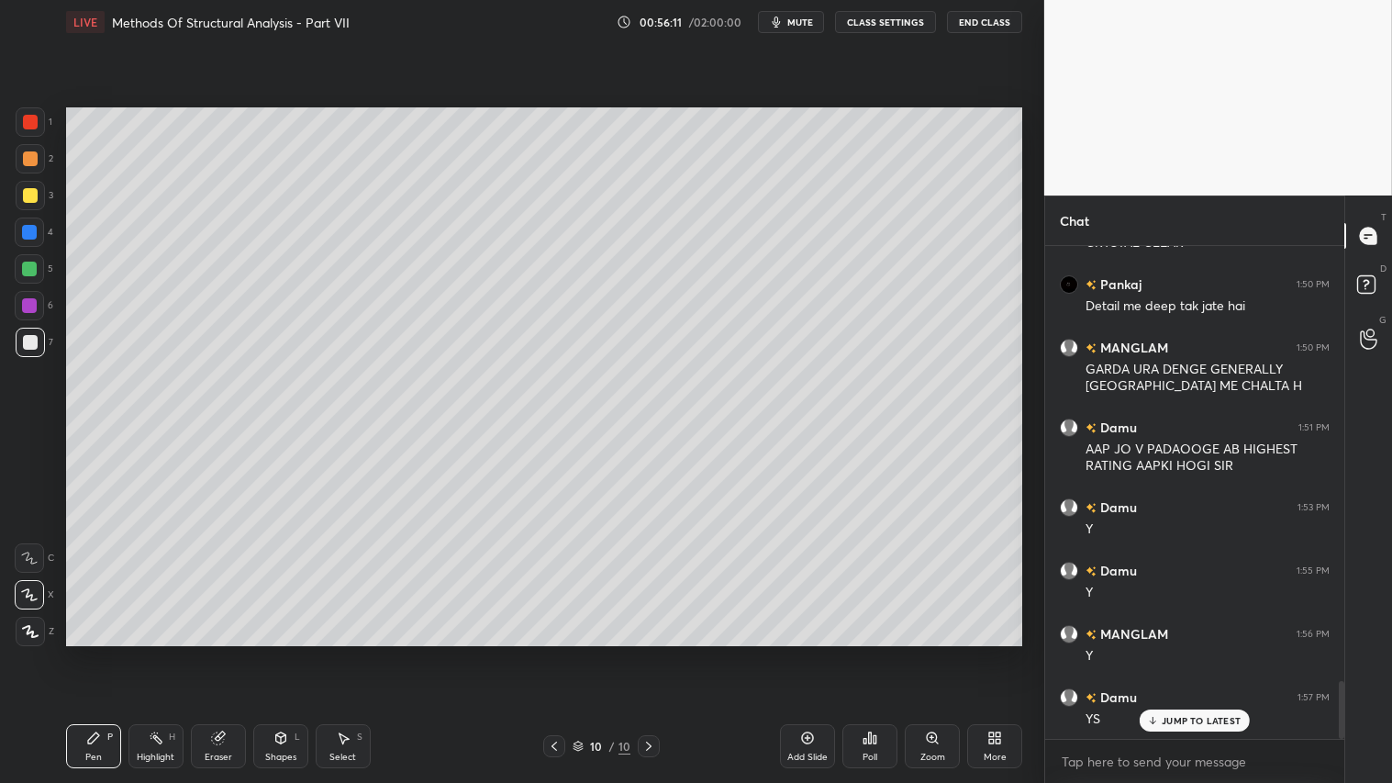
click at [23, 160] on div at bounding box center [30, 158] width 15 height 15
click at [56, 652] on div "1 2 3 4 5 6 7 C X Z C X Z E E Erase all H H LIVE Methods Of Structural Analysis…" at bounding box center [515, 391] width 1030 height 783
click at [541, 652] on div "10 / 10" at bounding box center [601, 746] width 357 height 22
click at [545, 652] on div at bounding box center [554, 746] width 22 height 22
click at [648, 652] on icon at bounding box center [648, 746] width 15 height 15
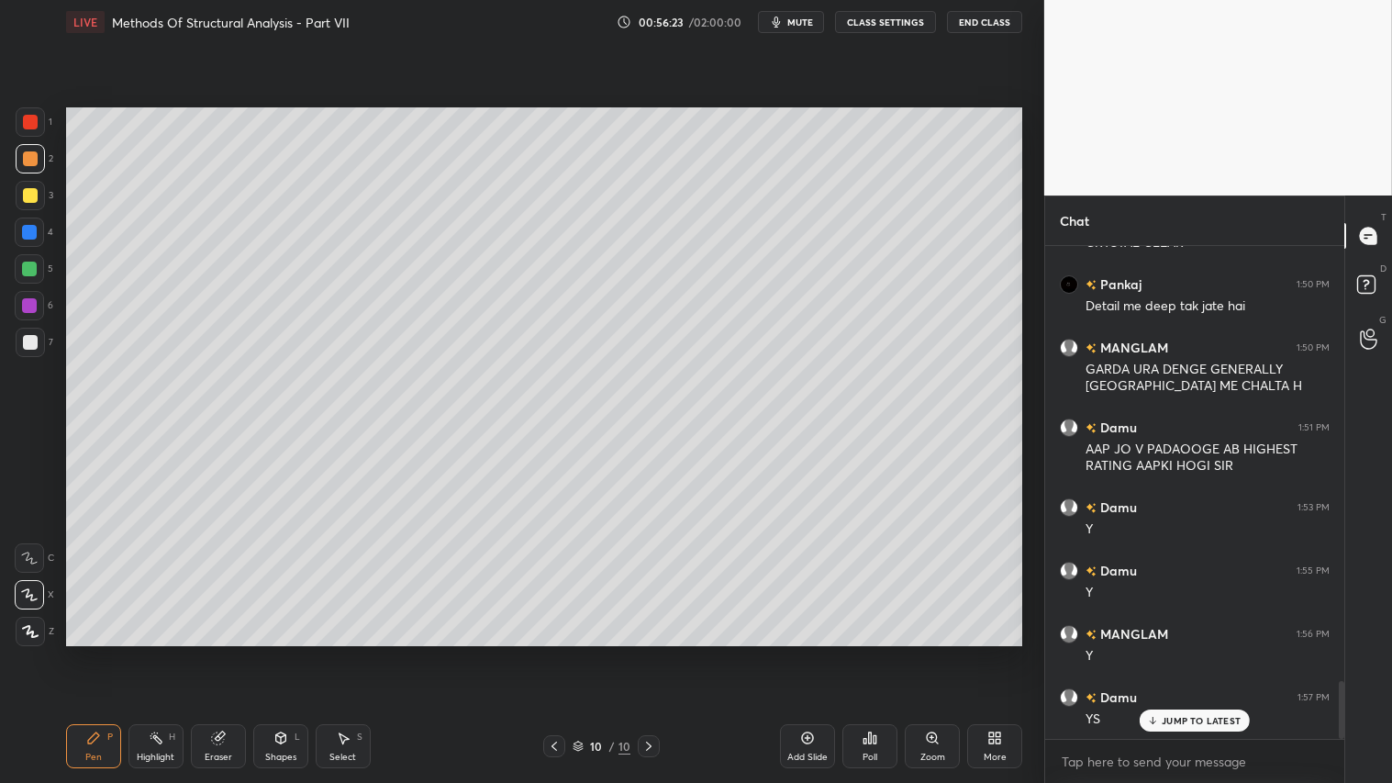
click at [553, 652] on icon at bounding box center [554, 746] width 15 height 15
click at [649, 652] on icon at bounding box center [648, 746] width 15 height 15
click at [279, 652] on icon at bounding box center [280, 736] width 10 height 3
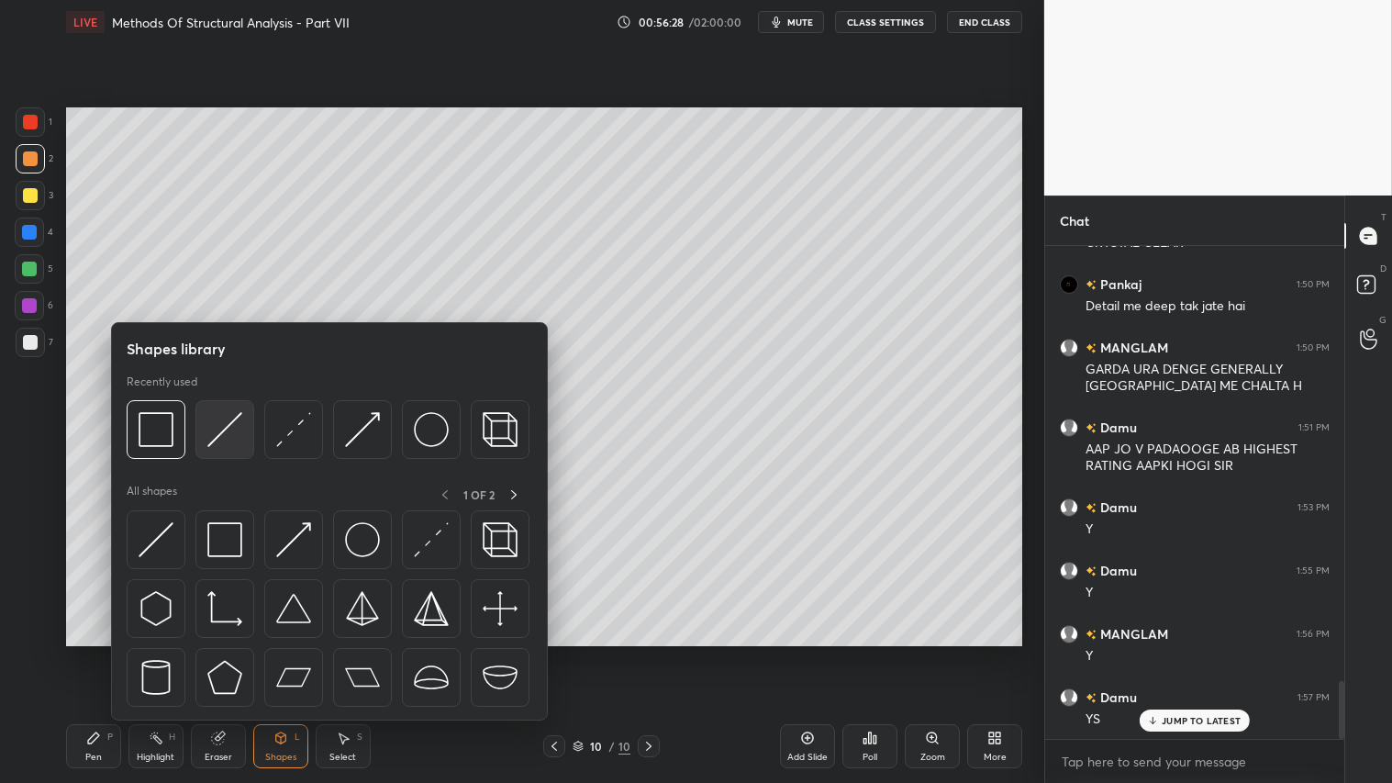
click at [222, 418] on img at bounding box center [224, 429] width 35 height 35
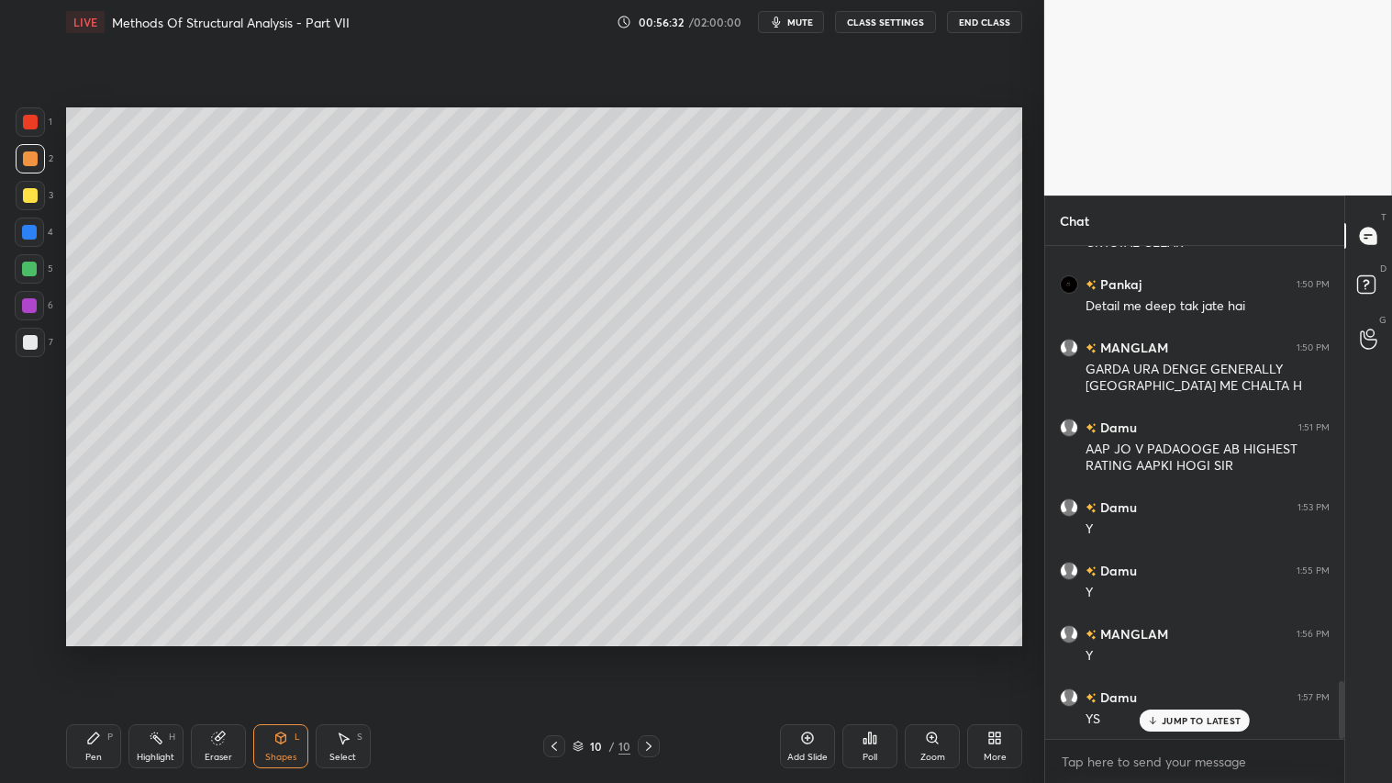
drag, startPoint x: 89, startPoint y: 740, endPoint x: 110, endPoint y: 739, distance: 21.1
click at [95, 652] on icon at bounding box center [93, 737] width 15 height 15
click at [541, 652] on div "10 / 10" at bounding box center [601, 746] width 357 height 22
click at [552, 652] on icon at bounding box center [554, 746] width 15 height 15
drag, startPoint x: 646, startPoint y: 751, endPoint x: 645, endPoint y: 741, distance: 9.2
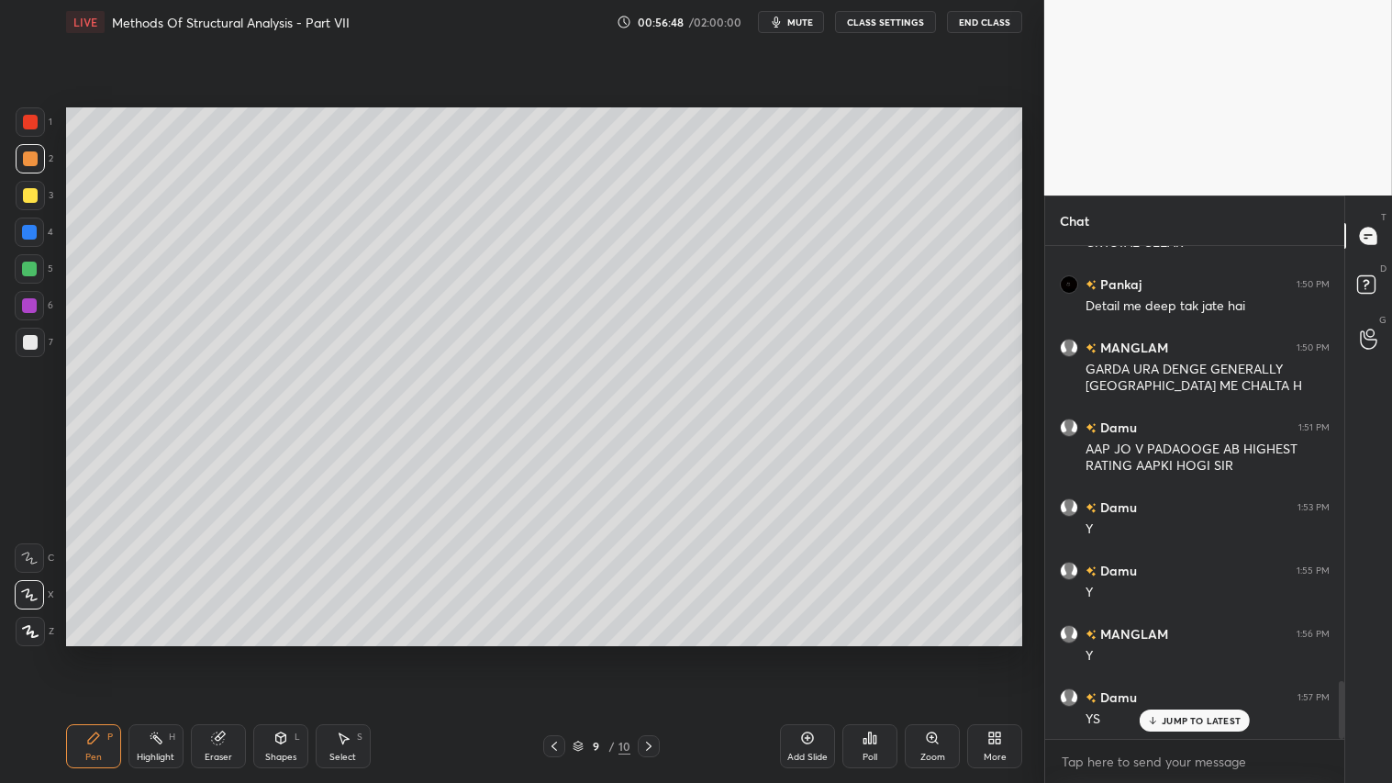
click at [646, 652] on icon at bounding box center [648, 746] width 15 height 15
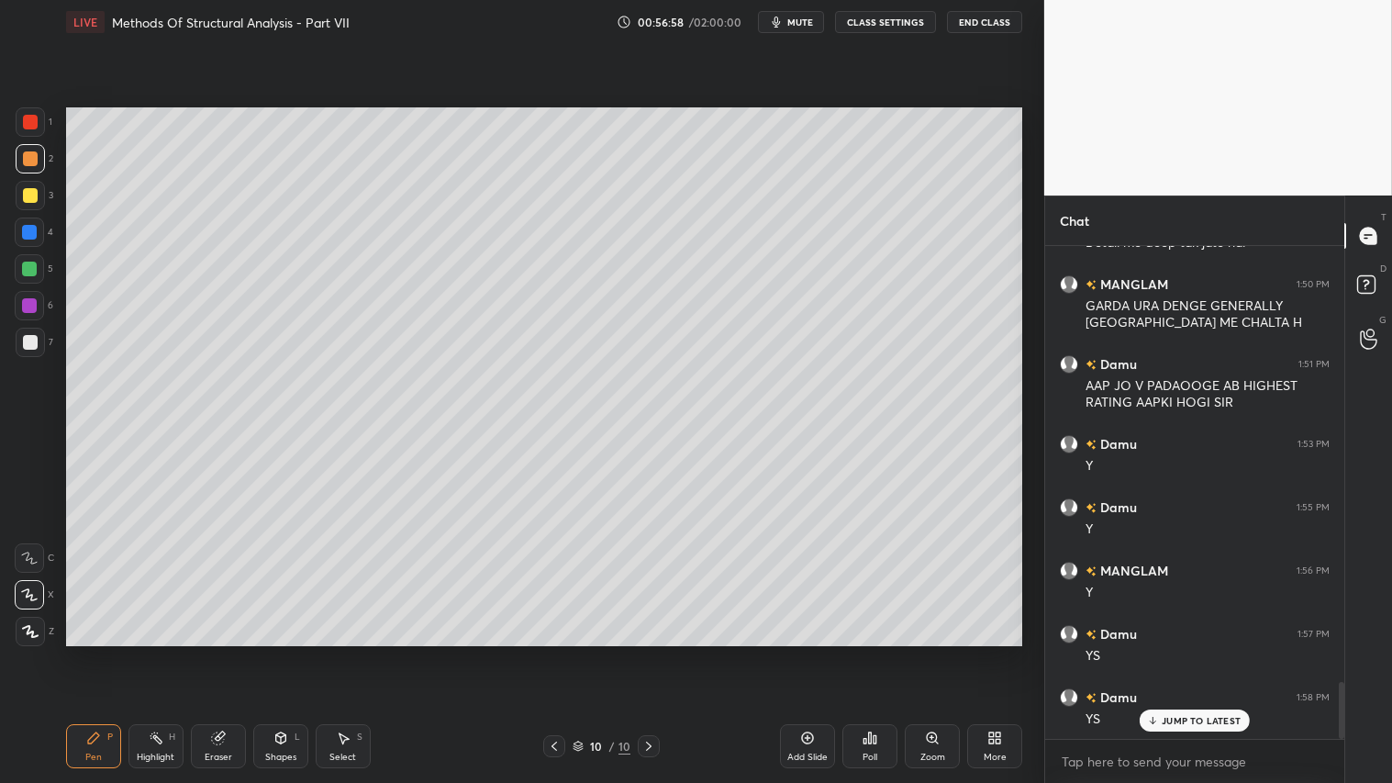
click at [275, 652] on div "Shapes L" at bounding box center [280, 746] width 55 height 44
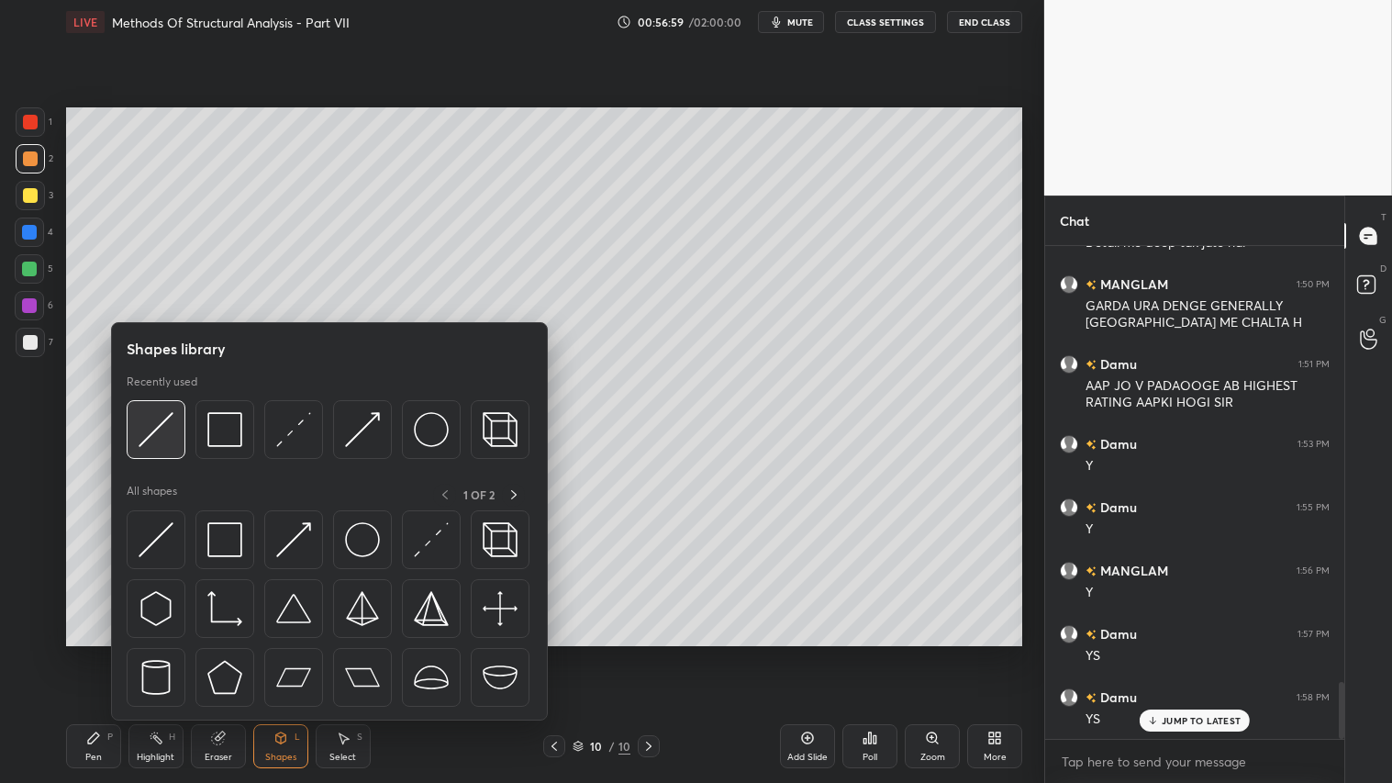
click at [163, 414] on img at bounding box center [156, 429] width 35 height 35
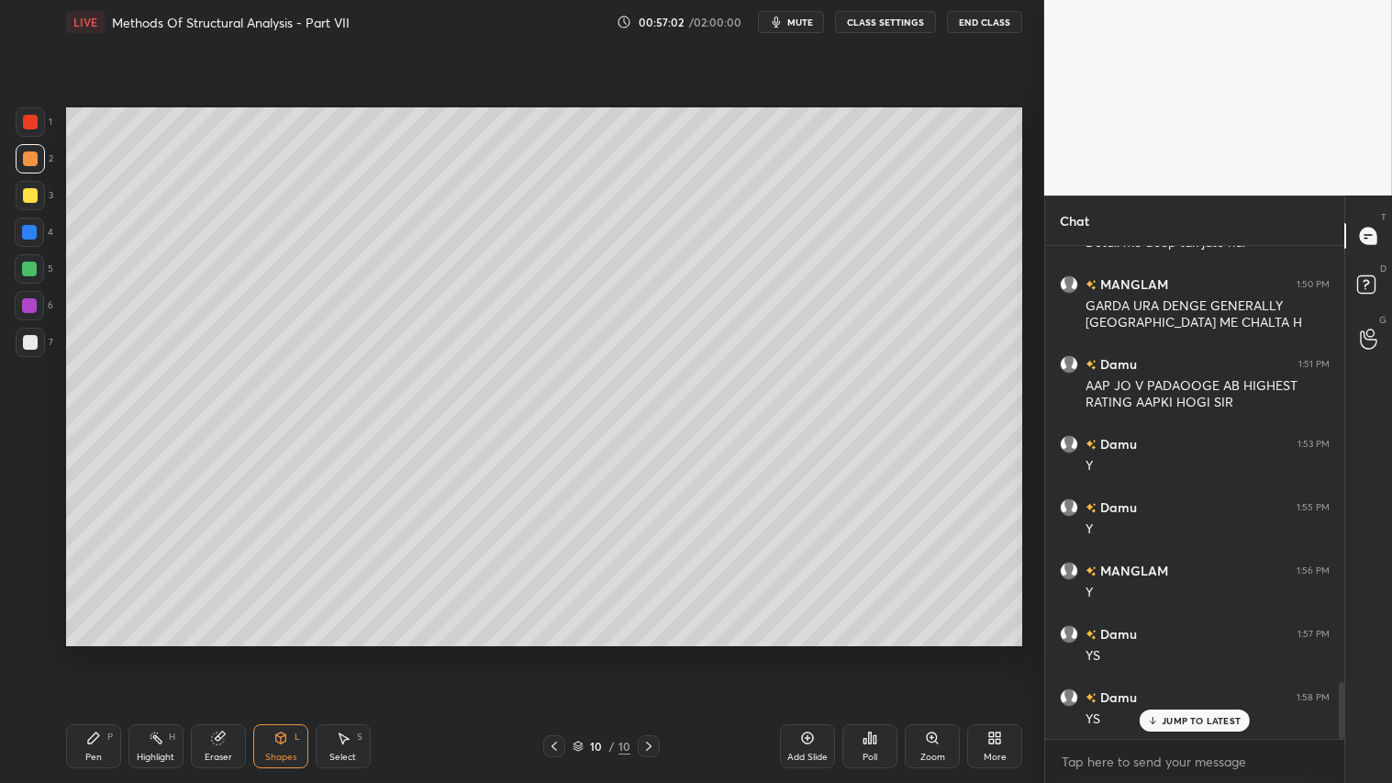
click at [95, 652] on icon at bounding box center [93, 737] width 11 height 11
drag, startPoint x: 231, startPoint y: 738, endPoint x: 269, endPoint y: 711, distance: 46.1
click at [239, 652] on div "Eraser" at bounding box center [218, 746] width 55 height 44
click at [102, 652] on div "Pen P" at bounding box center [93, 746] width 55 height 44
click at [298, 652] on div "Shapes L" at bounding box center [280, 746] width 55 height 44
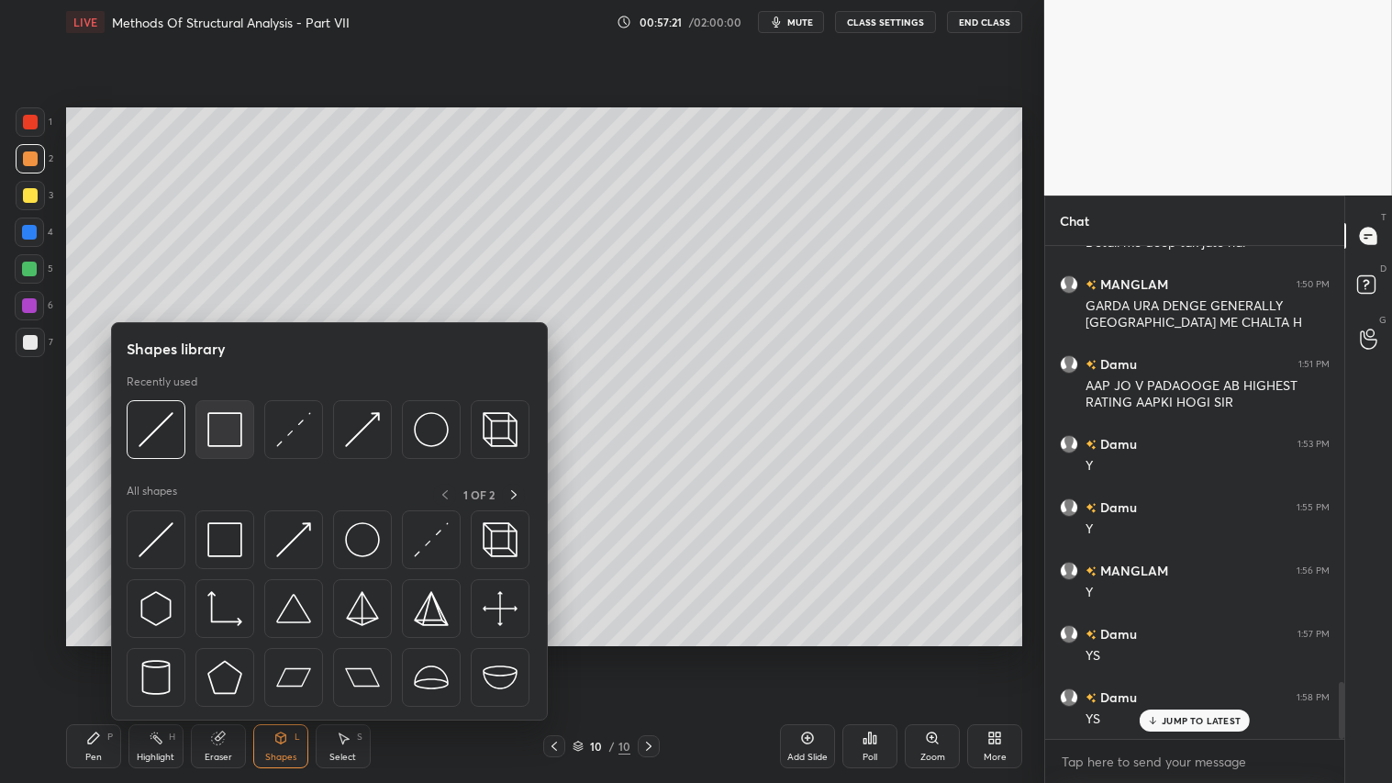
click at [222, 427] on img at bounding box center [224, 429] width 35 height 35
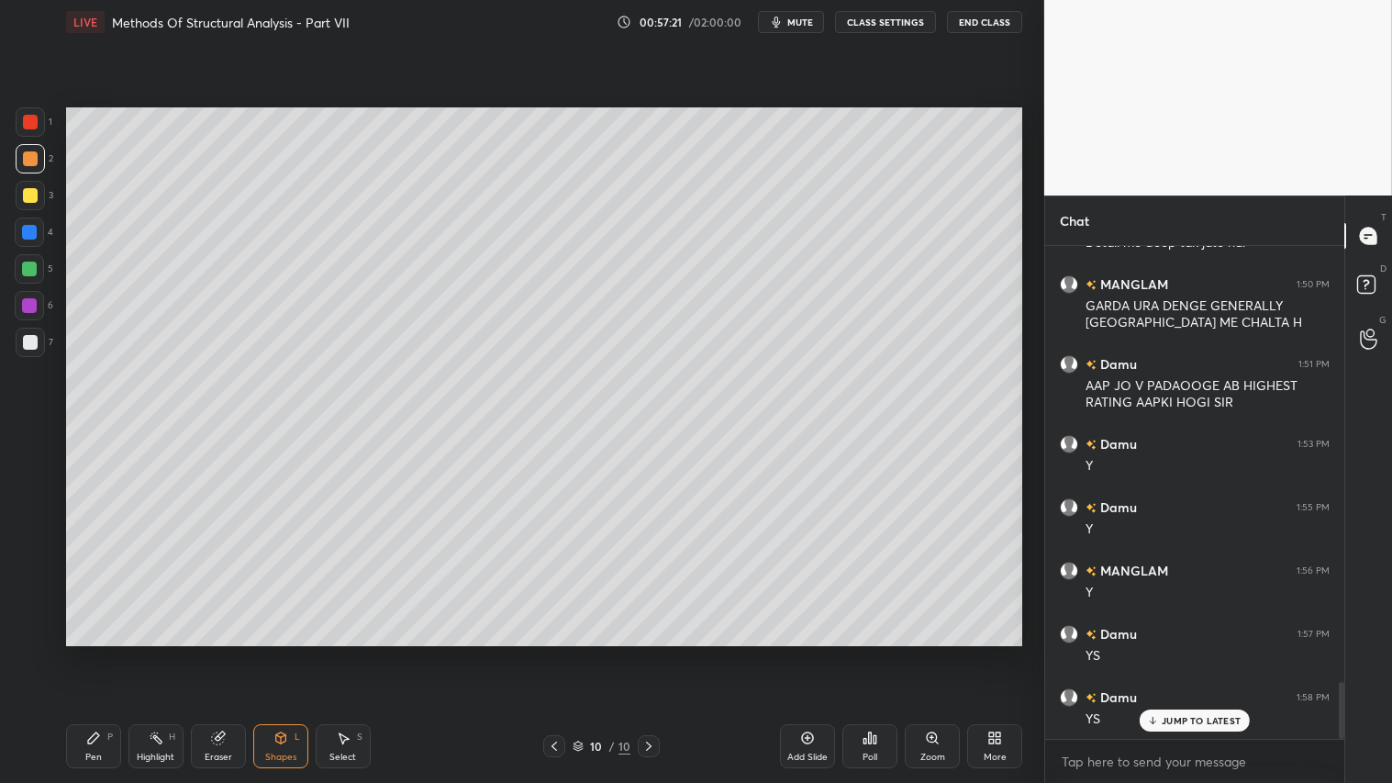
drag, startPoint x: 39, startPoint y: 336, endPoint x: 55, endPoint y: 334, distance: 16.6
click at [40, 335] on div at bounding box center [30, 342] width 29 height 29
drag, startPoint x: 33, startPoint y: 157, endPoint x: 31, endPoint y: 145, distance: 12.1
click at [33, 156] on div at bounding box center [30, 158] width 15 height 15
click at [81, 652] on div "Pen P" at bounding box center [93, 746] width 55 height 44
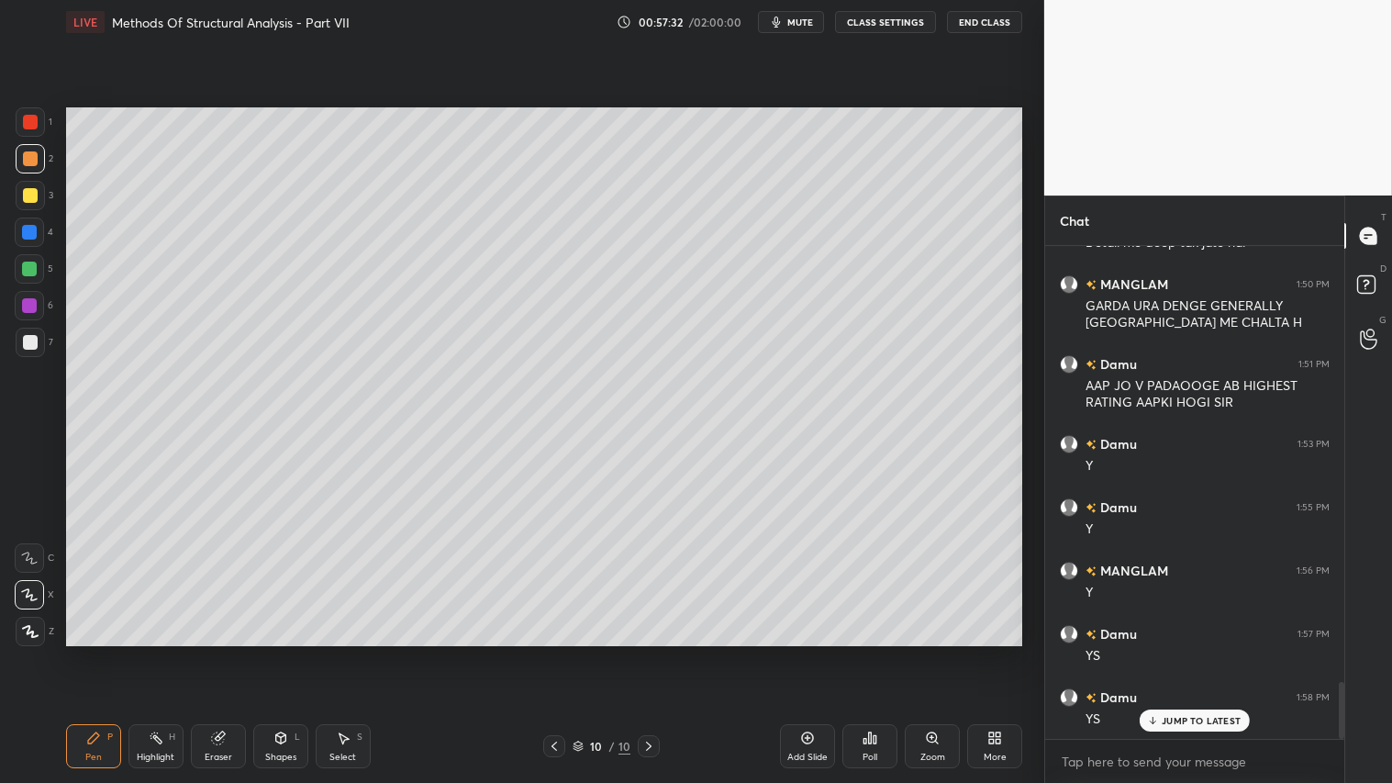
click at [818, 652] on div "Add Slide" at bounding box center [807, 756] width 40 height 9
click at [223, 652] on icon at bounding box center [218, 737] width 15 height 15
click at [88, 652] on icon at bounding box center [93, 737] width 11 height 11
click at [548, 652] on icon at bounding box center [554, 746] width 15 height 15
click at [552, 652] on icon at bounding box center [554, 746] width 15 height 15
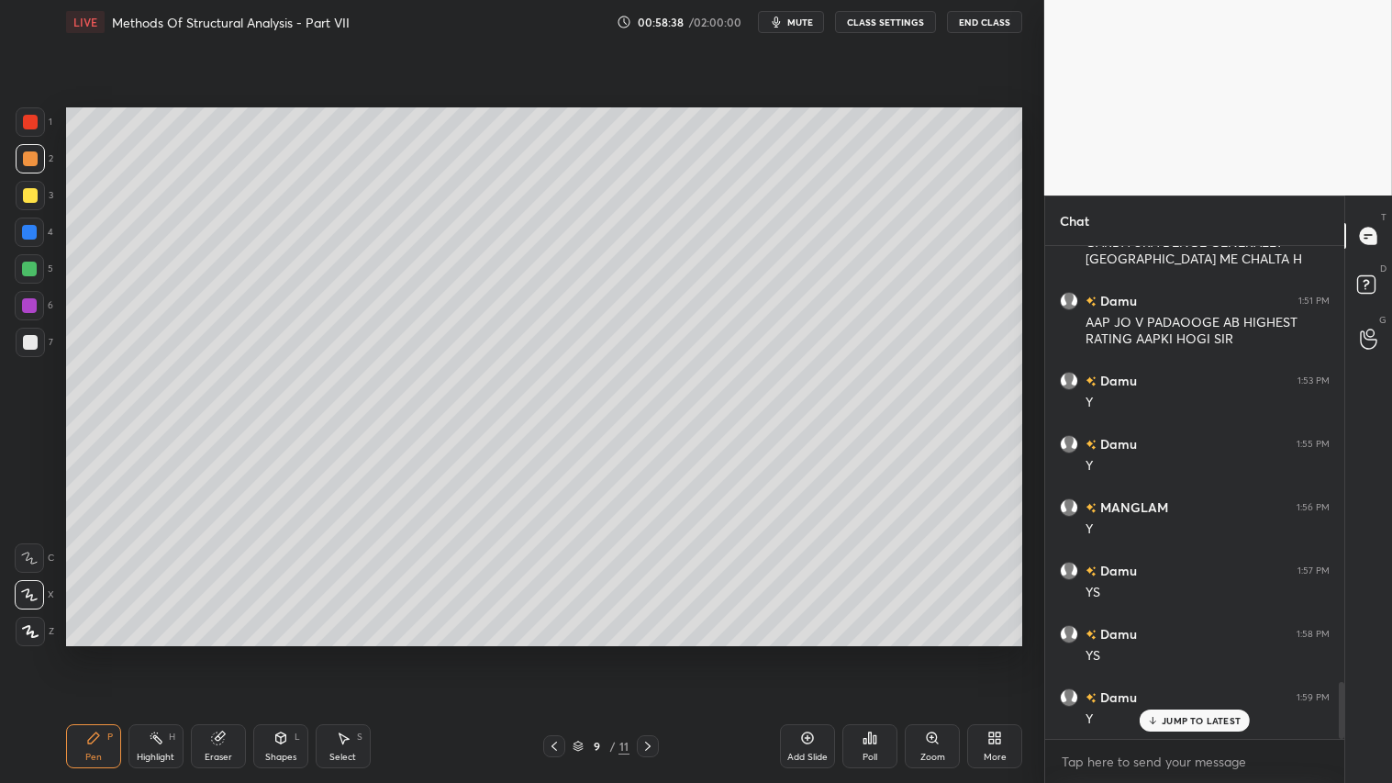
scroll to position [3868, 0]
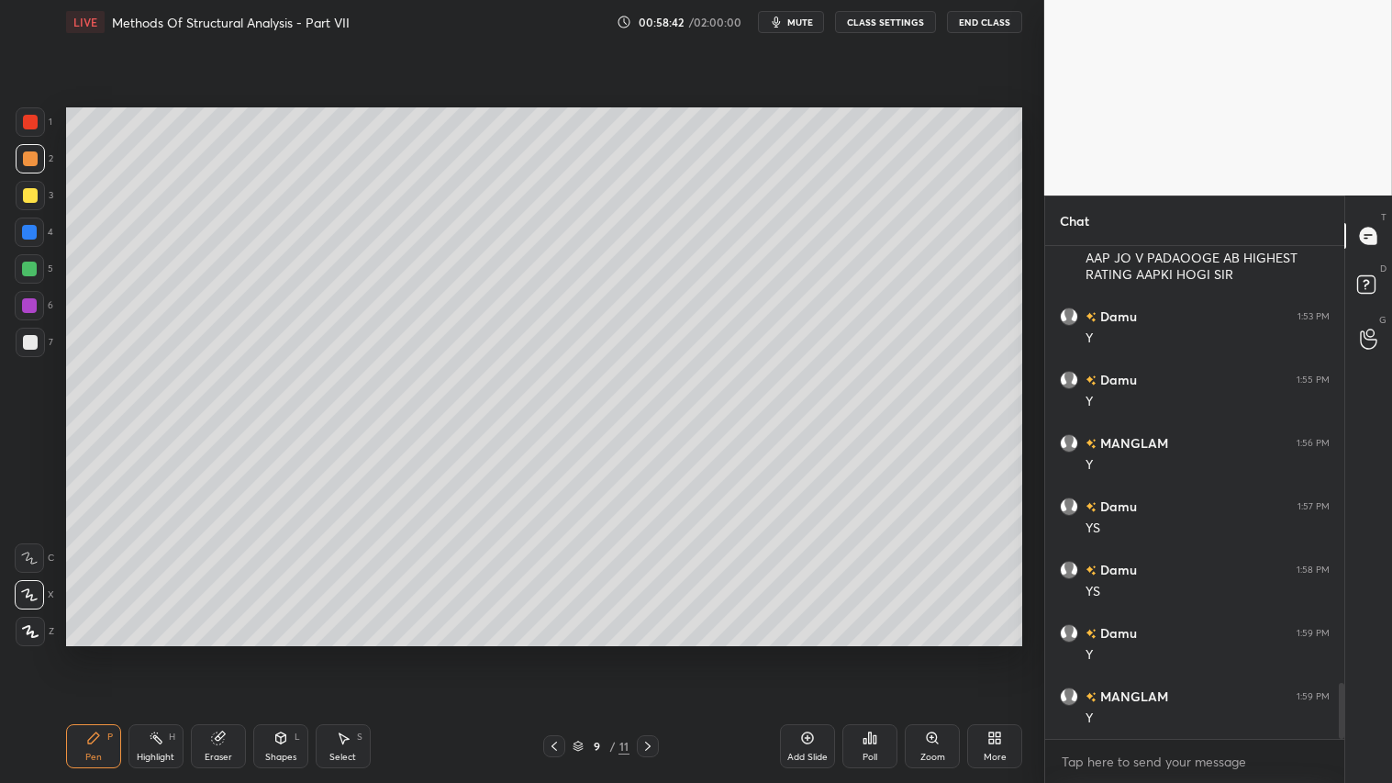
click at [649, 652] on icon at bounding box center [647, 746] width 15 height 15
click at [654, 652] on icon at bounding box center [647, 746] width 15 height 15
click at [220, 652] on icon at bounding box center [217, 738] width 12 height 12
drag, startPoint x: 24, startPoint y: 493, endPoint x: 58, endPoint y: 484, distance: 34.9
click at [28, 493] on icon at bounding box center [30, 498] width 17 height 17
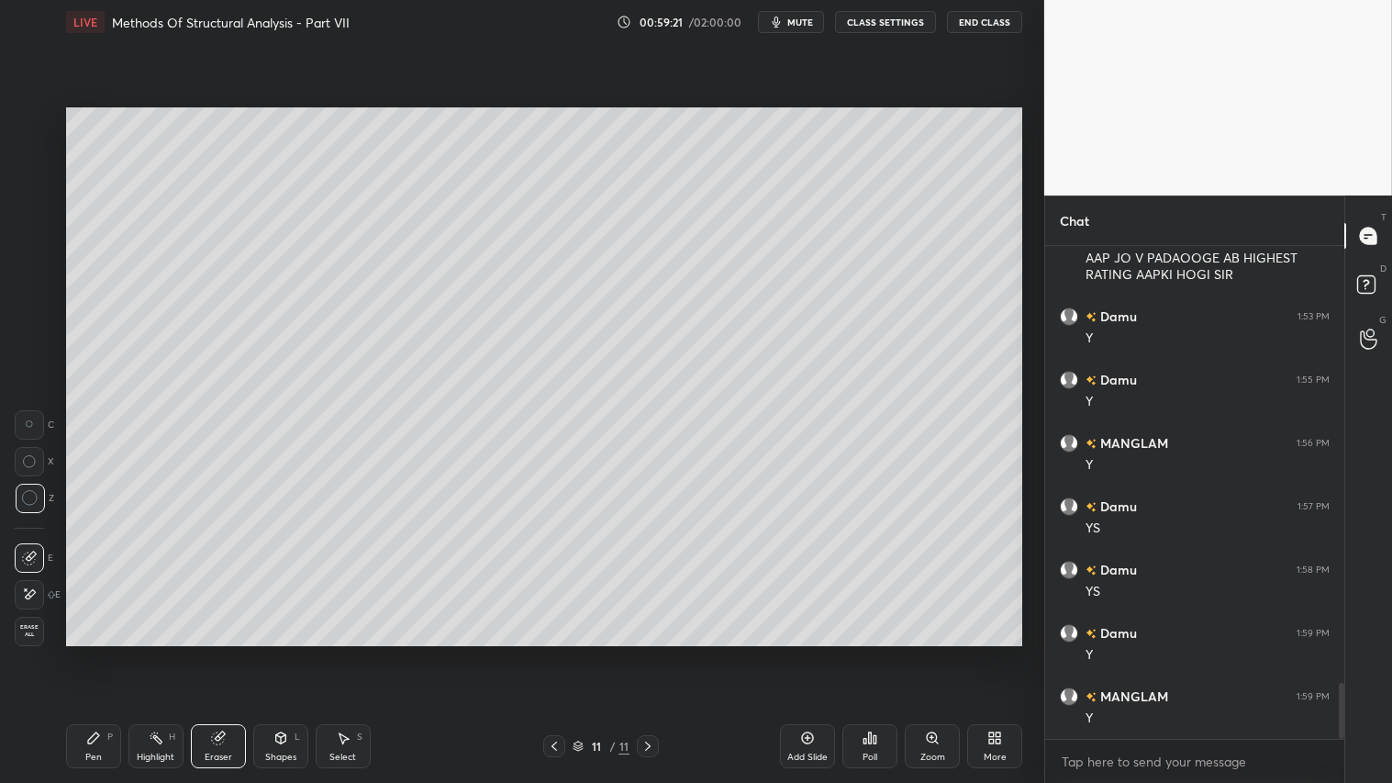
scroll to position [3931, 0]
drag, startPoint x: 95, startPoint y: 751, endPoint x: 99, endPoint y: 729, distance: 21.4
click at [99, 652] on div "Pen P" at bounding box center [93, 746] width 55 height 44
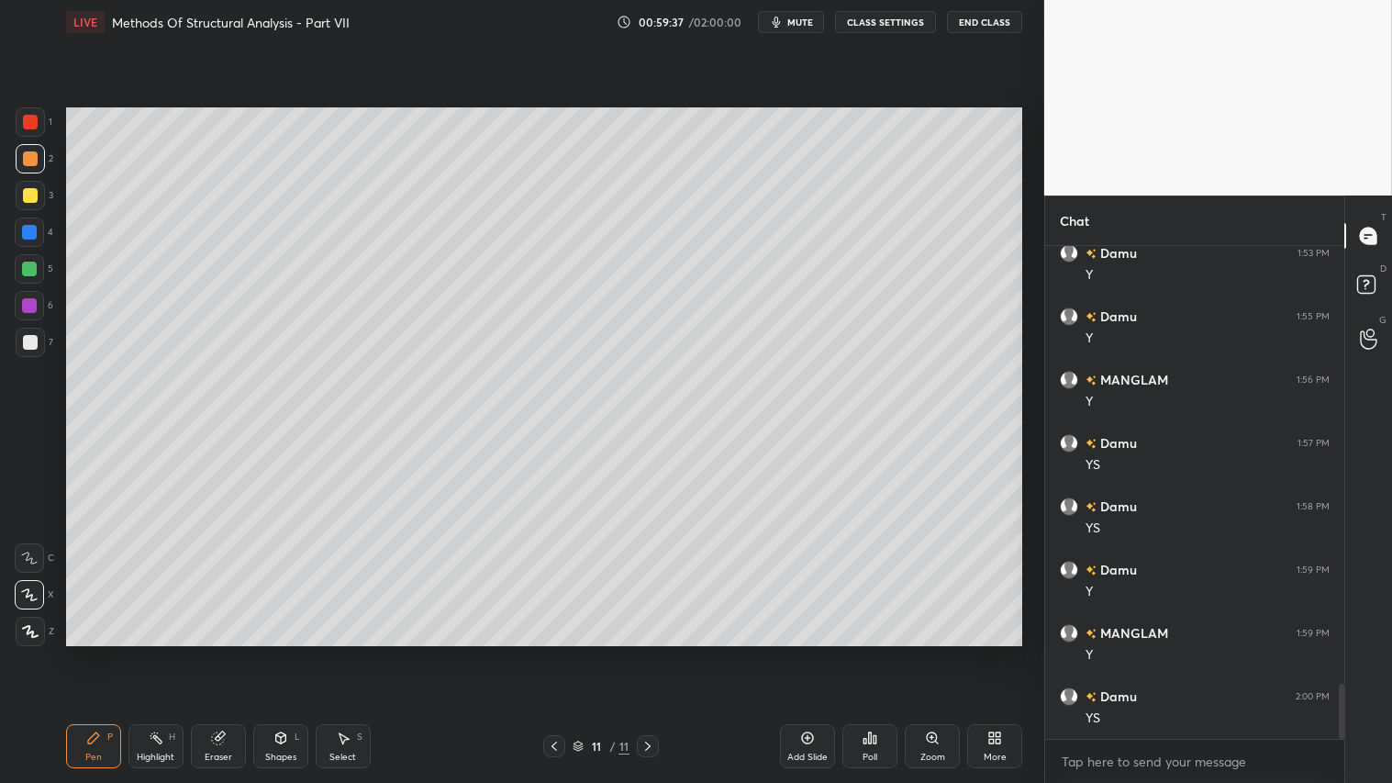
click at [278, 652] on icon at bounding box center [280, 737] width 15 height 15
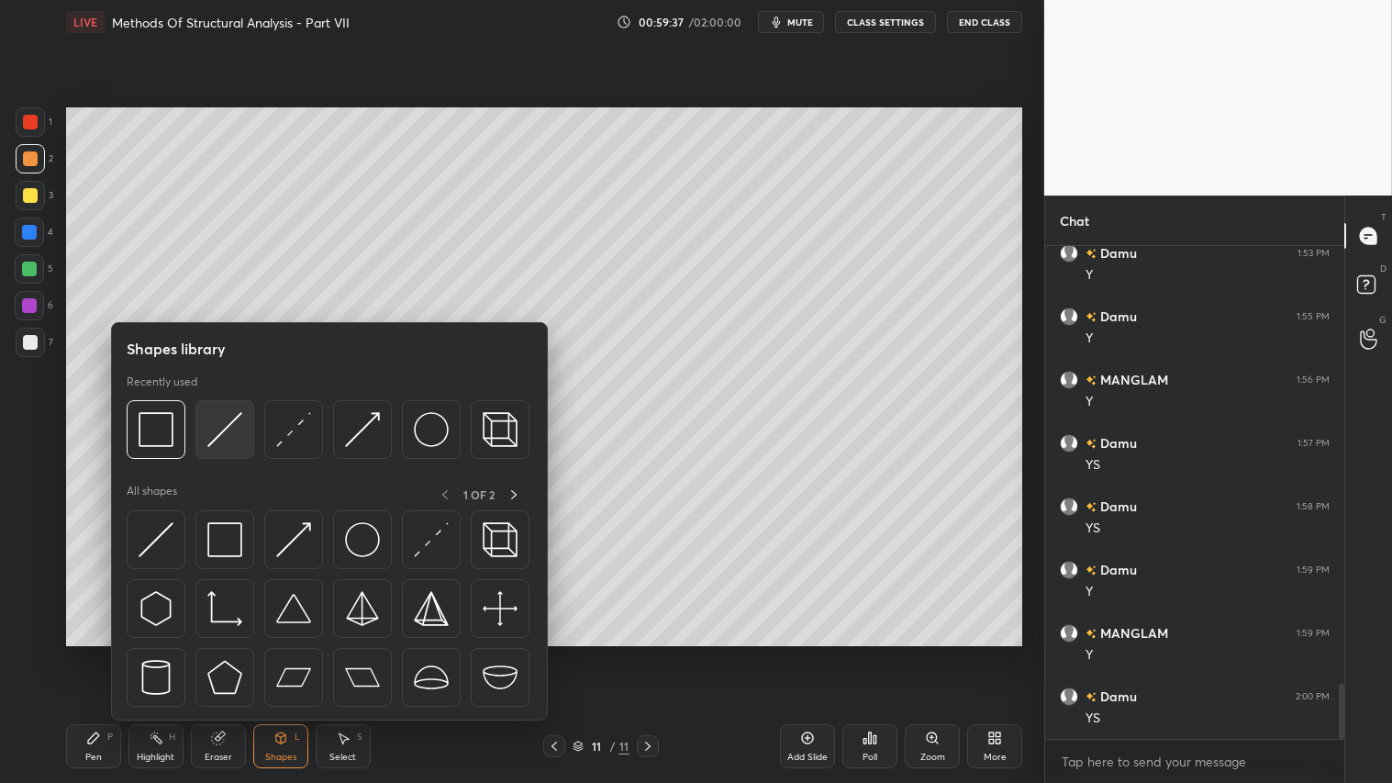
click at [224, 425] on img at bounding box center [224, 429] width 35 height 35
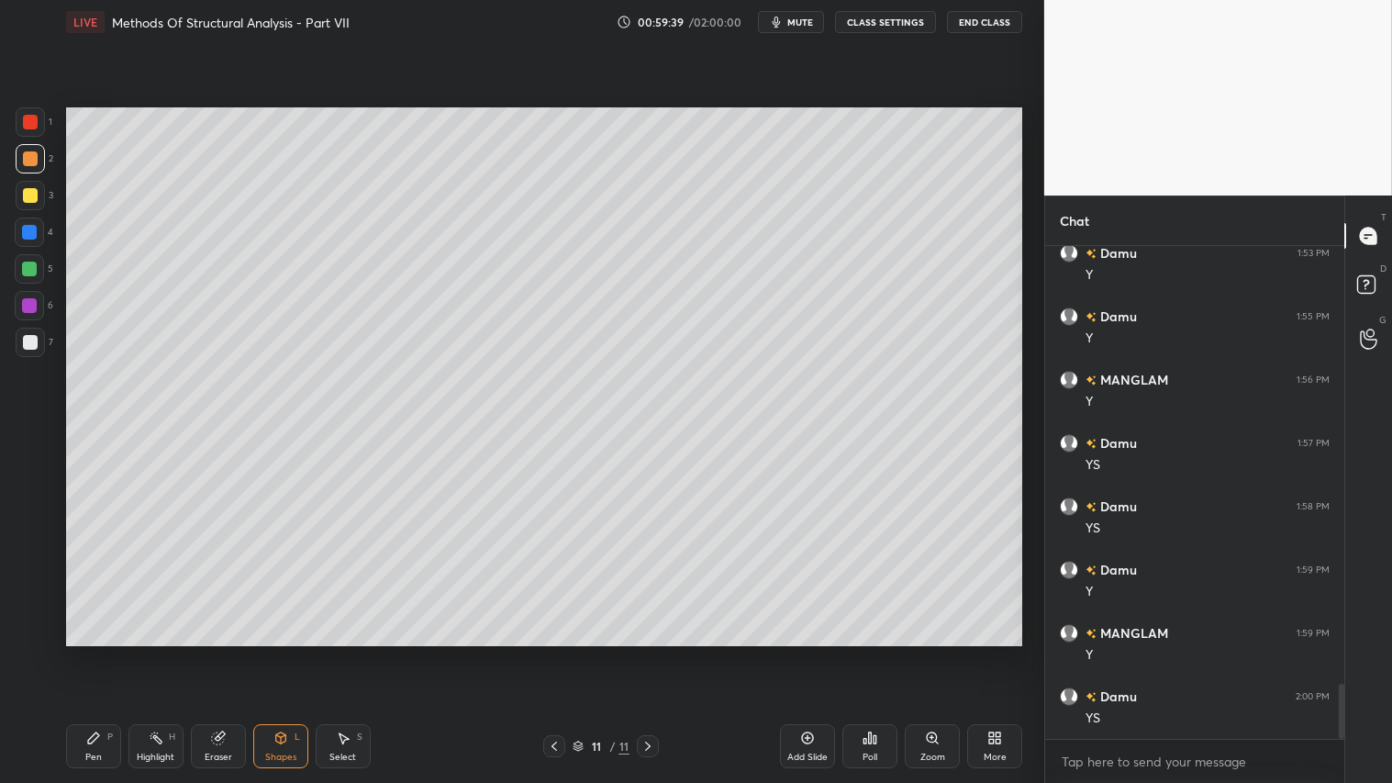
click at [89, 652] on icon at bounding box center [93, 737] width 15 height 15
drag, startPoint x: 268, startPoint y: 752, endPoint x: 273, endPoint y: 722, distance: 30.8
click at [273, 652] on div "Shapes" at bounding box center [280, 756] width 31 height 9
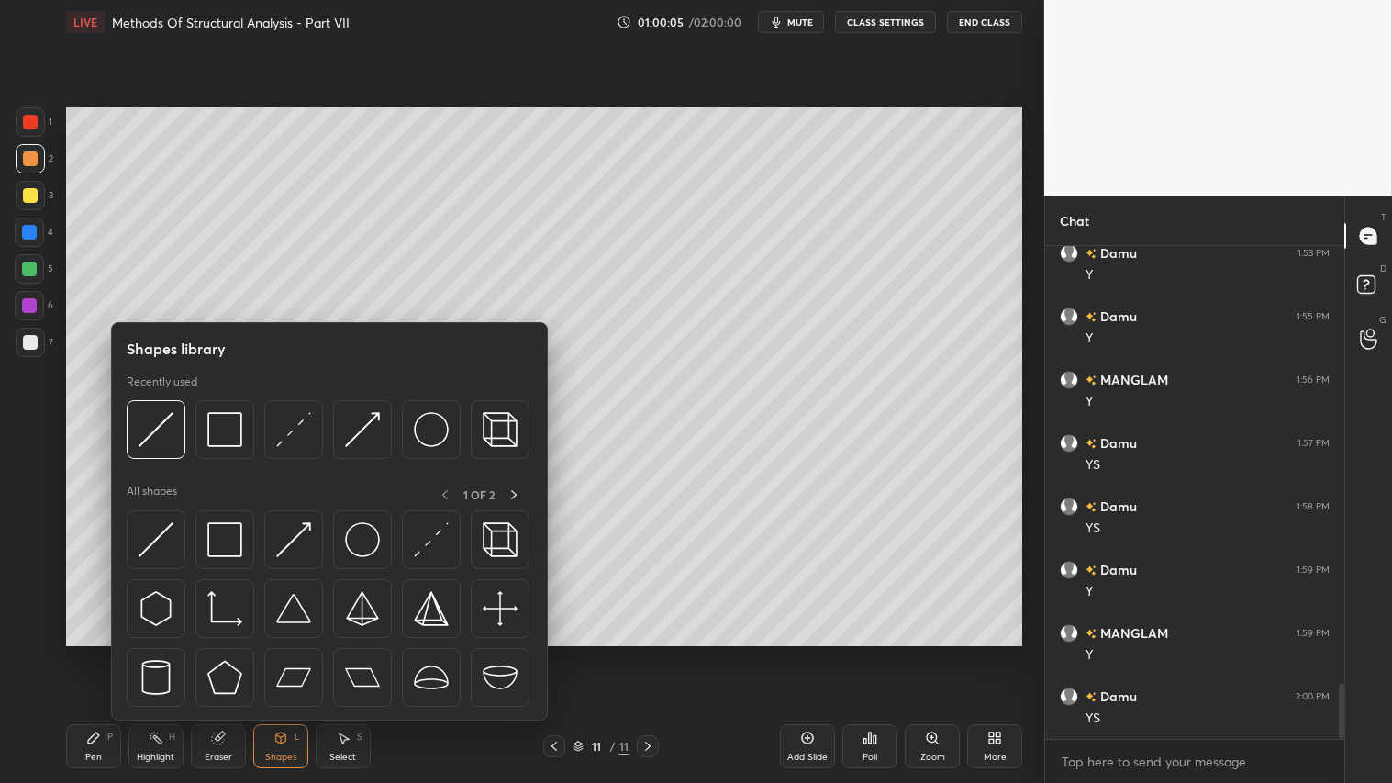
click at [97, 652] on icon at bounding box center [93, 737] width 11 height 11
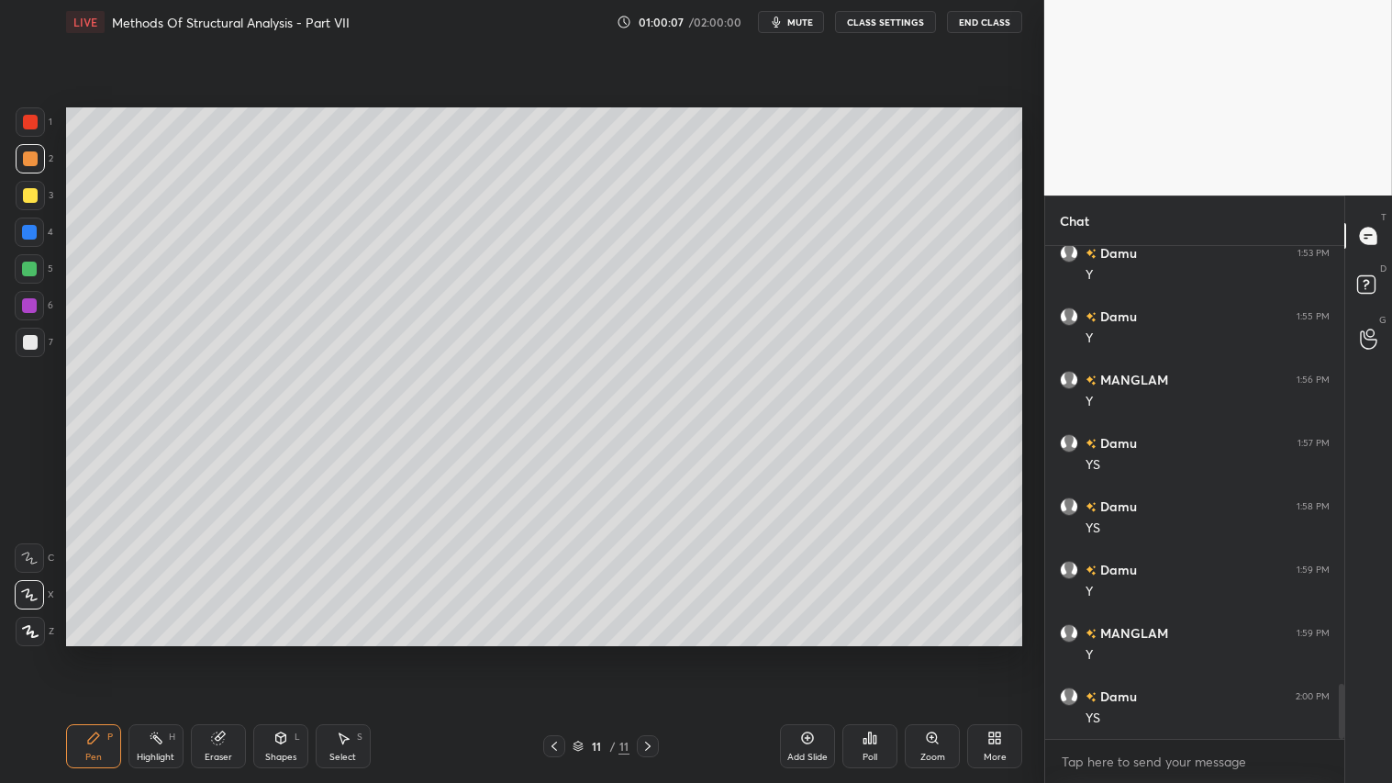
click at [281, 652] on div "Shapes L" at bounding box center [280, 746] width 55 height 44
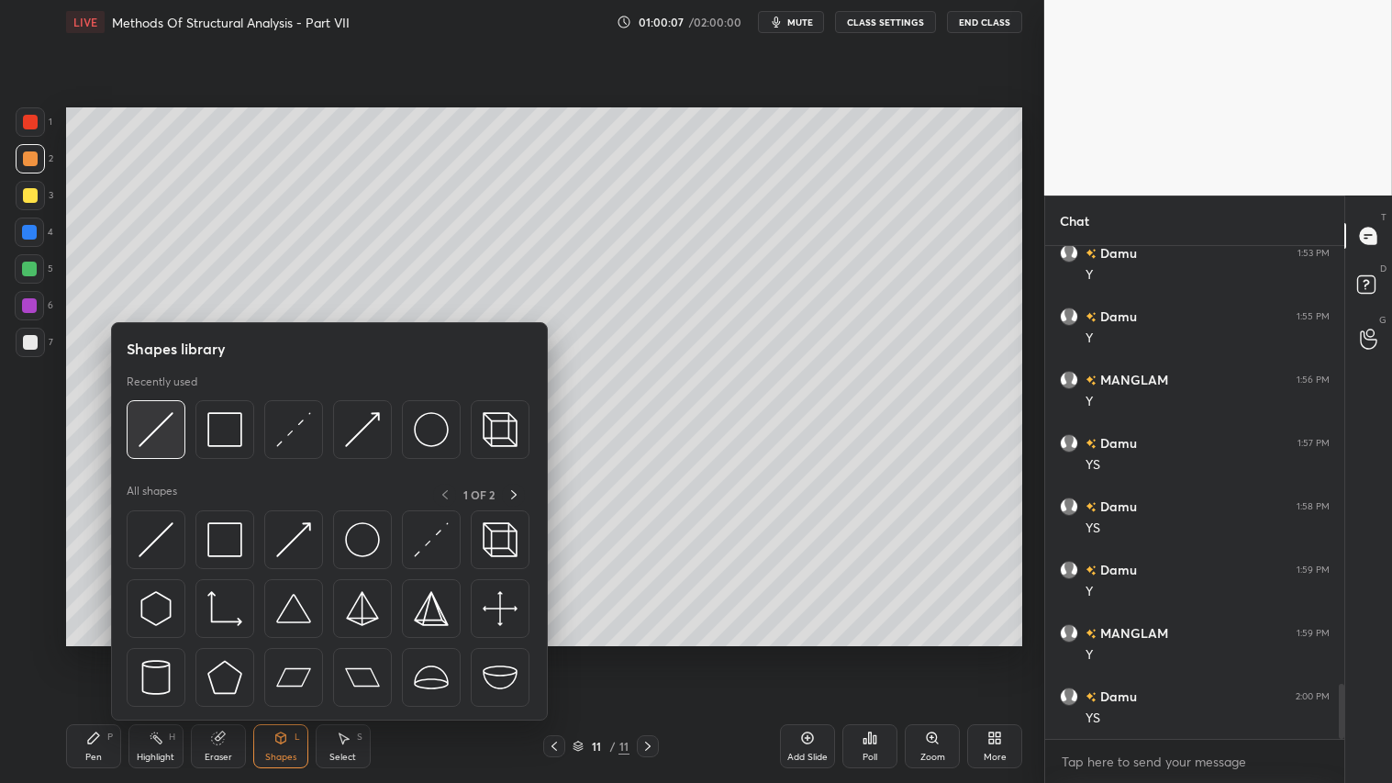
click at [141, 433] on img at bounding box center [156, 429] width 35 height 35
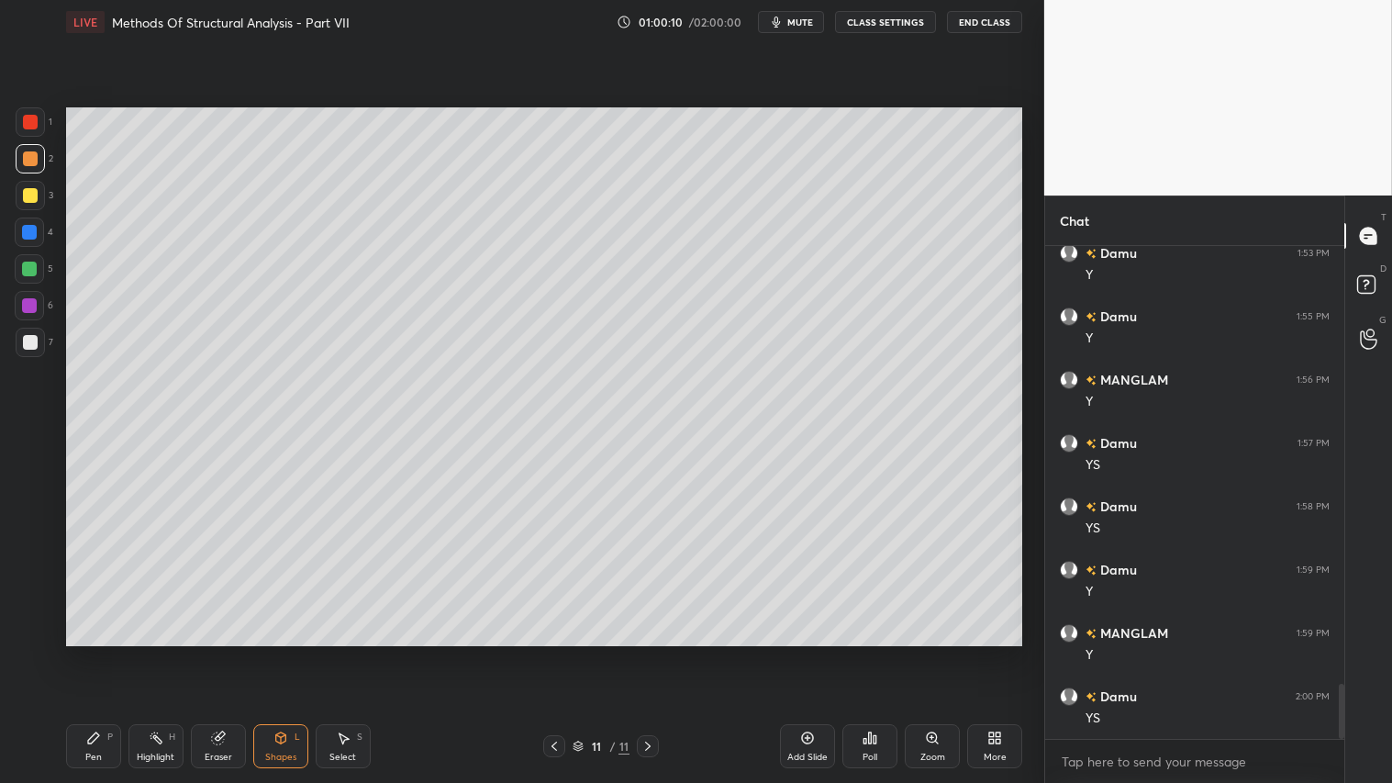
drag, startPoint x: 95, startPoint y: 740, endPoint x: 143, endPoint y: 664, distance: 89.1
click at [99, 652] on icon at bounding box center [93, 737] width 15 height 15
click at [276, 652] on div "Shapes L" at bounding box center [280, 746] width 55 height 44
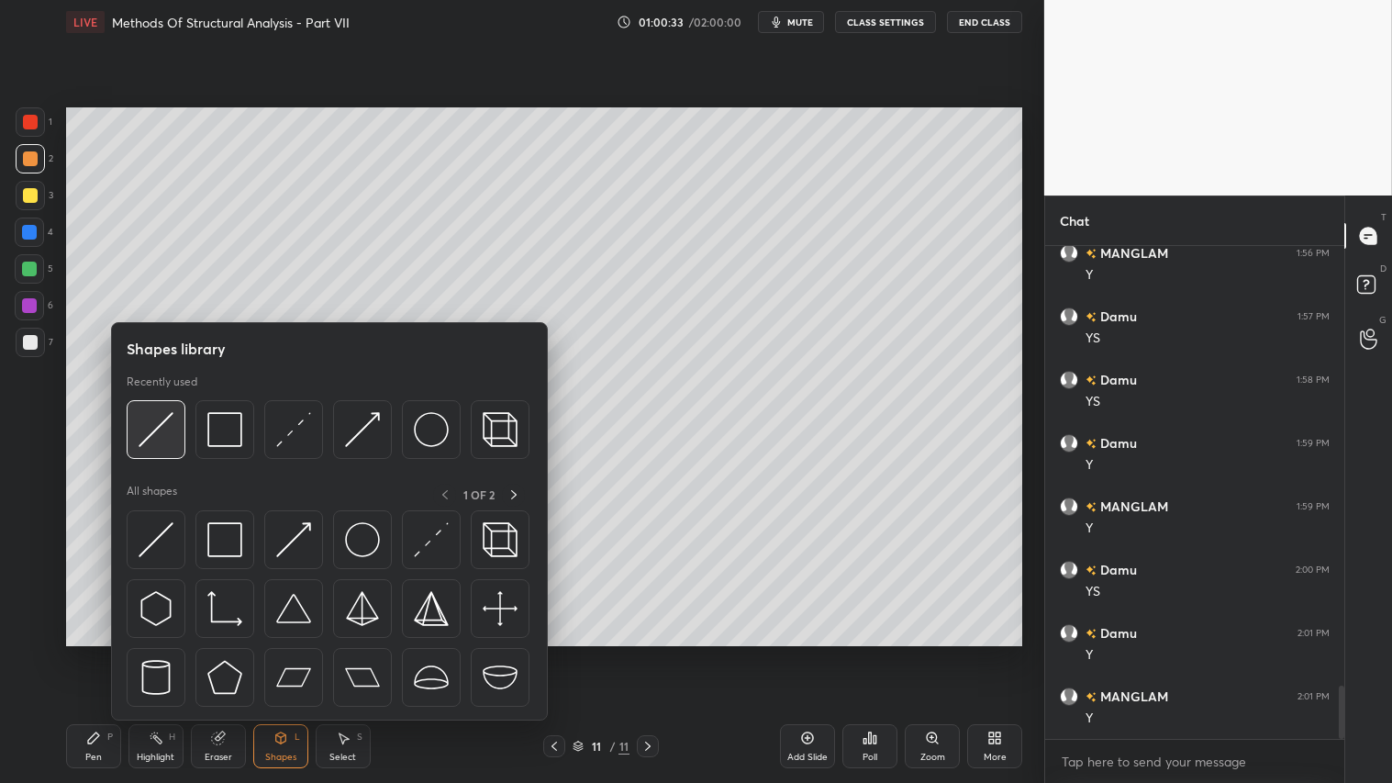
click at [163, 422] on img at bounding box center [156, 429] width 35 height 35
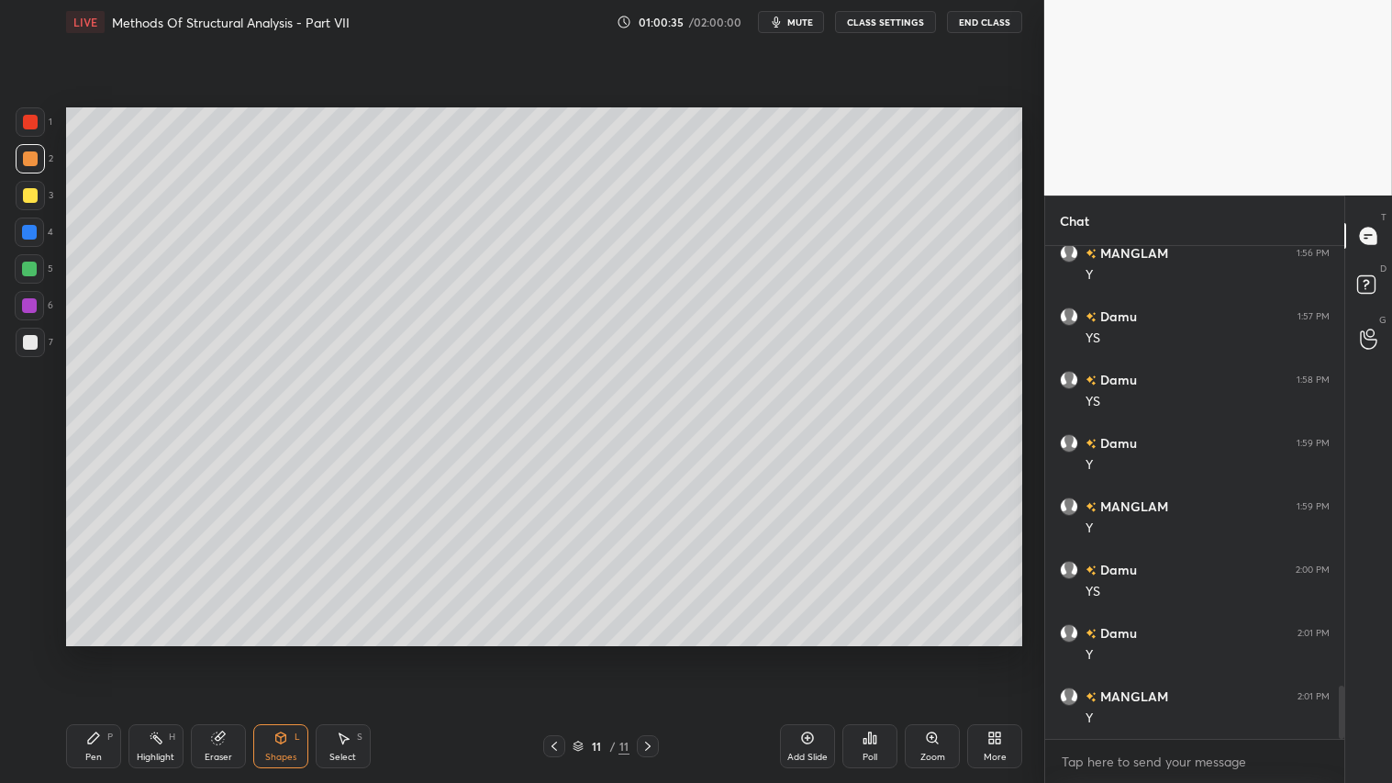
click at [105, 652] on div "Pen P" at bounding box center [93, 746] width 55 height 44
click at [273, 652] on div "Shapes L" at bounding box center [280, 746] width 55 height 44
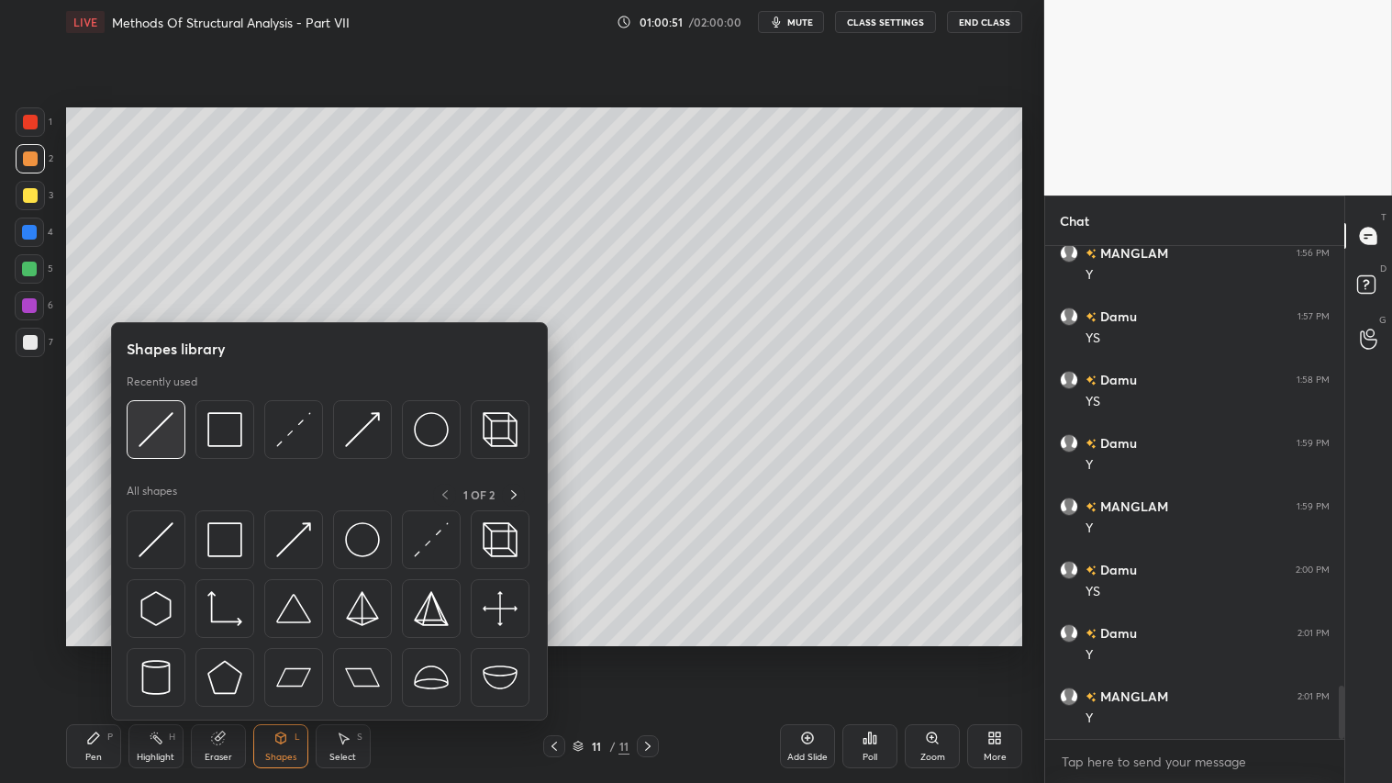
click at [172, 425] on img at bounding box center [156, 429] width 35 height 35
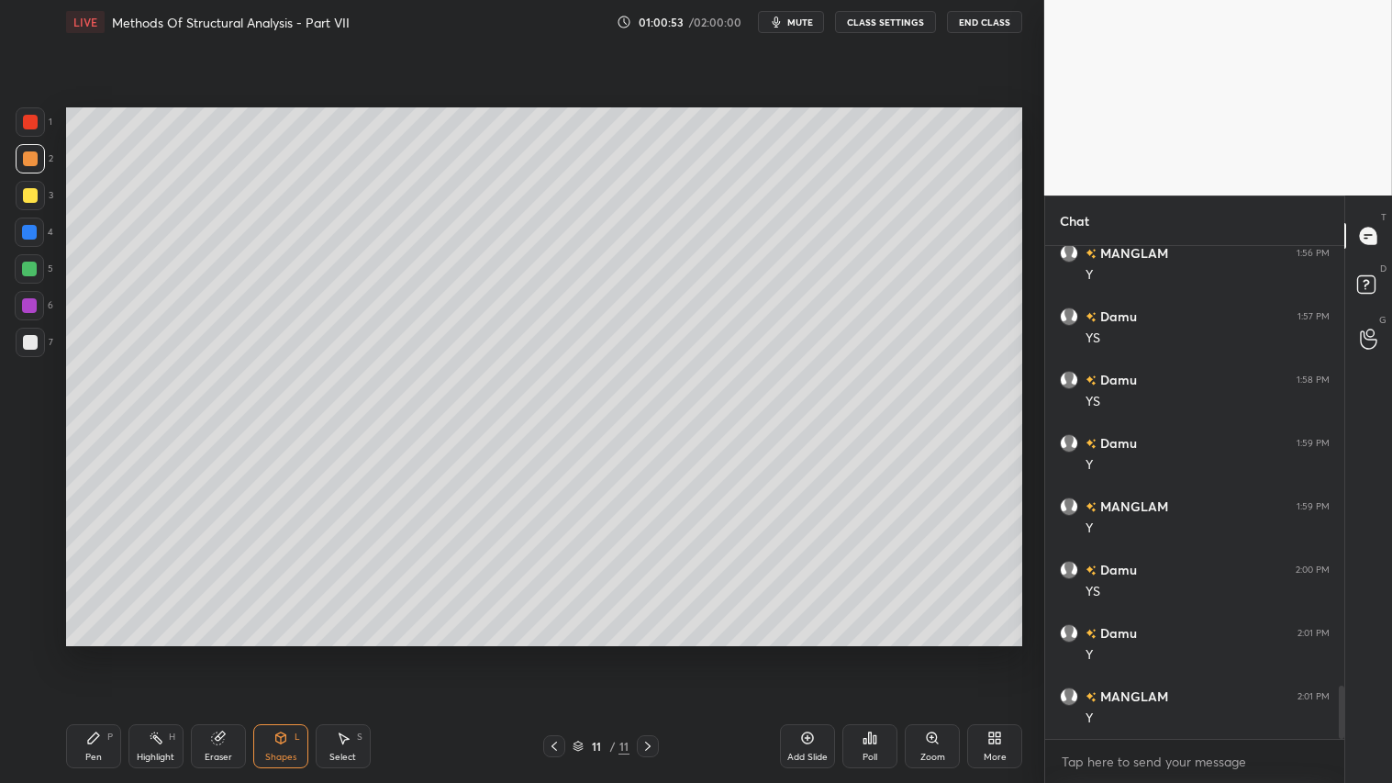
drag, startPoint x: 90, startPoint y: 743, endPoint x: 93, endPoint y: 648, distance: 95.5
click at [92, 652] on icon at bounding box center [93, 737] width 11 height 11
click at [284, 652] on div "Shapes" at bounding box center [280, 756] width 31 height 9
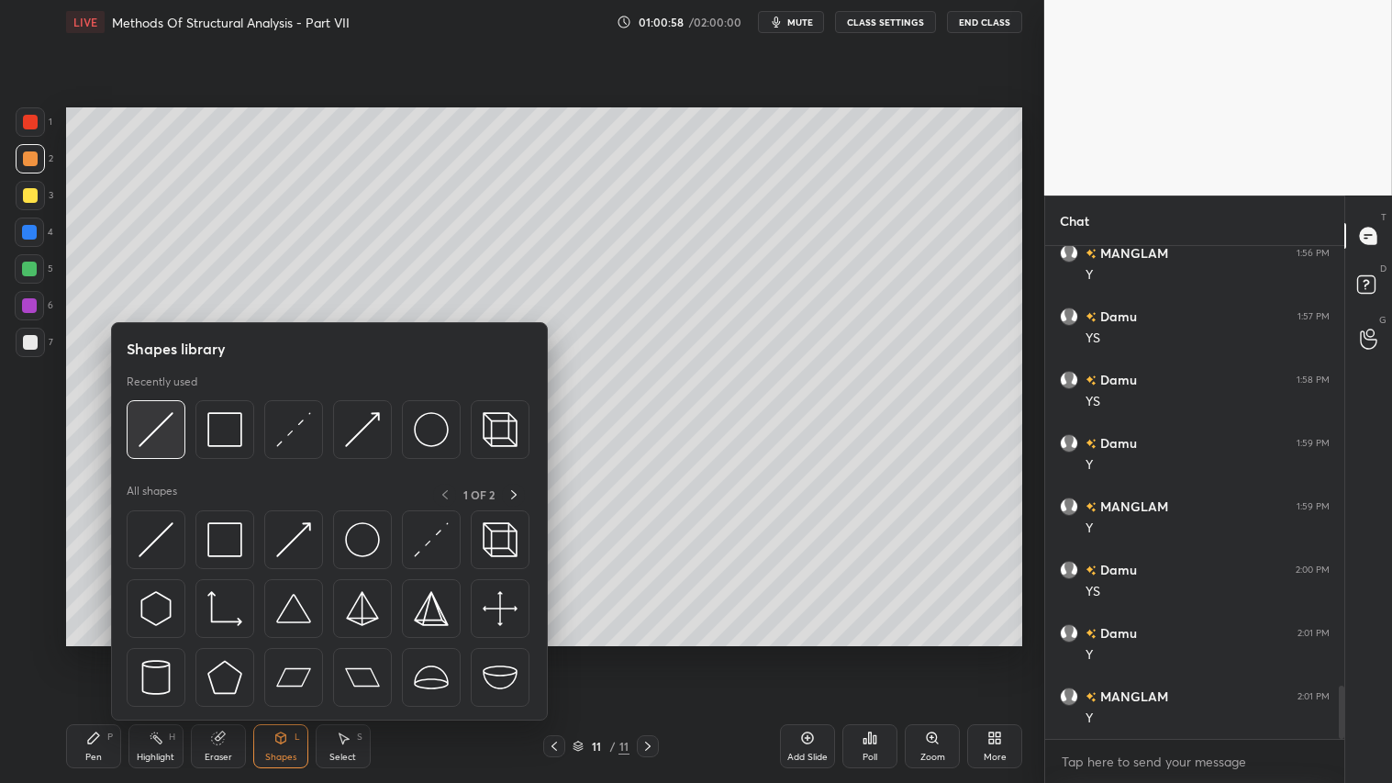
click at [165, 425] on img at bounding box center [156, 429] width 35 height 35
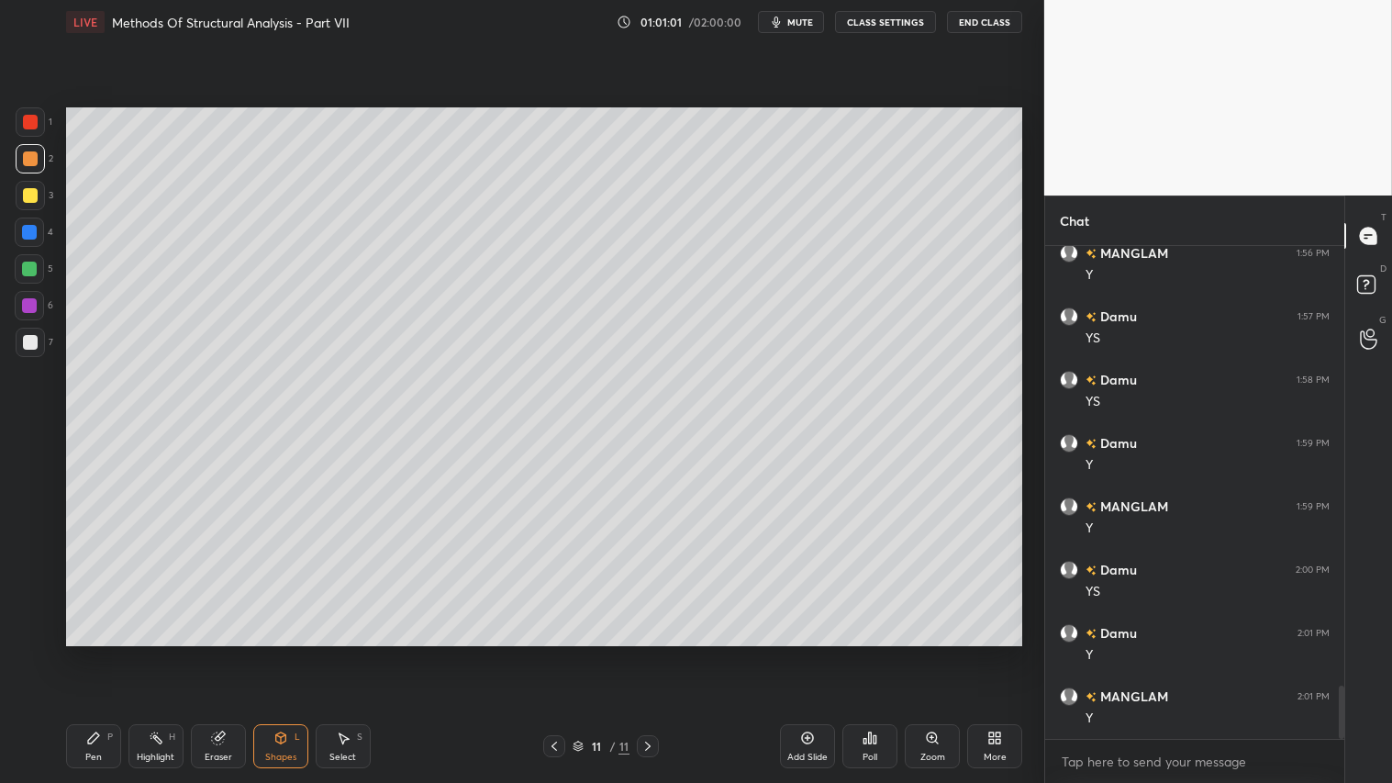
drag, startPoint x: 78, startPoint y: 730, endPoint x: 98, endPoint y: 718, distance: 23.9
click at [84, 652] on div "Pen P" at bounding box center [93, 746] width 55 height 44
drag, startPoint x: 38, startPoint y: 337, endPoint x: 48, endPoint y: 340, distance: 10.5
click at [37, 340] on div at bounding box center [30, 342] width 29 height 29
click at [30, 161] on div at bounding box center [30, 158] width 15 height 15
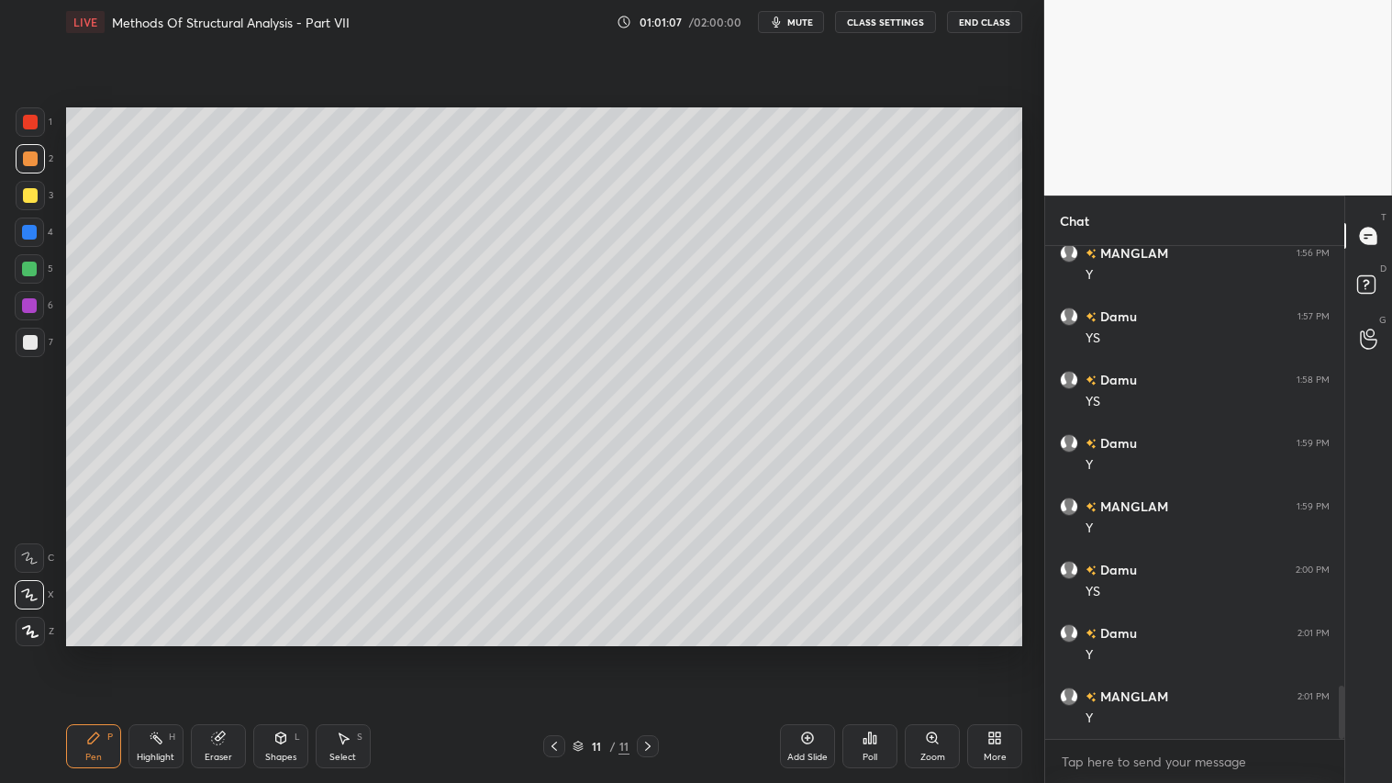
click at [88, 652] on div "Pen" at bounding box center [93, 756] width 17 height 9
click at [294, 652] on div "Shapes L" at bounding box center [280, 746] width 55 height 44
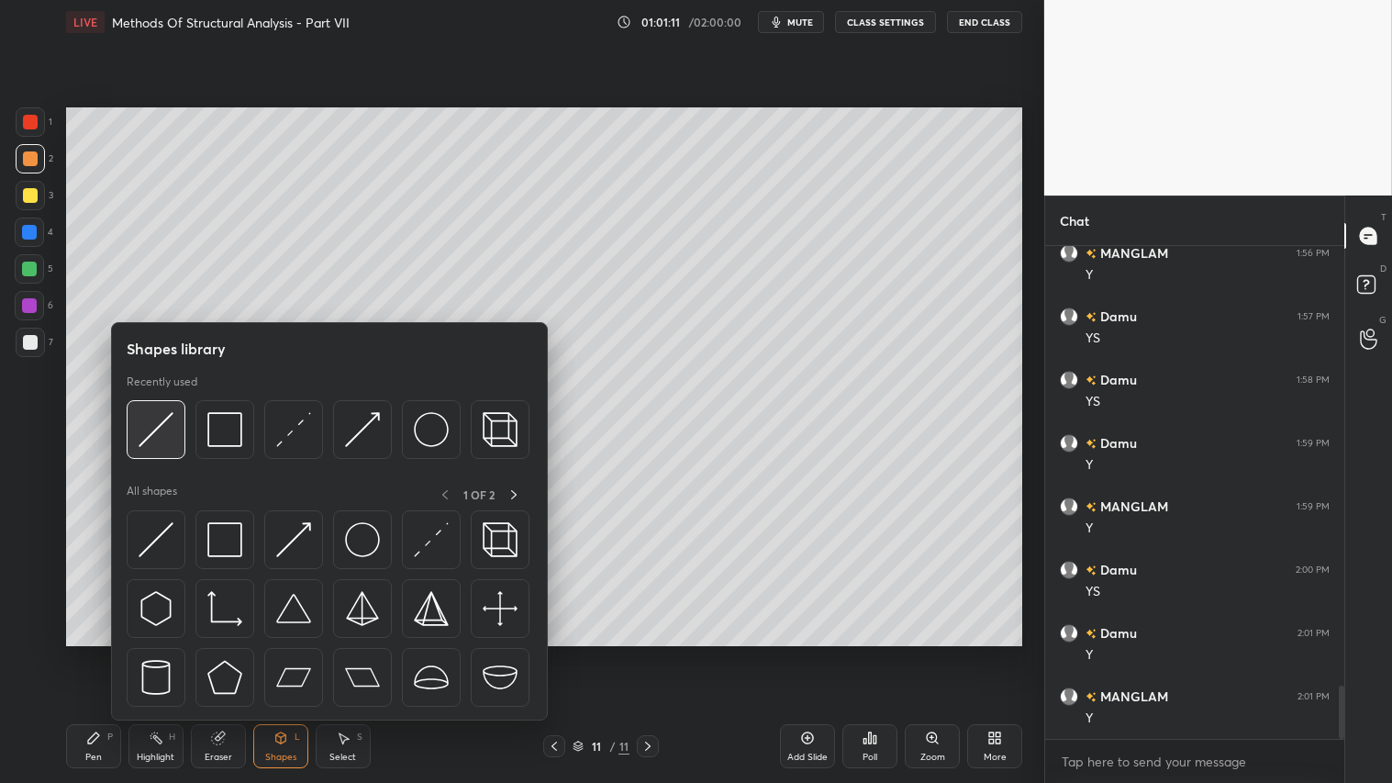
click at [157, 425] on img at bounding box center [156, 429] width 35 height 35
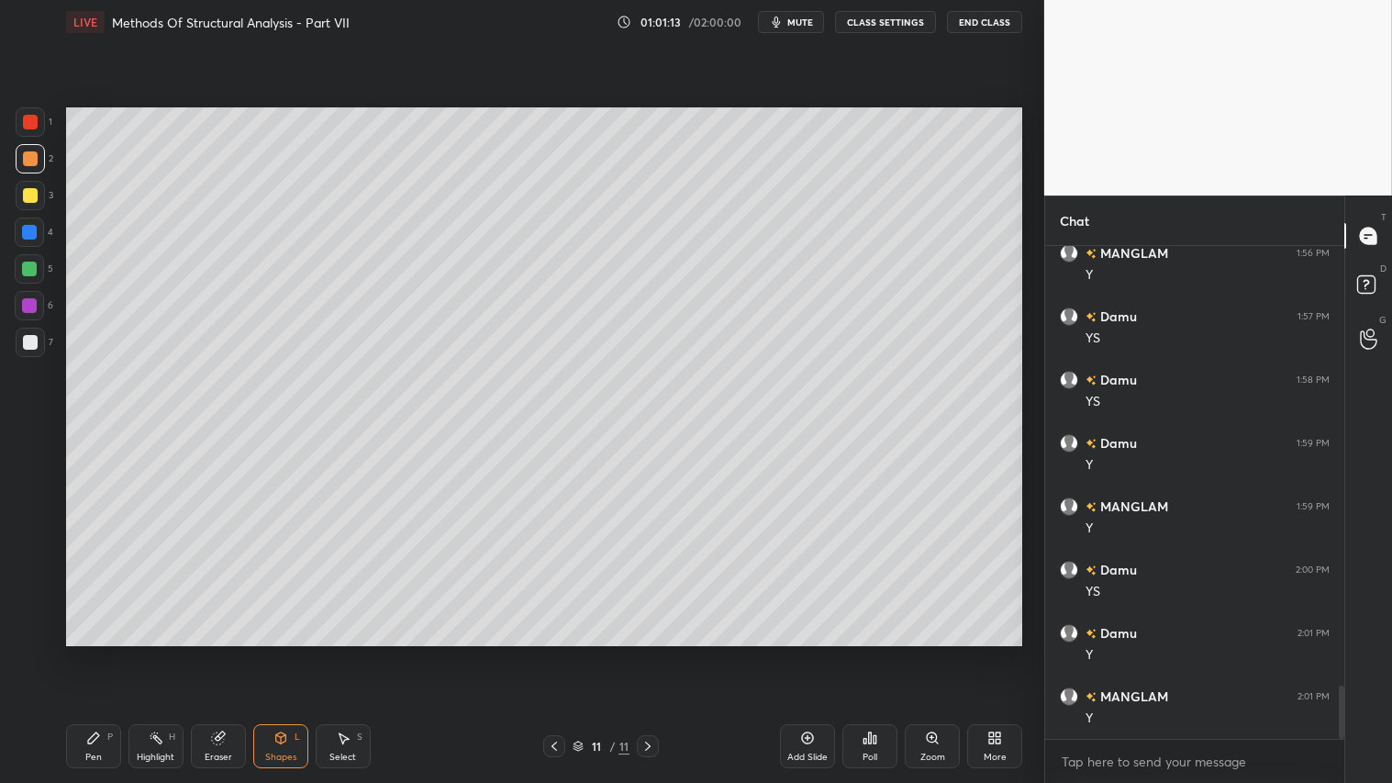
drag, startPoint x: 89, startPoint y: 731, endPoint x: 200, endPoint y: 674, distance: 124.8
click at [94, 652] on icon at bounding box center [93, 737] width 15 height 15
drag, startPoint x: 288, startPoint y: 743, endPoint x: 291, endPoint y: 729, distance: 14.9
click at [291, 652] on div "Shapes L" at bounding box center [280, 746] width 55 height 44
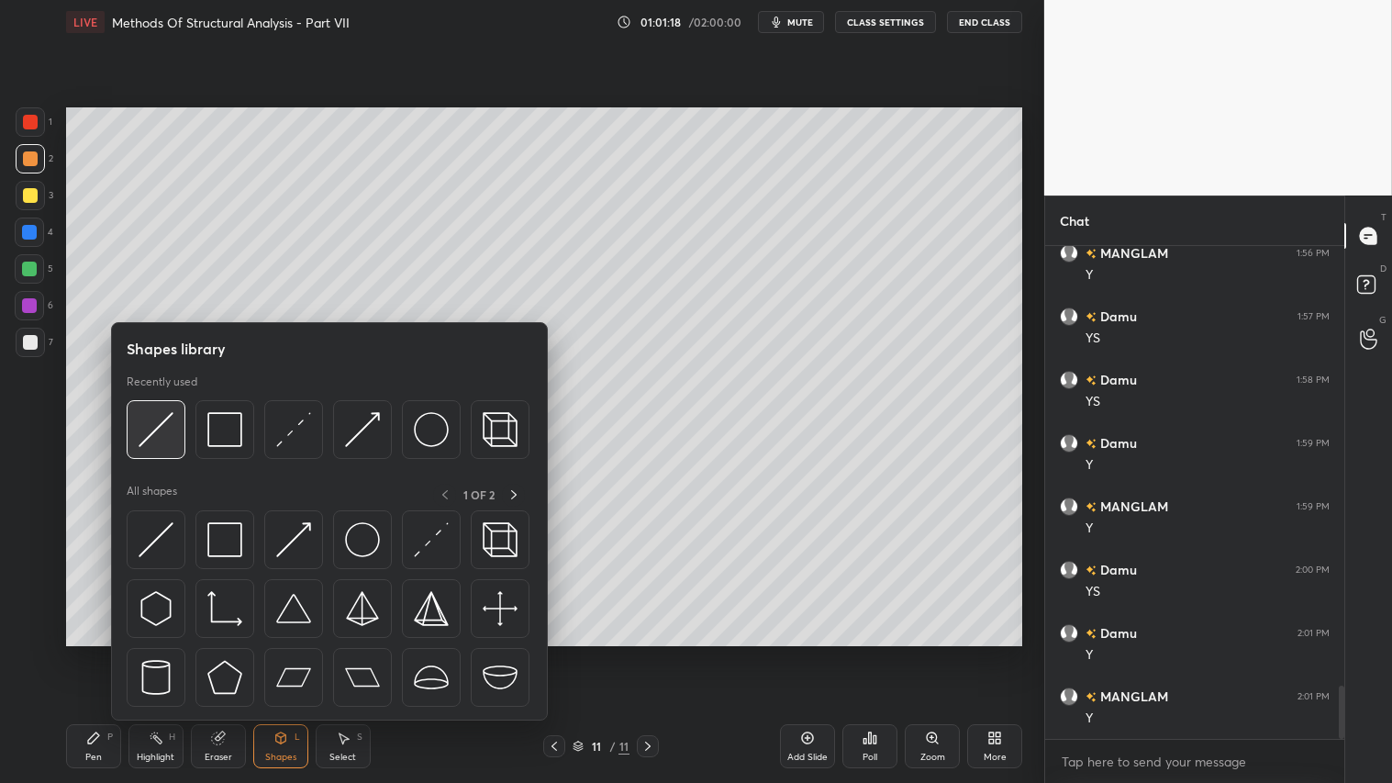
click at [149, 423] on img at bounding box center [156, 429] width 35 height 35
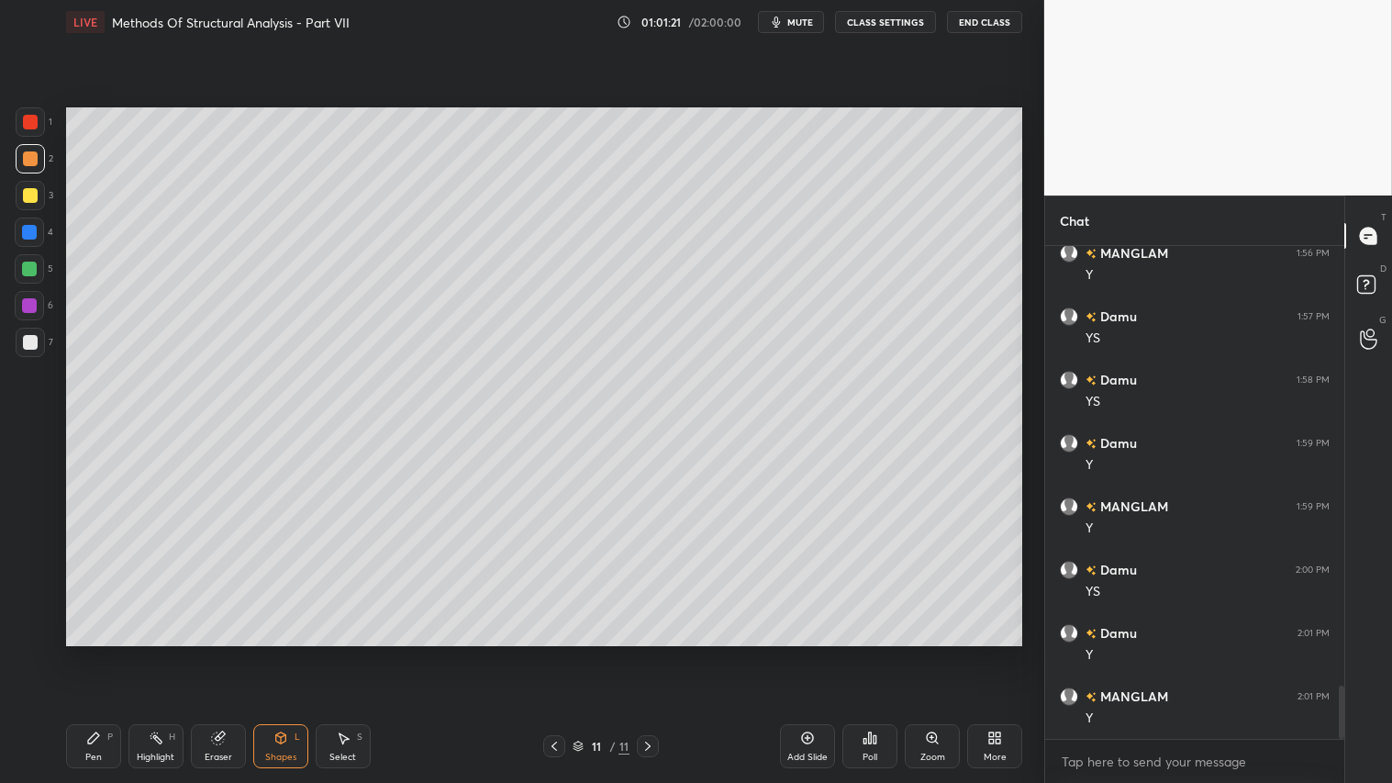
click at [103, 652] on div "Pen P" at bounding box center [93, 746] width 55 height 44
click at [296, 652] on div "Shapes L" at bounding box center [280, 746] width 55 height 44
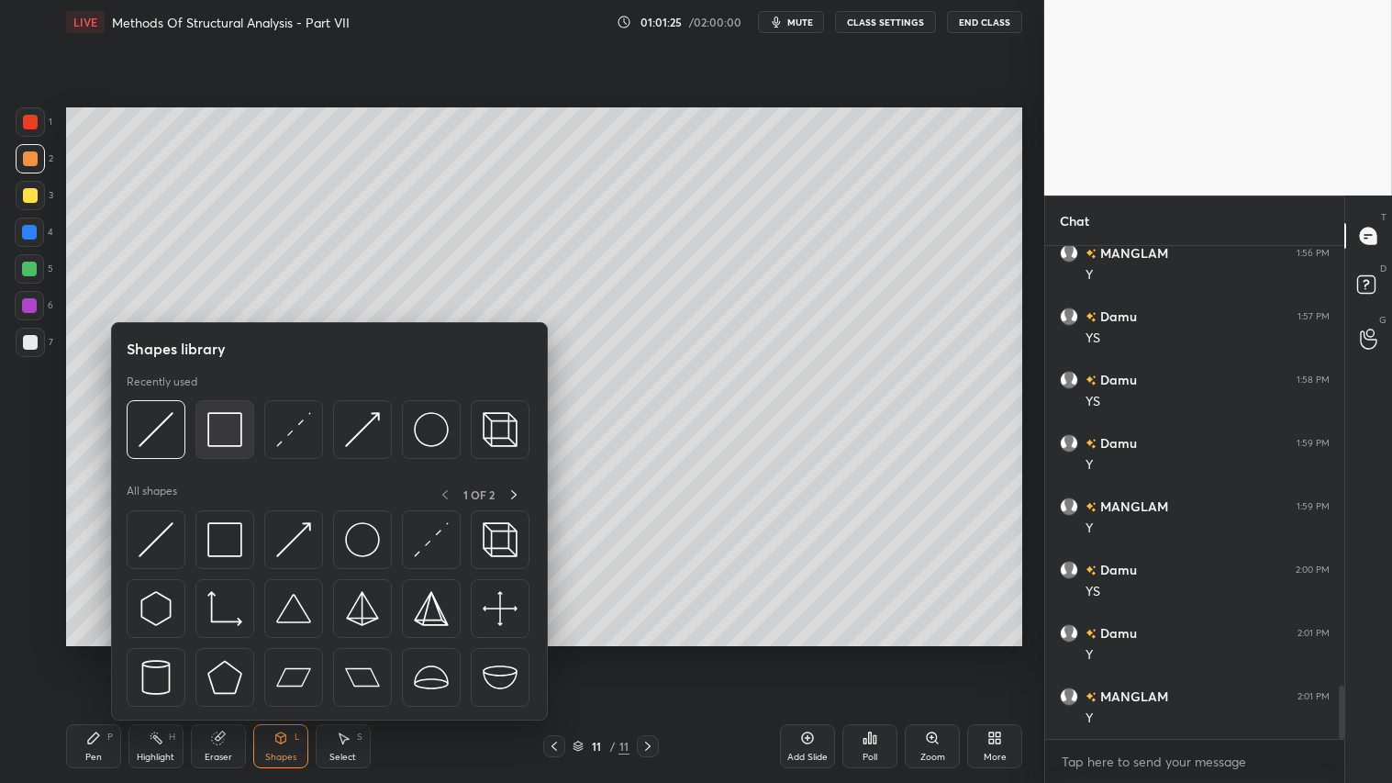
click at [235, 420] on img at bounding box center [224, 429] width 35 height 35
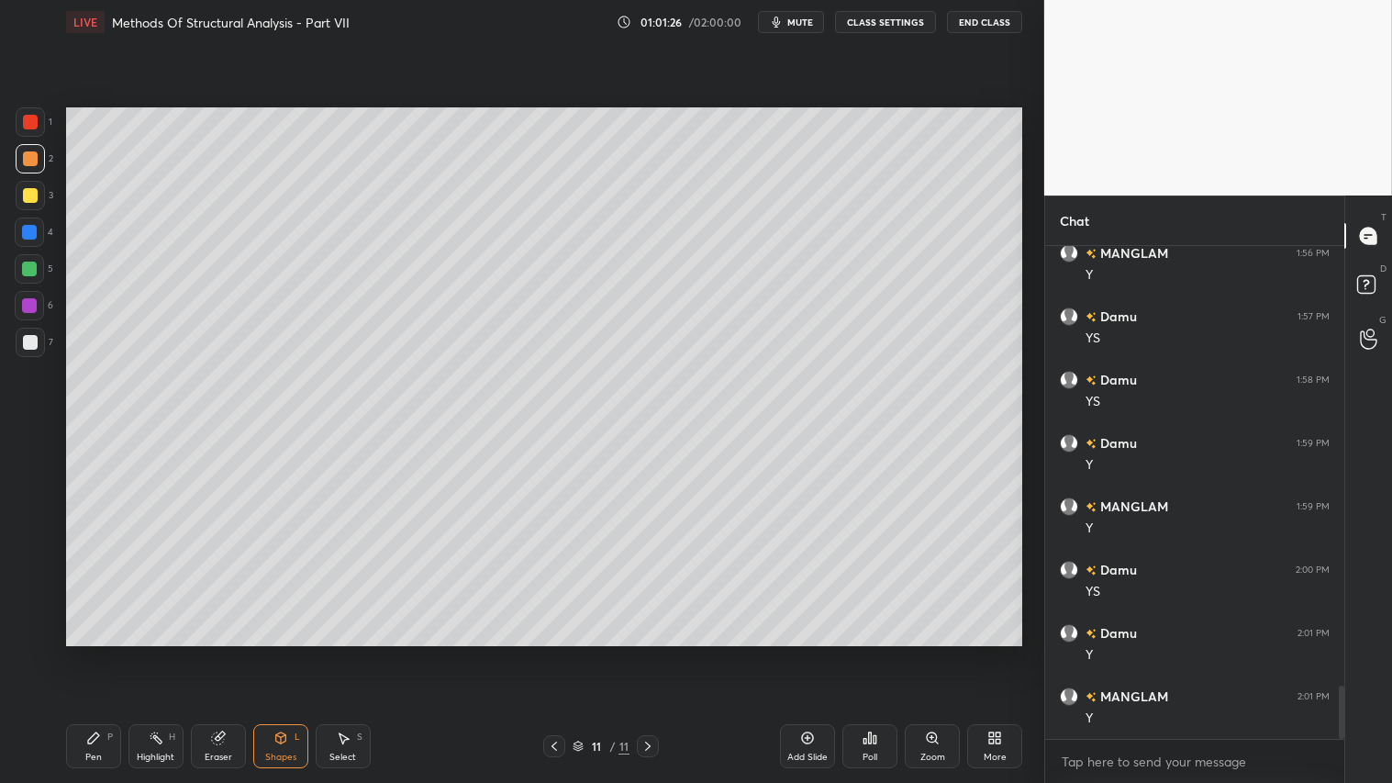
drag, startPoint x: 35, startPoint y: 187, endPoint x: 58, endPoint y: 207, distance: 30.6
click at [38, 187] on div at bounding box center [30, 195] width 29 height 29
click at [93, 652] on icon at bounding box center [93, 737] width 11 height 11
drag, startPoint x: 25, startPoint y: 327, endPoint x: 37, endPoint y: 335, distance: 14.5
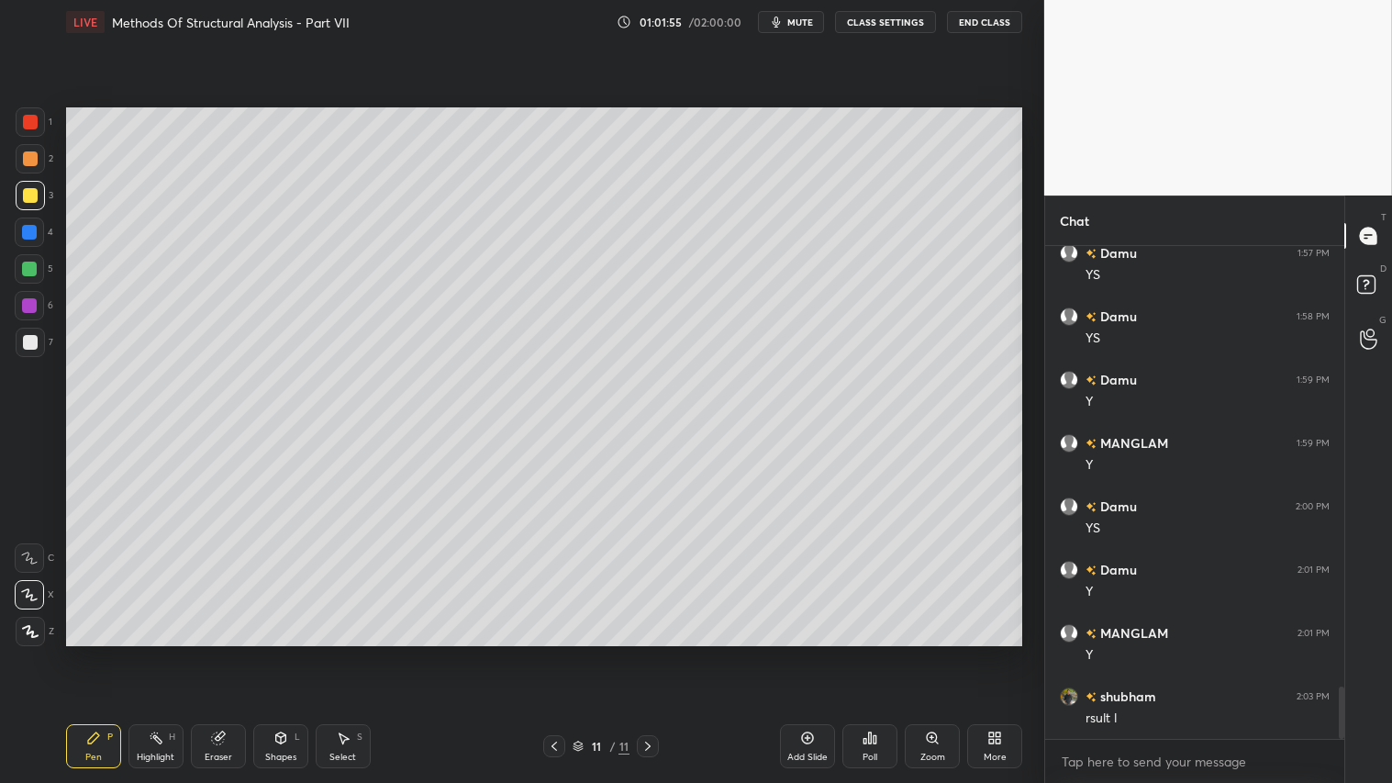
click at [33, 333] on div at bounding box center [30, 342] width 29 height 29
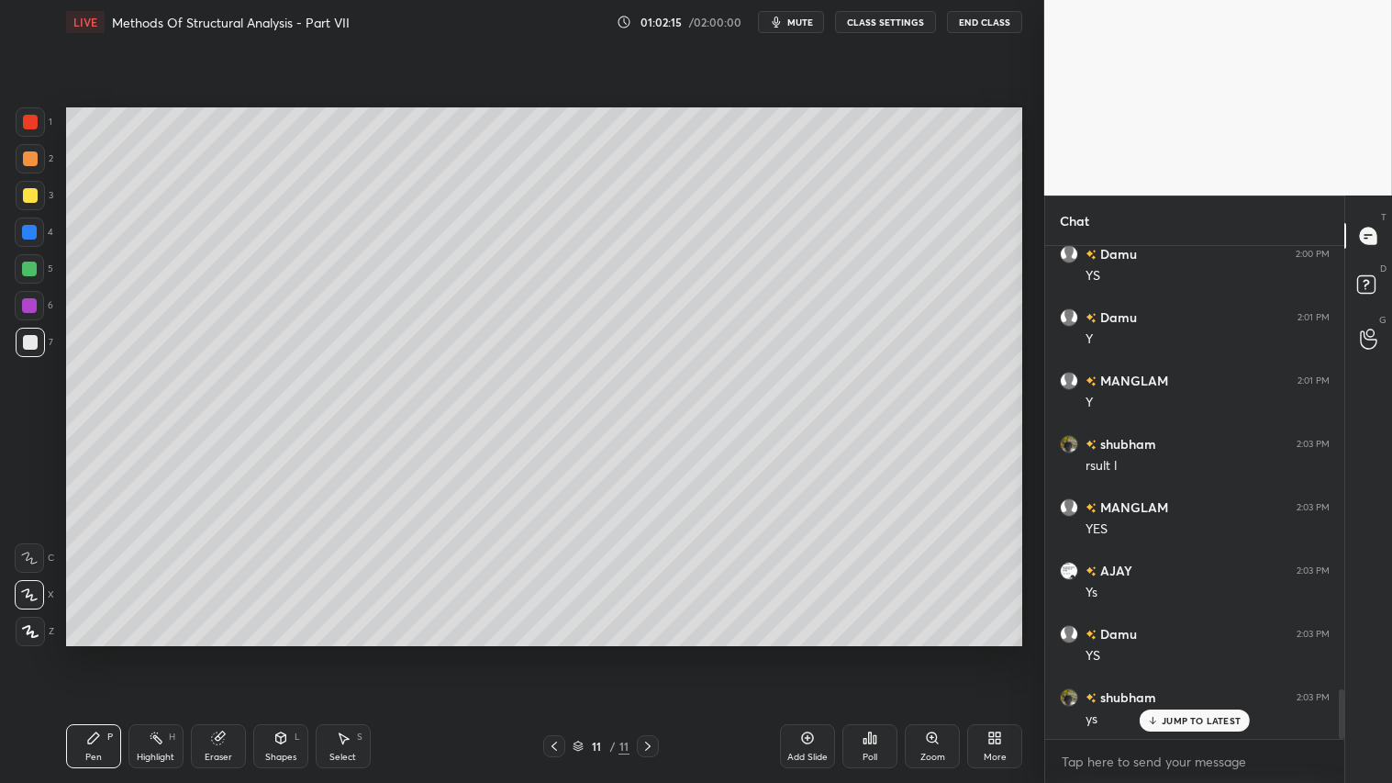
click at [554, 652] on icon at bounding box center [554, 746] width 15 height 15
click at [556, 652] on icon at bounding box center [554, 746] width 15 height 15
click at [645, 652] on icon at bounding box center [647, 746] width 15 height 15
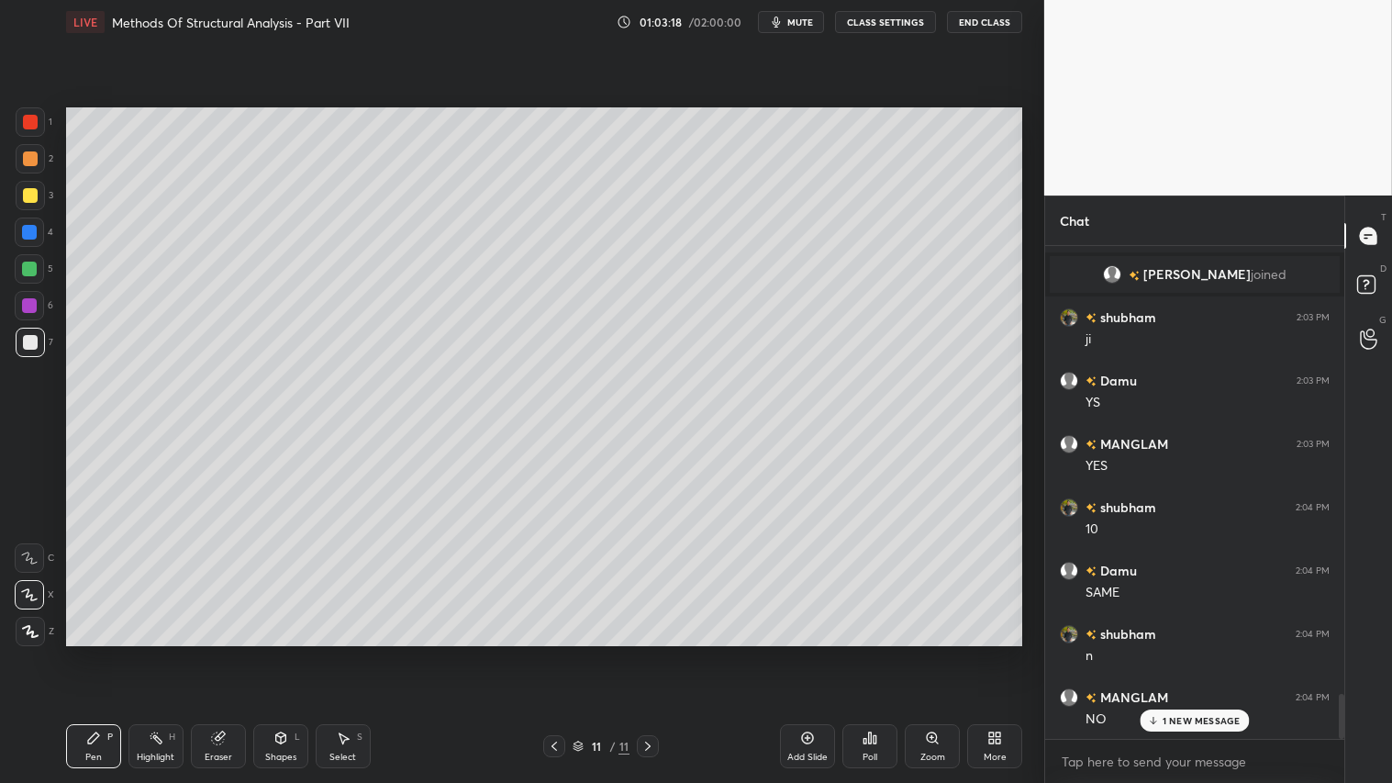
scroll to position [4924, 0]
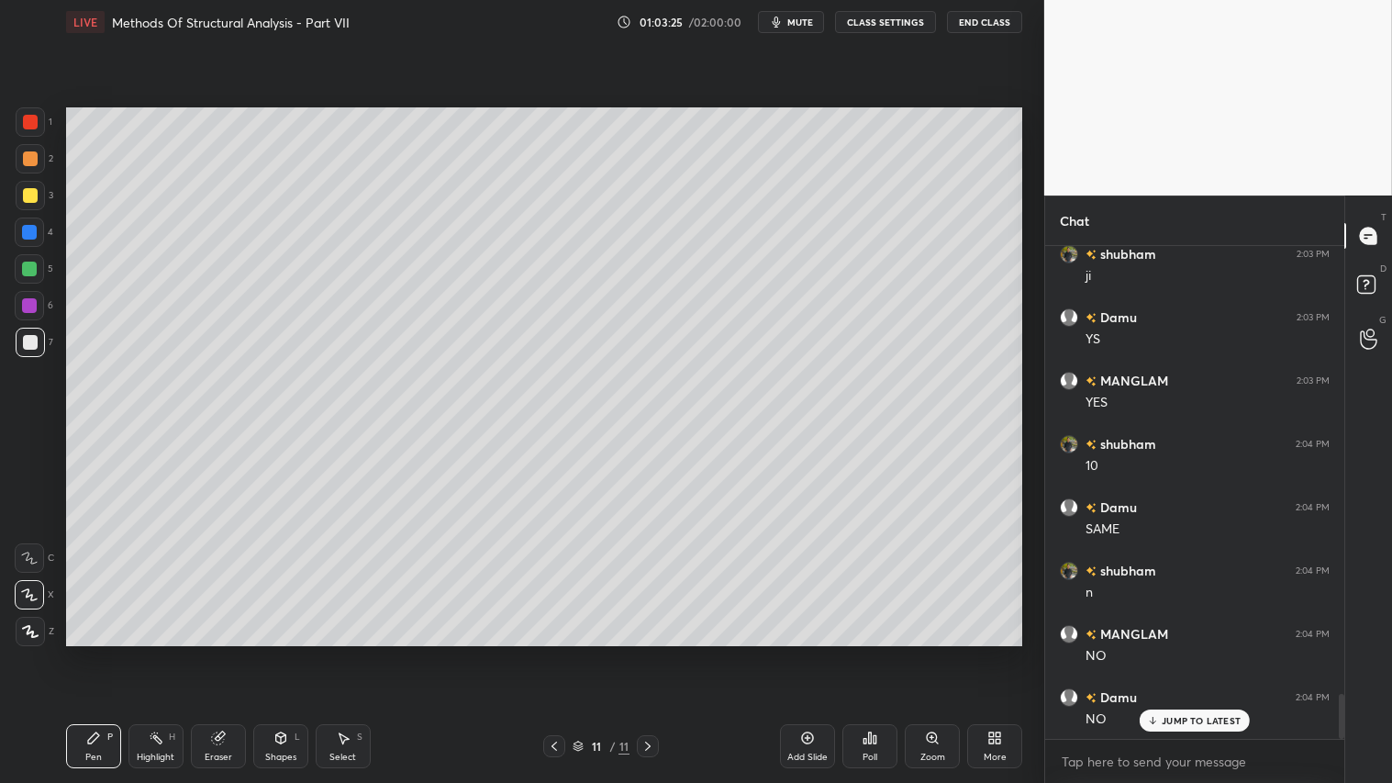
drag, startPoint x: 218, startPoint y: 739, endPoint x: 252, endPoint y: 721, distance: 38.2
click at [227, 652] on div "Eraser" at bounding box center [218, 746] width 55 height 44
drag, startPoint x: 84, startPoint y: 751, endPoint x: 222, endPoint y: 650, distance: 171.4
click at [89, 652] on div "Pen P" at bounding box center [93, 746] width 55 height 44
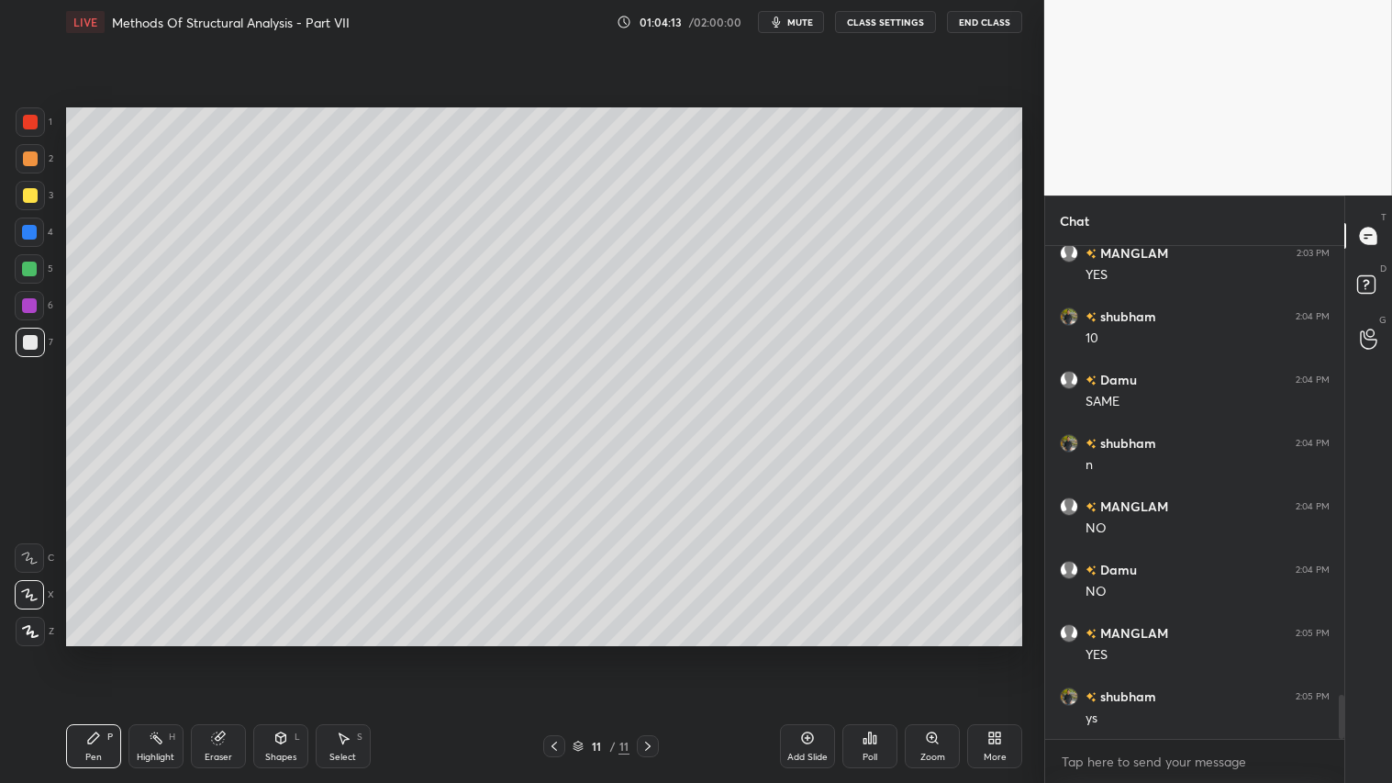
click at [222, 652] on icon at bounding box center [217, 738] width 12 height 12
click at [89, 652] on icon at bounding box center [93, 737] width 11 height 11
drag, startPoint x: 96, startPoint y: 741, endPoint x: 224, endPoint y: 700, distance: 134.1
click at [111, 652] on div "Pen P" at bounding box center [93, 746] width 55 height 44
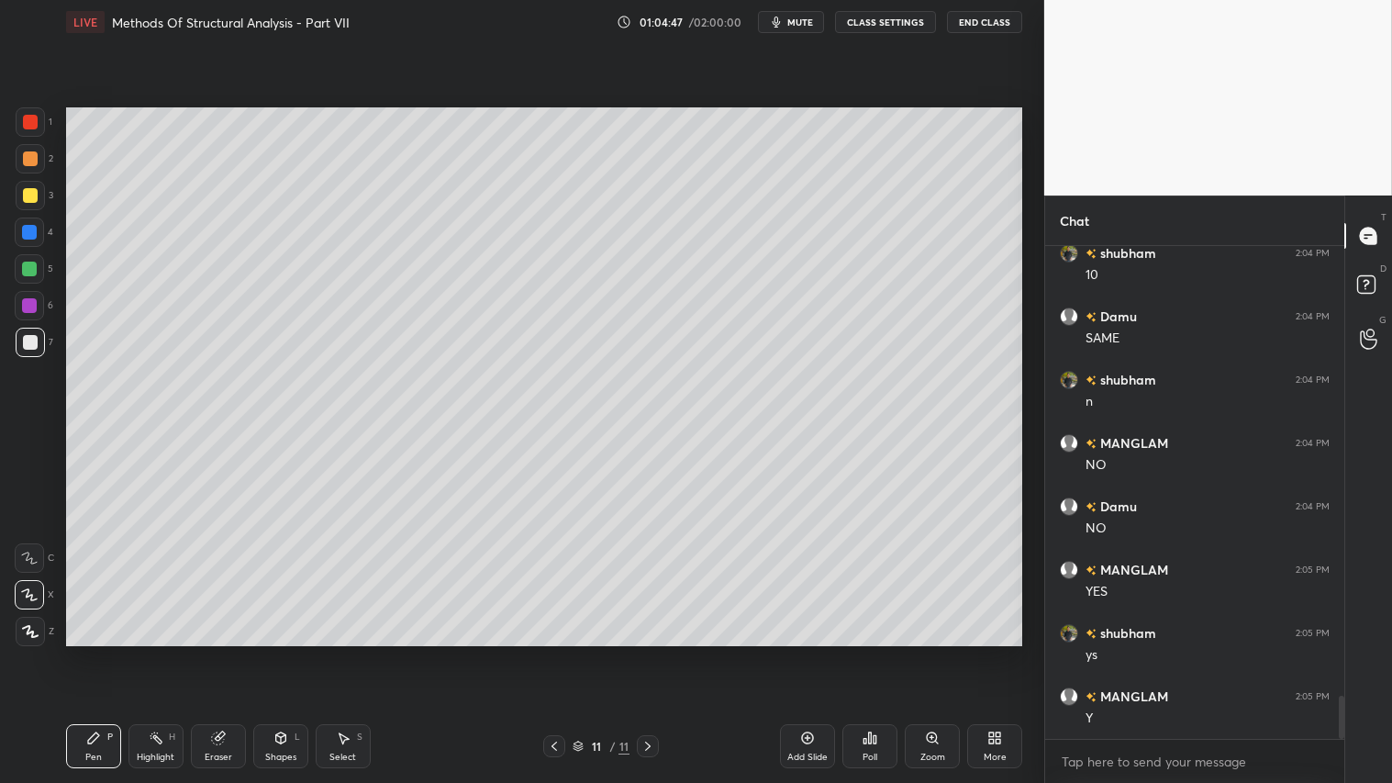
click at [231, 652] on div "Eraser" at bounding box center [218, 746] width 55 height 44
click at [99, 652] on icon at bounding box center [93, 737] width 15 height 15
click at [237, 652] on div "Eraser" at bounding box center [218, 746] width 55 height 44
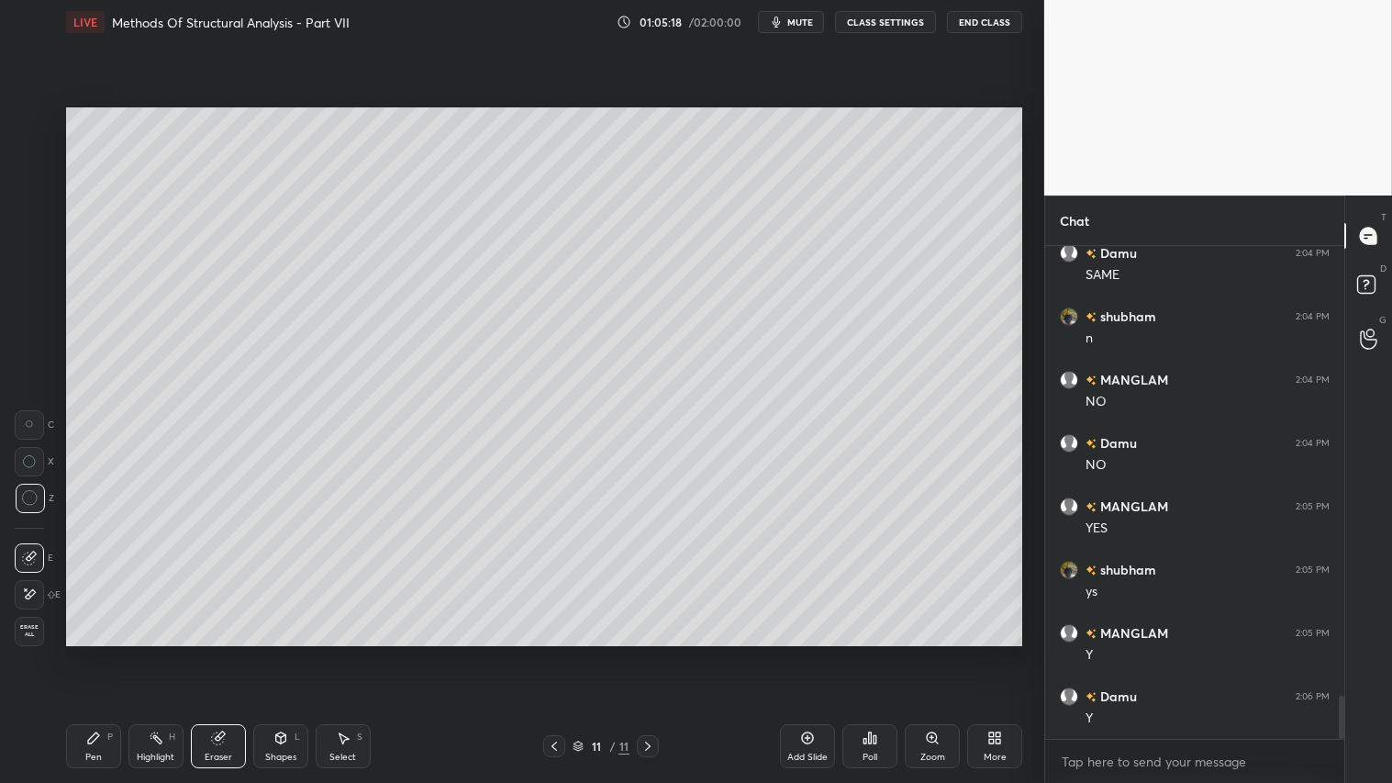
click at [95, 652] on icon at bounding box center [93, 737] width 11 height 11
click at [809, 652] on div "Add Slide" at bounding box center [807, 746] width 55 height 44
click at [80, 652] on div "Pen P" at bounding box center [93, 746] width 55 height 44
click at [226, 652] on div "Eraser" at bounding box center [218, 746] width 55 height 44
click at [112, 652] on div "Pen P" at bounding box center [93, 746] width 55 height 44
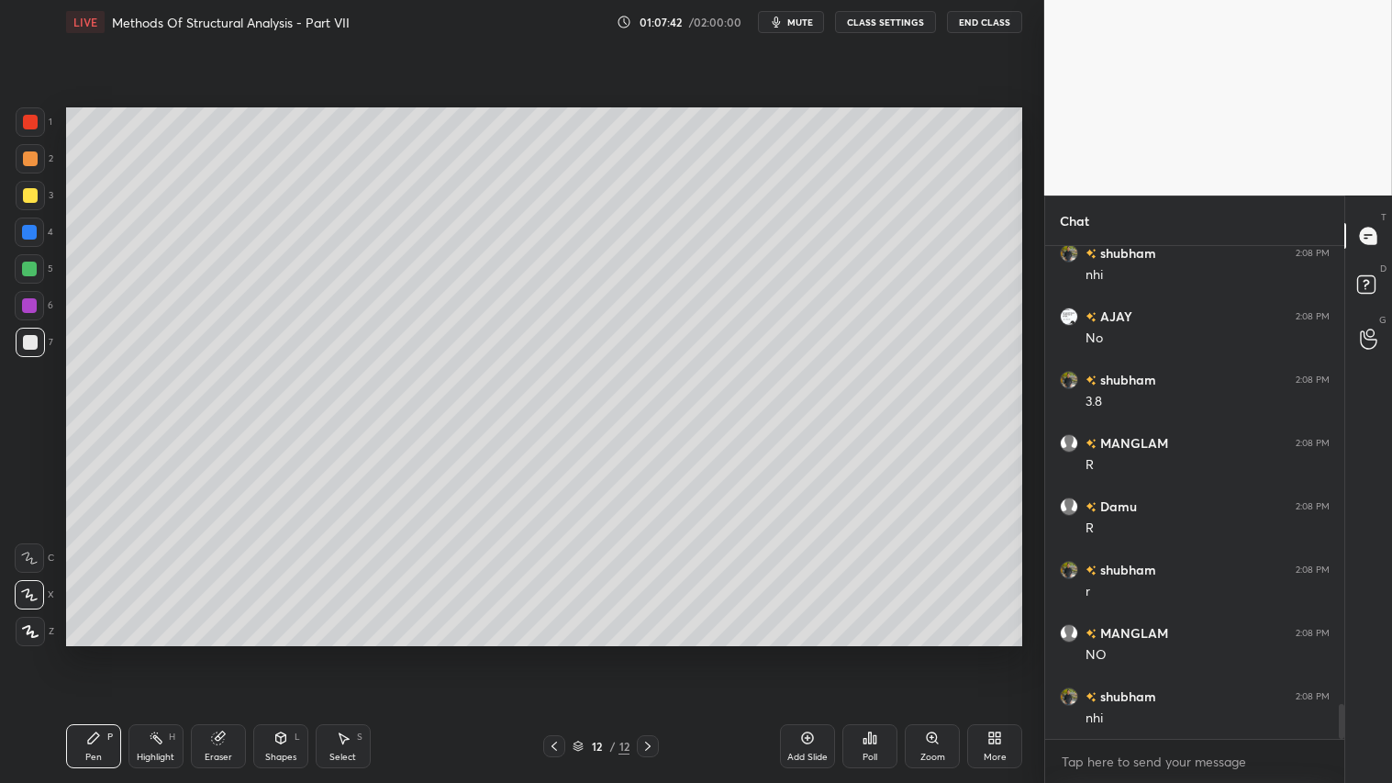
scroll to position [6571, 0]
click at [553, 652] on icon at bounding box center [554, 746] width 15 height 15
click at [650, 652] on icon at bounding box center [647, 746] width 15 height 15
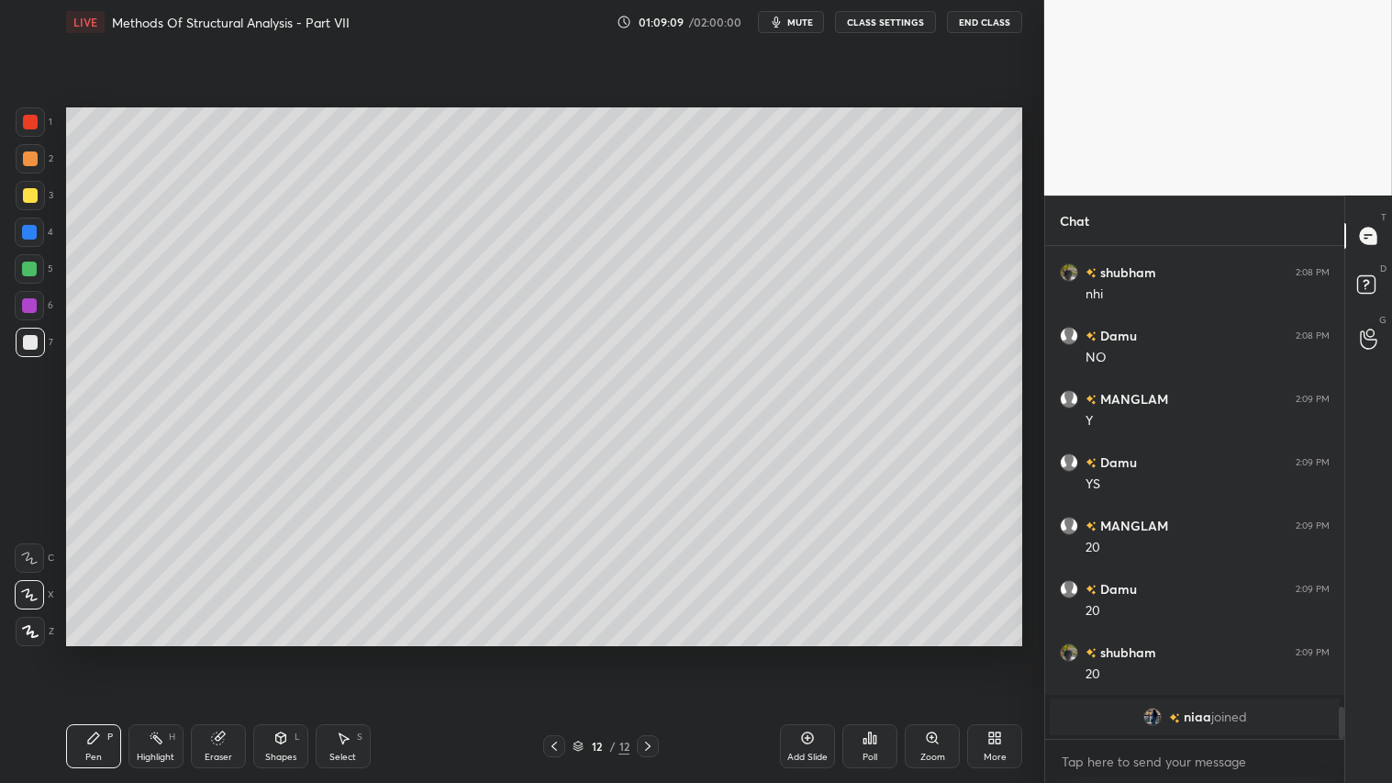
scroll to position [6995, 0]
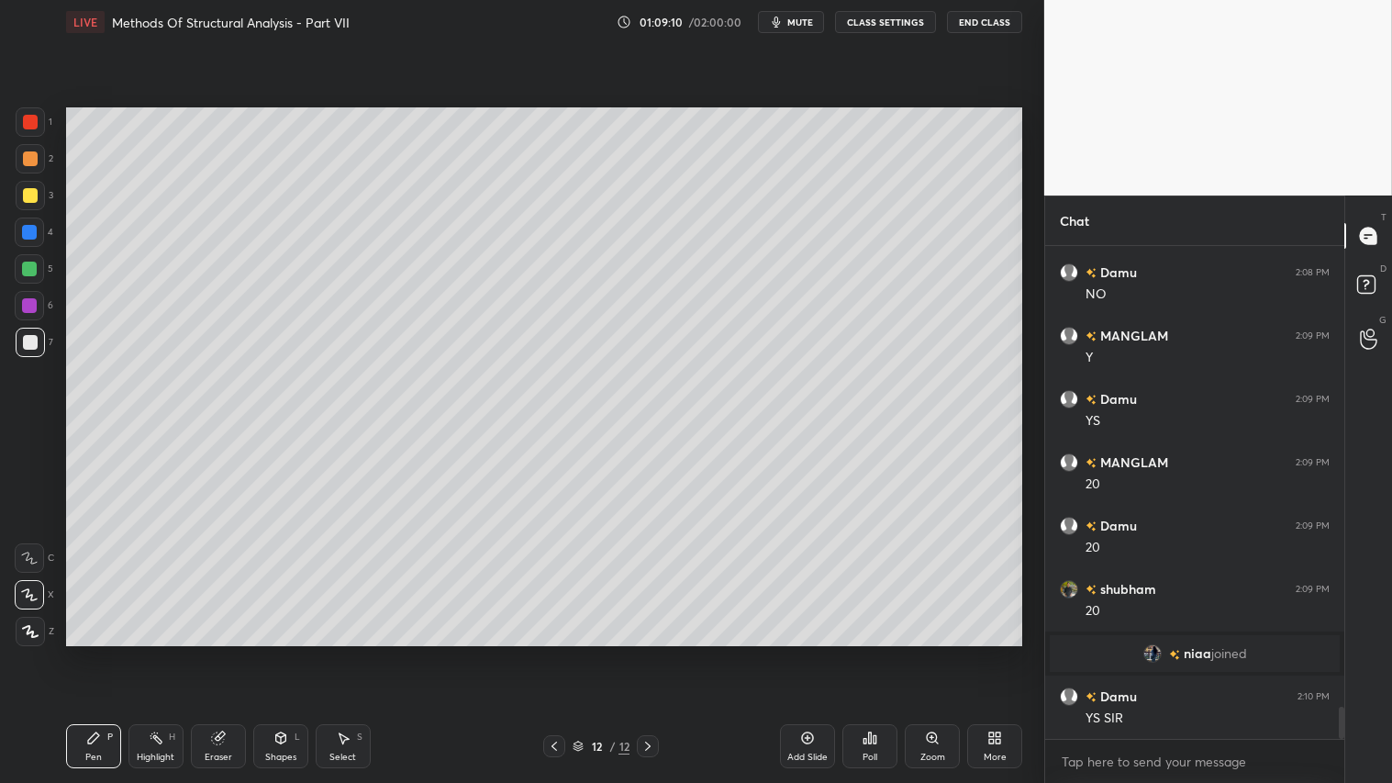
click at [555, 652] on icon at bounding box center [554, 745] width 6 height 9
click at [652, 652] on icon at bounding box center [647, 746] width 15 height 15
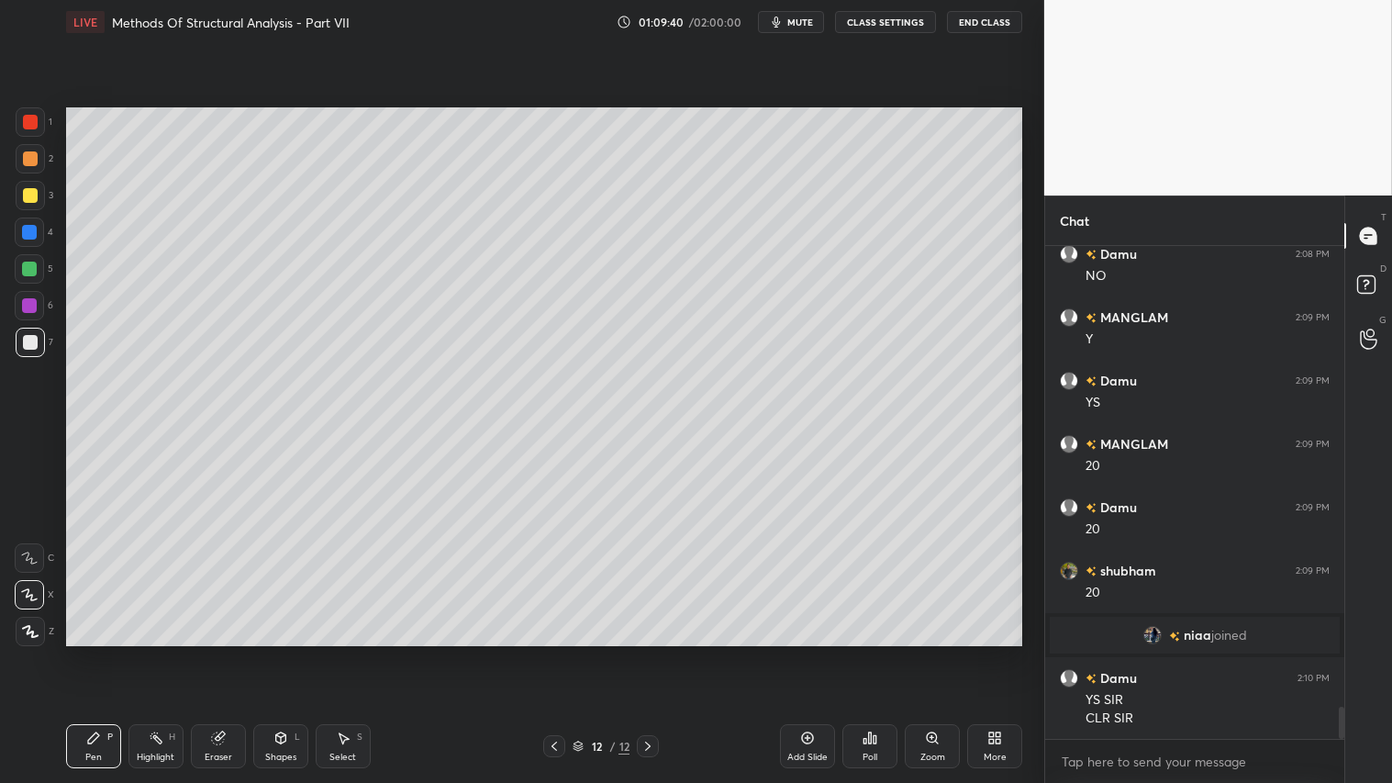
scroll to position [7076, 0]
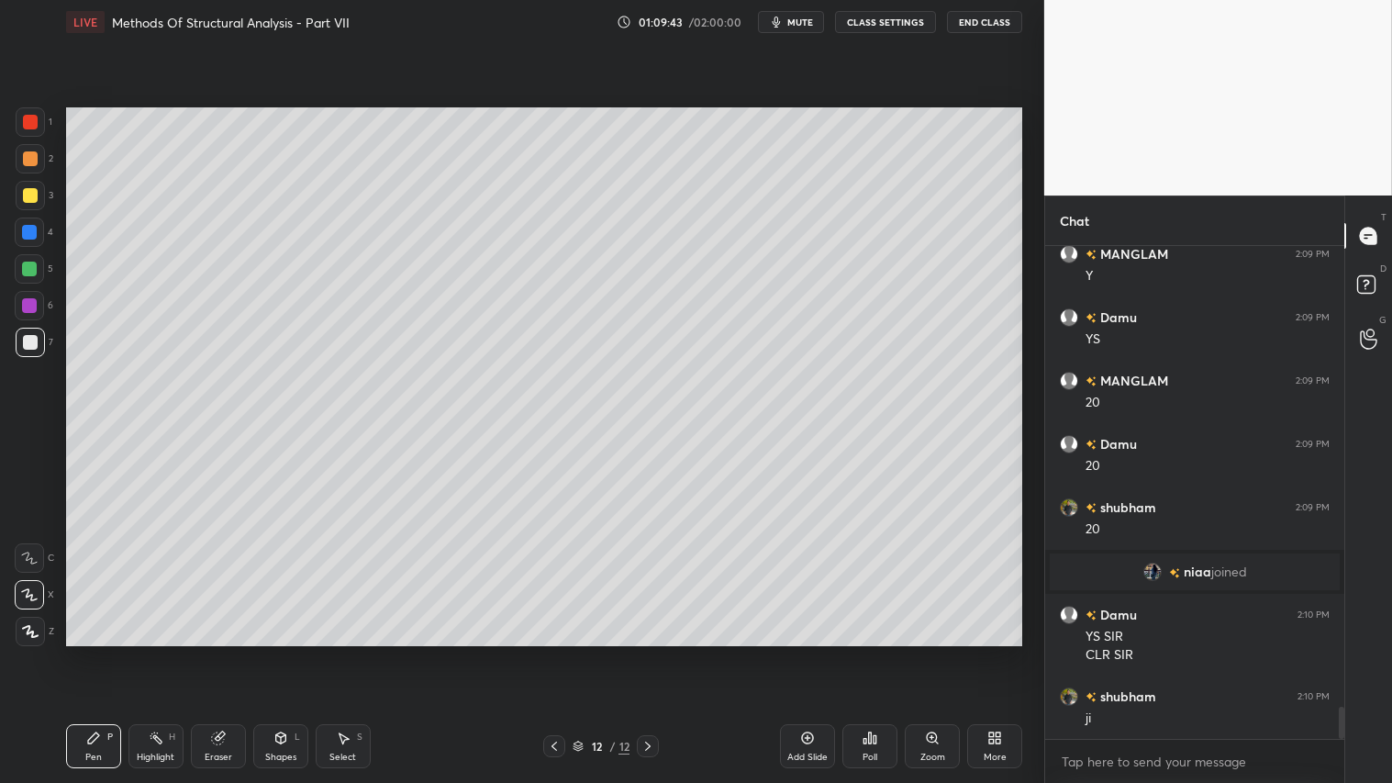
click at [220, 652] on icon at bounding box center [217, 738] width 12 height 12
click at [24, 622] on div "Erase all" at bounding box center [29, 631] width 29 height 29
click at [553, 652] on icon at bounding box center [554, 745] width 6 height 9
click at [655, 652] on div at bounding box center [648, 746] width 22 height 22
click at [31, 169] on div at bounding box center [30, 158] width 29 height 29
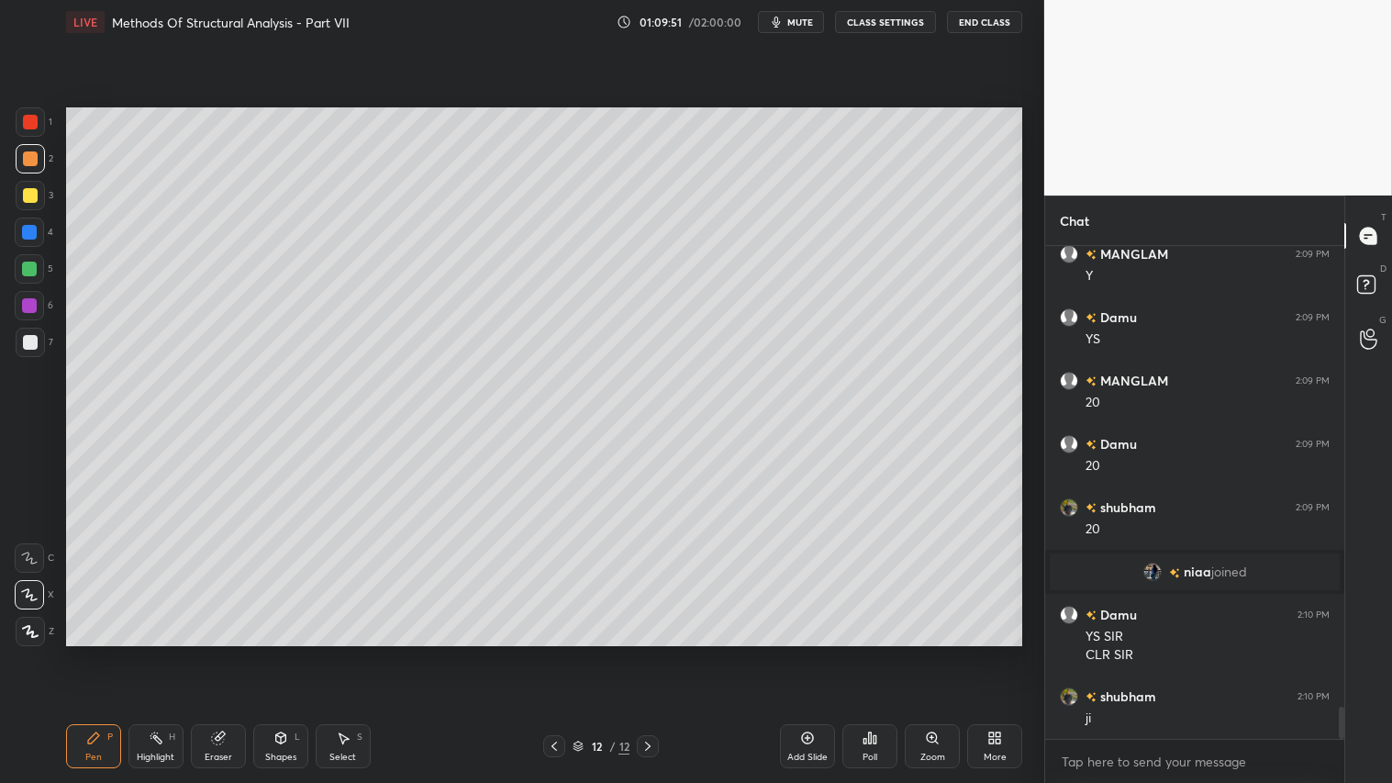
drag, startPoint x: 32, startPoint y: 270, endPoint x: 85, endPoint y: 674, distance: 408.1
click at [32, 279] on div at bounding box center [29, 268] width 29 height 29
click at [94, 652] on icon at bounding box center [93, 737] width 11 height 11
drag, startPoint x: 277, startPoint y: 748, endPoint x: 285, endPoint y: 734, distance: 16.1
click at [280, 652] on div "Shapes L" at bounding box center [280, 746] width 55 height 44
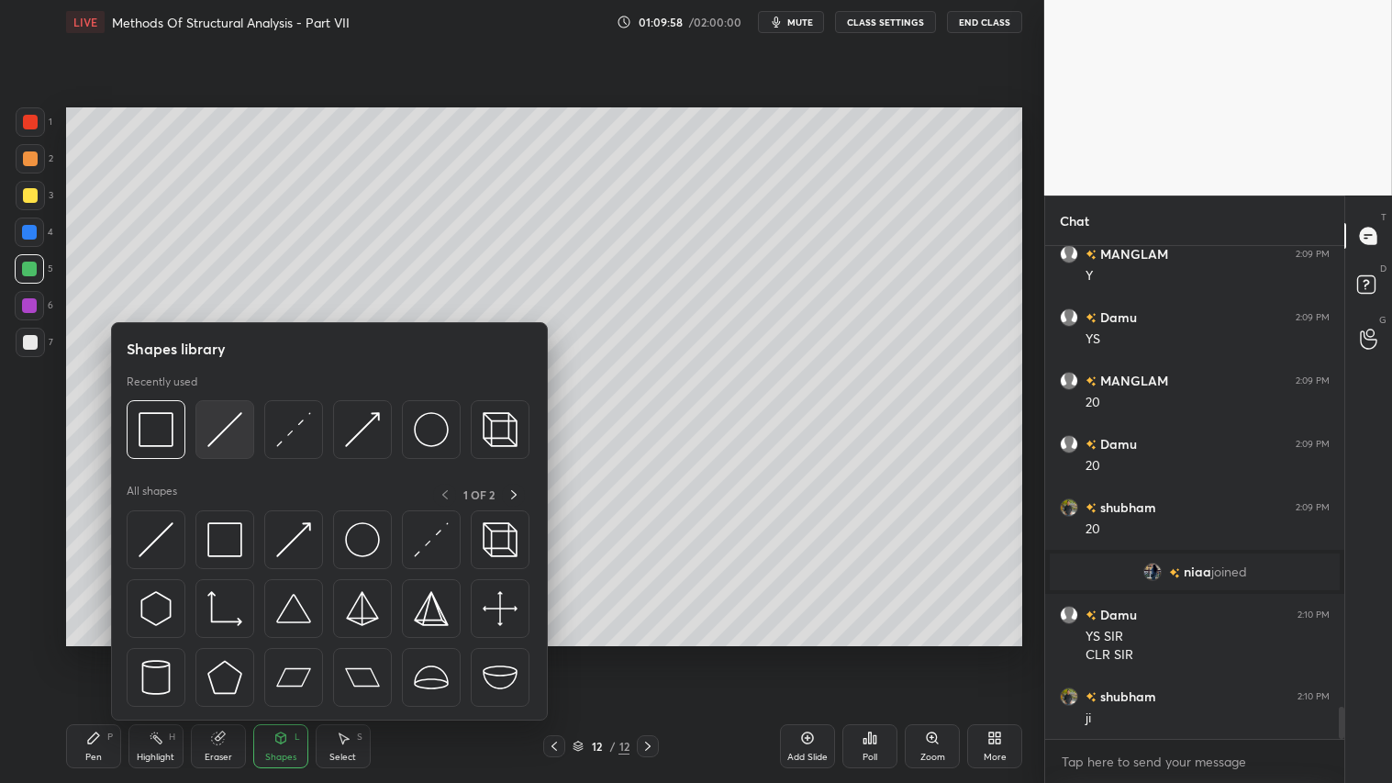
click at [217, 435] on img at bounding box center [224, 429] width 35 height 35
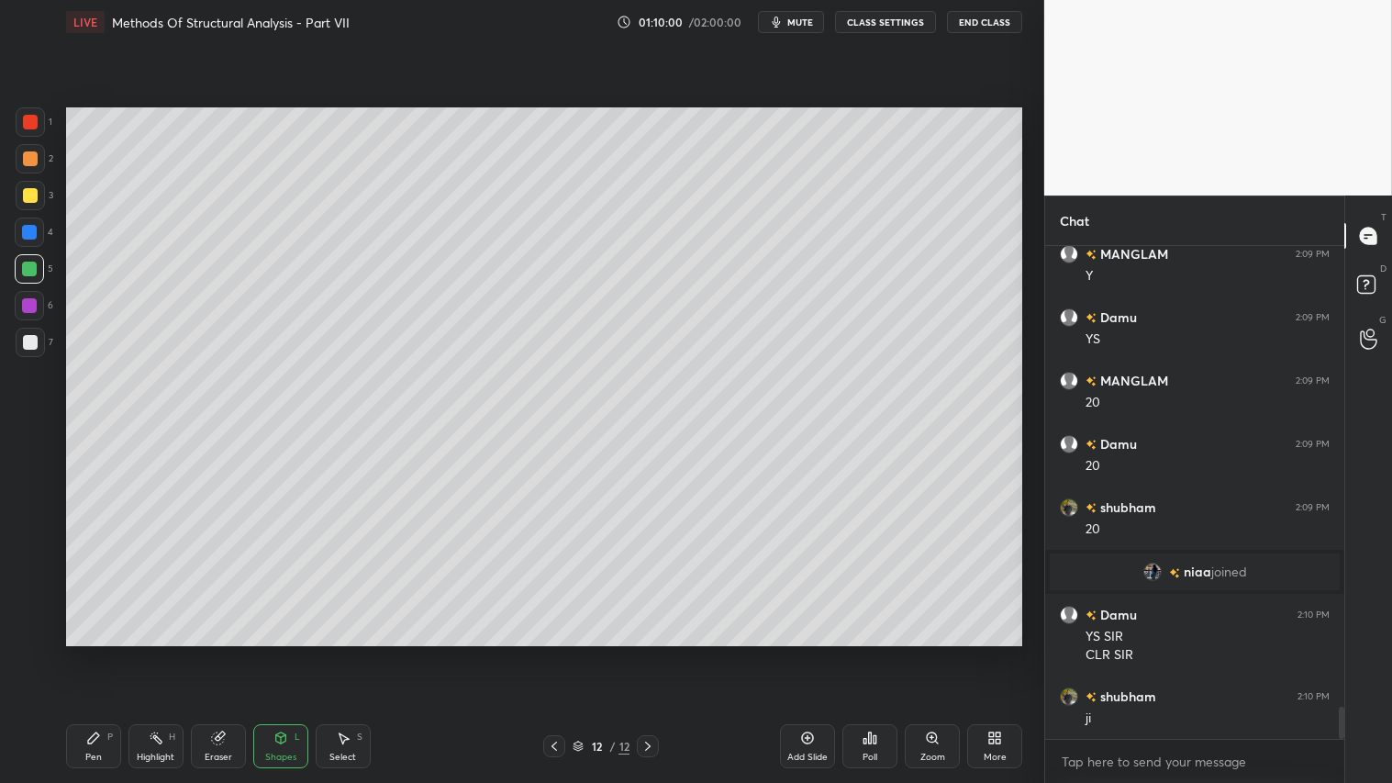
click at [93, 652] on div "Pen" at bounding box center [93, 756] width 17 height 9
drag, startPoint x: 551, startPoint y: 743, endPoint x: 540, endPoint y: 719, distance: 26.7
click at [552, 652] on icon at bounding box center [554, 746] width 15 height 15
click at [286, 652] on div "Shapes L" at bounding box center [280, 746] width 55 height 44
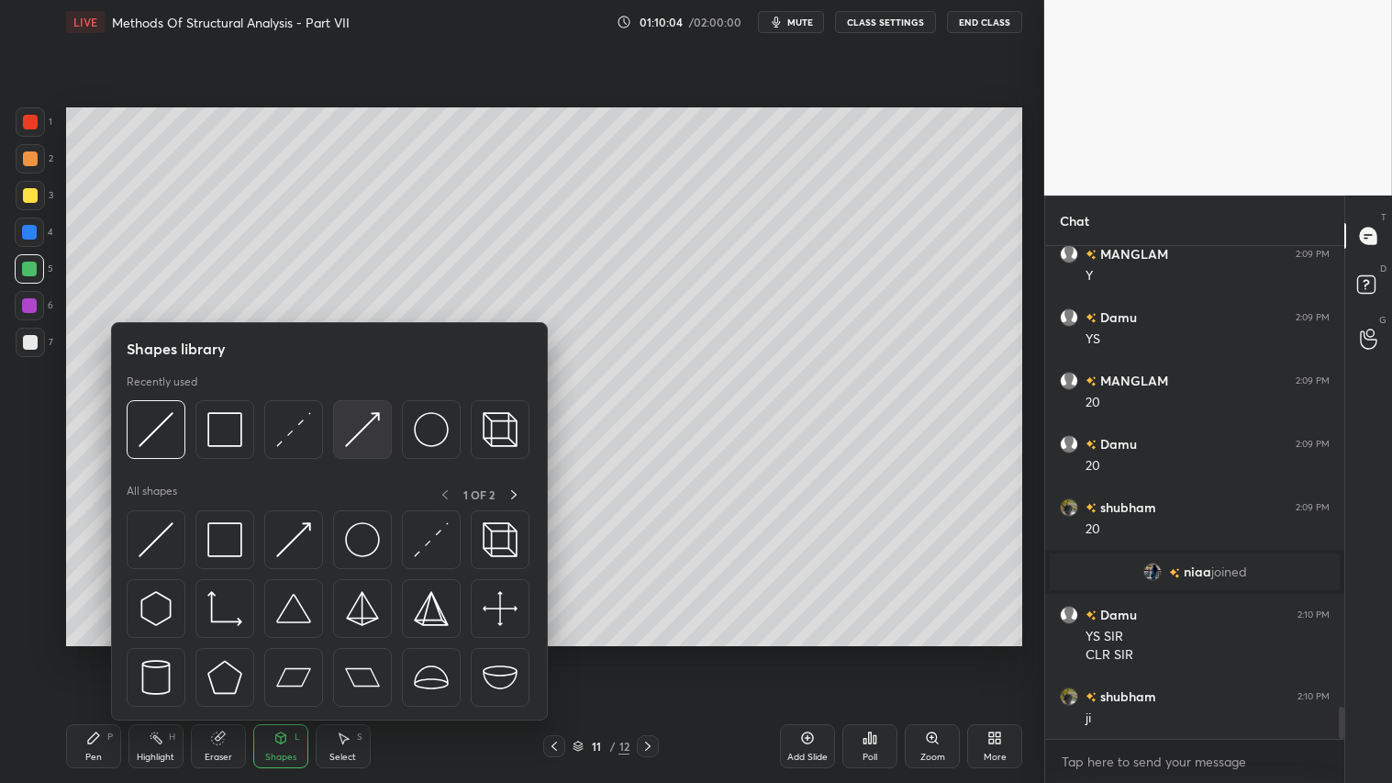
click at [364, 425] on img at bounding box center [362, 429] width 35 height 35
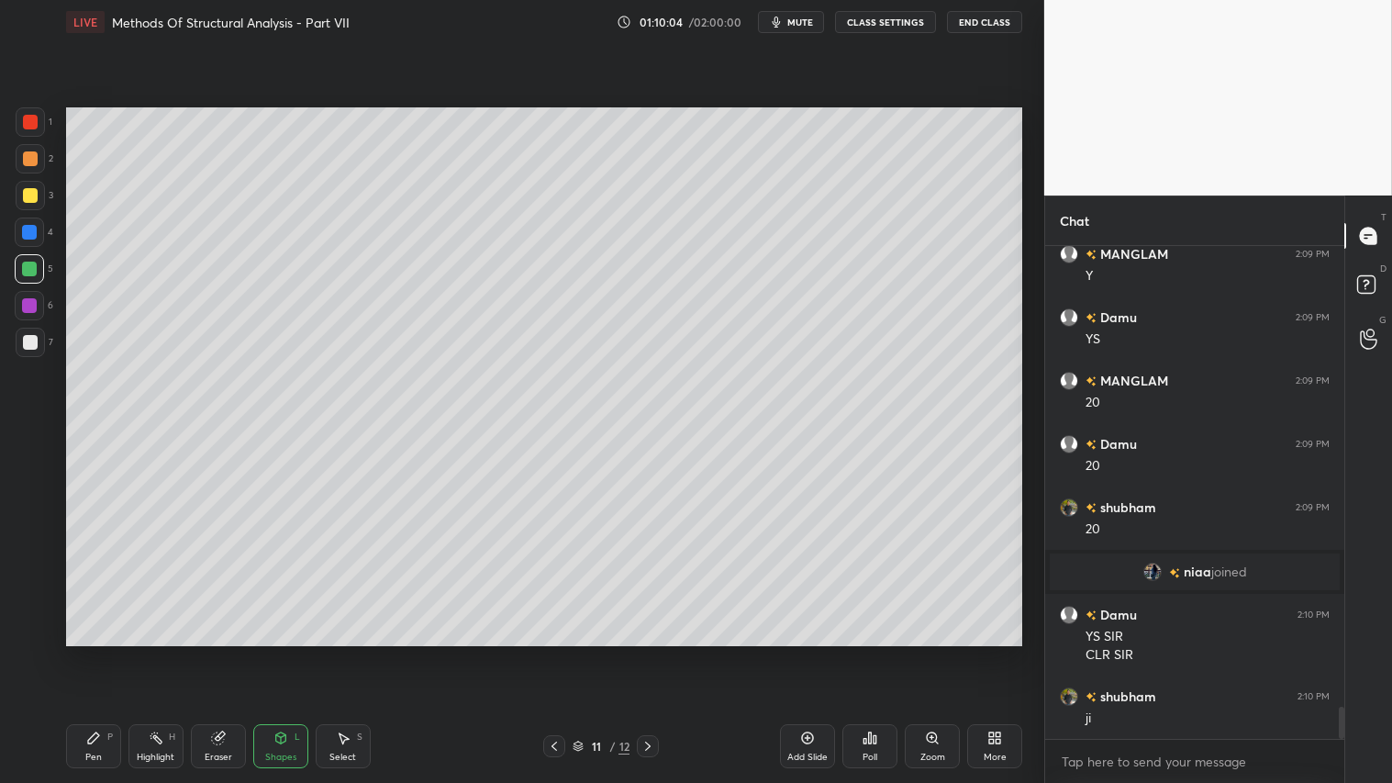
click at [37, 340] on div at bounding box center [30, 342] width 15 height 15
drag, startPoint x: 111, startPoint y: 744, endPoint x: 141, endPoint y: 734, distance: 31.9
click at [112, 652] on div "Pen P" at bounding box center [93, 746] width 55 height 44
drag, startPoint x: 31, startPoint y: 156, endPoint x: 28, endPoint y: 223, distance: 67.0
click at [31, 156] on div at bounding box center [30, 158] width 15 height 15
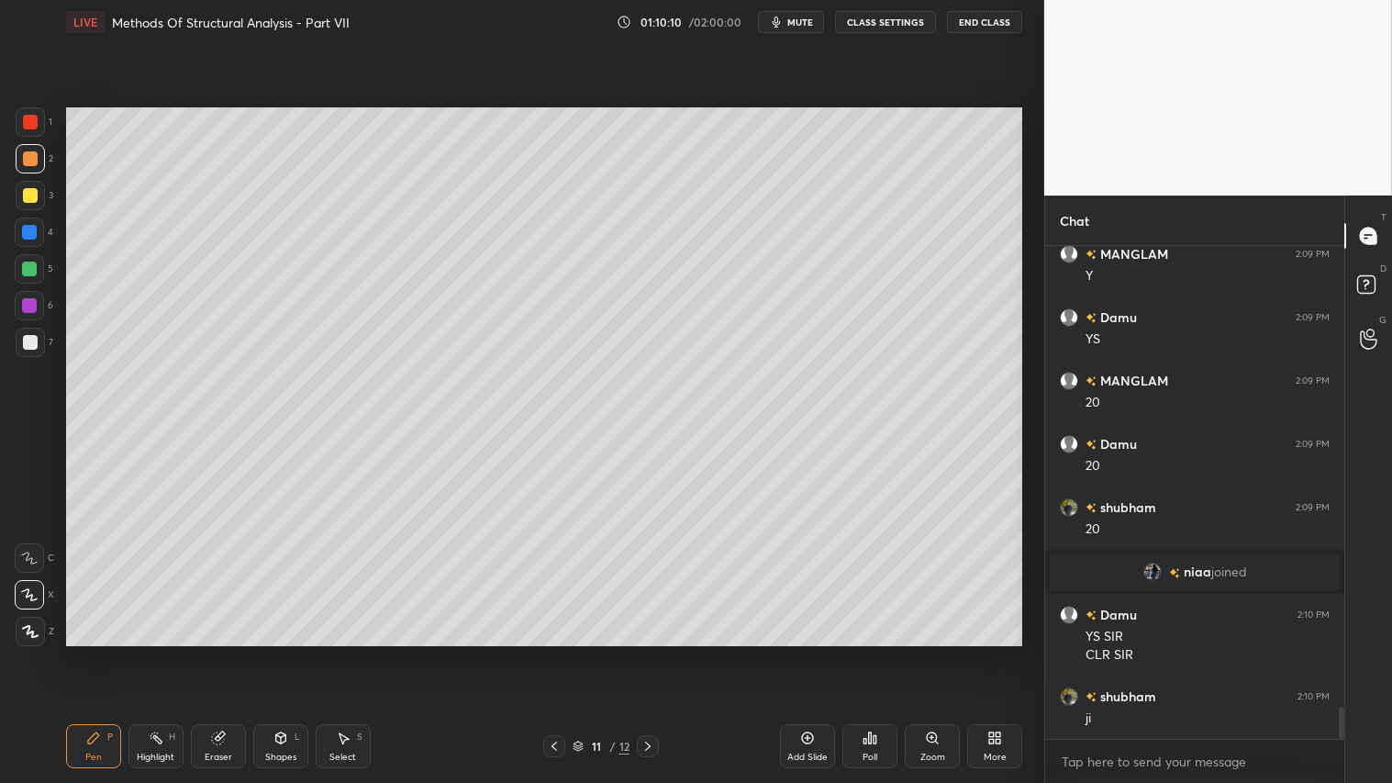
click at [30, 196] on div at bounding box center [30, 195] width 15 height 15
drag, startPoint x: 95, startPoint y: 735, endPoint x: 93, endPoint y: 700, distance: 34.9
click at [95, 652] on icon at bounding box center [93, 737] width 11 height 11
click at [649, 652] on icon at bounding box center [647, 746] width 15 height 15
click at [226, 652] on div "Eraser" at bounding box center [218, 746] width 55 height 44
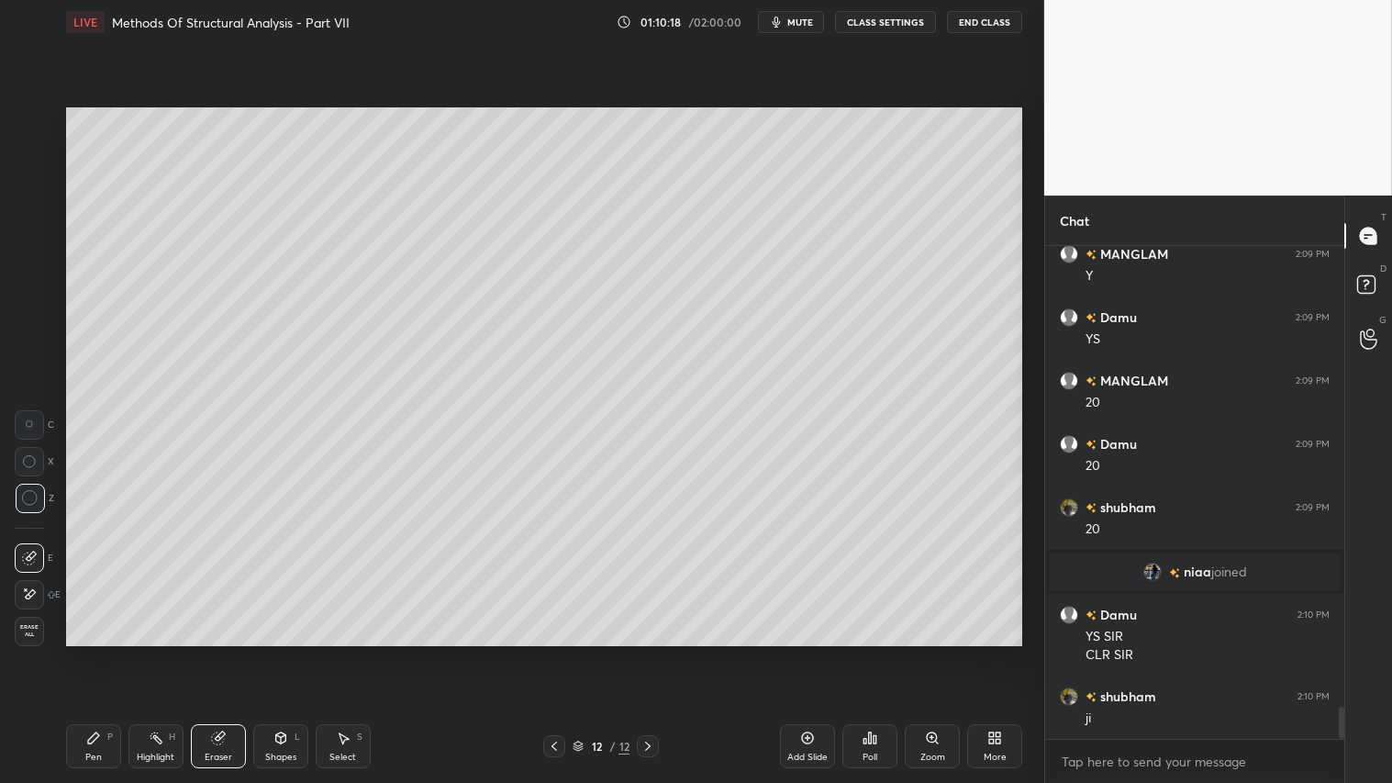
click at [87, 652] on div "Pen P" at bounding box center [93, 746] width 55 height 44
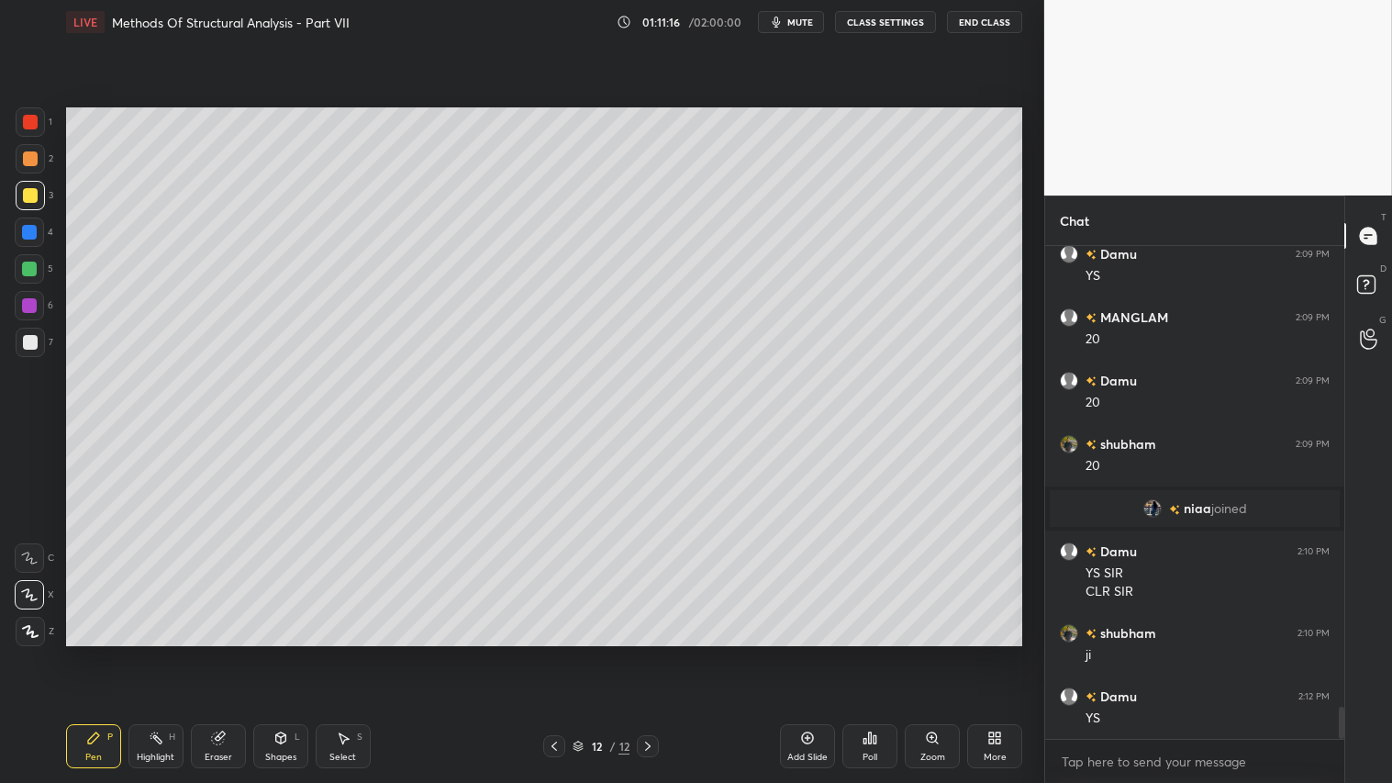
click at [89, 652] on icon at bounding box center [93, 737] width 15 height 15
click at [94, 652] on icon at bounding box center [93, 737] width 15 height 15
click at [25, 152] on div at bounding box center [30, 158] width 15 height 15
click at [93, 652] on div "Pen P" at bounding box center [93, 746] width 55 height 44
click at [818, 652] on div "Add Slide" at bounding box center [807, 746] width 55 height 44
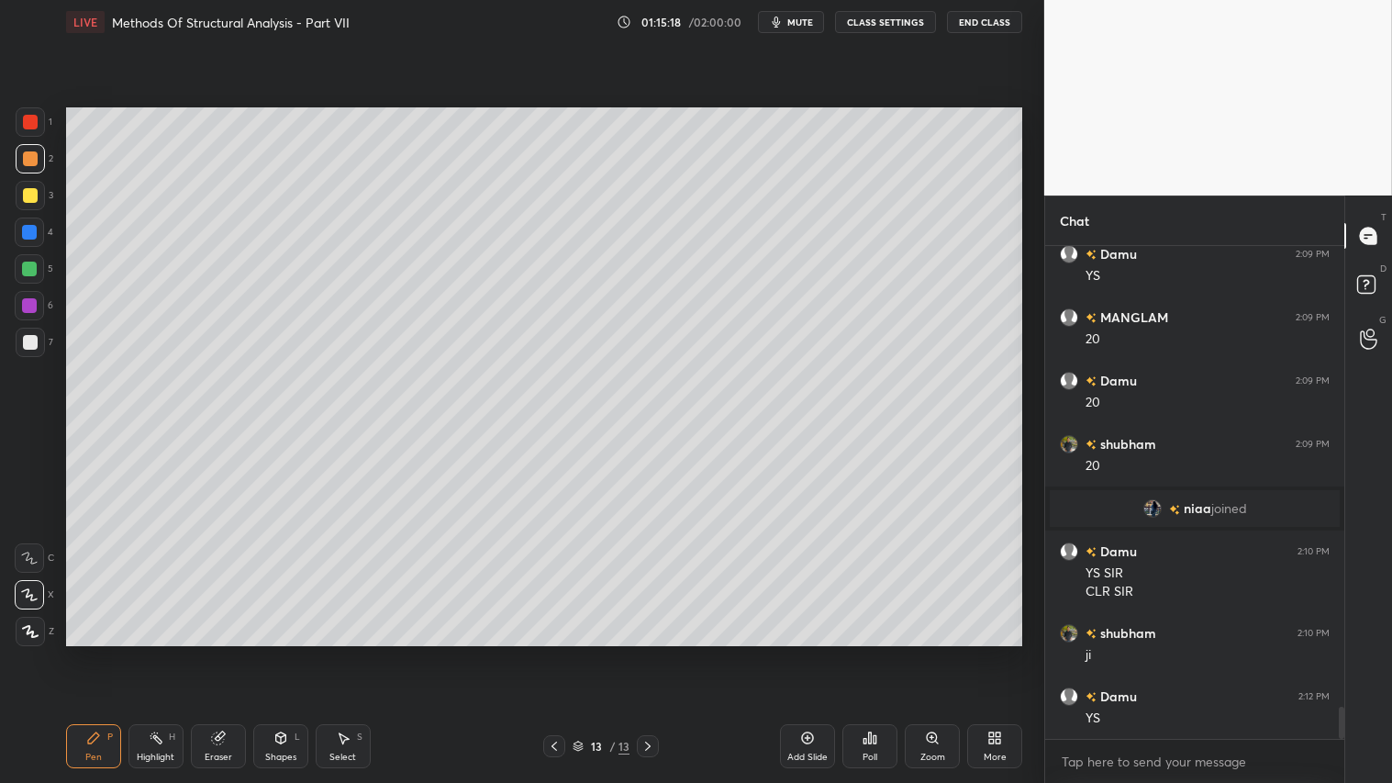
drag, startPoint x: 280, startPoint y: 747, endPoint x: 282, endPoint y: 735, distance: 12.1
click at [282, 652] on div "Shapes L" at bounding box center [280, 746] width 55 height 44
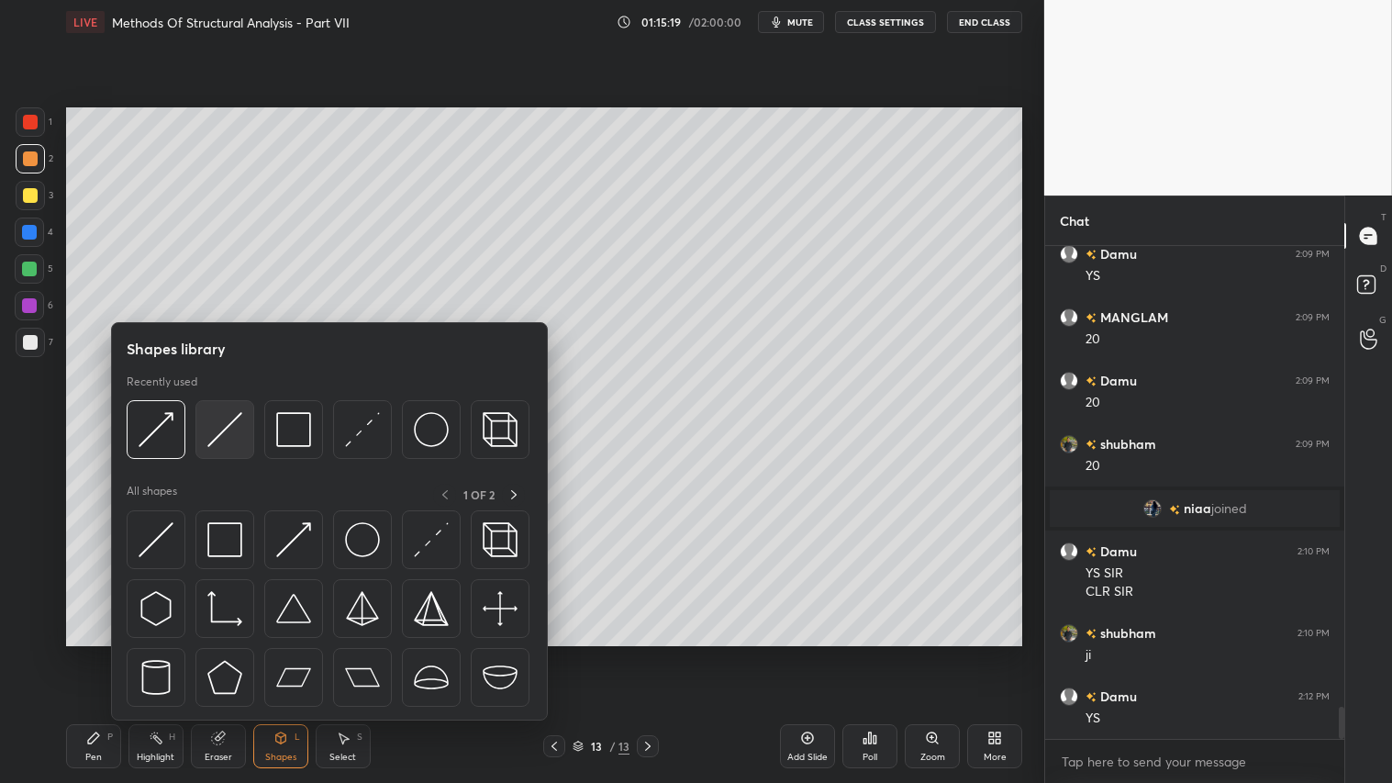
click at [217, 425] on img at bounding box center [224, 429] width 35 height 35
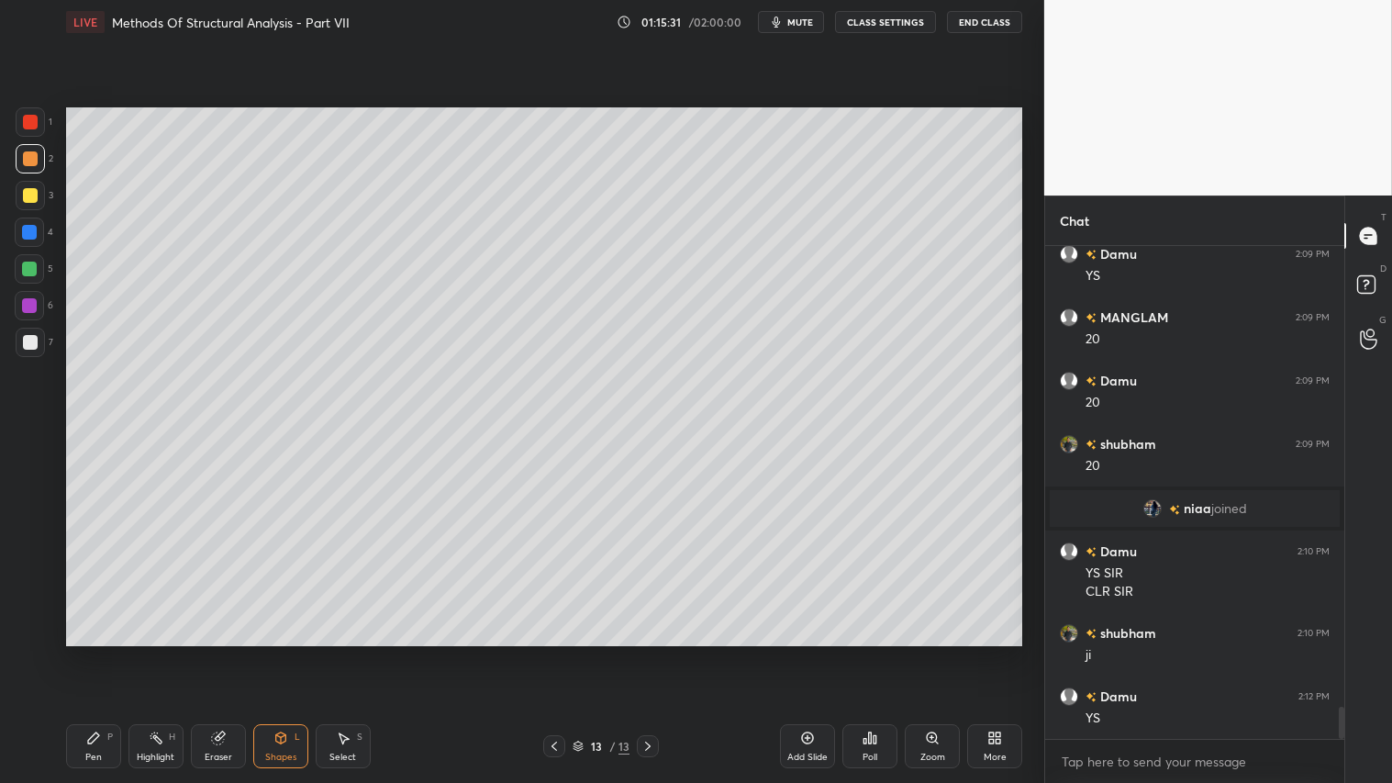
click at [20, 145] on div at bounding box center [30, 158] width 29 height 29
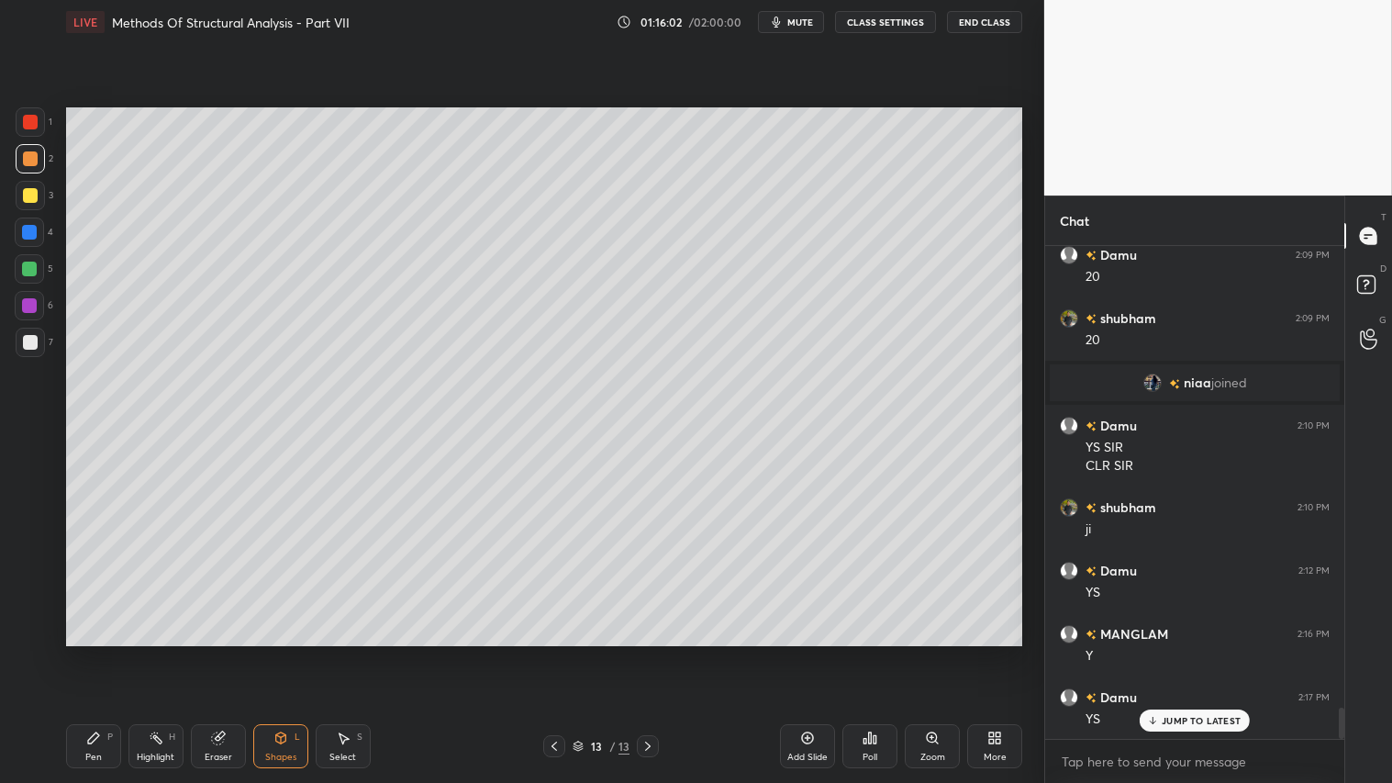
scroll to position [7329, 0]
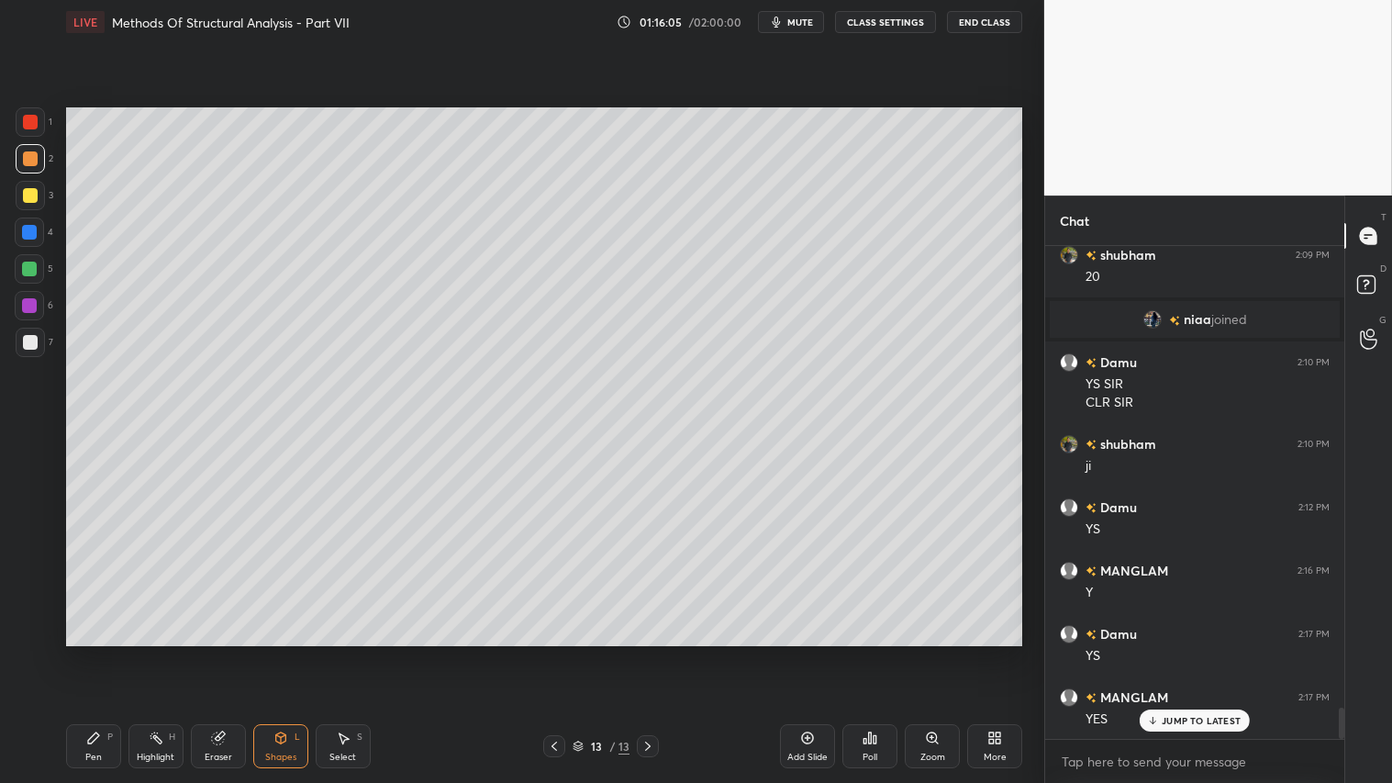
click at [35, 166] on div at bounding box center [30, 158] width 29 height 29
click at [29, 166] on div at bounding box center [30, 158] width 15 height 15
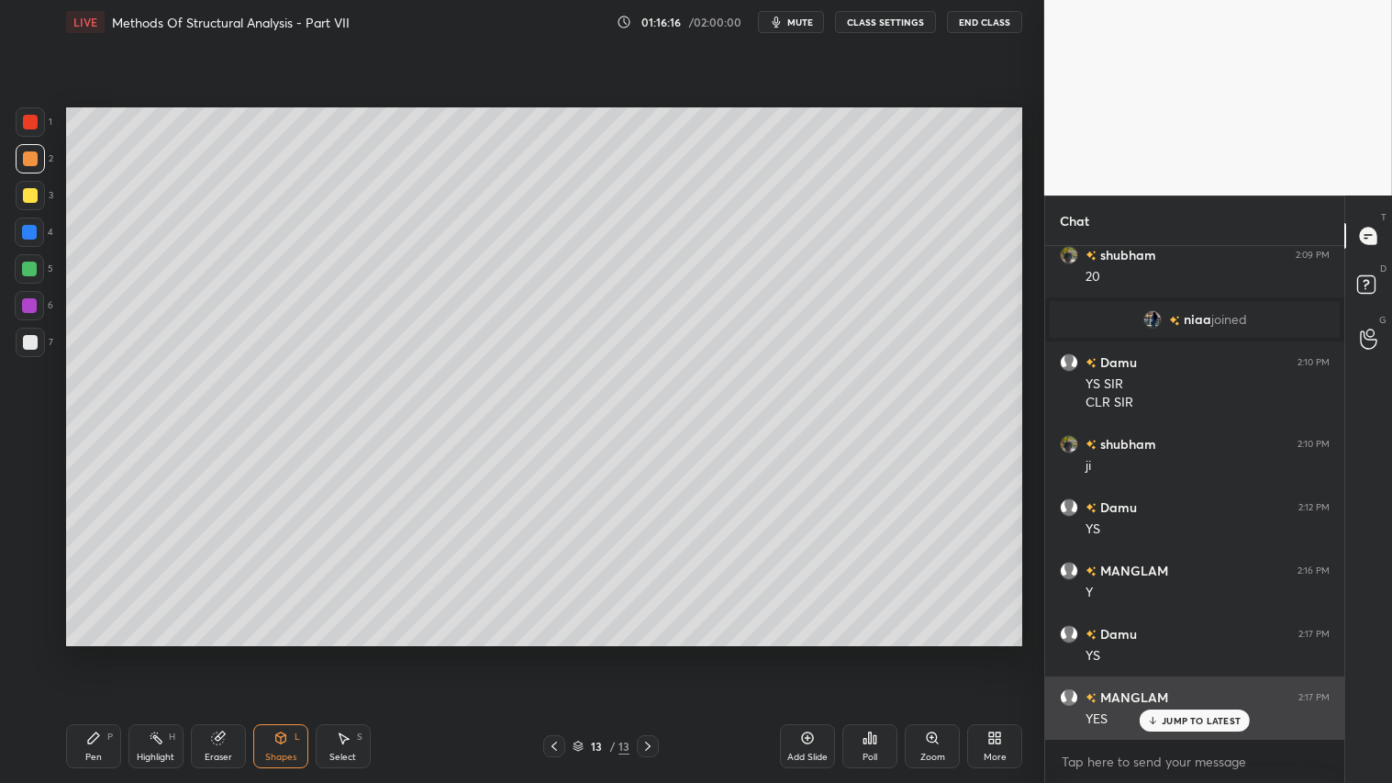
click at [1190, 652] on p "JUMP TO LATEST" at bounding box center [1201, 720] width 79 height 11
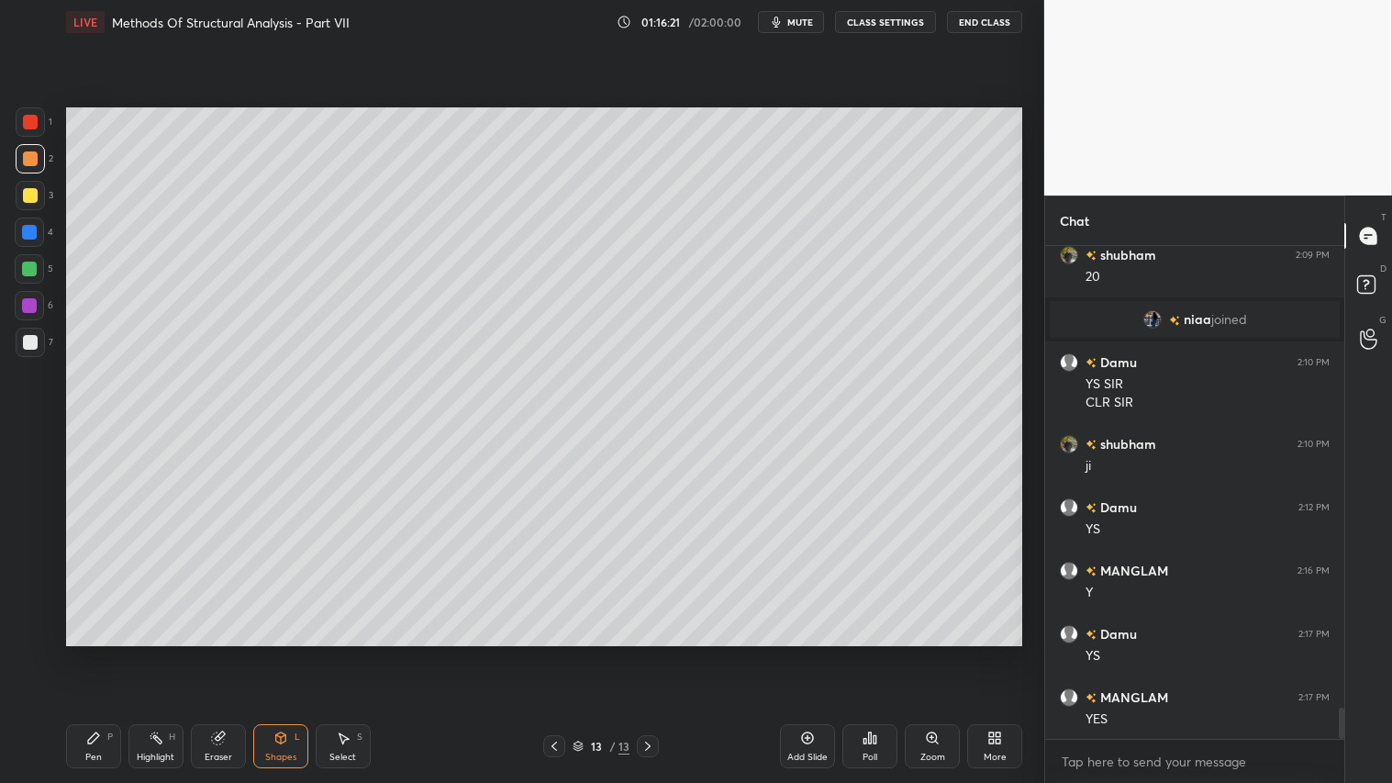
click at [549, 652] on icon at bounding box center [554, 746] width 15 height 15
click at [648, 652] on icon at bounding box center [647, 746] width 15 height 15
click at [801, 652] on icon at bounding box center [807, 737] width 15 height 15
click at [29, 271] on div at bounding box center [29, 269] width 15 height 15
drag, startPoint x: 101, startPoint y: 750, endPoint x: 97, endPoint y: 730, distance: 19.6
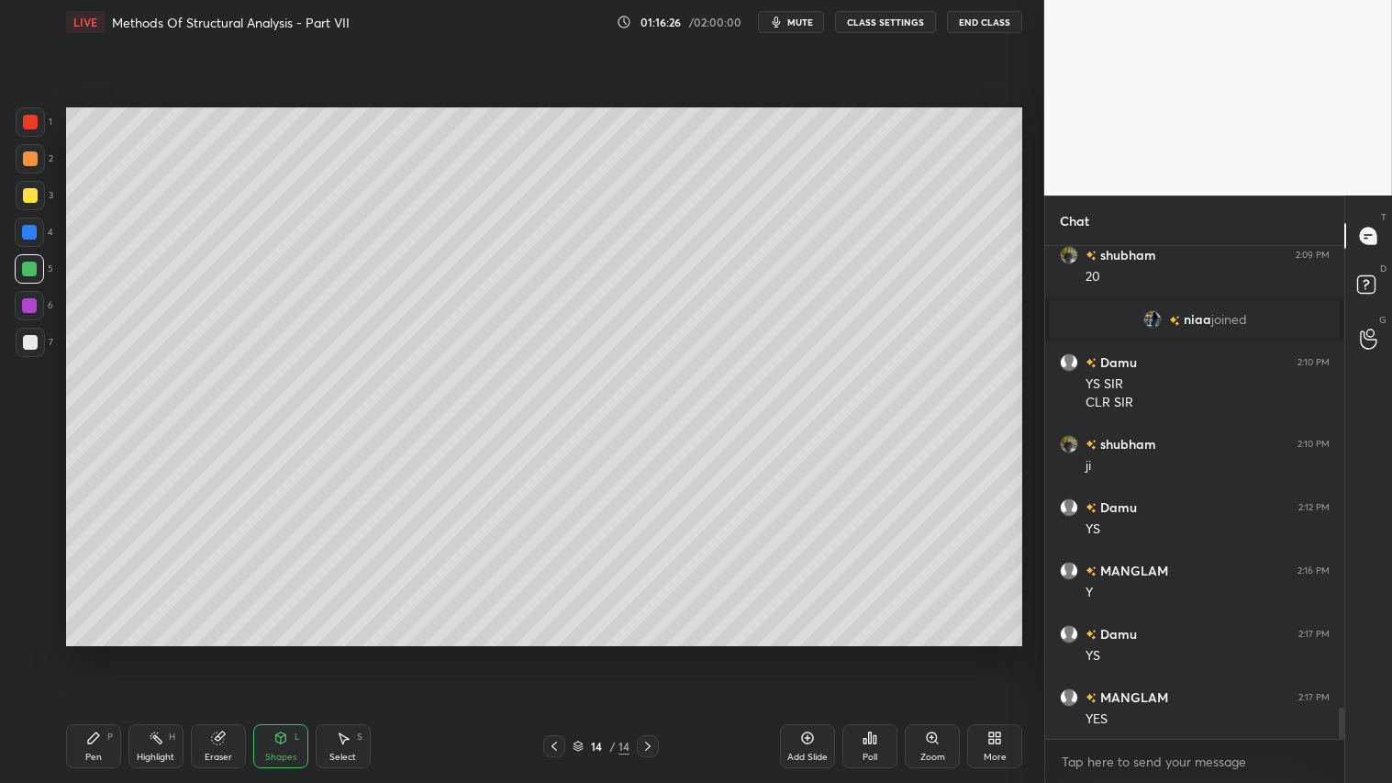
click at [101, 652] on div "Pen P" at bounding box center [93, 746] width 55 height 44
click at [33, 194] on div at bounding box center [30, 195] width 15 height 15
click at [102, 652] on div "Pen P" at bounding box center [93, 746] width 55 height 44
click at [280, 652] on div "Shapes" at bounding box center [280, 756] width 31 height 9
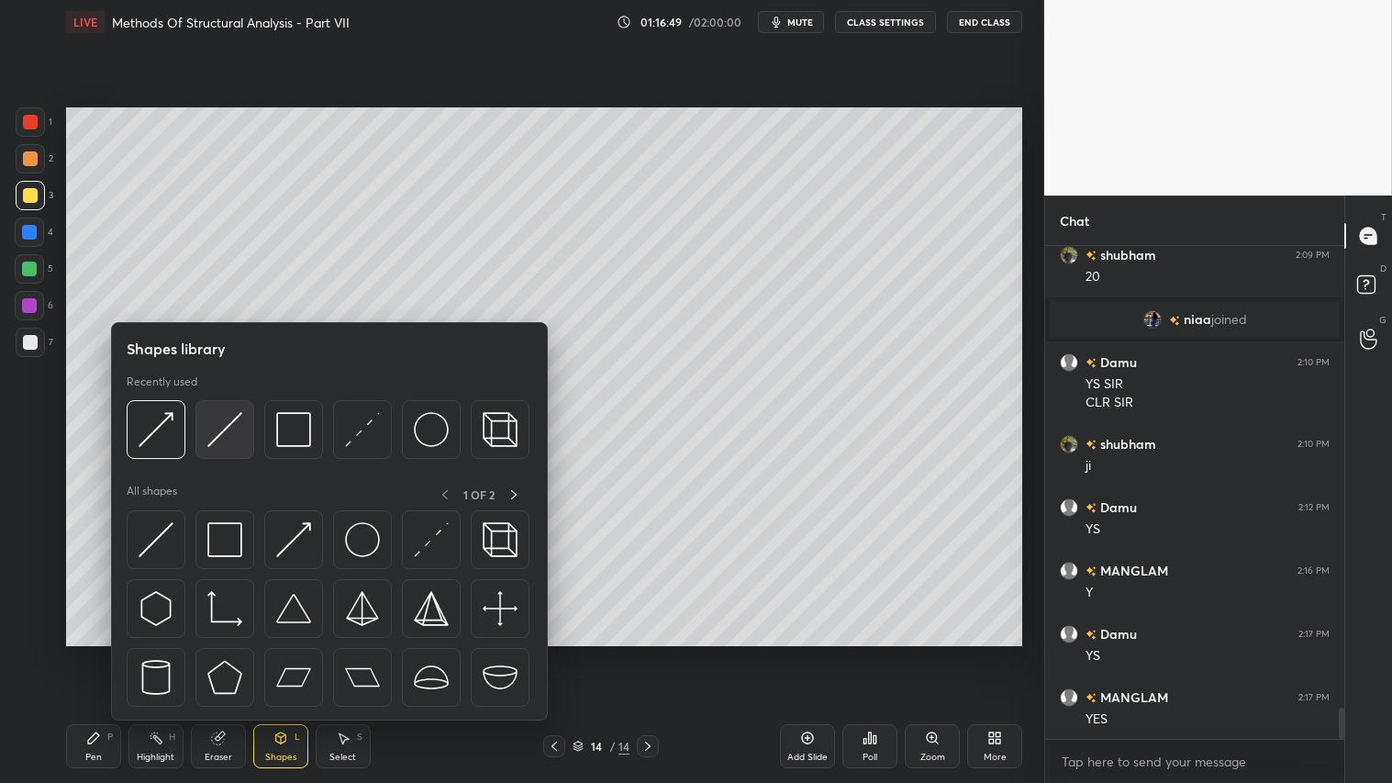
click at [214, 429] on img at bounding box center [224, 429] width 35 height 35
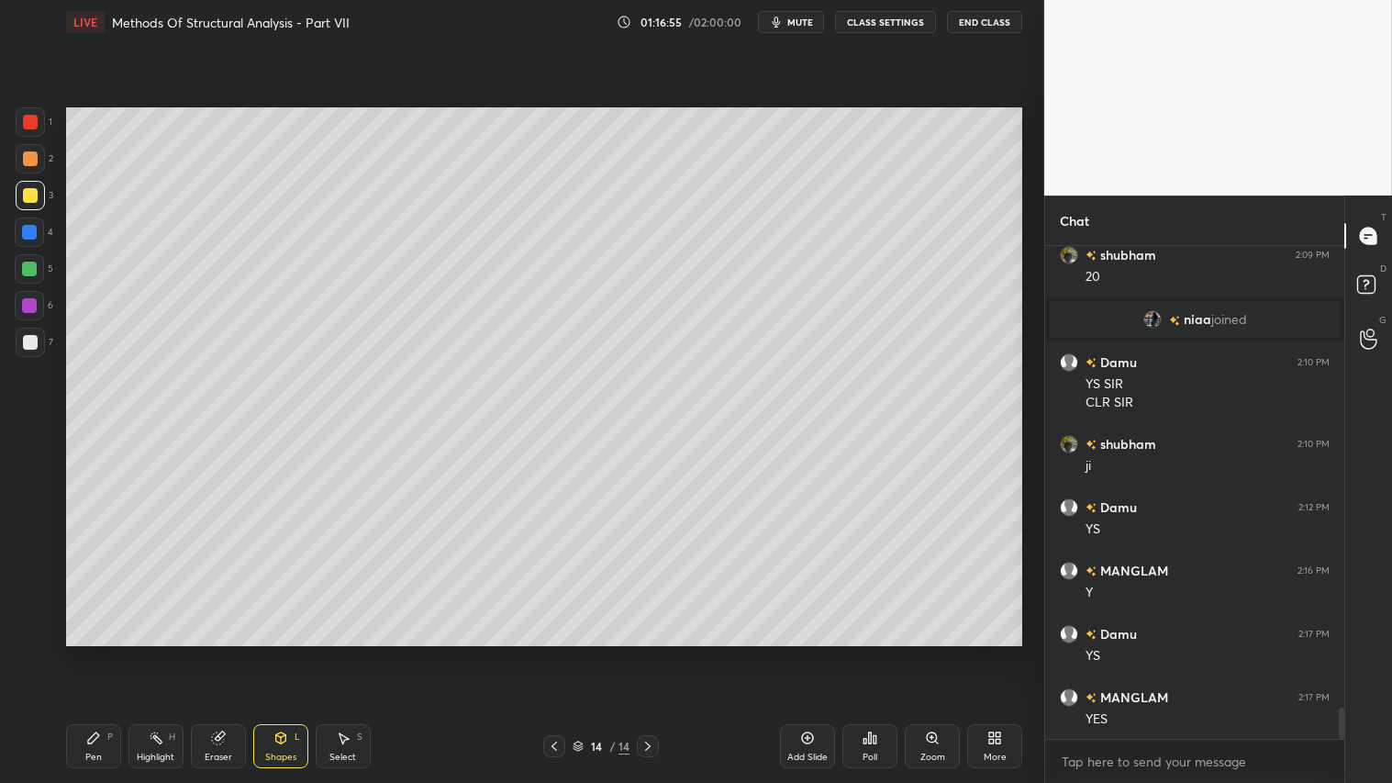
click at [76, 652] on div "Pen P" at bounding box center [93, 746] width 55 height 44
click at [222, 652] on div "Eraser" at bounding box center [219, 756] width 28 height 9
click at [93, 652] on icon at bounding box center [93, 737] width 15 height 15
drag, startPoint x: 284, startPoint y: 753, endPoint x: 285, endPoint y: 741, distance: 12.0
click at [285, 652] on div "Shapes L" at bounding box center [280, 746] width 55 height 44
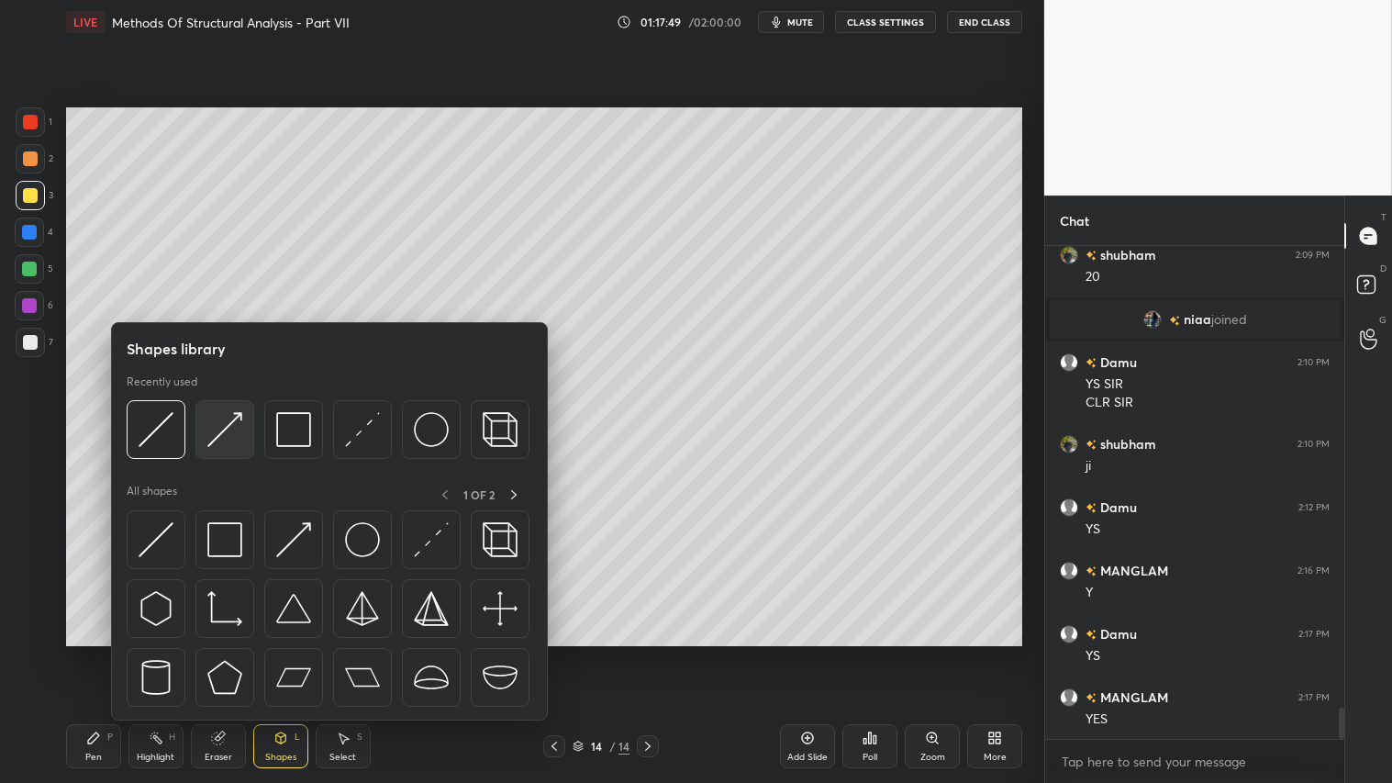
click at [217, 418] on img at bounding box center [224, 429] width 35 height 35
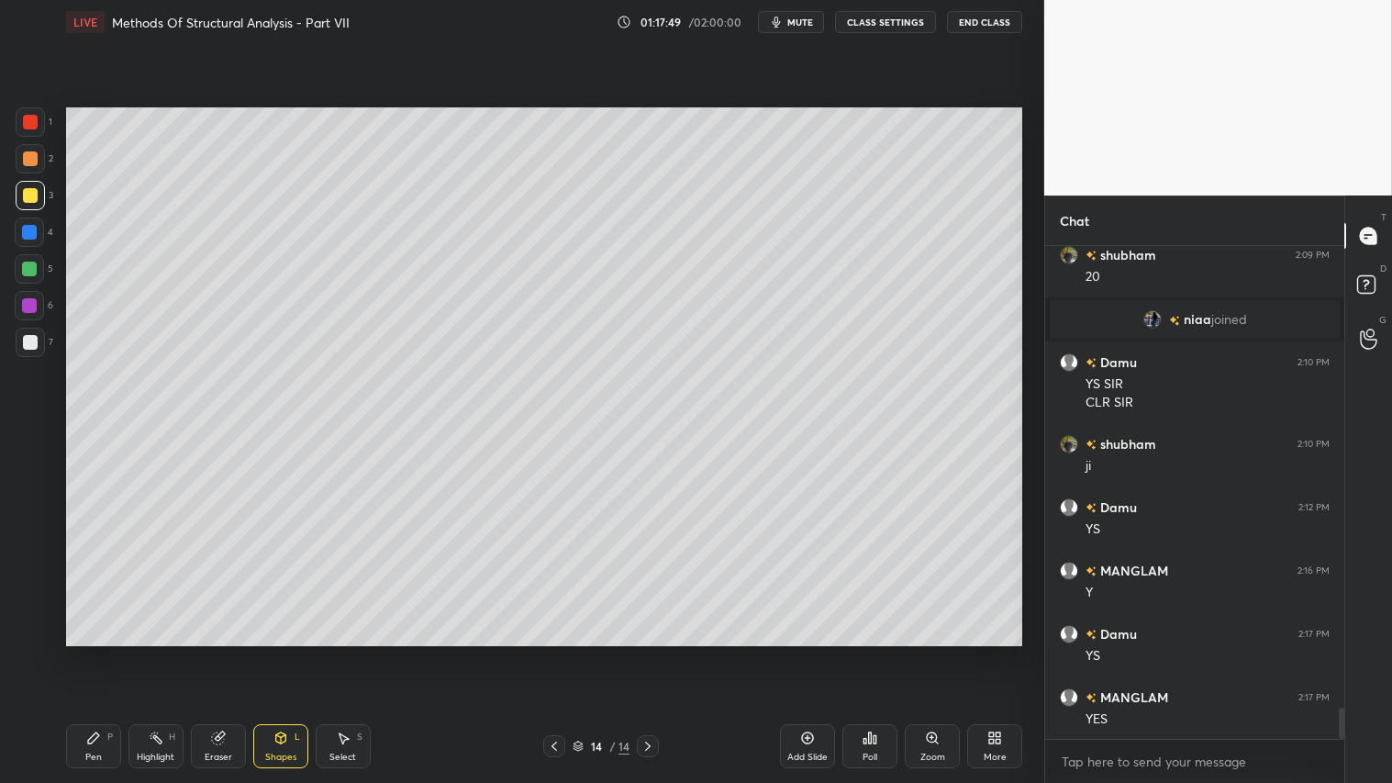
click at [273, 652] on div "Shapes L" at bounding box center [280, 746] width 55 height 44
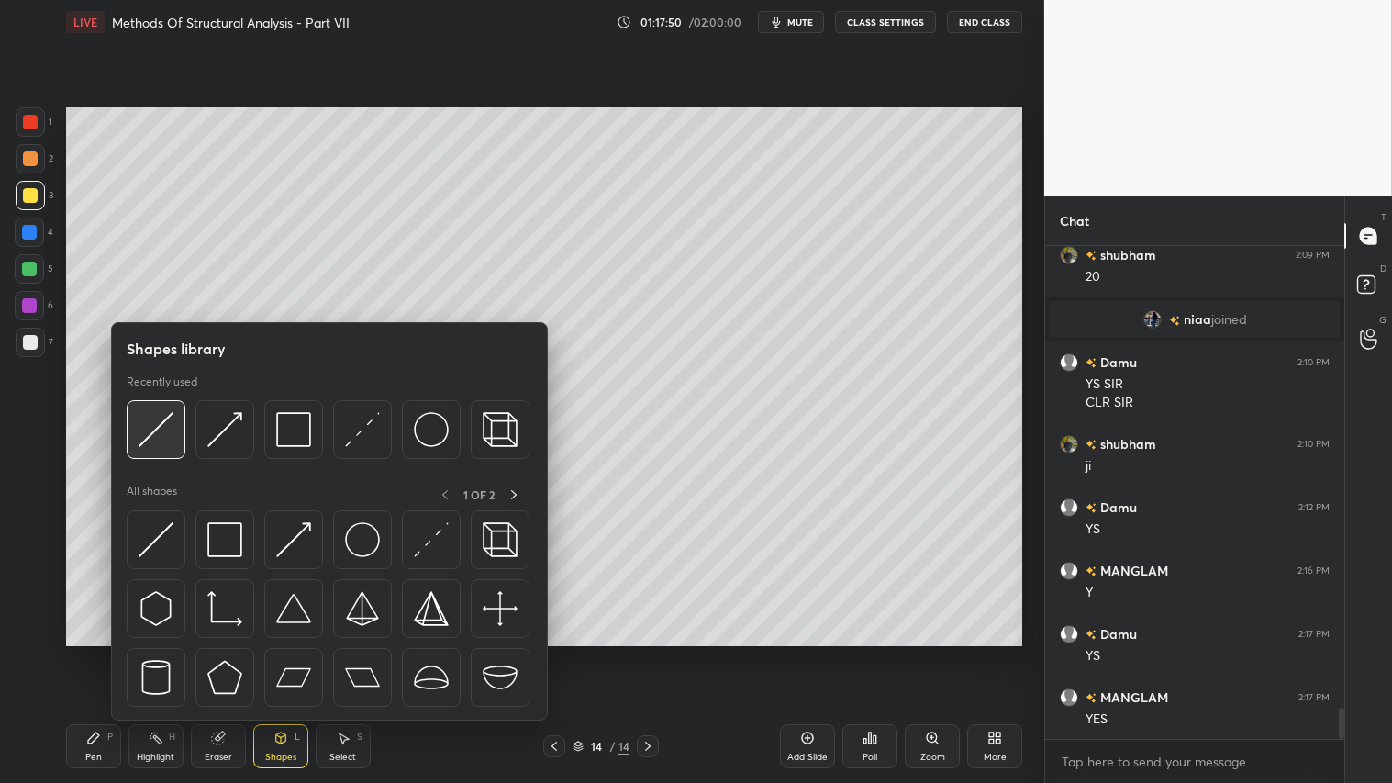
click at [158, 425] on img at bounding box center [156, 429] width 35 height 35
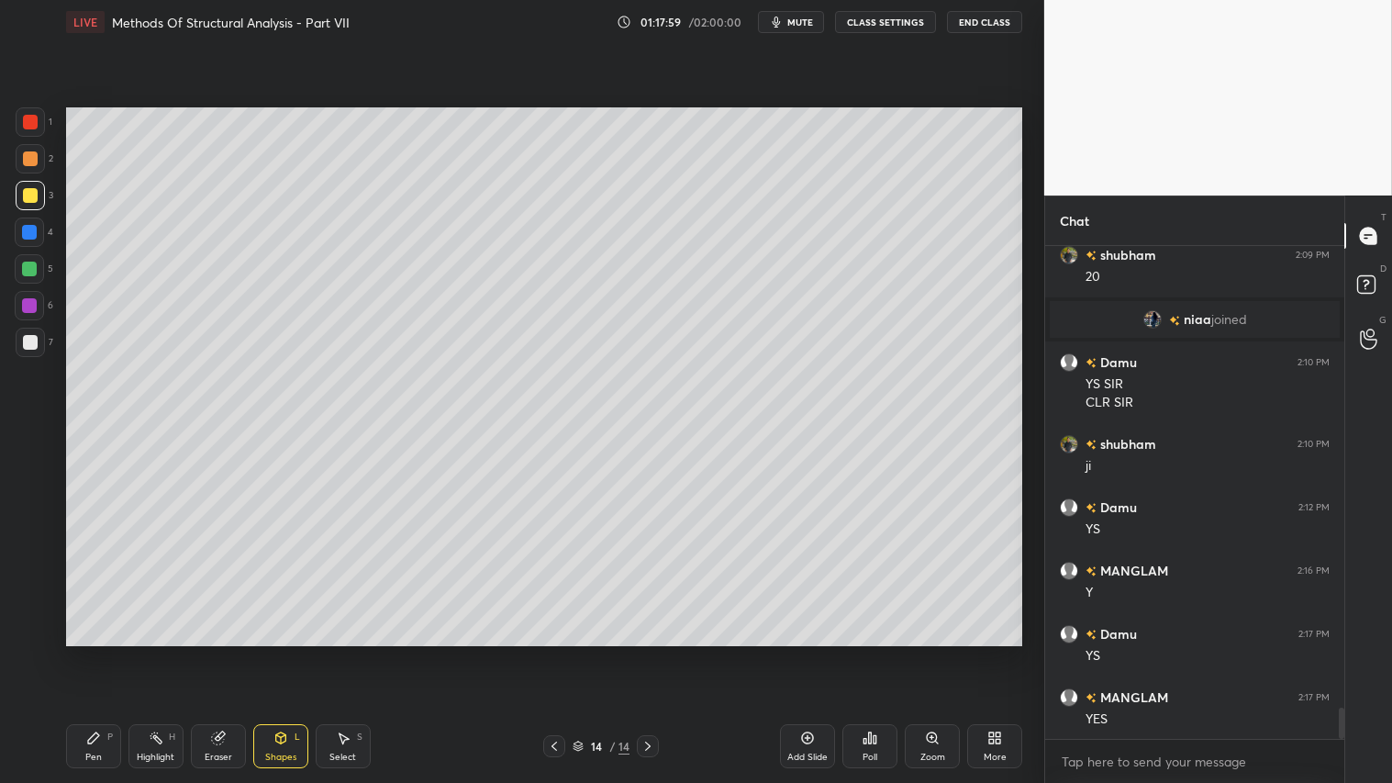
click at [324, 230] on div "Setting up your live class Poll for secs No correct answer Start poll" at bounding box center [544, 376] width 971 height 665
click at [285, 652] on div "Shapes" at bounding box center [280, 756] width 31 height 9
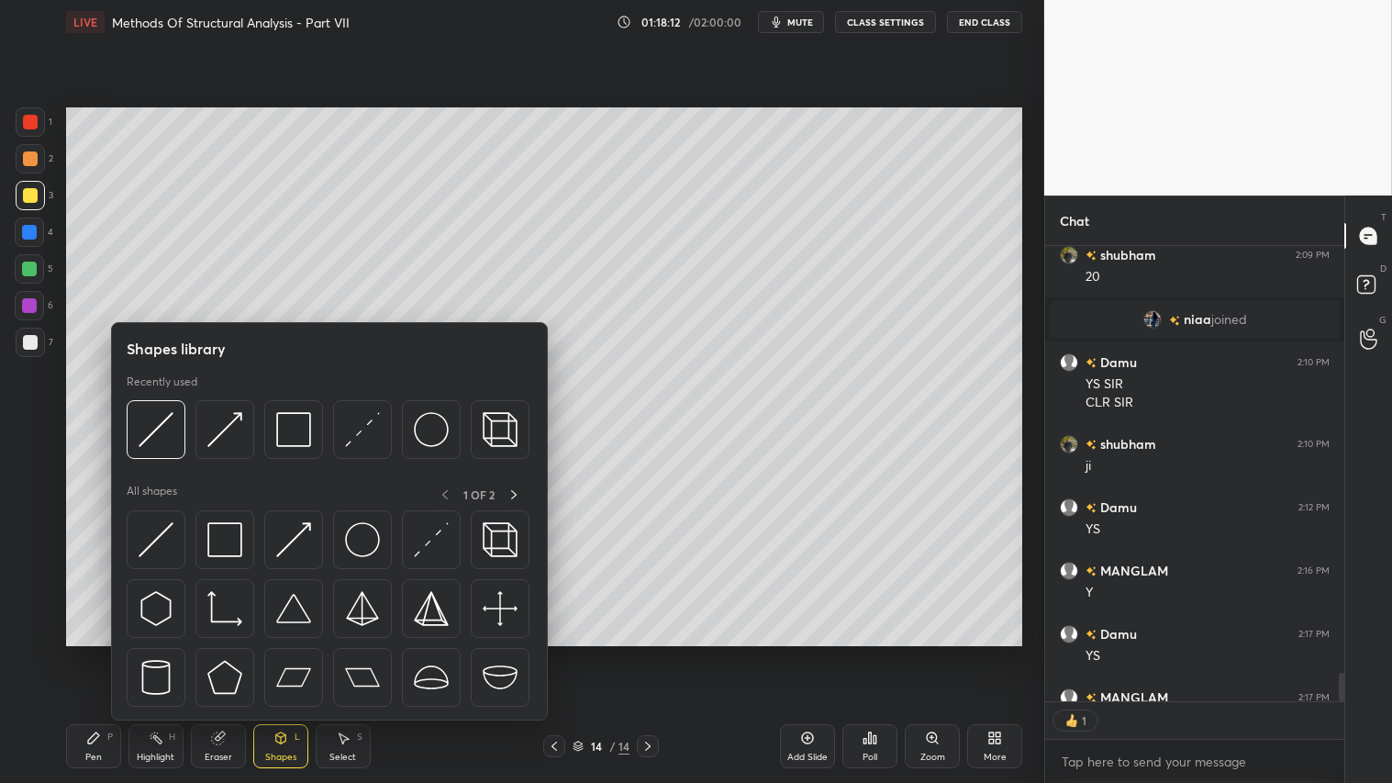
scroll to position [6, 5]
click at [161, 433] on img at bounding box center [156, 429] width 35 height 35
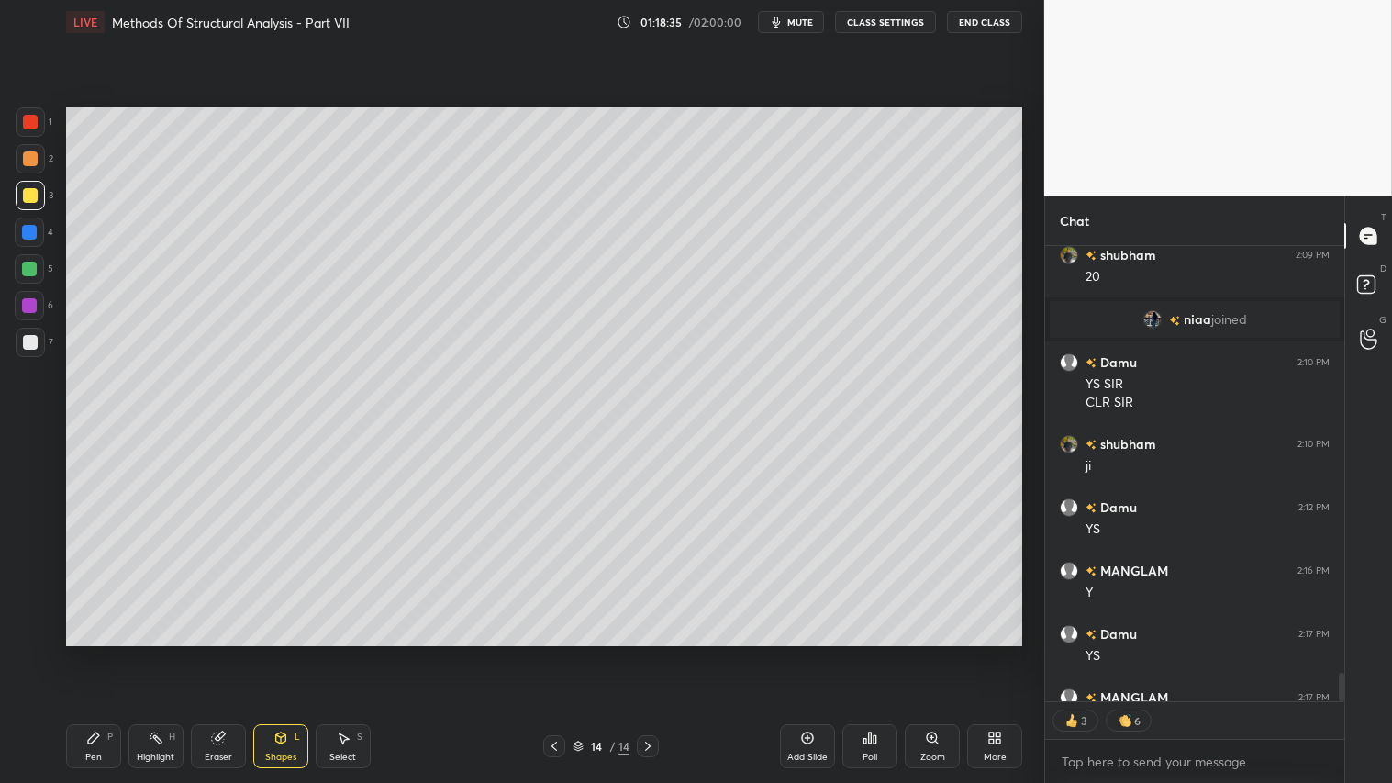
click at [24, 144] on div "1 2 3 4 5 6 7" at bounding box center [34, 235] width 39 height 257
click at [275, 652] on div "Shapes" at bounding box center [280, 756] width 31 height 9
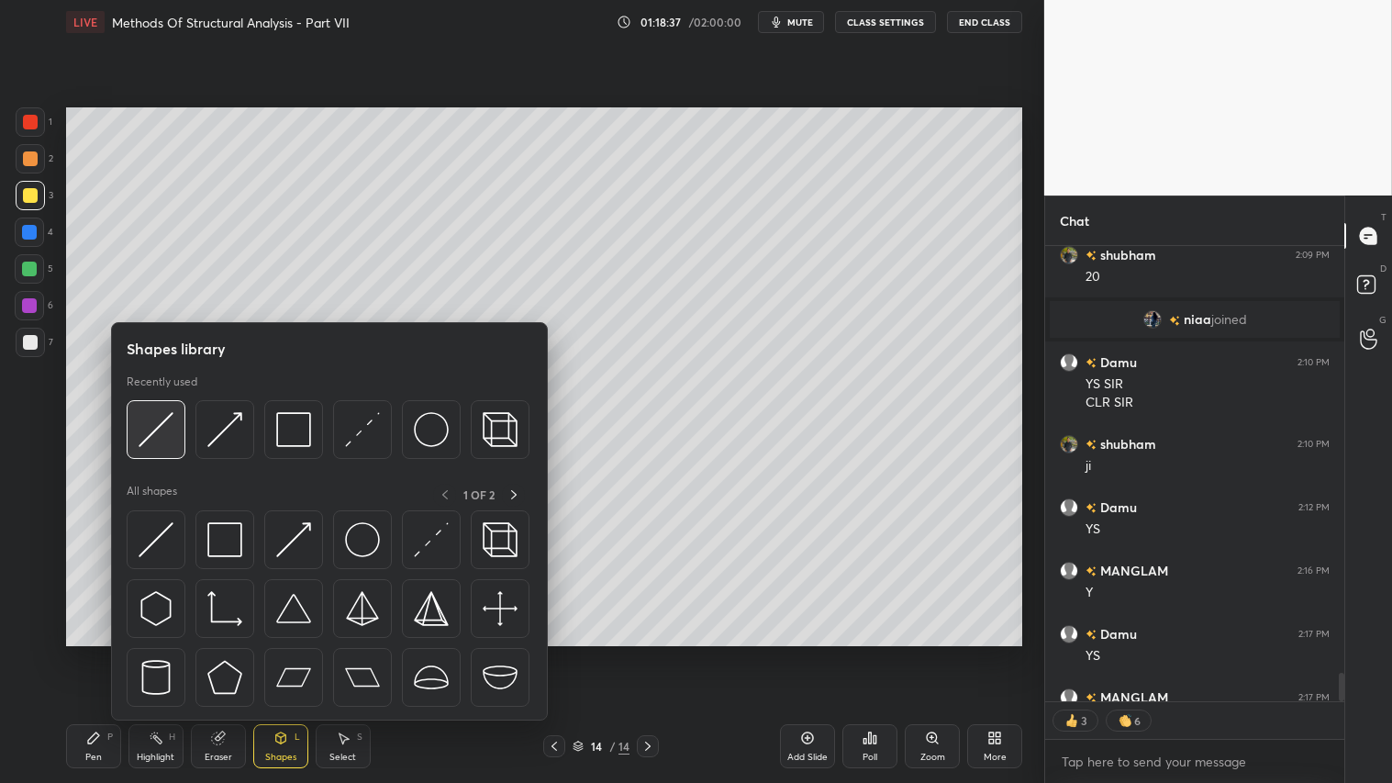
click at [166, 416] on img at bounding box center [156, 429] width 35 height 35
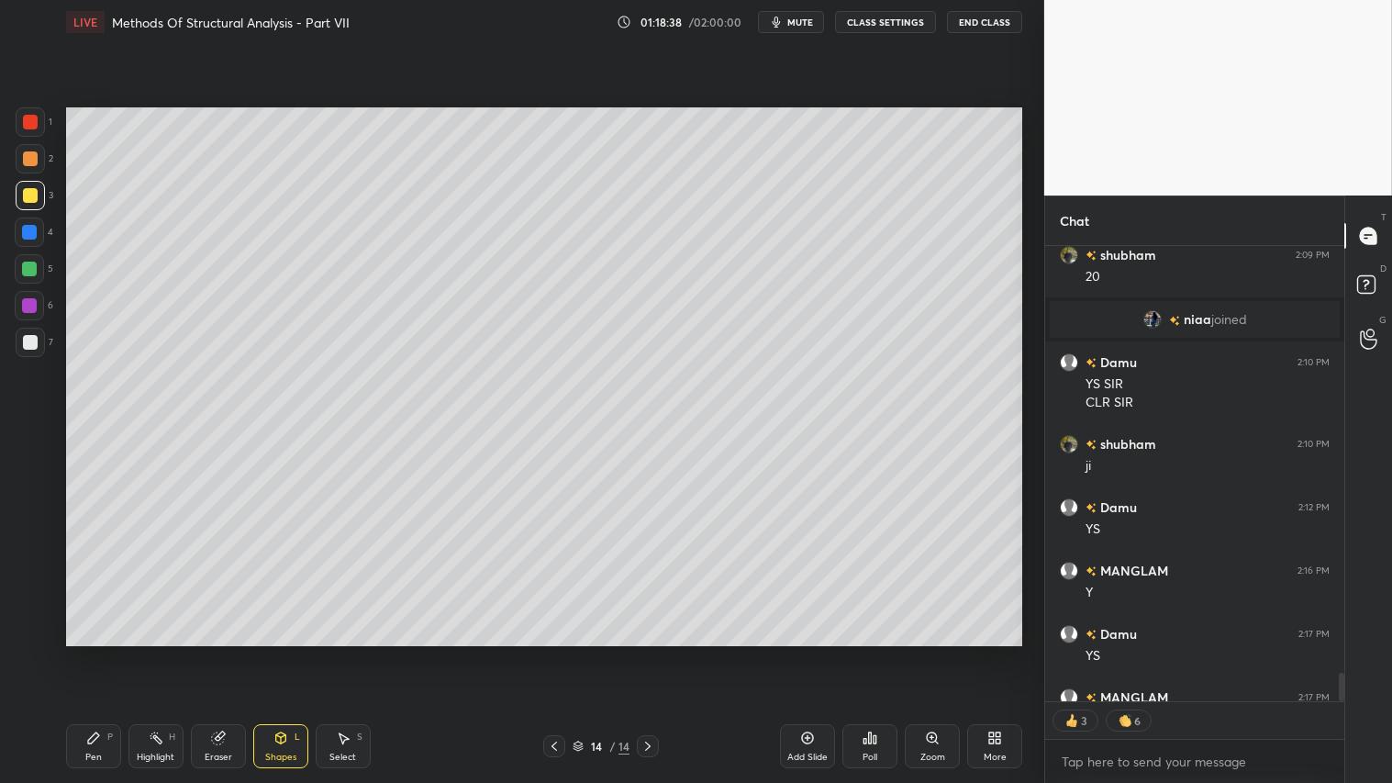
drag, startPoint x: 34, startPoint y: 167, endPoint x: 53, endPoint y: 195, distance: 34.4
click at [35, 167] on div at bounding box center [30, 158] width 29 height 29
click at [289, 652] on div "Shapes L" at bounding box center [280, 746] width 55 height 44
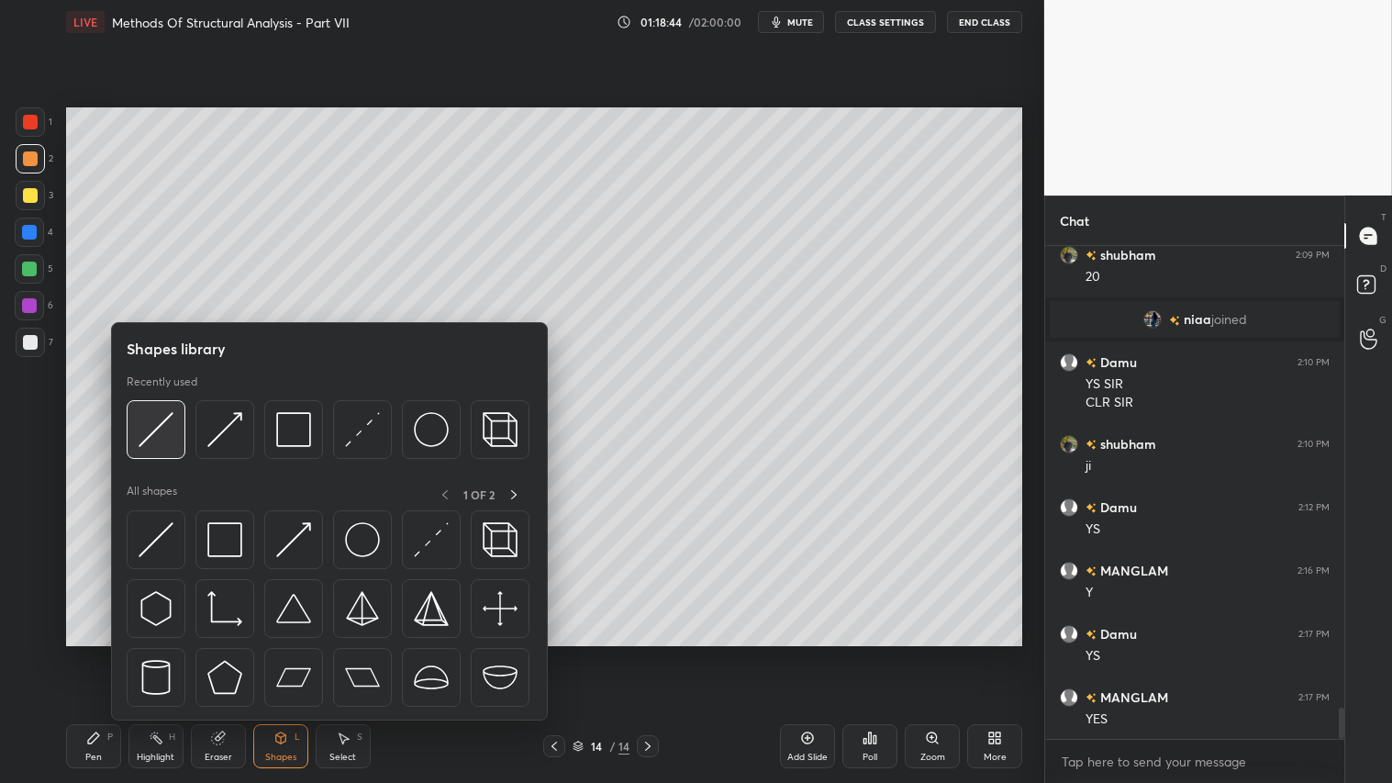
click at [150, 419] on img at bounding box center [156, 429] width 35 height 35
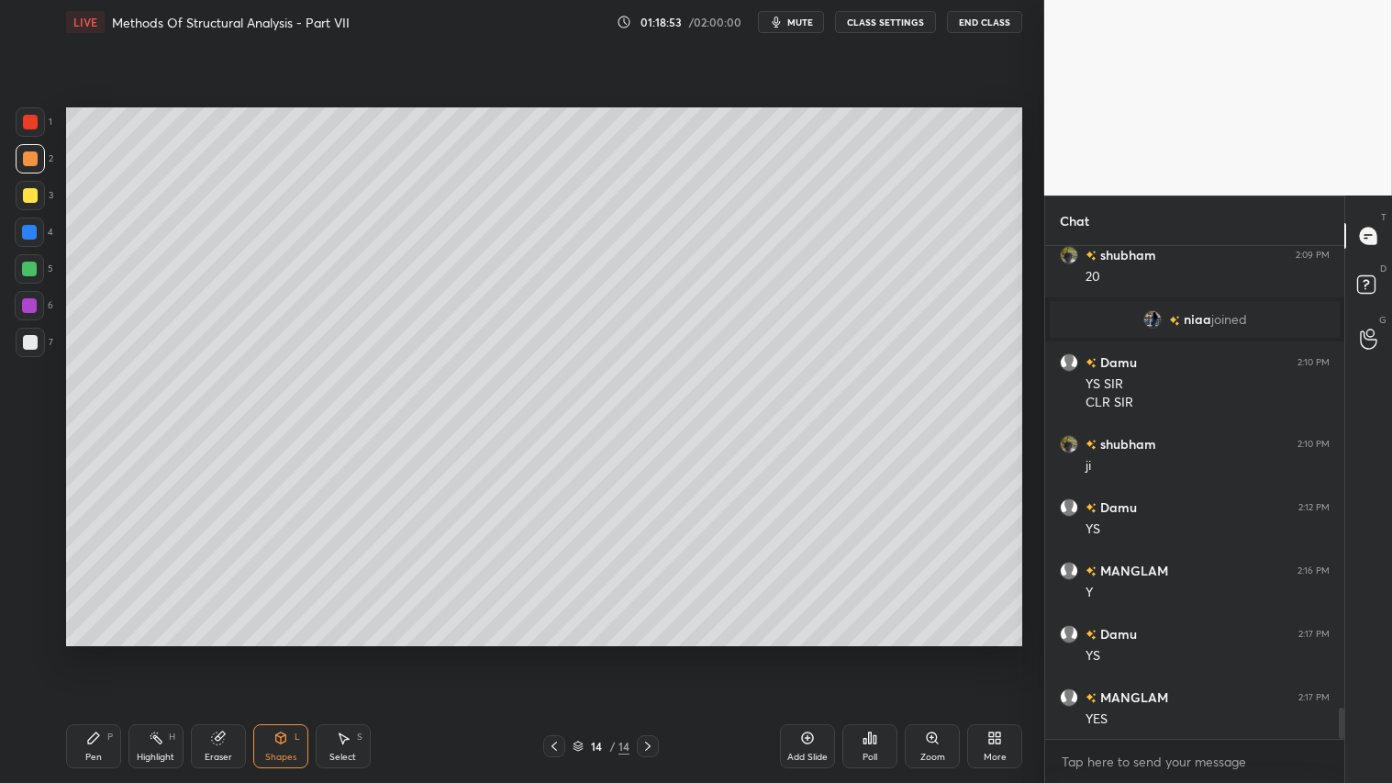
click at [271, 652] on div "Shapes" at bounding box center [280, 756] width 31 height 9
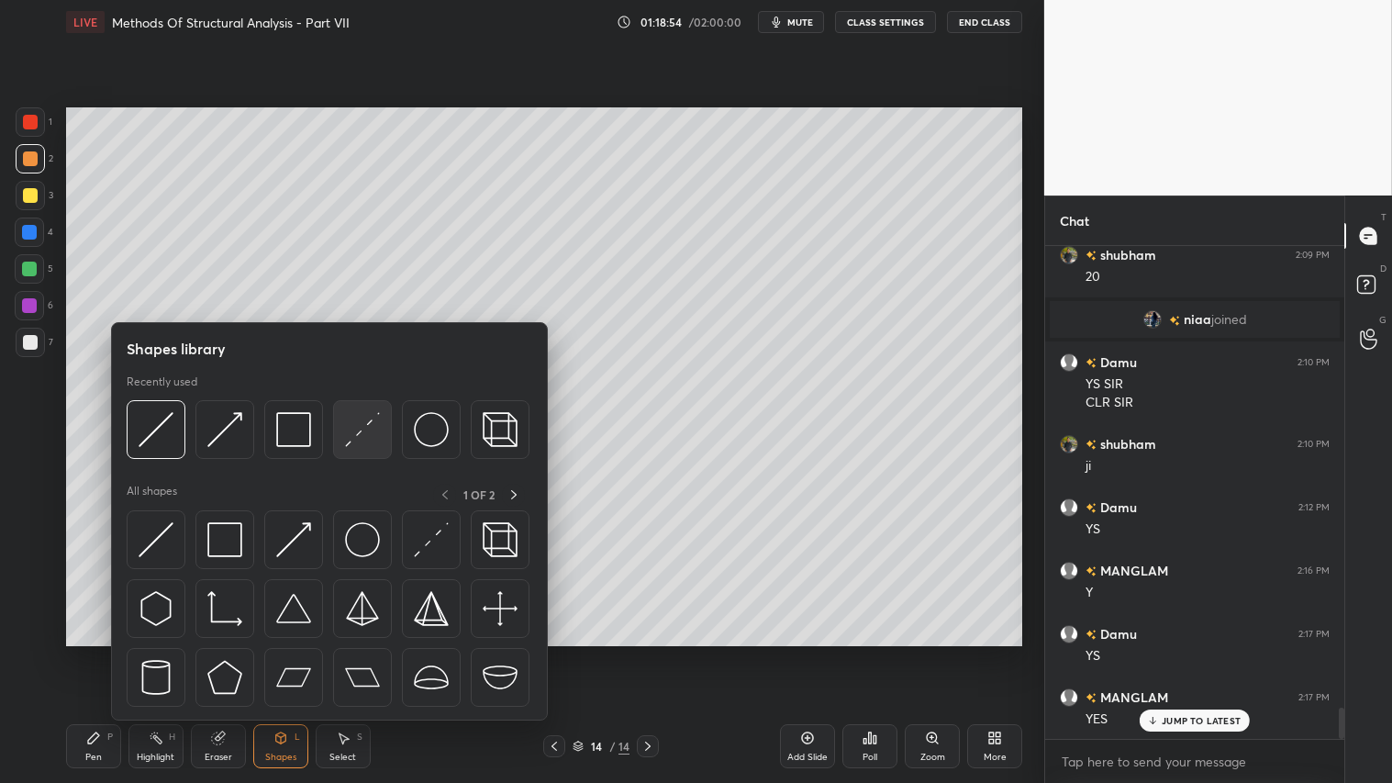
scroll to position [7392, 0]
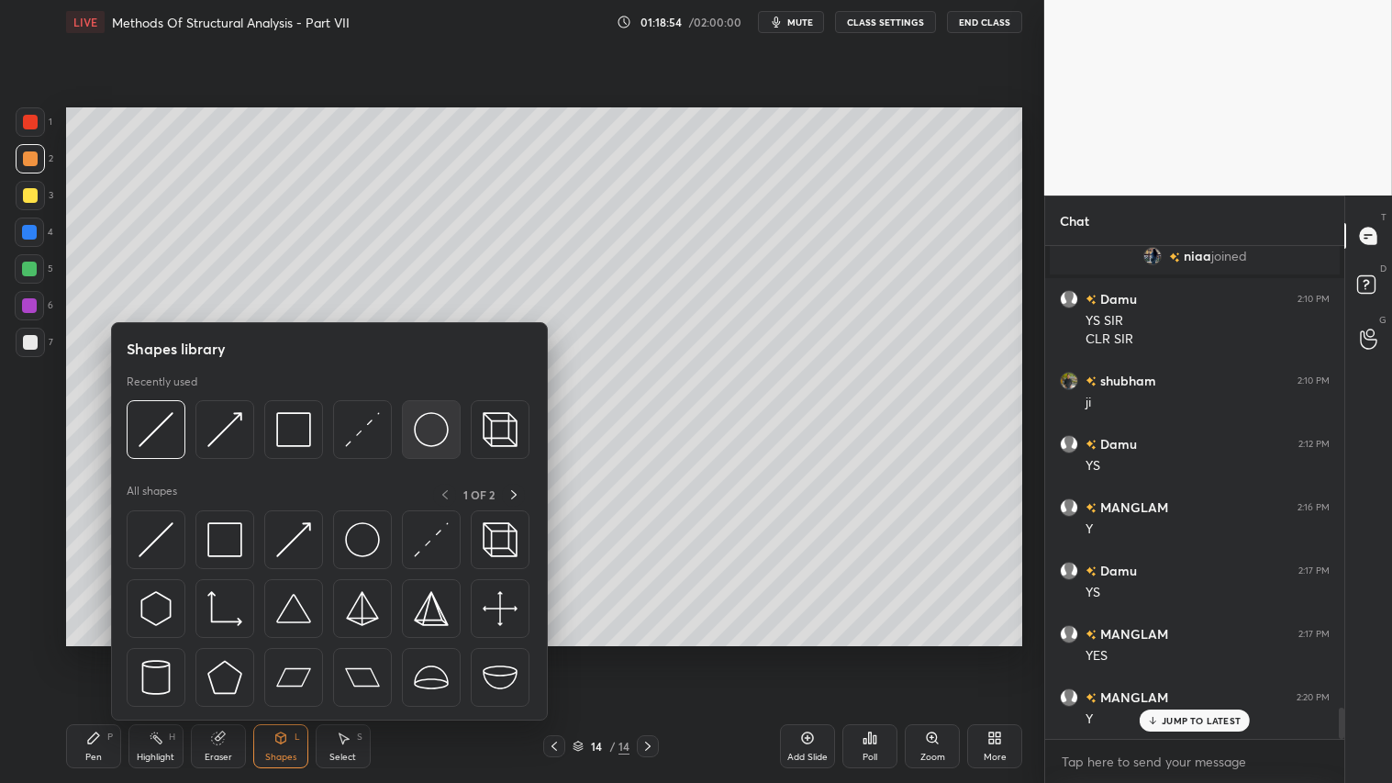
click at [435, 426] on img at bounding box center [431, 429] width 35 height 35
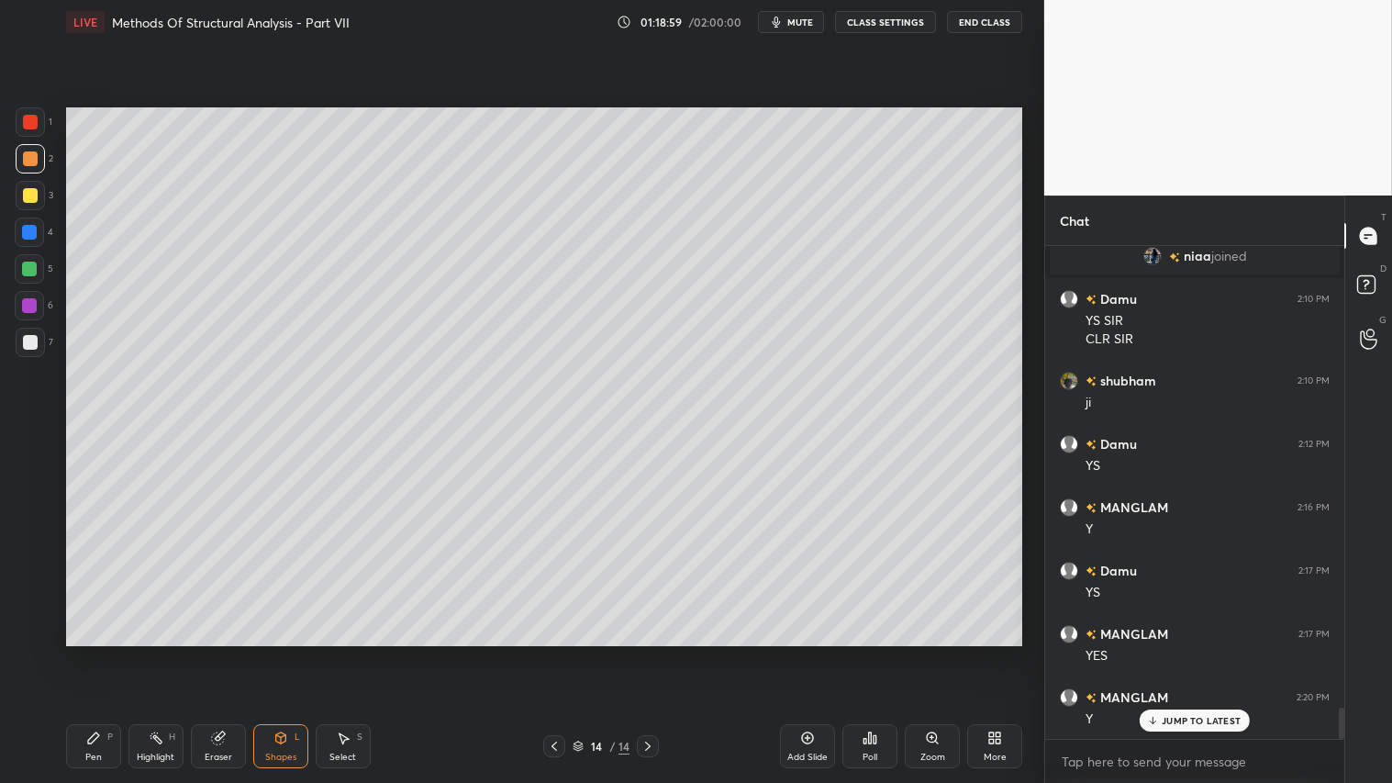
click at [283, 652] on div "Shapes L" at bounding box center [280, 746] width 55 height 44
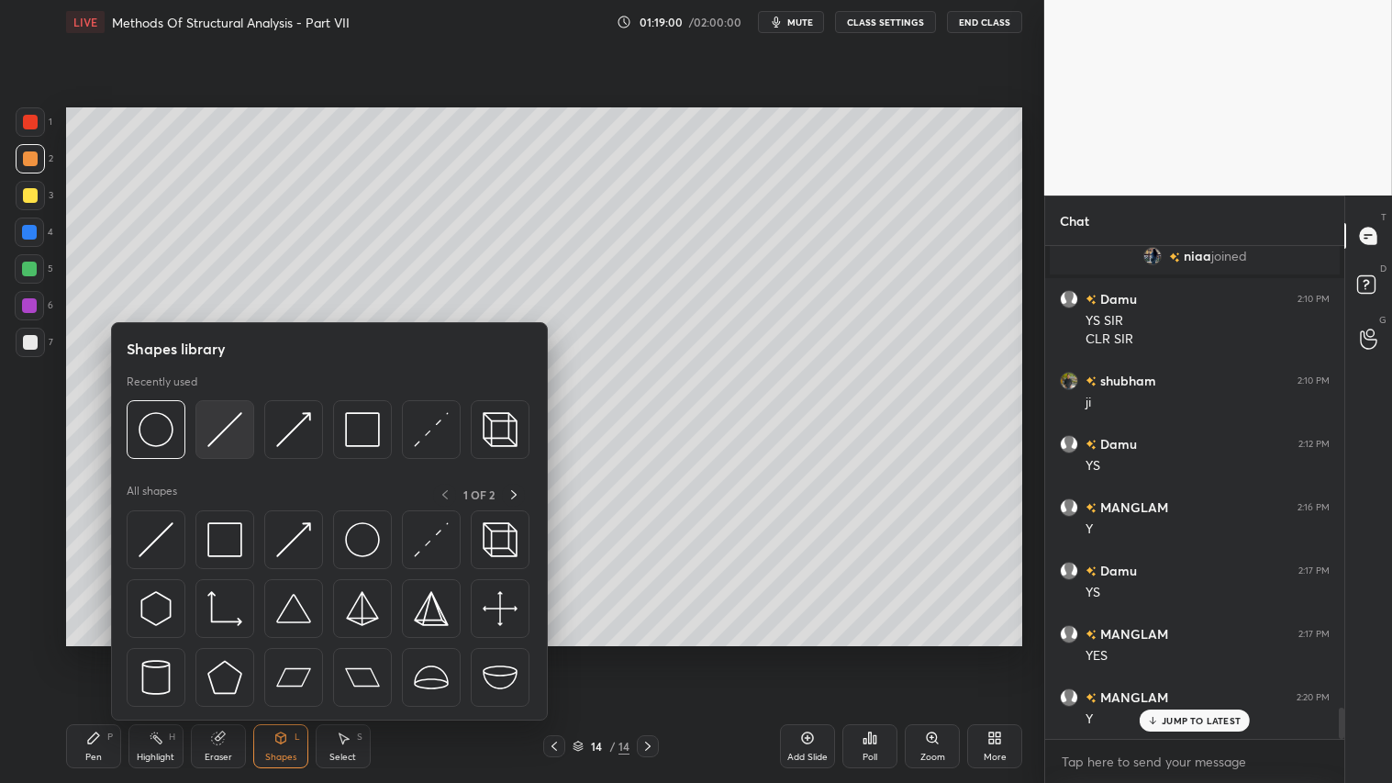
click at [214, 416] on img at bounding box center [224, 429] width 35 height 35
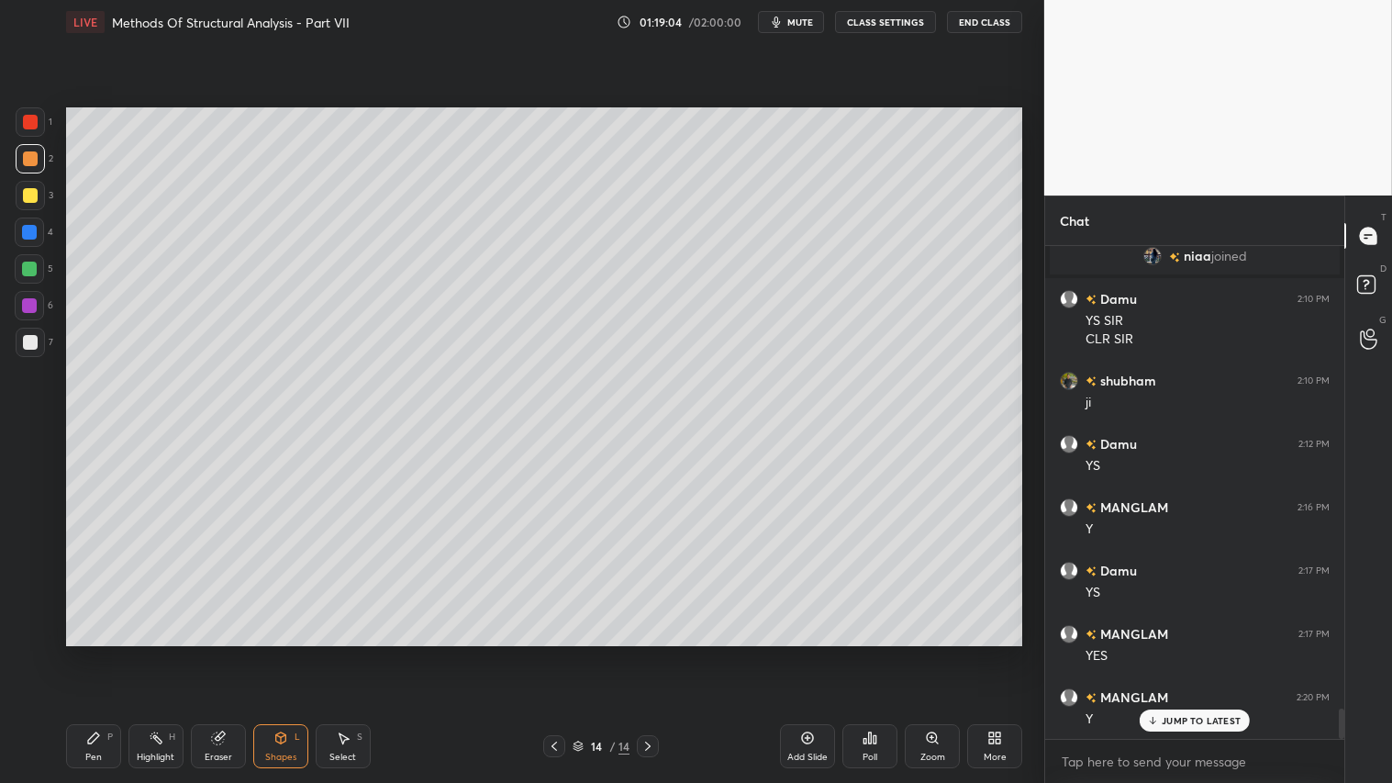
scroll to position [7455, 0]
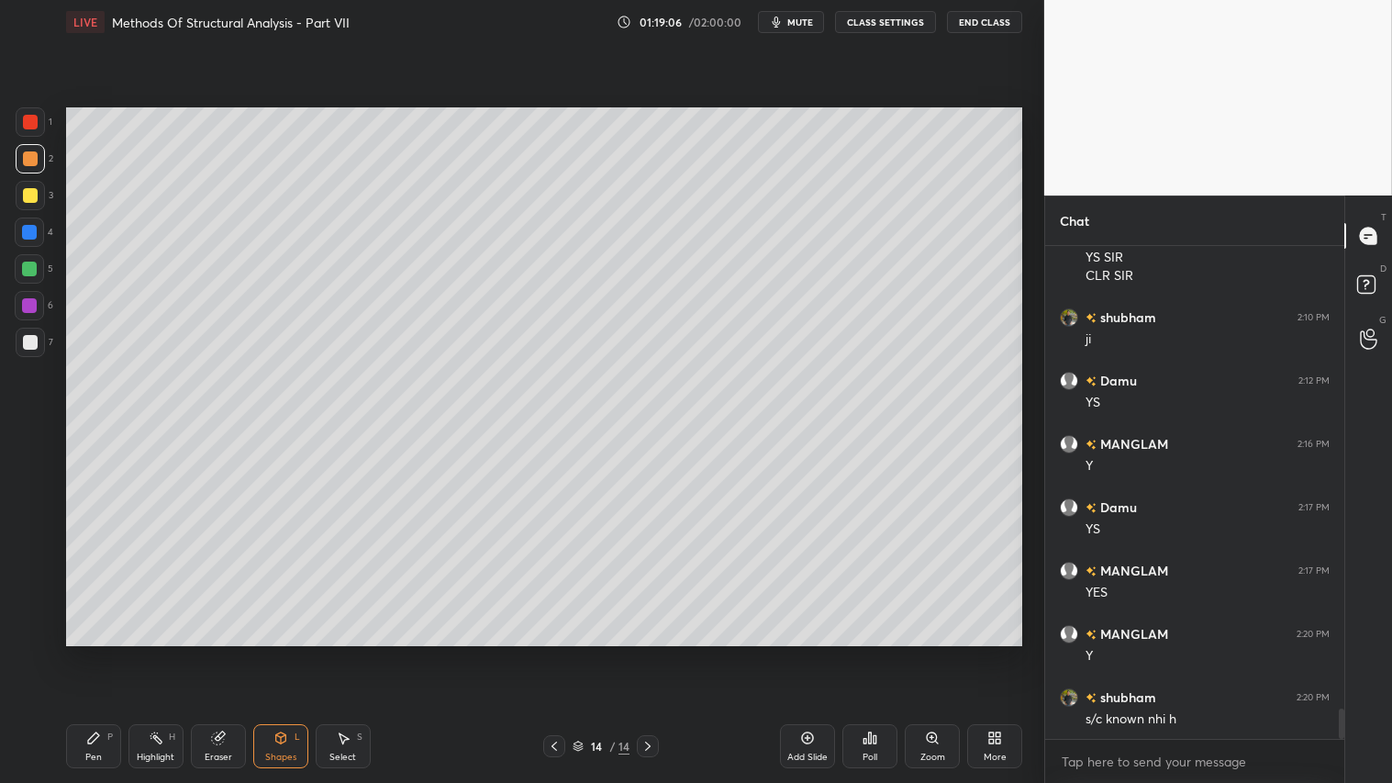
click at [35, 149] on div at bounding box center [30, 158] width 29 height 29
click at [71, 652] on div "Pen P" at bounding box center [93, 746] width 55 height 44
click at [557, 652] on icon at bounding box center [554, 746] width 15 height 15
click at [644, 652] on icon at bounding box center [647, 746] width 15 height 15
click at [278, 652] on div "Shapes L" at bounding box center [280, 746] width 55 height 44
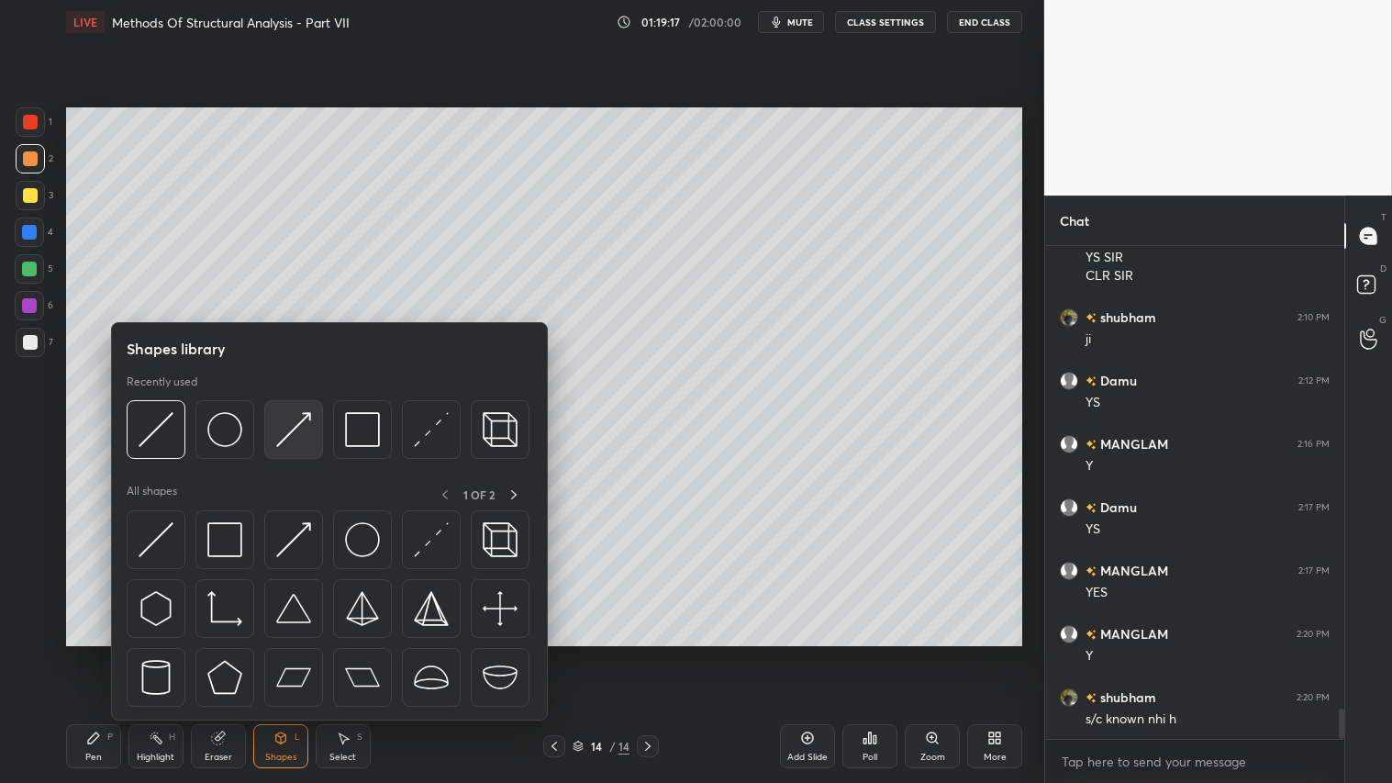
click at [284, 423] on img at bounding box center [293, 429] width 35 height 35
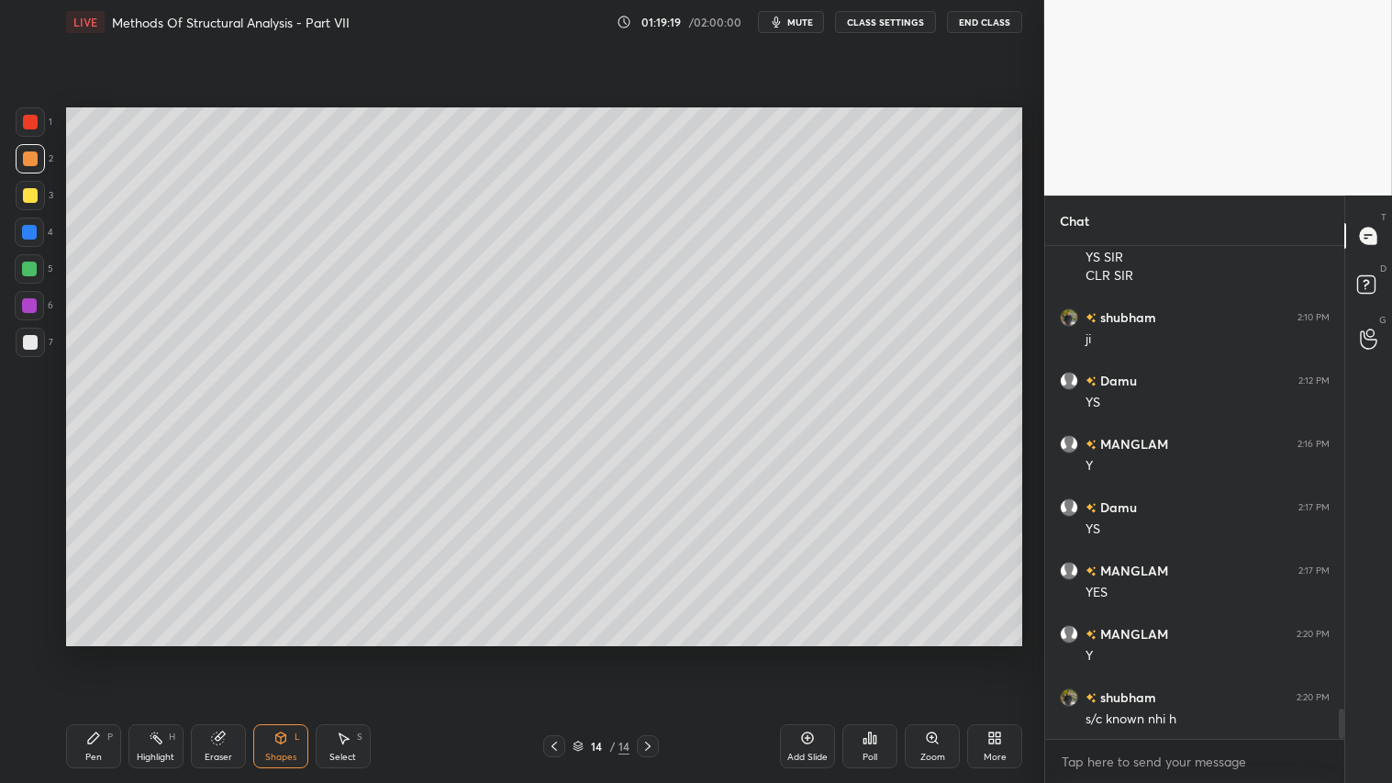
click at [32, 122] on div at bounding box center [30, 122] width 15 height 15
drag, startPoint x: 295, startPoint y: 758, endPoint x: 295, endPoint y: 749, distance: 9.2
click at [295, 652] on div "Shapes" at bounding box center [280, 756] width 31 height 9
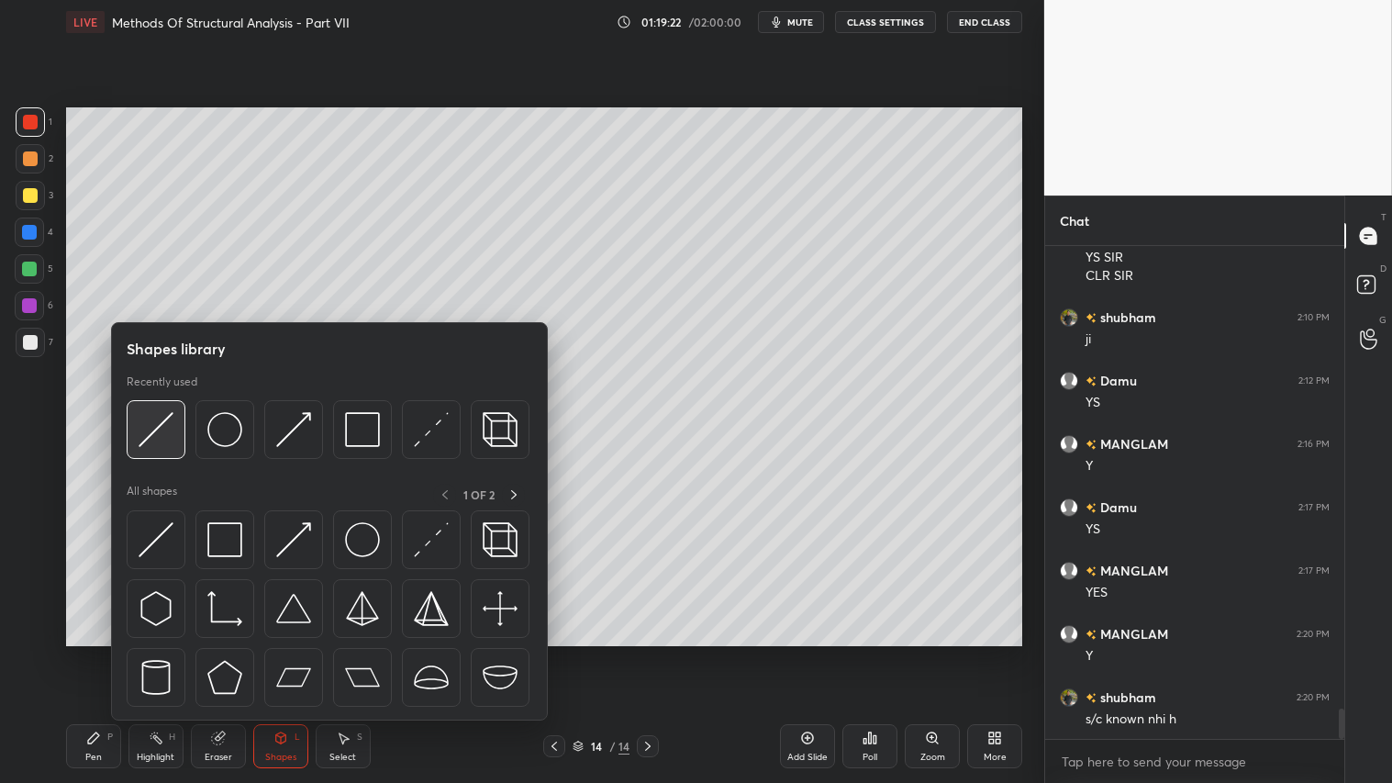
click at [158, 424] on img at bounding box center [156, 429] width 35 height 35
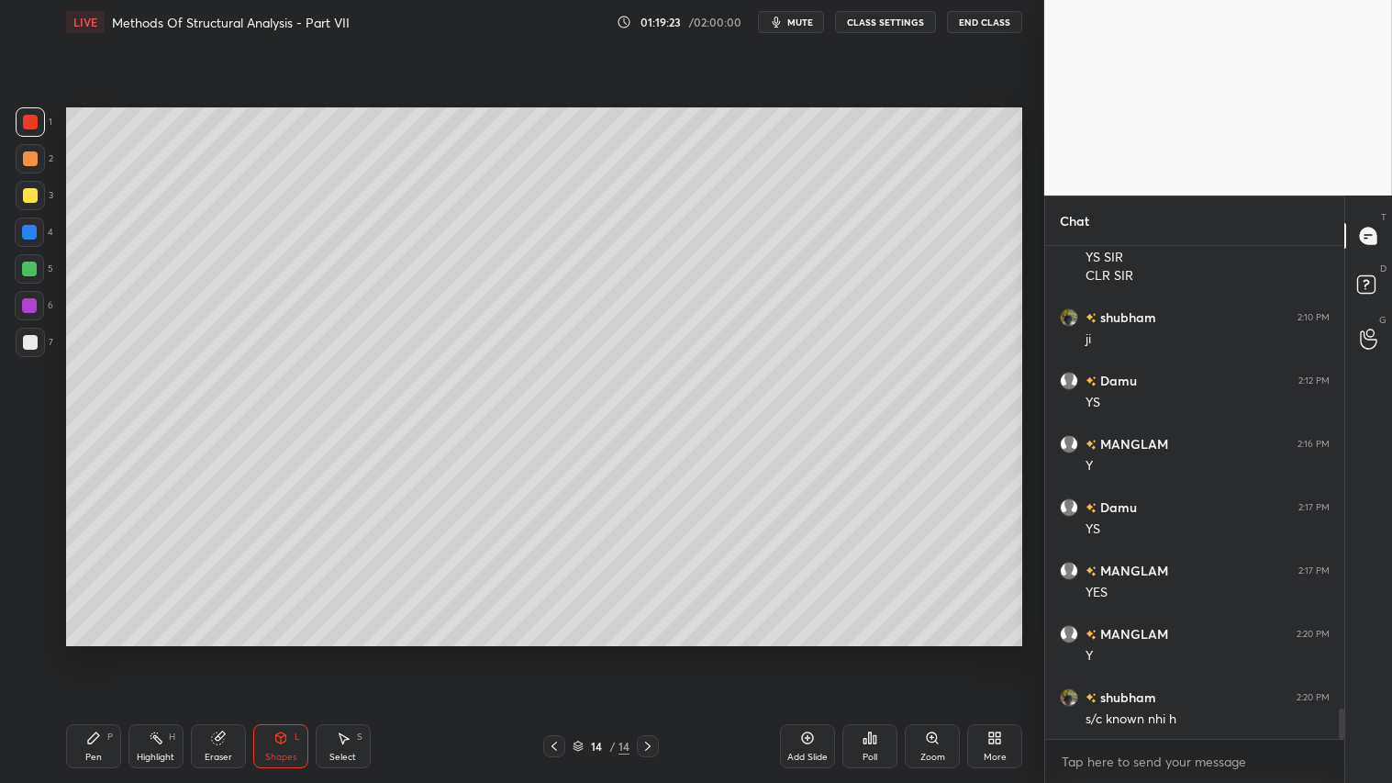
click at [25, 204] on div at bounding box center [30, 195] width 29 height 29
click at [88, 652] on div "Pen P" at bounding box center [93, 746] width 55 height 44
click at [286, 652] on div "Shapes L" at bounding box center [280, 746] width 55 height 44
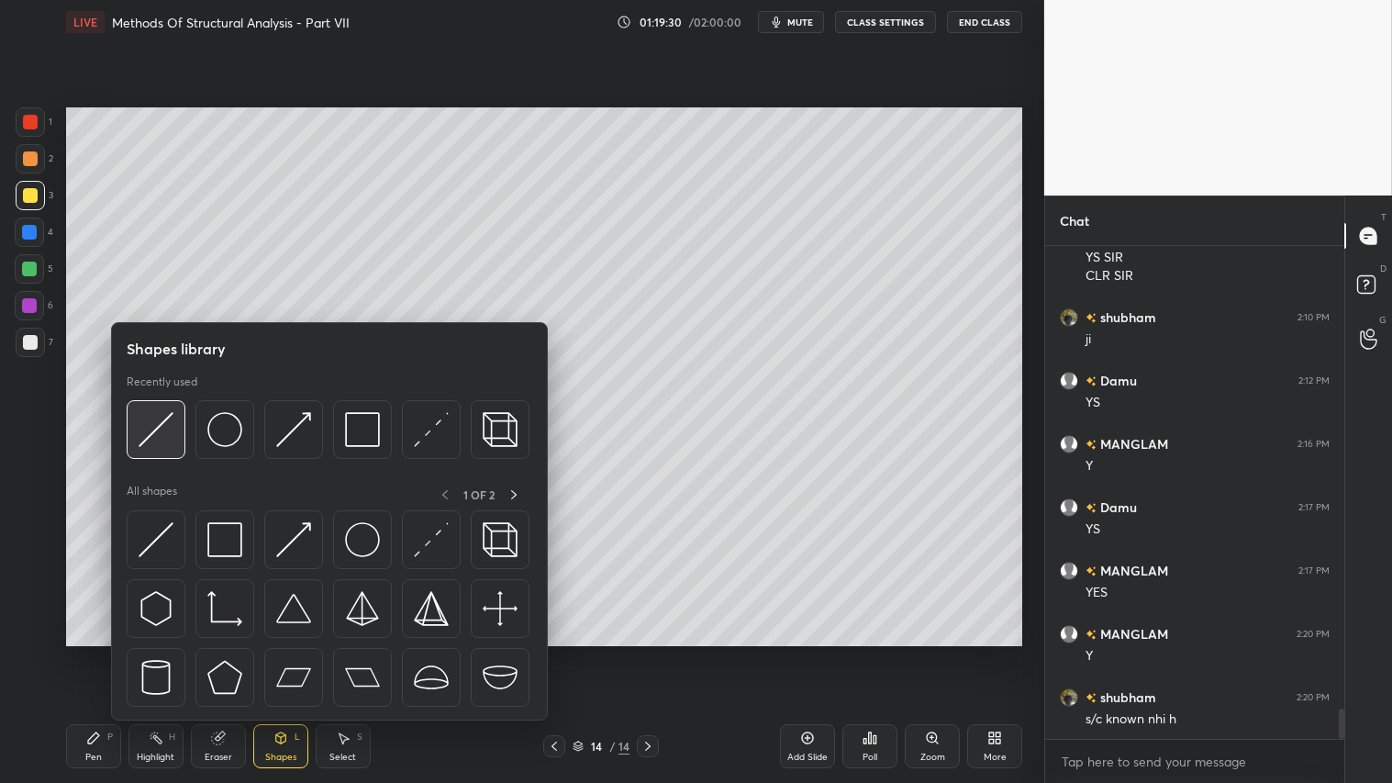
click at [167, 419] on img at bounding box center [156, 429] width 35 height 35
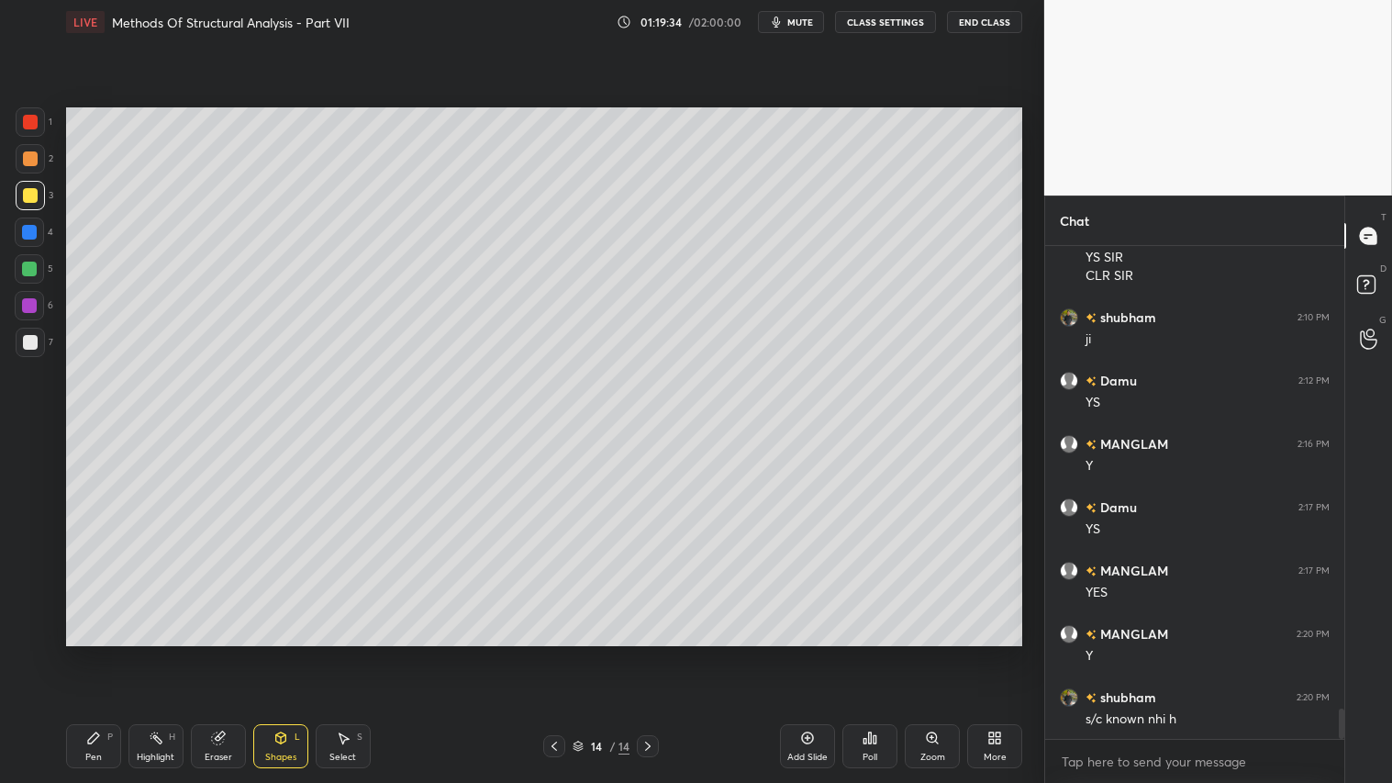
click at [98, 652] on icon at bounding box center [93, 737] width 15 height 15
click at [29, 154] on div at bounding box center [30, 158] width 15 height 15
drag, startPoint x: 25, startPoint y: 187, endPoint x: 56, endPoint y: 214, distance: 41.0
click at [25, 188] on div at bounding box center [30, 195] width 29 height 29
click at [273, 652] on div "Shapes L" at bounding box center [280, 746] width 55 height 44
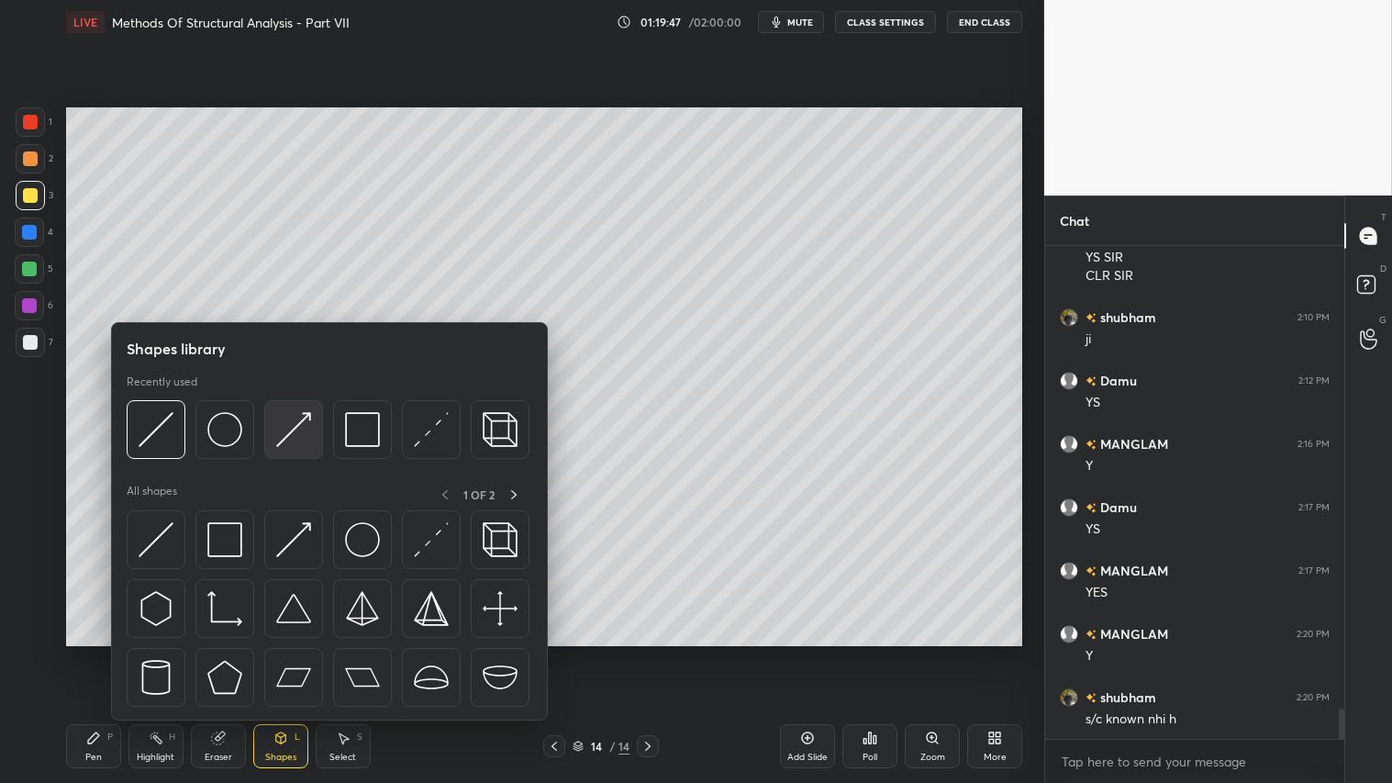
click at [291, 425] on img at bounding box center [293, 429] width 35 height 35
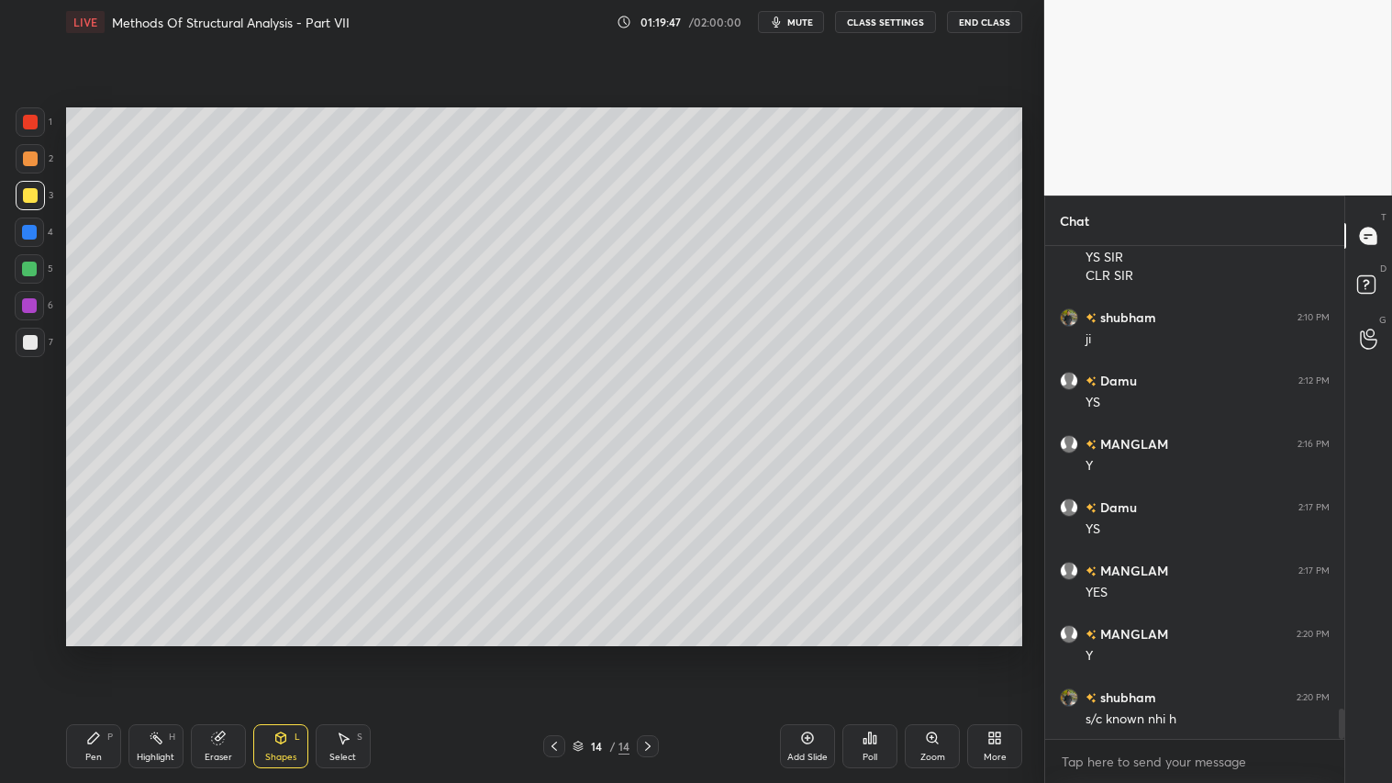
click at [43, 121] on div at bounding box center [30, 121] width 29 height 29
click at [107, 652] on div "Pen P" at bounding box center [93, 746] width 55 height 44
click at [297, 652] on div "Shapes L" at bounding box center [280, 746] width 55 height 44
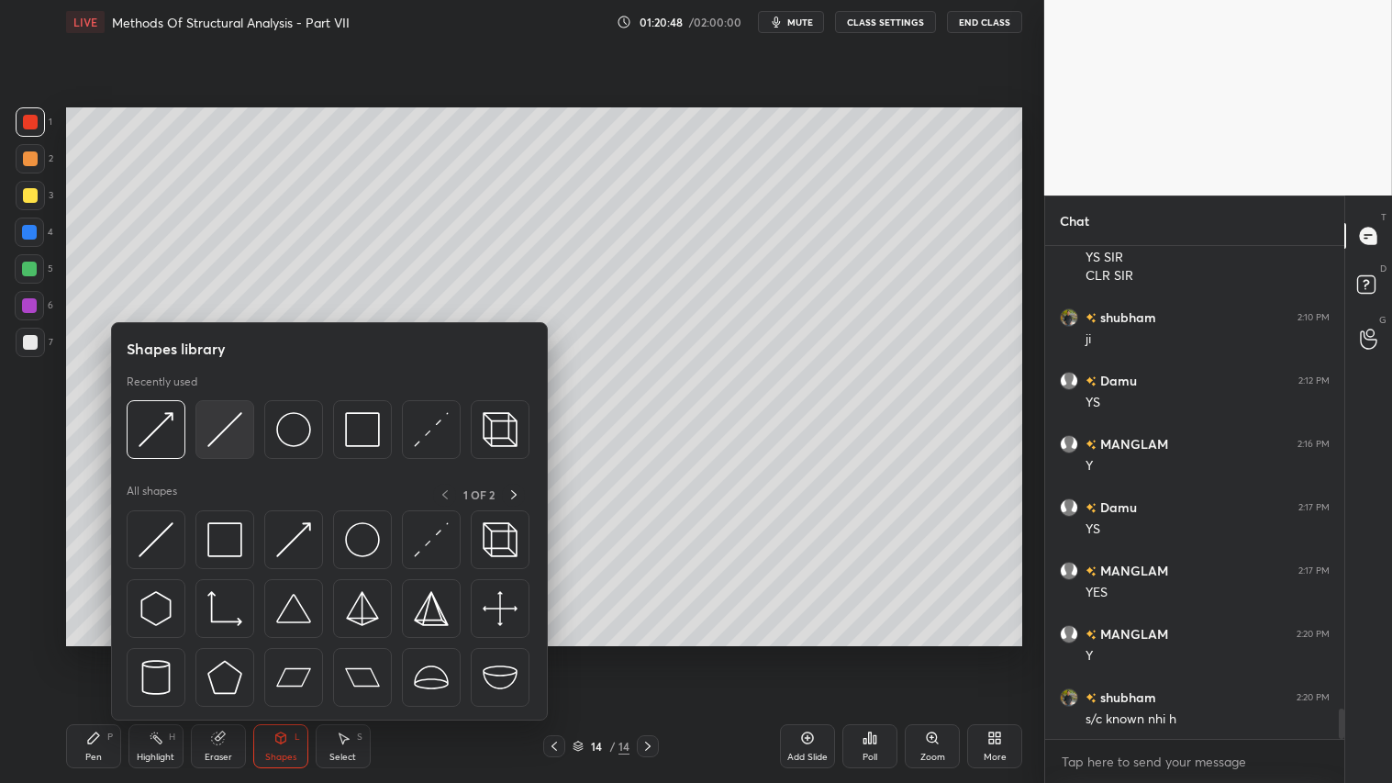
click at [226, 426] on img at bounding box center [224, 429] width 35 height 35
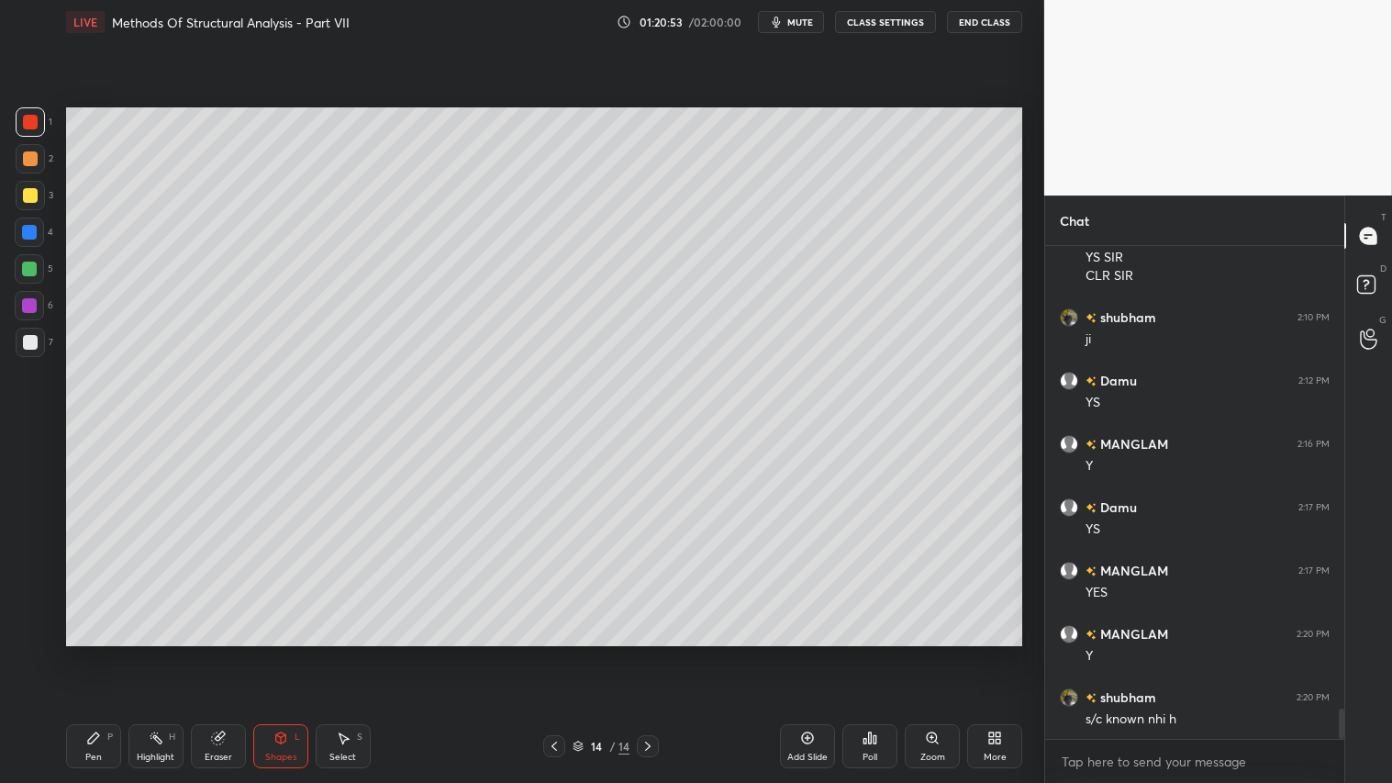
drag, startPoint x: 29, startPoint y: 230, endPoint x: 30, endPoint y: 240, distance: 10.1
click at [31, 233] on div at bounding box center [29, 232] width 15 height 15
click at [294, 652] on div "Shapes L" at bounding box center [280, 746] width 55 height 44
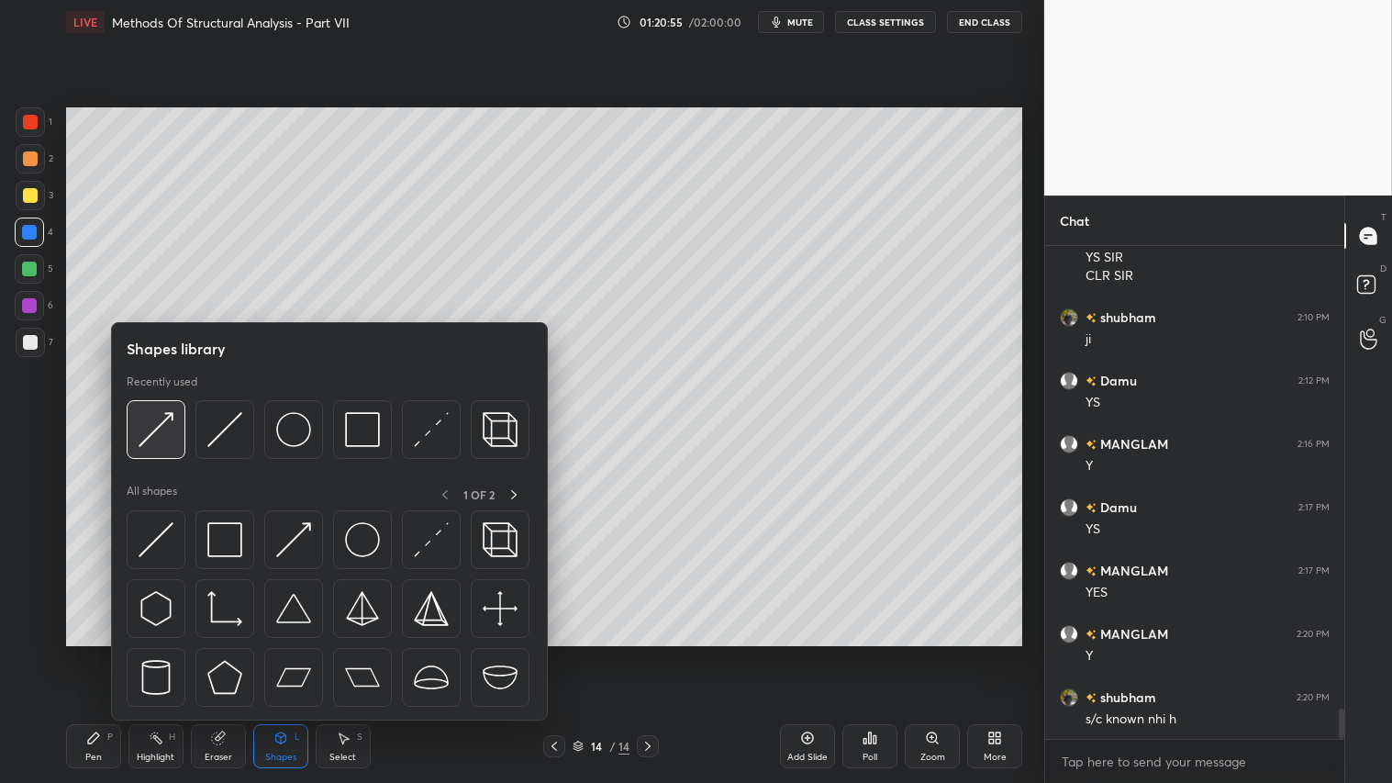
click at [172, 424] on div at bounding box center [156, 429] width 59 height 59
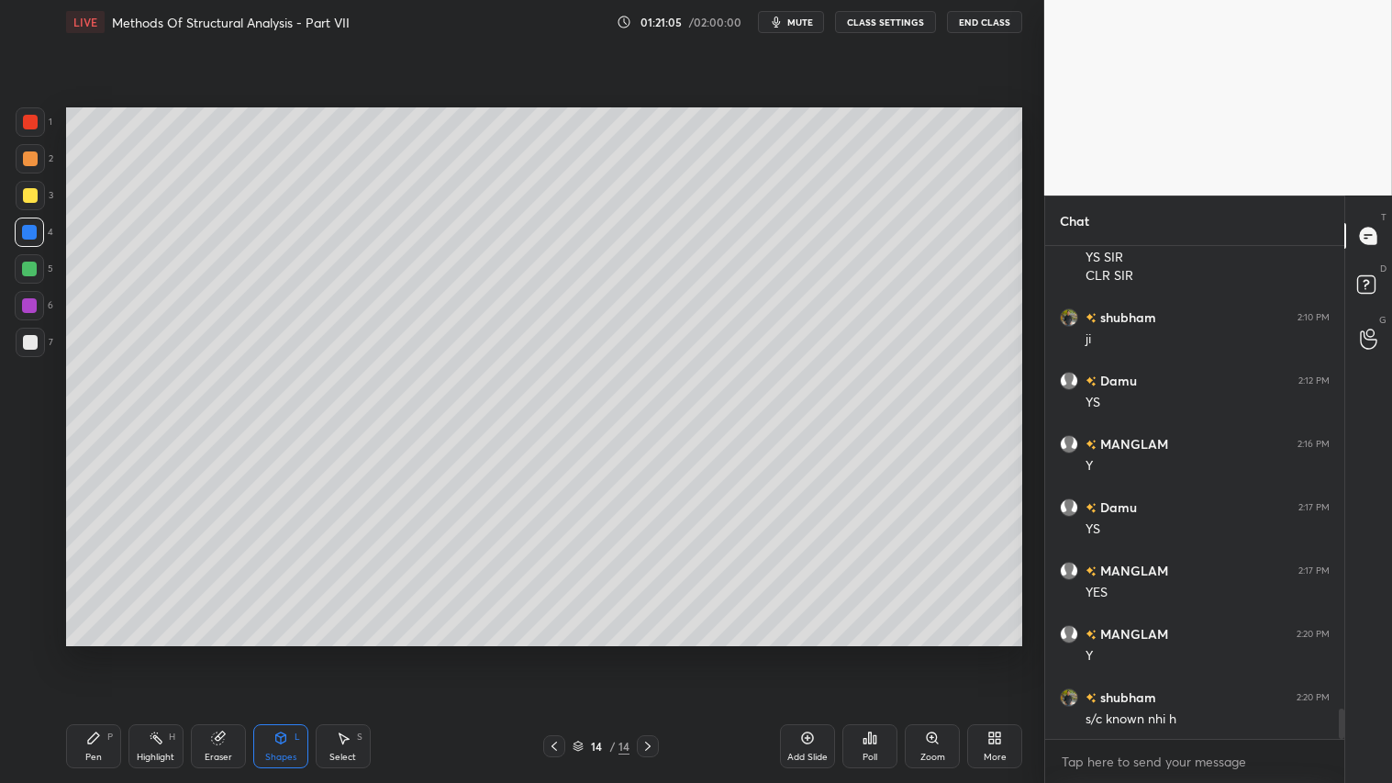
click at [111, 652] on div "Pen P" at bounding box center [93, 746] width 55 height 44
click at [283, 652] on div "Shapes L" at bounding box center [280, 746] width 55 height 44
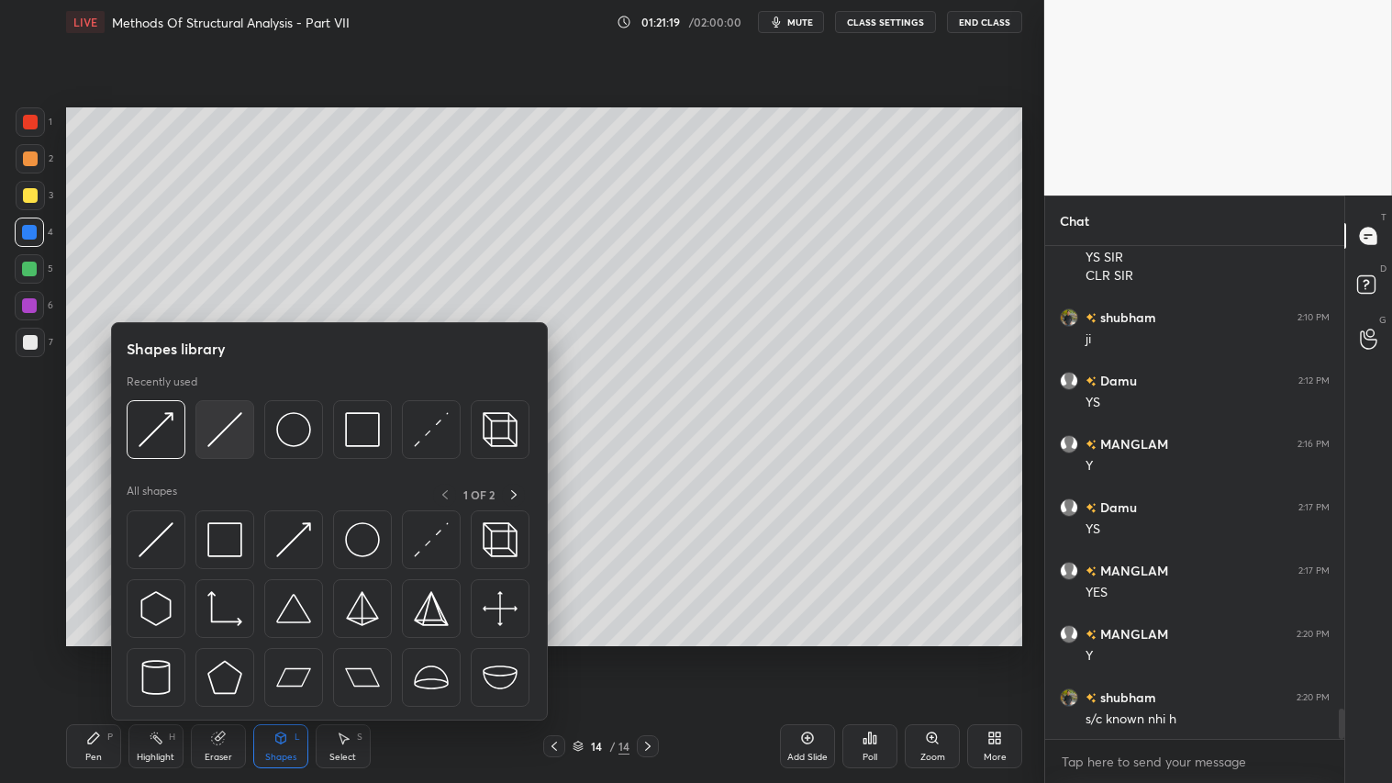
click at [221, 428] on img at bounding box center [224, 429] width 35 height 35
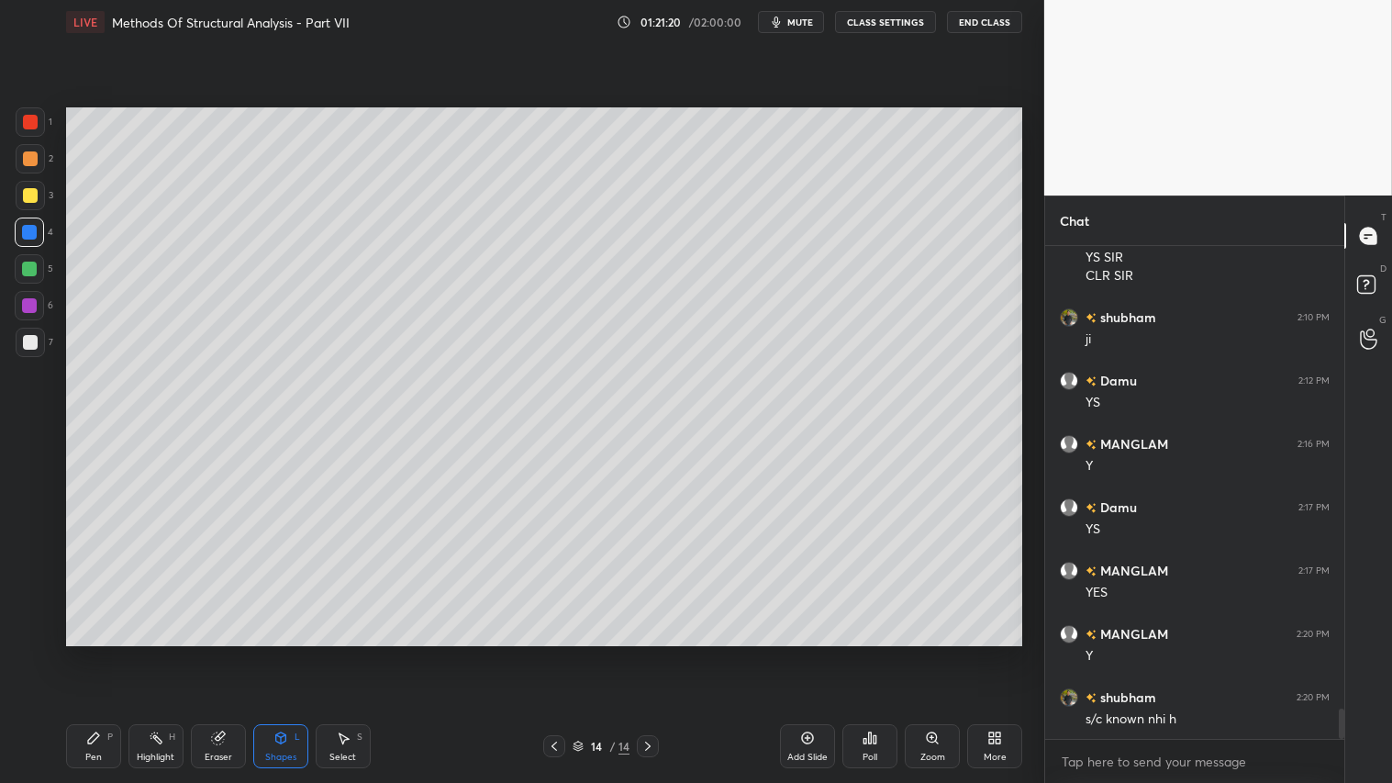
drag, startPoint x: 37, startPoint y: 334, endPoint x: 52, endPoint y: 334, distance: 15.6
click at [37, 334] on div at bounding box center [30, 342] width 29 height 29
click at [107, 652] on div "P" at bounding box center [110, 736] width 6 height 9
click at [277, 652] on div "Shapes" at bounding box center [280, 756] width 31 height 9
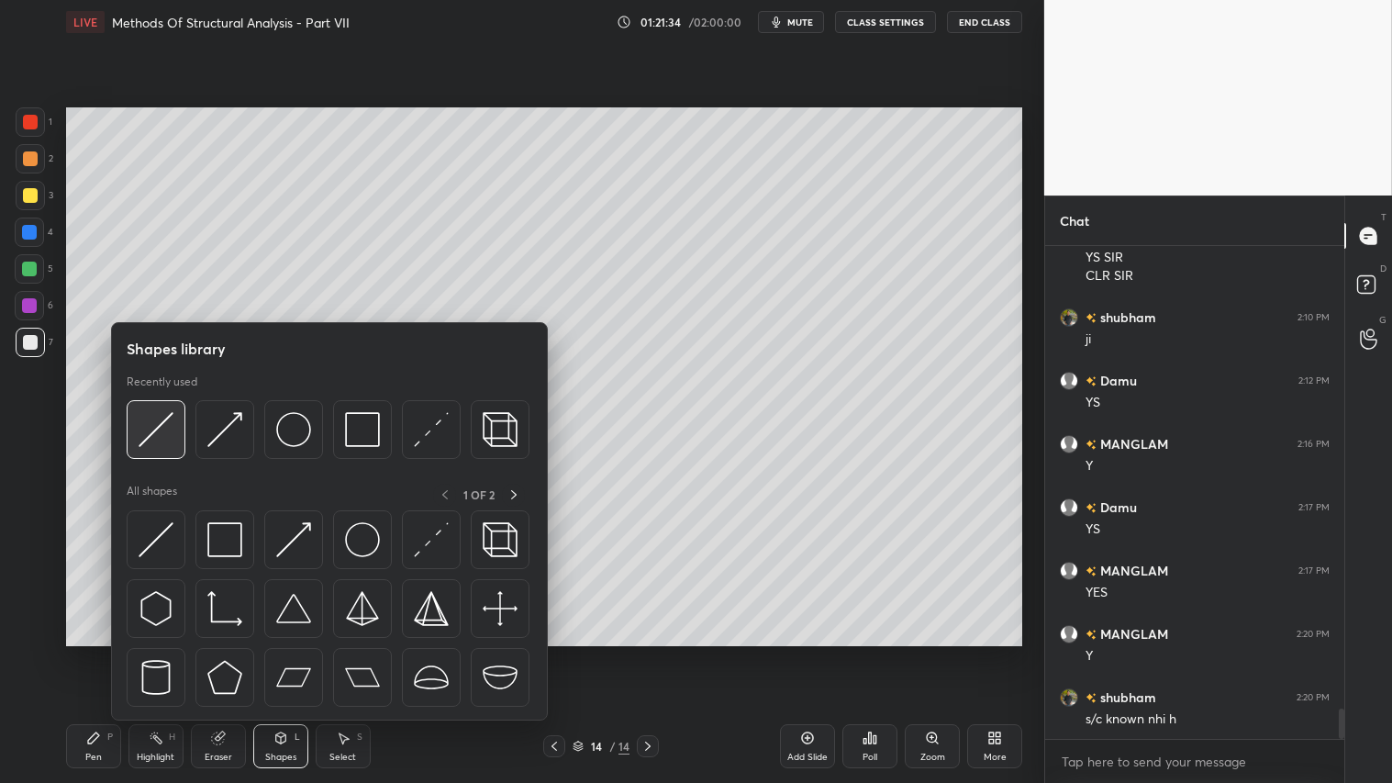
click at [163, 419] on img at bounding box center [156, 429] width 35 height 35
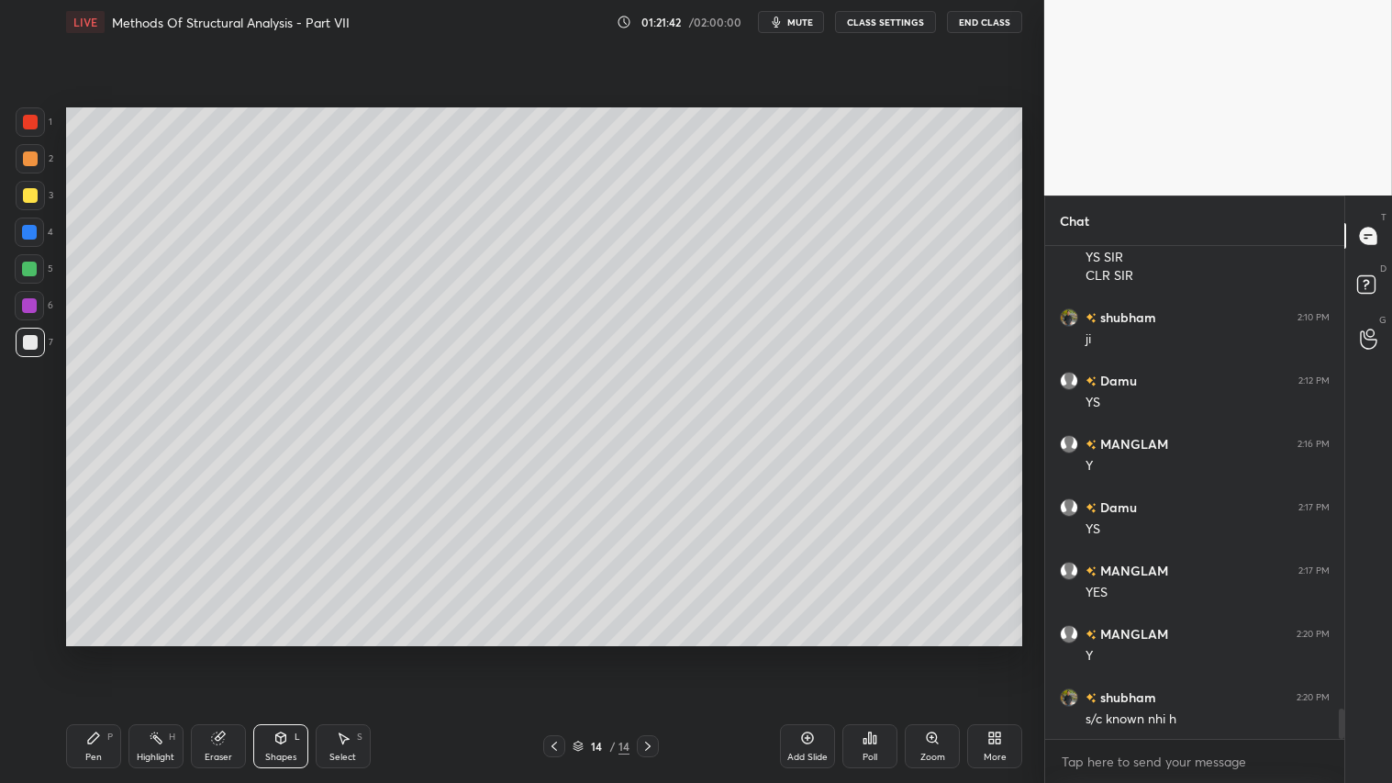
click at [95, 652] on icon at bounding box center [93, 737] width 15 height 15
drag, startPoint x: 34, startPoint y: 147, endPoint x: 38, endPoint y: 182, distance: 35.1
click at [34, 148] on div at bounding box center [30, 158] width 29 height 29
click at [105, 652] on div "Pen P" at bounding box center [93, 746] width 55 height 44
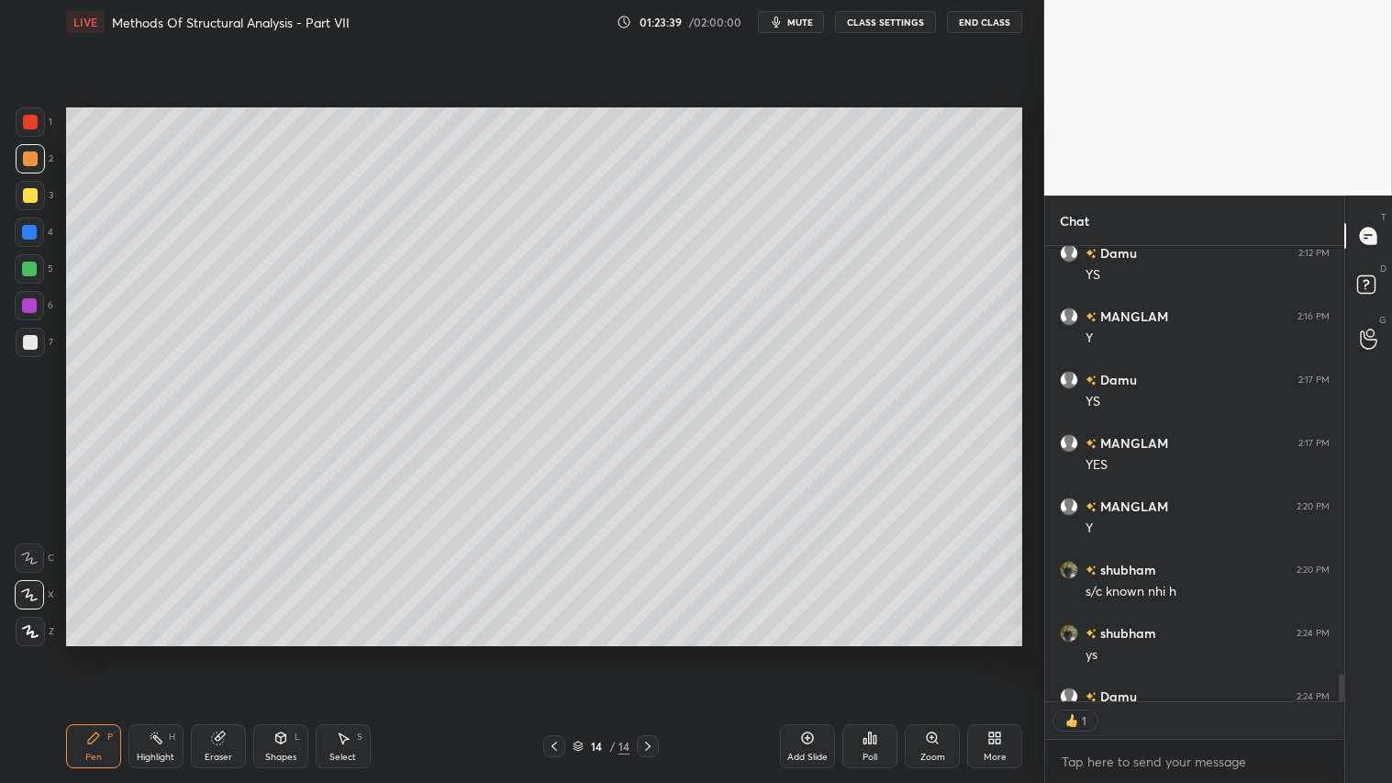
scroll to position [6, 5]
drag, startPoint x: 95, startPoint y: 740, endPoint x: 96, endPoint y: 728, distance: 12.9
click at [96, 652] on icon at bounding box center [93, 737] width 15 height 15
click at [829, 652] on div "Add Slide" at bounding box center [807, 746] width 55 height 44
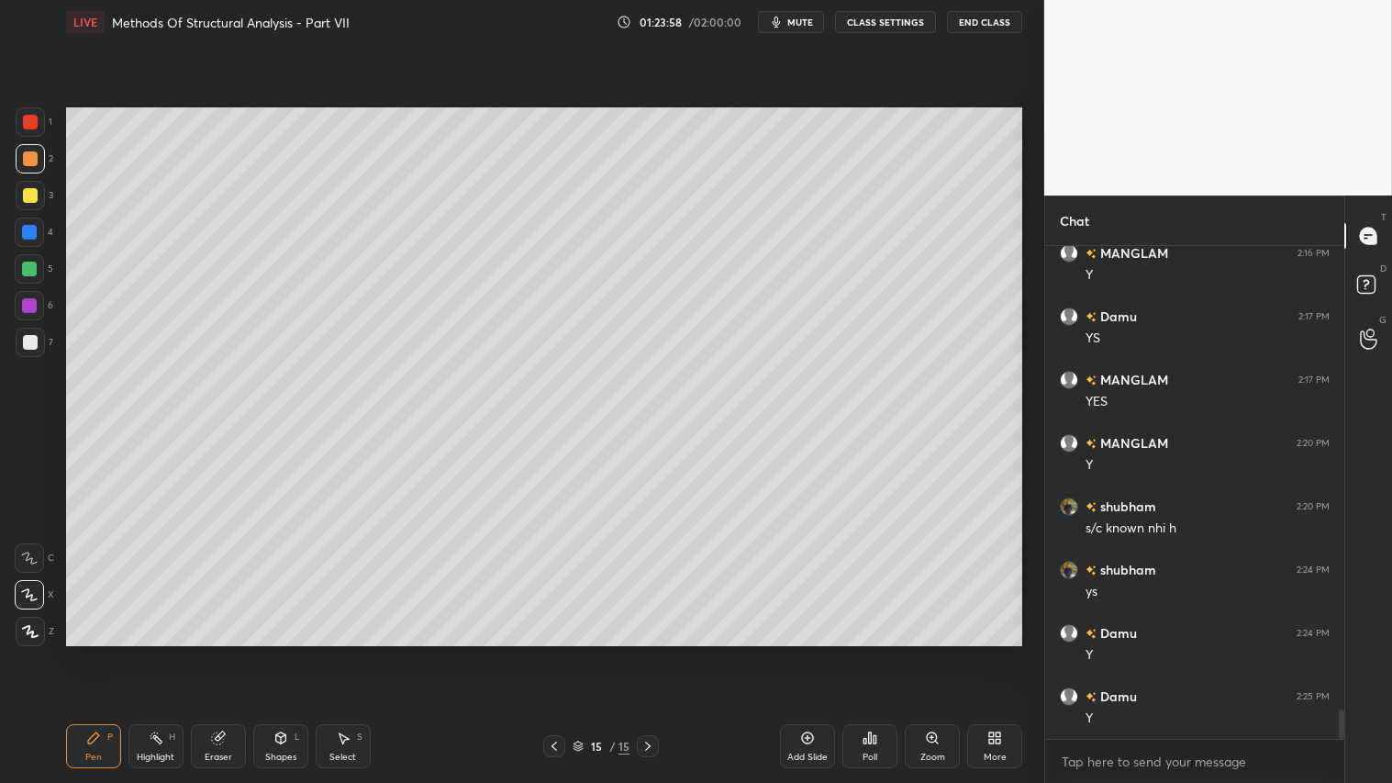
drag, startPoint x: 552, startPoint y: 747, endPoint x: 561, endPoint y: 739, distance: 11.7
click at [551, 652] on icon at bounding box center [554, 746] width 15 height 15
click at [653, 652] on icon at bounding box center [647, 746] width 15 height 15
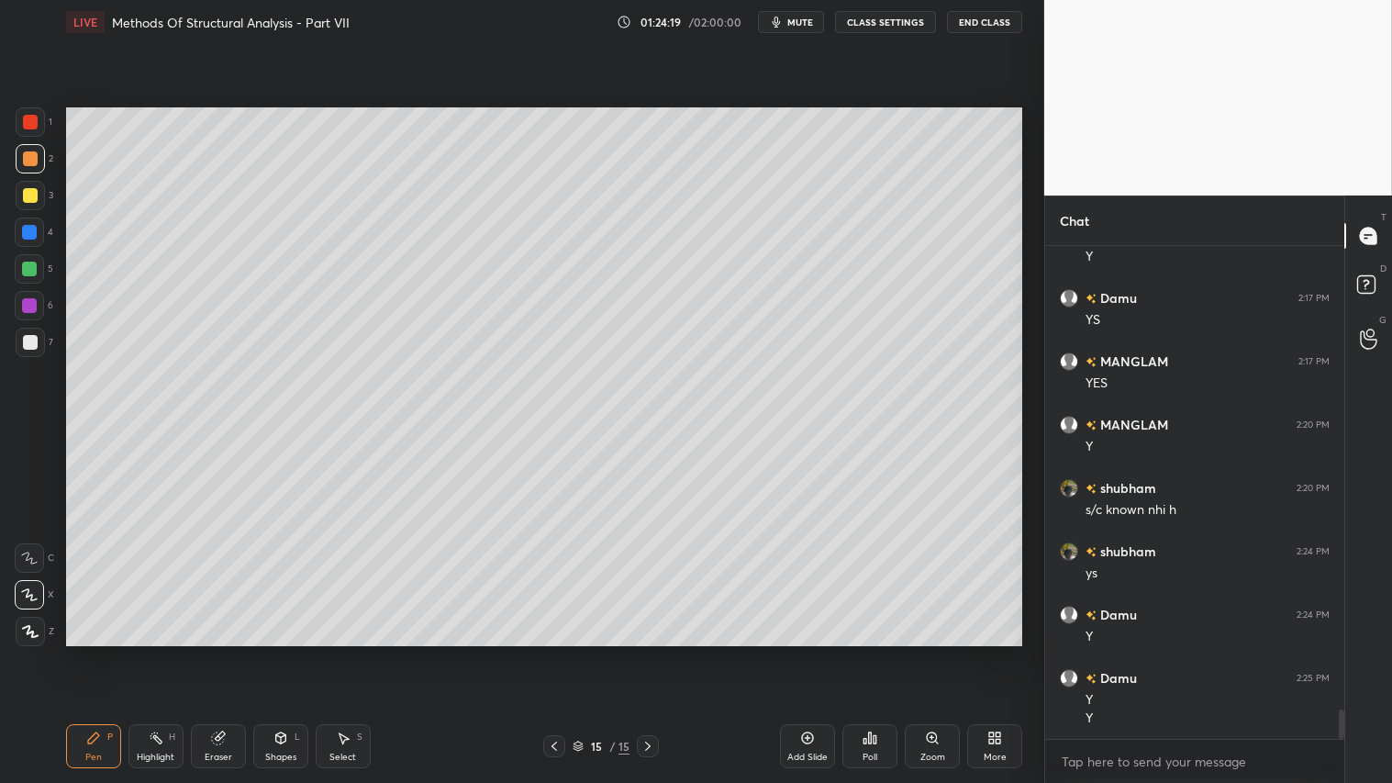
click at [561, 652] on icon at bounding box center [554, 746] width 15 height 15
drag, startPoint x: 643, startPoint y: 746, endPoint x: 650, endPoint y: 739, distance: 9.8
click at [648, 652] on icon at bounding box center [647, 746] width 15 height 15
click at [551, 652] on icon at bounding box center [554, 746] width 15 height 15
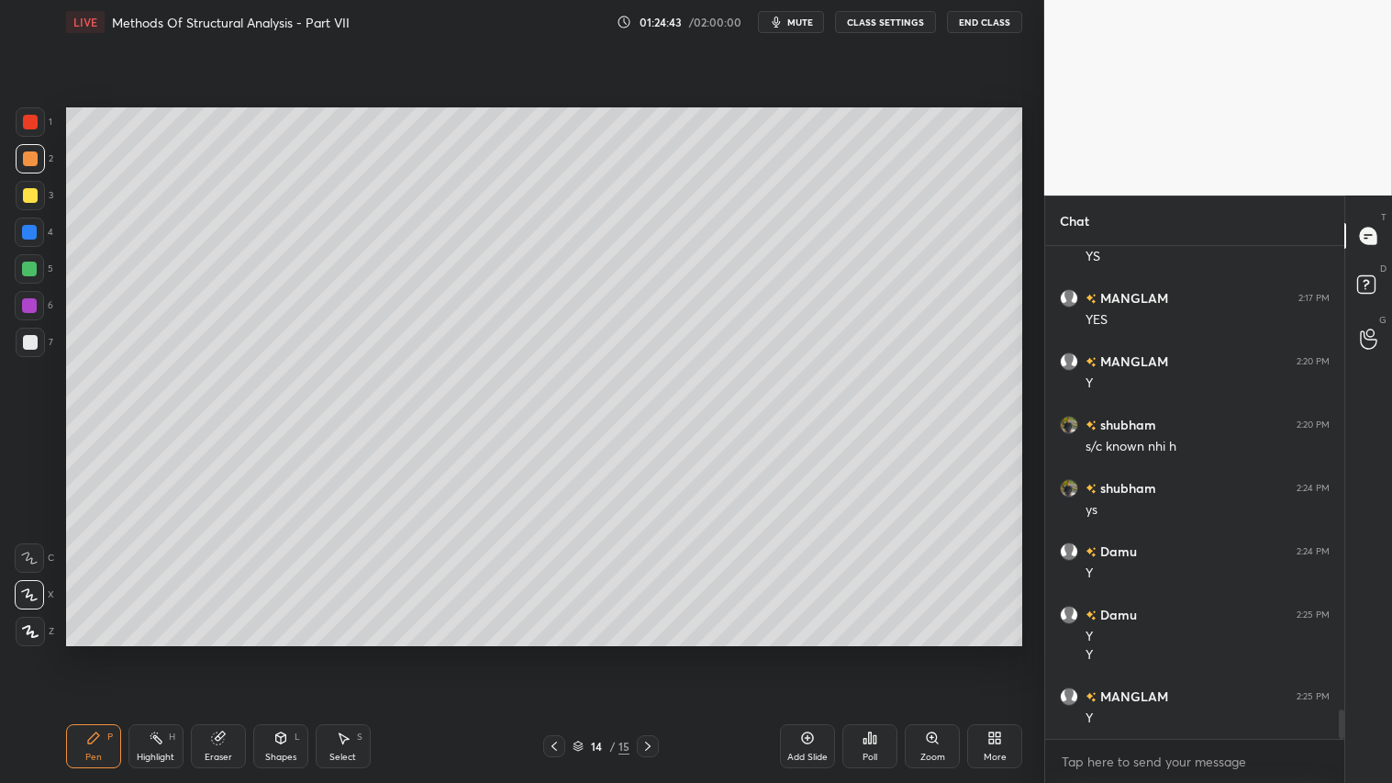
click at [650, 652] on icon at bounding box center [647, 746] width 15 height 15
drag, startPoint x: 278, startPoint y: 748, endPoint x: 283, endPoint y: 727, distance: 21.6
click at [280, 652] on div "Shapes L" at bounding box center [280, 746] width 55 height 44
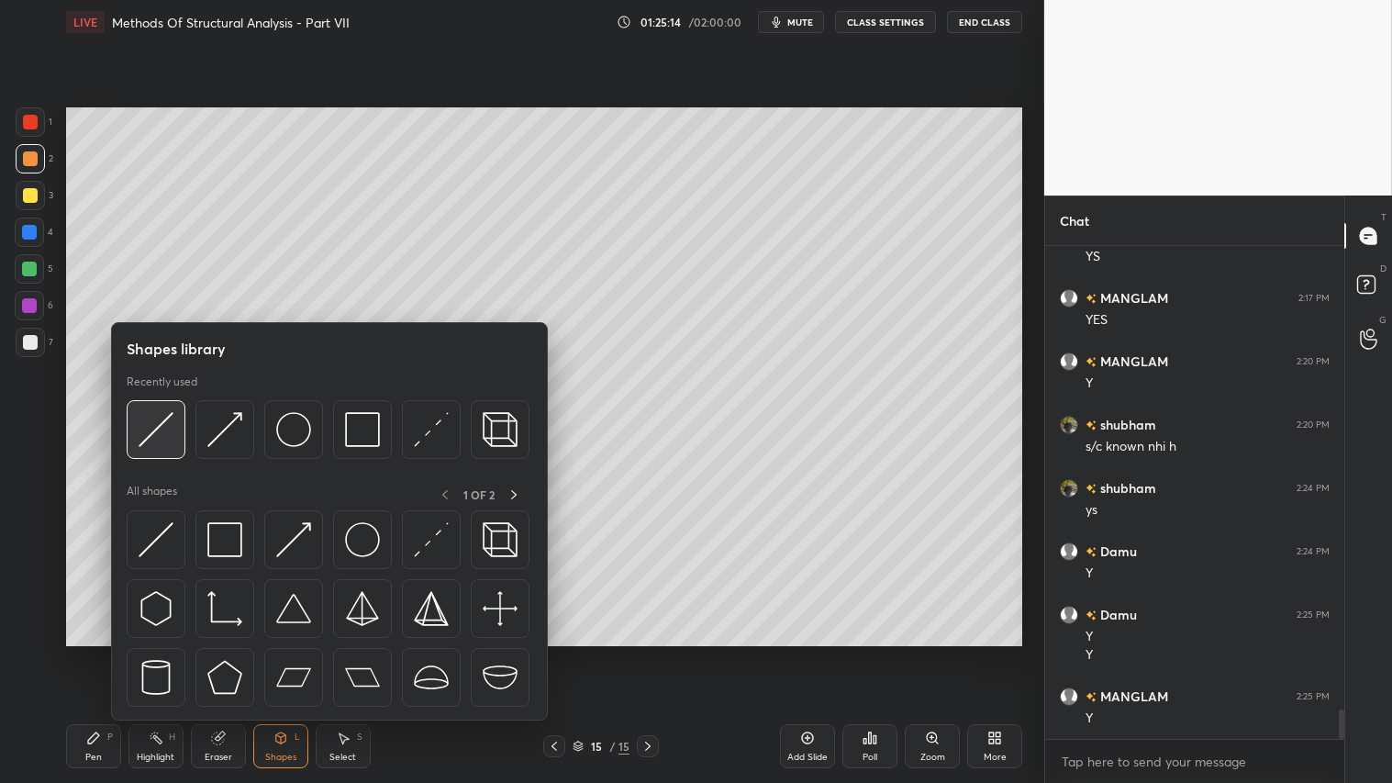
click at [161, 423] on img at bounding box center [156, 429] width 35 height 35
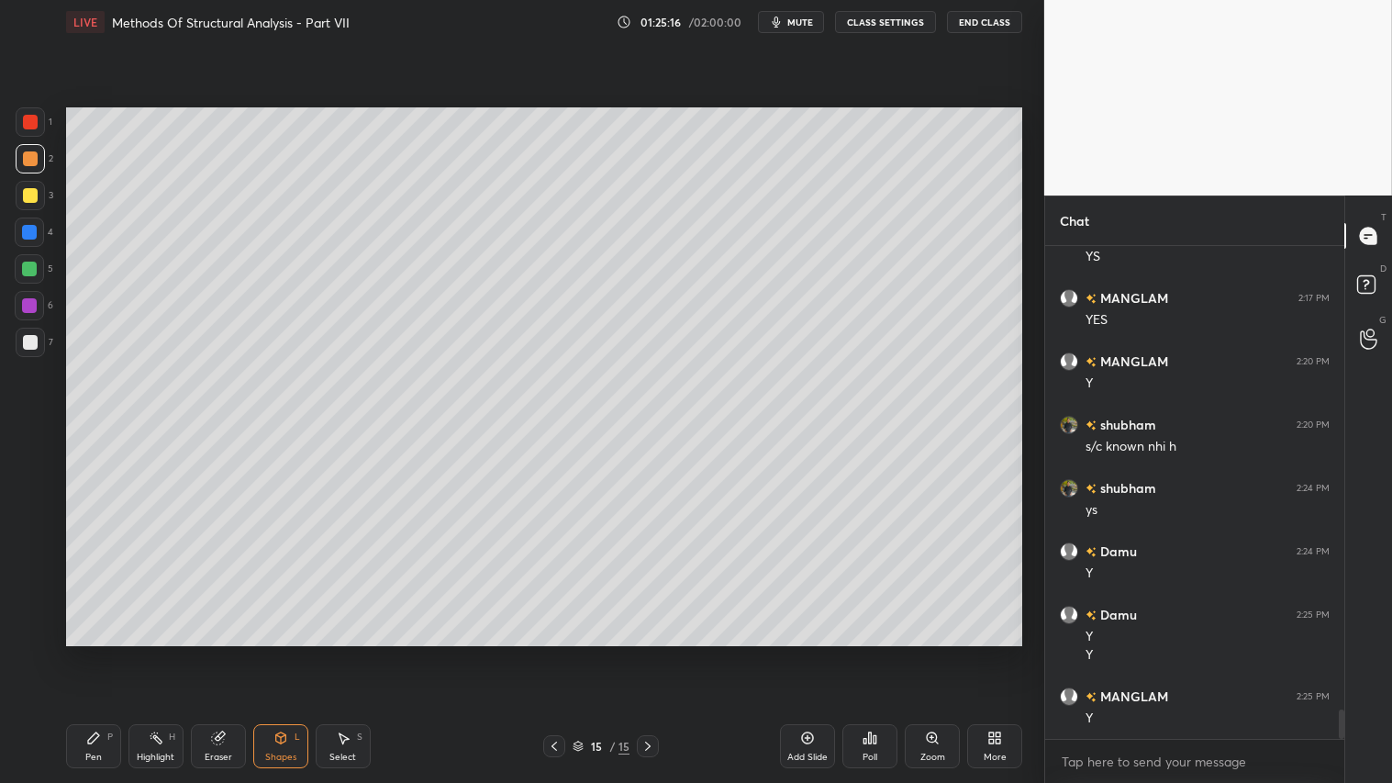
click at [104, 652] on div "Pen P" at bounding box center [93, 746] width 55 height 44
click at [286, 652] on icon at bounding box center [280, 737] width 15 height 15
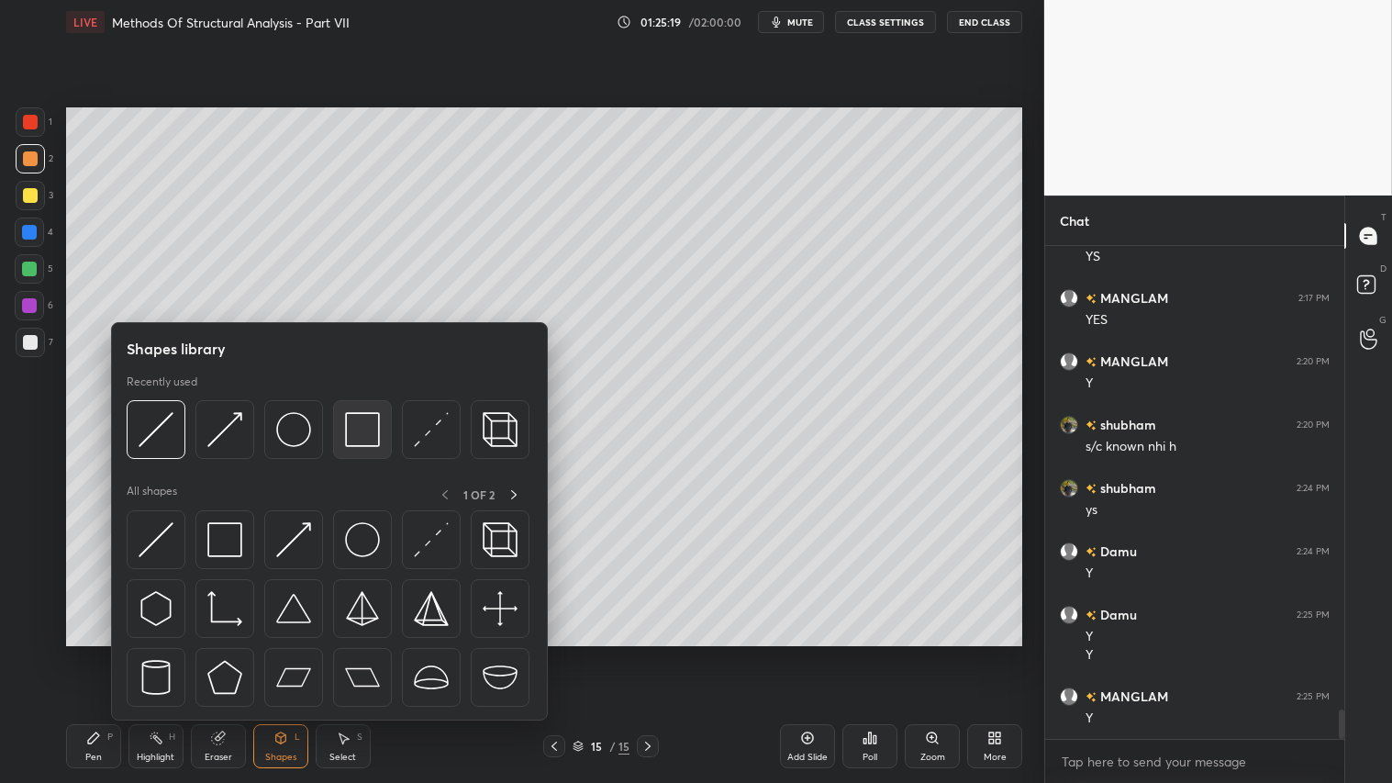
click at [351, 434] on img at bounding box center [362, 429] width 35 height 35
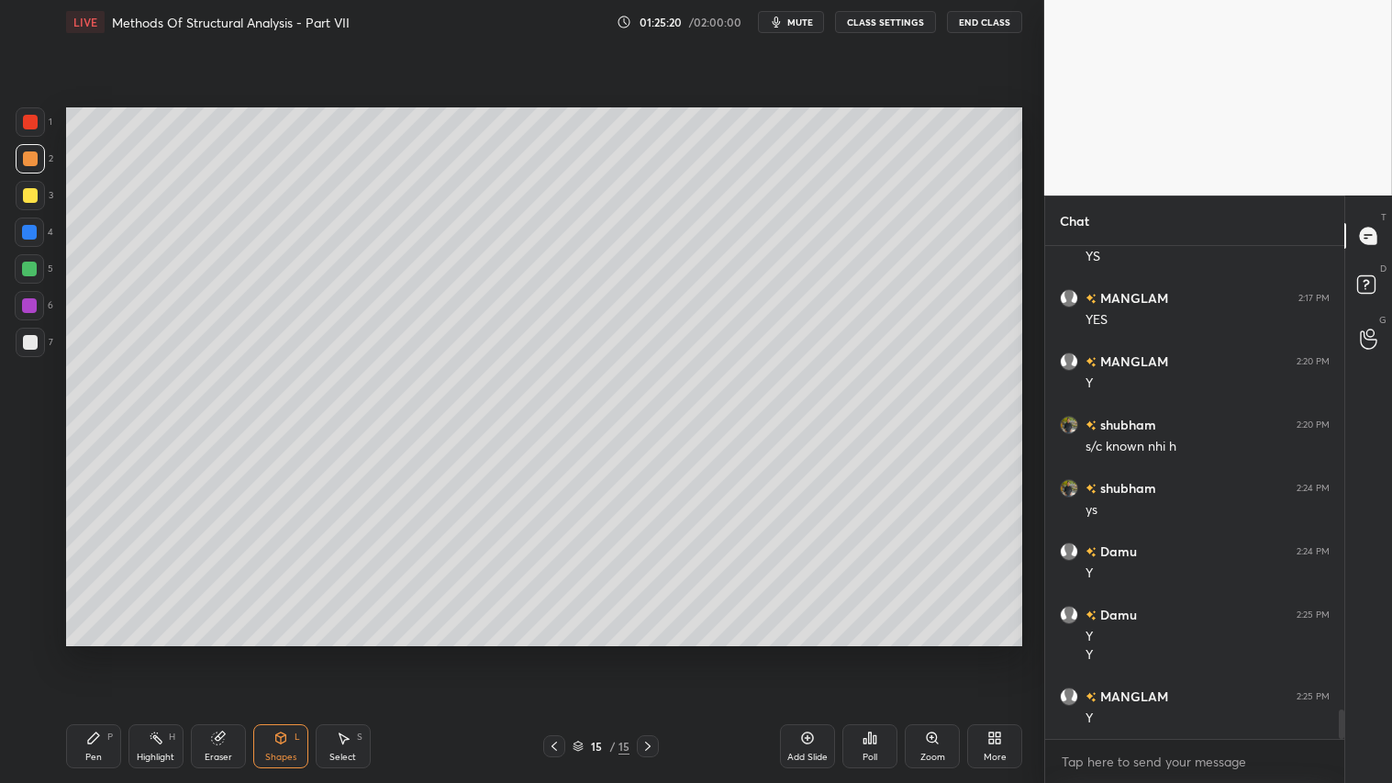
click at [34, 340] on div at bounding box center [30, 342] width 15 height 15
drag, startPoint x: 30, startPoint y: 153, endPoint x: 28, endPoint y: 214, distance: 60.6
click at [28, 158] on div at bounding box center [30, 158] width 15 height 15
click at [96, 652] on div "Pen P" at bounding box center [93, 746] width 55 height 44
click at [557, 652] on icon at bounding box center [554, 746] width 15 height 15
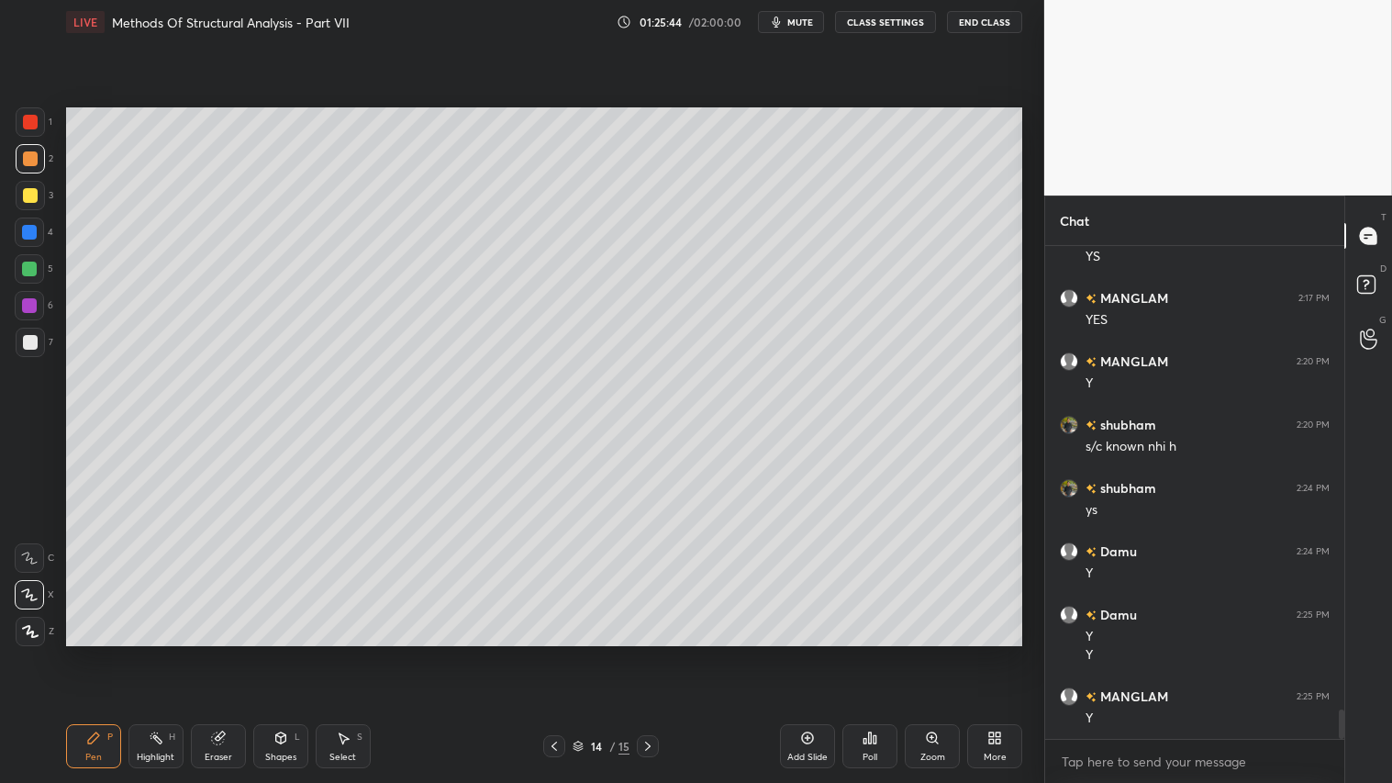
click at [648, 652] on icon at bounding box center [647, 746] width 15 height 15
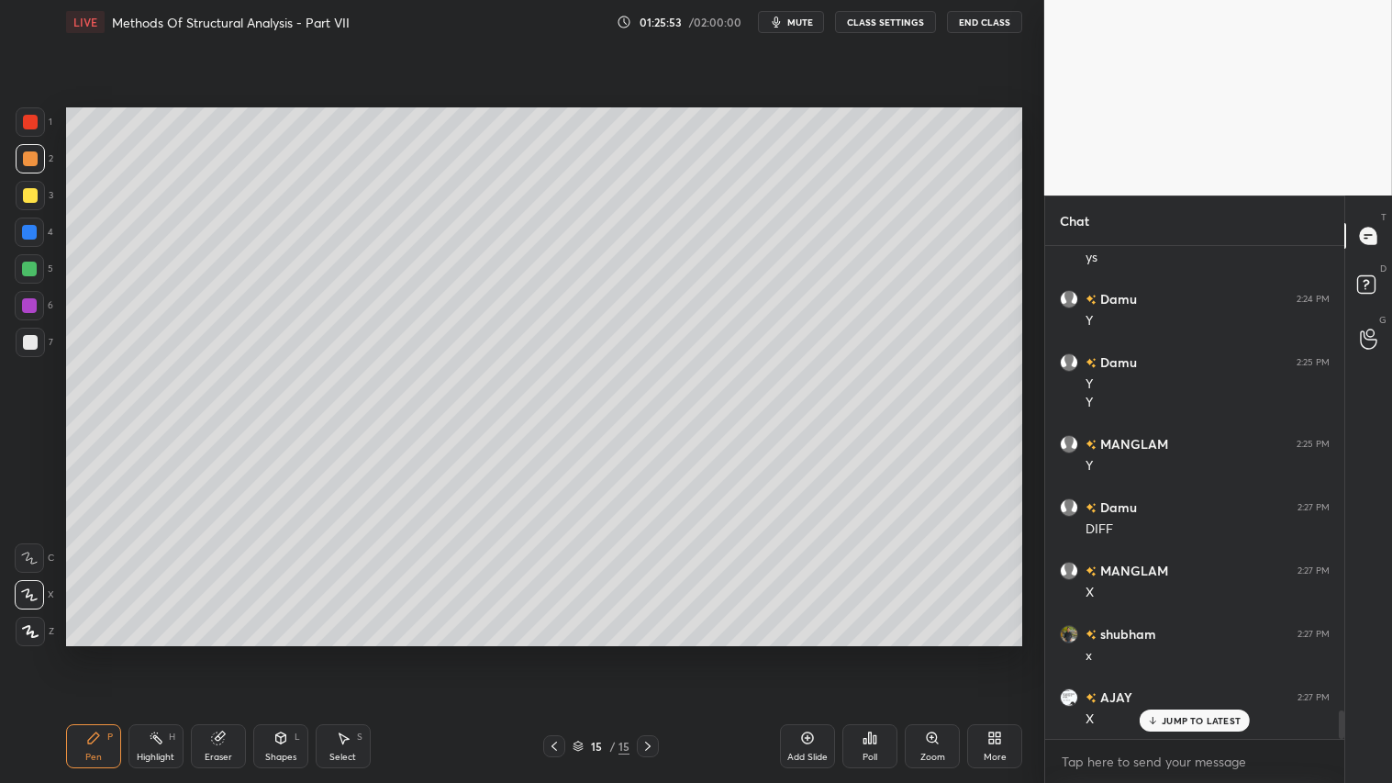
drag, startPoint x: 39, startPoint y: 141, endPoint x: 26, endPoint y: 140, distance: 12.9
click at [34, 145] on div "1 2 3 4 5 6 7" at bounding box center [34, 235] width 39 height 257
click at [281, 652] on div "Shapes" at bounding box center [280, 756] width 31 height 9
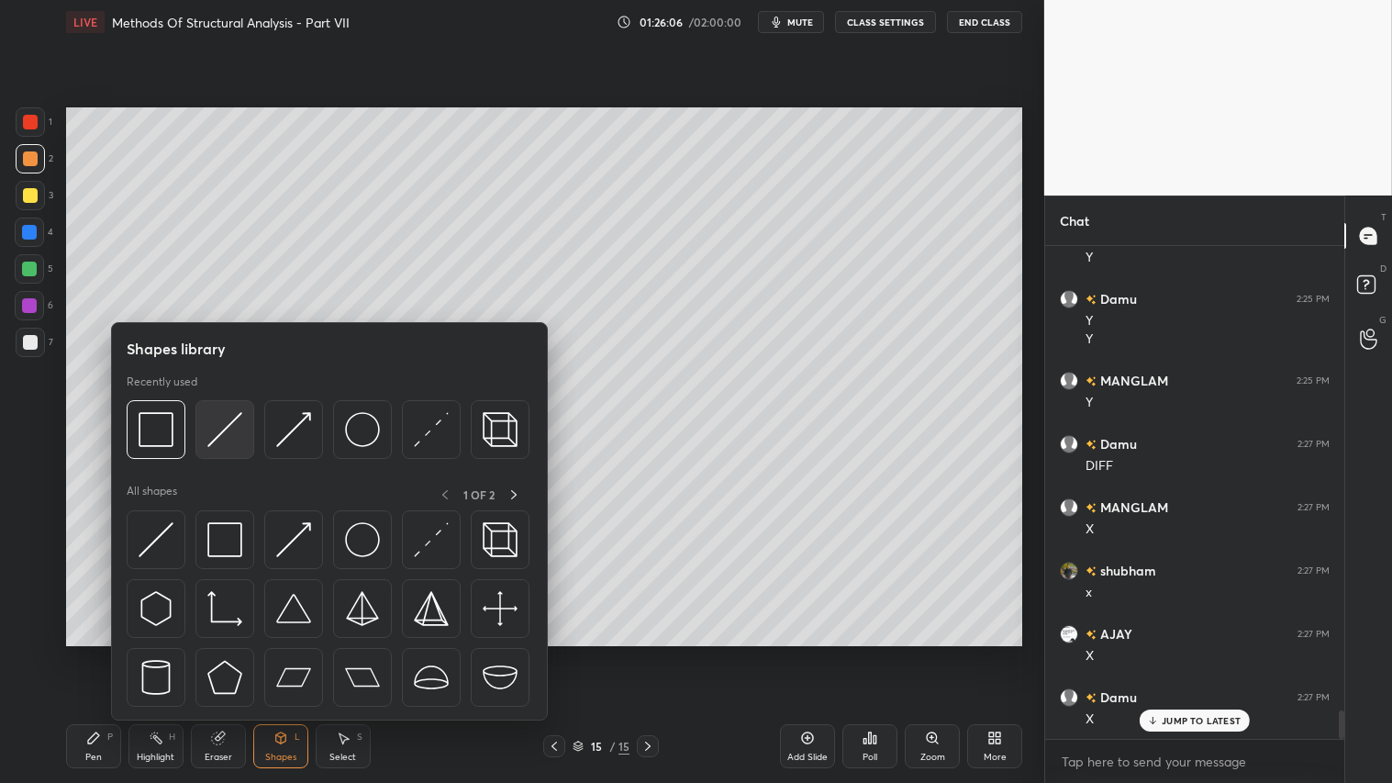
click at [205, 425] on div at bounding box center [224, 429] width 59 height 59
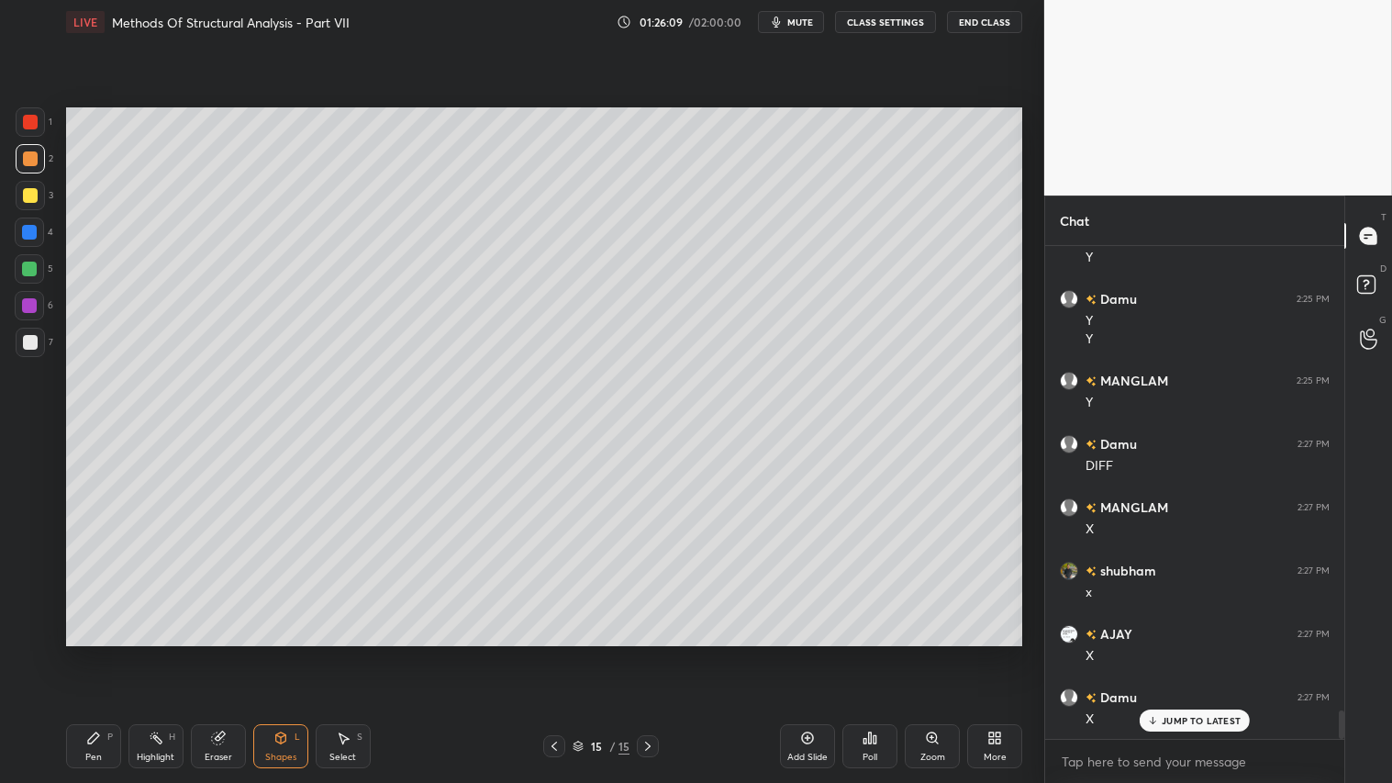
drag, startPoint x: 94, startPoint y: 740, endPoint x: 85, endPoint y: 732, distance: 11.0
click at [94, 652] on icon at bounding box center [93, 737] width 11 height 11
drag, startPoint x: 808, startPoint y: 750, endPoint x: 803, endPoint y: 741, distance: 9.9
click at [807, 652] on div "Add Slide" at bounding box center [807, 746] width 55 height 44
click at [555, 652] on icon at bounding box center [554, 746] width 15 height 15
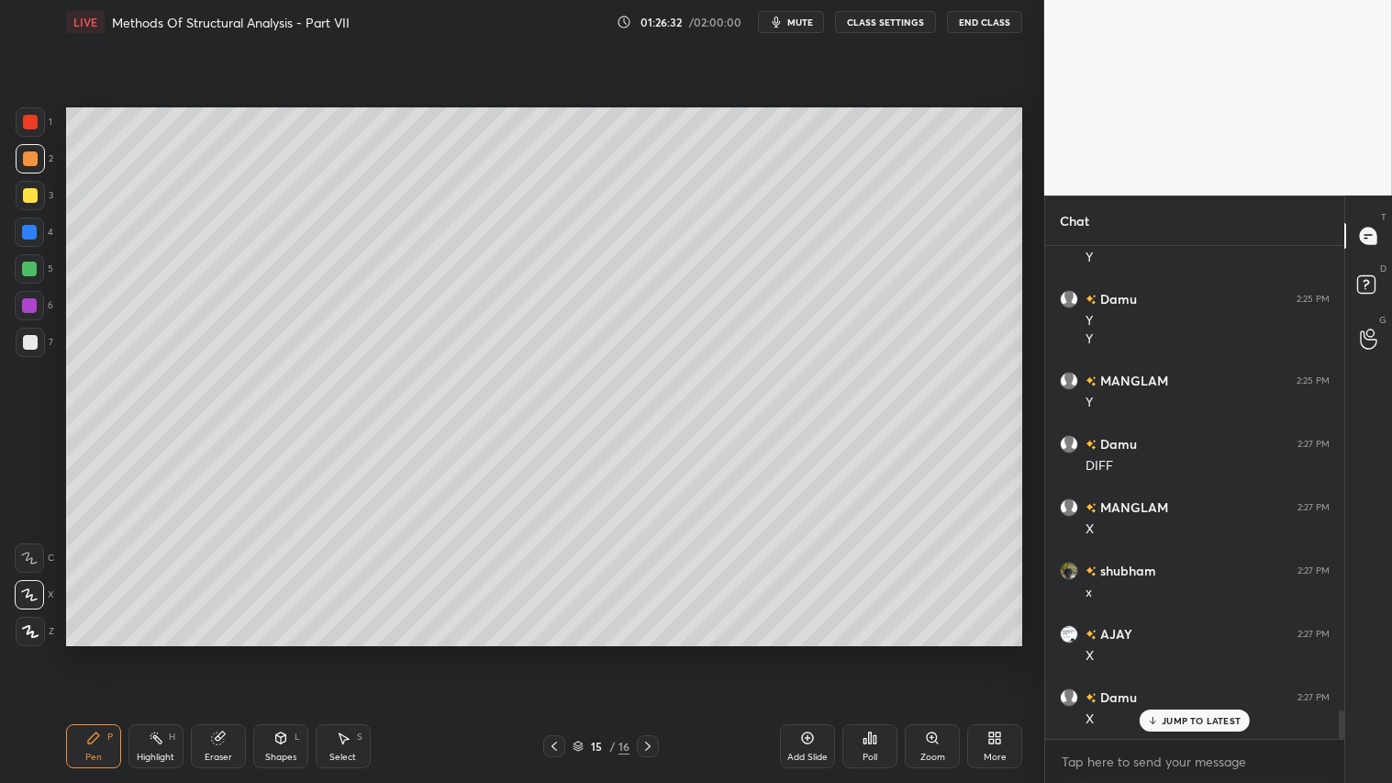
click at [654, 652] on icon at bounding box center [647, 746] width 15 height 15
click at [230, 652] on div "Eraser" at bounding box center [218, 746] width 55 height 44
click at [98, 652] on div "Pen" at bounding box center [93, 756] width 17 height 9
click at [551, 652] on icon at bounding box center [554, 746] width 15 height 15
click at [649, 652] on icon at bounding box center [647, 746] width 15 height 15
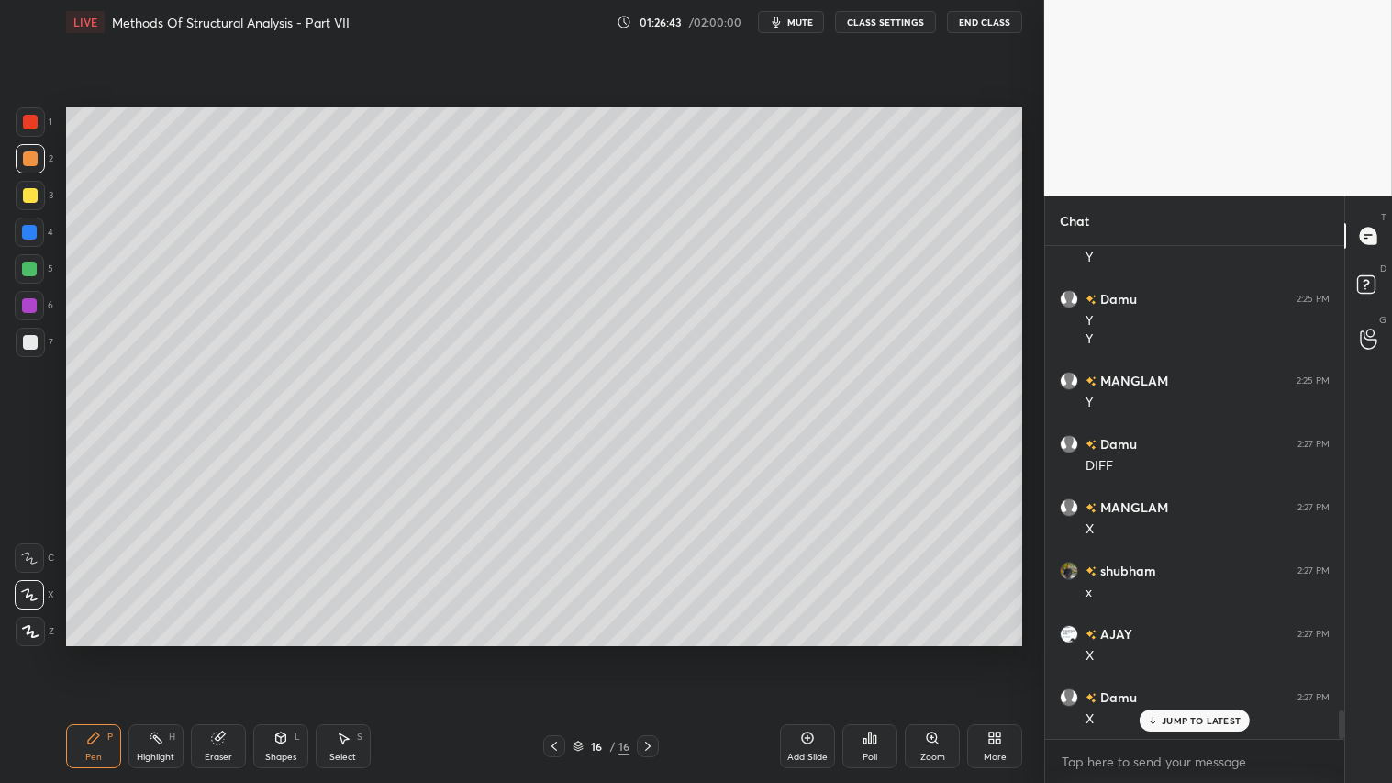
click at [560, 652] on icon at bounding box center [554, 746] width 15 height 15
click at [646, 652] on icon at bounding box center [647, 746] width 15 height 15
click at [554, 652] on icon at bounding box center [554, 746] width 15 height 15
click at [651, 652] on icon at bounding box center [647, 746] width 15 height 15
click at [554, 652] on div at bounding box center [554, 746] width 22 height 22
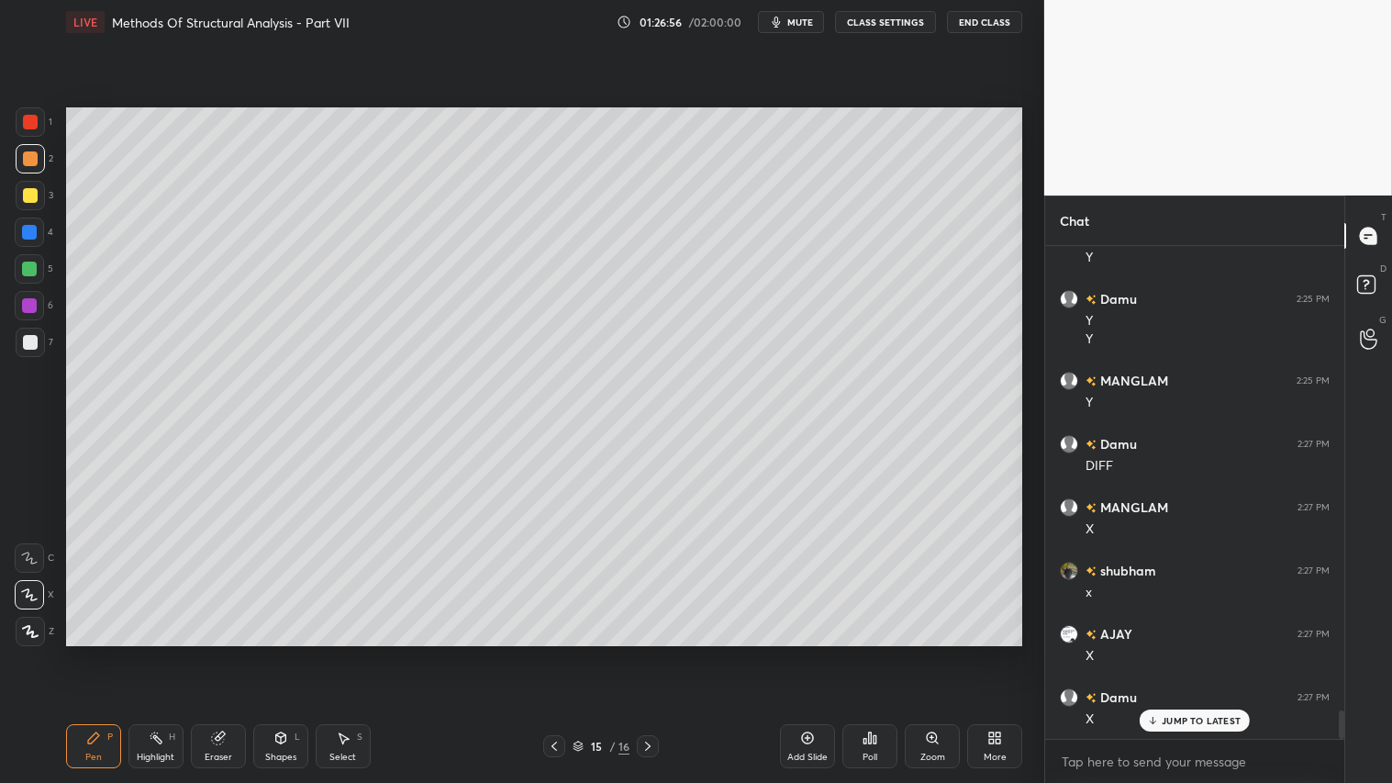
click at [644, 652] on icon at bounding box center [647, 746] width 15 height 15
click at [560, 652] on icon at bounding box center [554, 746] width 15 height 15
click at [648, 652] on icon at bounding box center [647, 746] width 15 height 15
click at [268, 652] on div "Shapes L" at bounding box center [280, 746] width 55 height 44
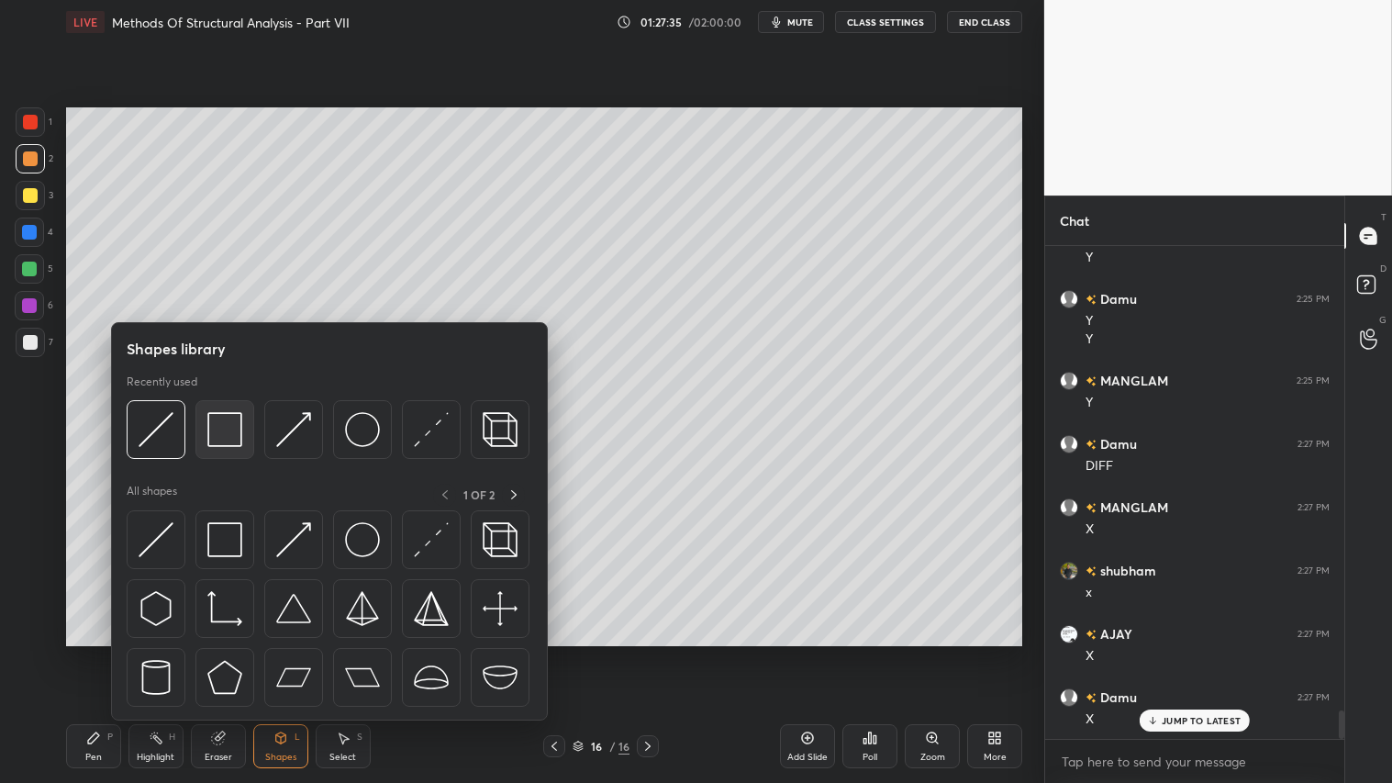
click at [224, 431] on img at bounding box center [224, 429] width 35 height 35
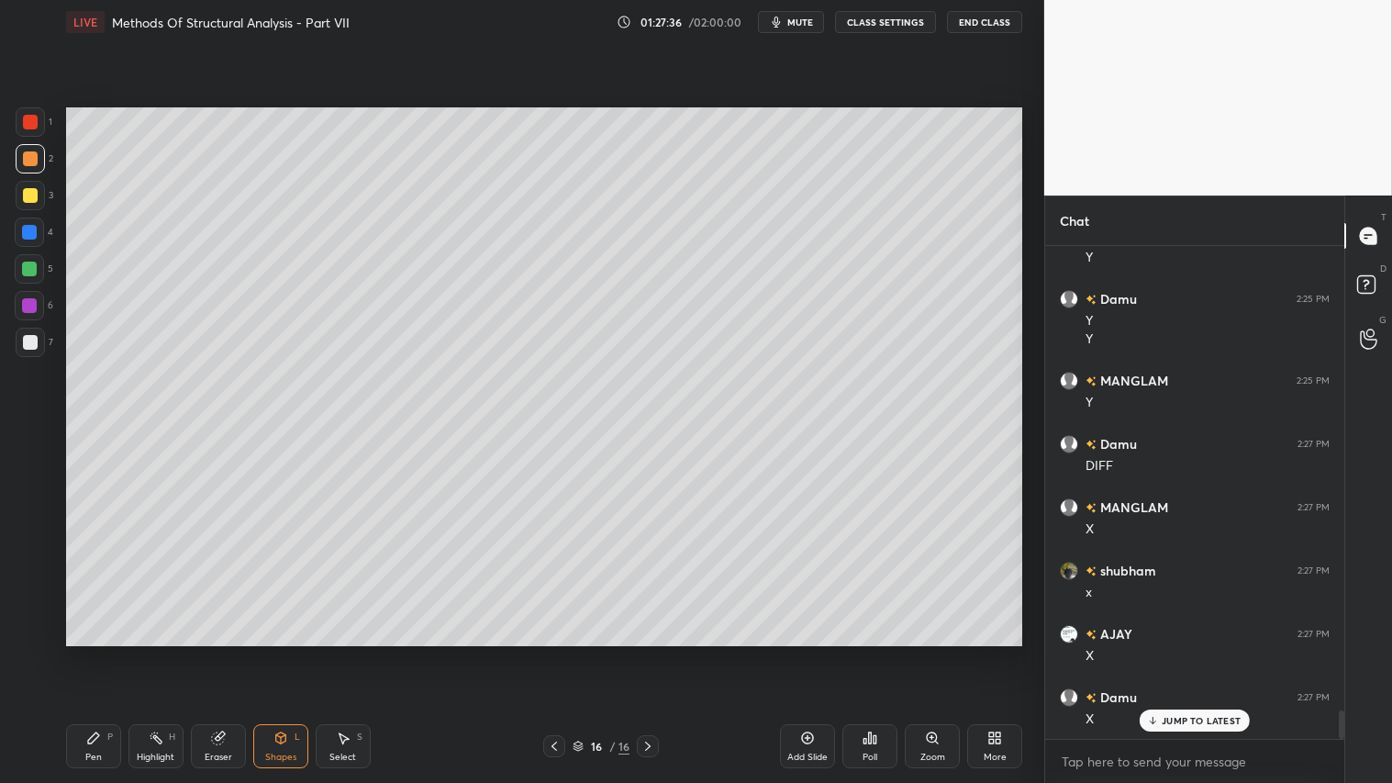
drag, startPoint x: 33, startPoint y: 334, endPoint x: 61, endPoint y: 332, distance: 27.6
click at [39, 333] on div at bounding box center [30, 342] width 29 height 29
click at [554, 652] on icon at bounding box center [554, 746] width 15 height 15
click at [556, 652] on icon at bounding box center [554, 746] width 15 height 15
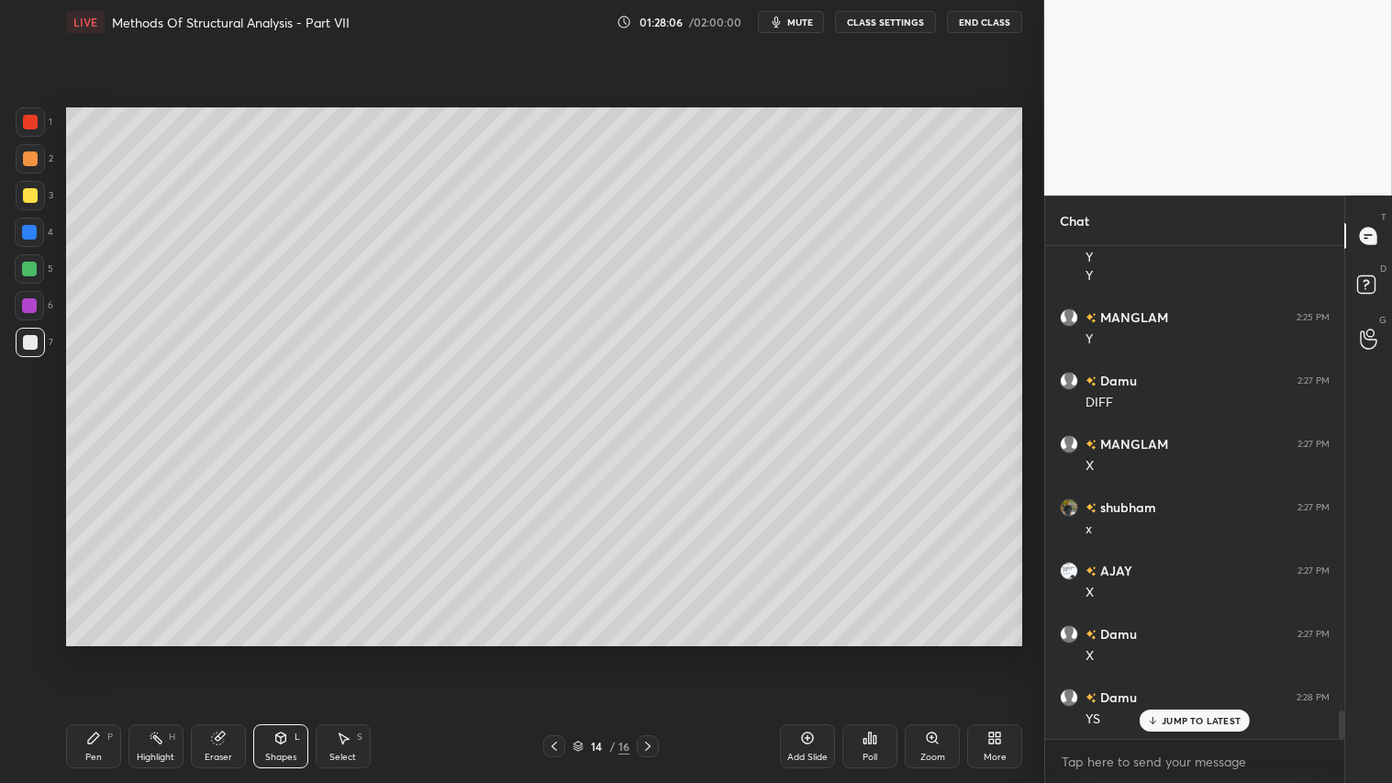
click at [649, 652] on icon at bounding box center [648, 745] width 6 height 9
click at [655, 652] on icon at bounding box center [647, 746] width 15 height 15
click at [33, 156] on div at bounding box center [30, 158] width 15 height 15
click at [81, 652] on div "Pen P" at bounding box center [93, 746] width 55 height 44
click at [555, 652] on icon at bounding box center [554, 746] width 15 height 15
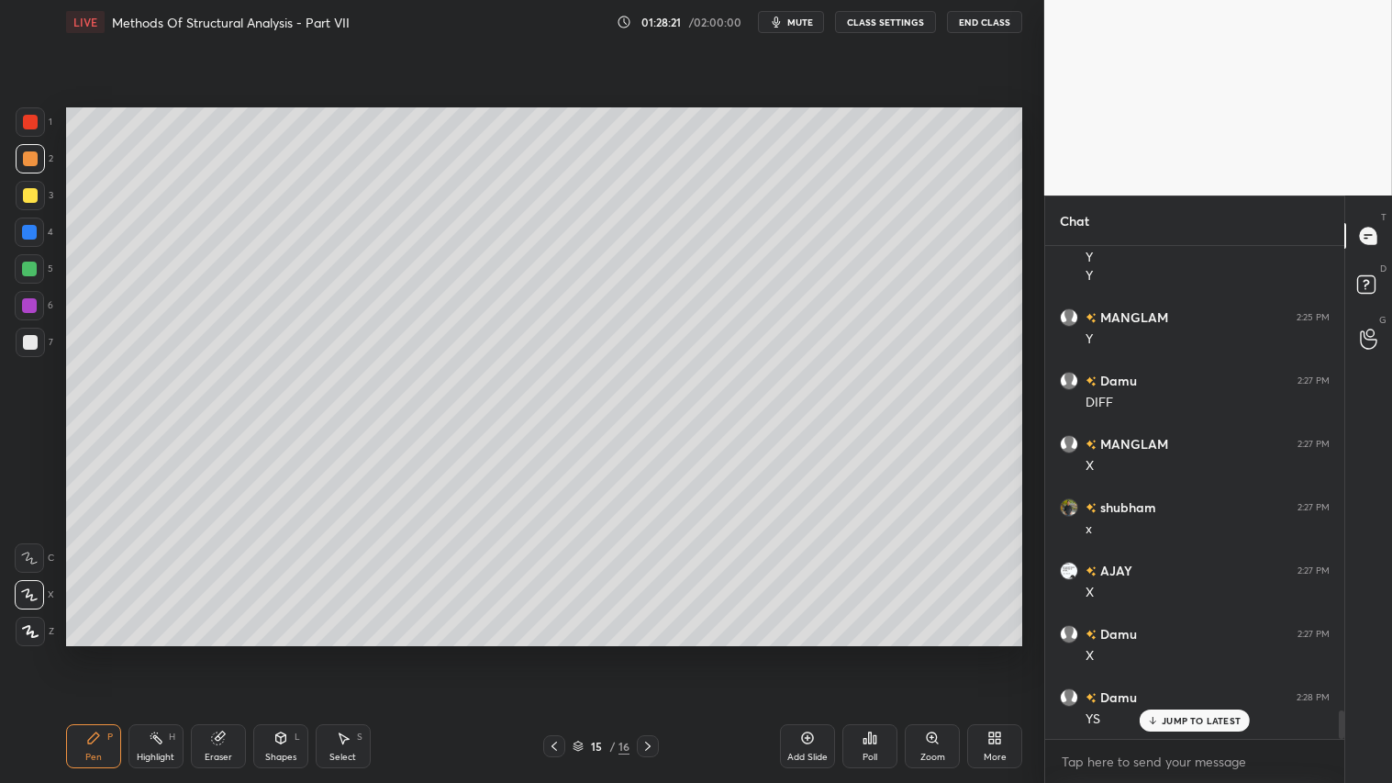
click at [557, 652] on icon at bounding box center [554, 746] width 15 height 15
click at [658, 652] on div at bounding box center [648, 746] width 22 height 22
drag, startPoint x: 273, startPoint y: 757, endPoint x: 276, endPoint y: 739, distance: 18.6
click at [273, 652] on div "Shapes" at bounding box center [280, 756] width 31 height 9
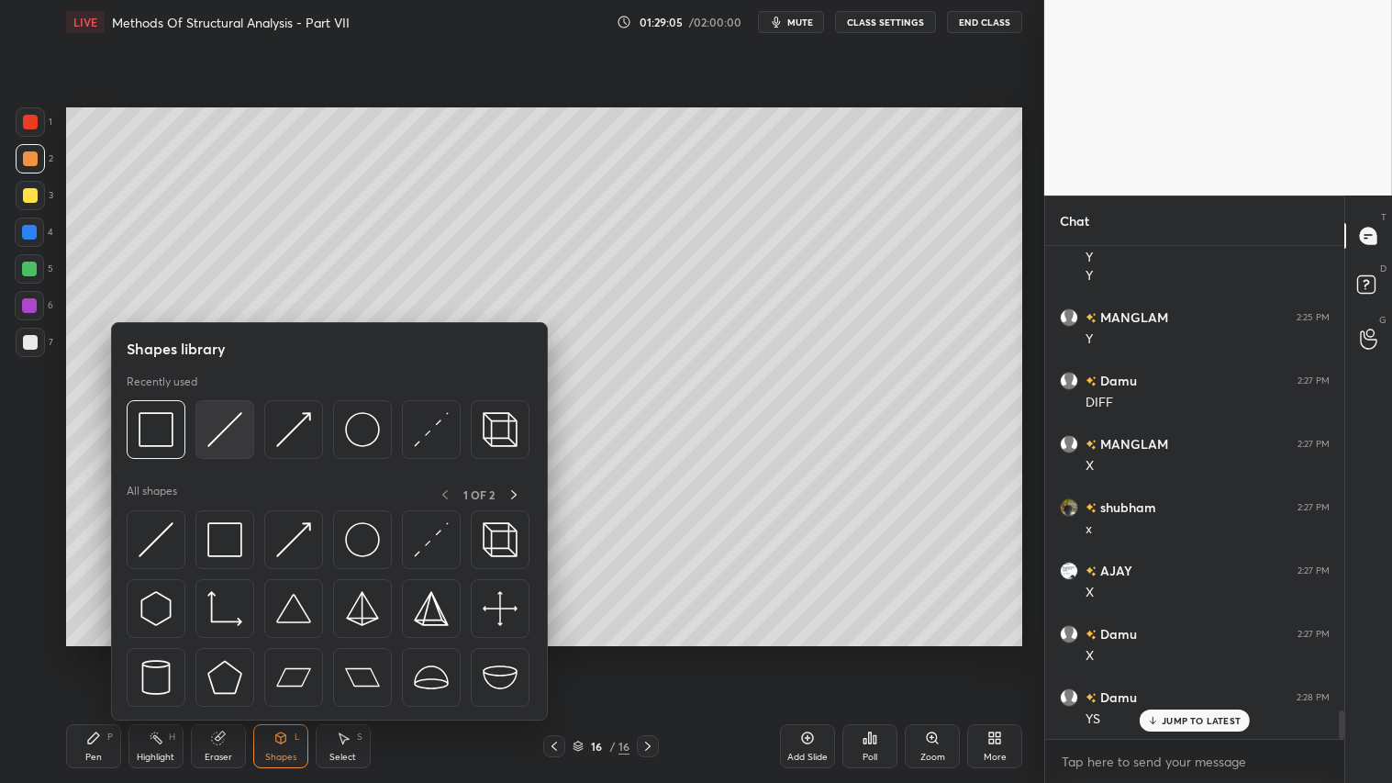
click at [235, 429] on img at bounding box center [224, 429] width 35 height 35
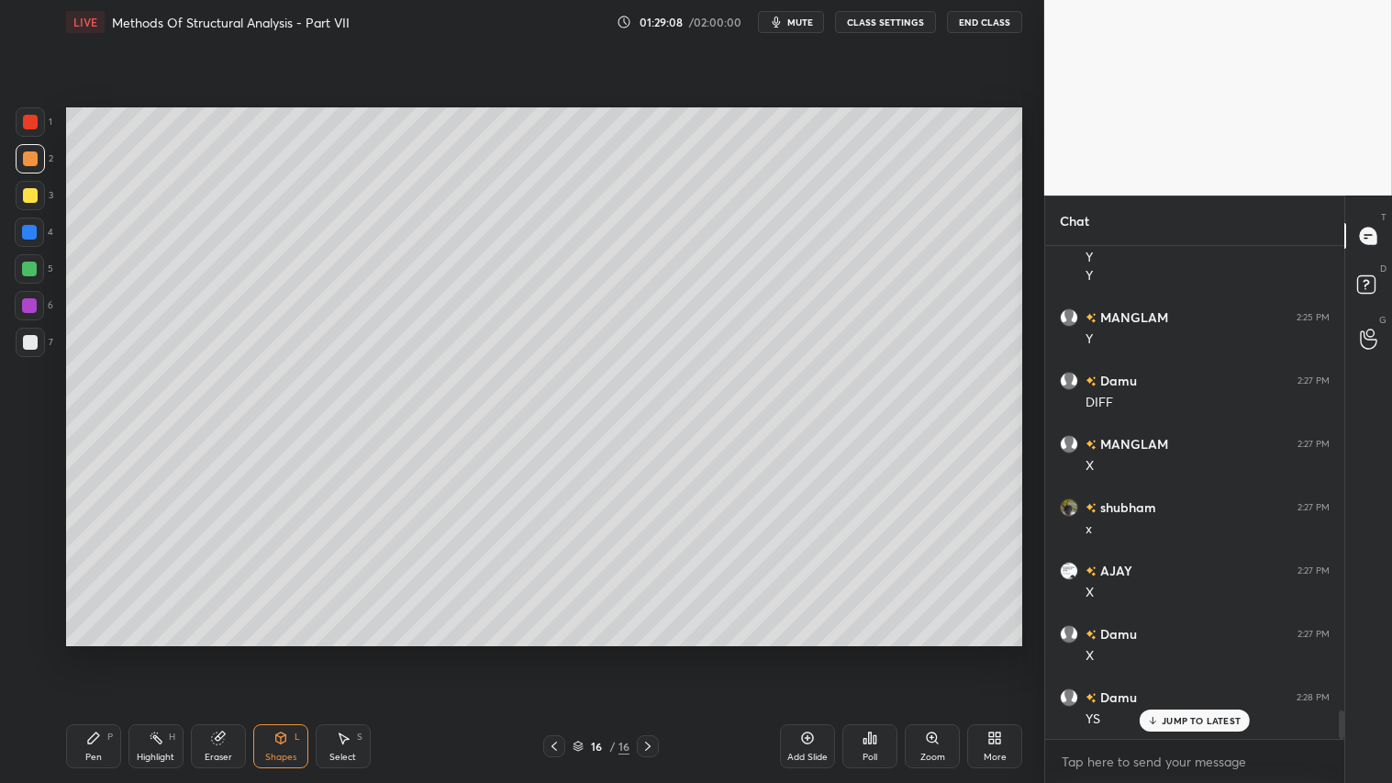
drag, startPoint x: 102, startPoint y: 736, endPoint x: 131, endPoint y: 731, distance: 29.7
click at [104, 652] on div "Pen P" at bounding box center [93, 746] width 55 height 44
click at [284, 652] on div "Shapes L" at bounding box center [280, 746] width 55 height 44
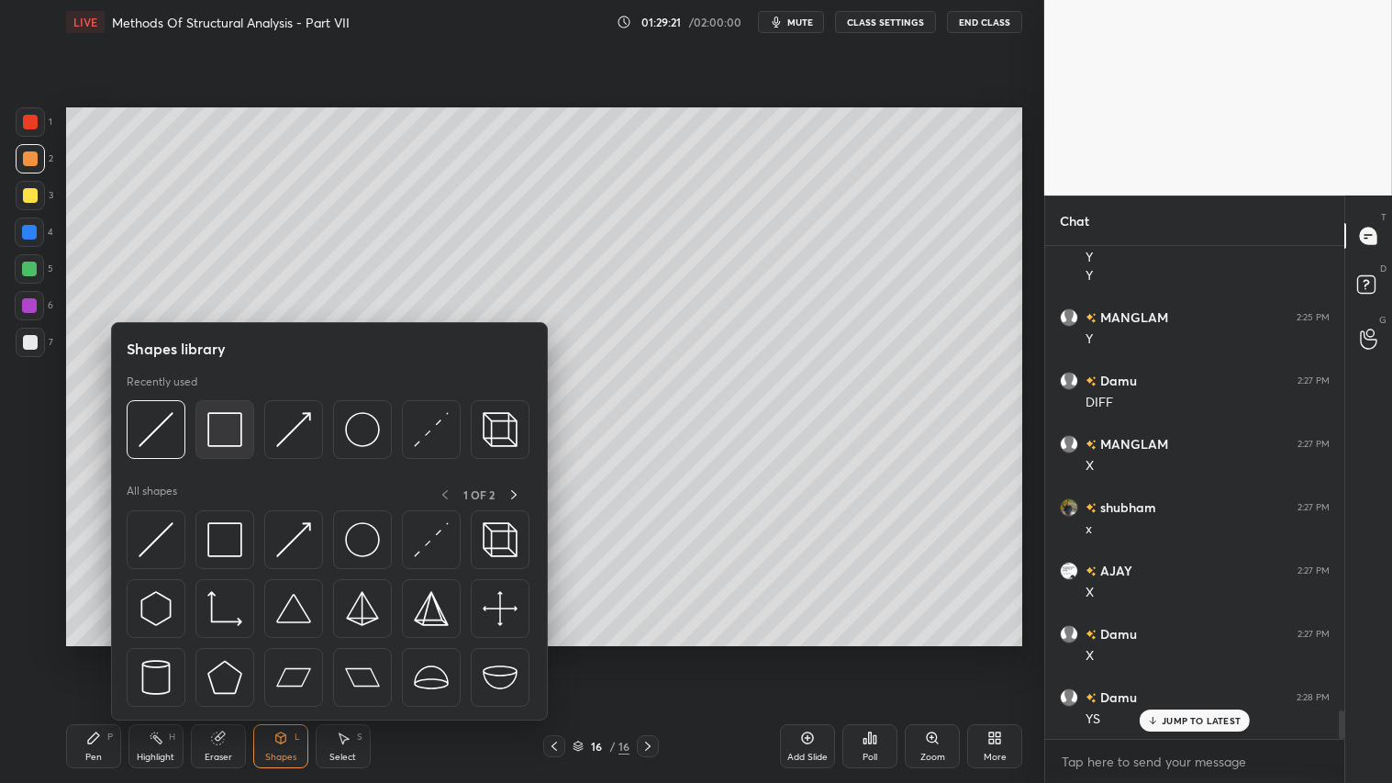
click at [230, 427] on img at bounding box center [224, 429] width 35 height 35
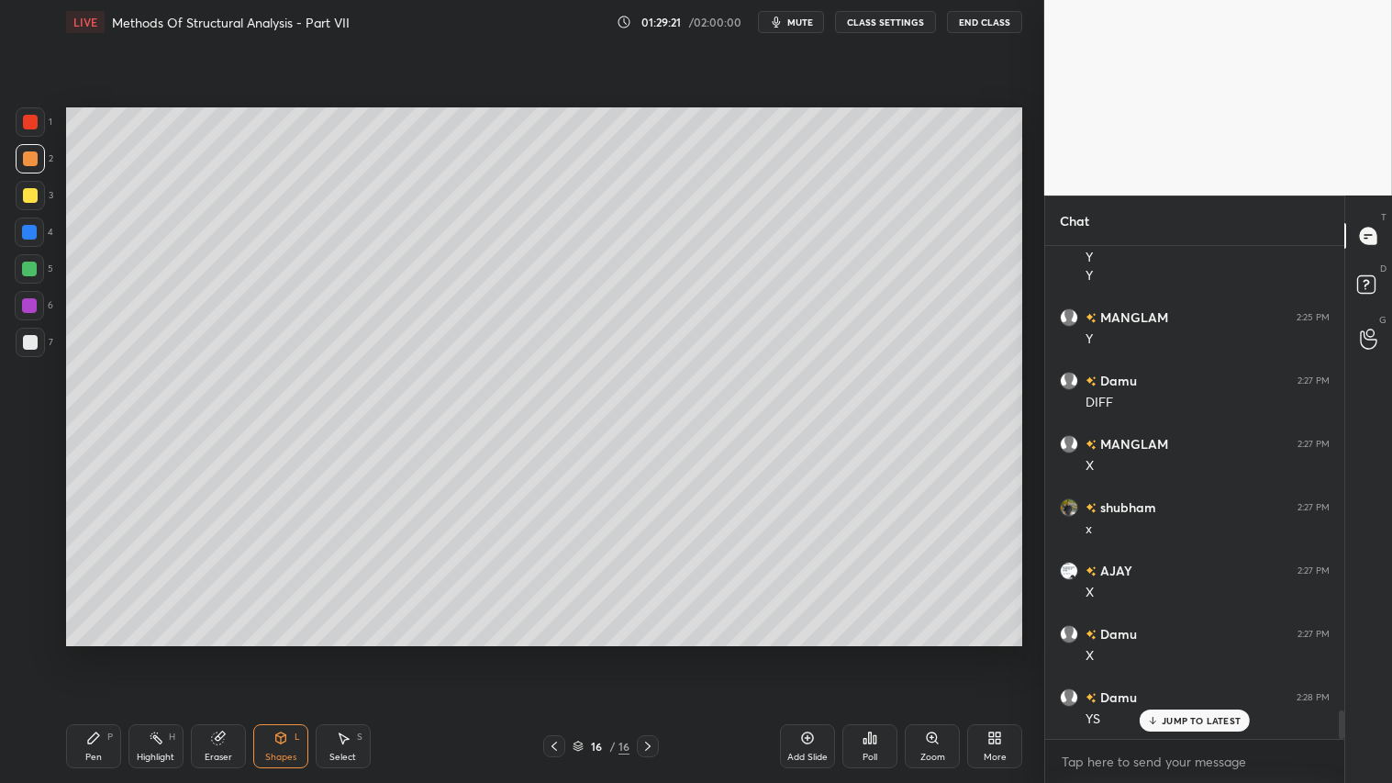
click at [29, 338] on div at bounding box center [30, 342] width 15 height 15
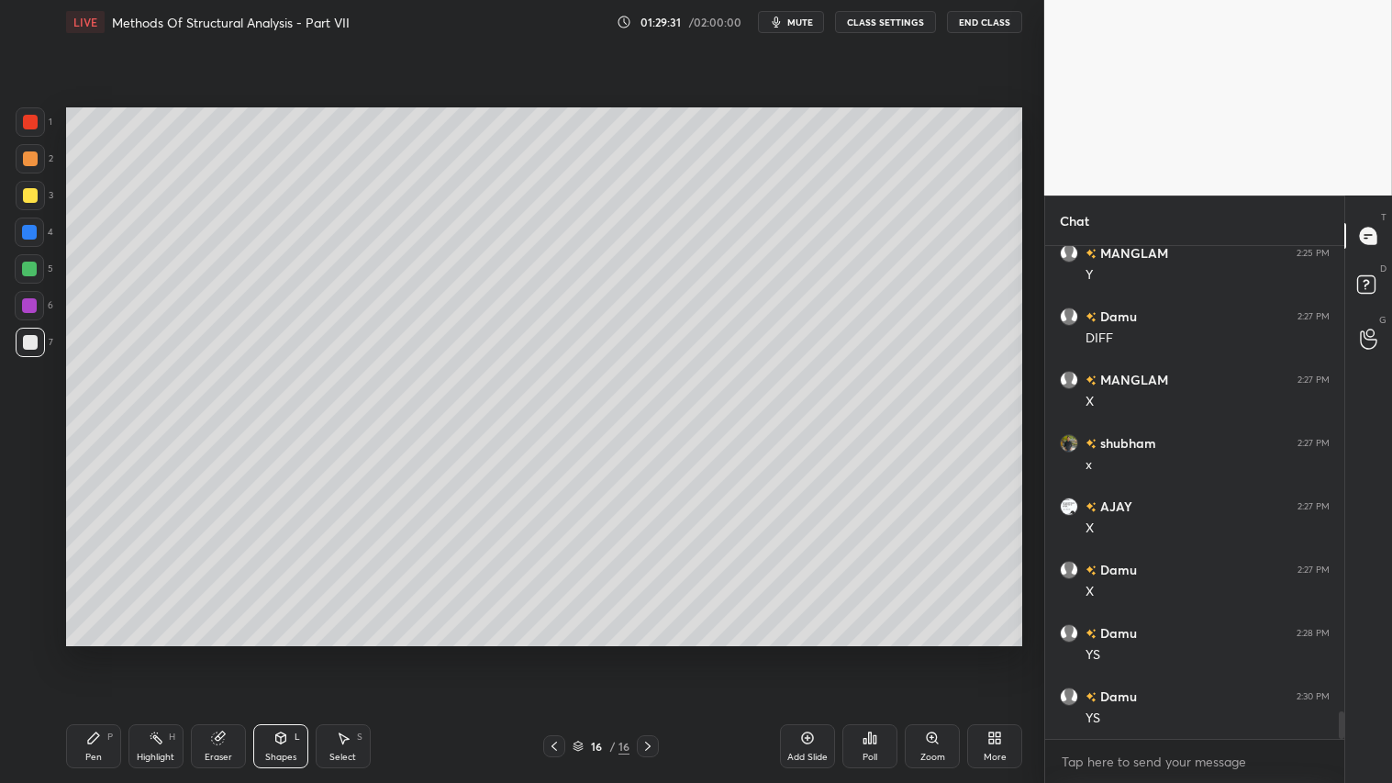
click at [555, 652] on div at bounding box center [554, 746] width 22 height 22
click at [557, 652] on icon at bounding box center [554, 746] width 15 height 15
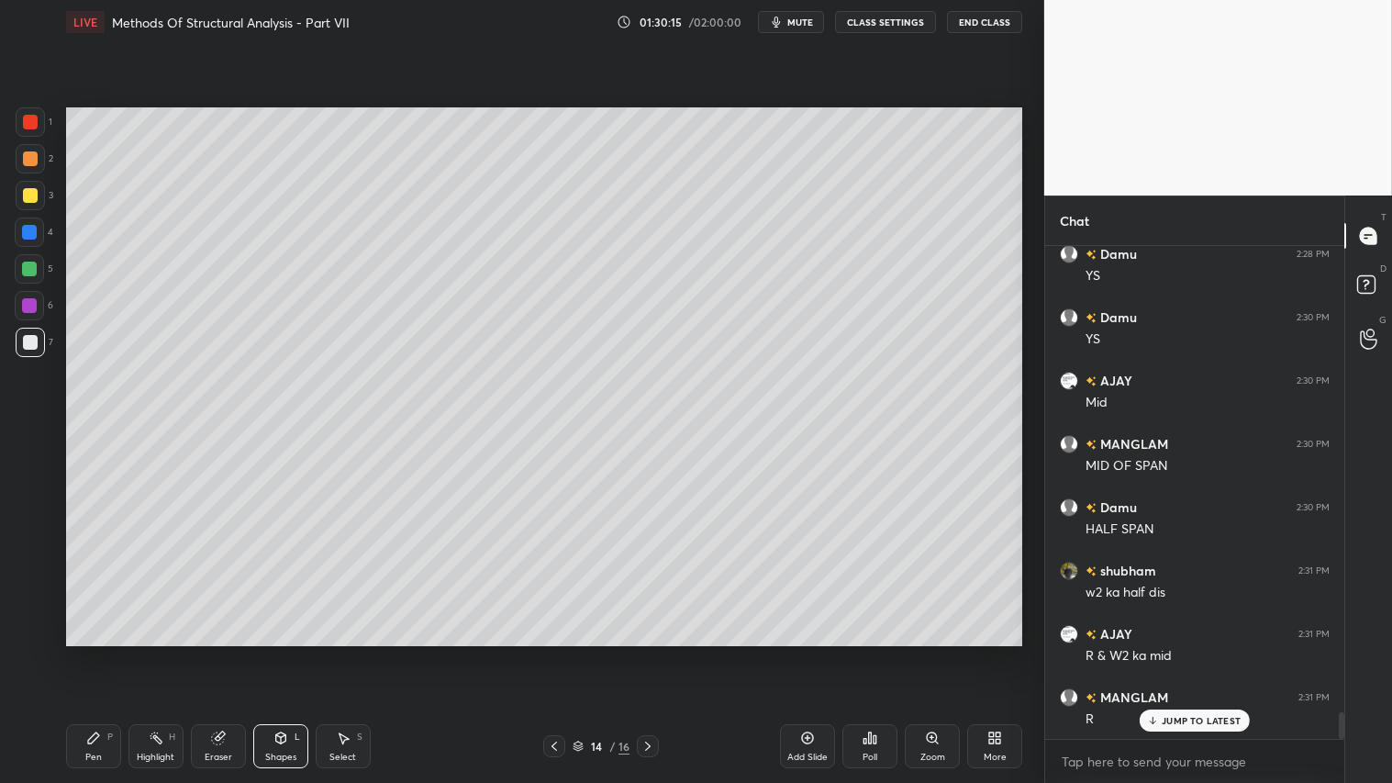
click at [84, 652] on div "Pen P" at bounding box center [93, 746] width 55 height 44
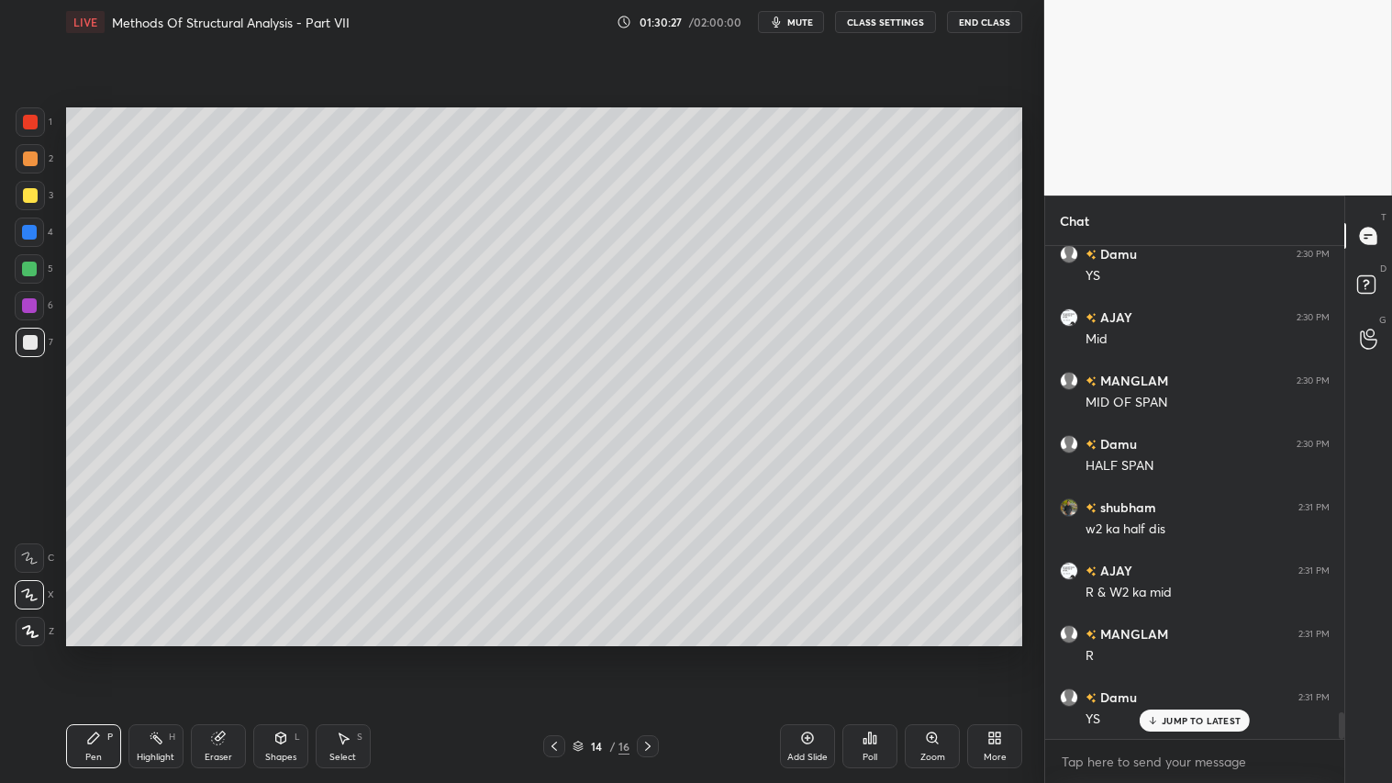
scroll to position [8677, 0]
click at [649, 652] on icon at bounding box center [647, 746] width 15 height 15
click at [651, 652] on icon at bounding box center [647, 746] width 15 height 15
click at [650, 652] on icon at bounding box center [647, 746] width 15 height 15
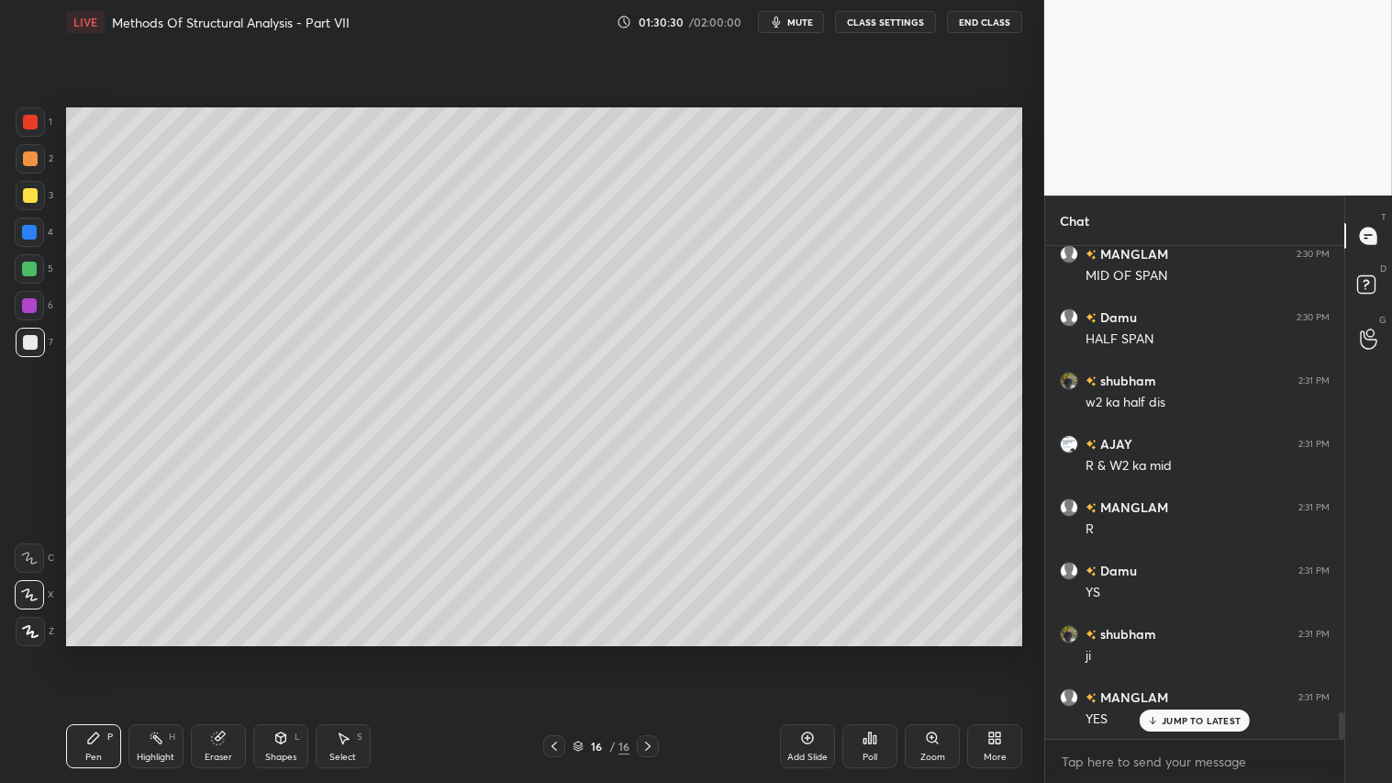
click at [651, 652] on icon at bounding box center [647, 746] width 15 height 15
click at [802, 652] on icon at bounding box center [807, 737] width 15 height 15
click at [273, 652] on div "Shapes L" at bounding box center [280, 746] width 55 height 44
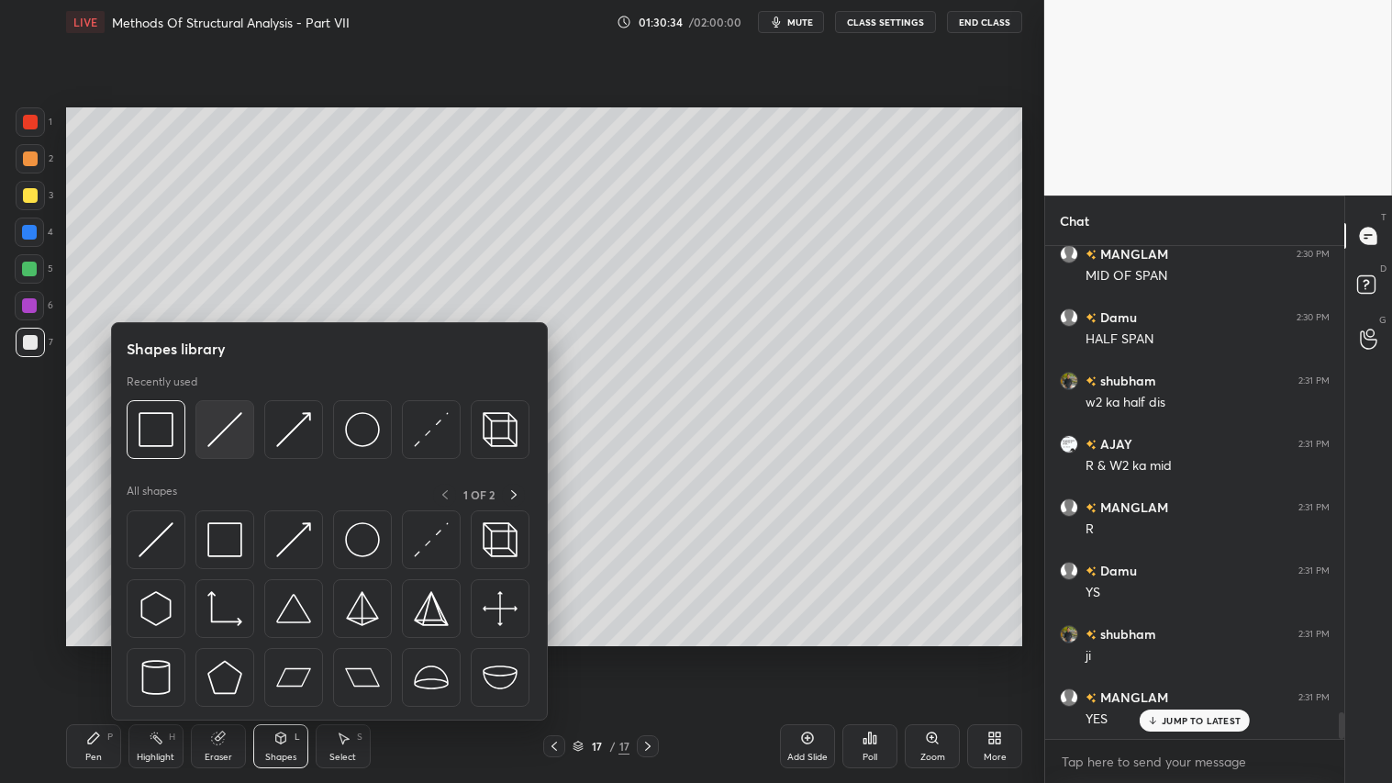
click at [221, 427] on img at bounding box center [224, 429] width 35 height 35
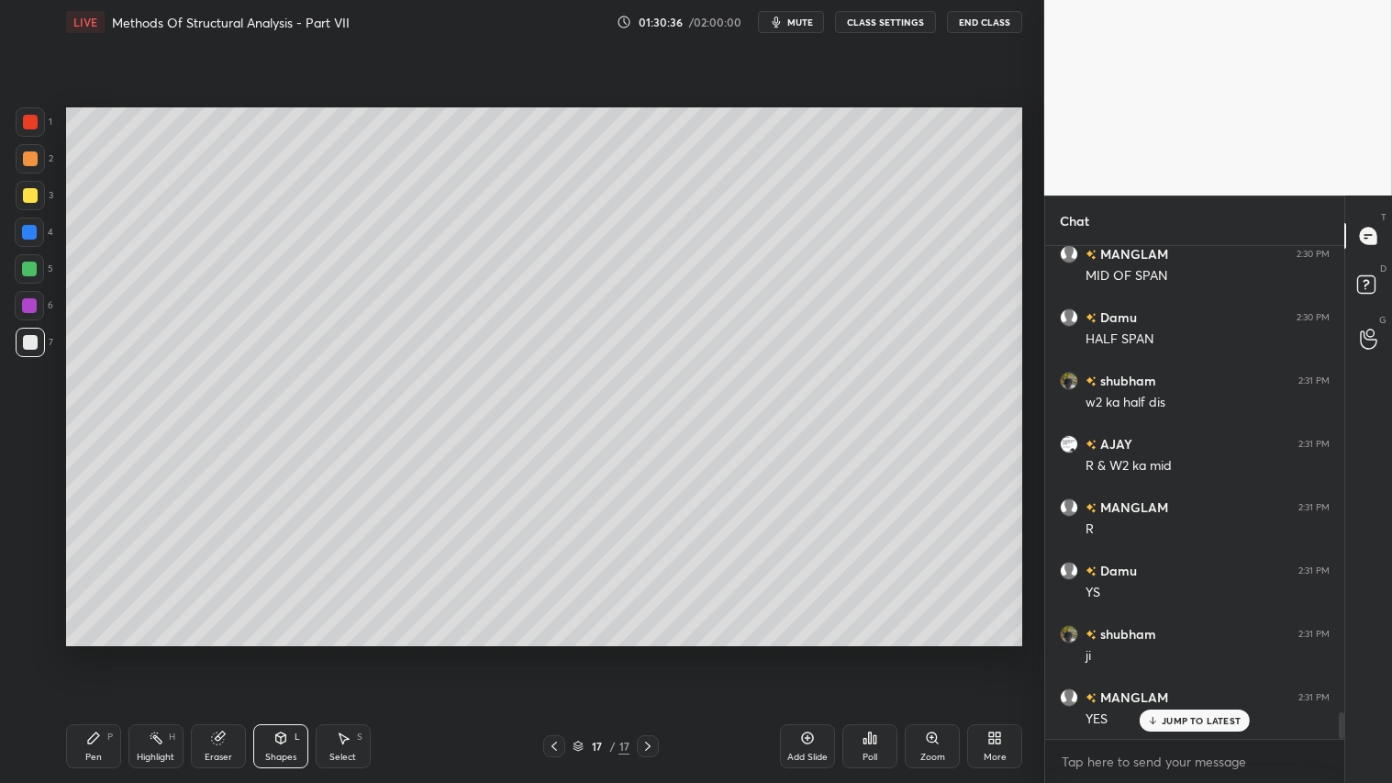
click at [97, 652] on div "Pen P" at bounding box center [93, 746] width 55 height 44
drag, startPoint x: 285, startPoint y: 752, endPoint x: 294, endPoint y: 721, distance: 32.3
click at [286, 652] on div "Shapes L" at bounding box center [280, 746] width 55 height 44
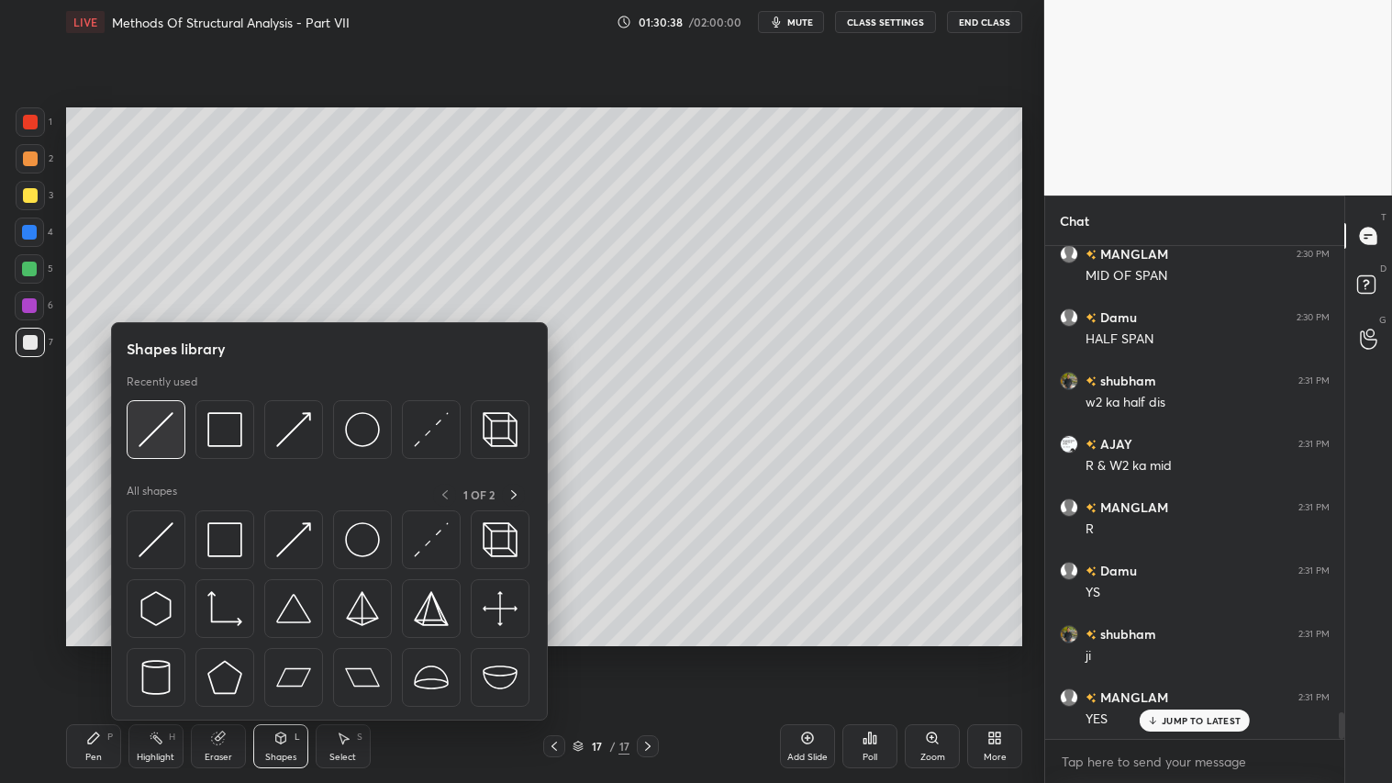
click at [169, 417] on img at bounding box center [156, 429] width 35 height 35
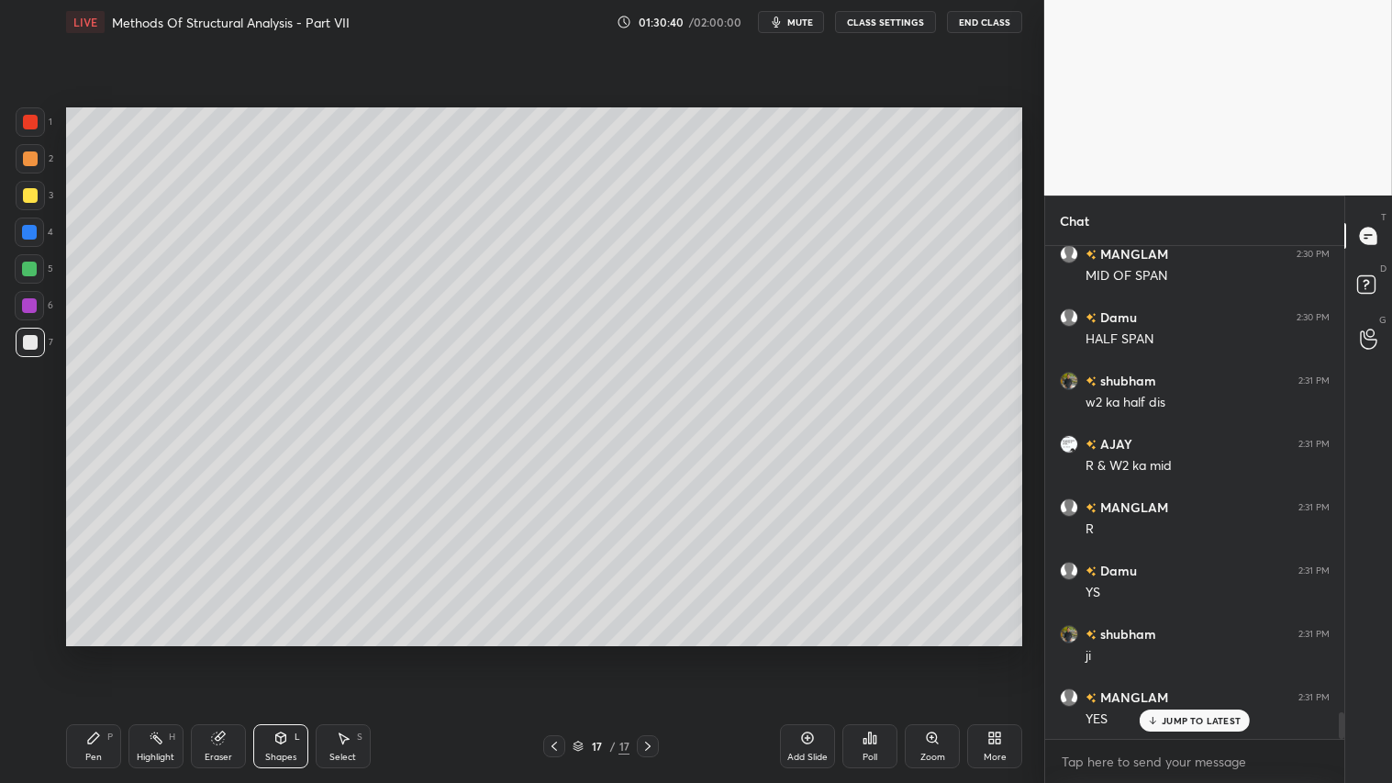
drag, startPoint x: 22, startPoint y: 191, endPoint x: 53, endPoint y: 209, distance: 36.2
click at [26, 191] on div at bounding box center [30, 195] width 15 height 15
click at [98, 652] on icon at bounding box center [93, 737] width 15 height 15
click at [31, 340] on div at bounding box center [30, 342] width 15 height 15
drag, startPoint x: 39, startPoint y: 116, endPoint x: 52, endPoint y: 129, distance: 19.5
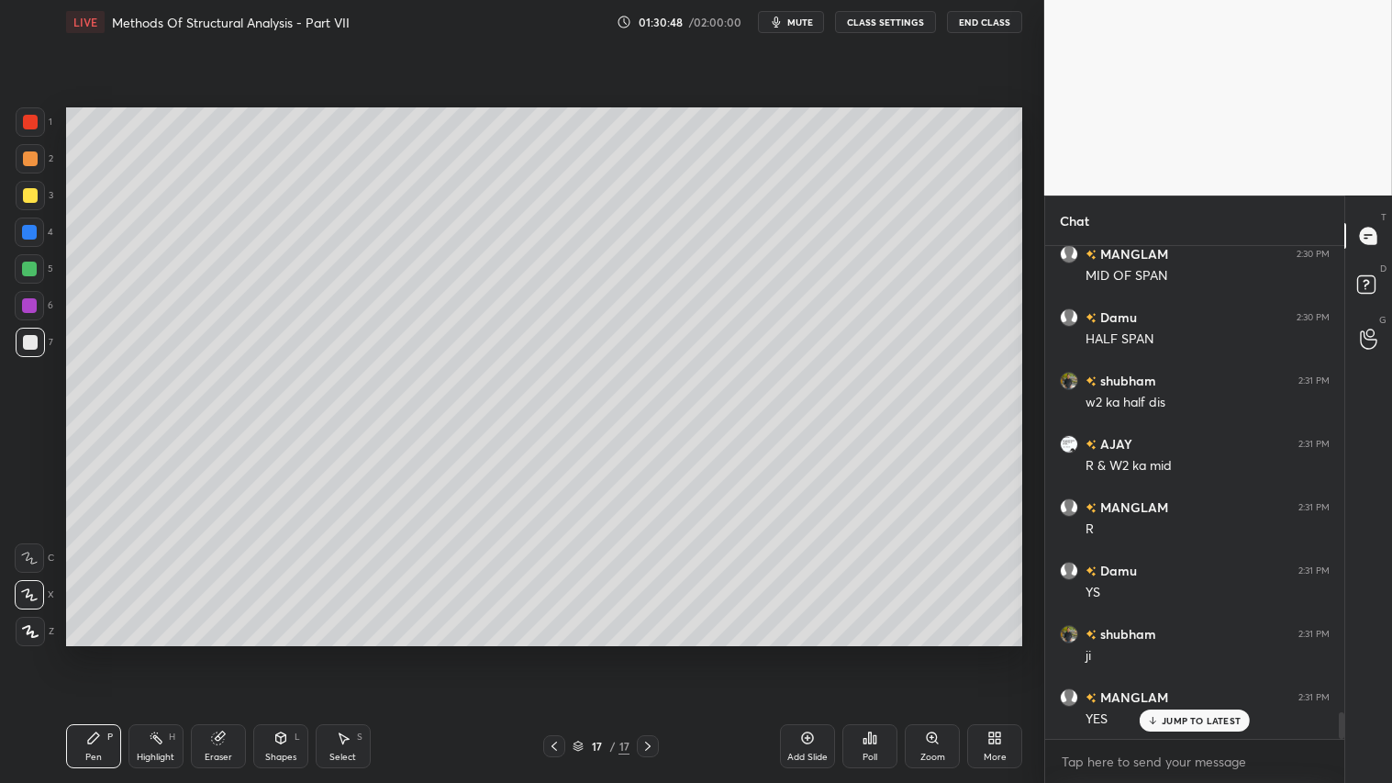
click at [43, 120] on div at bounding box center [30, 121] width 29 height 29
click at [283, 652] on div "Shapes L" at bounding box center [280, 746] width 55 height 44
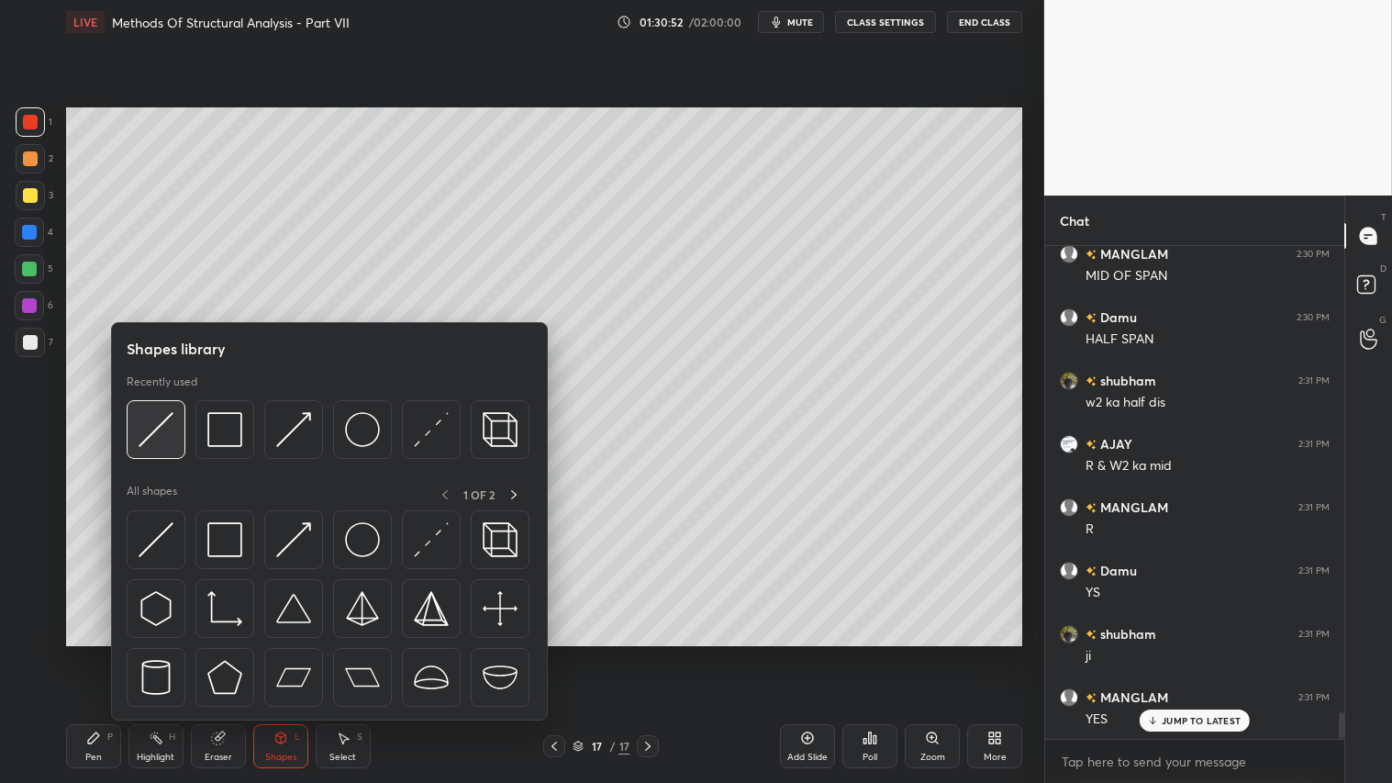
click at [151, 426] on img at bounding box center [156, 429] width 35 height 35
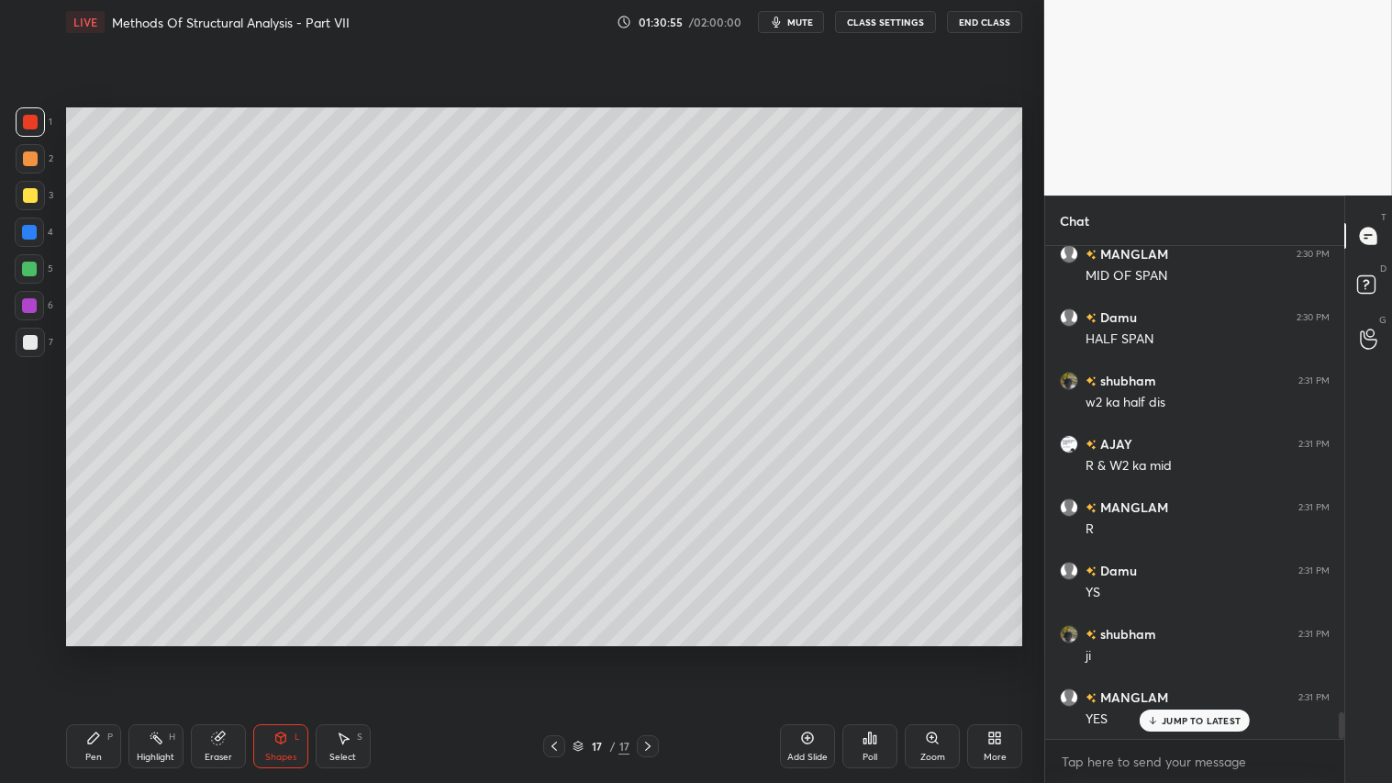
click at [97, 652] on icon at bounding box center [93, 737] width 15 height 15
drag, startPoint x: 34, startPoint y: 150, endPoint x: 48, endPoint y: 330, distance: 180.4
click at [37, 150] on div at bounding box center [30, 158] width 29 height 29
drag, startPoint x: 98, startPoint y: 751, endPoint x: 127, endPoint y: 655, distance: 99.6
click at [102, 652] on div "Pen P" at bounding box center [93, 746] width 55 height 44
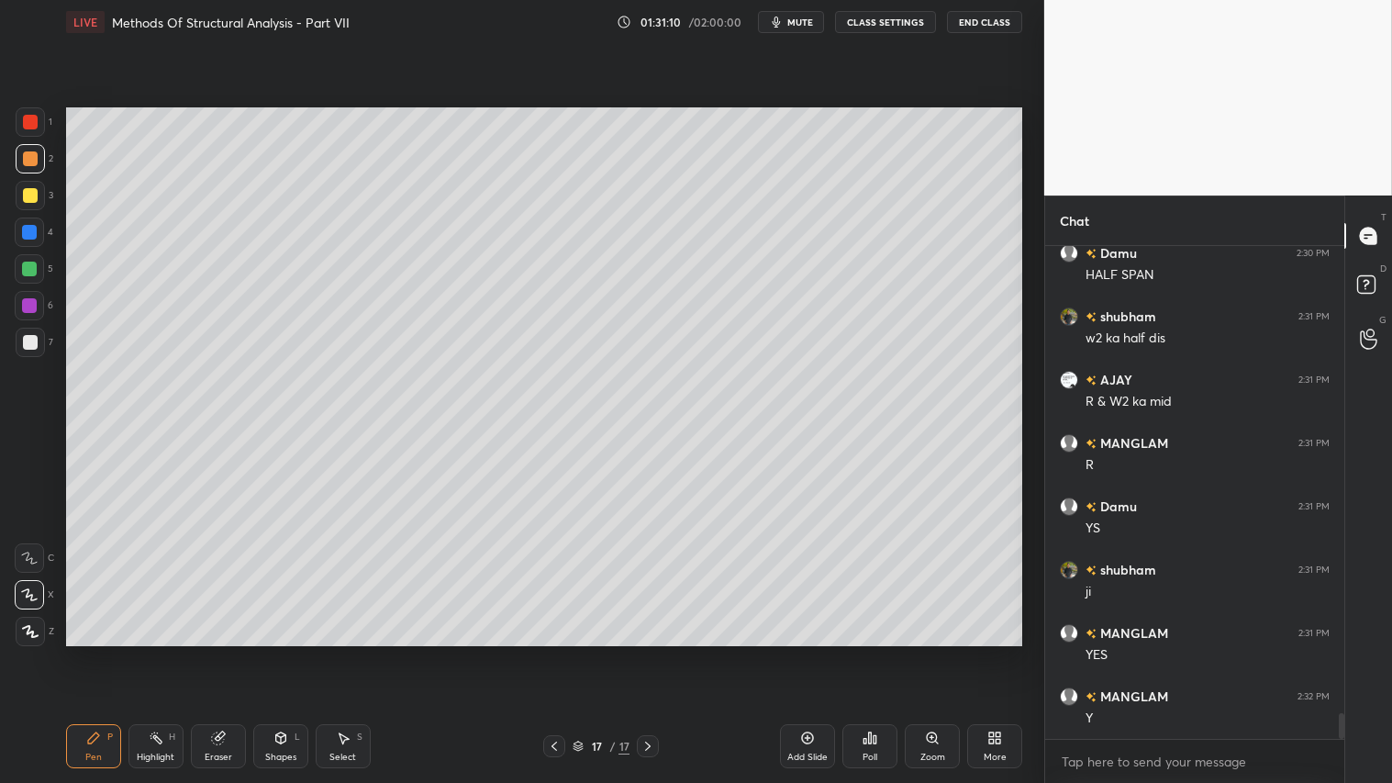
scroll to position [8868, 0]
click at [556, 652] on icon at bounding box center [554, 745] width 6 height 9
click at [562, 652] on icon at bounding box center [554, 746] width 15 height 15
click at [564, 652] on div at bounding box center [554, 746] width 22 height 22
click at [653, 652] on icon at bounding box center [647, 746] width 15 height 15
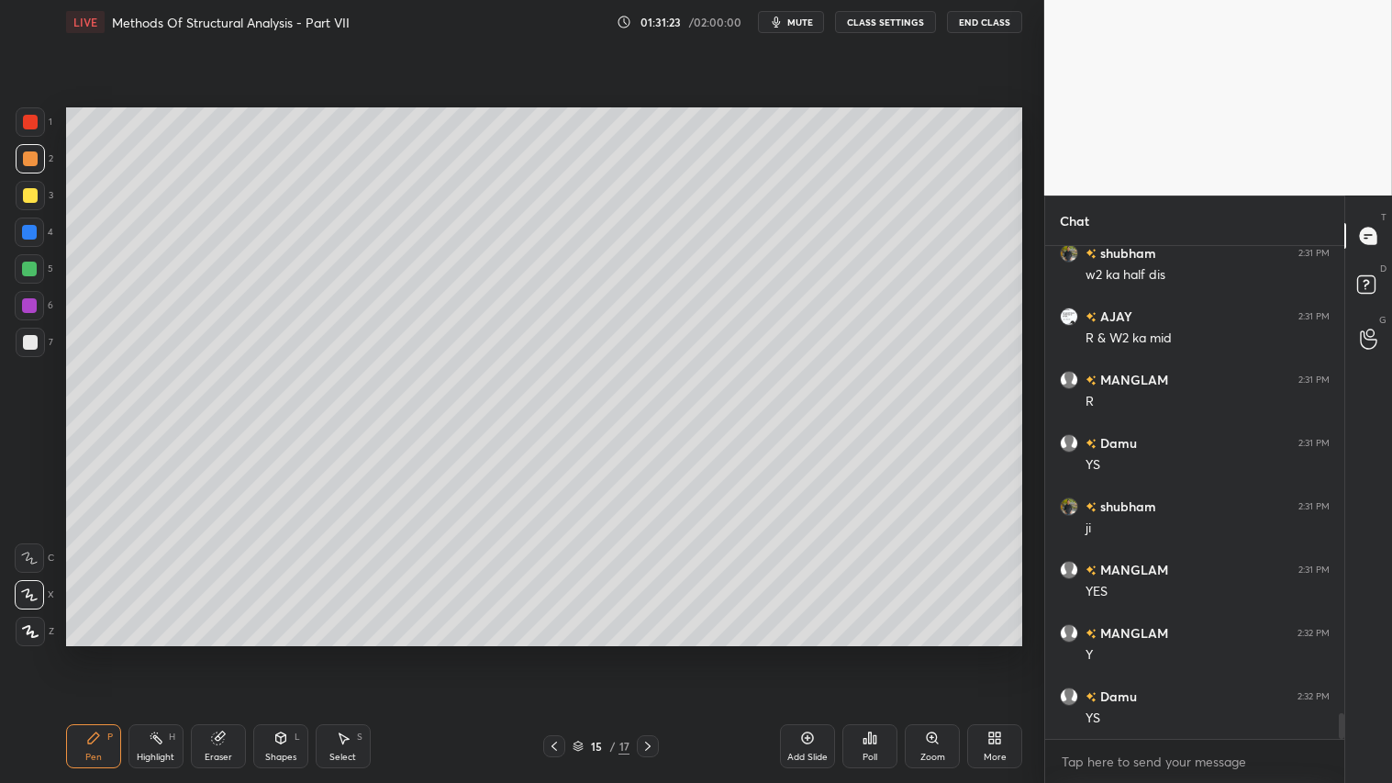
click at [654, 652] on icon at bounding box center [647, 746] width 15 height 15
click at [653, 652] on icon at bounding box center [647, 746] width 15 height 15
click at [560, 652] on icon at bounding box center [554, 746] width 15 height 15
click at [651, 652] on div at bounding box center [648, 746] width 22 height 22
drag, startPoint x: 38, startPoint y: 107, endPoint x: 62, endPoint y: 116, distance: 26.1
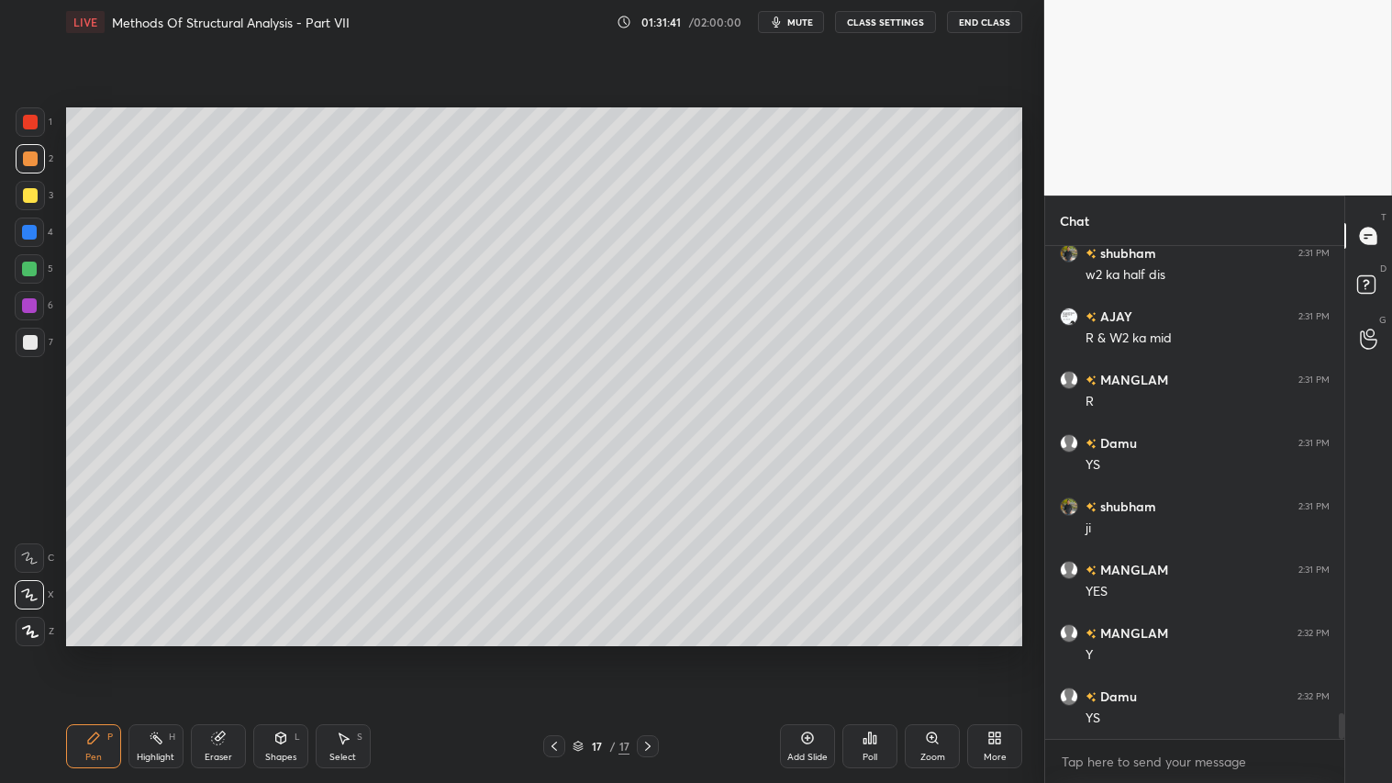
click at [40, 107] on div "1" at bounding box center [34, 121] width 37 height 29
drag, startPoint x: 30, startPoint y: 233, endPoint x: 62, endPoint y: 235, distance: 32.2
click at [32, 235] on div at bounding box center [29, 232] width 15 height 15
click at [218, 652] on icon at bounding box center [217, 738] width 12 height 12
drag, startPoint x: 38, startPoint y: 617, endPoint x: 55, endPoint y: 625, distance: 19.3
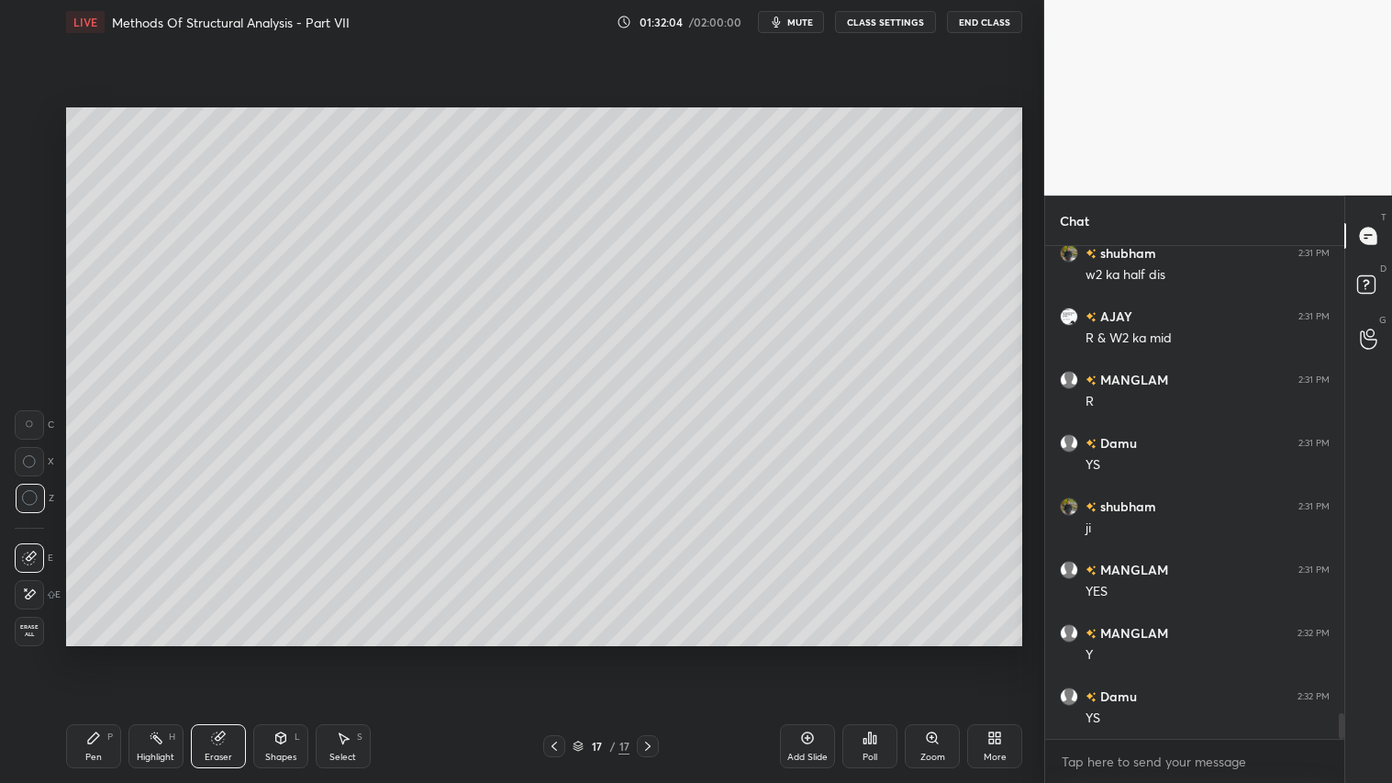
click at [34, 621] on div "Erase all" at bounding box center [31, 631] width 33 height 29
click at [560, 652] on icon at bounding box center [554, 746] width 15 height 15
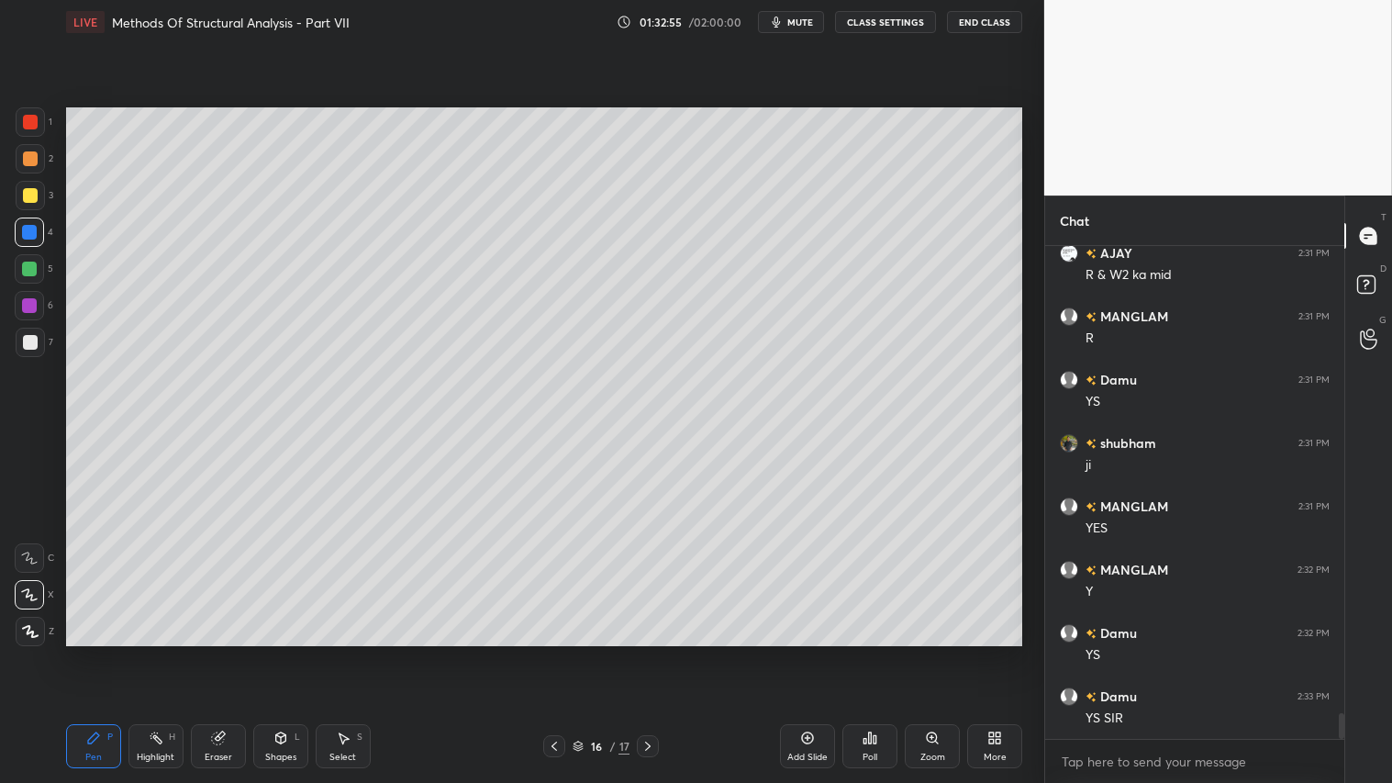
scroll to position [8994, 0]
drag, startPoint x: 234, startPoint y: 737, endPoint x: 315, endPoint y: 654, distance: 115.5
click at [236, 652] on div "Eraser" at bounding box center [218, 746] width 55 height 44
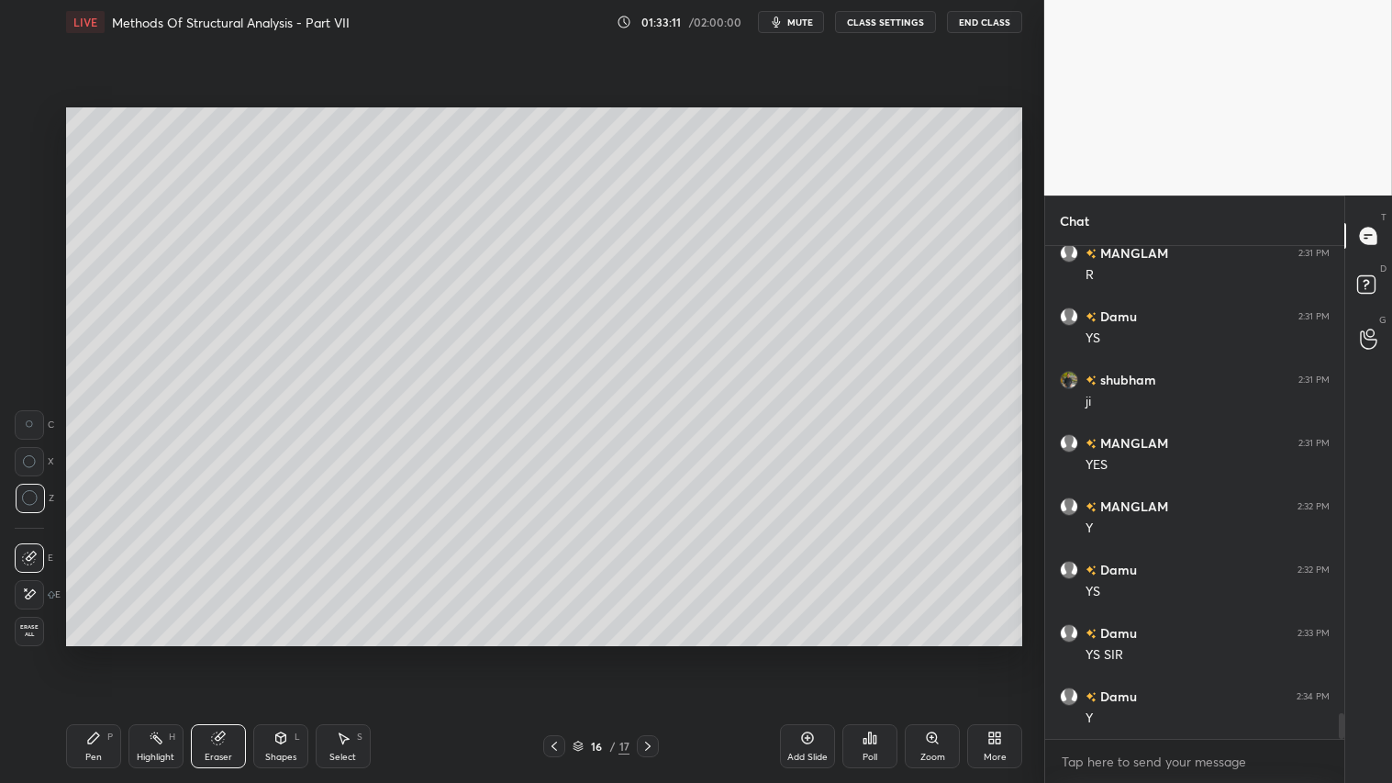
drag, startPoint x: 84, startPoint y: 738, endPoint x: 61, endPoint y: 702, distance: 43.0
click at [84, 652] on div "Pen P" at bounding box center [93, 746] width 55 height 44
click at [648, 652] on icon at bounding box center [647, 746] width 15 height 15
click at [30, 144] on div "1 2 3 4 5 6 7" at bounding box center [34, 235] width 39 height 257
click at [32, 153] on div at bounding box center [30, 158] width 15 height 15
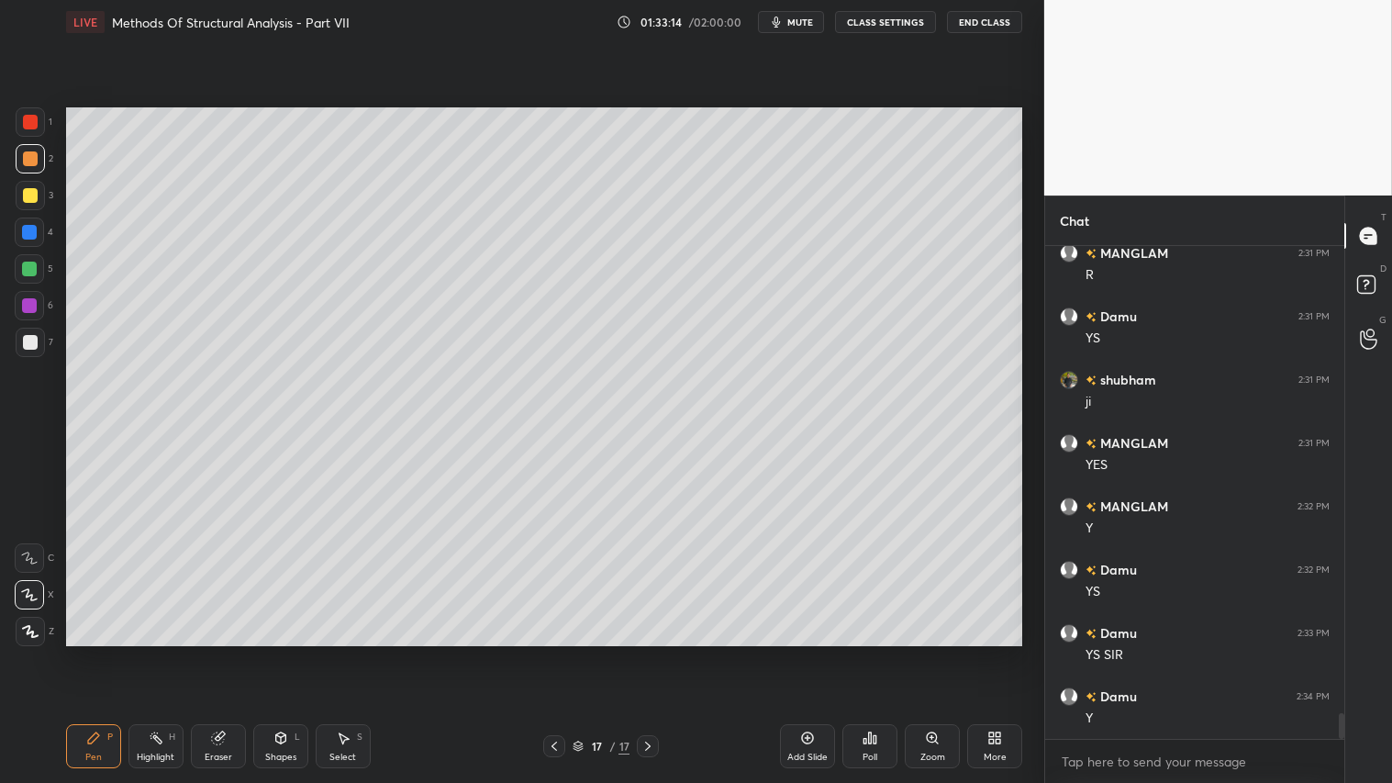
click at [31, 267] on div at bounding box center [29, 269] width 15 height 15
click at [88, 652] on div "Pen P" at bounding box center [93, 746] width 55 height 44
click at [273, 652] on div "Shapes" at bounding box center [280, 756] width 31 height 9
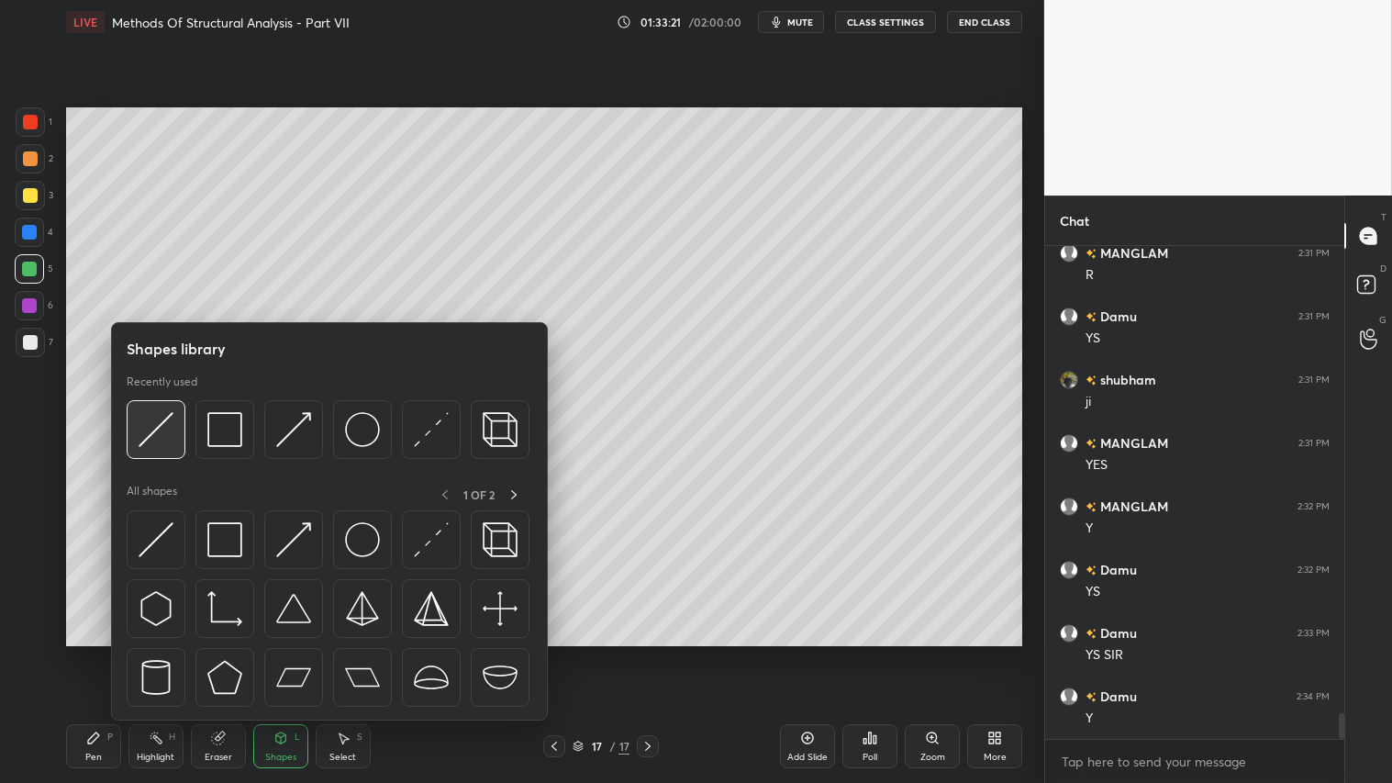
click at [158, 429] on img at bounding box center [156, 429] width 35 height 35
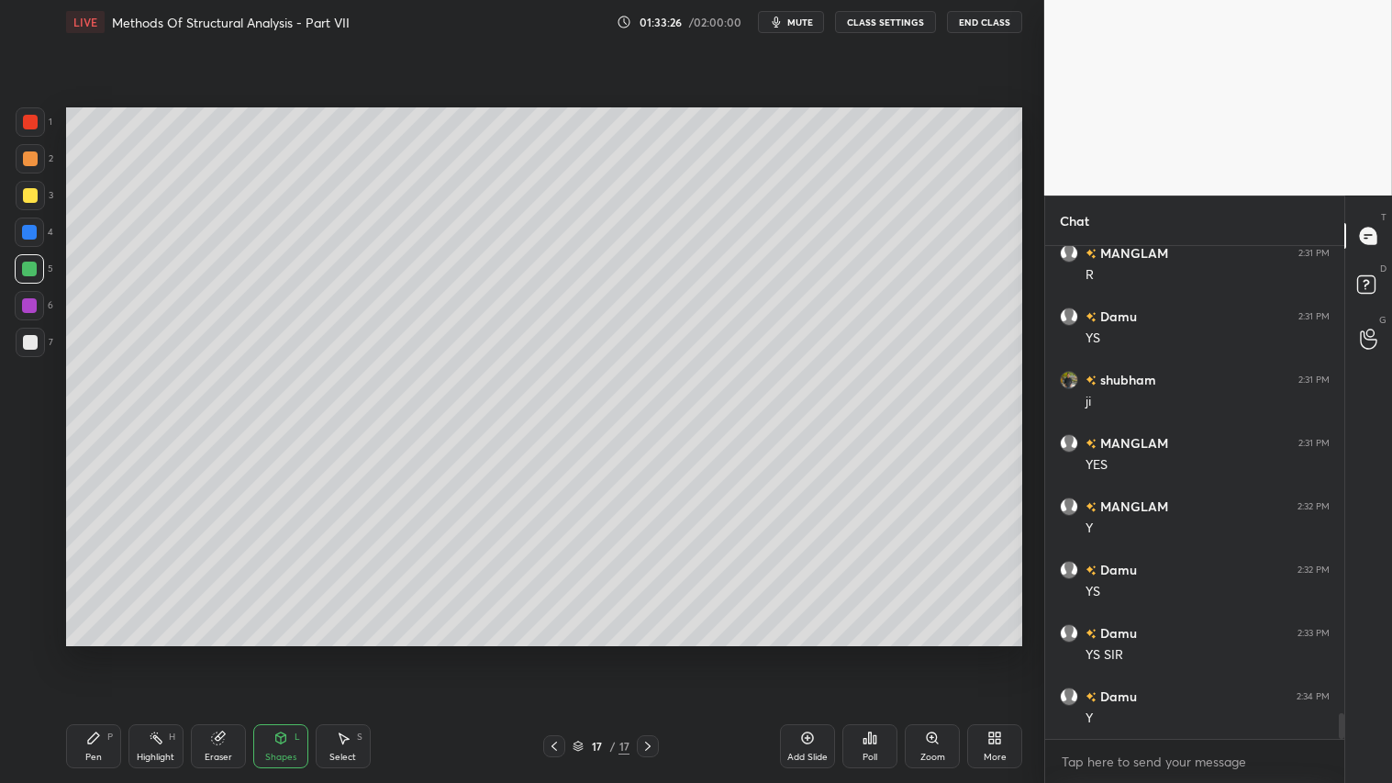
click at [28, 194] on div at bounding box center [30, 195] width 15 height 15
click at [96, 652] on div "Pen" at bounding box center [93, 756] width 17 height 9
drag, startPoint x: 102, startPoint y: 750, endPoint x: 114, endPoint y: 748, distance: 12.1
click at [103, 652] on div "Pen P" at bounding box center [93, 746] width 55 height 44
drag, startPoint x: 28, startPoint y: 198, endPoint x: 57, endPoint y: 400, distance: 203.9
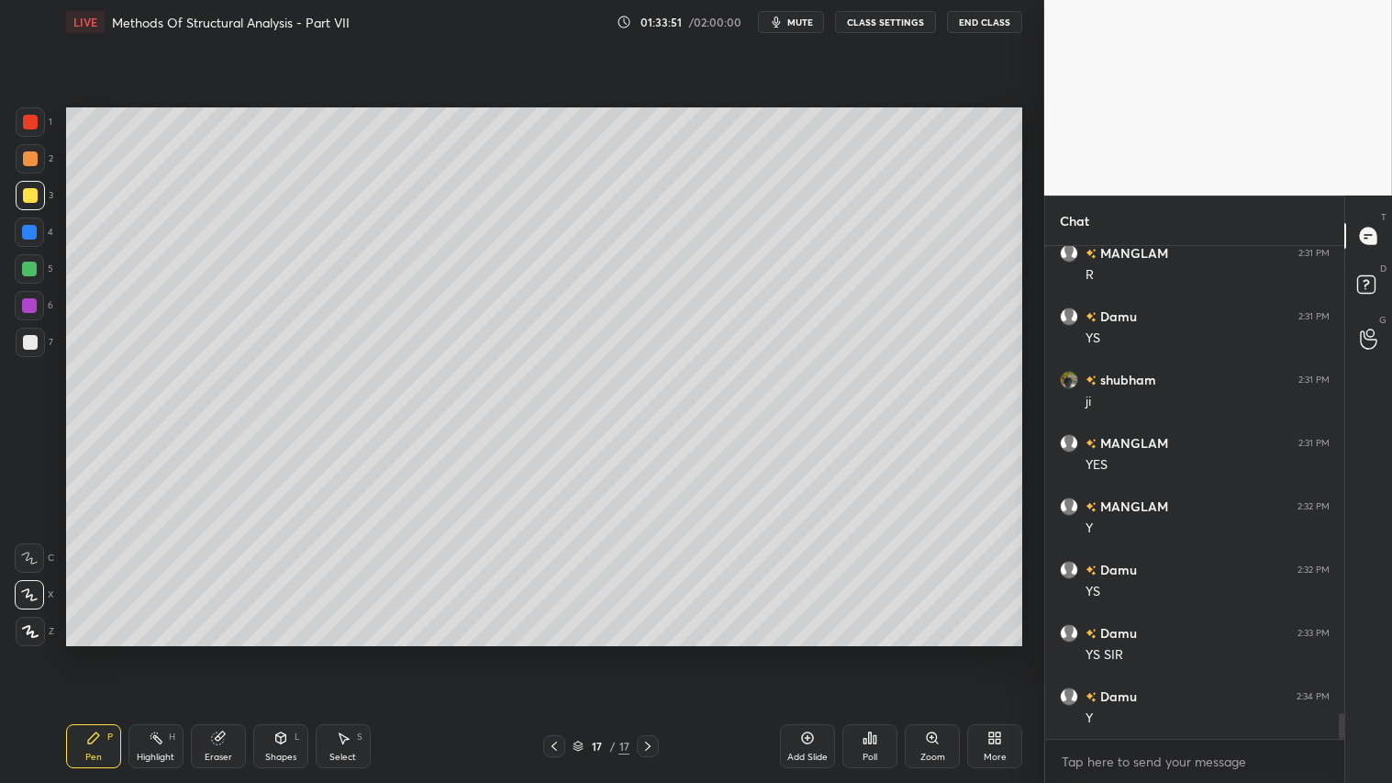
click at [29, 199] on div at bounding box center [30, 195] width 15 height 15
click at [97, 652] on icon at bounding box center [93, 737] width 15 height 15
click at [799, 21] on span "mute" at bounding box center [800, 22] width 26 height 13
click at [804, 25] on span "unmute" at bounding box center [798, 22] width 39 height 13
click at [799, 20] on span "mute" at bounding box center [800, 22] width 26 height 13
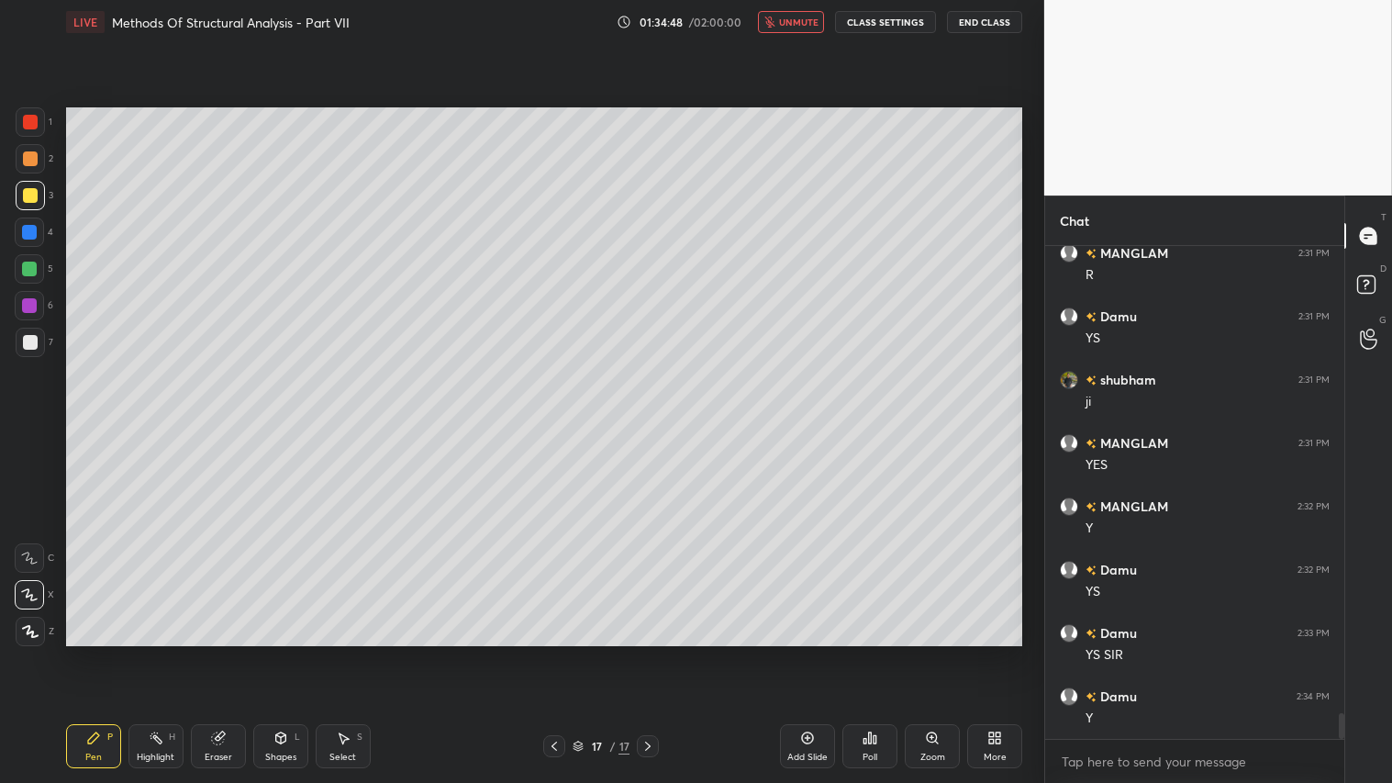
click at [784, 23] on span "unmute" at bounding box center [798, 22] width 39 height 13
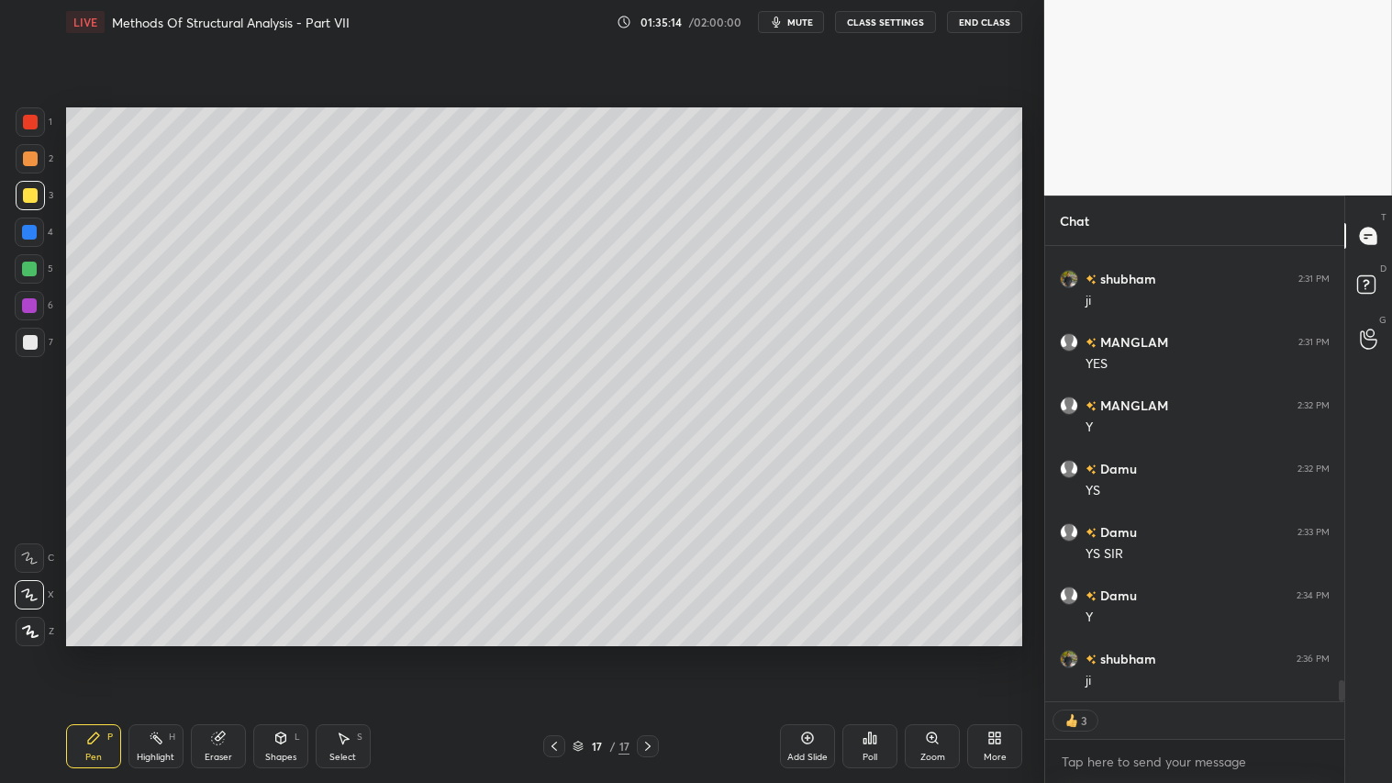
scroll to position [9158, 0]
click at [798, 22] on span "mute" at bounding box center [800, 22] width 26 height 13
click at [881, 25] on button "CLASS SETTINGS" at bounding box center [885, 22] width 101 height 22
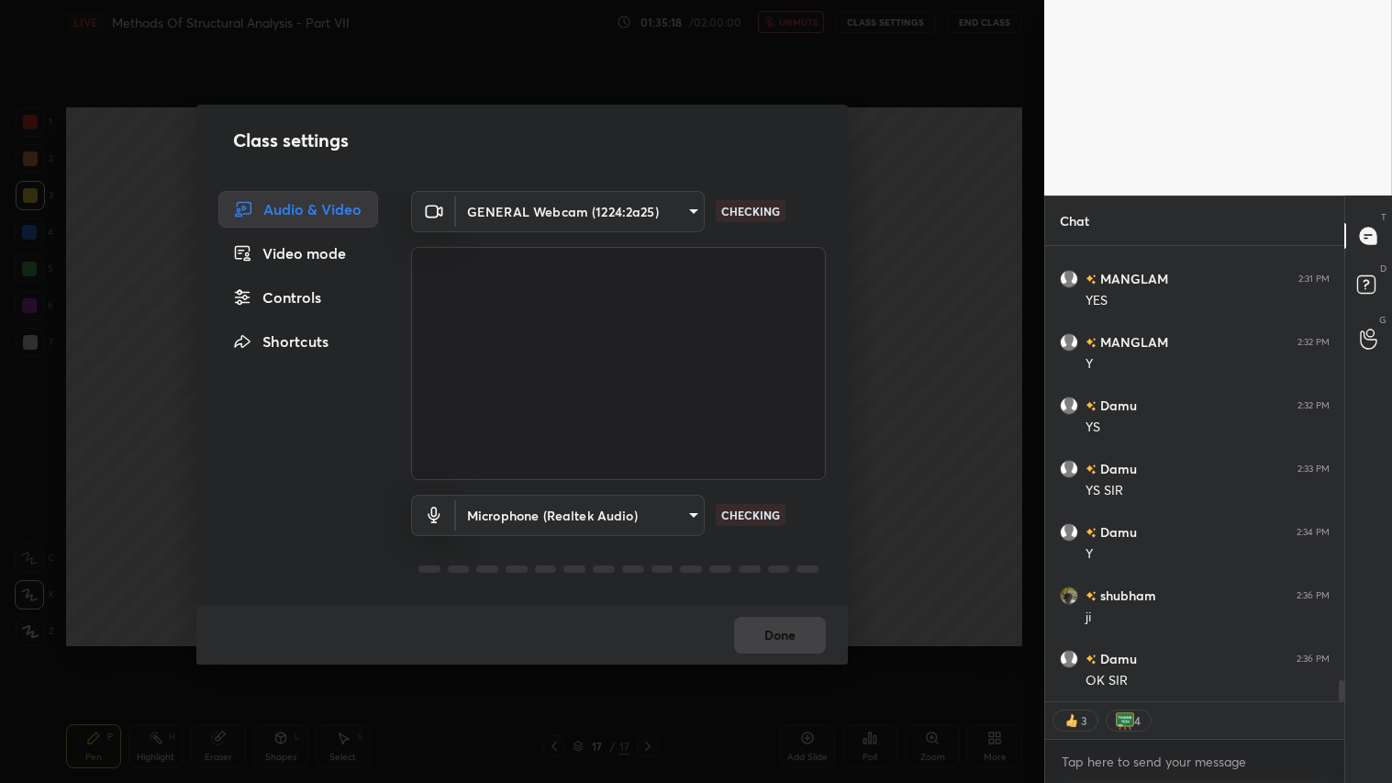
type textarea "x"
click at [689, 208] on body "1 2 3 4 5 6 7 C X Z C X Z E E Erase all H H LIVE Methods Of Structural Analysis…" at bounding box center [696, 391] width 1392 height 783
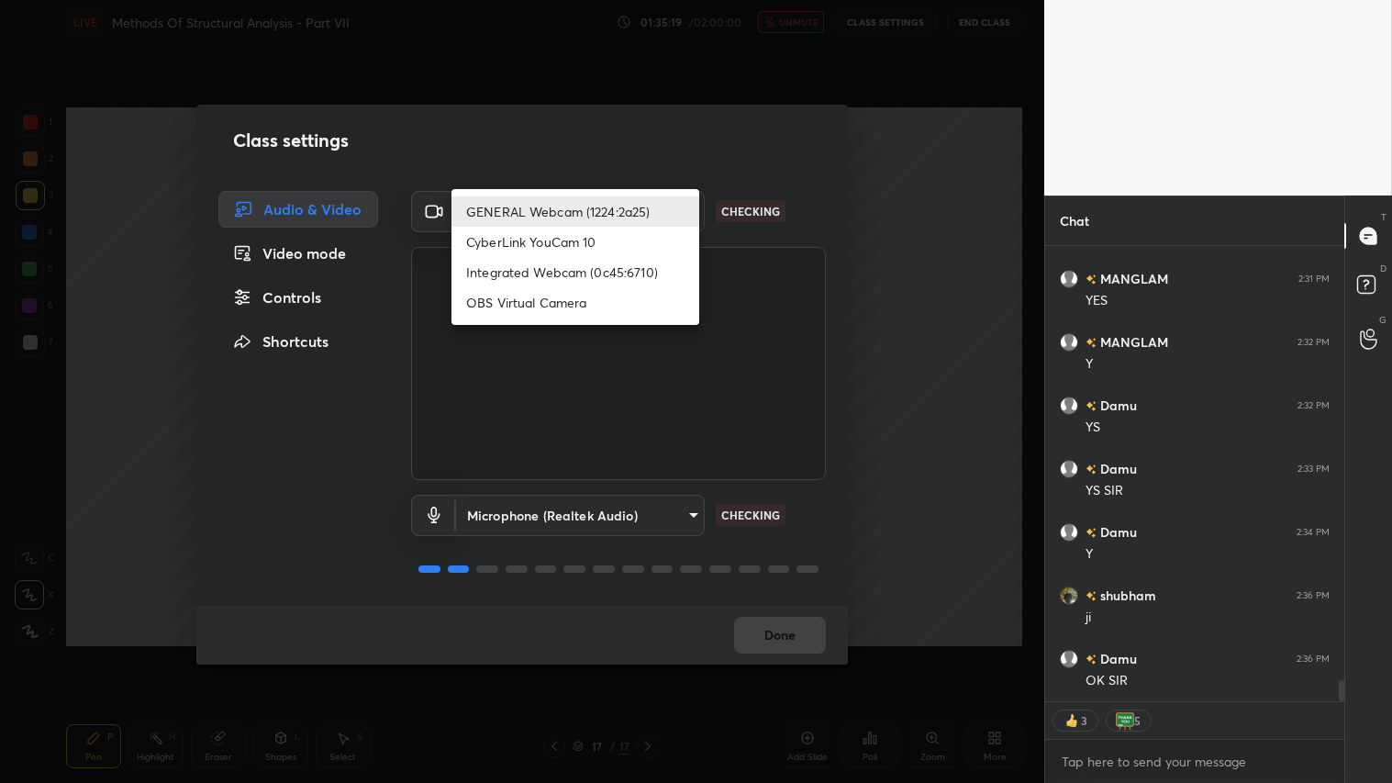
click at [571, 275] on li "Integrated Webcam (0c45:6710)" at bounding box center [575, 272] width 248 height 30
type input "c5c2f7231e9952ba016bf395f8d23ccccda43c405848800533c4c3fa58e8e242"
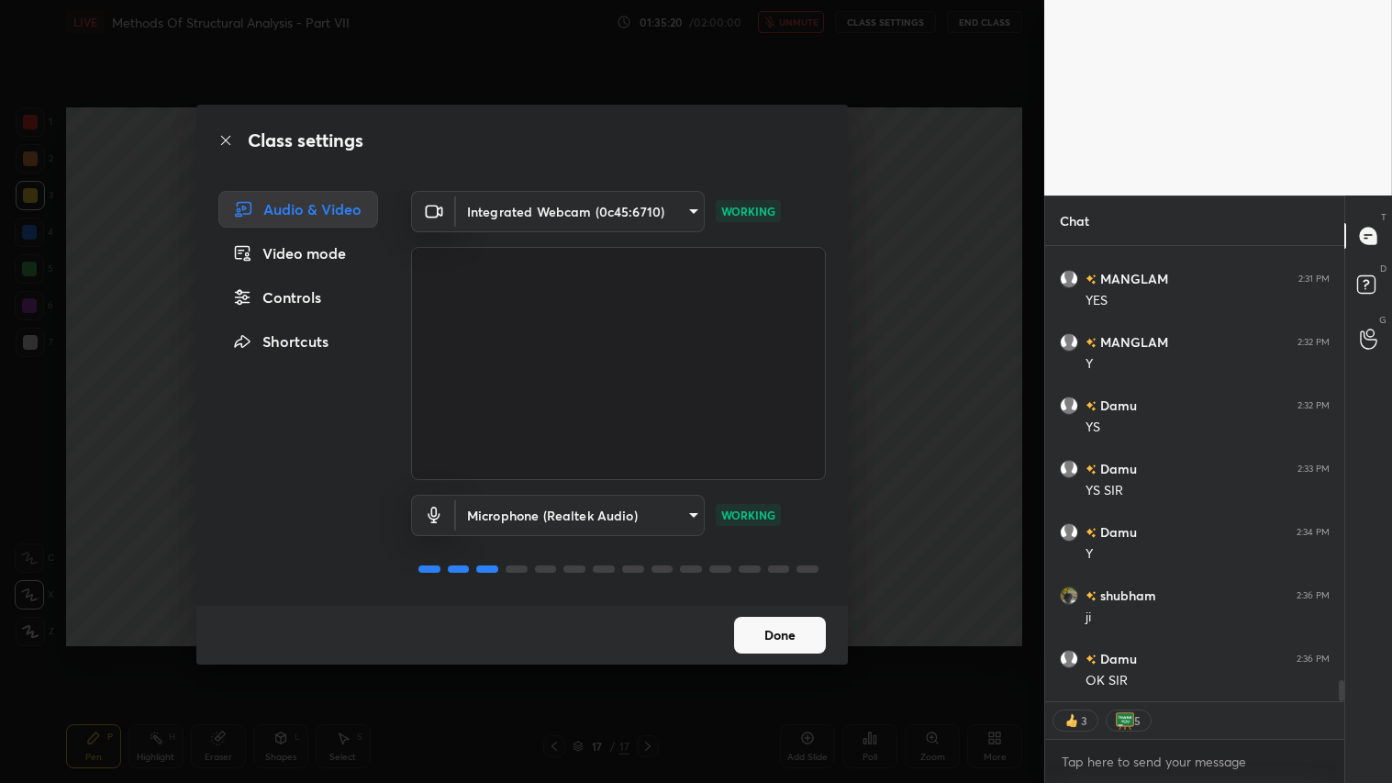
click at [768, 638] on button "Done" at bounding box center [780, 635] width 92 height 37
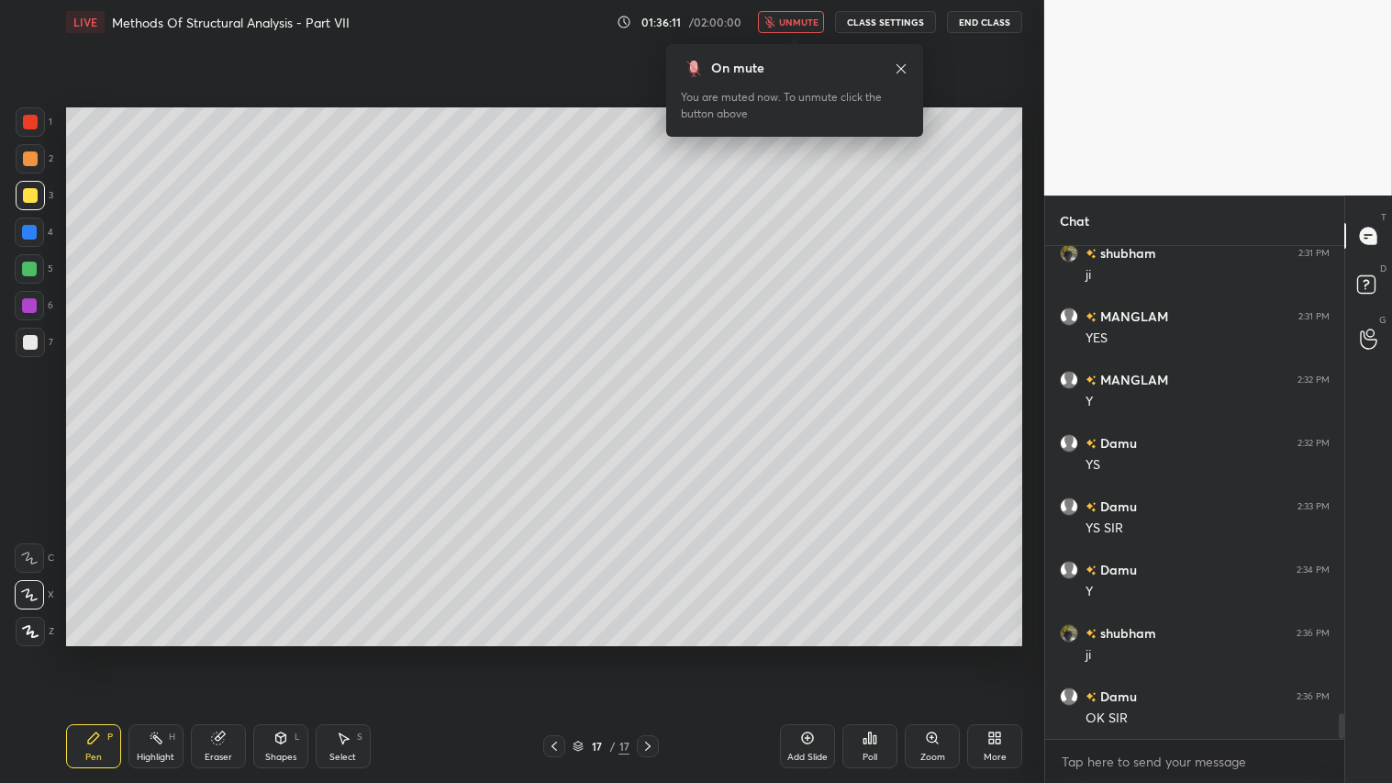
scroll to position [9164, 0]
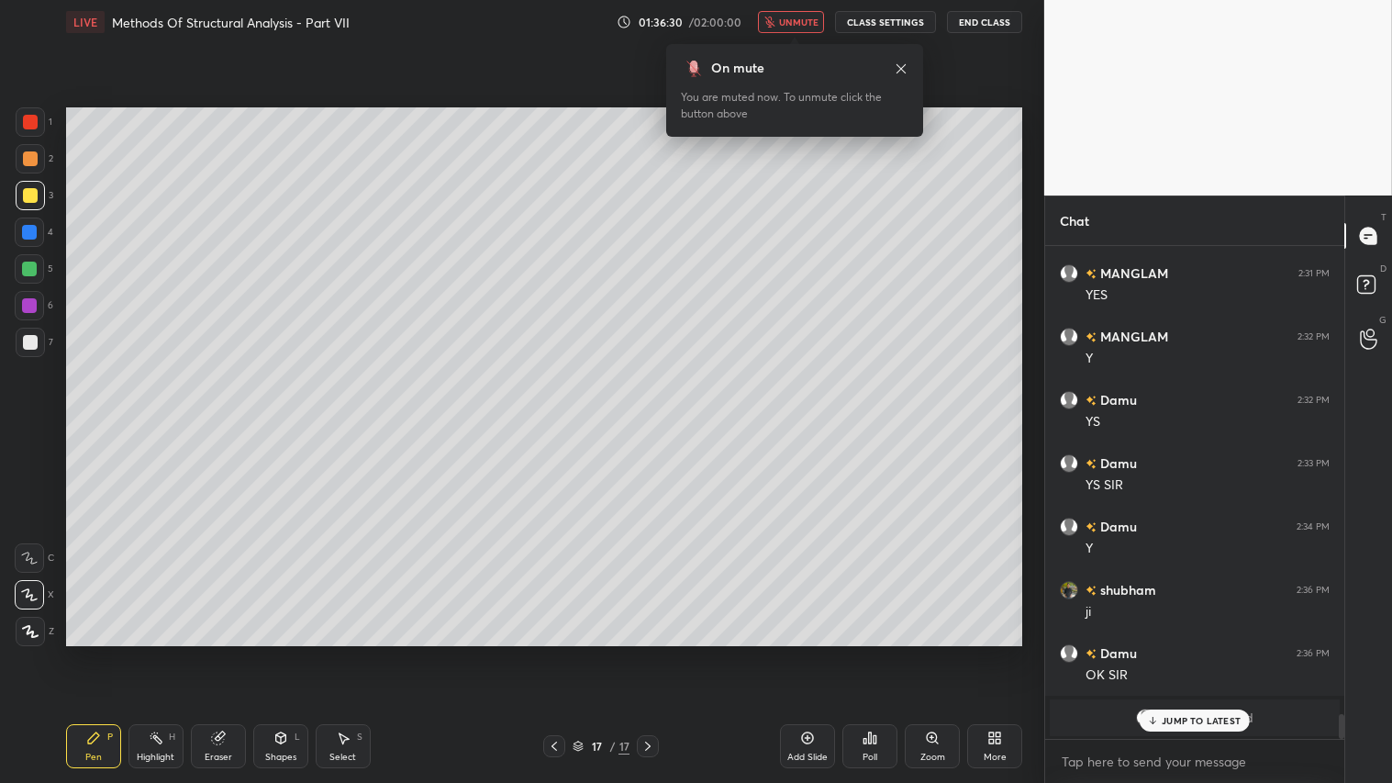
click at [991, 16] on button "End Class" at bounding box center [984, 22] width 75 height 22
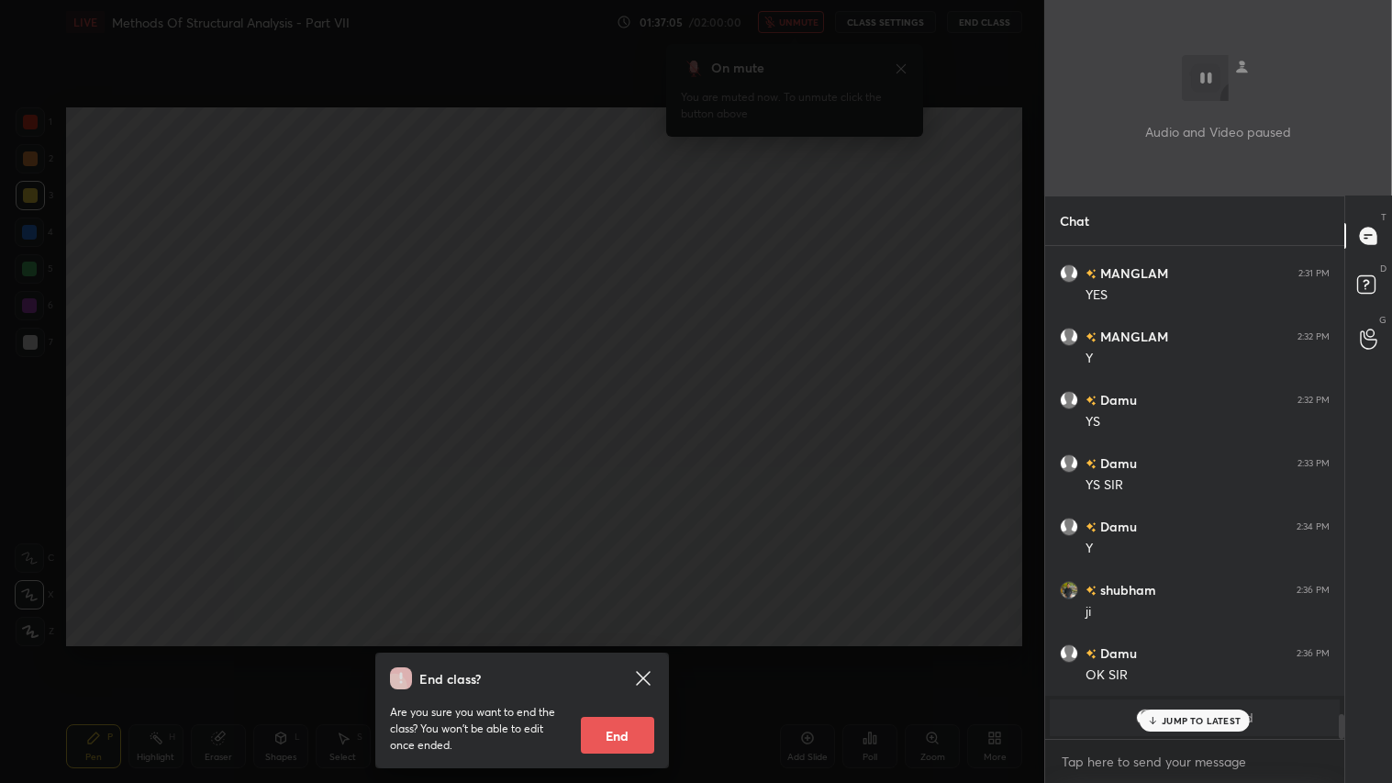
click at [603, 652] on button "End" at bounding box center [617, 735] width 73 height 37
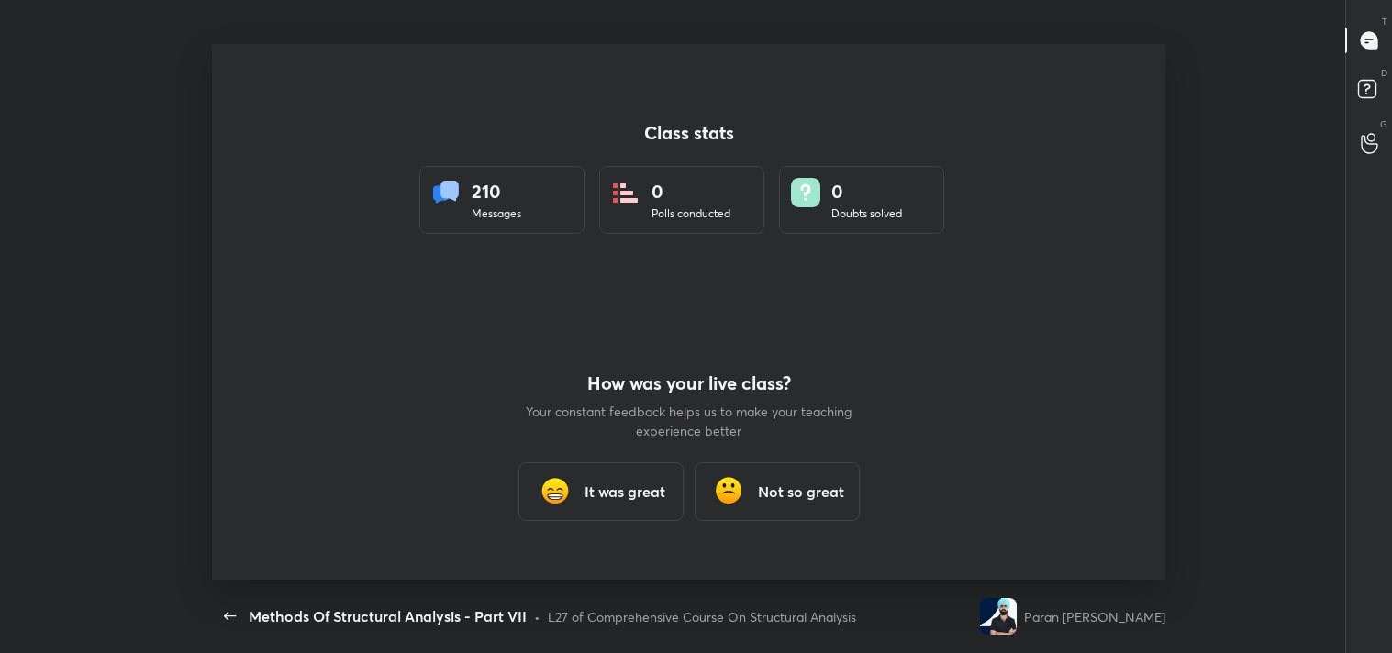
scroll to position [91222, 90380]
type textarea "x"
